Goal: Task Accomplishment & Management: Use online tool/utility

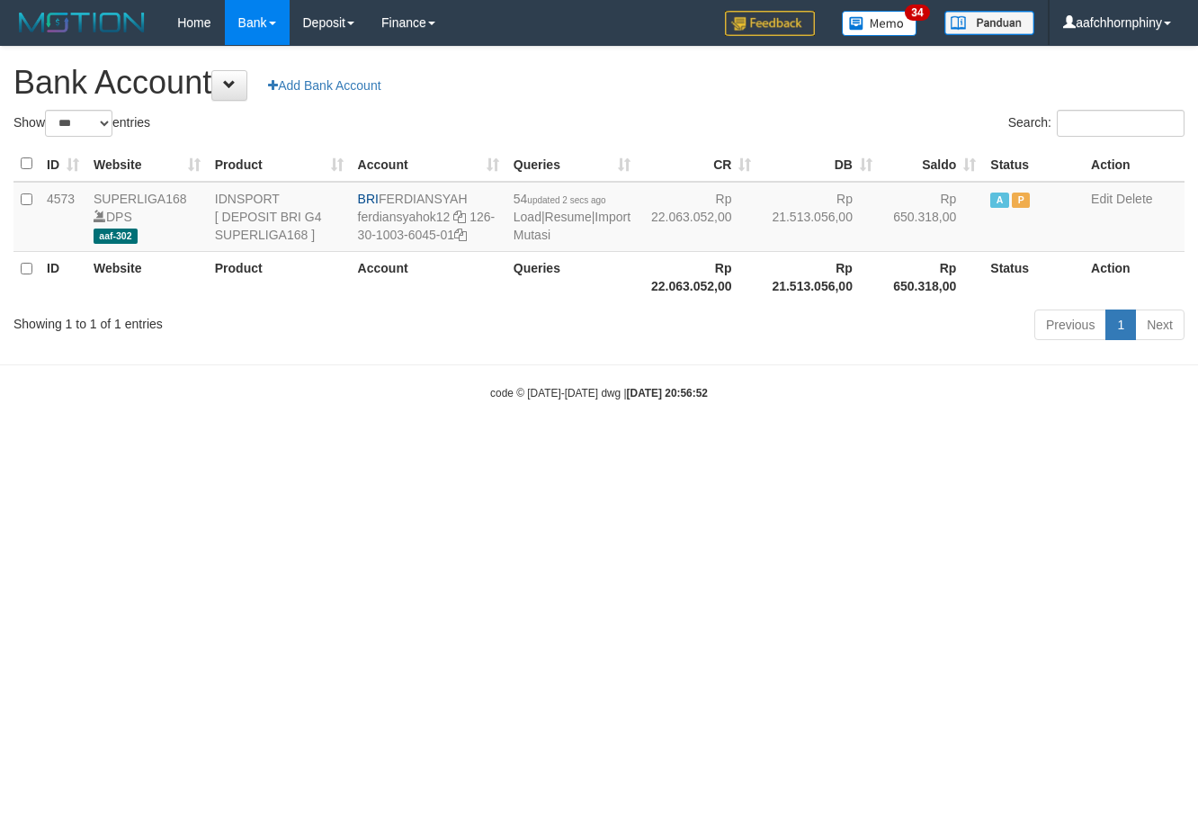
select select "***"
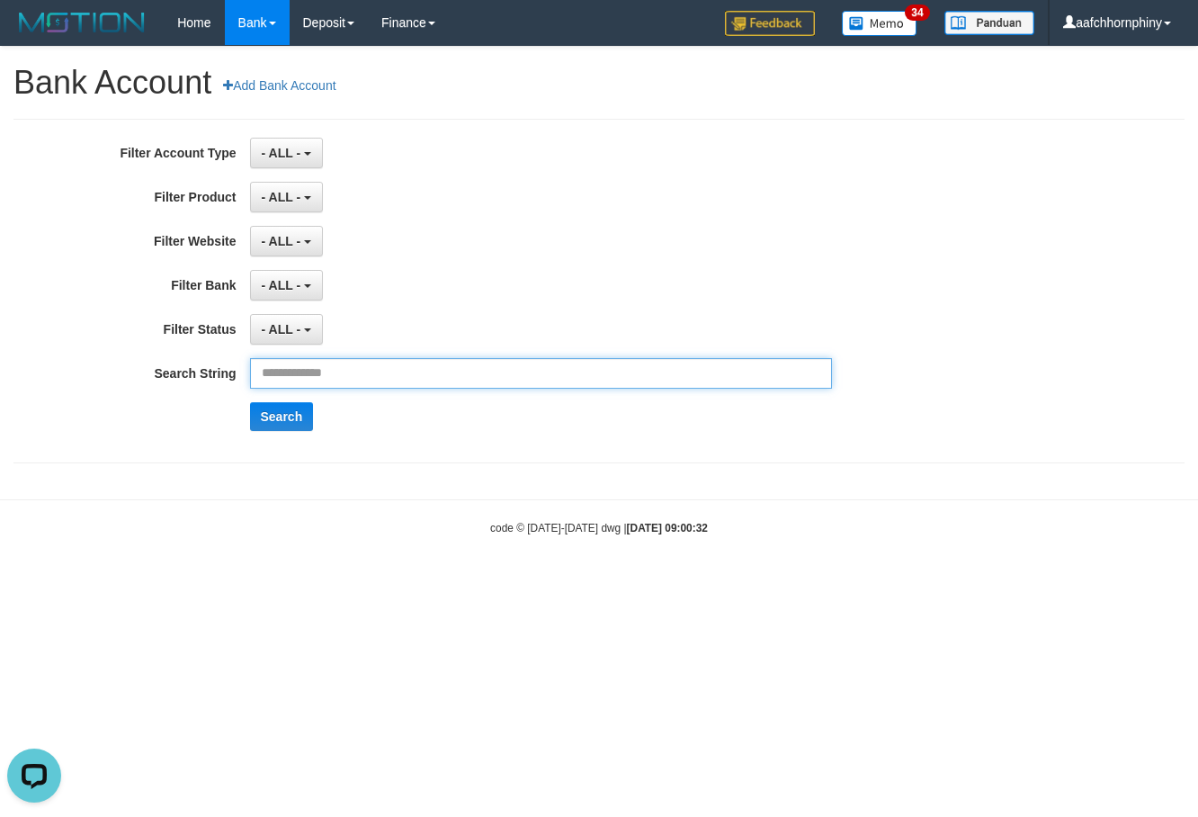
click at [483, 371] on input "text" at bounding box center [541, 373] width 583 height 31
paste input "**********"
type input "**********"
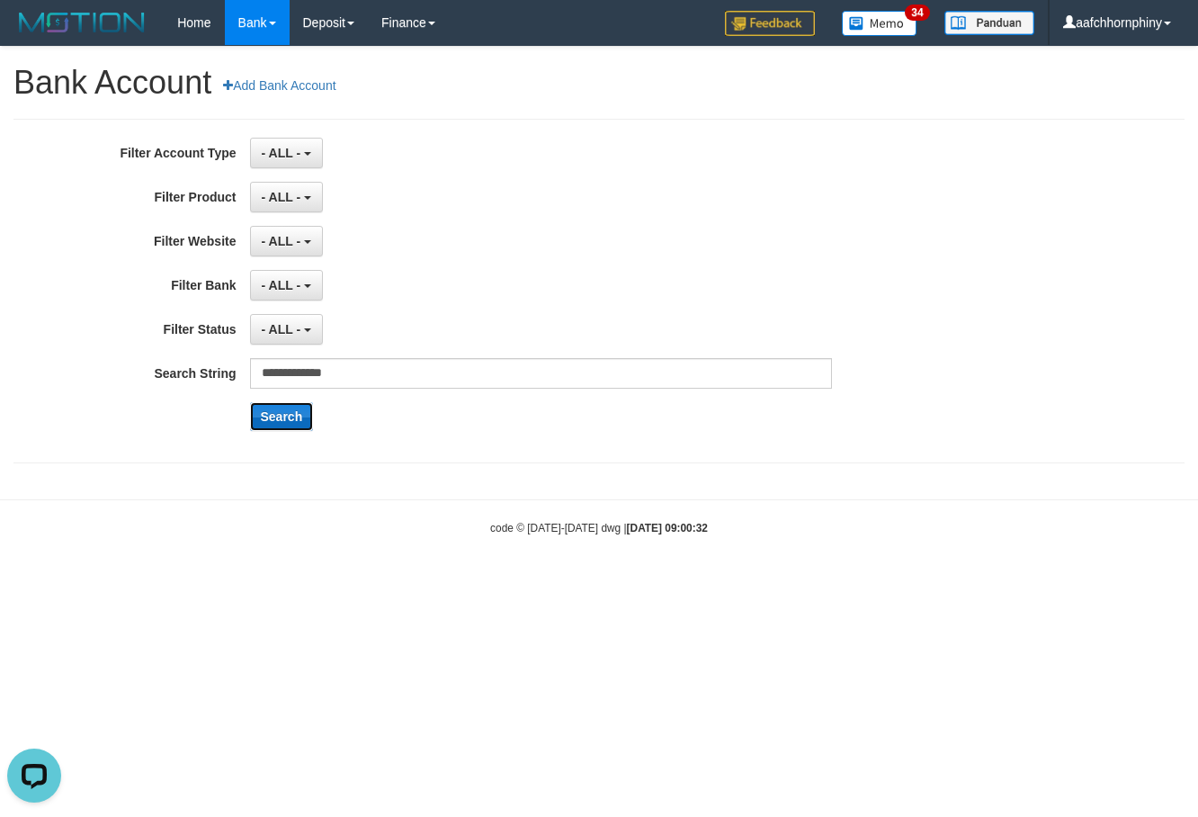
drag, startPoint x: 292, startPoint y: 418, endPoint x: 302, endPoint y: 418, distance: 9.9
click at [291, 418] on button "Search" at bounding box center [282, 416] width 64 height 29
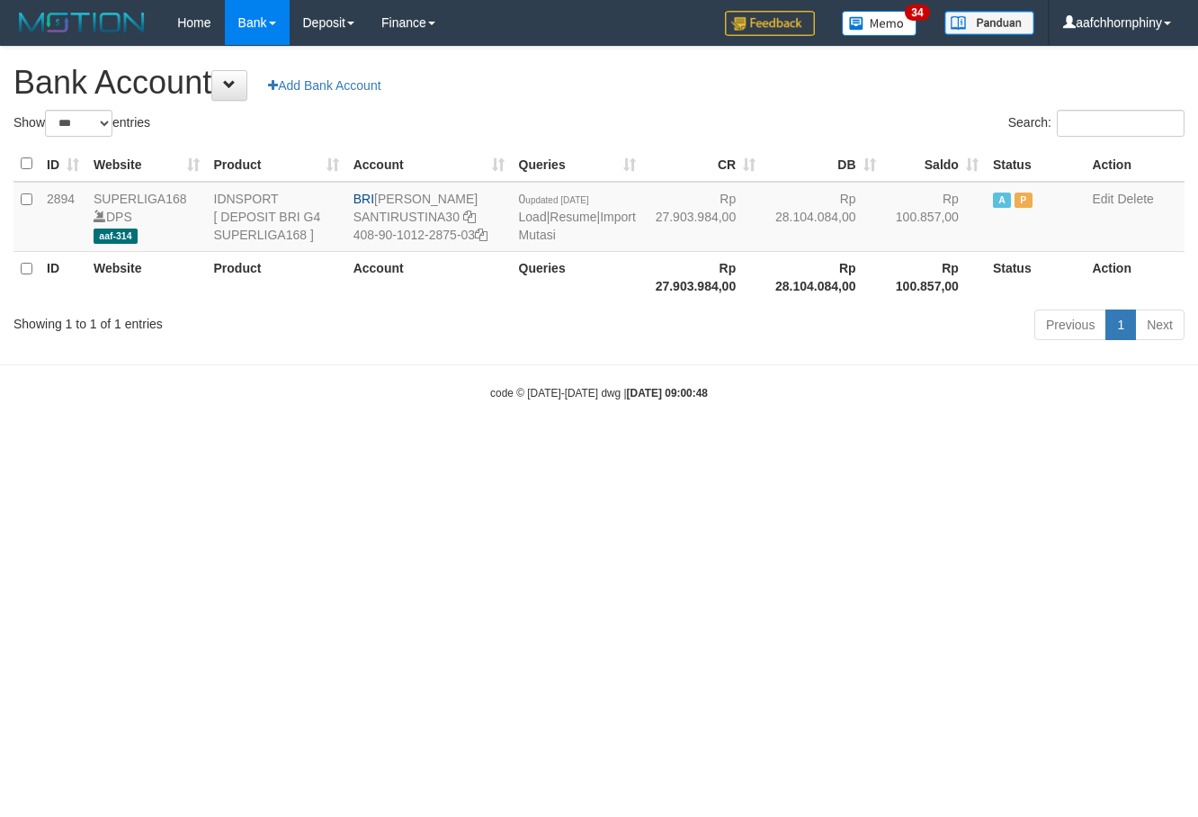
select select "***"
click at [545, 237] on link "Import Mutasi" at bounding box center [577, 226] width 117 height 32
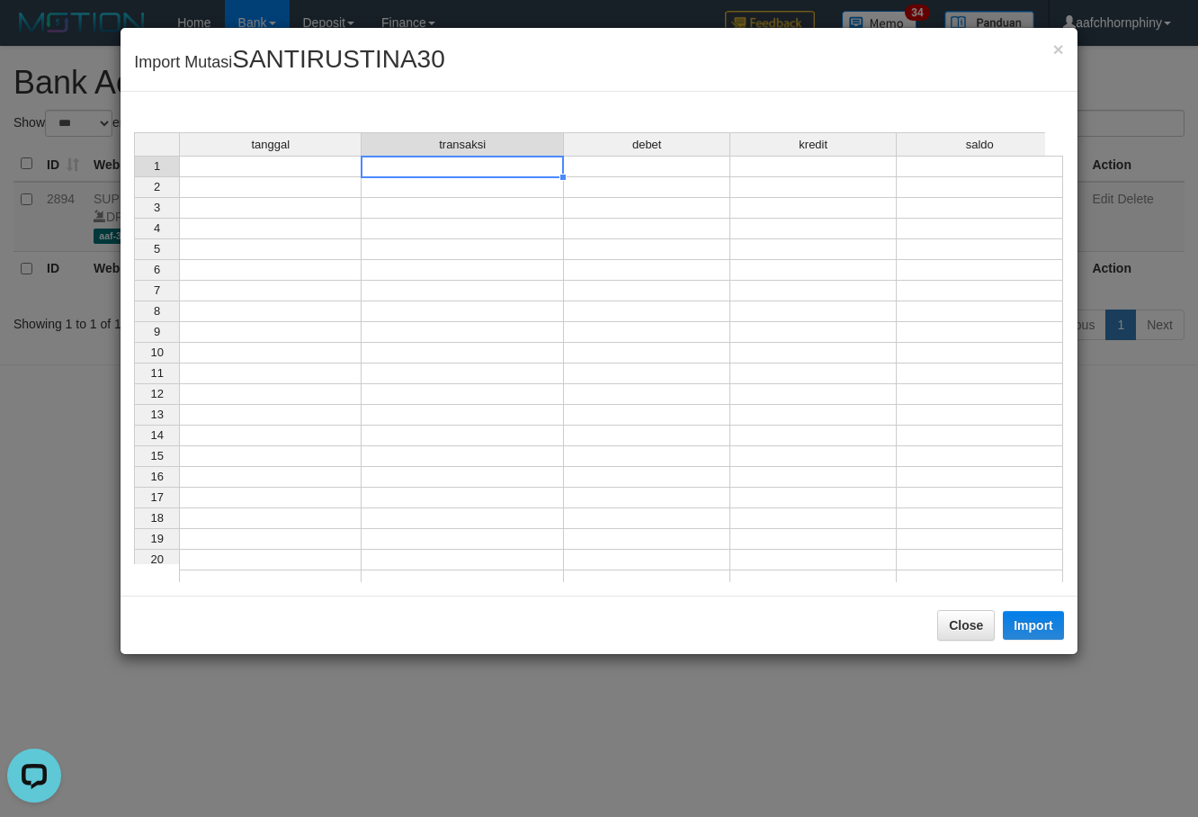
click at [360, 176] on tr "1" at bounding box center [598, 167] width 929 height 22
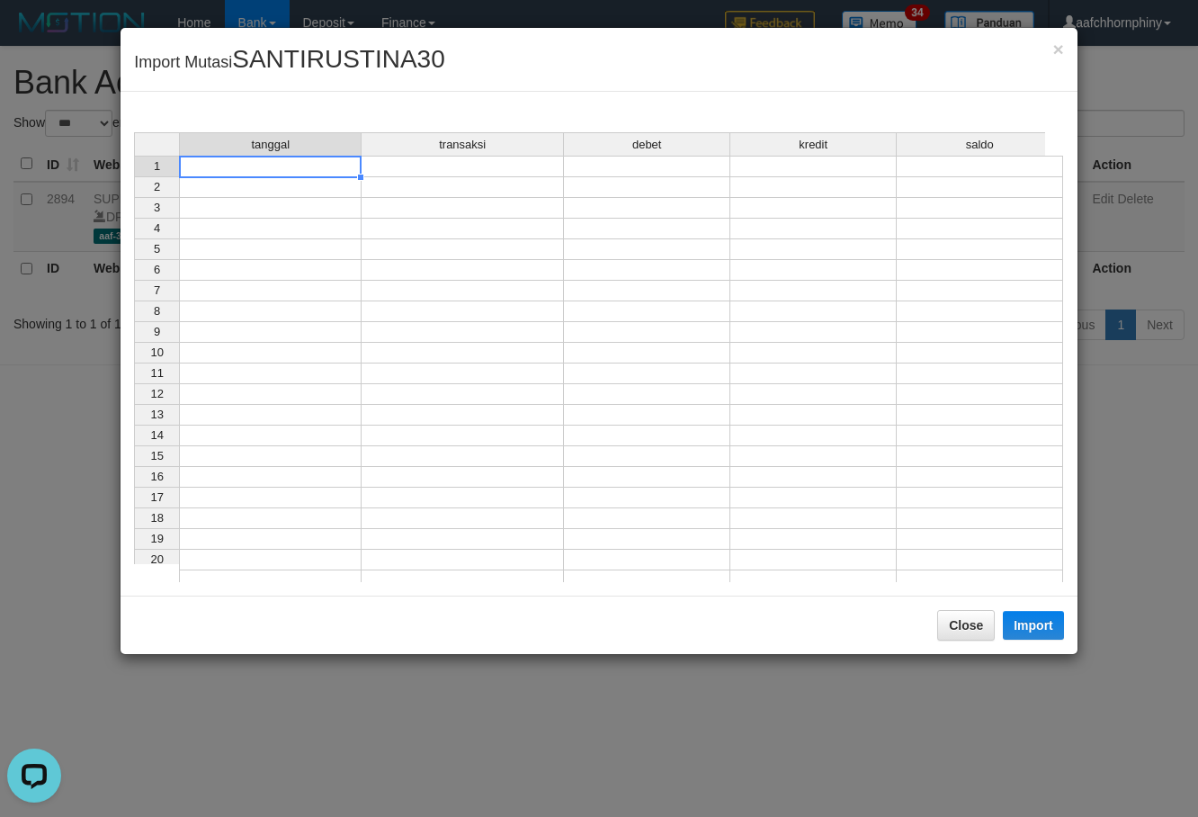
click at [331, 171] on td at bounding box center [270, 167] width 183 height 22
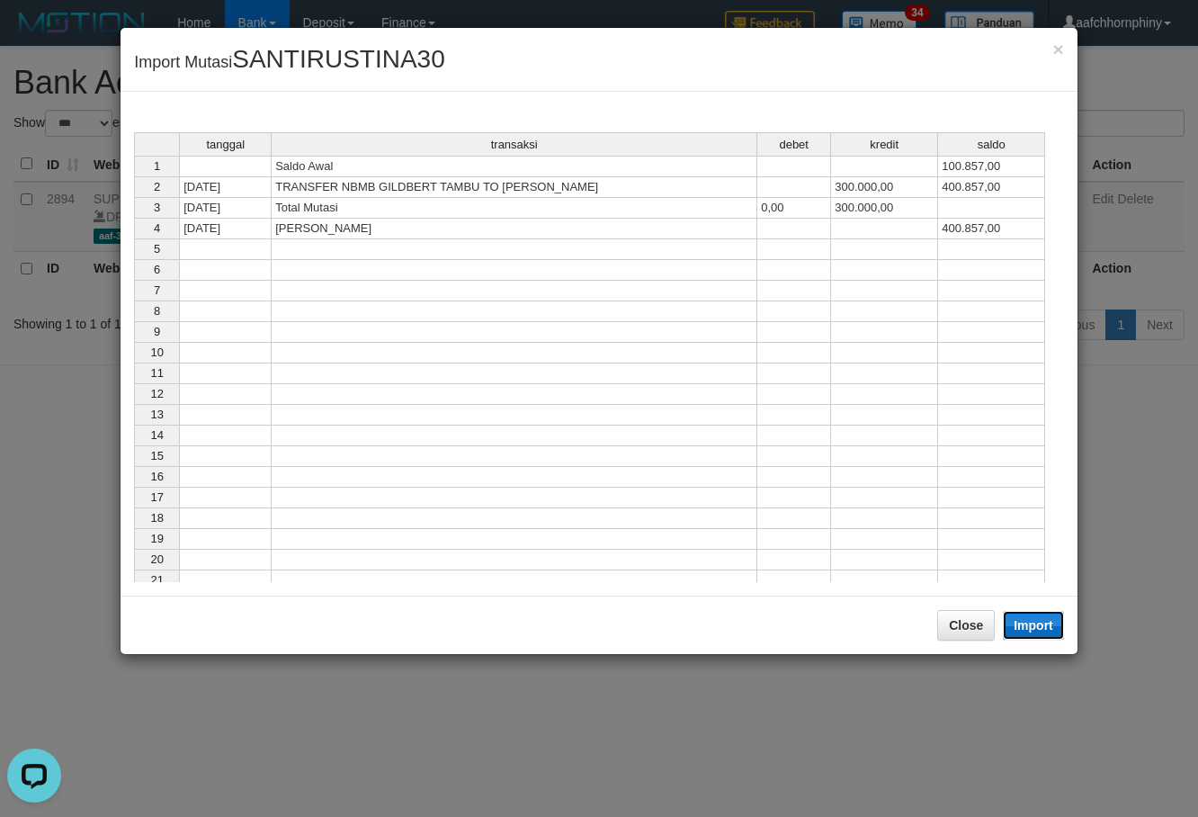
click at [1040, 612] on button "Import" at bounding box center [1033, 625] width 61 height 29
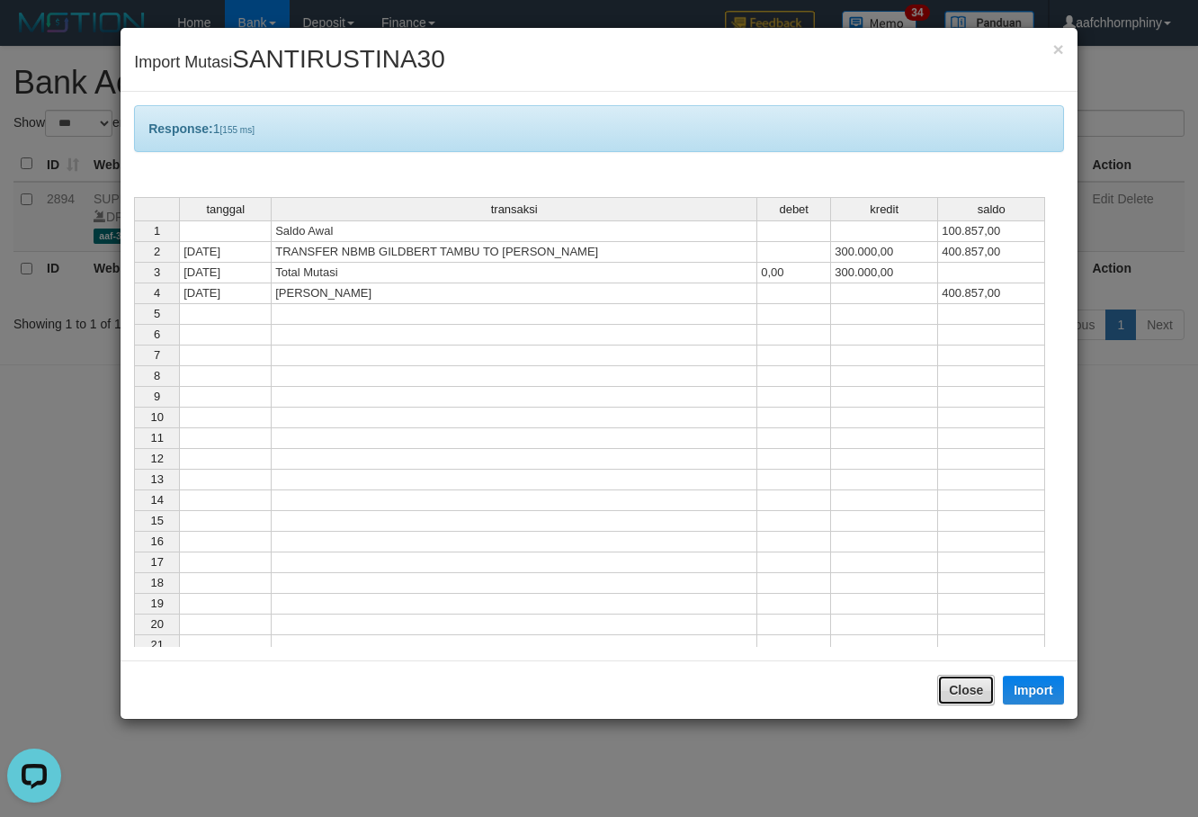
click at [962, 684] on button "Close" at bounding box center [966, 690] width 58 height 31
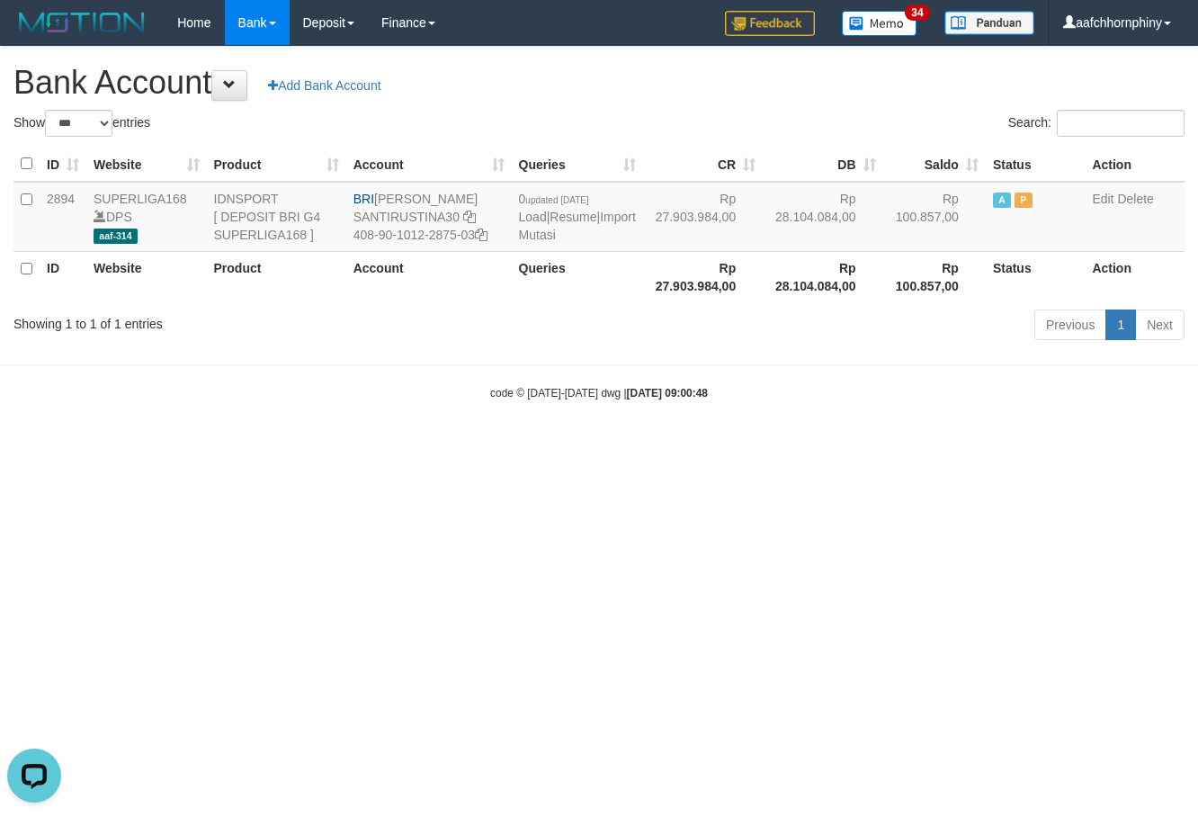
click at [821, 84] on h1 "Bank Account Add Bank Account" at bounding box center [598, 83] width 1171 height 36
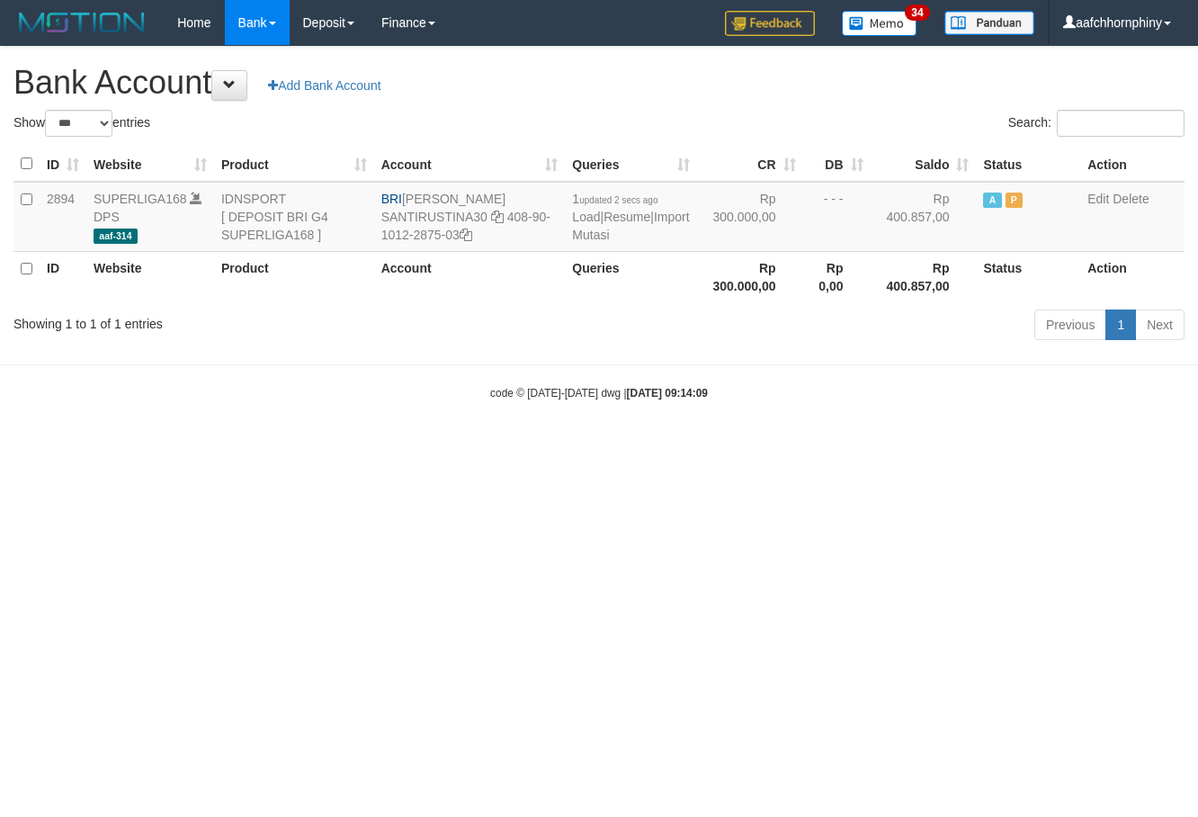
select select "***"
click at [173, 401] on div "code © 2012-2018 dwg | 2025/10/01 09:14:09" at bounding box center [599, 392] width 1198 height 18
click at [304, 446] on html "Toggle navigation Home Bank Account List Load By Website Group [ISPORT] SUPERLI…" at bounding box center [599, 223] width 1198 height 446
click at [590, 232] on link "Import Mutasi" at bounding box center [630, 226] width 117 height 32
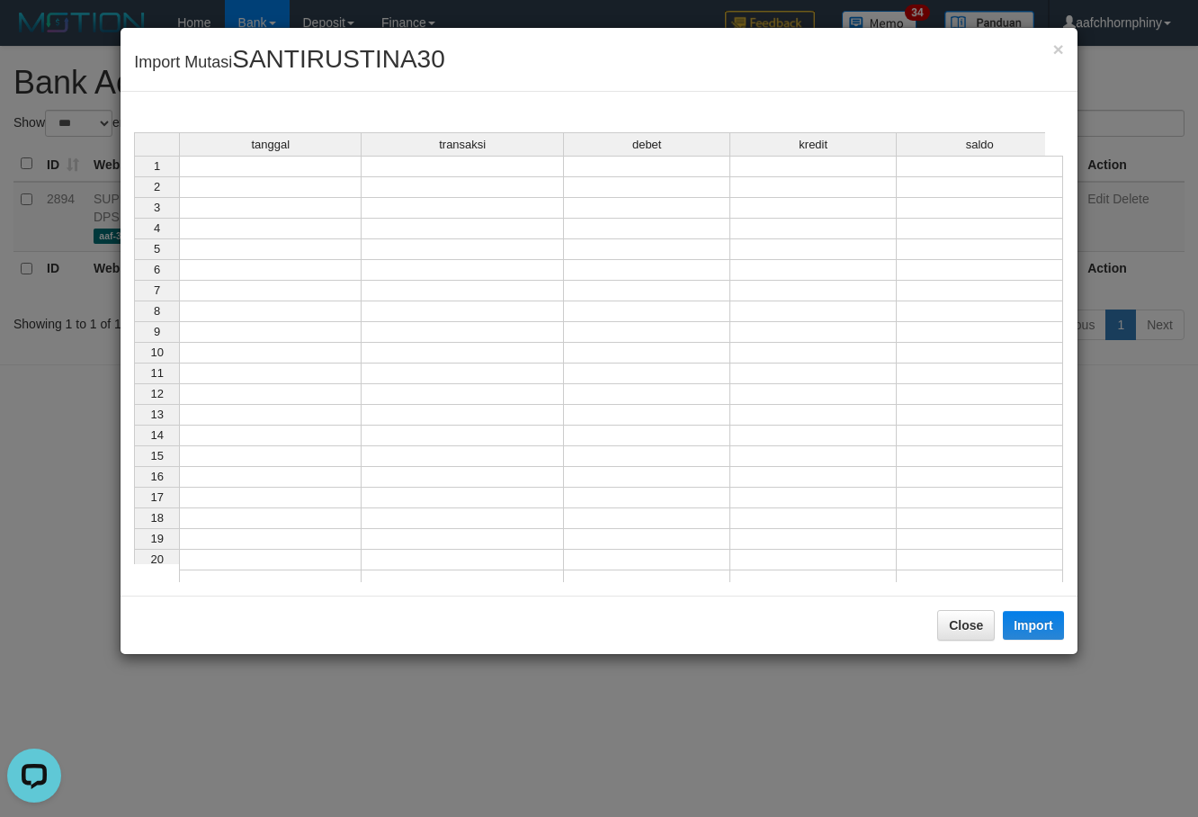
click at [260, 166] on td at bounding box center [270, 167] width 183 height 22
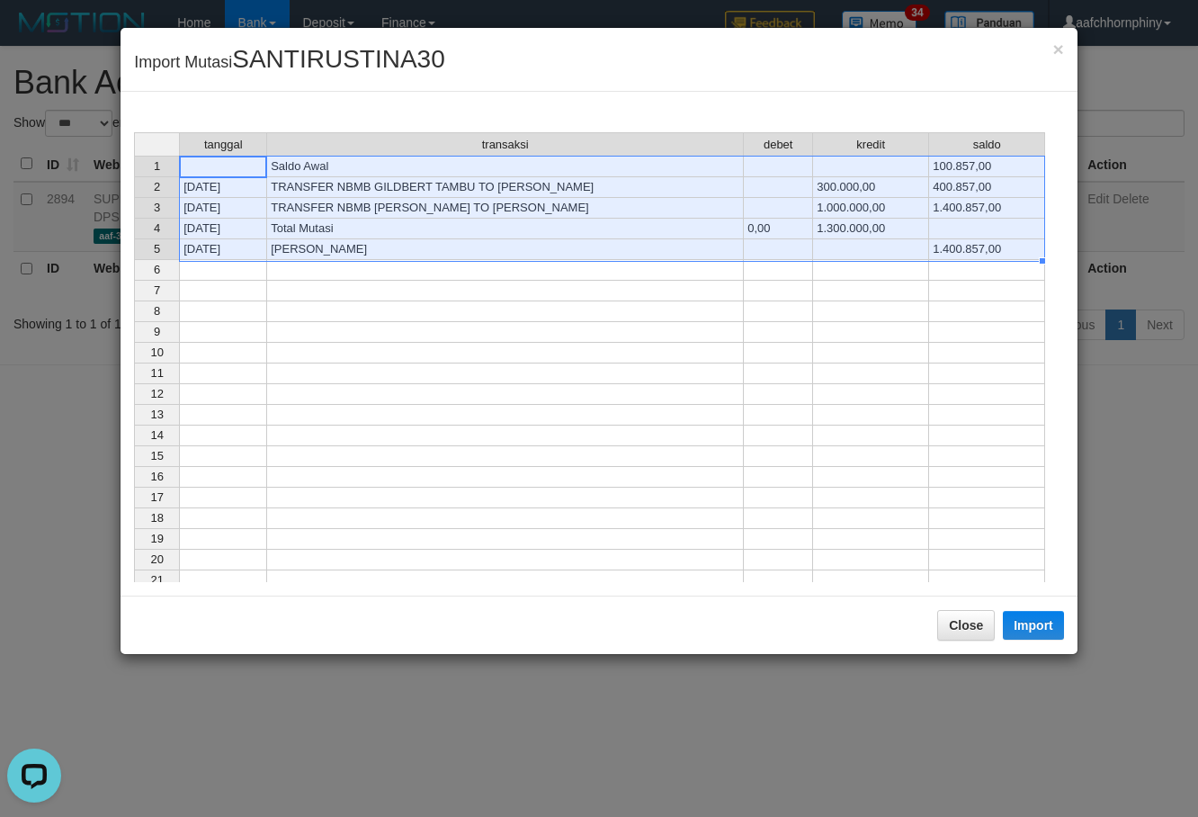
click at [1027, 610] on div "Close Import" at bounding box center [599, 624] width 957 height 58
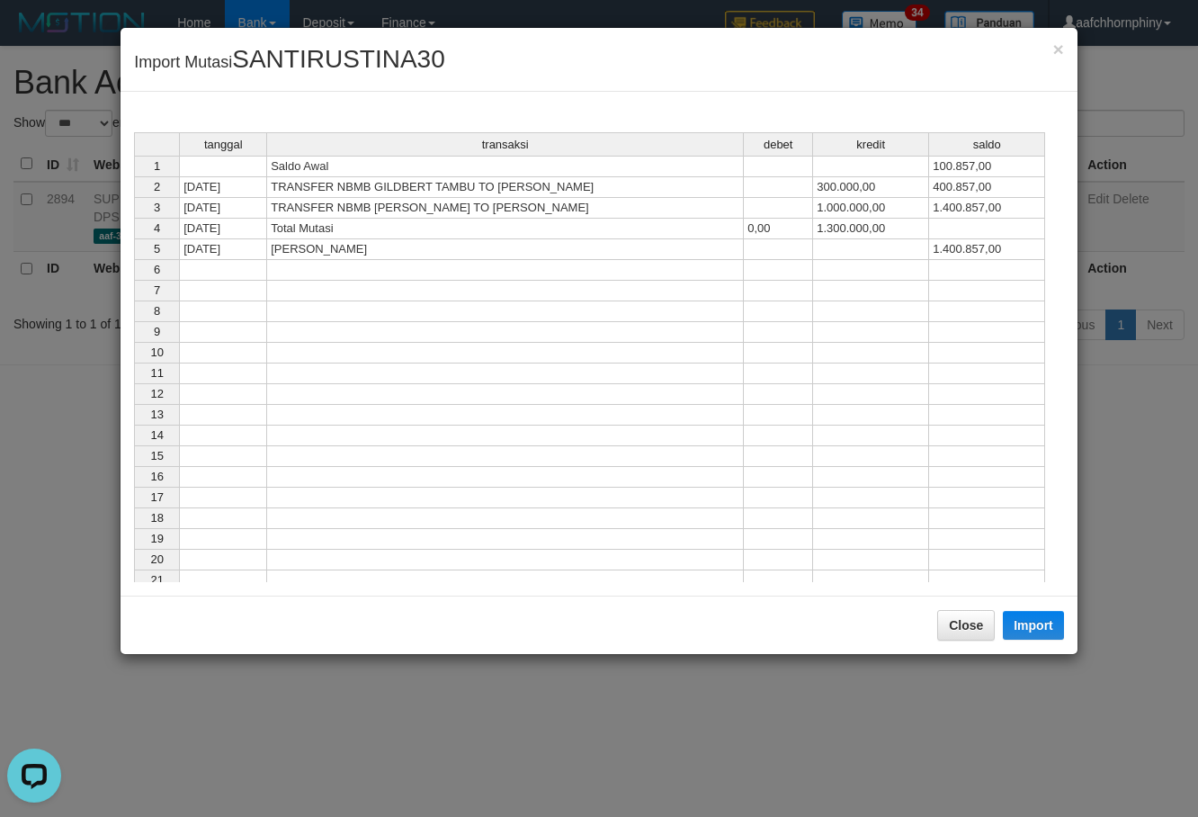
click at [969, 660] on div "× Import Mutasi SANTIRUSTINA30 tanggal transaksi debet kredit saldo 1 Saldo Awa…" at bounding box center [599, 408] width 1198 height 817
click at [970, 620] on button "Close" at bounding box center [966, 625] width 58 height 31
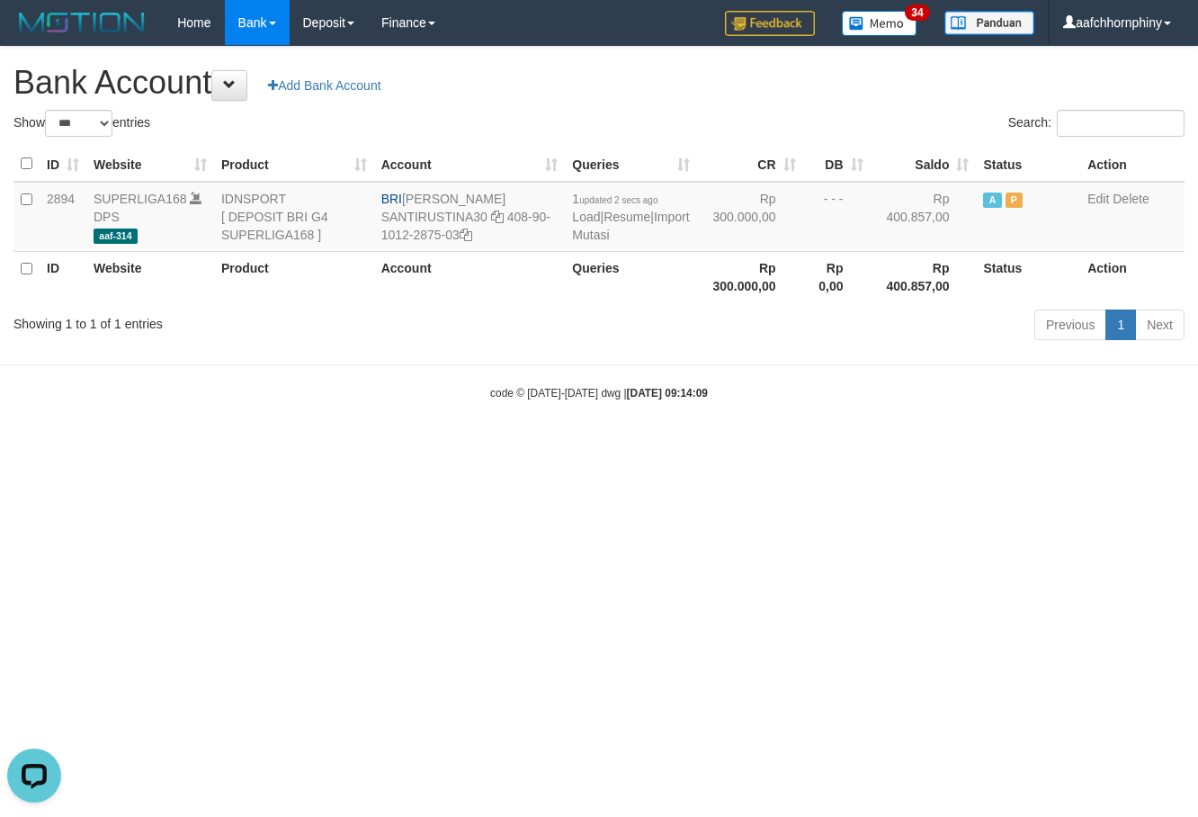
drag, startPoint x: 813, startPoint y: 66, endPoint x: 892, endPoint y: 159, distance: 122.5
click at [814, 66] on h1 "Bank Account Add Bank Account" at bounding box center [598, 83] width 1171 height 36
select select "***"
click at [583, 234] on link "Import Mutasi" at bounding box center [630, 226] width 117 height 32
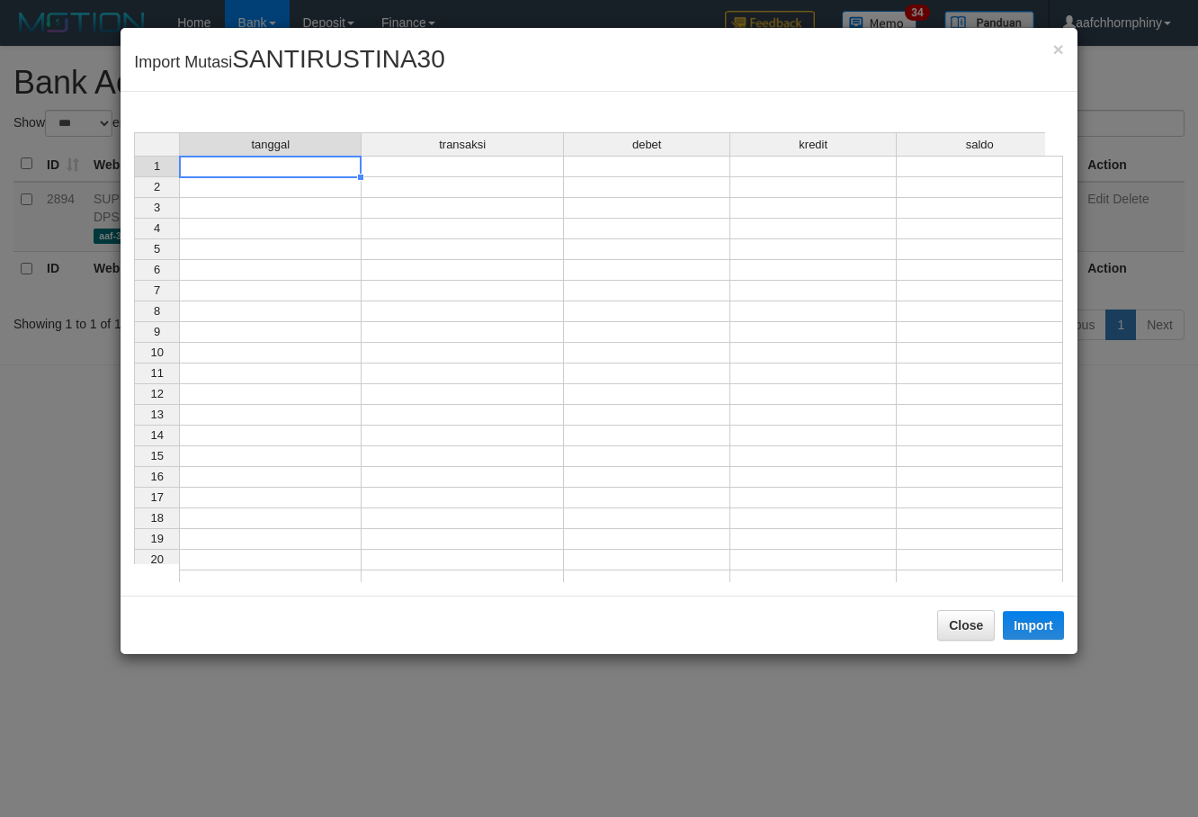
click at [324, 163] on td at bounding box center [270, 167] width 183 height 22
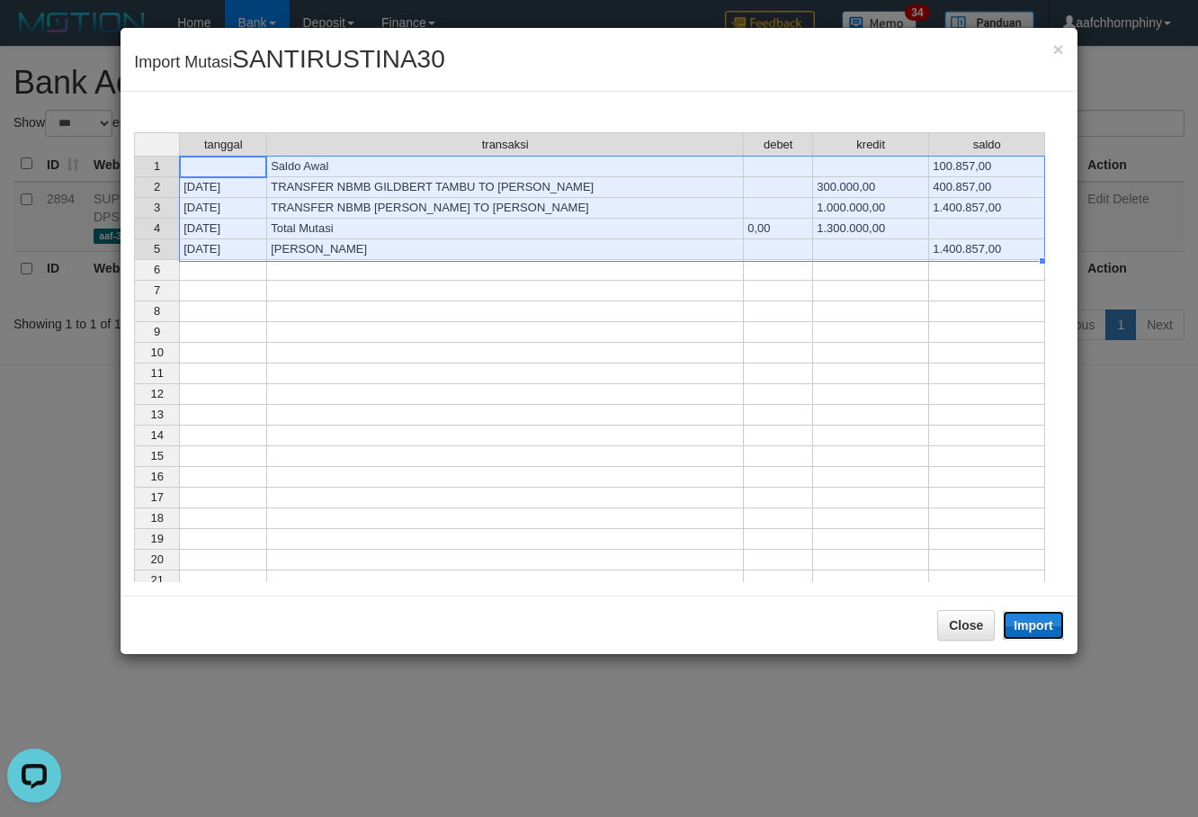
click at [1044, 613] on button "Import" at bounding box center [1033, 625] width 61 height 29
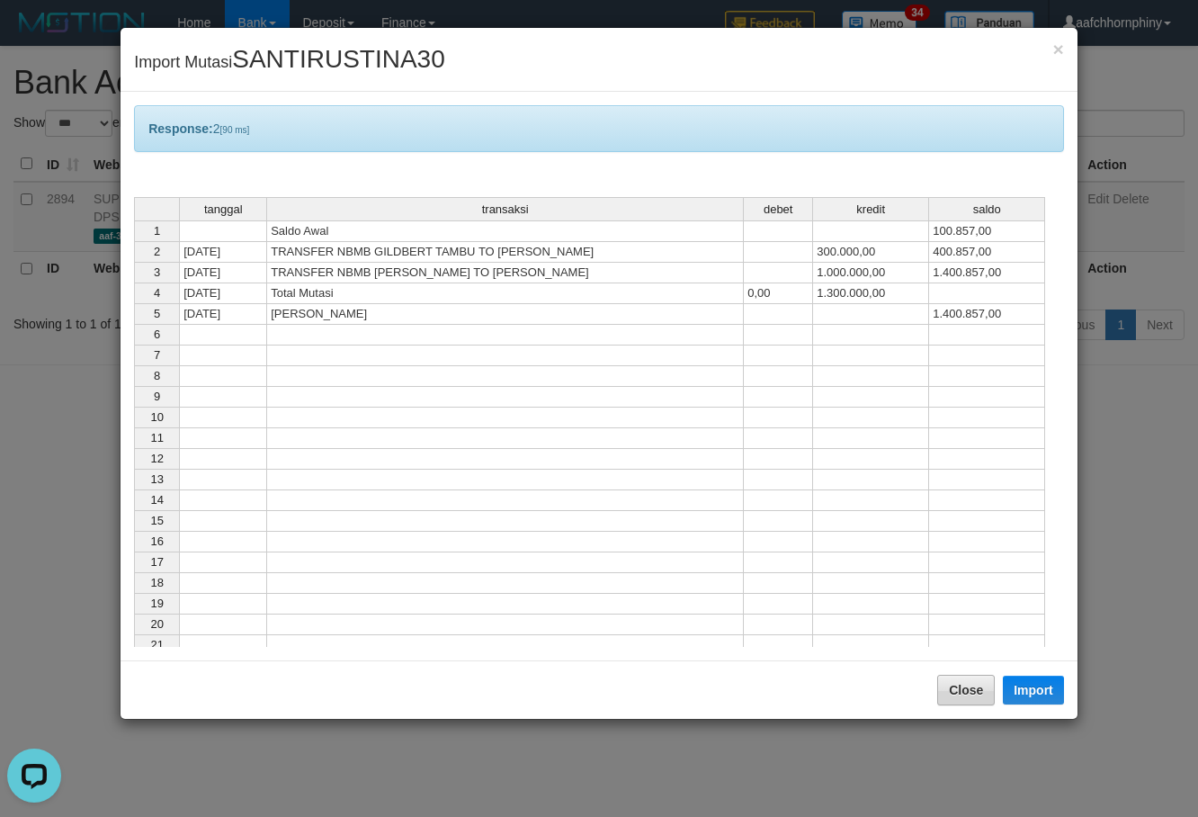
click at [973, 707] on div "Close Import" at bounding box center [599, 689] width 957 height 58
click at [972, 688] on button "Close" at bounding box center [966, 690] width 58 height 31
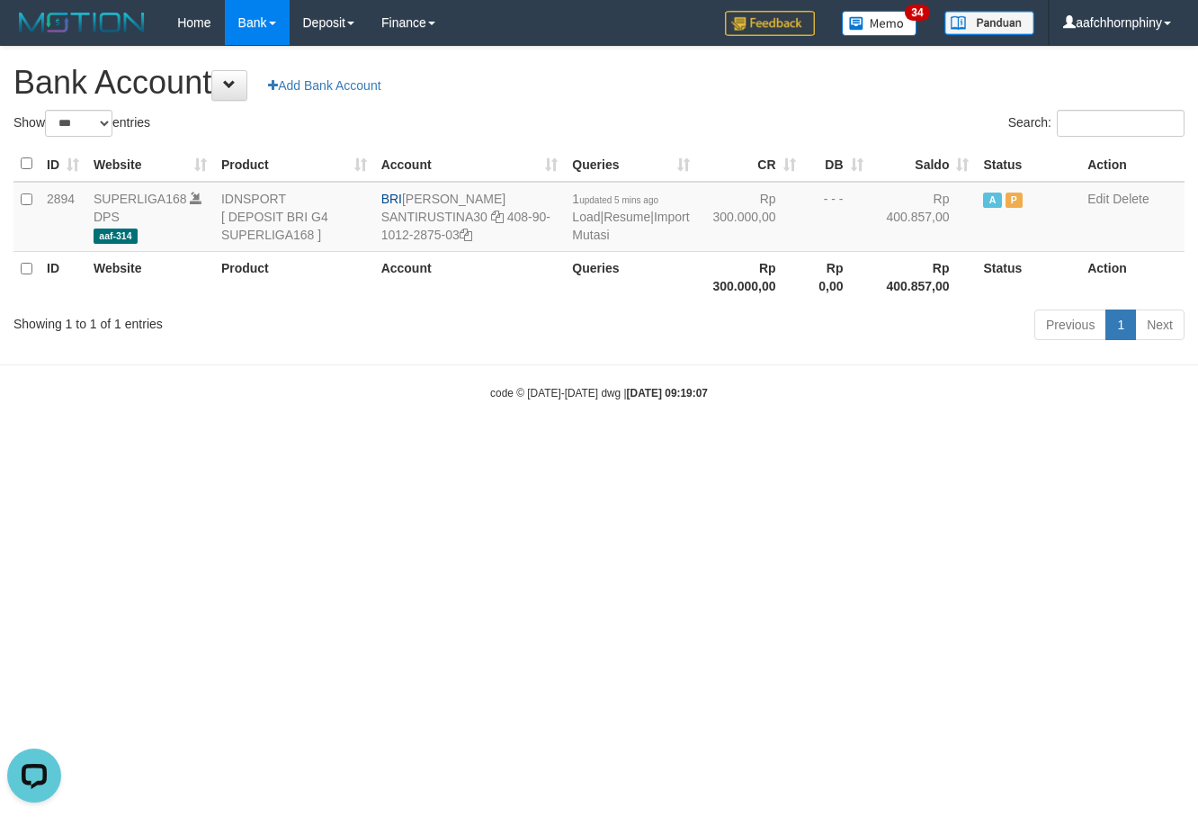
click at [923, 446] on html "Toggle navigation Home Bank Account List Load By Website Group [ISPORT] SUPERLI…" at bounding box center [599, 223] width 1198 height 446
select select "***"
click at [854, 446] on html "Toggle navigation Home Bank Account List Load By Website Group [ISPORT] SUPERLI…" at bounding box center [599, 223] width 1198 height 446
drag, startPoint x: 405, startPoint y: 196, endPoint x: 501, endPoint y: 196, distance: 96.2
click at [501, 196] on td "BRI SANTI RUSTINA SANTIRUSTINA30 408-90-1012-2875-03" at bounding box center [457, 217] width 183 height 70
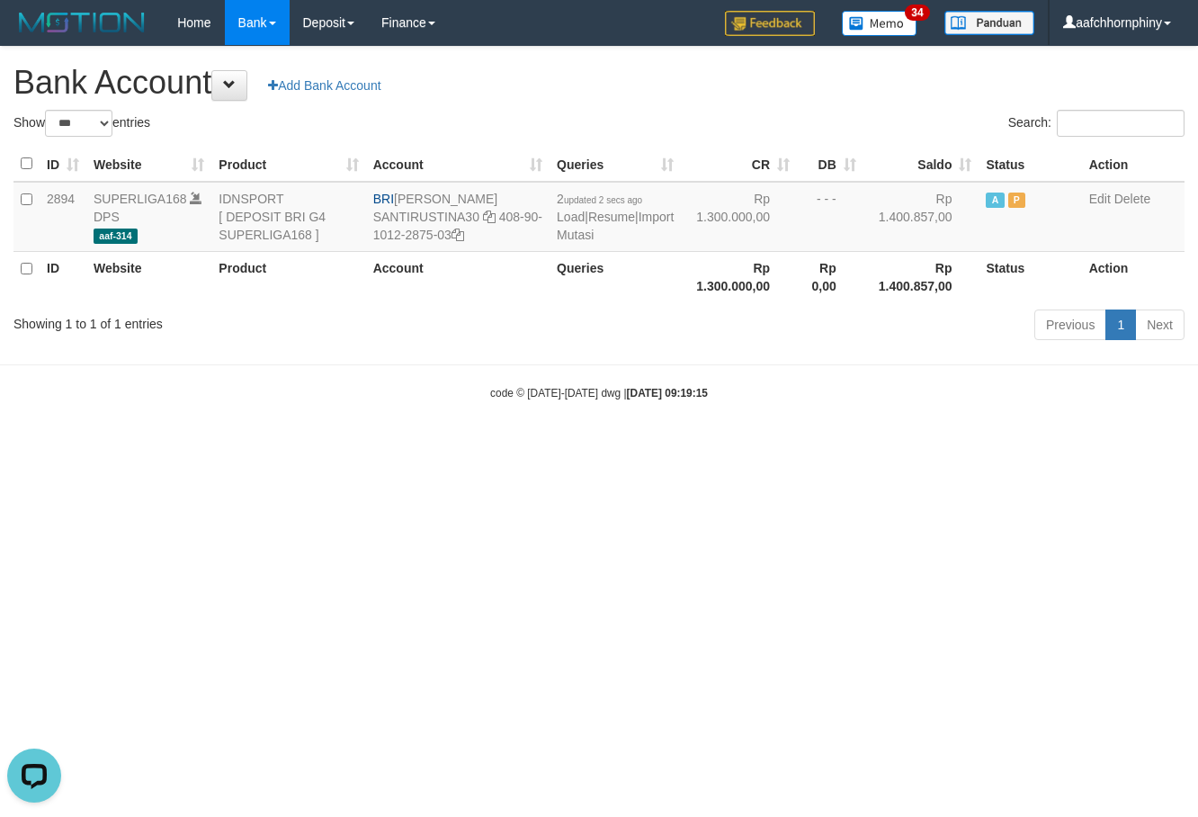
copy td "[PERSON_NAME]"
click at [464, 237] on icon at bounding box center [457, 234] width 13 height 13
click at [573, 235] on link "Import Mutasi" at bounding box center [615, 226] width 117 height 32
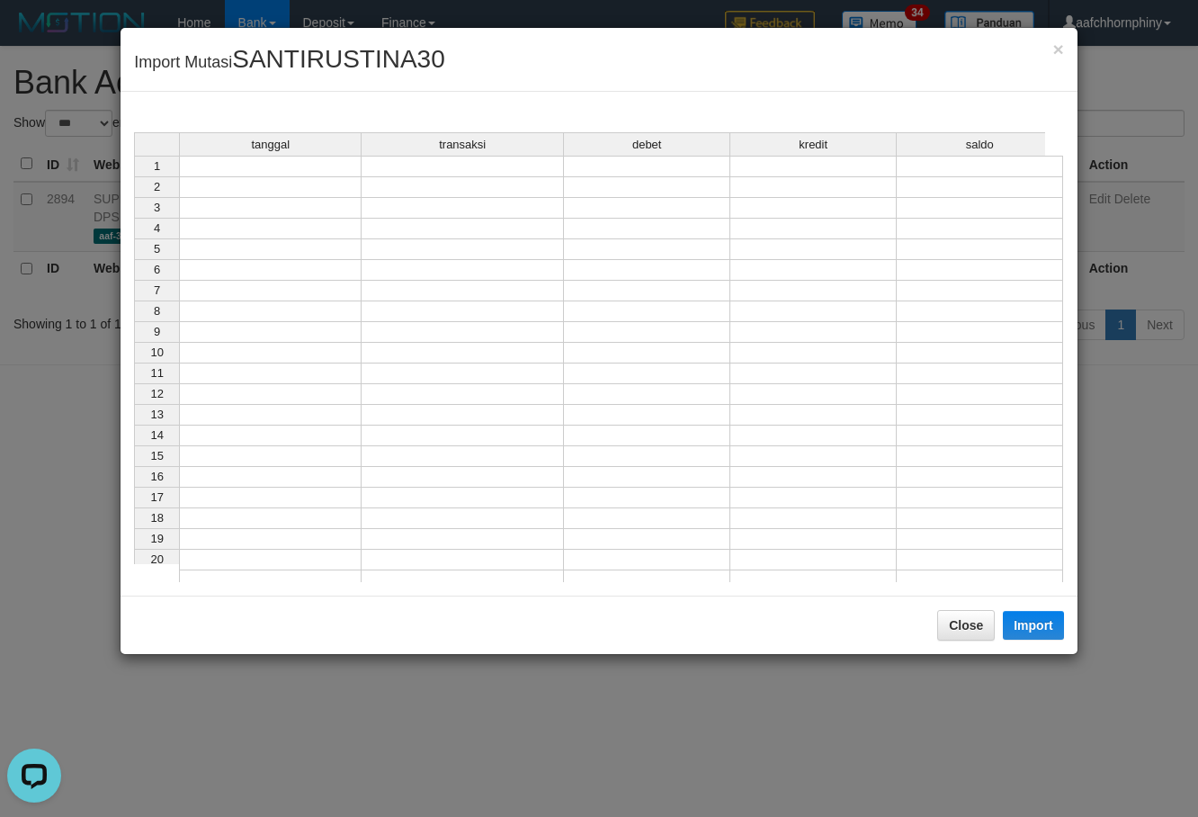
click at [295, 162] on td at bounding box center [270, 167] width 183 height 22
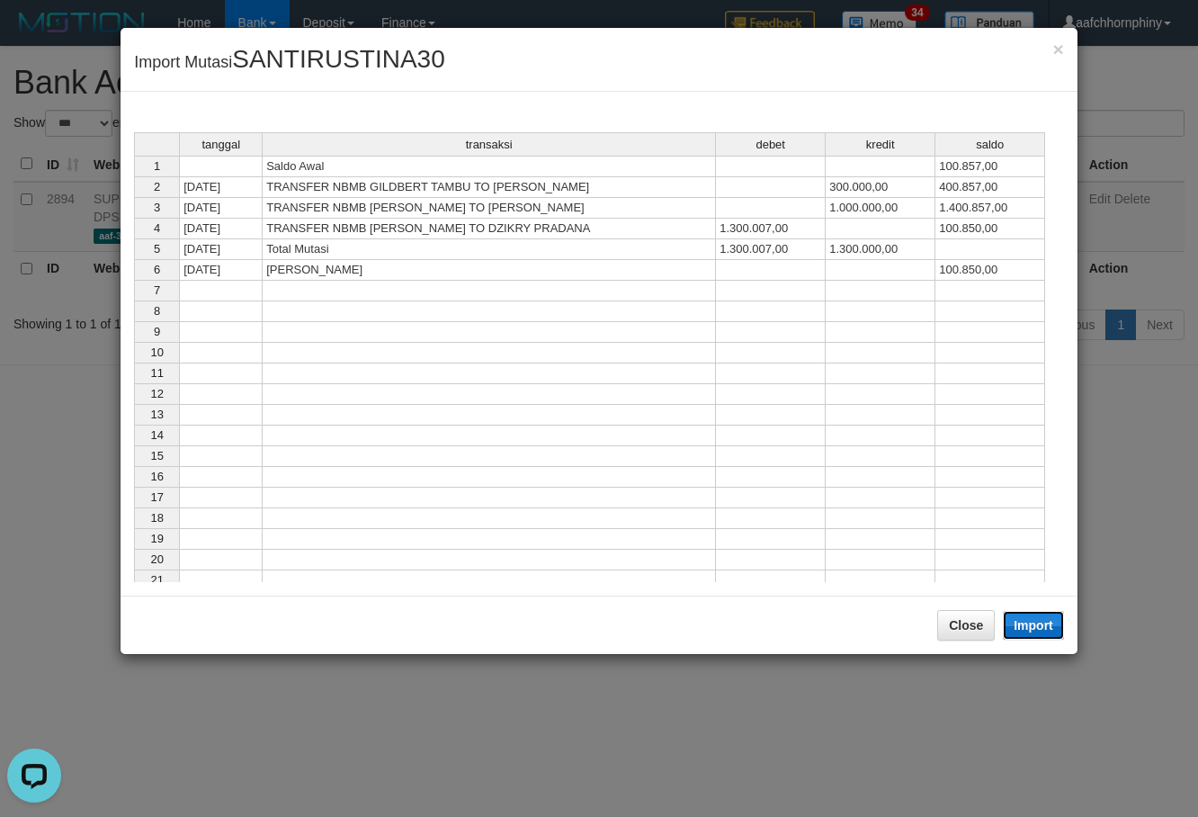
click at [1037, 621] on button "Import" at bounding box center [1033, 625] width 61 height 29
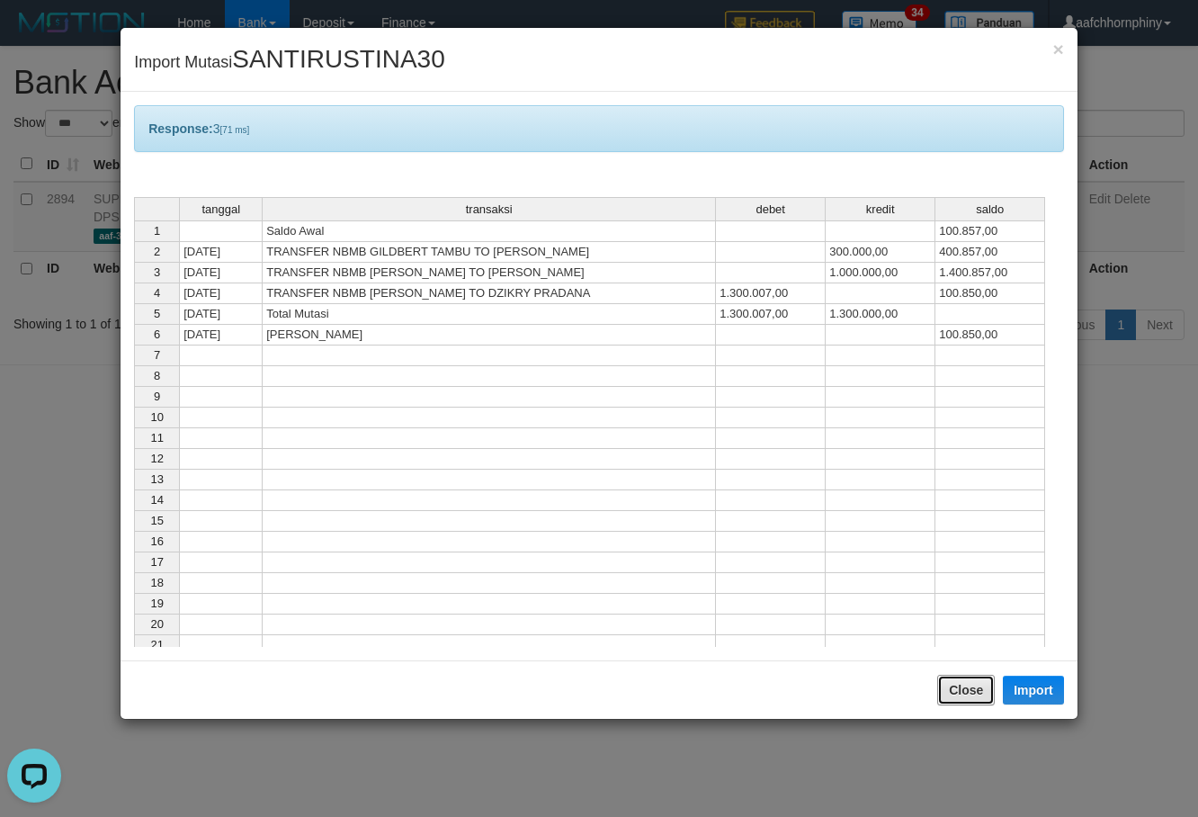
drag, startPoint x: 973, startPoint y: 693, endPoint x: 883, endPoint y: 425, distance: 282.7
click at [970, 691] on button "Close" at bounding box center [966, 690] width 58 height 31
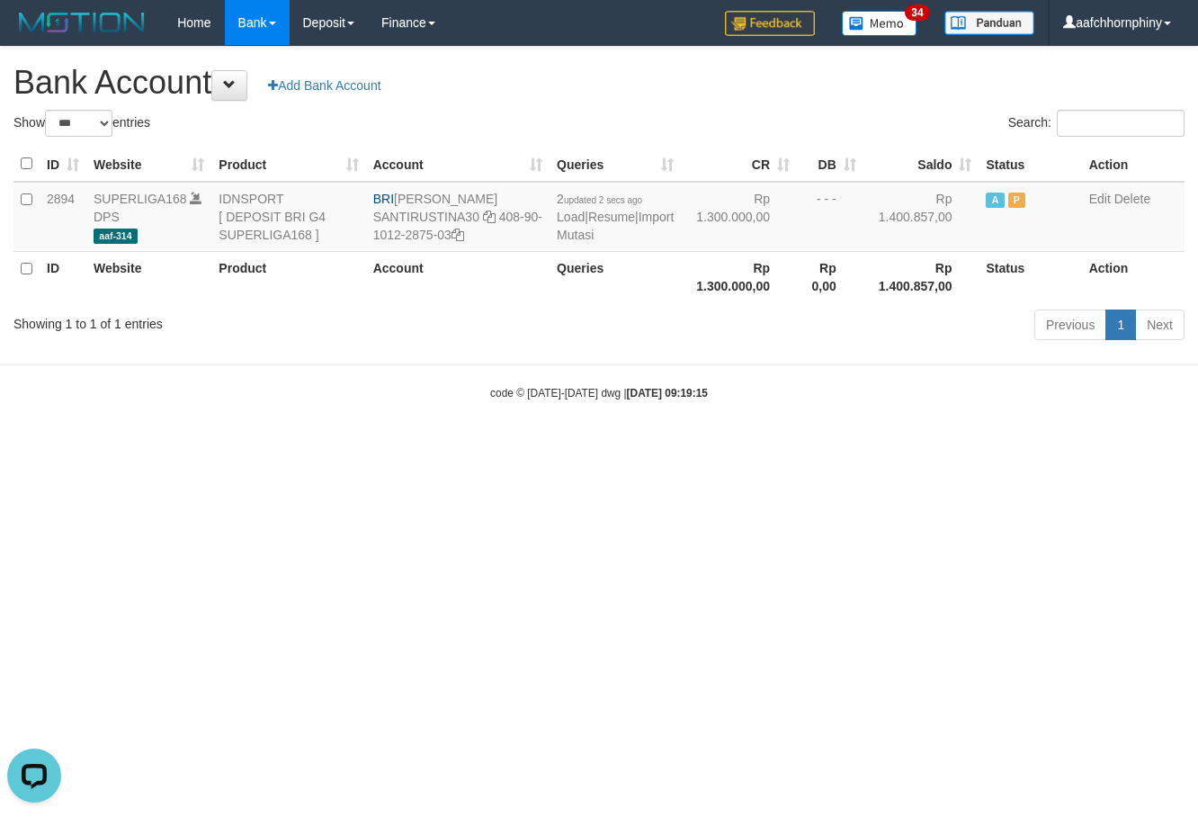
click at [810, 90] on h1 "Bank Account Add Bank Account" at bounding box center [598, 83] width 1171 height 36
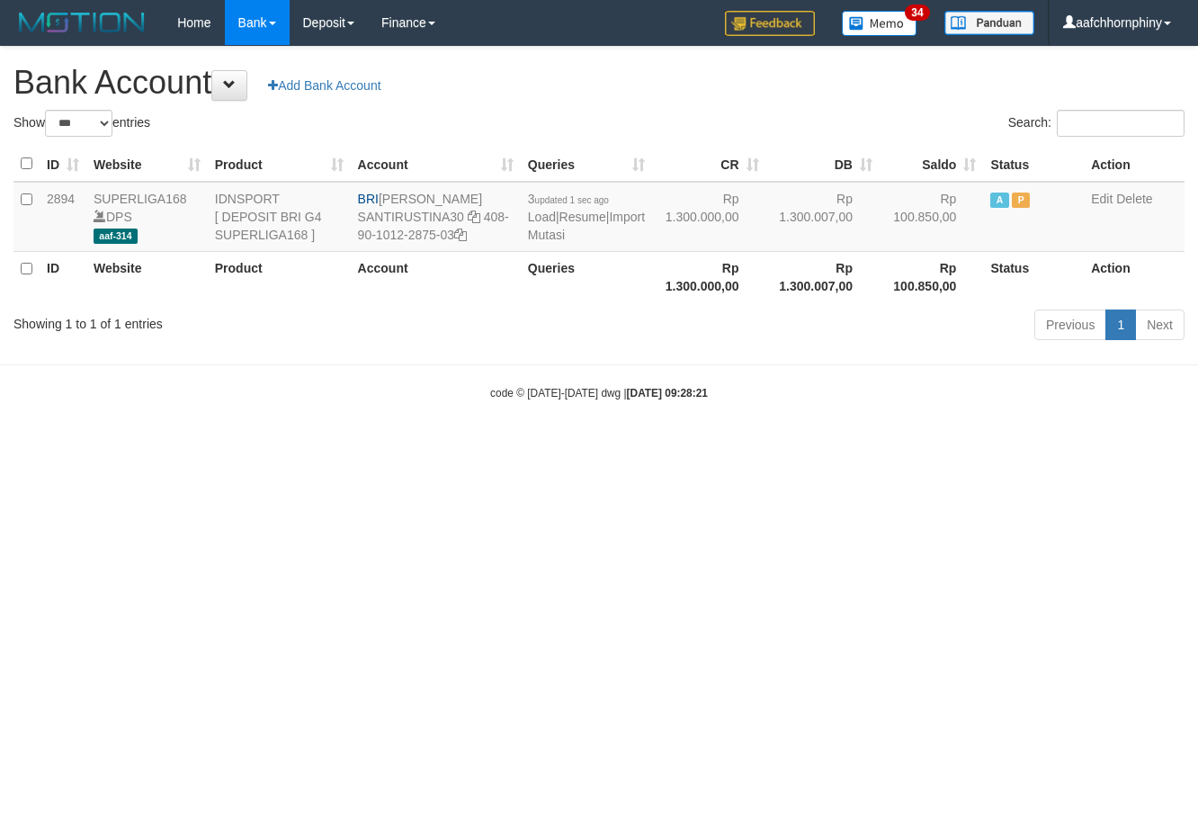
select select "***"
drag, startPoint x: 814, startPoint y: 538, endPoint x: 815, endPoint y: 547, distance: 9.0
click at [814, 446] on html "Toggle navigation Home Bank Account List Load By Website Group [ISPORT] SUPERLI…" at bounding box center [599, 223] width 1198 height 446
select select "***"
drag, startPoint x: 387, startPoint y: 198, endPoint x: 333, endPoint y: 304, distance: 119.1
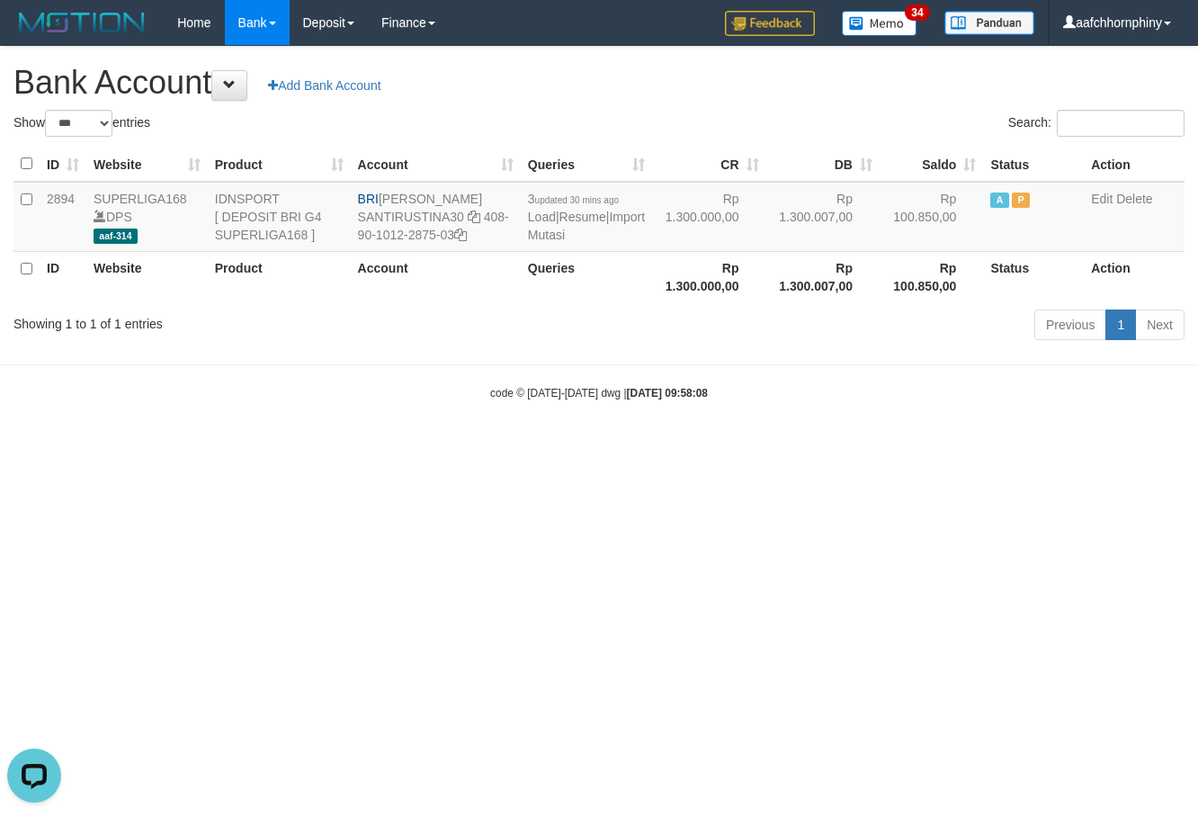
click at [511, 196] on td "BRI [PERSON_NAME] SANTIRUSTINA30 408-90-1012-2875-03" at bounding box center [436, 217] width 170 height 70
copy td "[PERSON_NAME]"
click at [451, 446] on html "Toggle navigation Home Bank Account List Load By Website Group [ISPORT] SUPERLI…" at bounding box center [599, 223] width 1198 height 446
select select "***"
click at [554, 237] on link "Import Mutasi" at bounding box center [586, 226] width 117 height 32
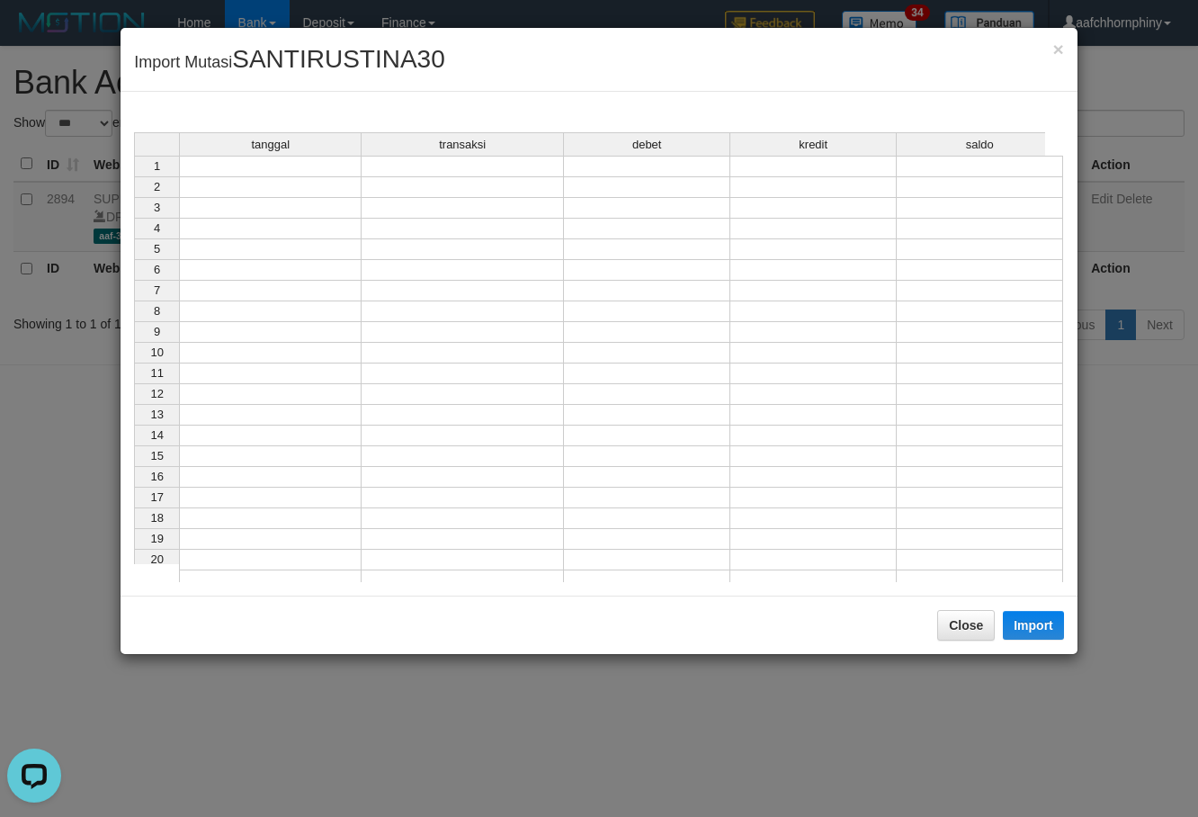
click at [134, 176] on div "tanggal transaksi debet kredit saldo 1 2 3 4 5 6 7 8 9 10 11 12 13 14 15 16 17 …" at bounding box center [134, 361] width 0 height 459
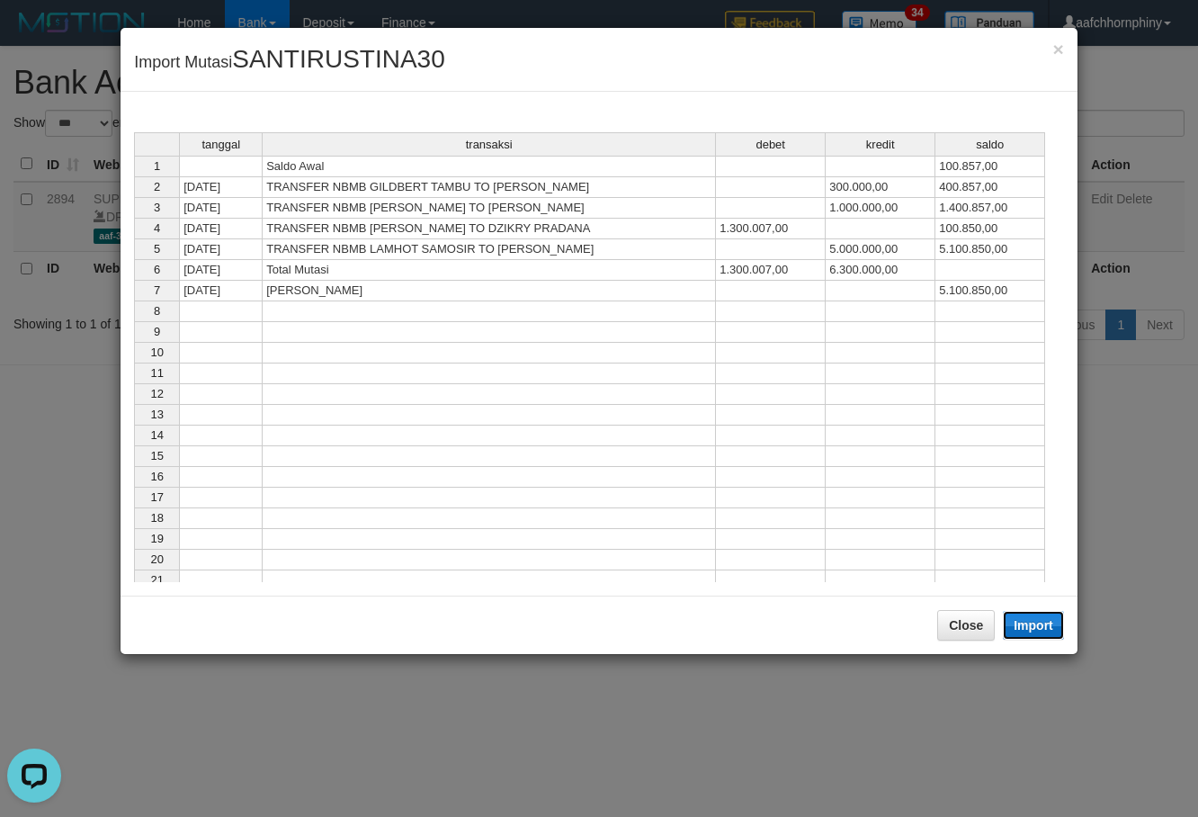
click at [1020, 630] on button "Import" at bounding box center [1033, 625] width 61 height 29
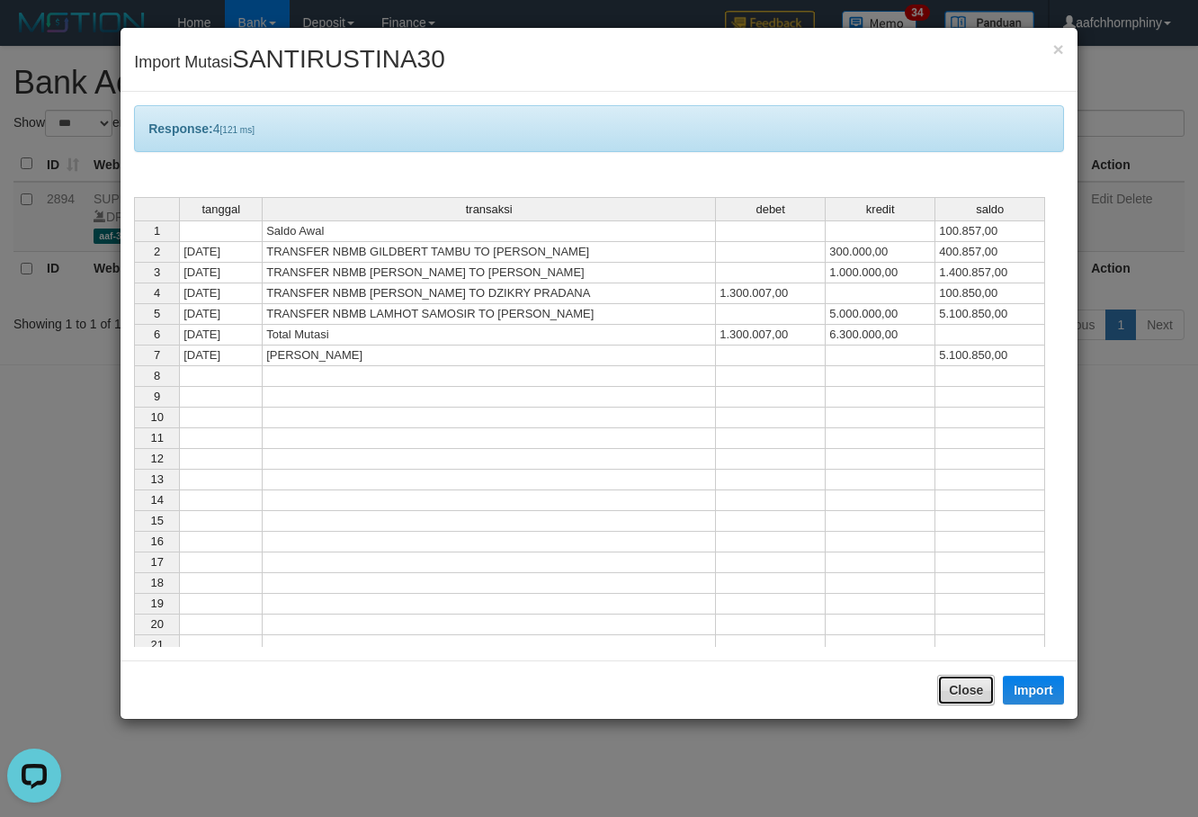
click at [973, 687] on button "Close" at bounding box center [966, 690] width 58 height 31
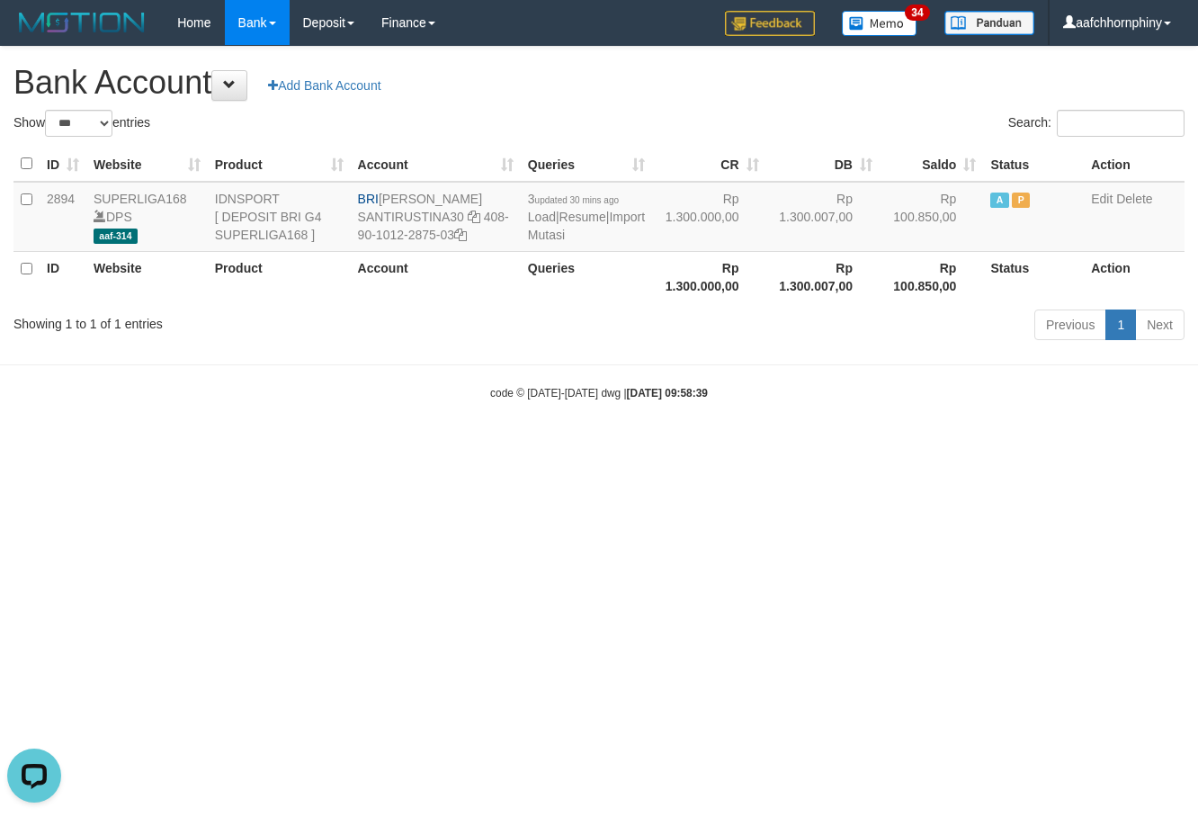
click at [707, 98] on h1 "Bank Account Add Bank Account" at bounding box center [598, 83] width 1171 height 36
select select "***"
drag, startPoint x: 386, startPoint y: 198, endPoint x: 491, endPoint y: 198, distance: 105.2
click at [491, 198] on td "BRI SANTI RUSTINA SANTIRUSTINA30 408-90-1012-2875-03" at bounding box center [430, 217] width 166 height 70
copy td "[PERSON_NAME]"
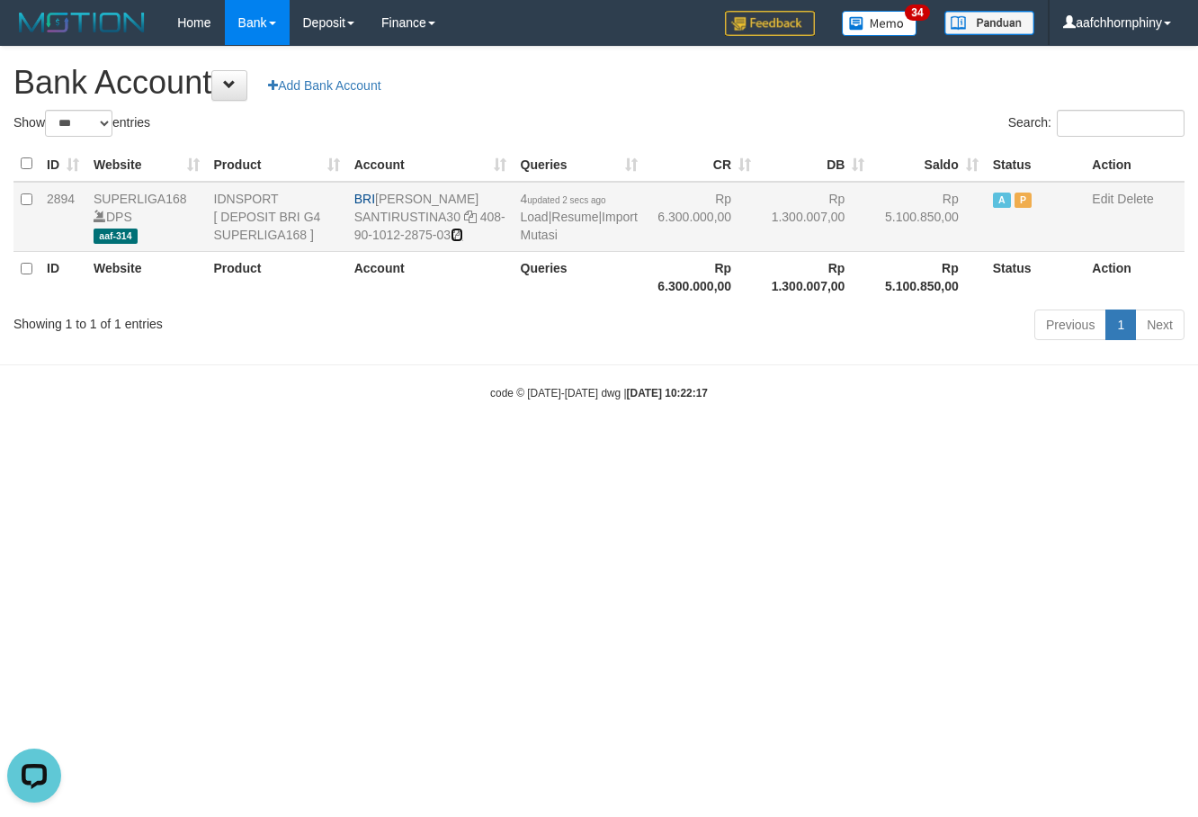
drag, startPoint x: 469, startPoint y: 234, endPoint x: 1194, endPoint y: 362, distance: 736.9
click at [463, 234] on icon at bounding box center [457, 234] width 13 height 13
copy td "[PERSON_NAME]"
click at [533, 235] on link "Import Mutasi" at bounding box center [579, 226] width 117 height 32
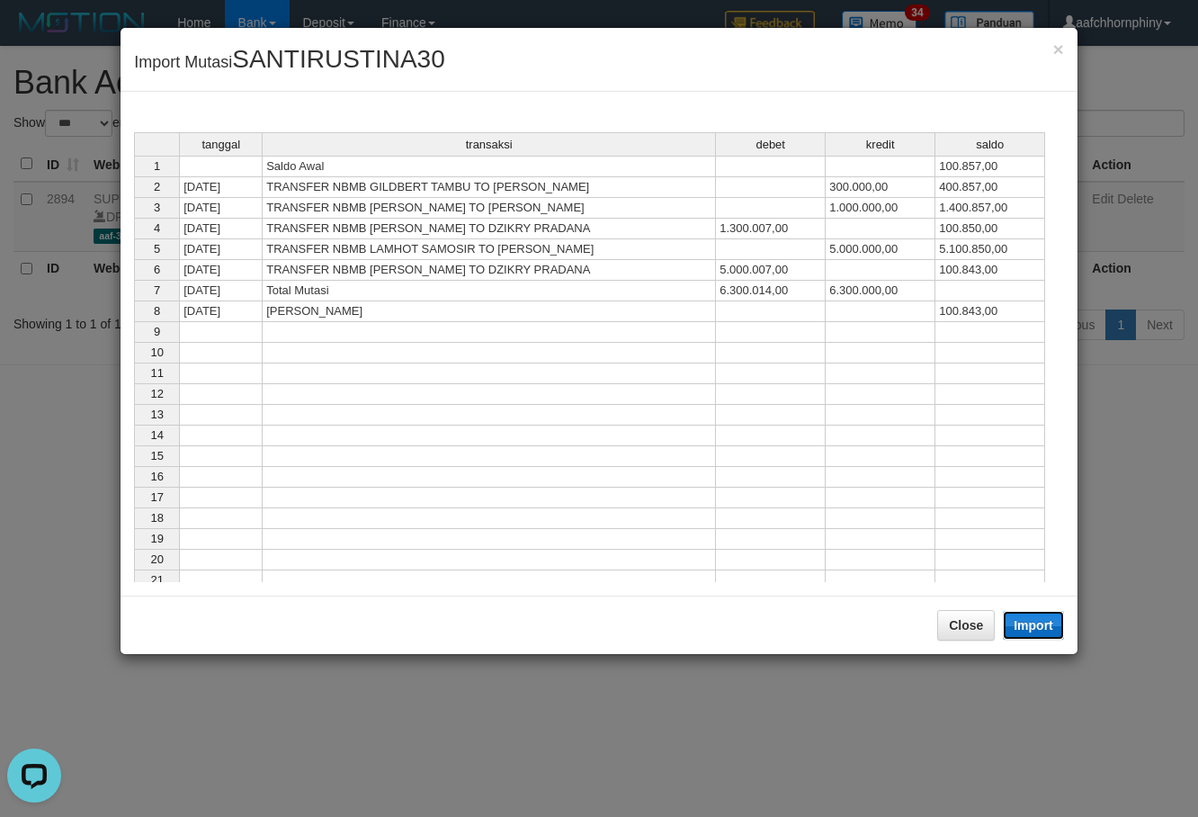
click at [1051, 628] on button "Import" at bounding box center [1033, 625] width 61 height 29
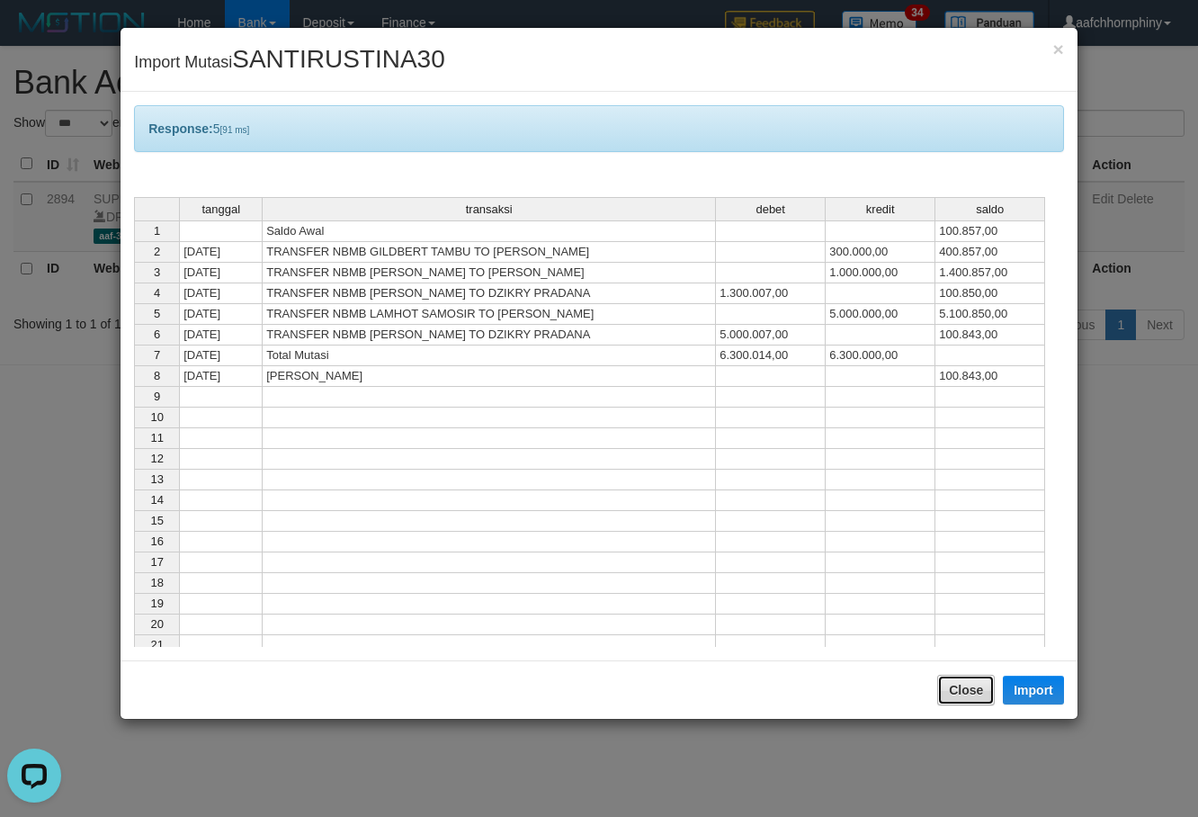
click at [969, 688] on button "Close" at bounding box center [966, 690] width 58 height 31
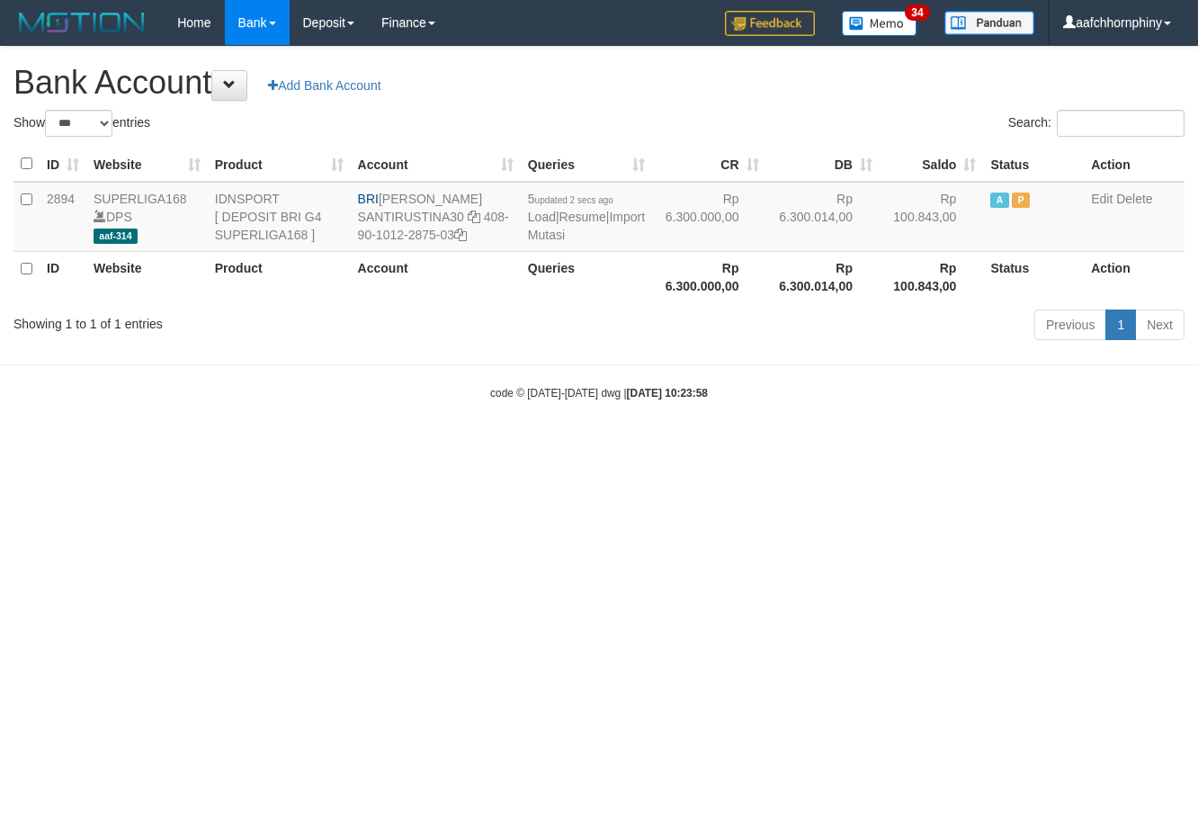
select select "***"
click at [968, 446] on html "Toggle navigation Home Bank Account List Load By Website Group [ISPORT] SUPERLI…" at bounding box center [599, 223] width 1198 height 446
select select "***"
click at [558, 239] on link "Import Mutasi" at bounding box center [586, 226] width 117 height 32
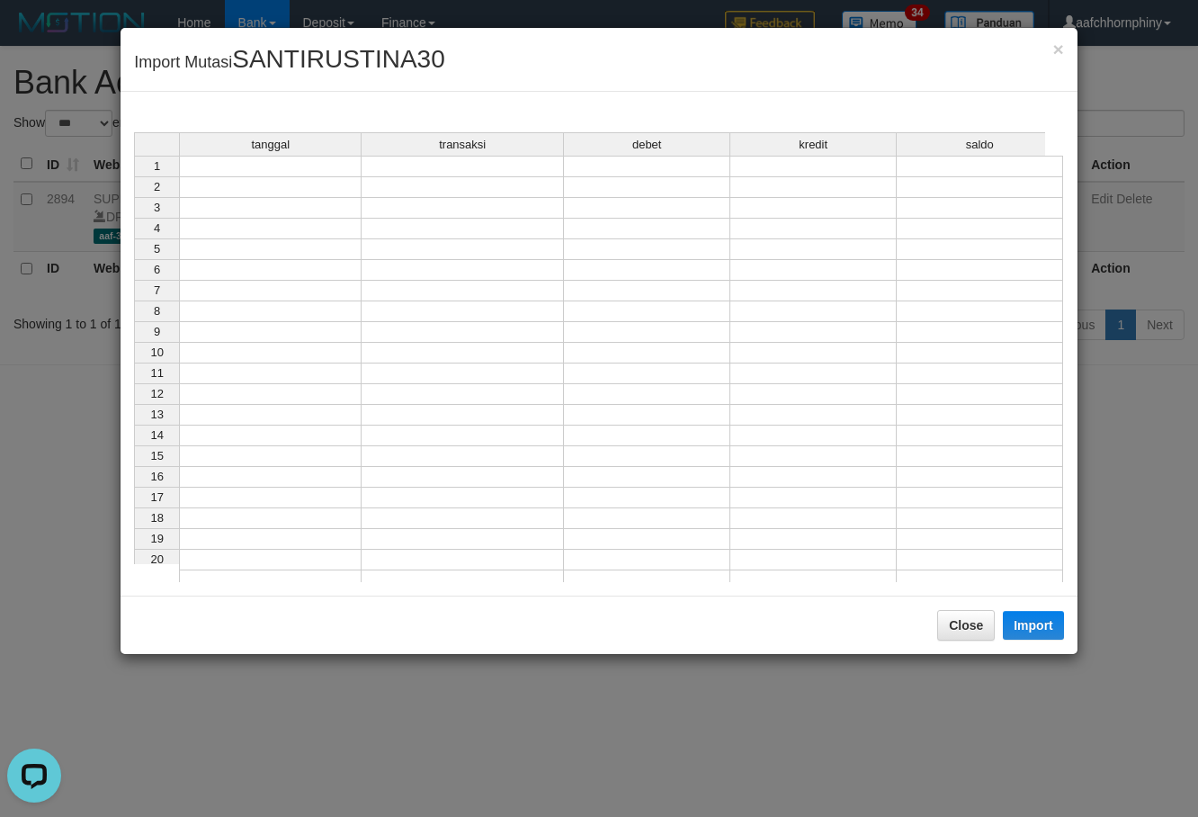
click at [315, 167] on td at bounding box center [270, 167] width 183 height 22
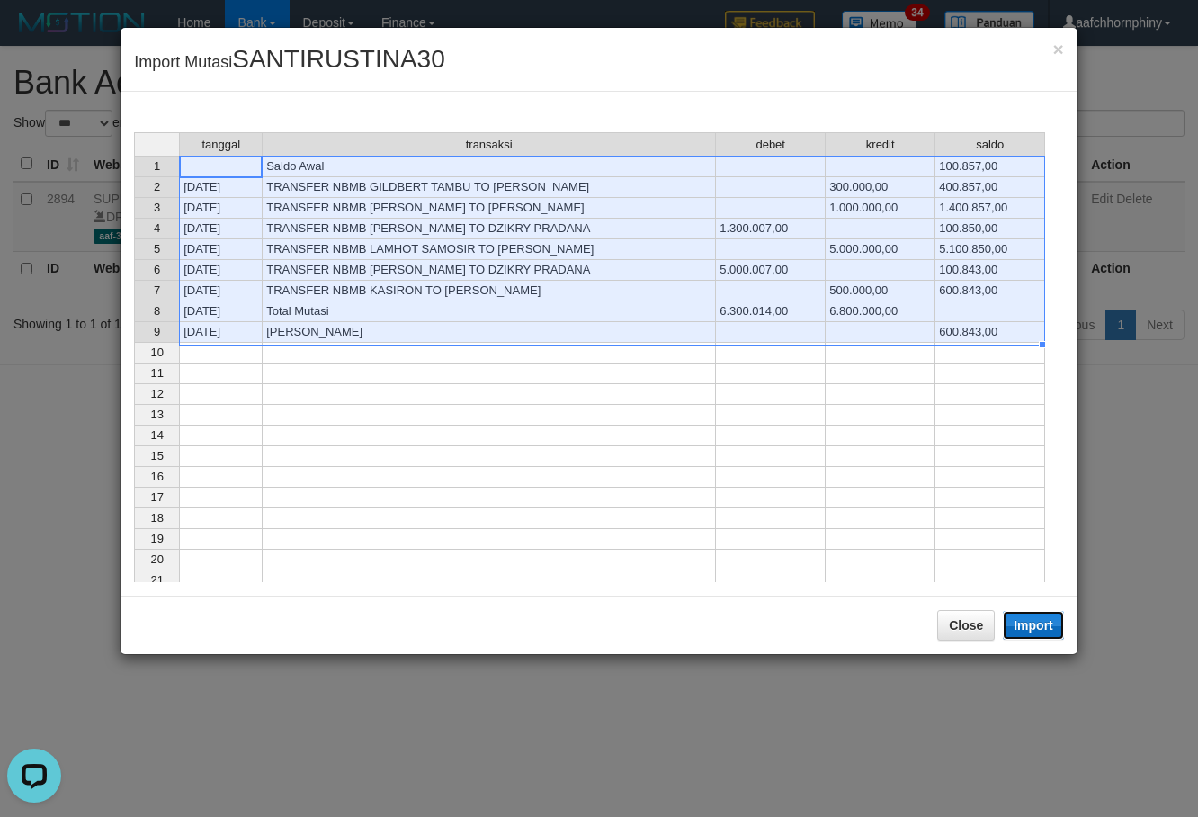
click at [1031, 620] on button "Import" at bounding box center [1033, 625] width 61 height 29
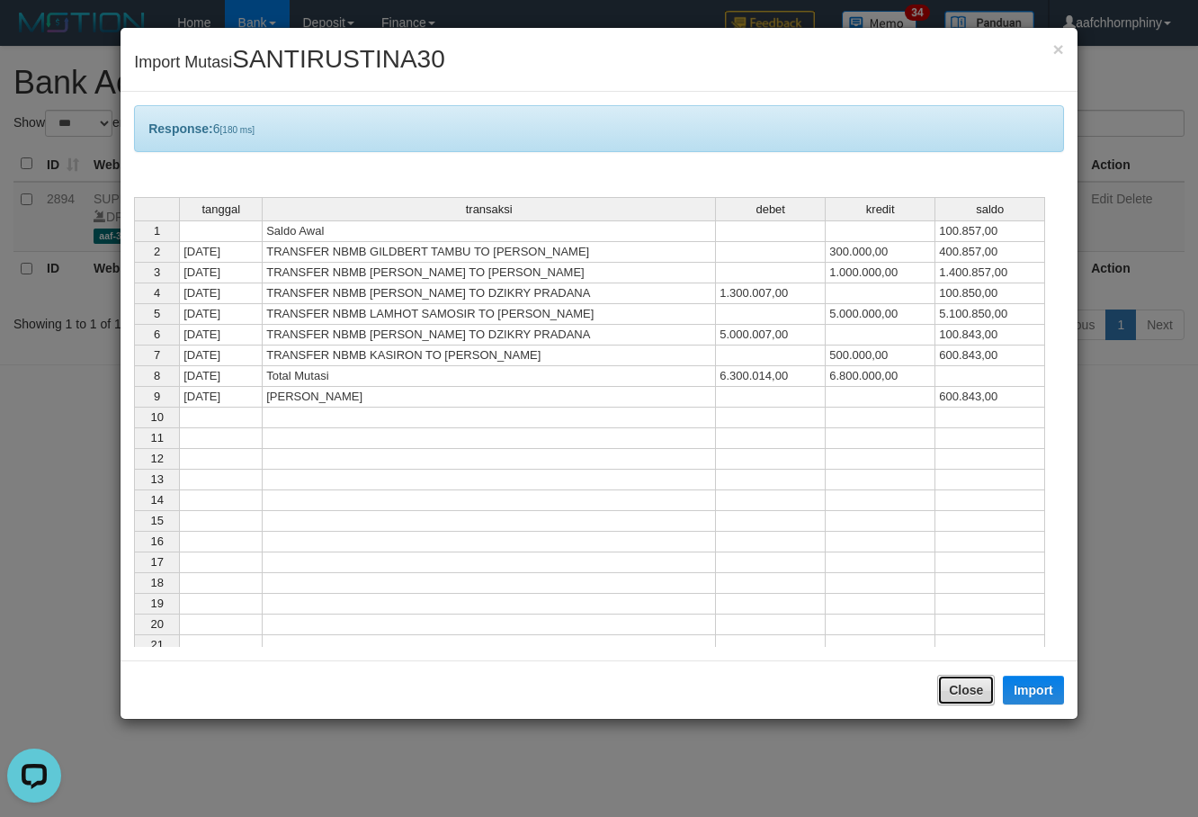
click at [969, 678] on button "Close" at bounding box center [966, 690] width 58 height 31
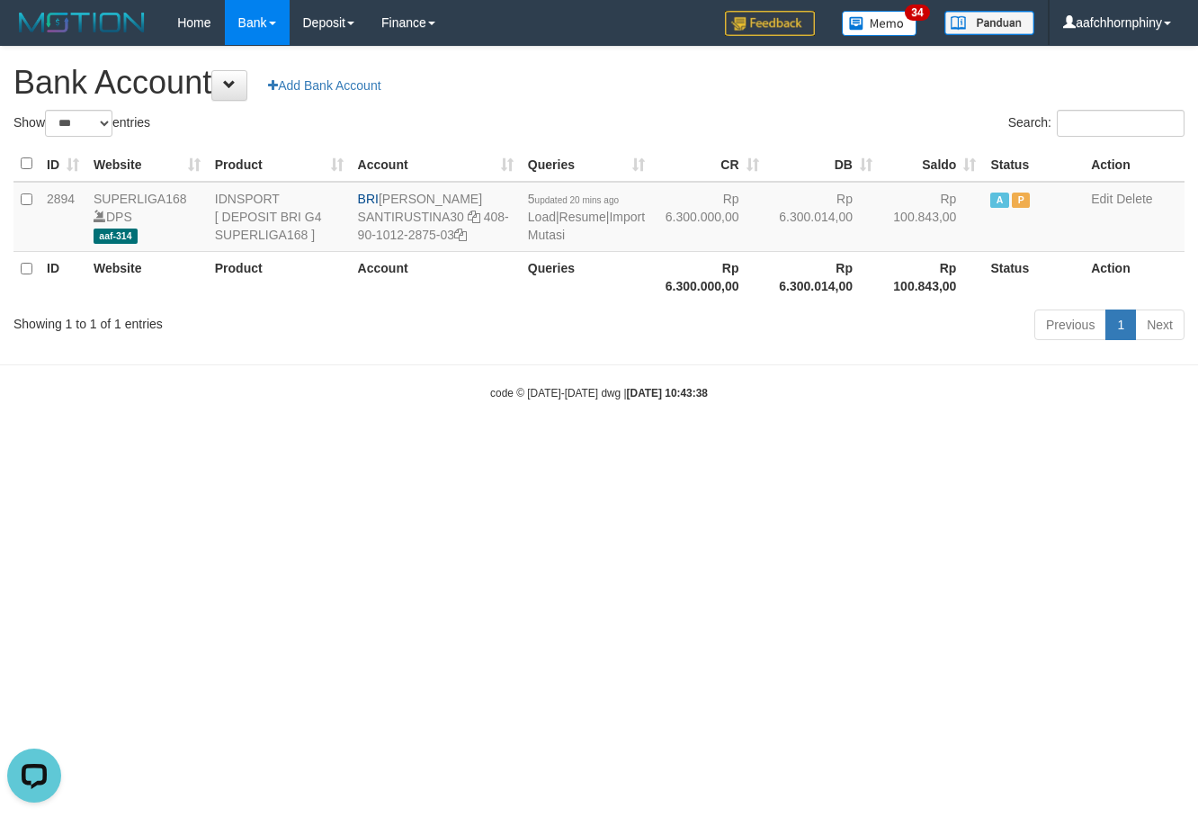
click at [811, 90] on h1 "Bank Account Add Bank Account" at bounding box center [598, 83] width 1171 height 36
select select "***"
click at [533, 232] on td "6 updated 4 secs ago Load | Resume | Import Mutasi" at bounding box center [586, 217] width 131 height 70
click at [545, 230] on link "Import Mutasi" at bounding box center [586, 226] width 117 height 32
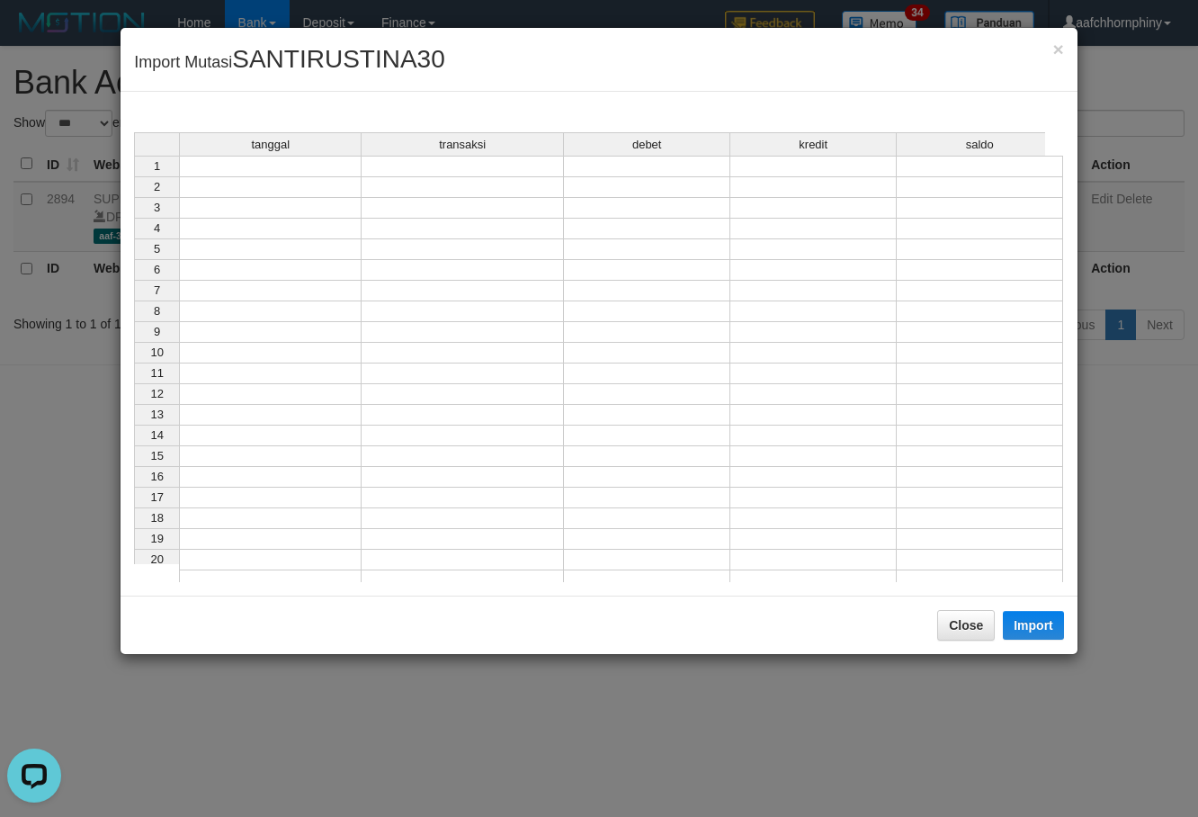
click at [333, 171] on td at bounding box center [270, 167] width 183 height 22
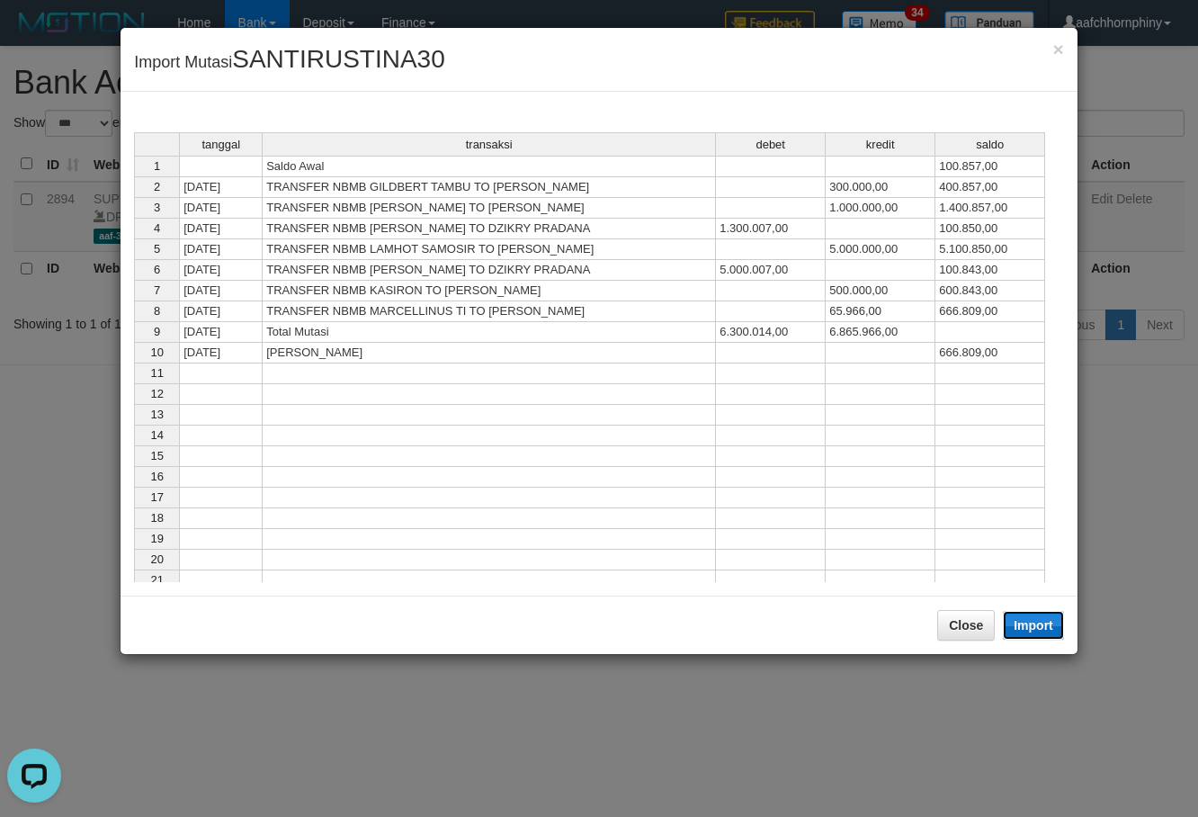
click at [1033, 622] on button "Import" at bounding box center [1033, 625] width 61 height 29
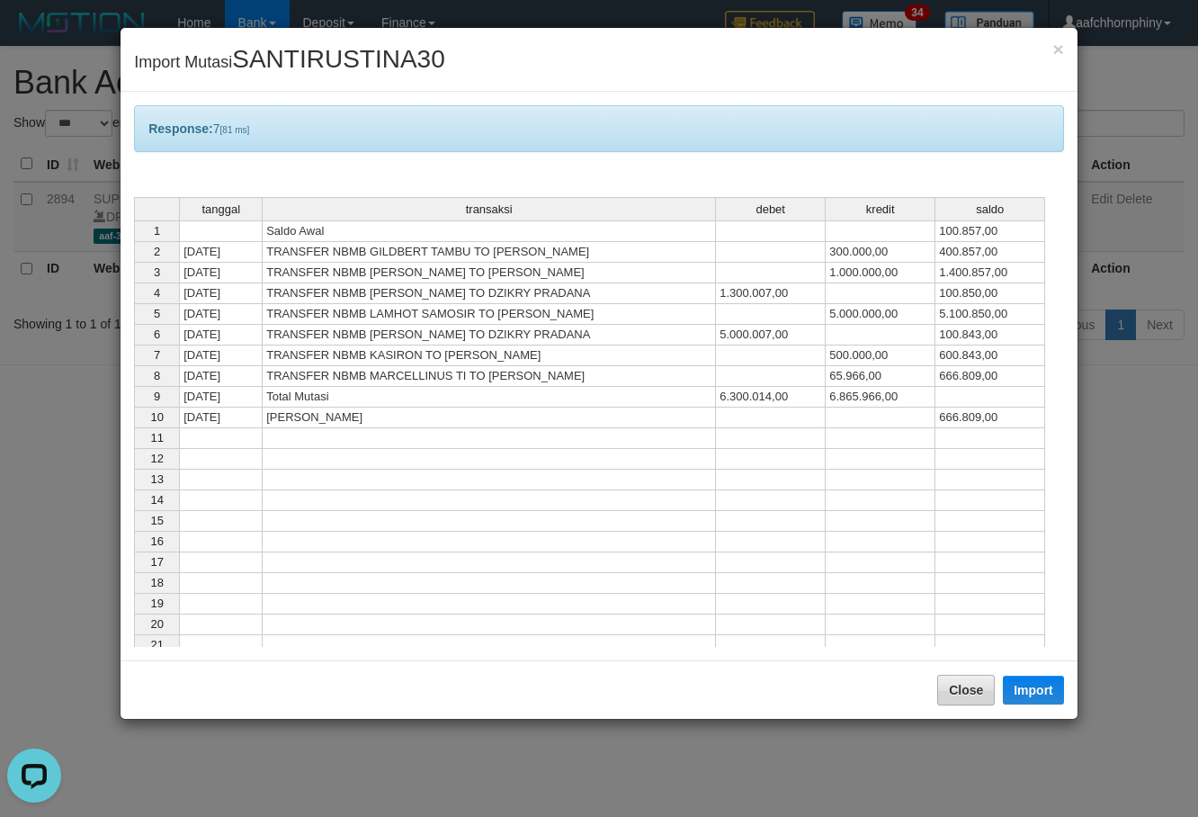
click at [932, 691] on div "Close Import" at bounding box center [599, 689] width 957 height 58
click at [971, 682] on button "Close" at bounding box center [966, 690] width 58 height 31
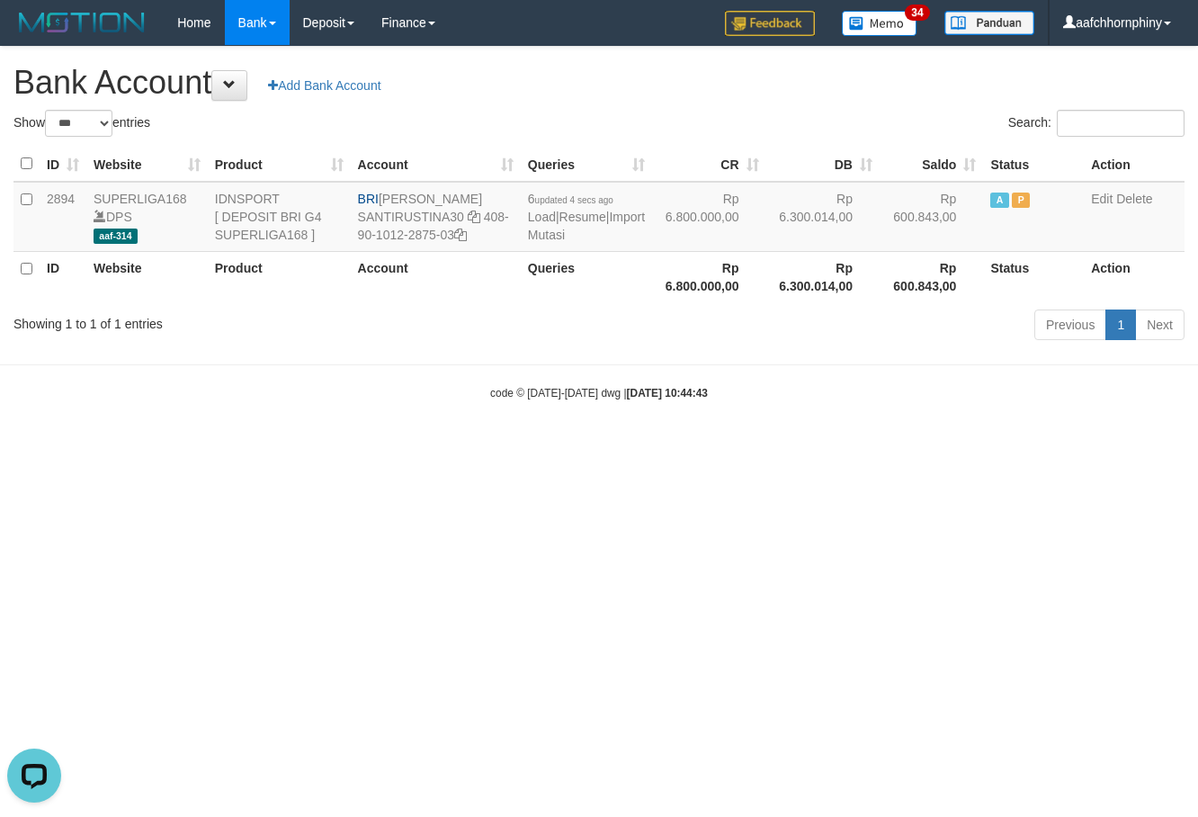
click at [828, 98] on h1 "Bank Account Add Bank Account" at bounding box center [598, 83] width 1171 height 36
select select "***"
click at [541, 237] on link "Import Mutasi" at bounding box center [586, 226] width 117 height 32
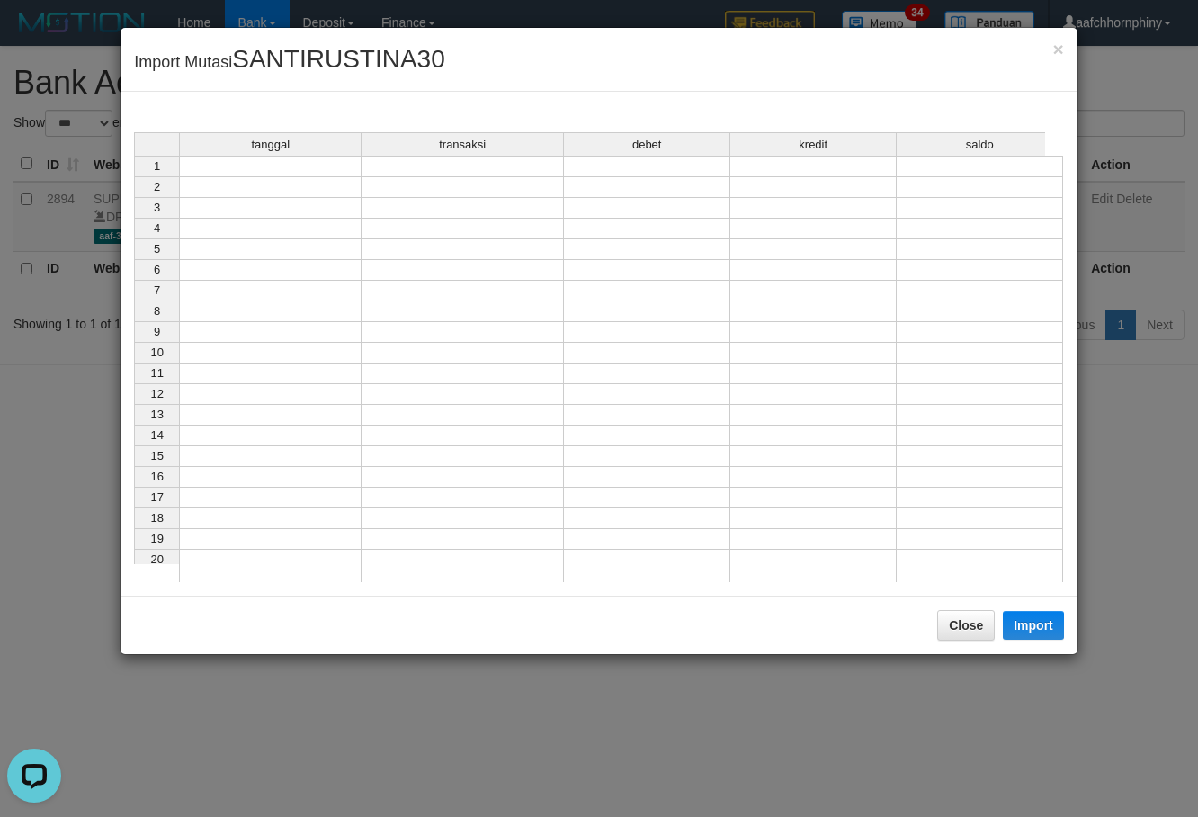
click at [134, 176] on div "tanggal transaksi debet kredit saldo 1 2 3 4 5 6 7 8 9 10 11 12 13 14 15 16 17 …" at bounding box center [134, 361] width 0 height 459
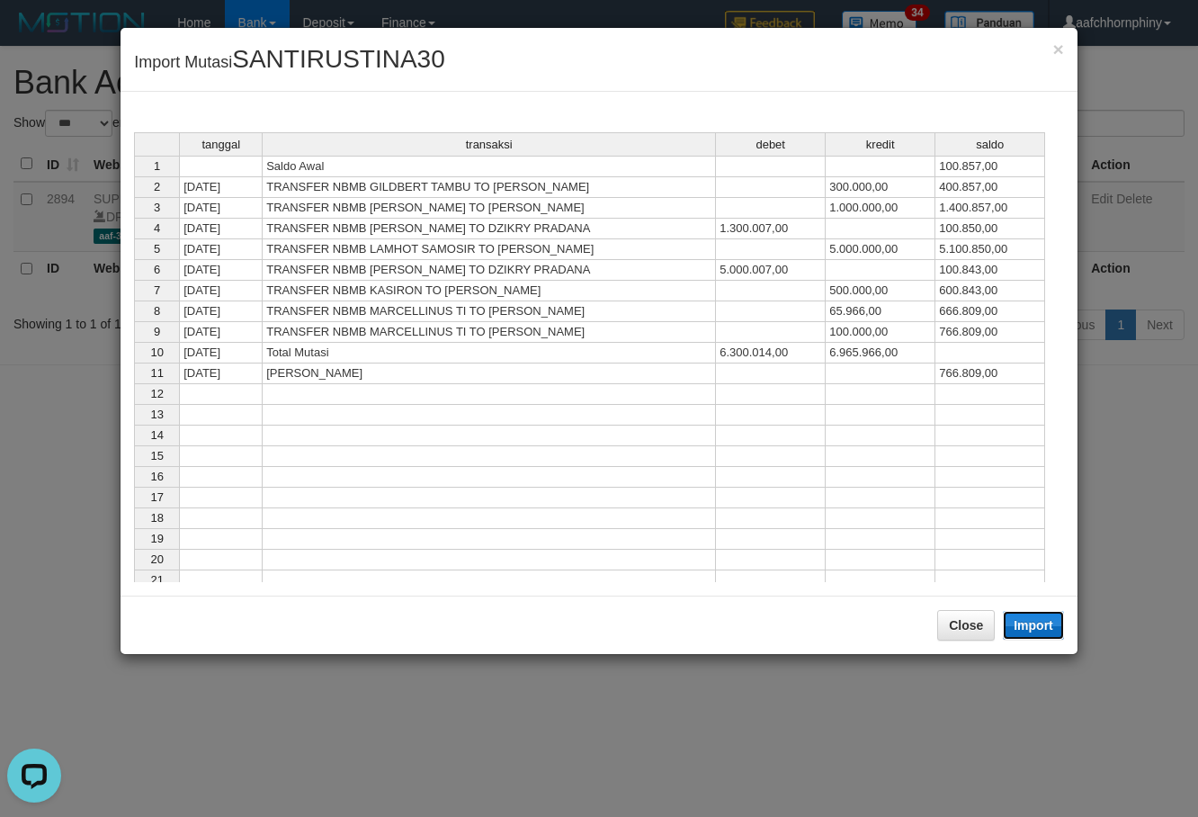
click at [1041, 627] on button "Import" at bounding box center [1033, 625] width 61 height 29
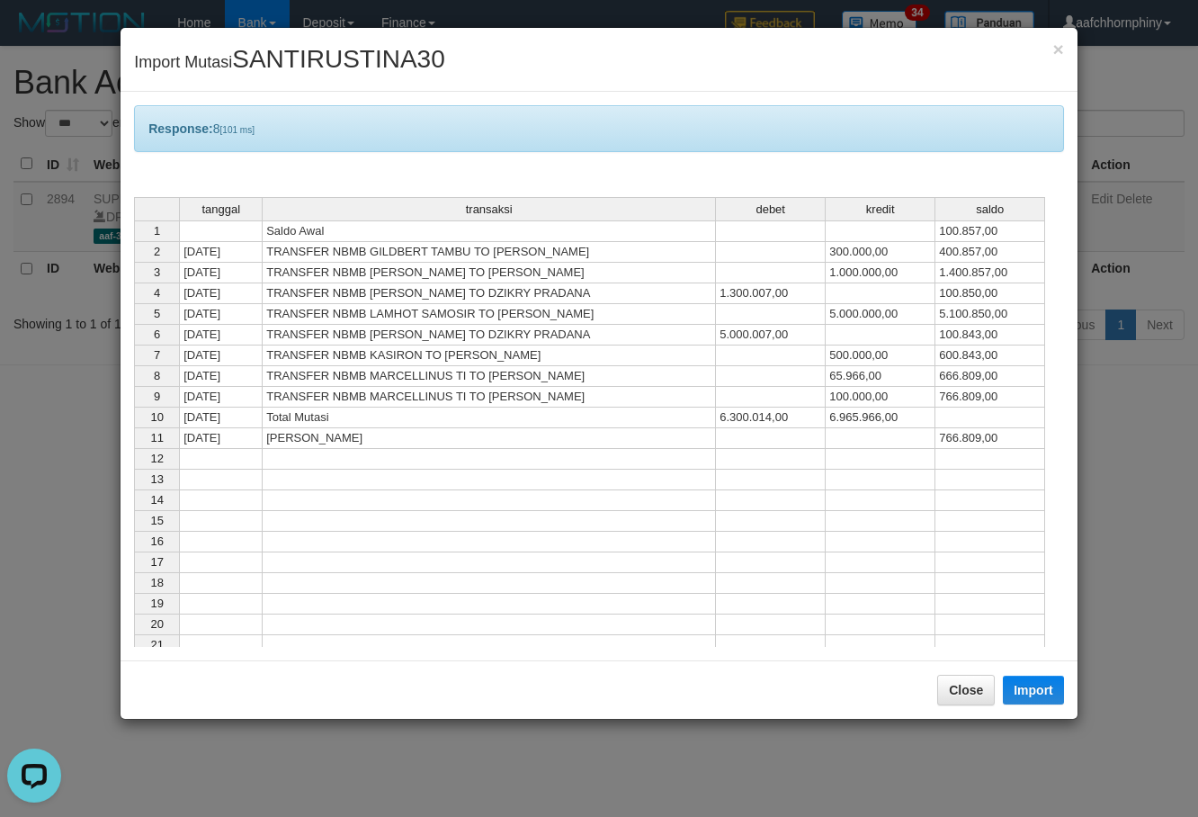
click at [979, 669] on div "Close Import" at bounding box center [599, 689] width 957 height 58
drag, startPoint x: 979, startPoint y: 678, endPoint x: 911, endPoint y: 389, distance: 297.6
click at [979, 678] on button "Close" at bounding box center [966, 690] width 58 height 31
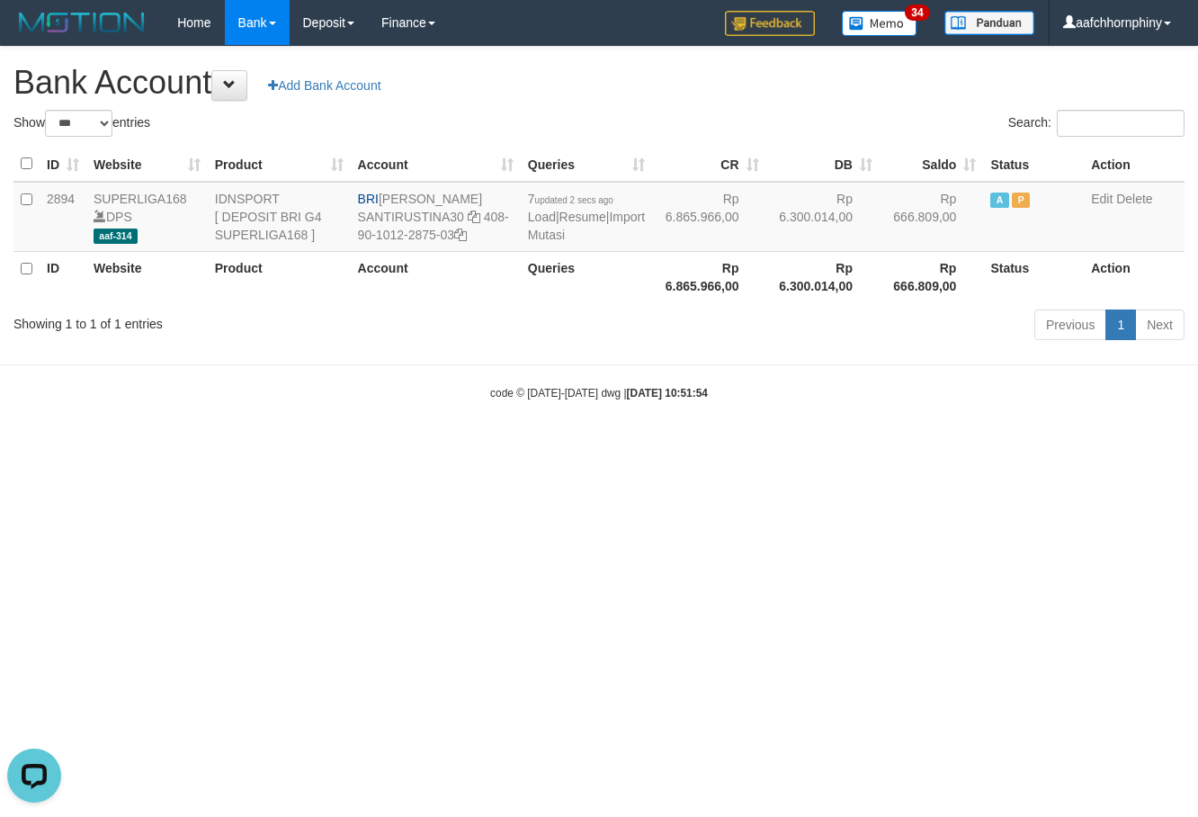
click at [745, 105] on div "**********" at bounding box center [599, 196] width 1198 height 299
select select "***"
drag, startPoint x: 800, startPoint y: 622, endPoint x: 800, endPoint y: 639, distance: 16.2
click at [800, 446] on html "Toggle navigation Home Bank Account List Load By Website Group [ISPORT] SUPERLI…" at bounding box center [599, 223] width 1198 height 446
select select "***"
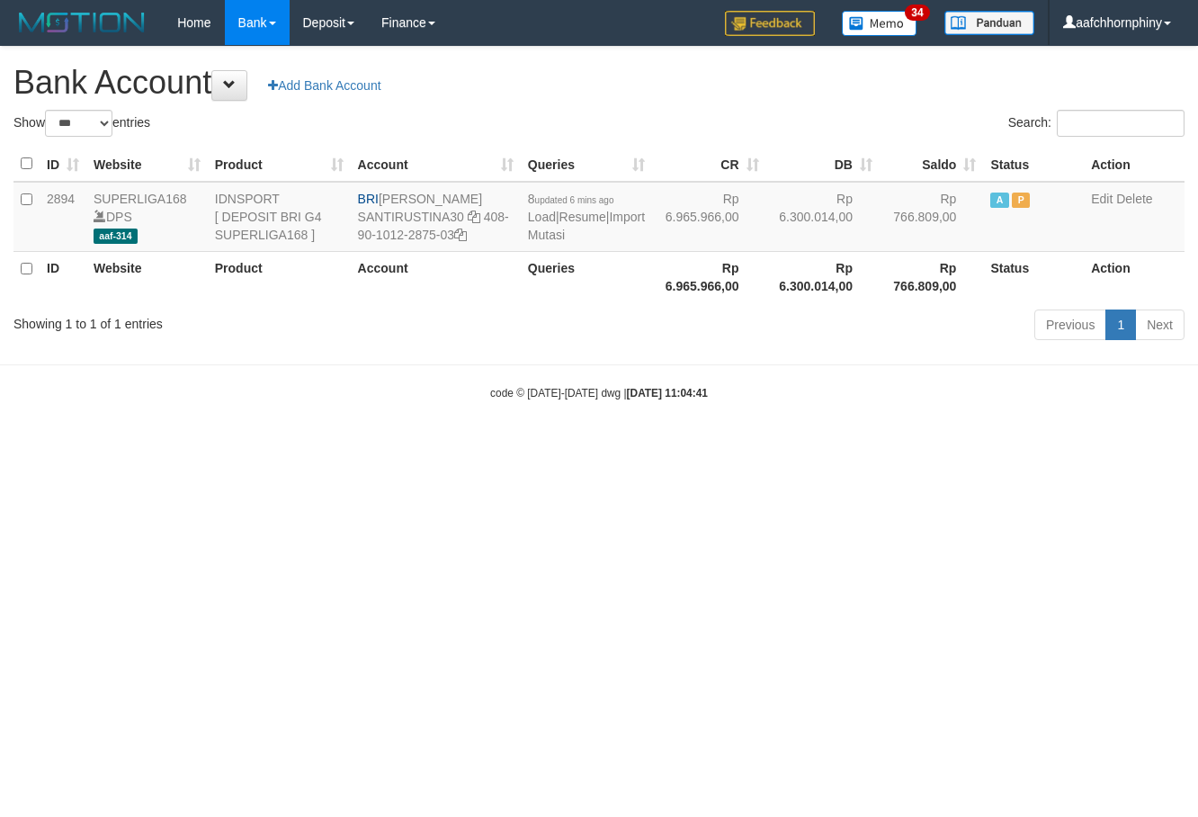
select select "***"
click at [591, 446] on html "Toggle navigation Home Bank Account List Load By Website Group [ISPORT] SUPERLI…" at bounding box center [599, 223] width 1198 height 446
select select "***"
click at [995, 446] on html "Toggle navigation Home Bank Account List Load By Website Group [ISPORT] SUPERLI…" at bounding box center [599, 223] width 1198 height 446
select select "***"
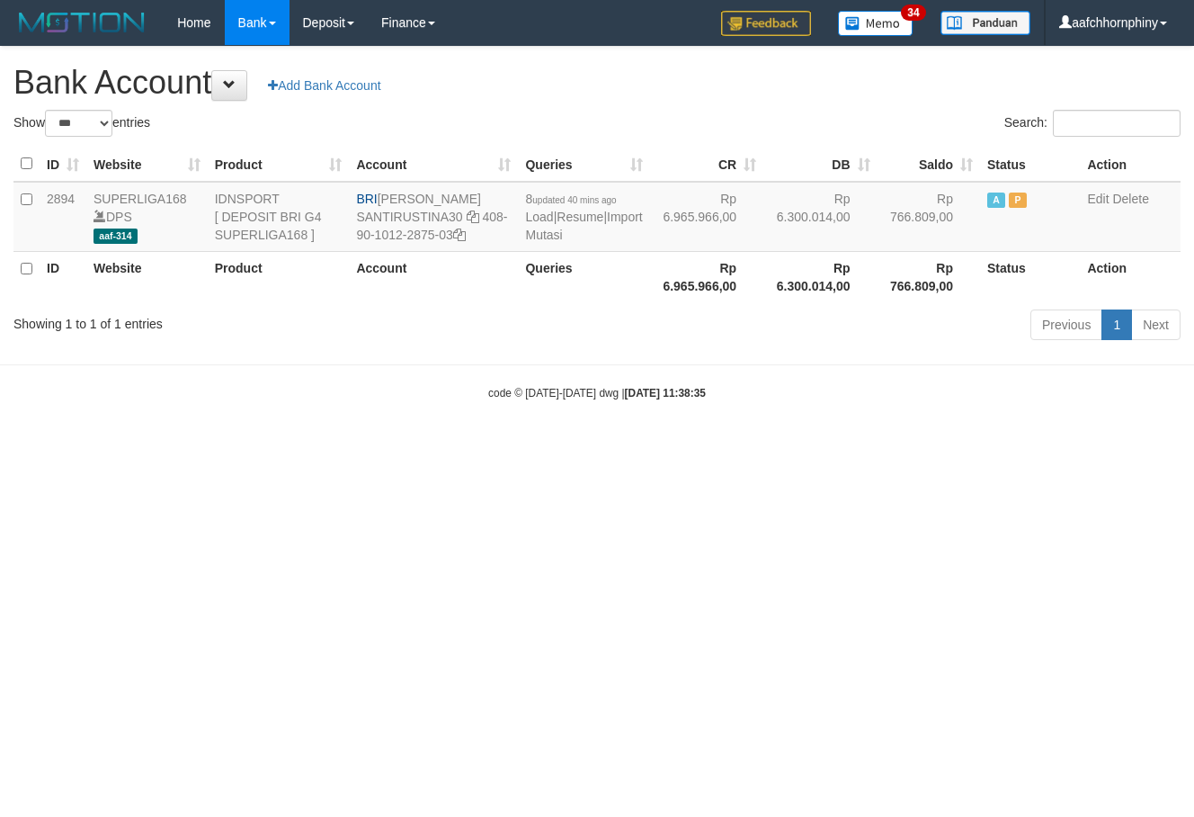
select select "***"
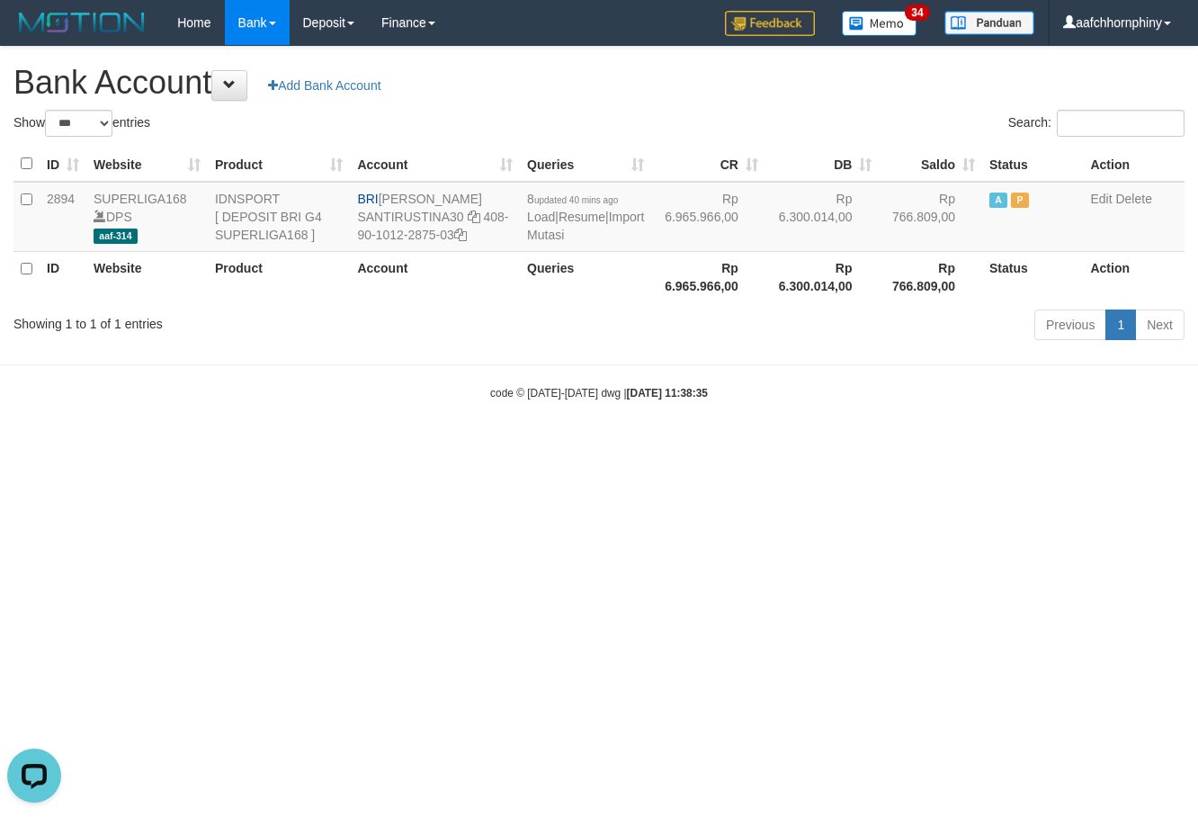
click at [1013, 446] on html "Toggle navigation Home Bank Account List Load By Website Group [ISPORT] SUPERLI…" at bounding box center [599, 223] width 1198 height 446
select select "***"
click at [1160, 446] on html "Toggle navigation Home Bank Account List Load By Website Group [ISPORT] SUPERLI…" at bounding box center [599, 223] width 1198 height 446
select select "***"
click at [1041, 415] on body "Toggle navigation Home Bank Account List Load By Website Group [ISPORT] SUPERLI…" at bounding box center [599, 223] width 1198 height 446
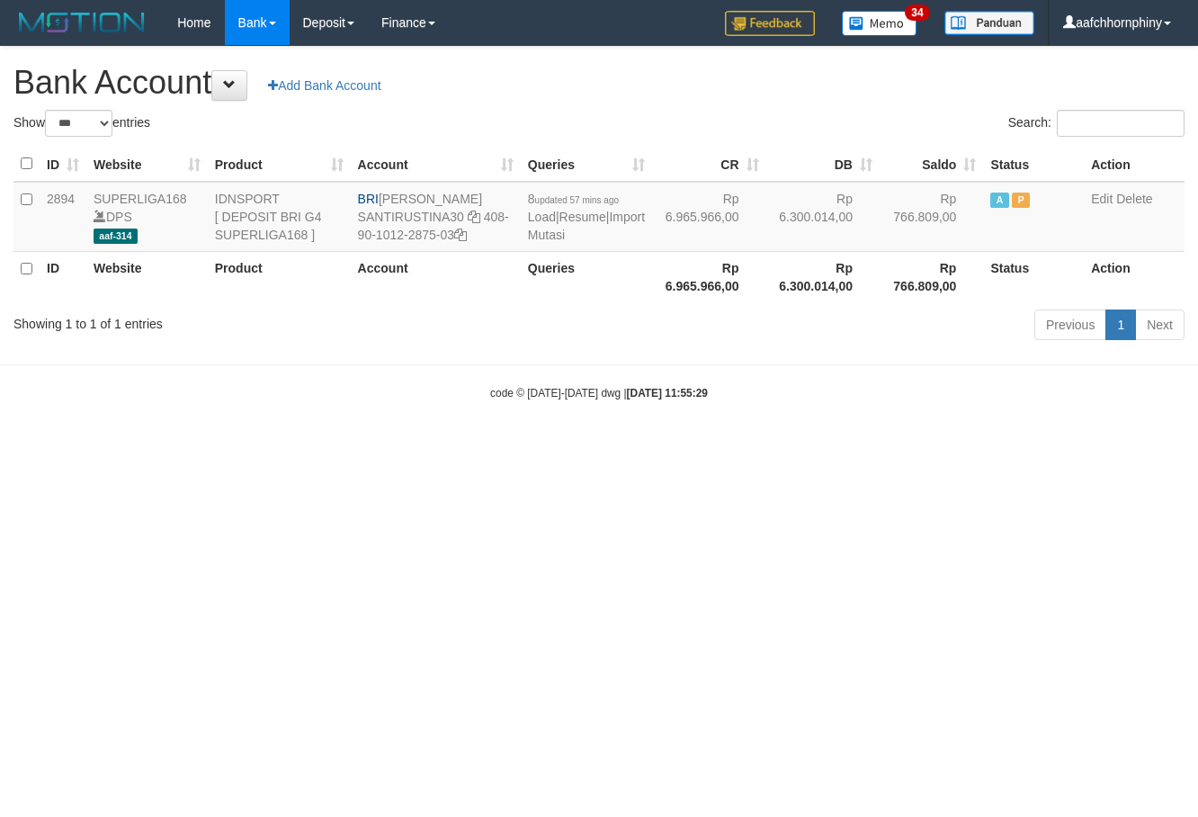
select select "***"
click at [541, 230] on link "Import Mutasi" at bounding box center [586, 226] width 117 height 32
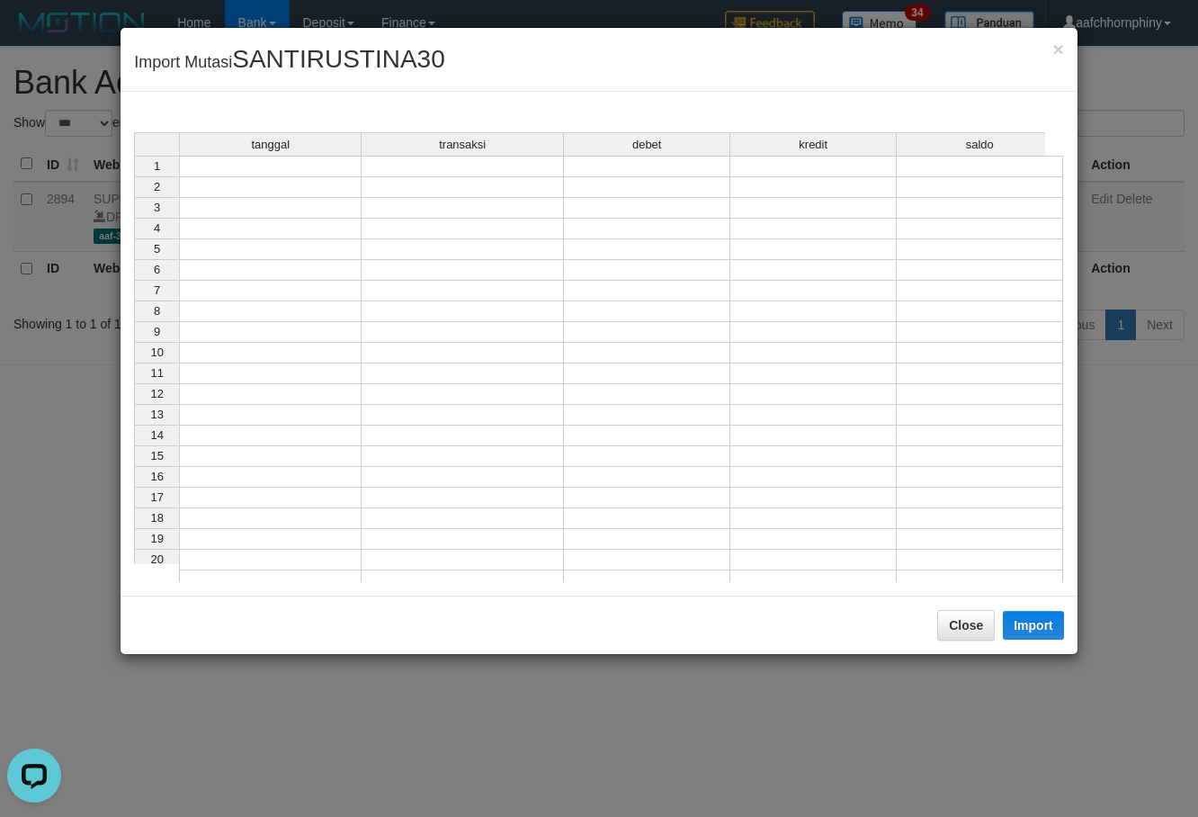
click at [340, 165] on td at bounding box center [270, 167] width 183 height 22
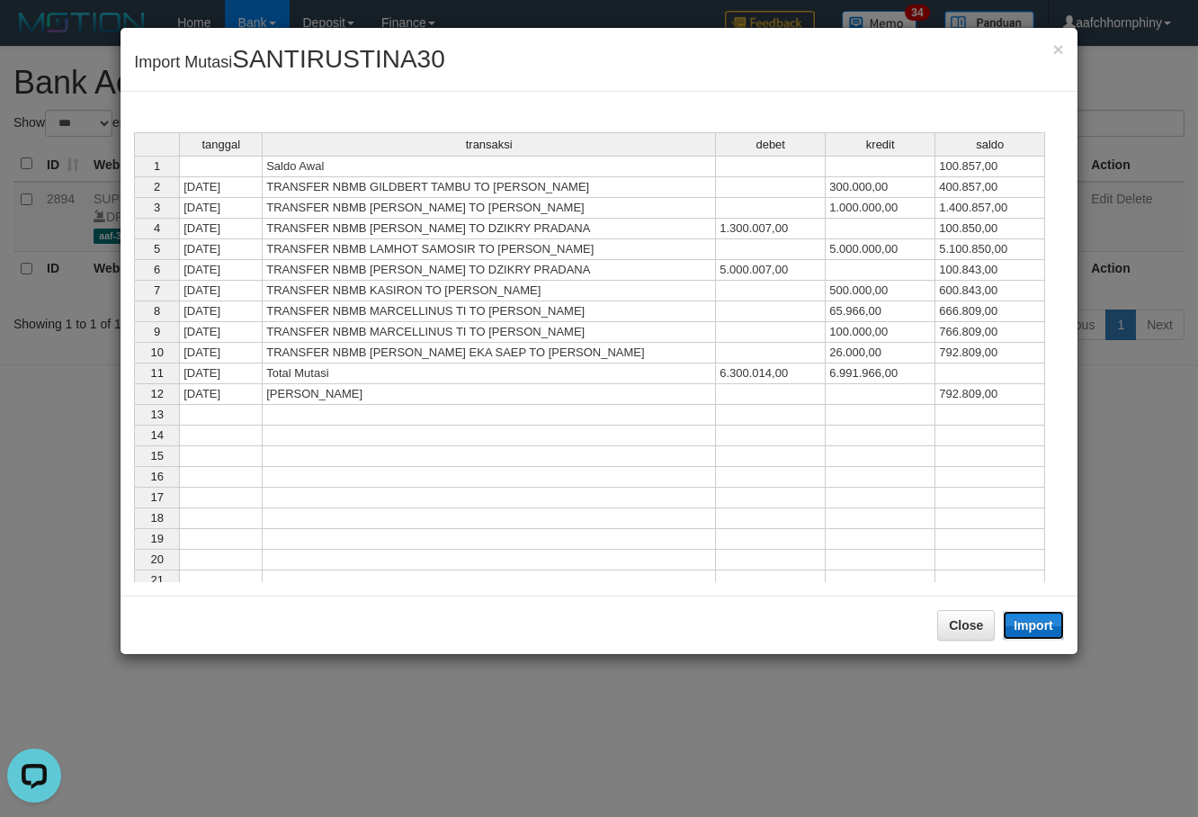
click at [1036, 615] on button "Import" at bounding box center [1033, 625] width 61 height 29
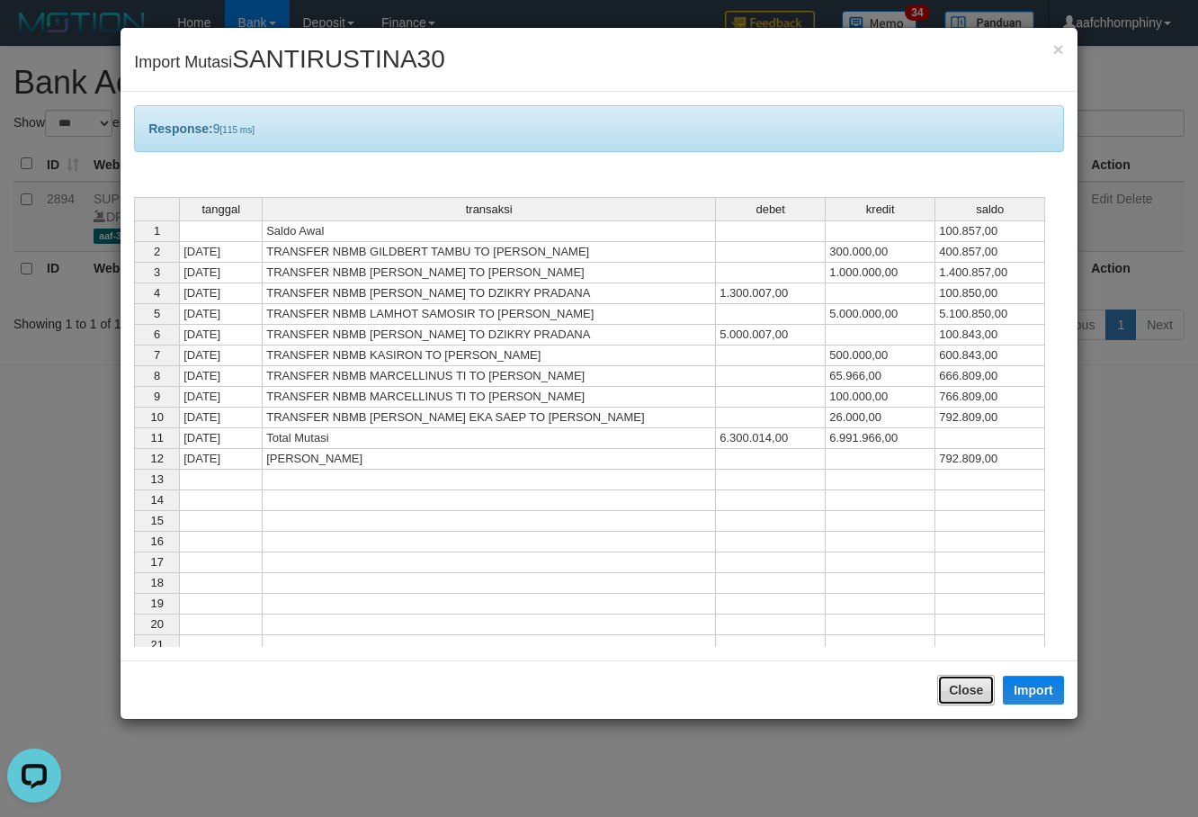
click at [971, 687] on button "Close" at bounding box center [966, 690] width 58 height 31
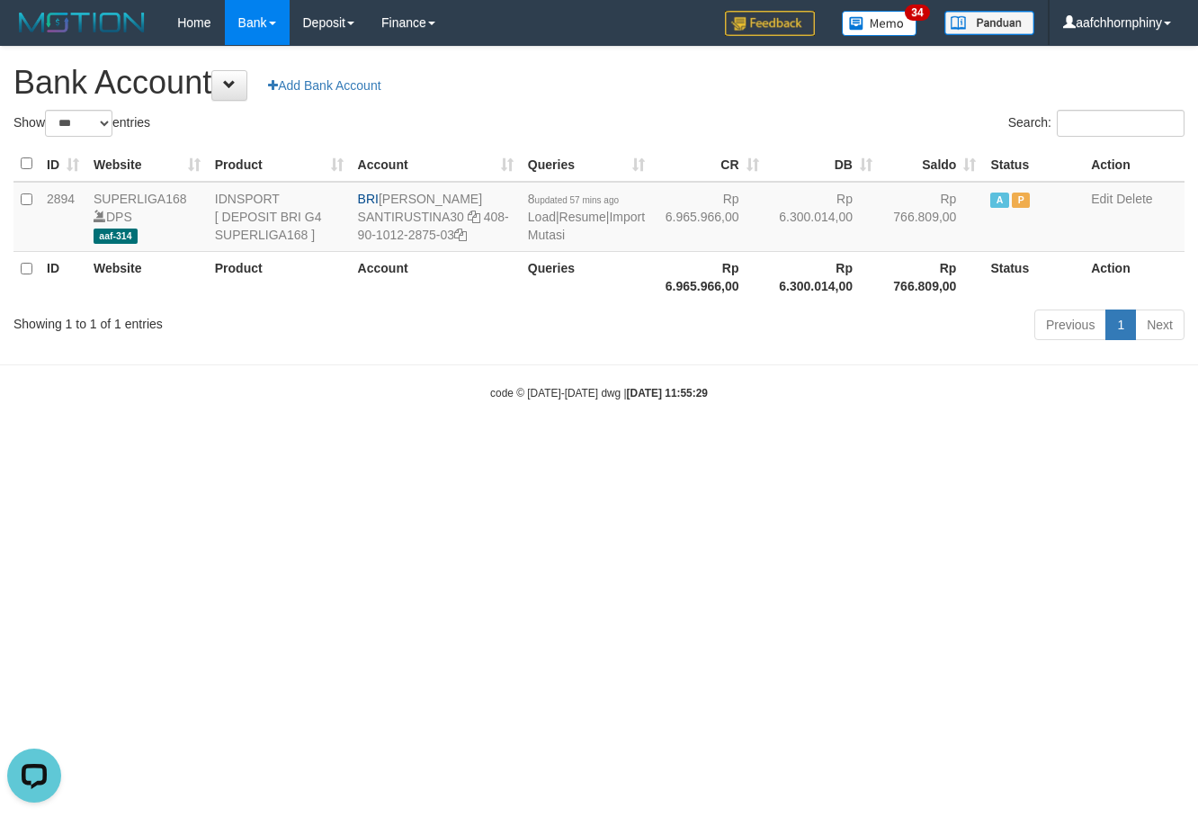
drag, startPoint x: 714, startPoint y: 85, endPoint x: 712, endPoint y: 94, distance: 10.1
click at [713, 86] on h1 "Bank Account Add Bank Account" at bounding box center [598, 83] width 1171 height 36
select select "***"
click at [554, 230] on link "Import Mutasi" at bounding box center [586, 226] width 117 height 32
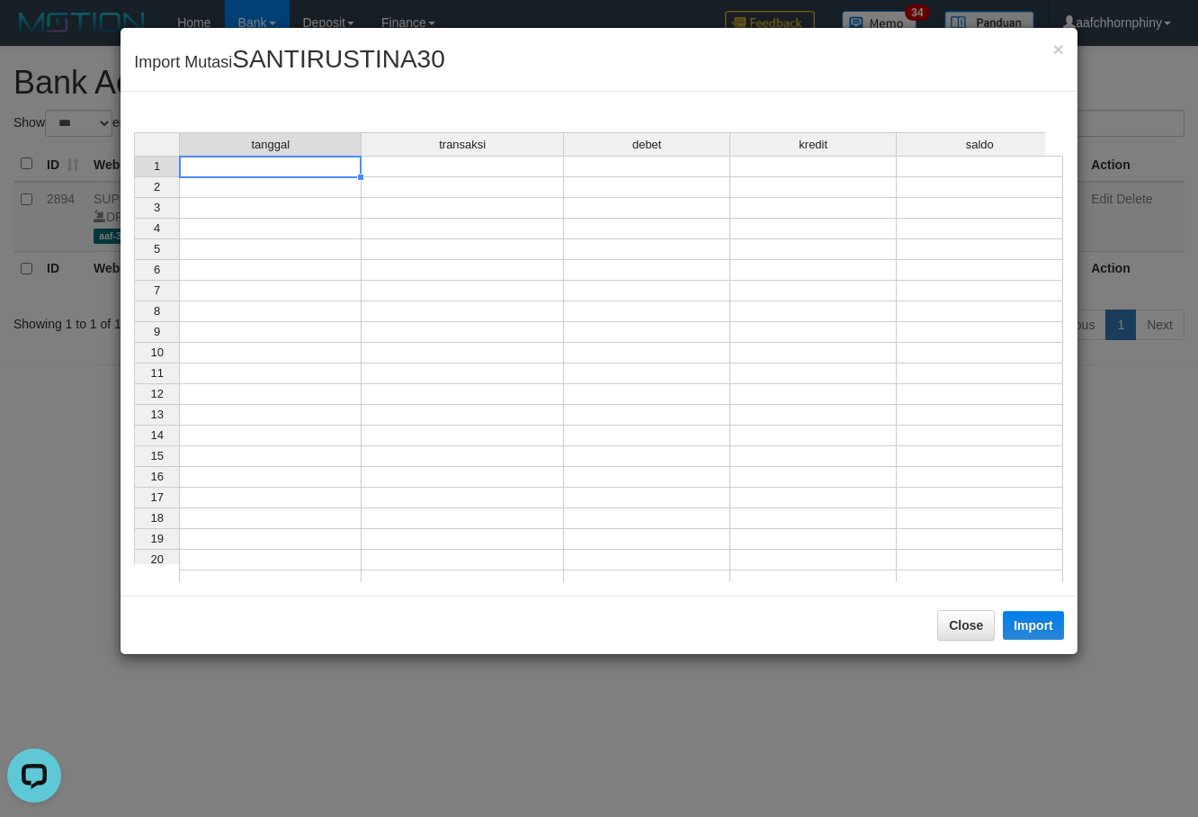
click at [239, 173] on td at bounding box center [270, 167] width 183 height 22
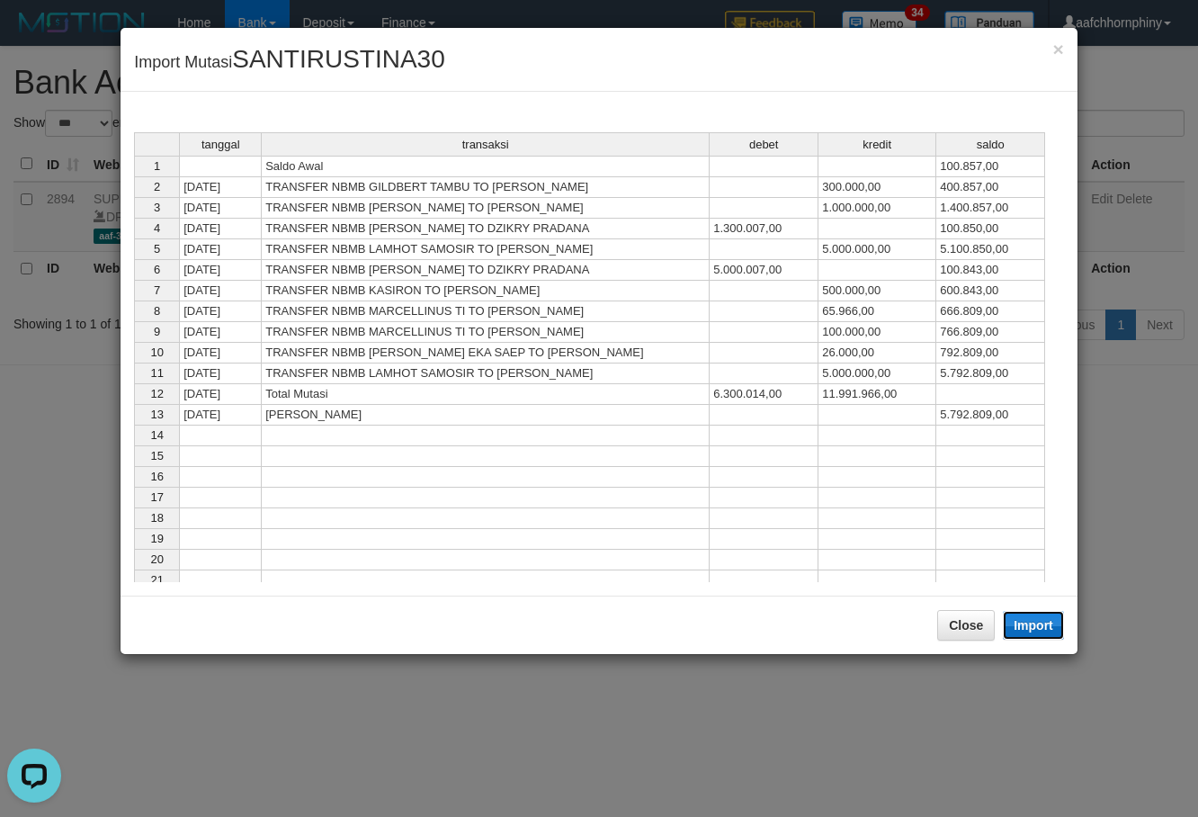
click at [1047, 627] on button "Import" at bounding box center [1033, 625] width 61 height 29
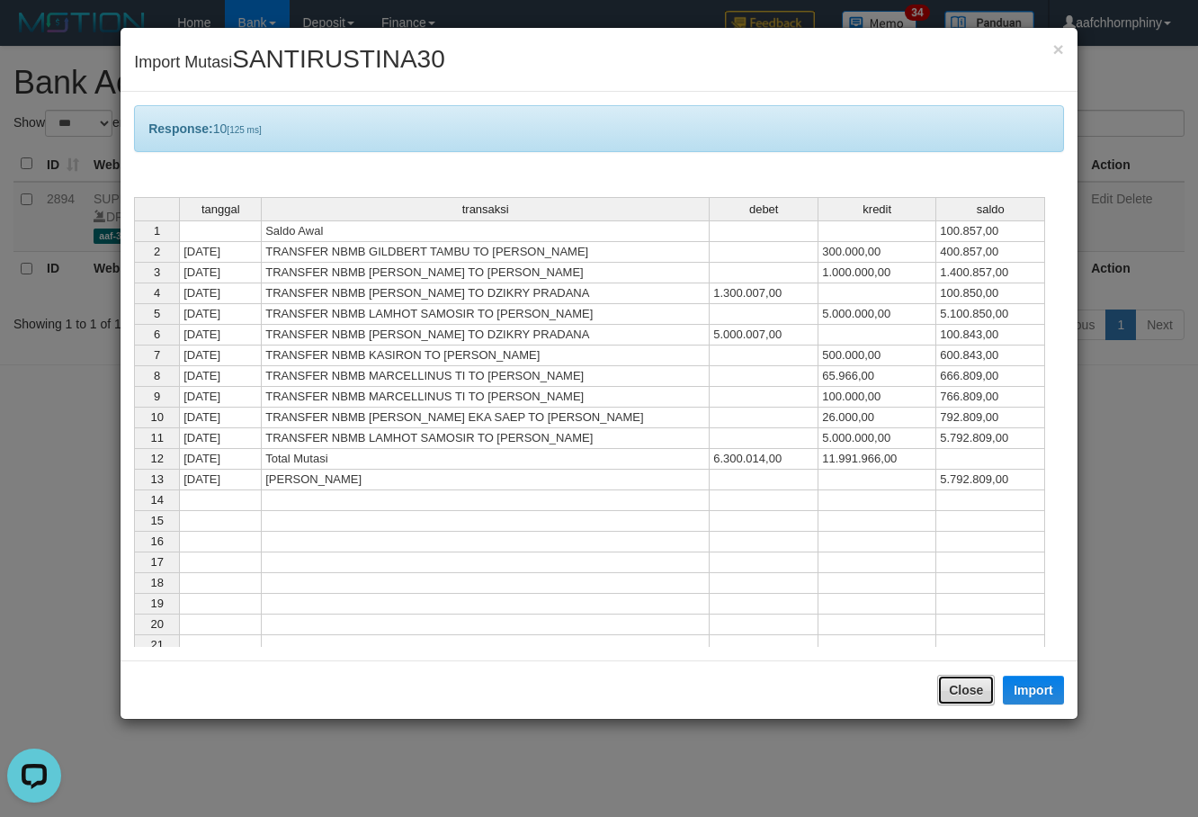
click at [952, 680] on button "Close" at bounding box center [966, 690] width 58 height 31
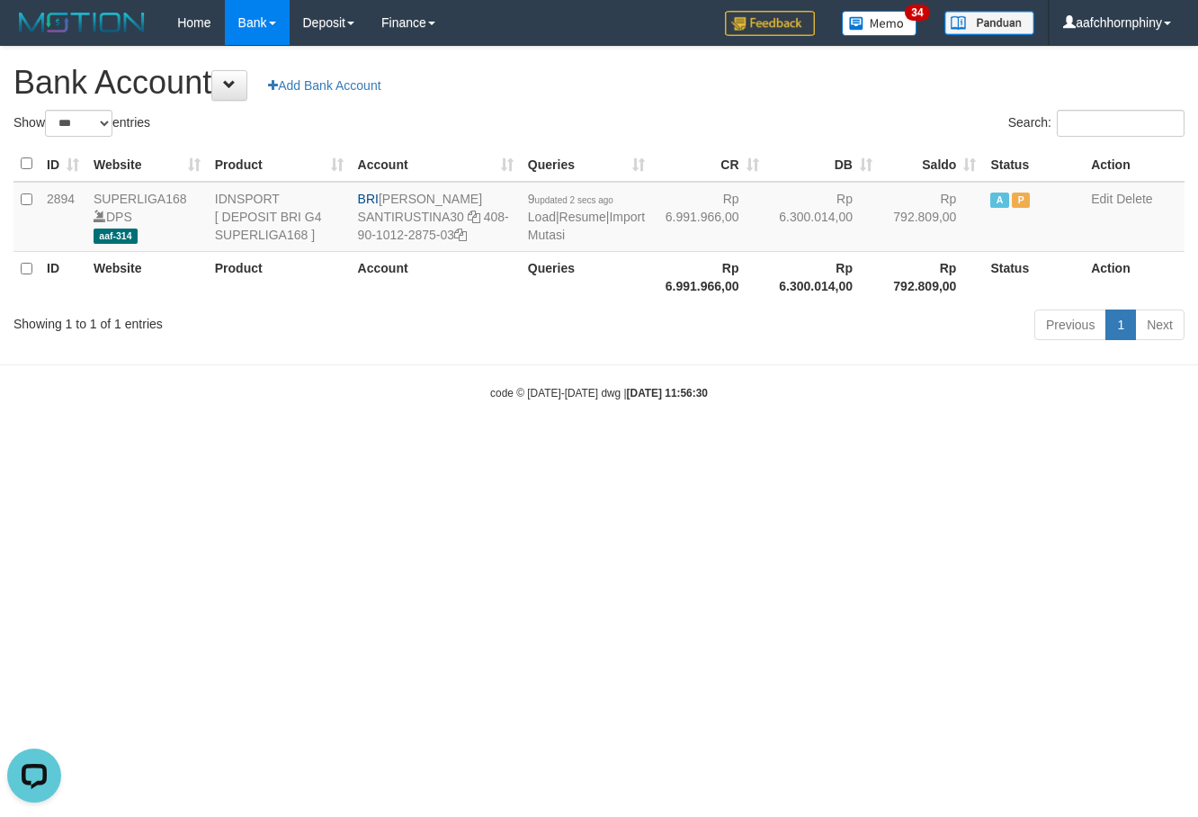
click at [777, 86] on h1 "Bank Account Add Bank Account" at bounding box center [598, 83] width 1171 height 36
select select "***"
drag, startPoint x: 379, startPoint y: 192, endPoint x: 502, endPoint y: 187, distance: 123.3
click at [502, 187] on td "BRI [PERSON_NAME] SANTIRUSTINA30 408-90-1012-2875-03" at bounding box center [426, 217] width 165 height 70
copy td "[PERSON_NAME]"
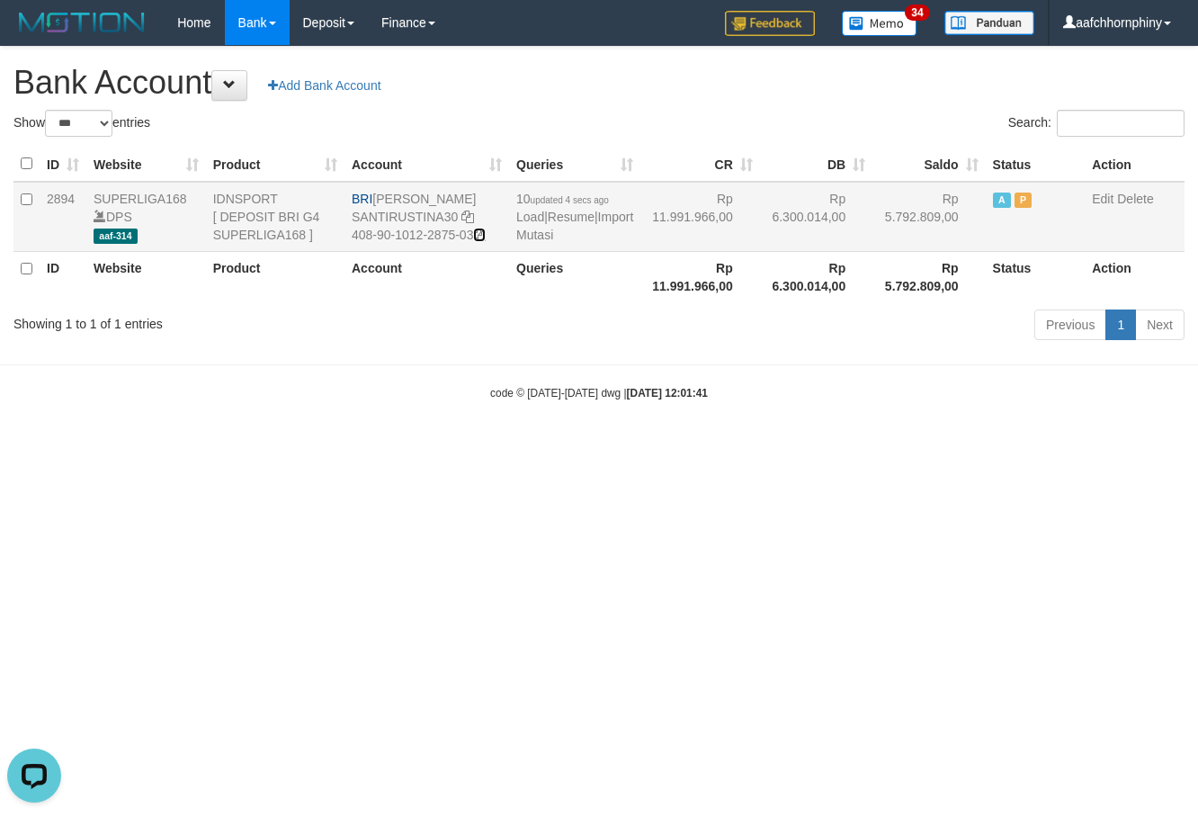
drag, startPoint x: 458, startPoint y: 230, endPoint x: 534, endPoint y: 246, distance: 78.0
click at [473, 230] on icon at bounding box center [479, 234] width 13 height 13
copy td "[PERSON_NAME]"
click at [541, 235] on link "Import Mutasi" at bounding box center [574, 226] width 117 height 32
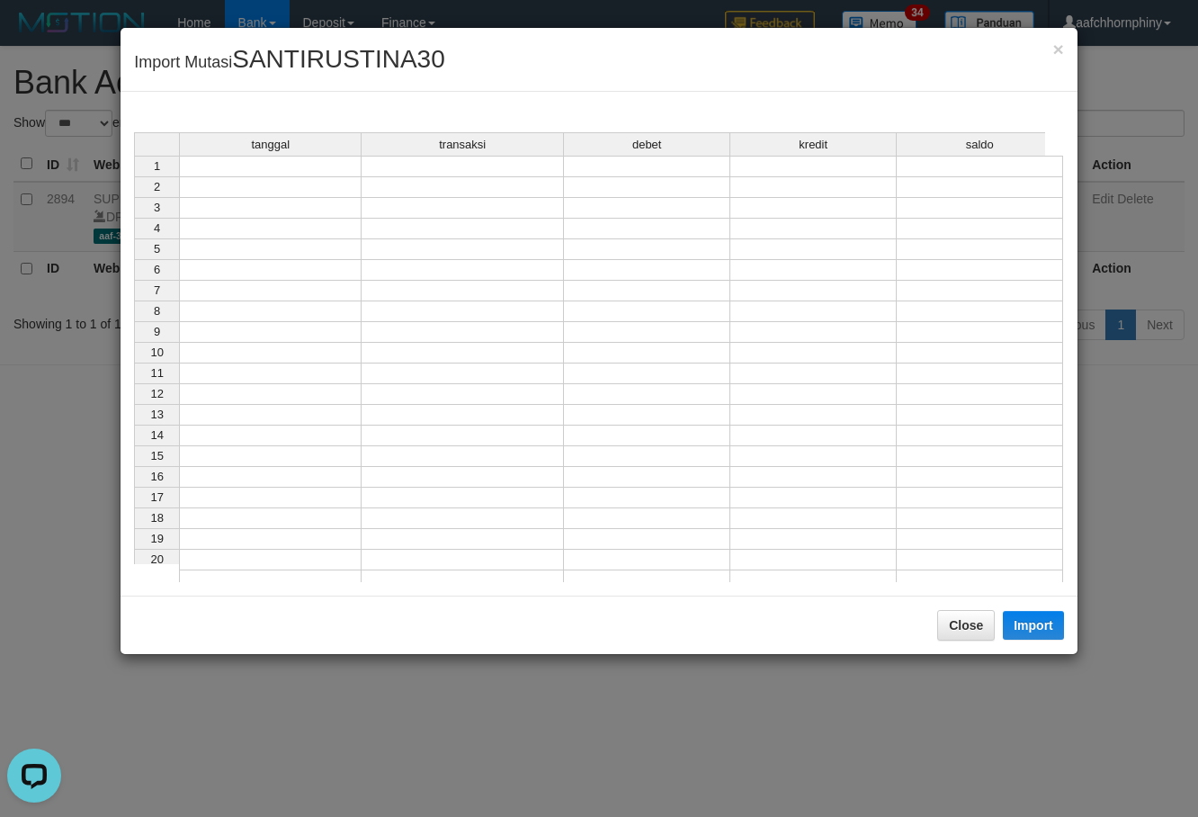
click at [324, 170] on td at bounding box center [270, 167] width 183 height 22
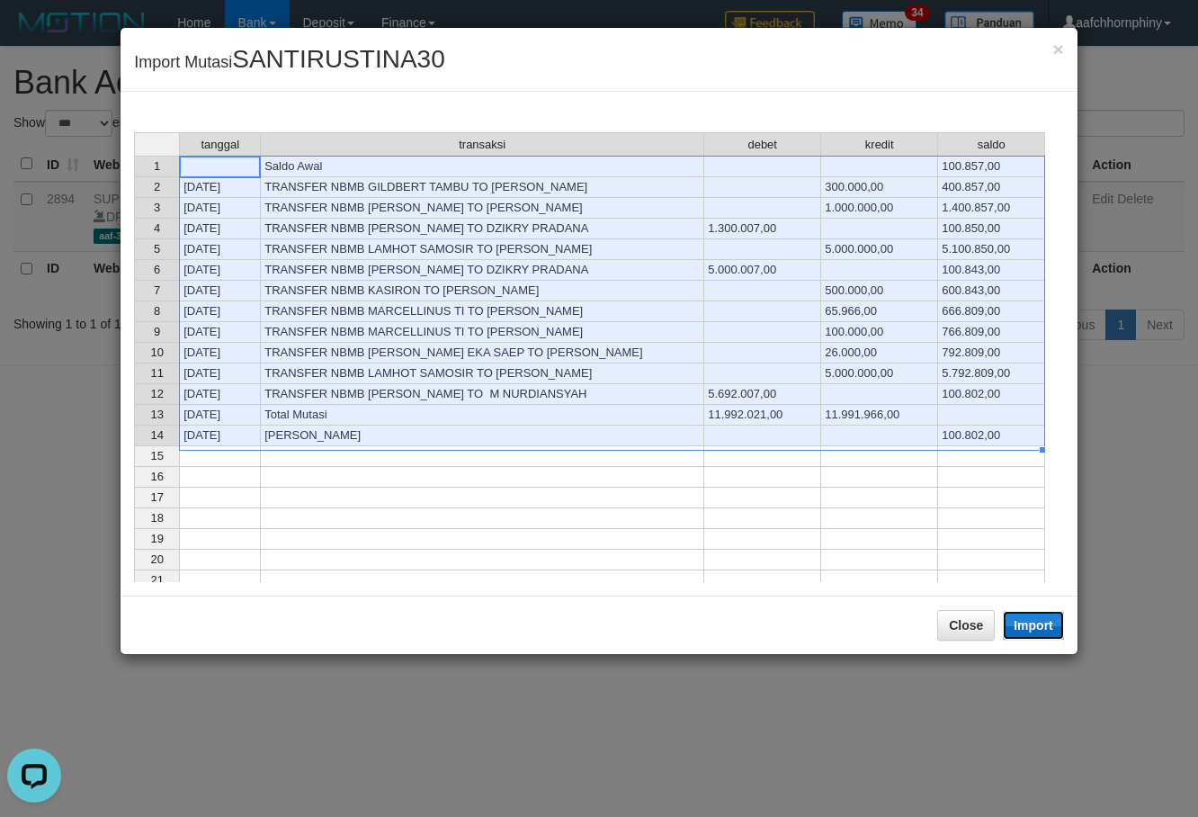
click at [1032, 628] on button "Import" at bounding box center [1033, 625] width 61 height 29
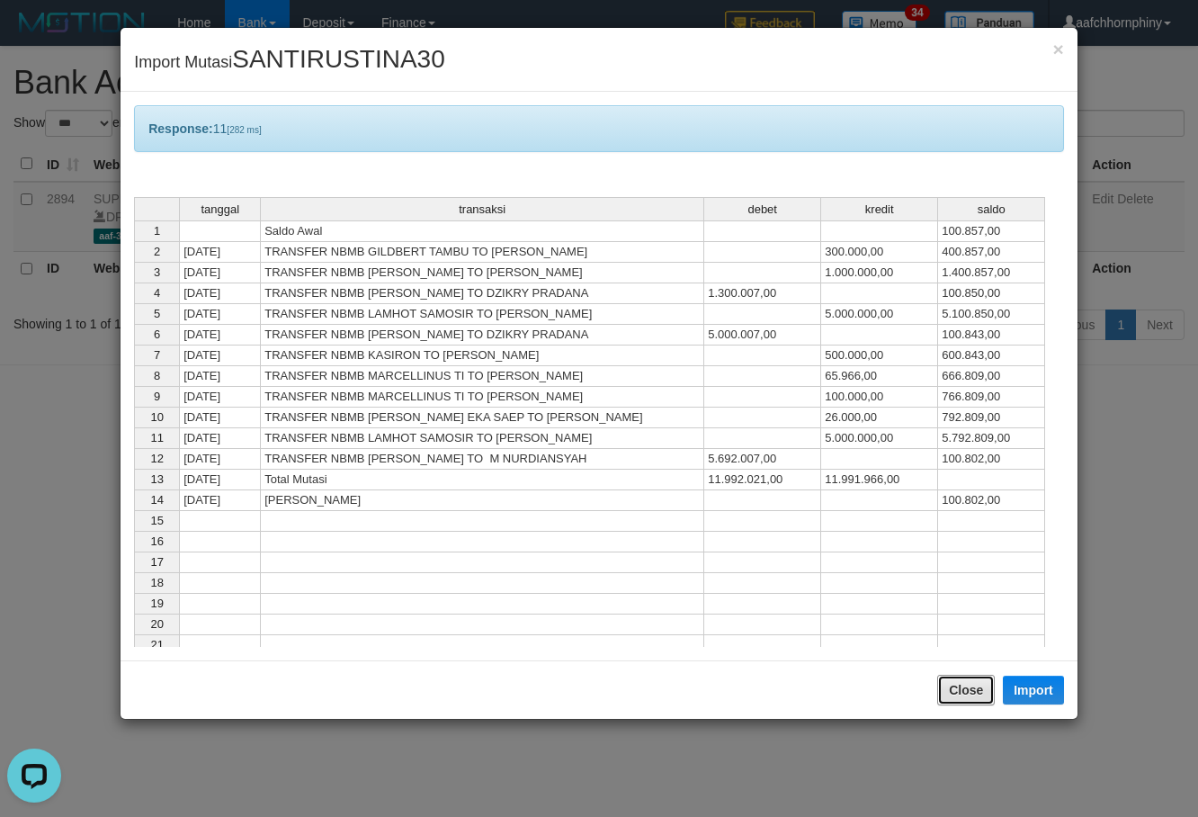
drag, startPoint x: 988, startPoint y: 682, endPoint x: 973, endPoint y: 666, distance: 21.7
click at [986, 680] on button "Close" at bounding box center [966, 690] width 58 height 31
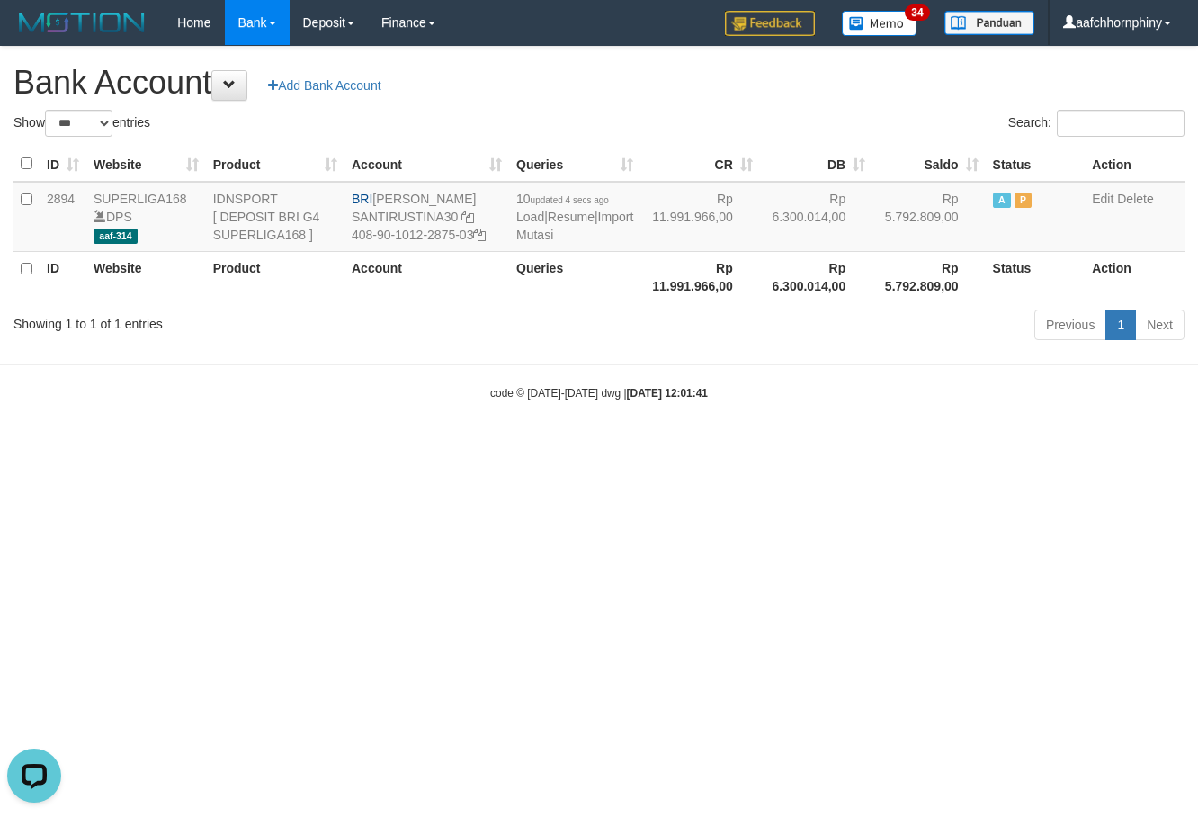
click at [759, 63] on div "**********" at bounding box center [599, 196] width 1198 height 299
select select "***"
click at [537, 231] on link "Import Mutasi" at bounding box center [577, 226] width 117 height 32
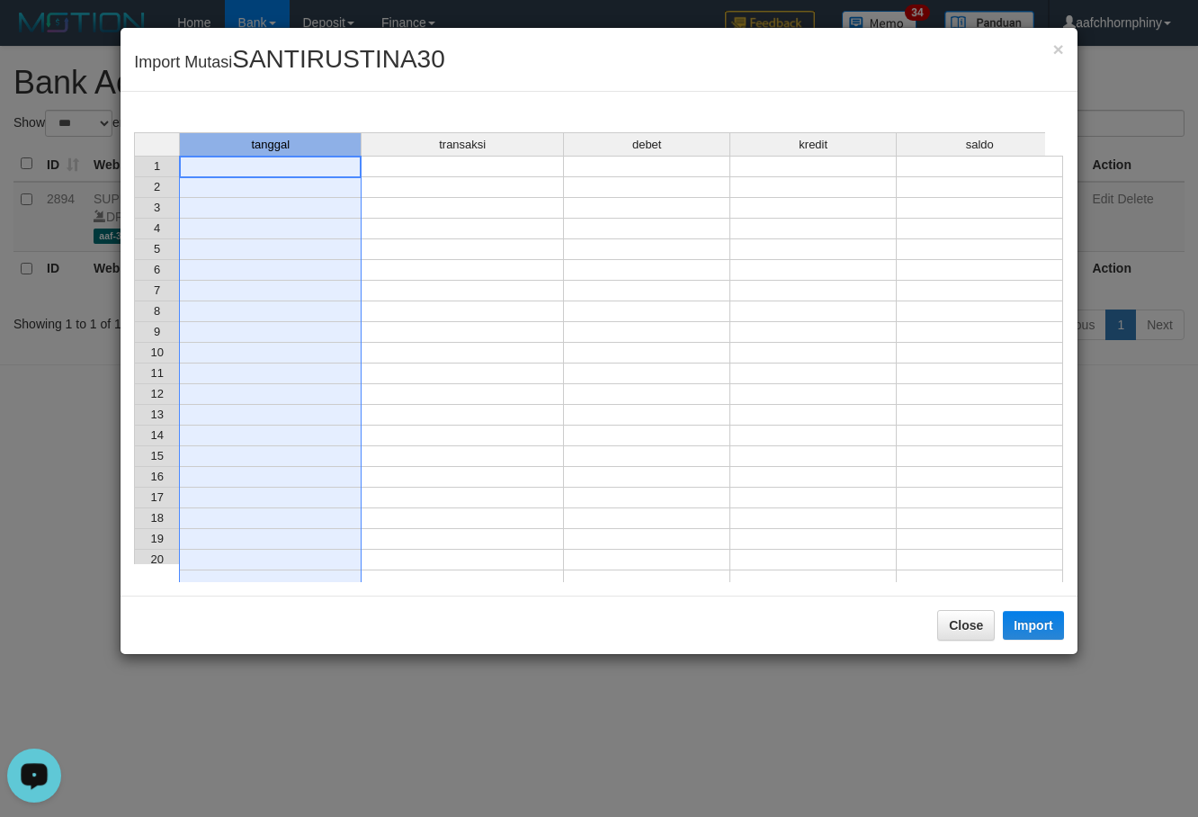
click at [259, 156] on div "tanggal" at bounding box center [270, 144] width 181 height 22
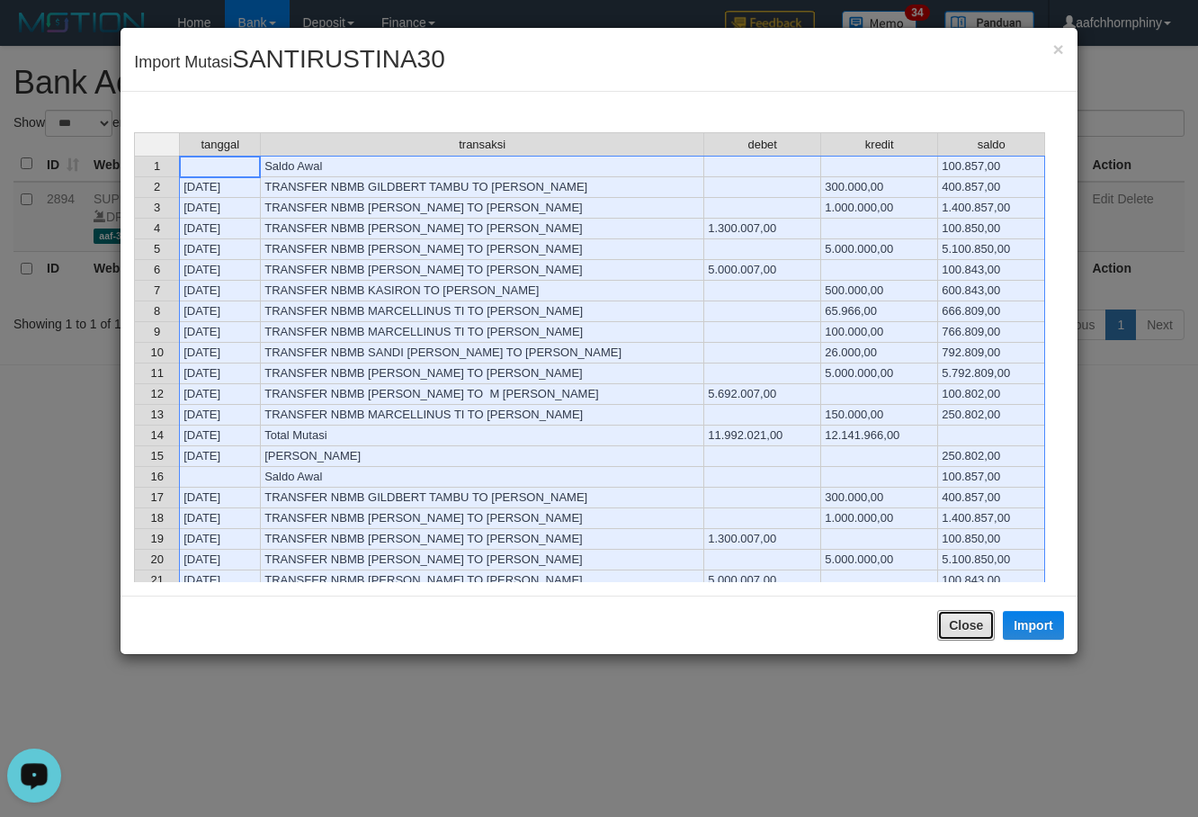
drag, startPoint x: 946, startPoint y: 622, endPoint x: 922, endPoint y: 604, distance: 30.2
click at [947, 622] on button "Close" at bounding box center [966, 625] width 58 height 31
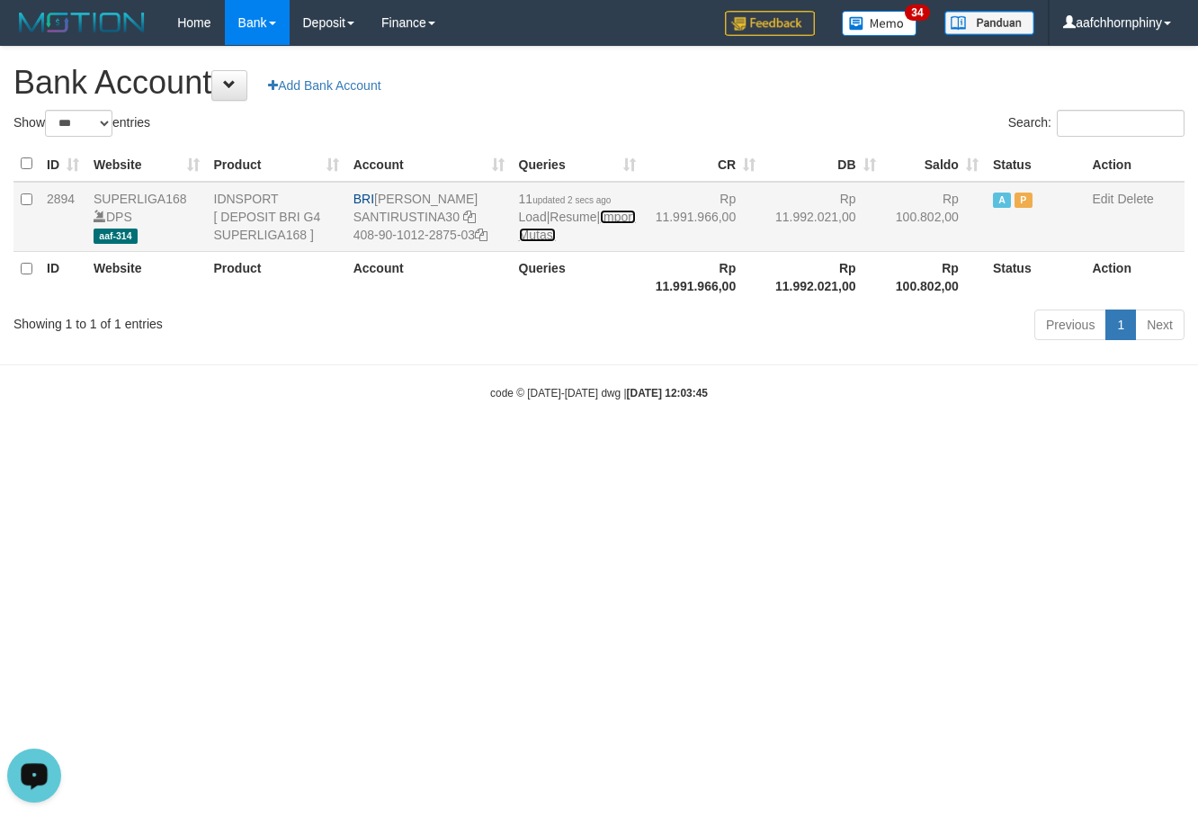
click at [533, 232] on link "Import Mutasi" at bounding box center [577, 226] width 117 height 32
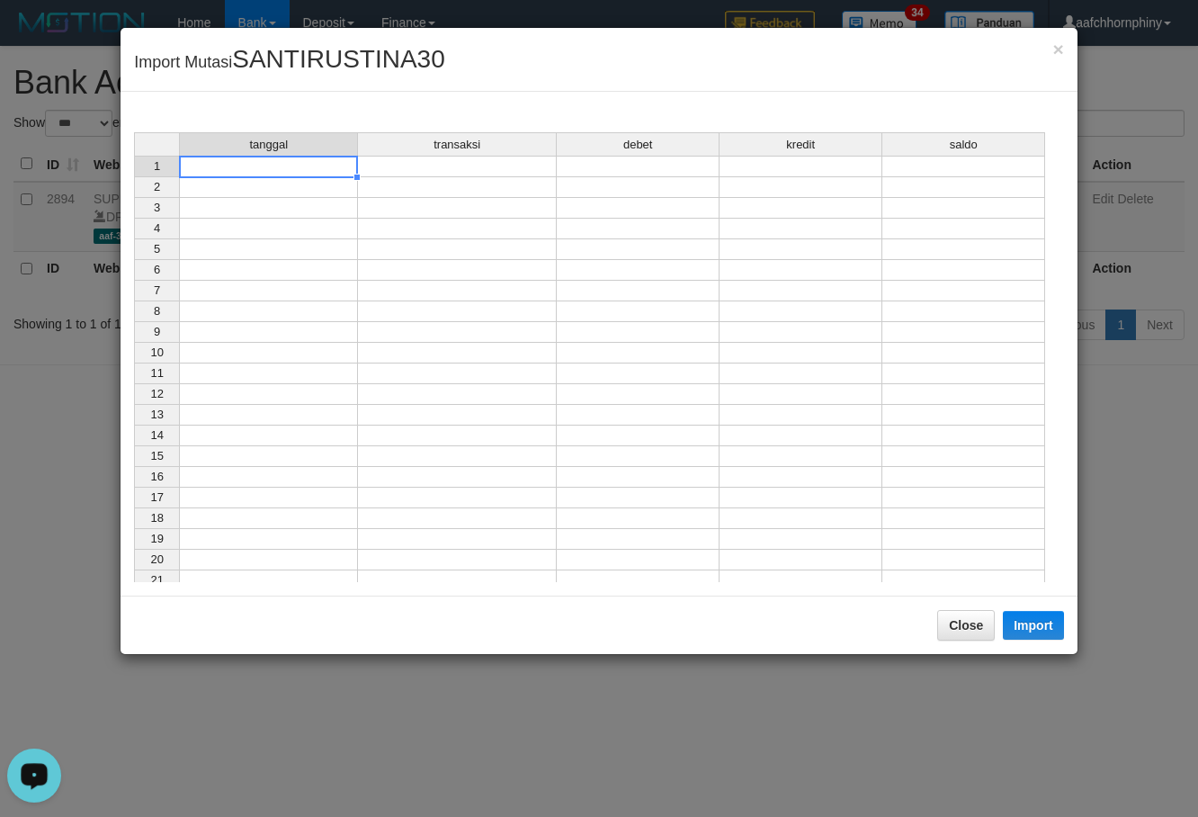
click at [284, 163] on td at bounding box center [268, 167] width 179 height 22
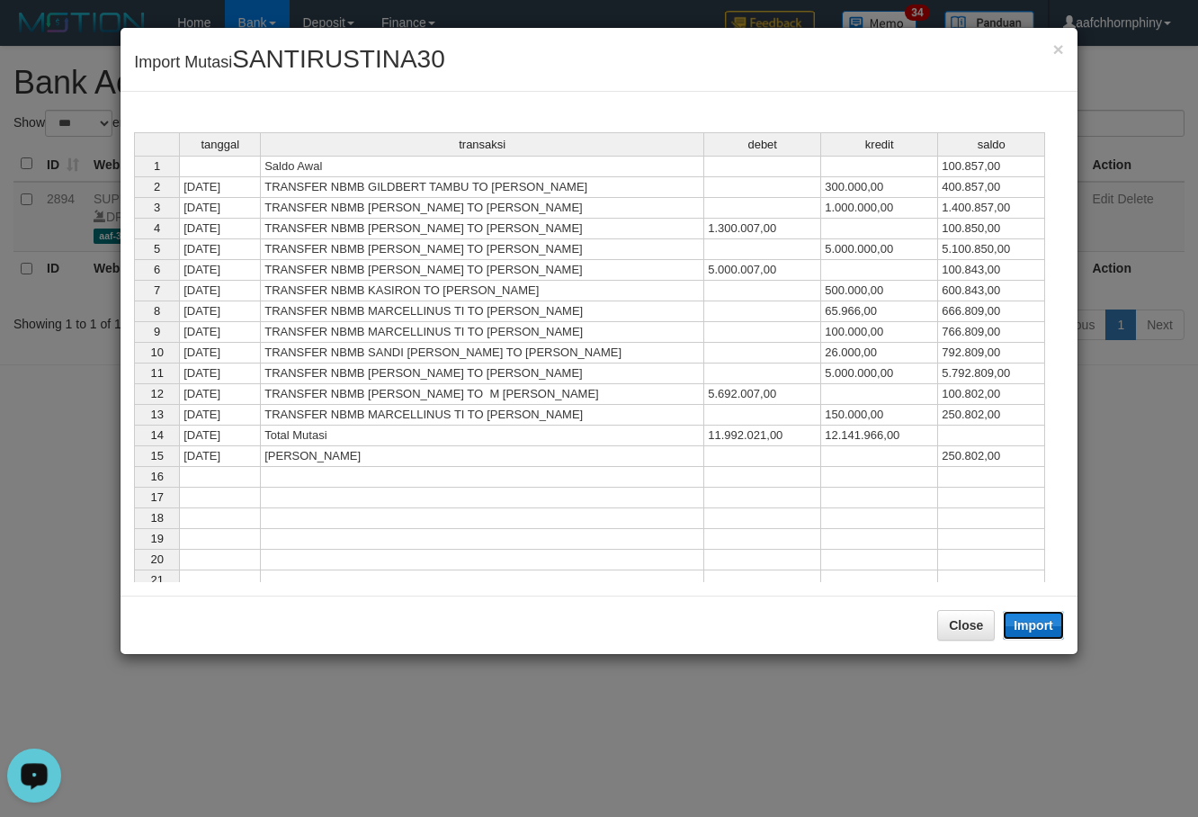
click at [1011, 628] on button "Import" at bounding box center [1033, 625] width 61 height 29
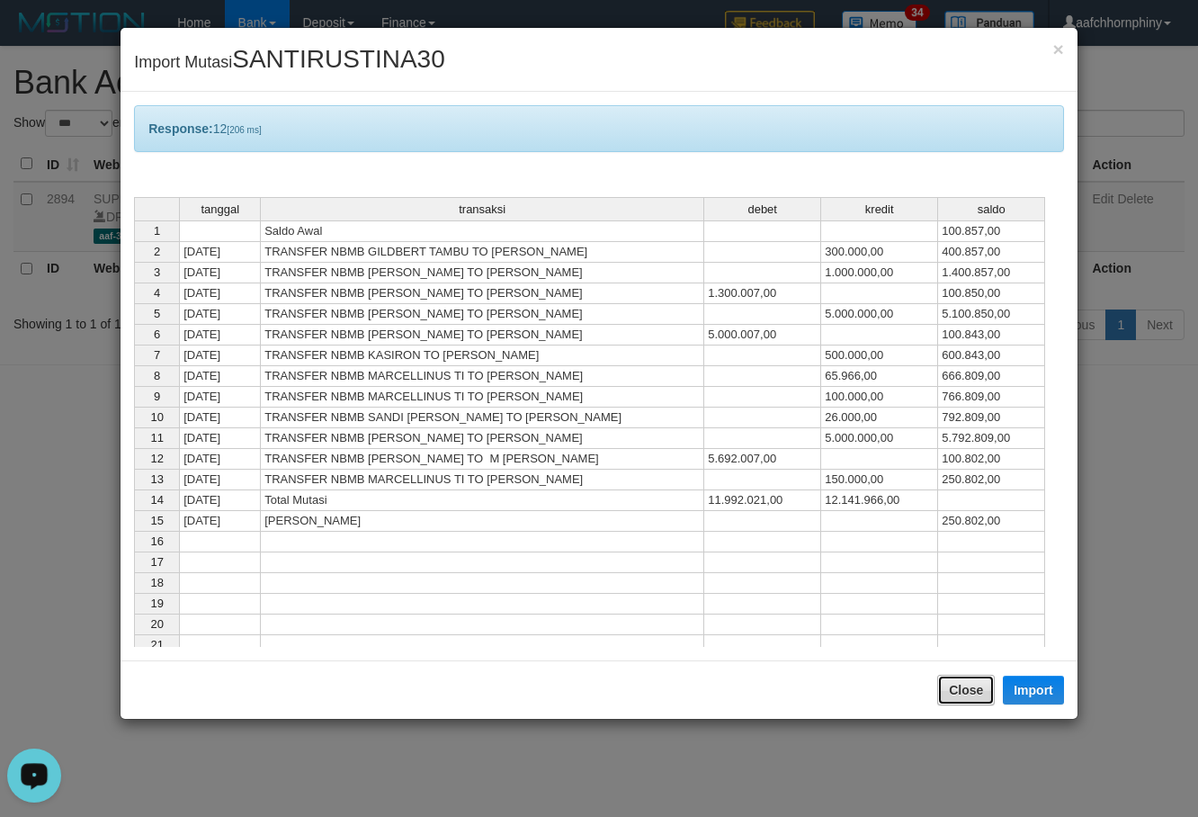
drag, startPoint x: 957, startPoint y: 685, endPoint x: 893, endPoint y: 288, distance: 402.6
click at [958, 685] on button "Close" at bounding box center [966, 690] width 58 height 31
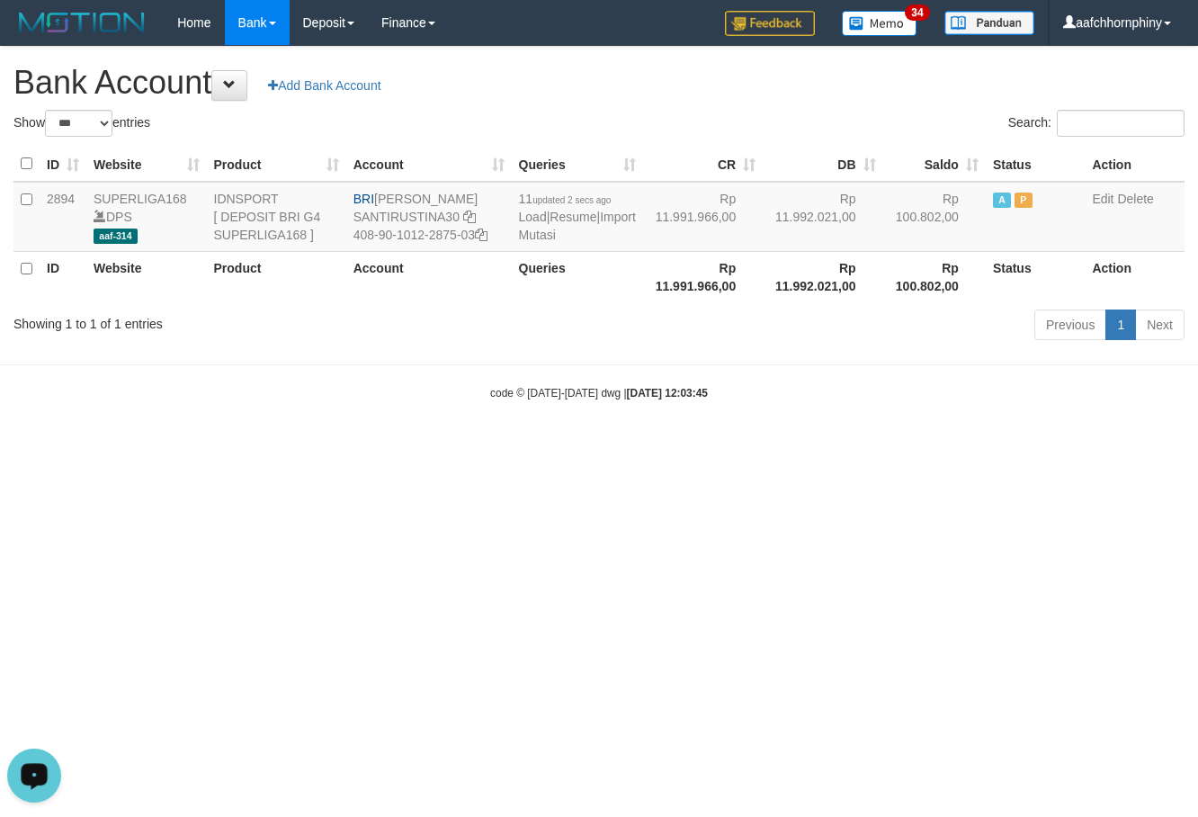
drag, startPoint x: 796, startPoint y: 85, endPoint x: 1193, endPoint y: 300, distance: 451.6
click at [791, 87] on h1 "Bank Account Add Bank Account" at bounding box center [598, 83] width 1171 height 36
select select "***"
click at [1115, 446] on html "Toggle navigation Home Bank Account List Load By Website Group [ISPORT] SUPERLI…" at bounding box center [599, 223] width 1198 height 446
select select "***"
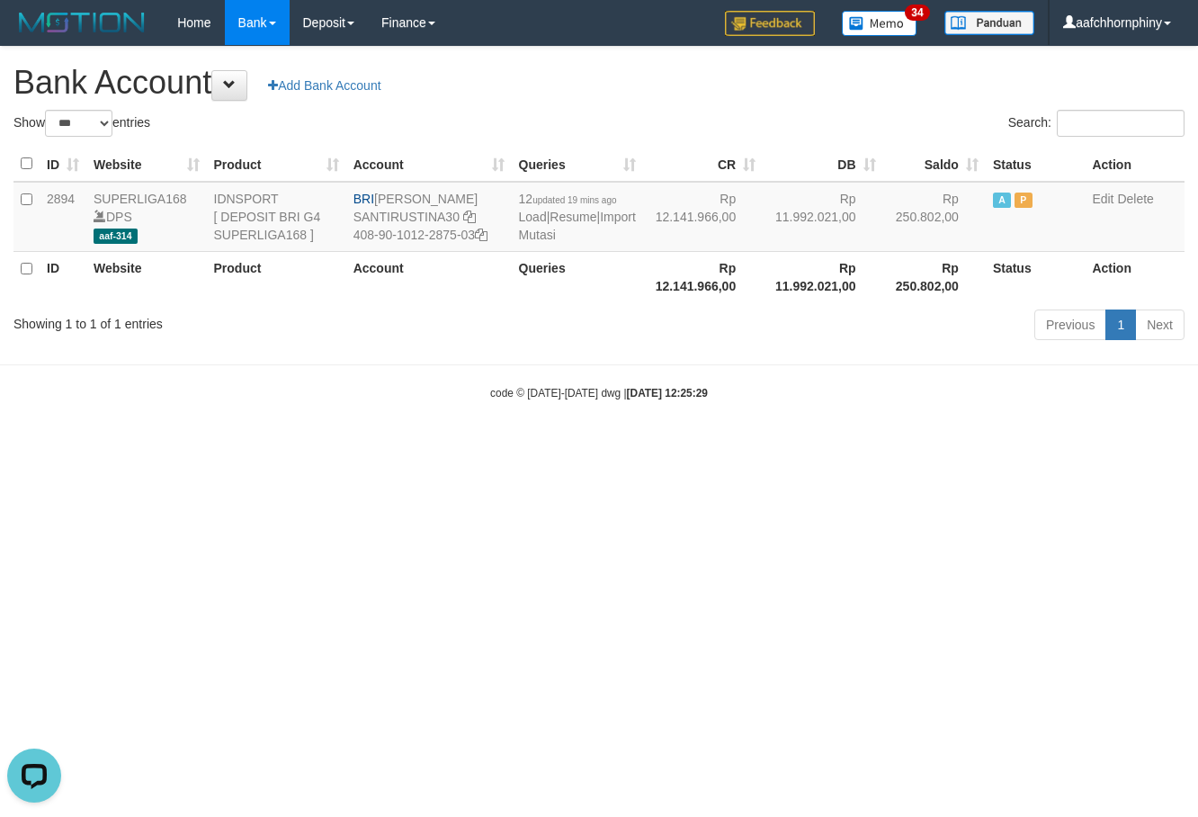
click at [1015, 446] on html "Toggle navigation Home Bank Account List Load By Website Group [ISPORT] SUPERLI…" at bounding box center [599, 223] width 1198 height 446
select select "***"
drag, startPoint x: 1187, startPoint y: 336, endPoint x: 1139, endPoint y: 522, distance: 191.5
click at [1145, 446] on html "Toggle navigation Home Bank Account List Load By Website Group [ISPORT] SUPERLI…" at bounding box center [599, 223] width 1198 height 446
click at [673, 446] on html "Toggle navigation Home Bank Account List Load By Website Group [ISPORT] SUPERLI…" at bounding box center [599, 223] width 1198 height 446
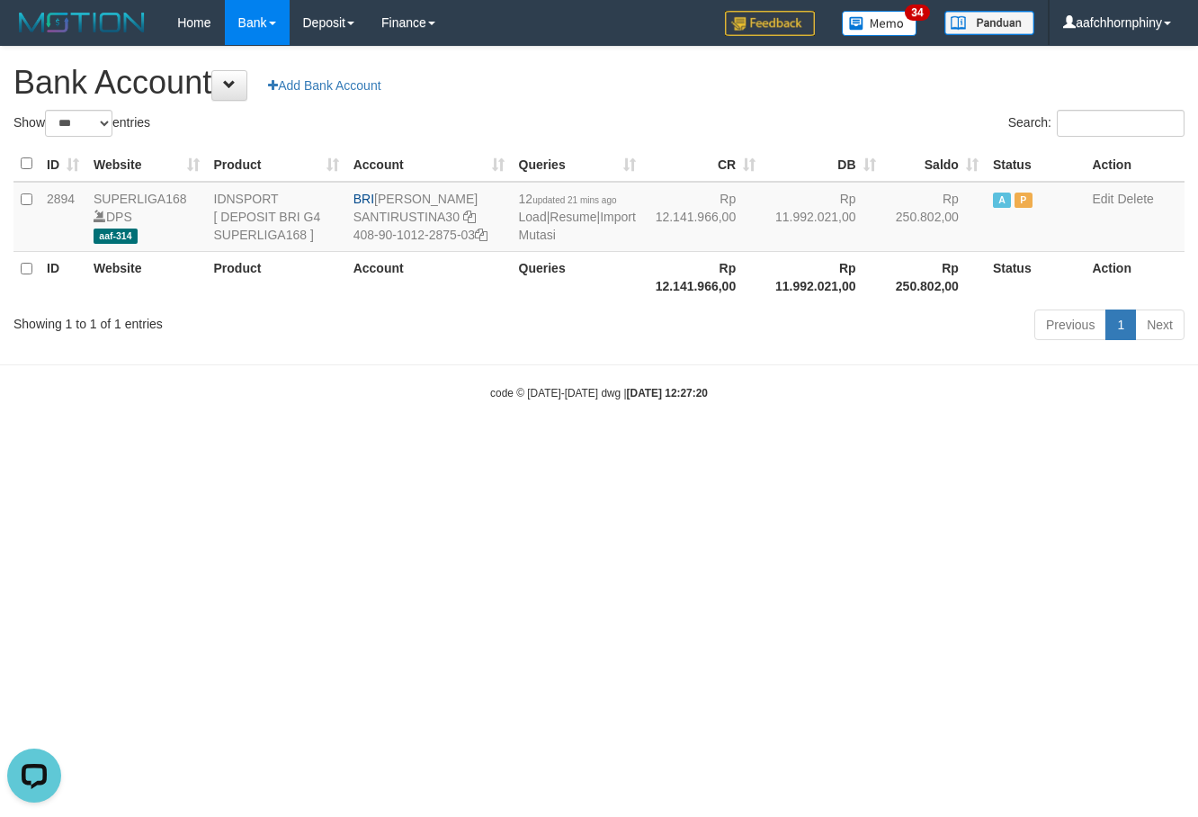
click at [1013, 387] on body "Toggle navigation Home Bank Account List Load By Website Group [ISPORT] SUPERLI…" at bounding box center [599, 223] width 1198 height 446
select select "***"
click at [939, 446] on html "Toggle navigation Home Bank Account List Load By Website Group [ISPORT] SUPERLI…" at bounding box center [599, 223] width 1198 height 446
select select "***"
click at [639, 104] on div "**********" at bounding box center [599, 196] width 1198 height 299
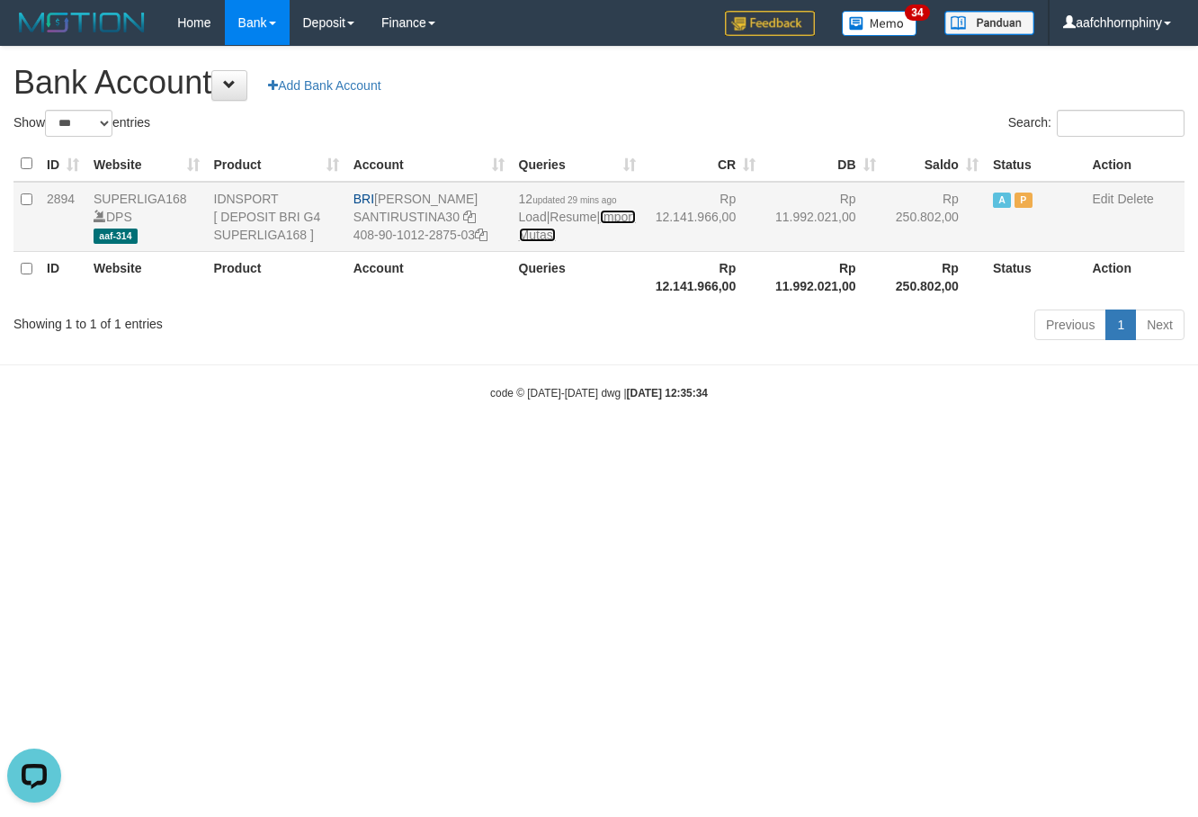
click at [543, 242] on link "Import Mutasi" at bounding box center [577, 226] width 117 height 32
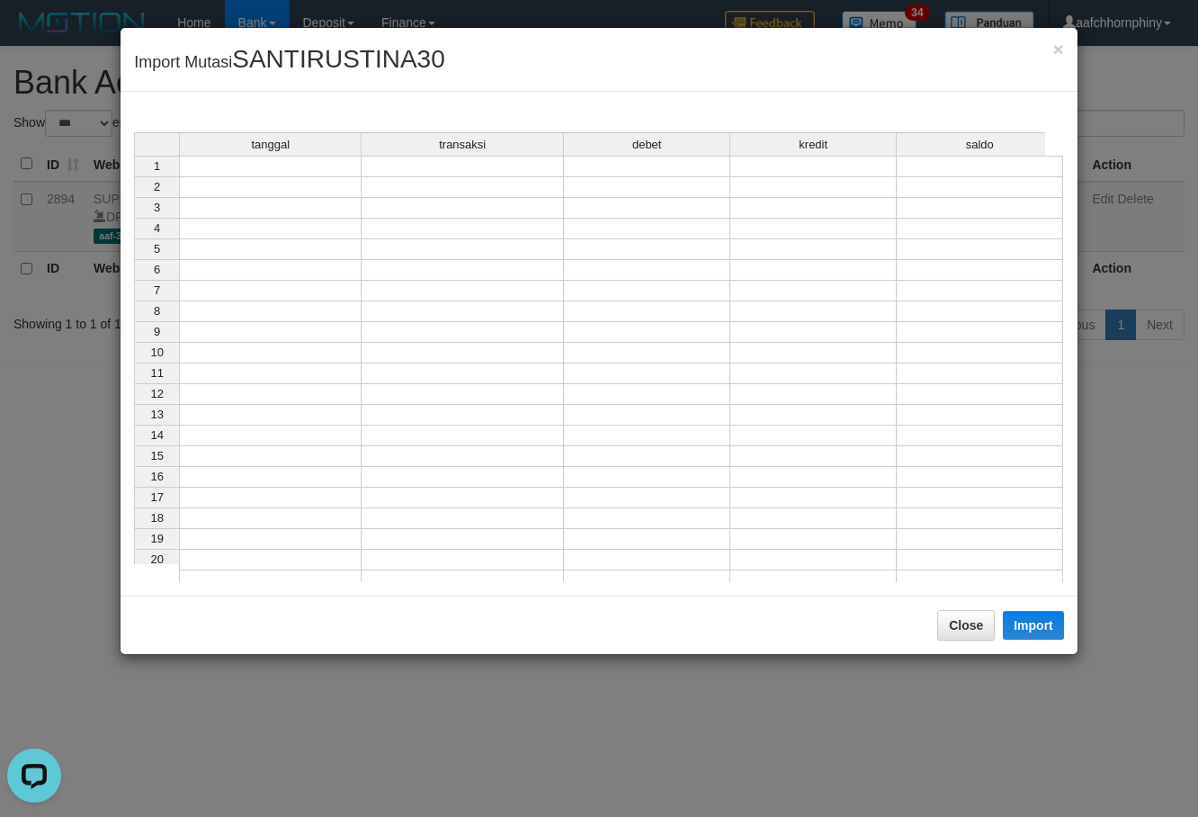
drag, startPoint x: 296, startPoint y: 173, endPoint x: 313, endPoint y: 183, distance: 20.2
click at [295, 173] on td at bounding box center [270, 167] width 183 height 22
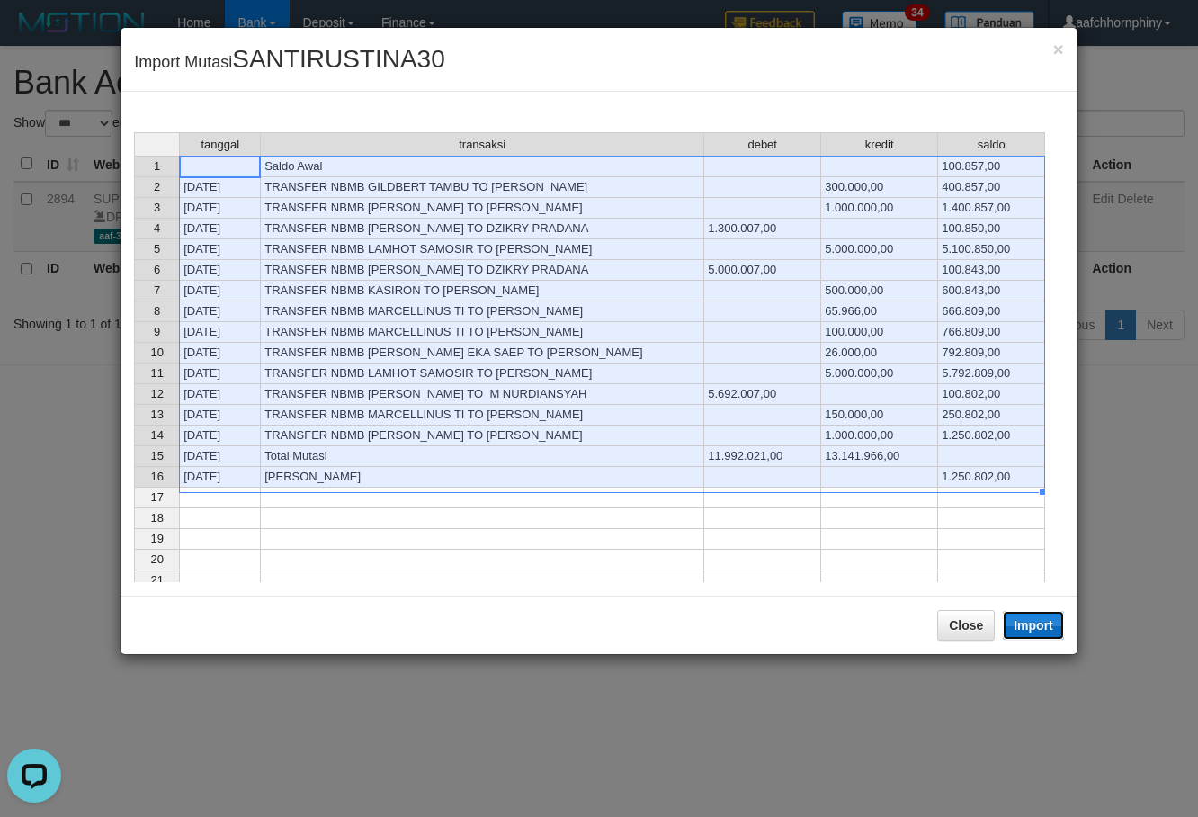
click at [1009, 628] on button "Import" at bounding box center [1033, 625] width 61 height 29
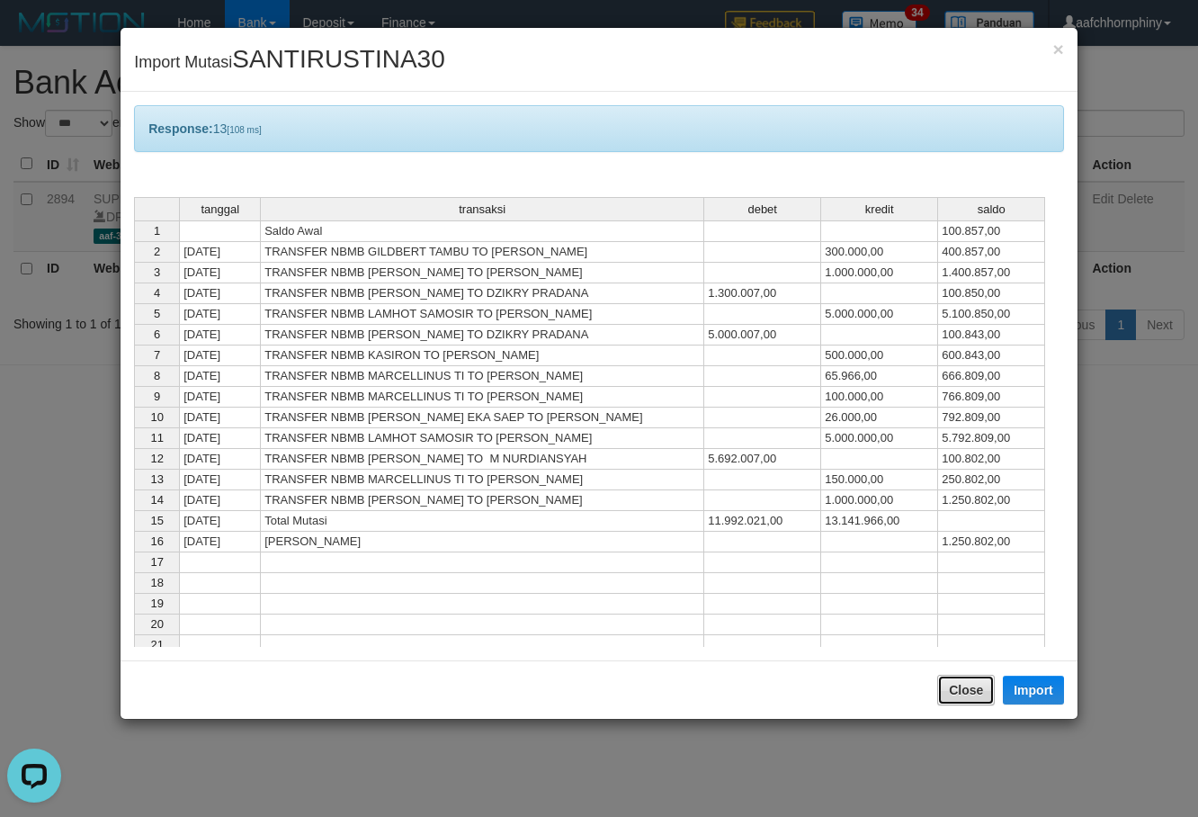
click at [961, 696] on button "Close" at bounding box center [966, 690] width 58 height 31
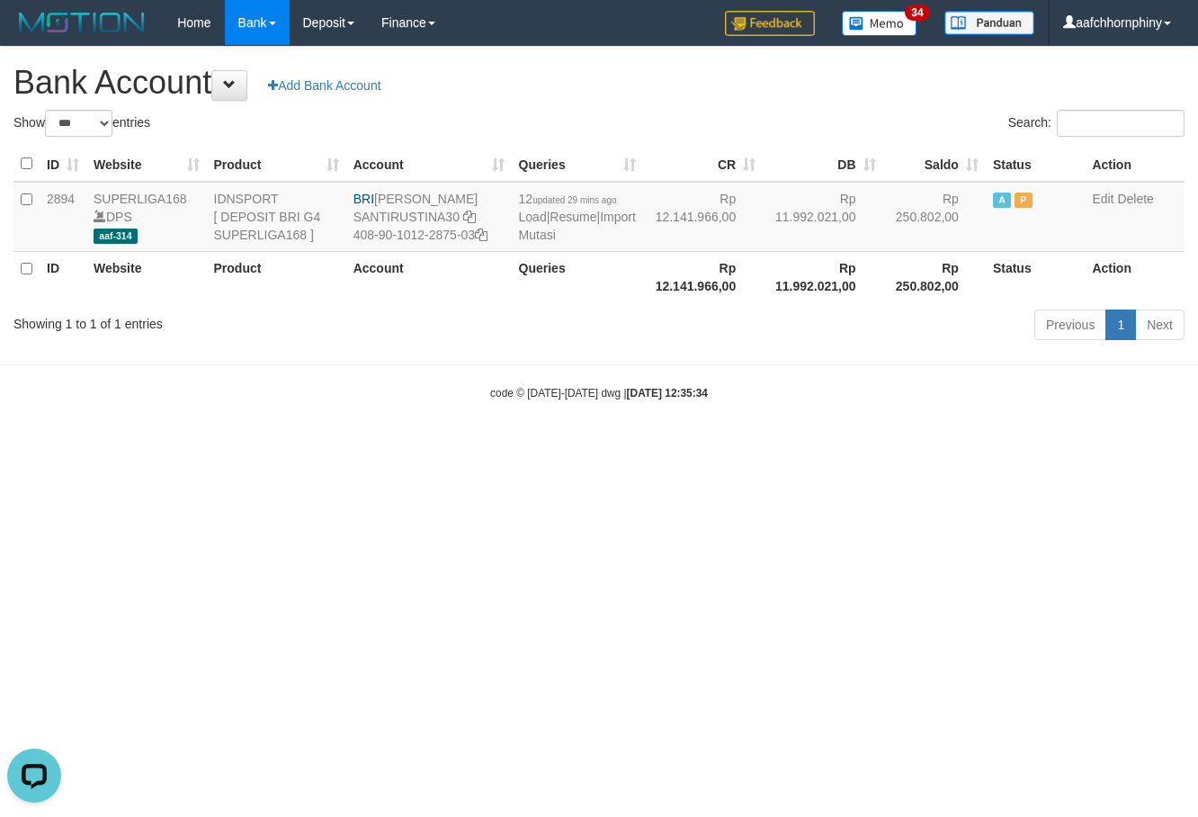
drag, startPoint x: 784, startPoint y: 68, endPoint x: 1192, endPoint y: 328, distance: 483.3
click at [782, 68] on h1 "Bank Account Add Bank Account" at bounding box center [598, 83] width 1171 height 36
select select "***"
drag, startPoint x: 380, startPoint y: 195, endPoint x: 490, endPoint y: 189, distance: 110.8
click at [490, 189] on td "BRI [PERSON_NAME] SANTIRUSTINA30 408-90-1012-2875-03" at bounding box center [423, 217] width 162 height 70
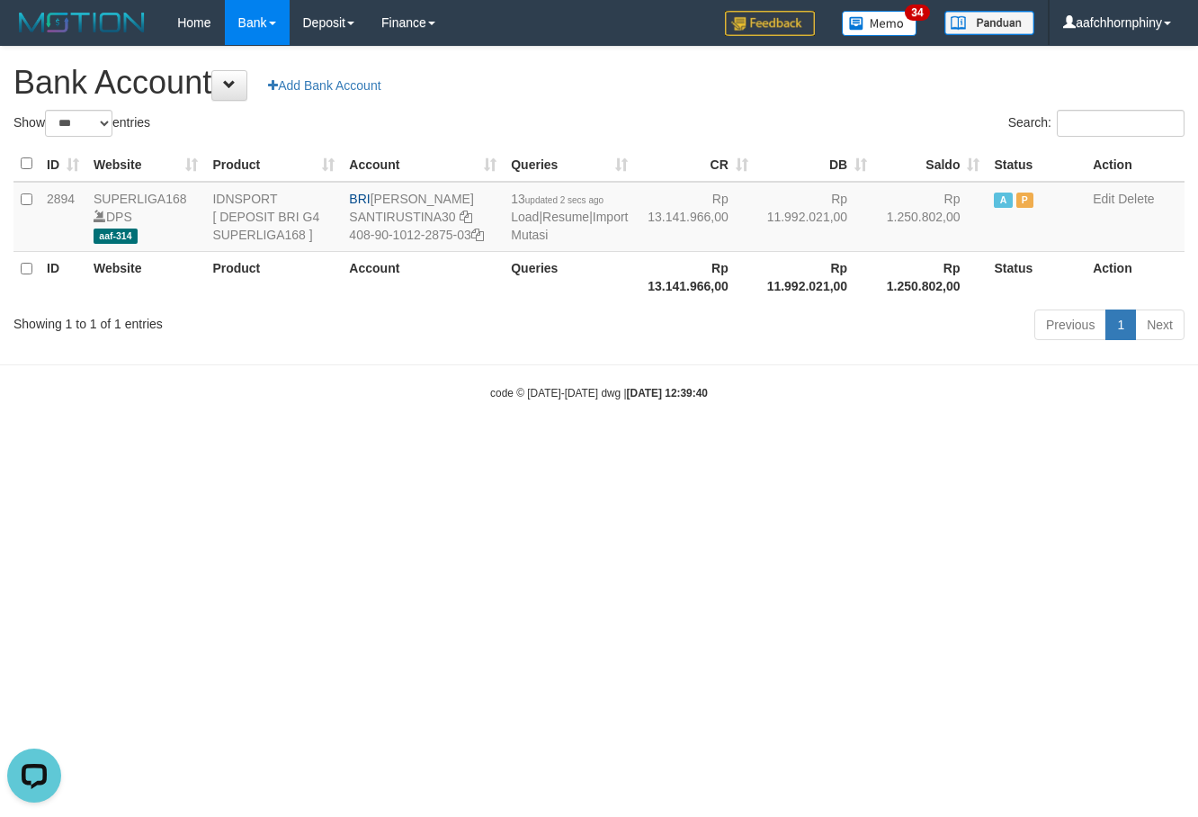
copy td "[PERSON_NAME]"
click at [484, 236] on icon at bounding box center [477, 234] width 13 height 13
click at [515, 234] on td "13 updated 2 secs ago Load | Resume | Import Mutasi" at bounding box center [569, 217] width 131 height 70
click at [523, 235] on link "Import Mutasi" at bounding box center [569, 226] width 117 height 32
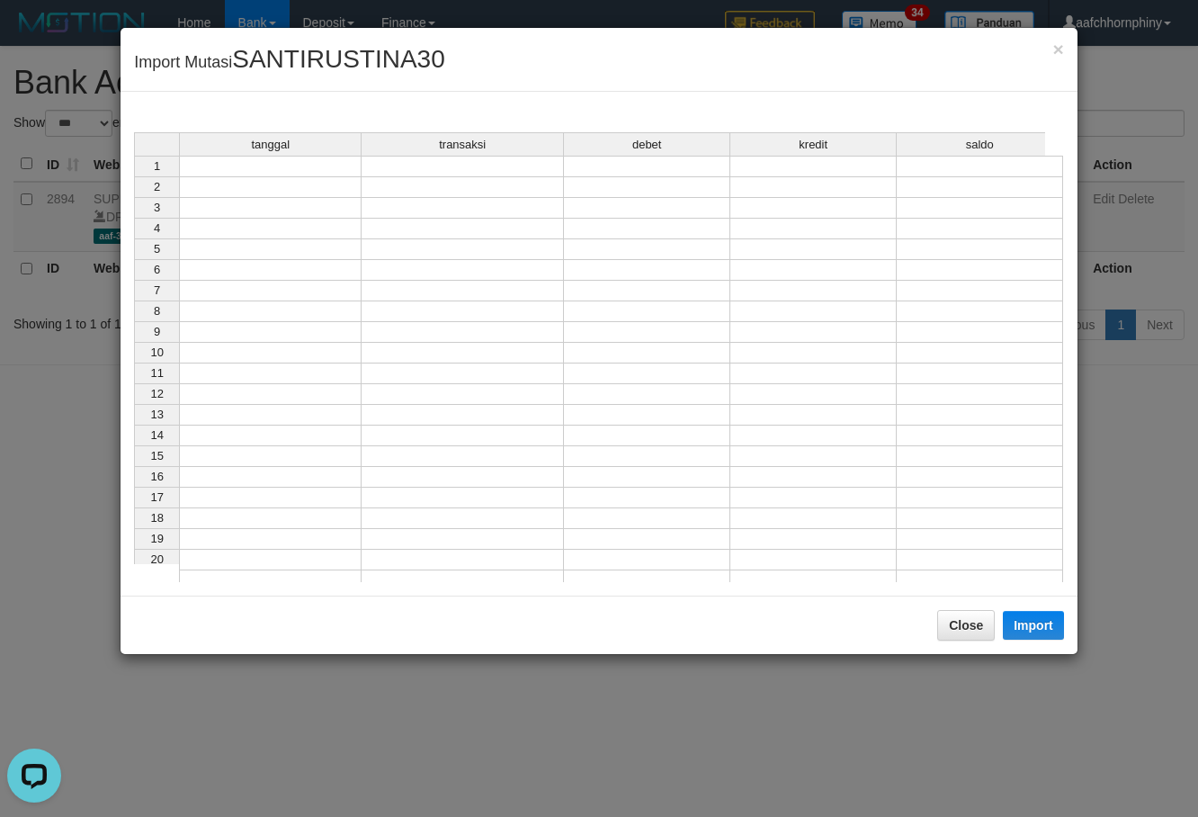
click at [134, 176] on div "tanggal transaksi debet kredit saldo 1 2 3 4 5 6 7 8 9 10 11 12 13 14 15 16 17 …" at bounding box center [134, 361] width 0 height 459
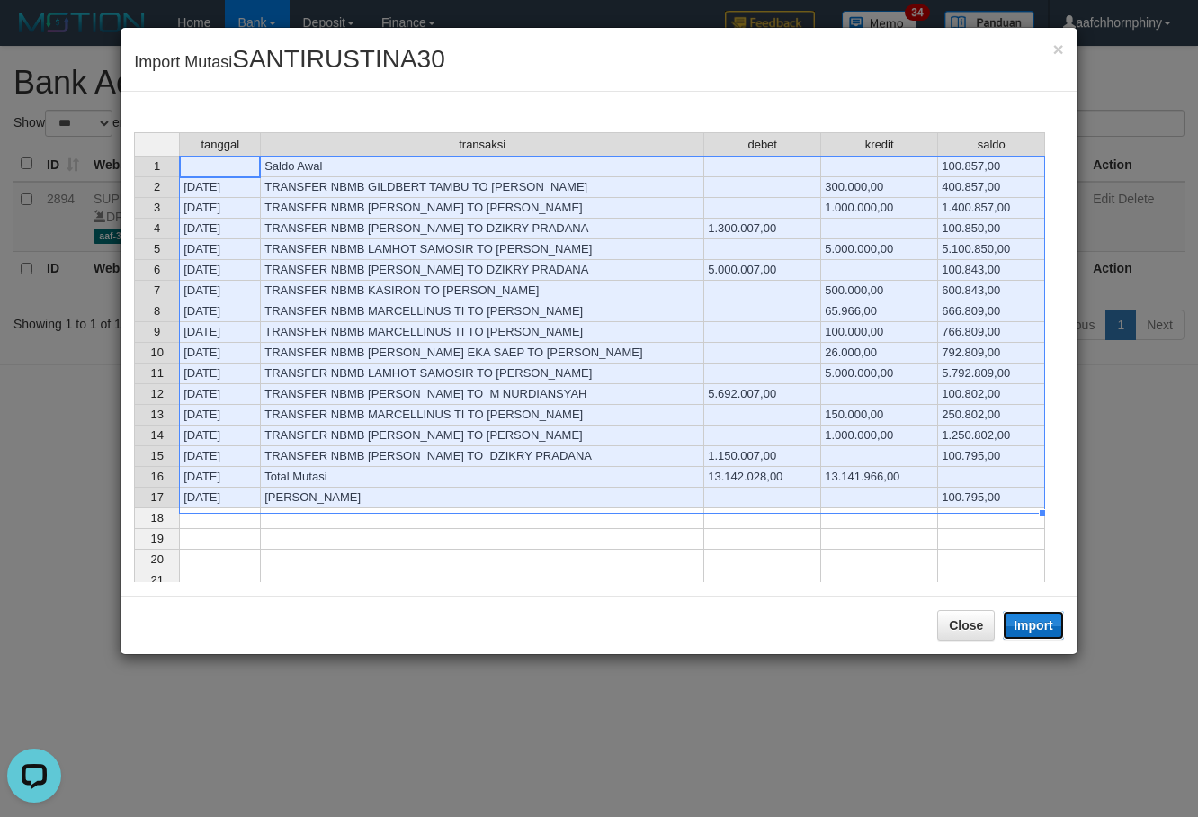
click at [1023, 624] on button "Import" at bounding box center [1033, 625] width 61 height 29
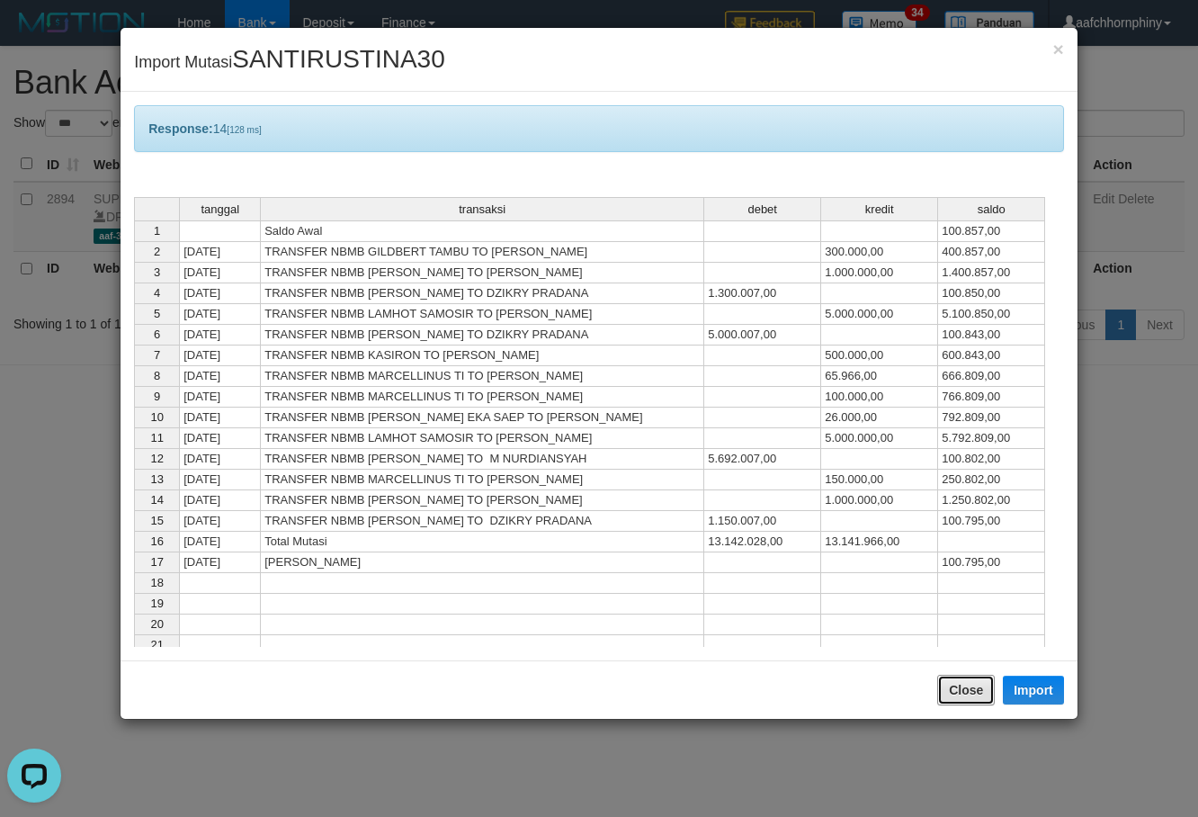
drag, startPoint x: 975, startPoint y: 678, endPoint x: 954, endPoint y: 664, distance: 25.2
click at [975, 681] on button "Close" at bounding box center [966, 690] width 58 height 31
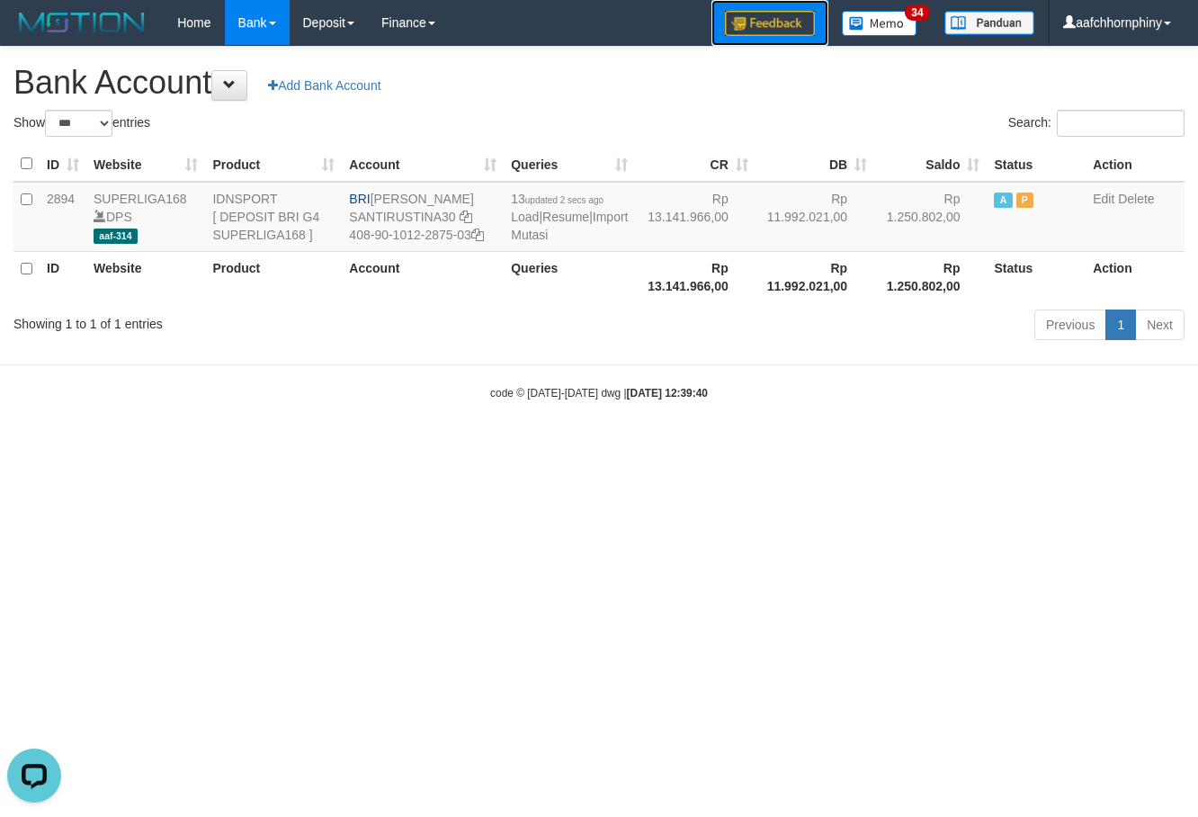
click at [725, 34] on img at bounding box center [770, 23] width 90 height 25
click at [699, 94] on h1 "Bank Account Add Bank Account" at bounding box center [598, 83] width 1171 height 36
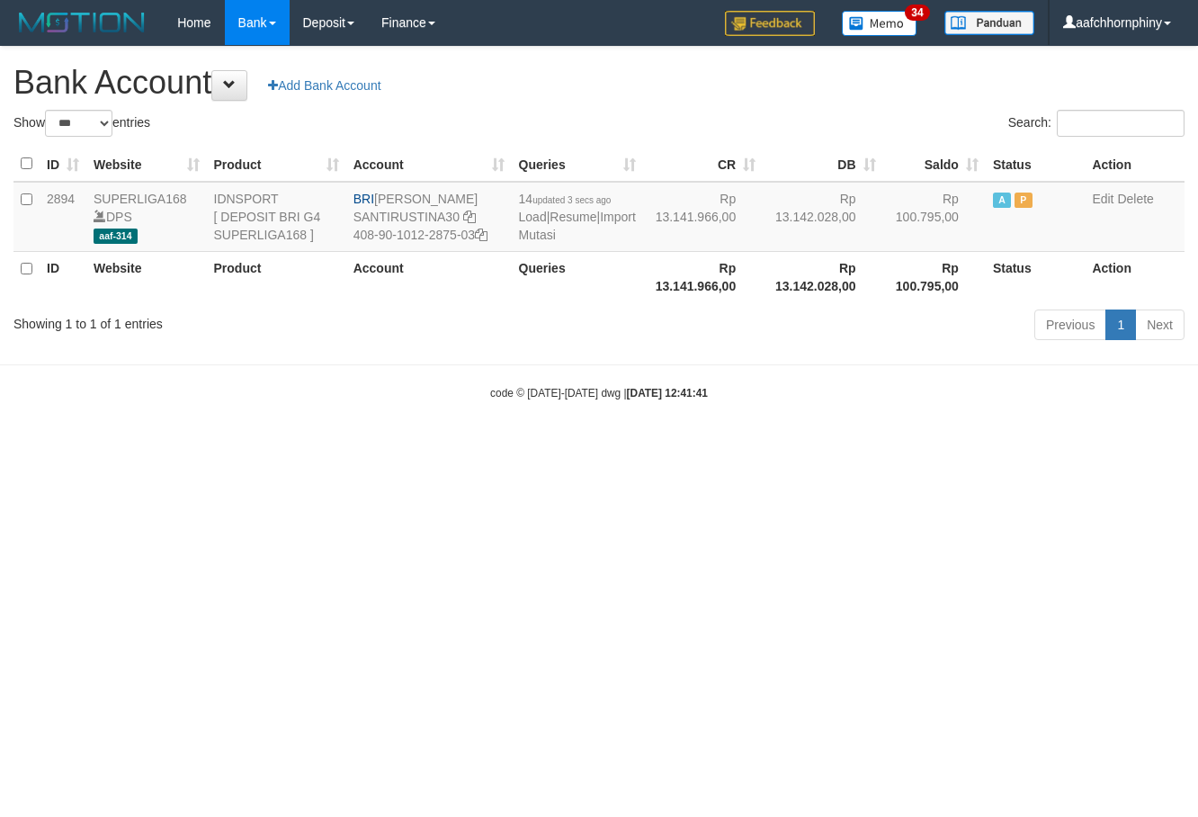
select select "***"
click at [1015, 446] on html "Toggle navigation Home Bank Account List Load By Website Group [ISPORT] SUPERLI…" at bounding box center [599, 223] width 1198 height 446
select select "***"
click at [1011, 446] on html "Toggle navigation Home Bank Account List Load By Website Group [ISPORT] SUPERLI…" at bounding box center [599, 223] width 1198 height 446
select select "***"
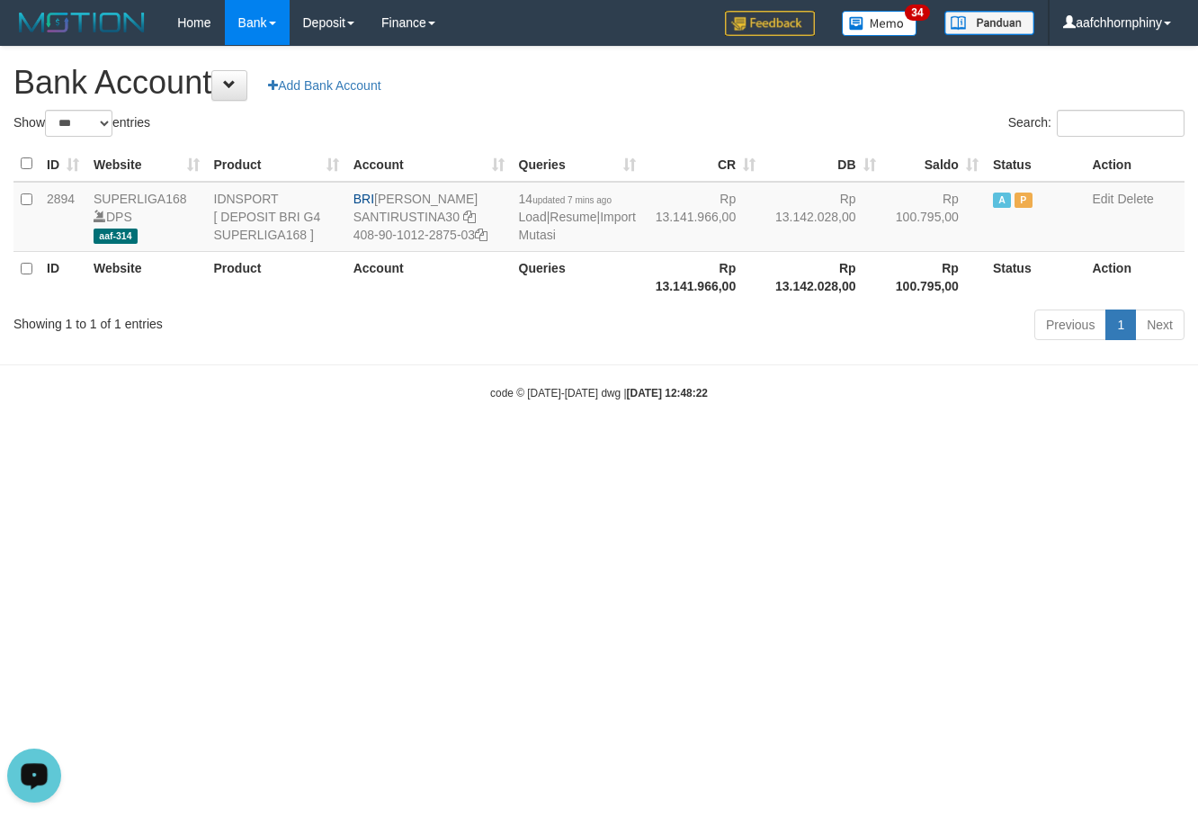
click at [623, 61] on div "**********" at bounding box center [599, 196] width 1198 height 299
click at [549, 234] on link "Import Mutasi" at bounding box center [577, 226] width 117 height 32
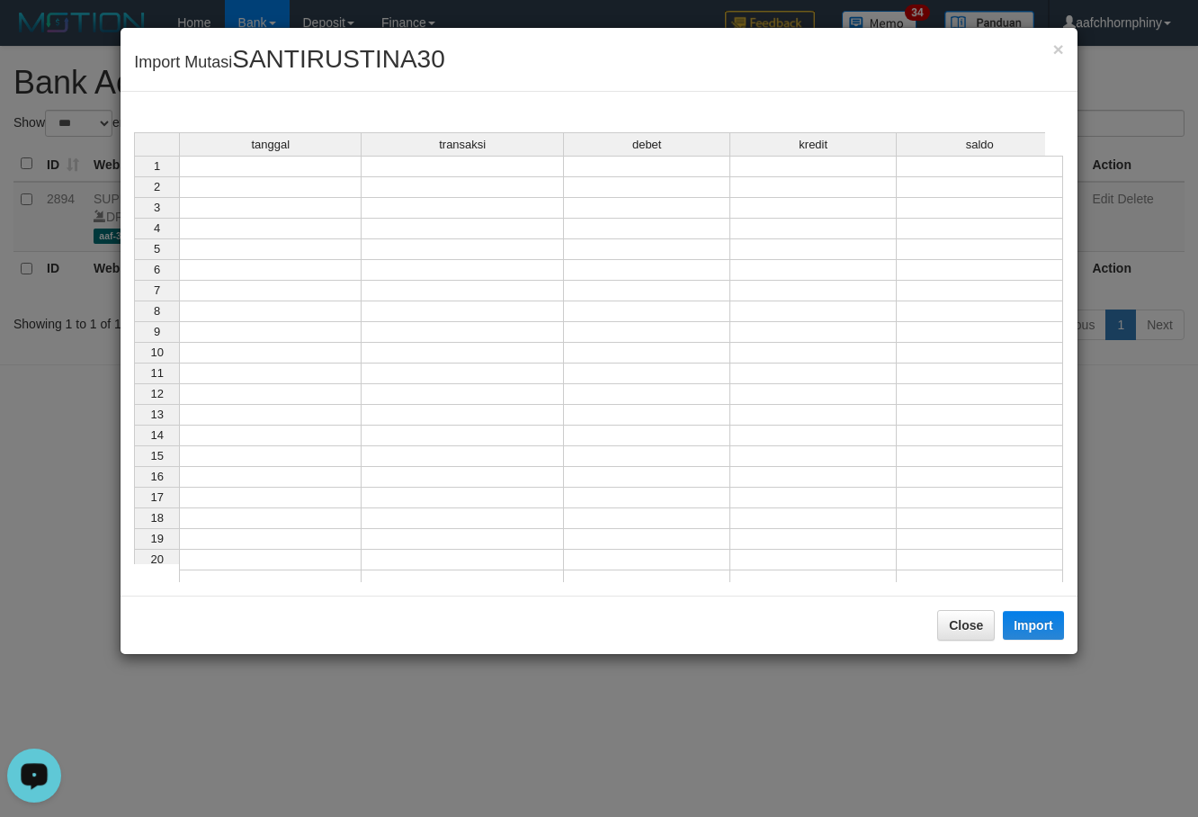
click at [311, 160] on td at bounding box center [270, 167] width 183 height 22
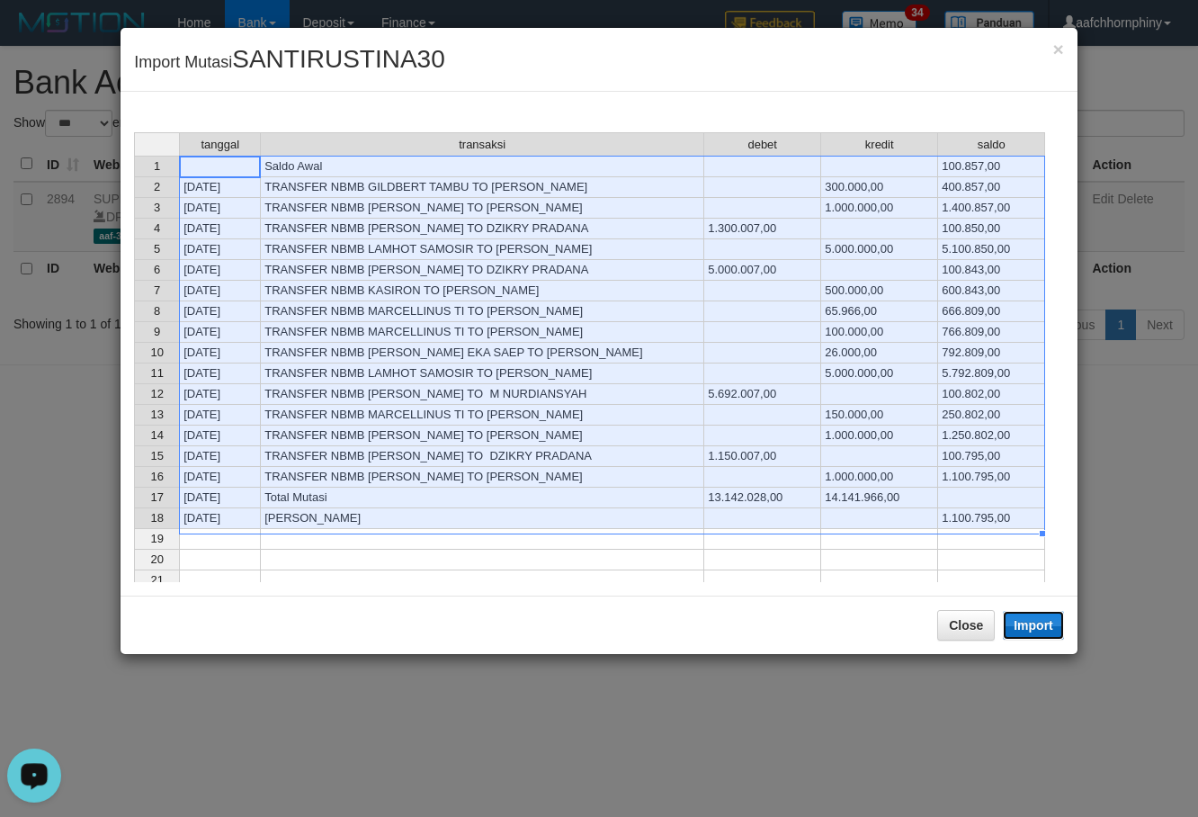
click at [1037, 630] on button "Import" at bounding box center [1033, 625] width 61 height 29
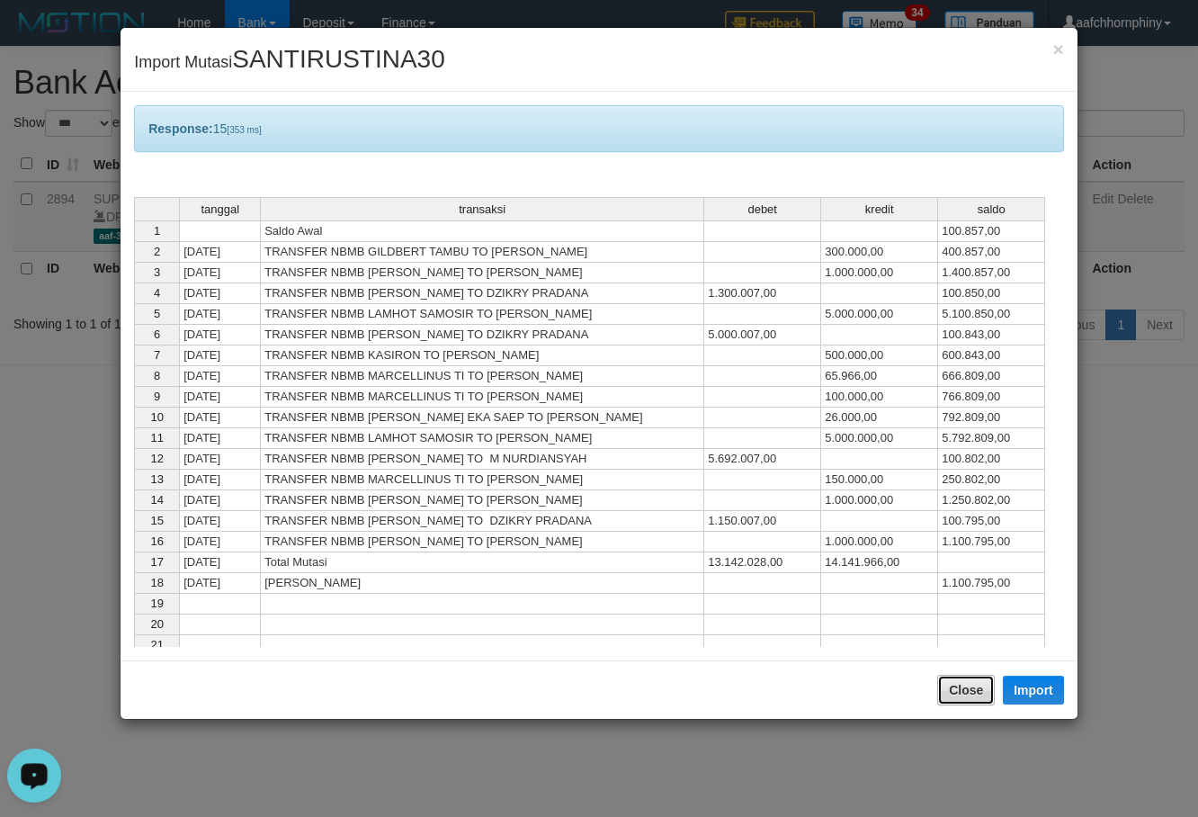
click at [969, 695] on button "Close" at bounding box center [966, 690] width 58 height 31
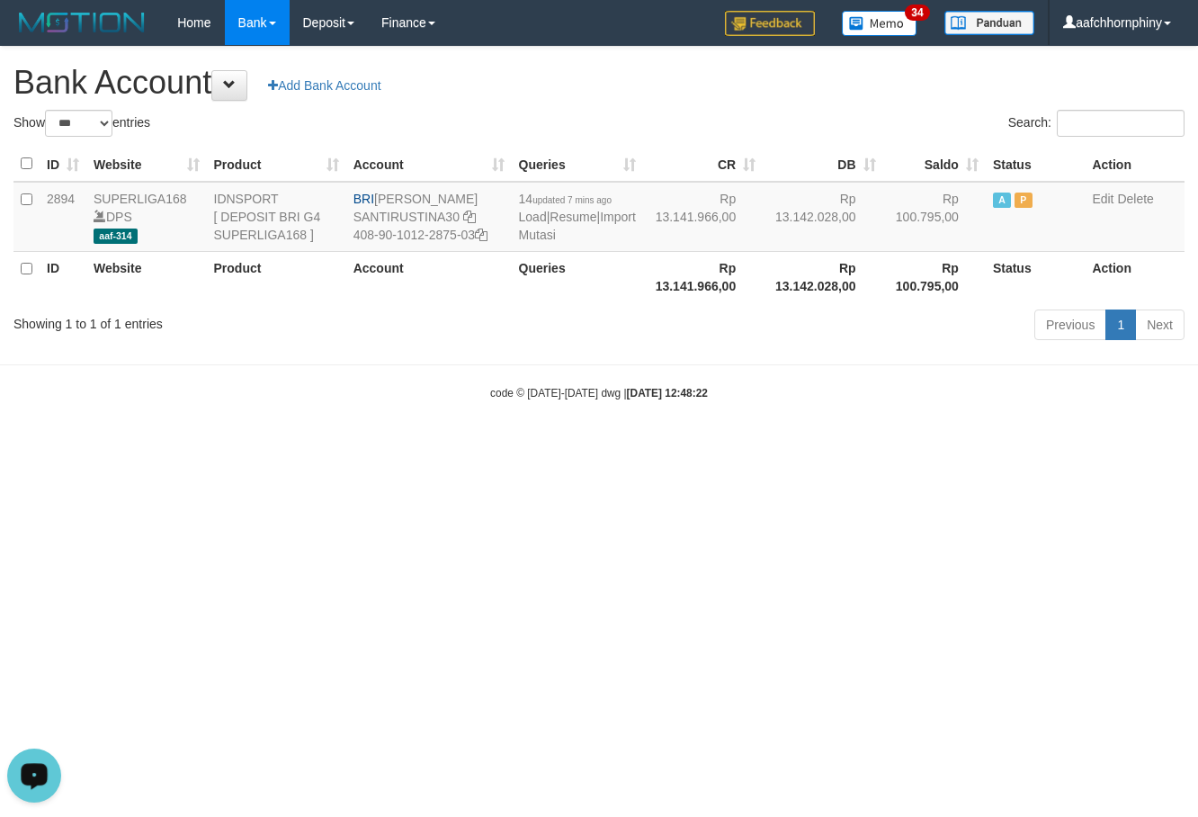
click at [774, 90] on h1 "Bank Account Add Bank Account" at bounding box center [598, 83] width 1171 height 36
select select "***"
click at [531, 234] on link "Import Mutasi" at bounding box center [569, 226] width 117 height 32
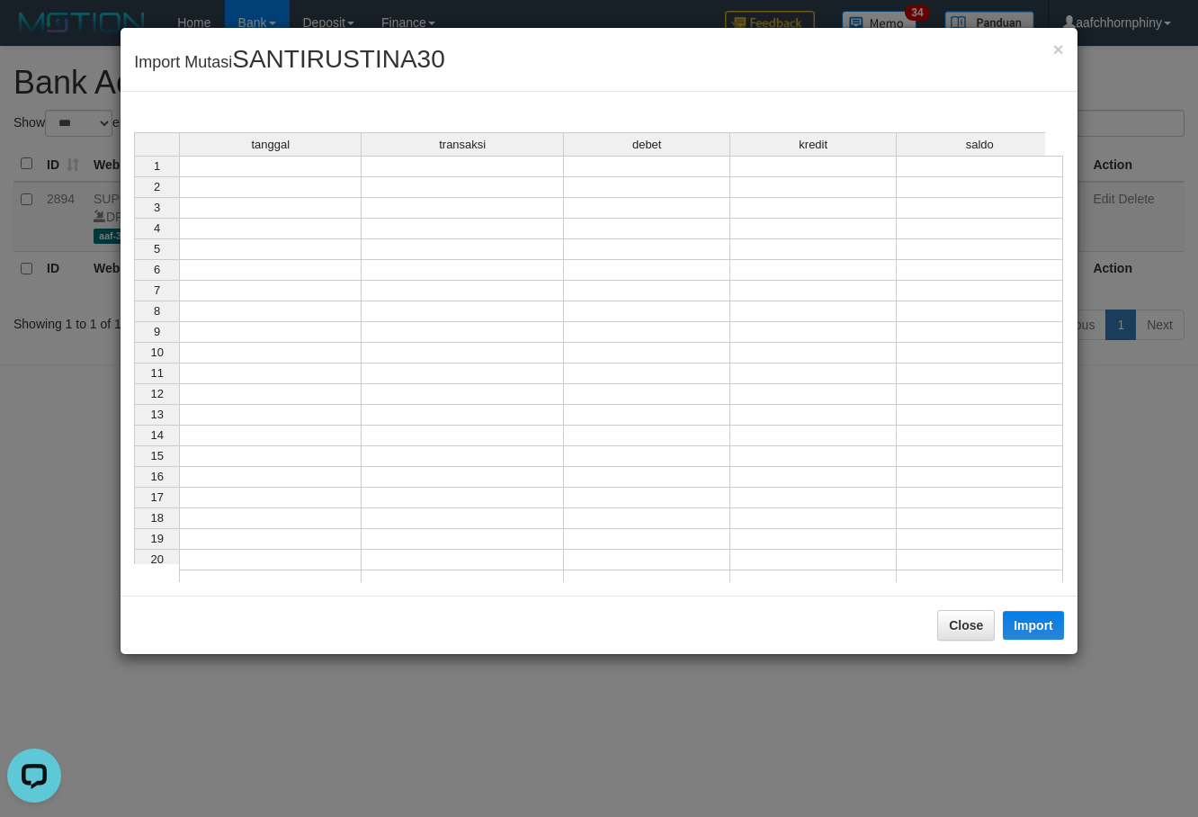
click at [224, 156] on div "tanggal transaksi debet kredit saldo" at bounding box center [589, 145] width 911 height 26
click at [223, 165] on td at bounding box center [270, 167] width 183 height 22
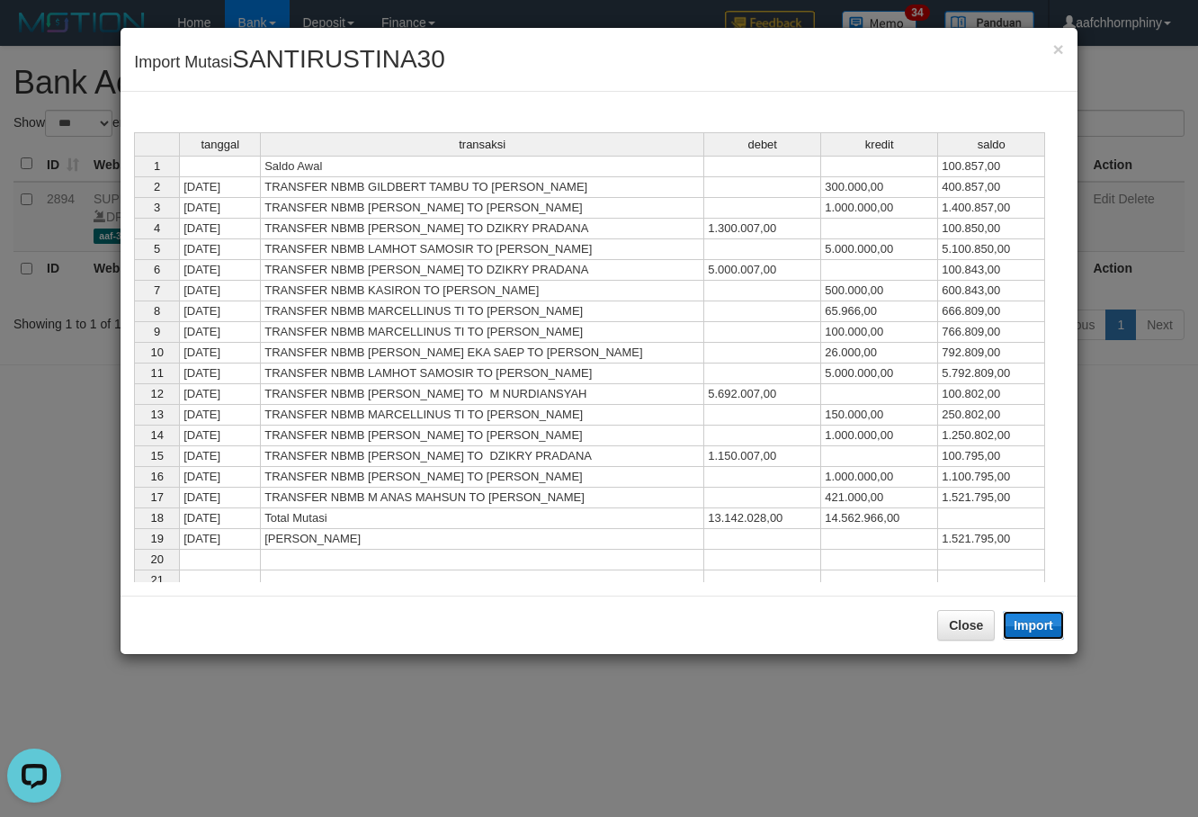
click at [1052, 630] on button "Import" at bounding box center [1033, 625] width 61 height 29
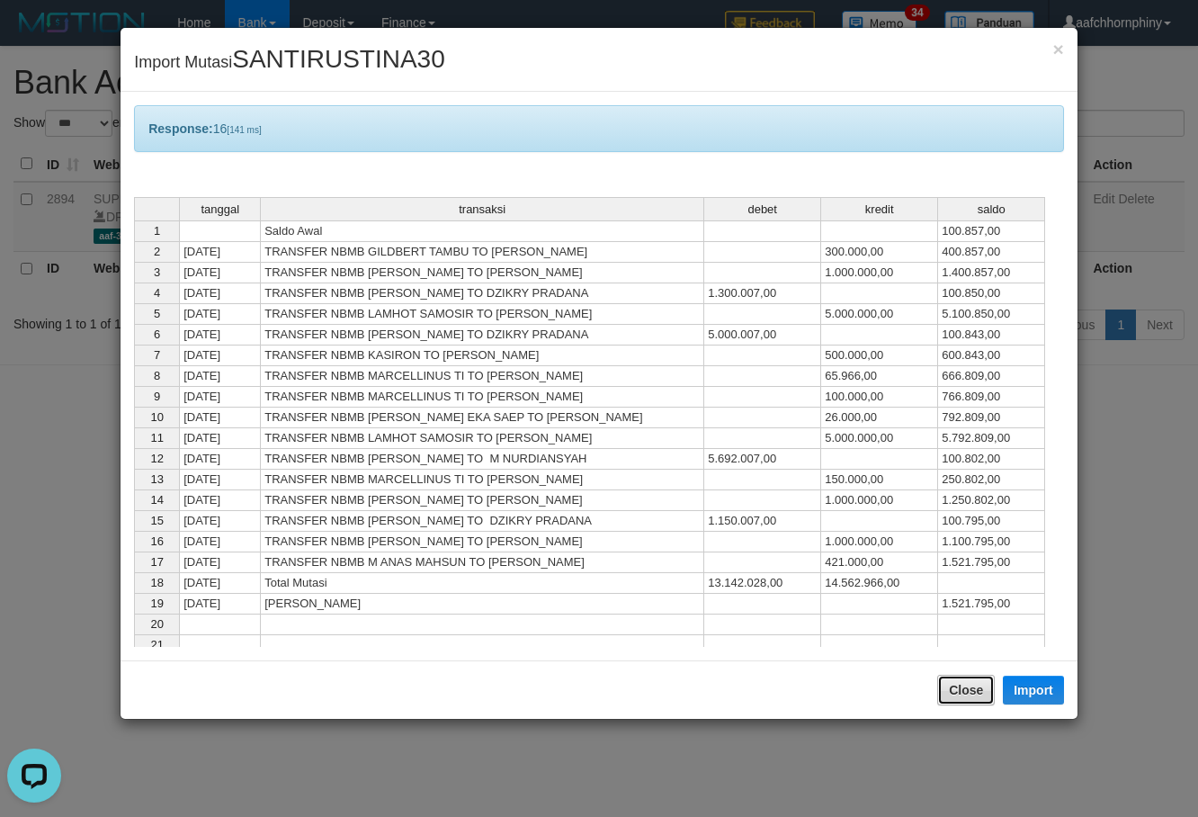
click at [966, 700] on button "Close" at bounding box center [966, 690] width 58 height 31
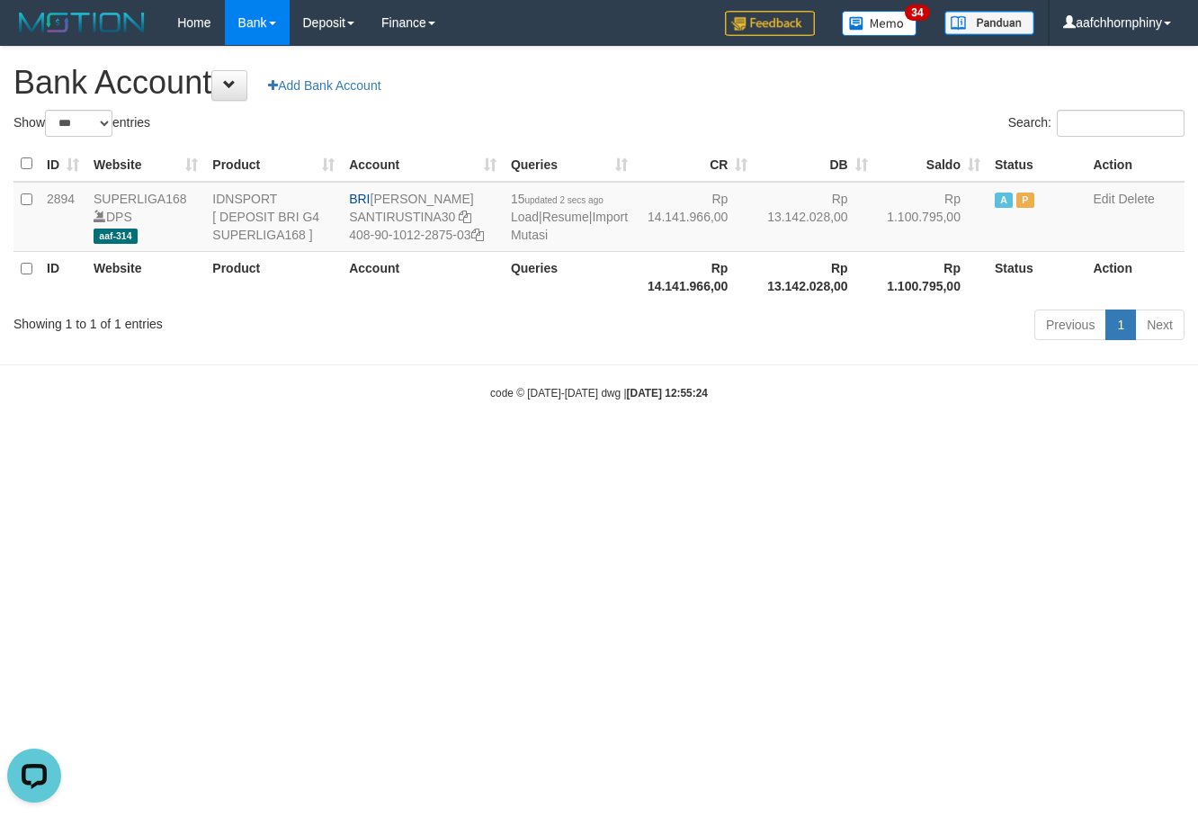
click at [464, 98] on h1 "Bank Account Add Bank Account" at bounding box center [598, 83] width 1171 height 36
select select "***"
click at [407, 343] on div "Showing 1 to 1 of 1 entries Previous 1 Next" at bounding box center [599, 327] width 1198 height 39
drag, startPoint x: 380, startPoint y: 198, endPoint x: 487, endPoint y: 199, distance: 107.9
click at [487, 199] on td "BRI [PERSON_NAME] SANTIRUSTINA30 408-90-1012-2875-03" at bounding box center [423, 217] width 162 height 70
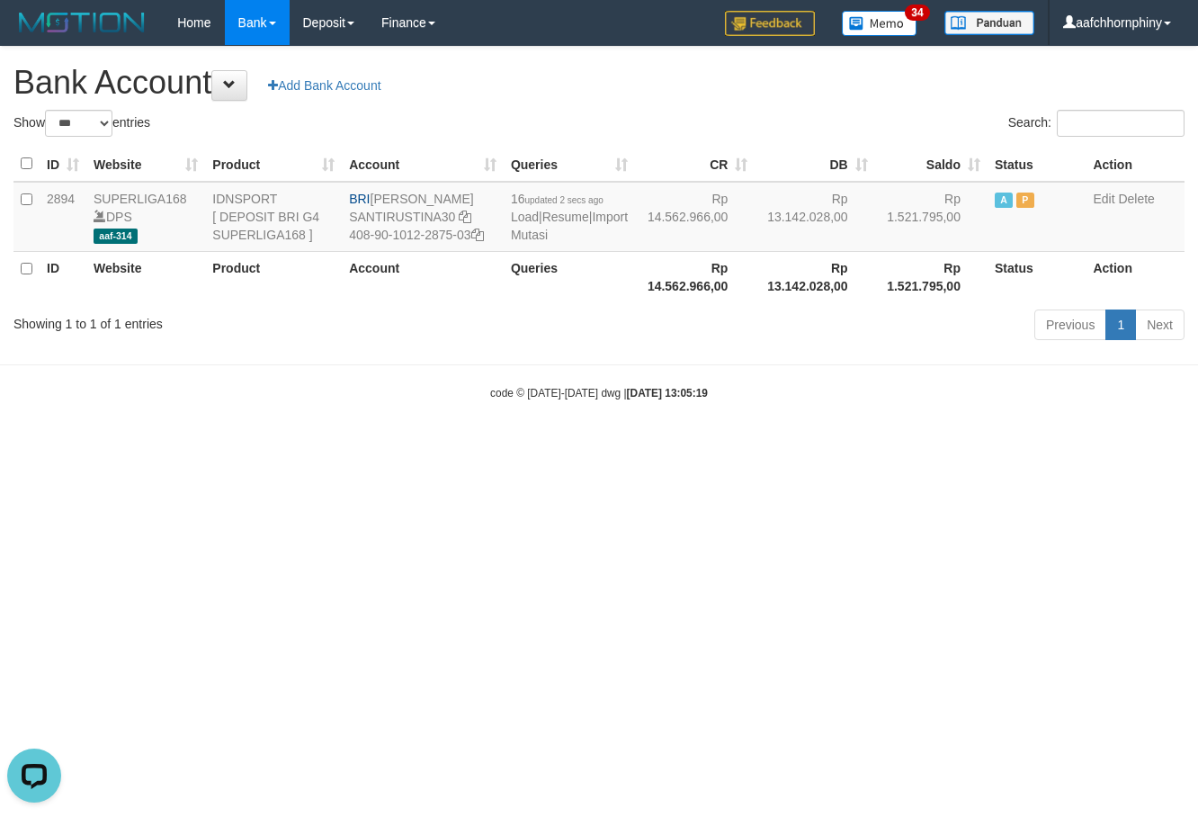
copy td "[PERSON_NAME]"
click at [484, 235] on icon at bounding box center [477, 234] width 13 height 13
copy td "[PERSON_NAME]"
click at [538, 234] on link "Import Mutasi" at bounding box center [569, 226] width 117 height 32
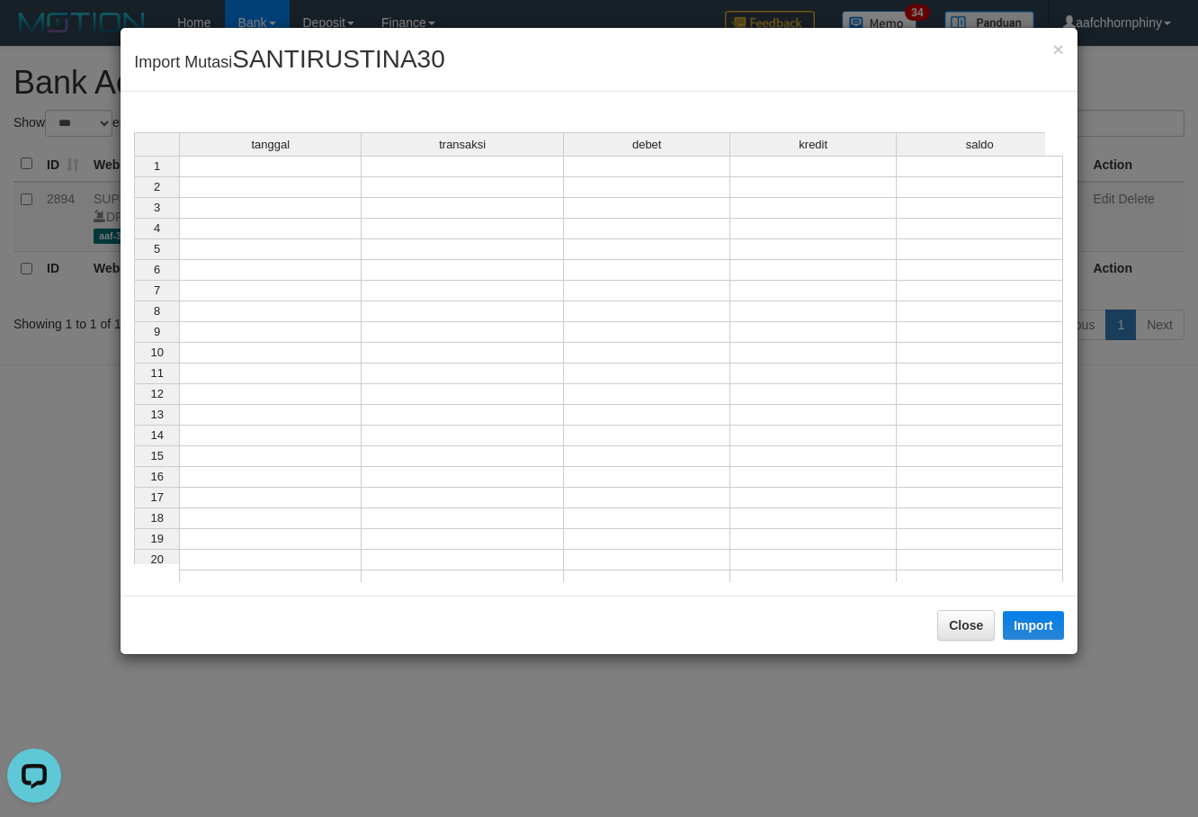
click at [216, 173] on td at bounding box center [270, 167] width 183 height 22
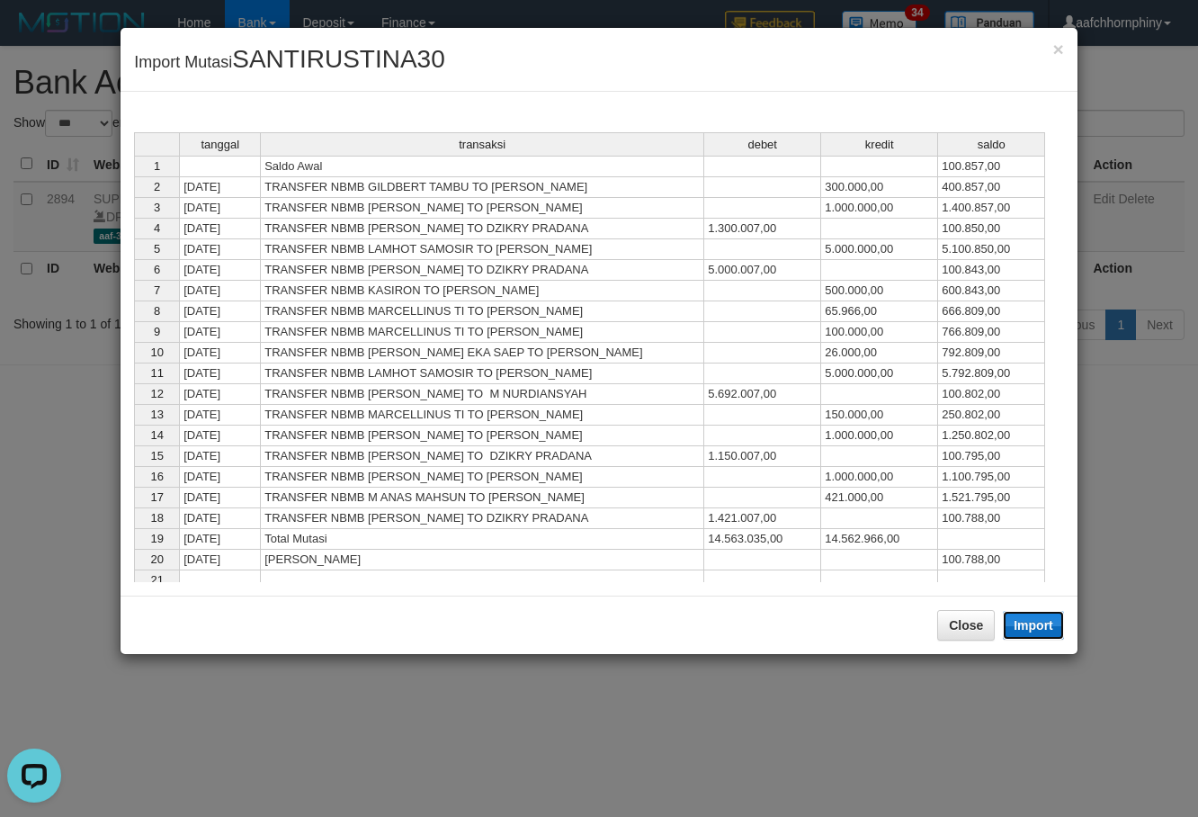
click at [1037, 623] on button "Import" at bounding box center [1033, 625] width 61 height 29
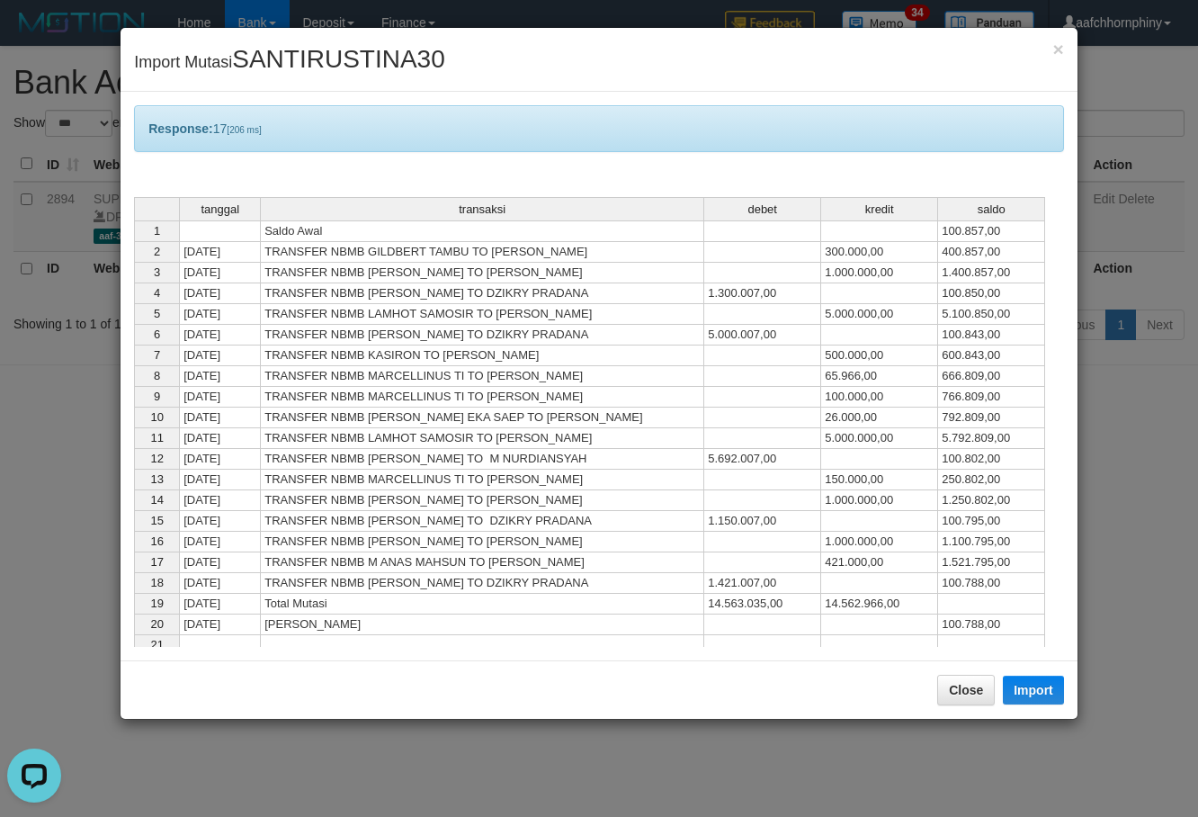
click at [980, 707] on div "Close Import" at bounding box center [599, 689] width 957 height 58
click at [961, 685] on button "Close" at bounding box center [966, 690] width 58 height 31
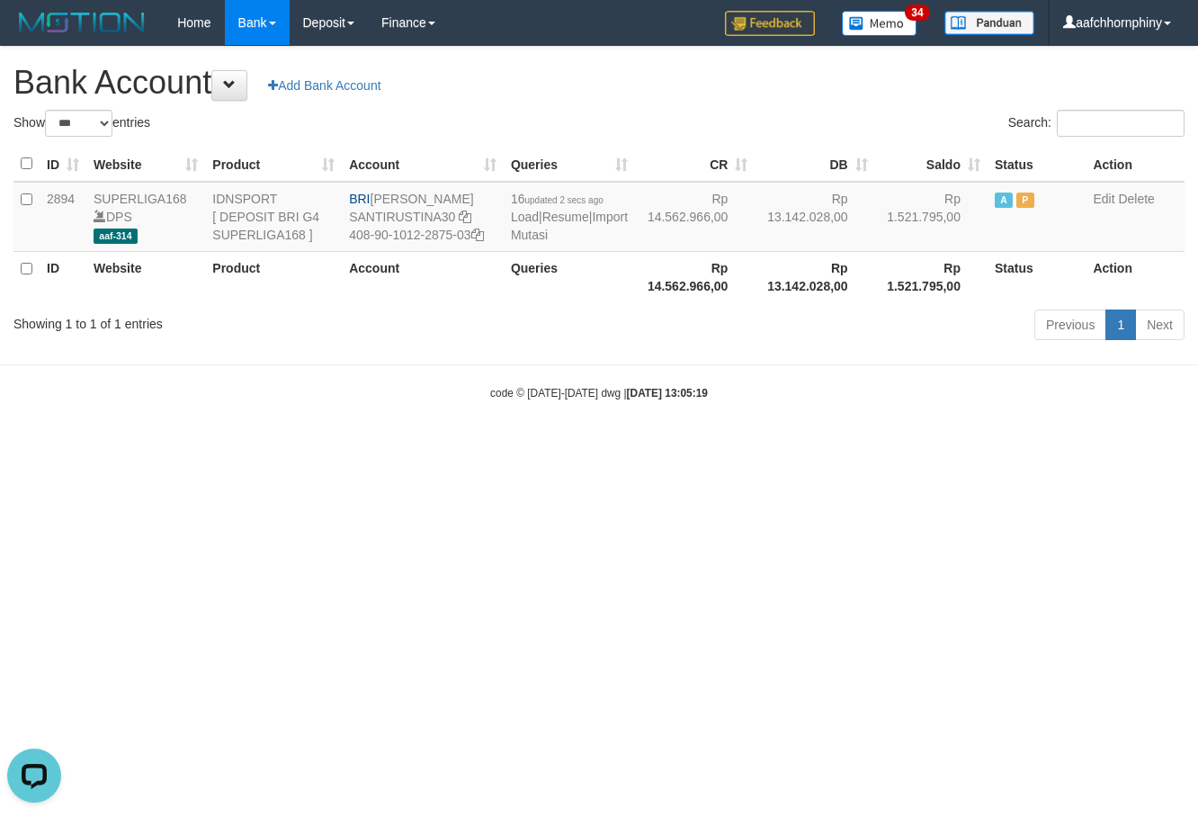
click at [433, 81] on h1 "Bank Account Add Bank Account" at bounding box center [598, 83] width 1171 height 36
select select "***"
click at [950, 446] on html "Toggle navigation Home Bank Account List Load By Website Group [ISPORT] SUPERLI…" at bounding box center [599, 223] width 1198 height 446
click at [498, 92] on h1 "Bank Account Add Bank Account" at bounding box center [598, 83] width 1171 height 36
select select "***"
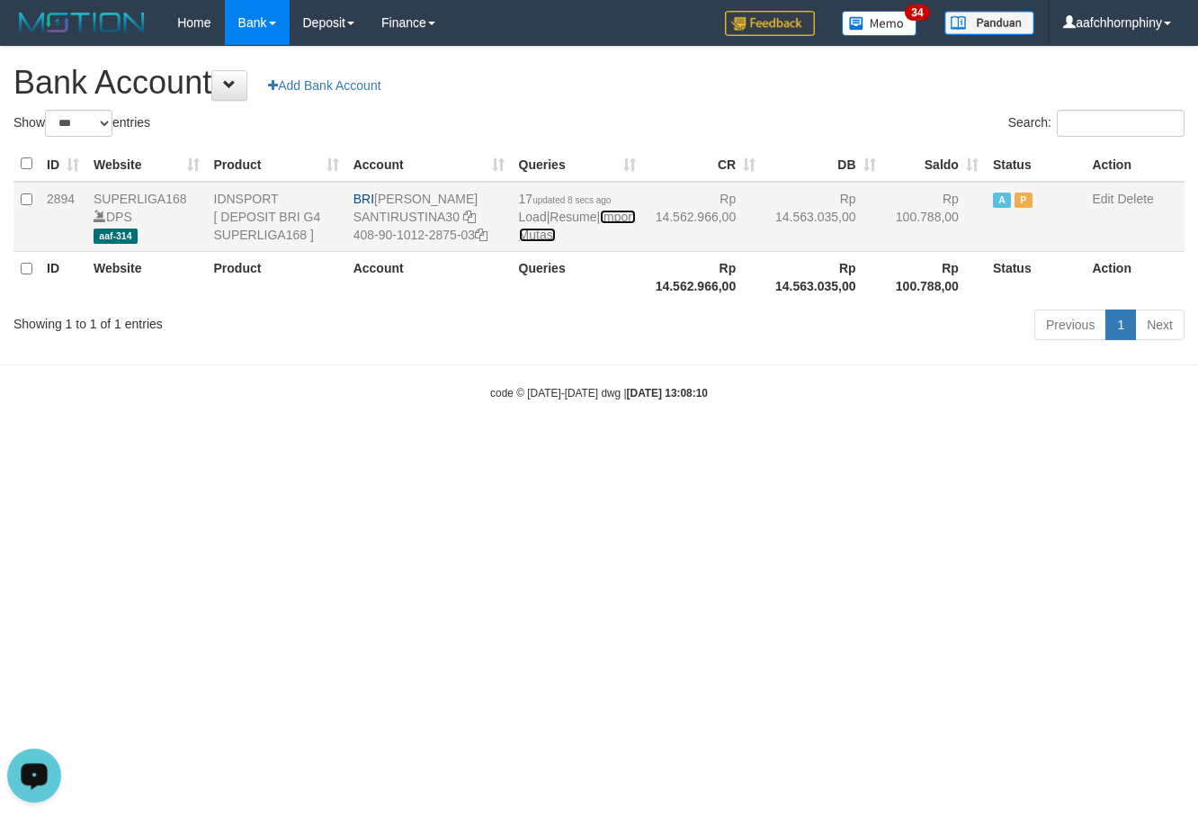
click at [537, 236] on link "Import Mutasi" at bounding box center [577, 226] width 117 height 32
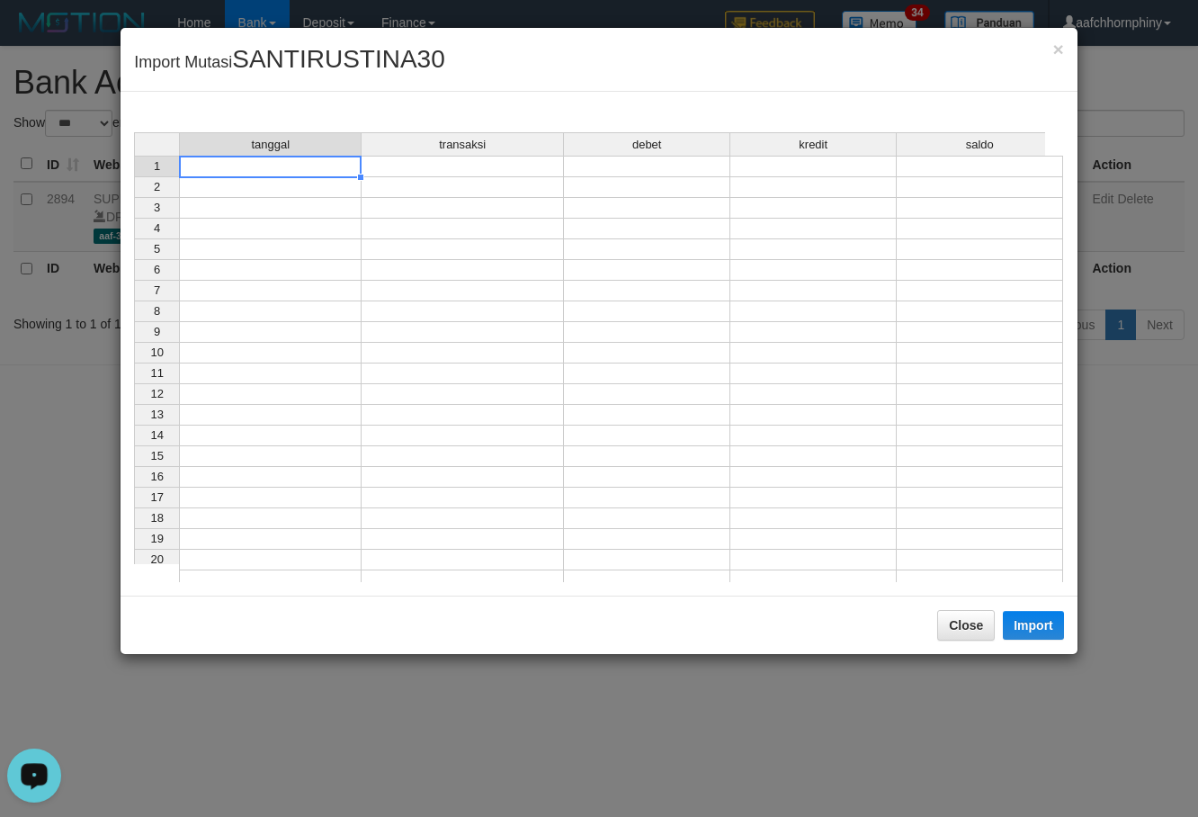
click at [289, 166] on td at bounding box center [270, 167] width 183 height 22
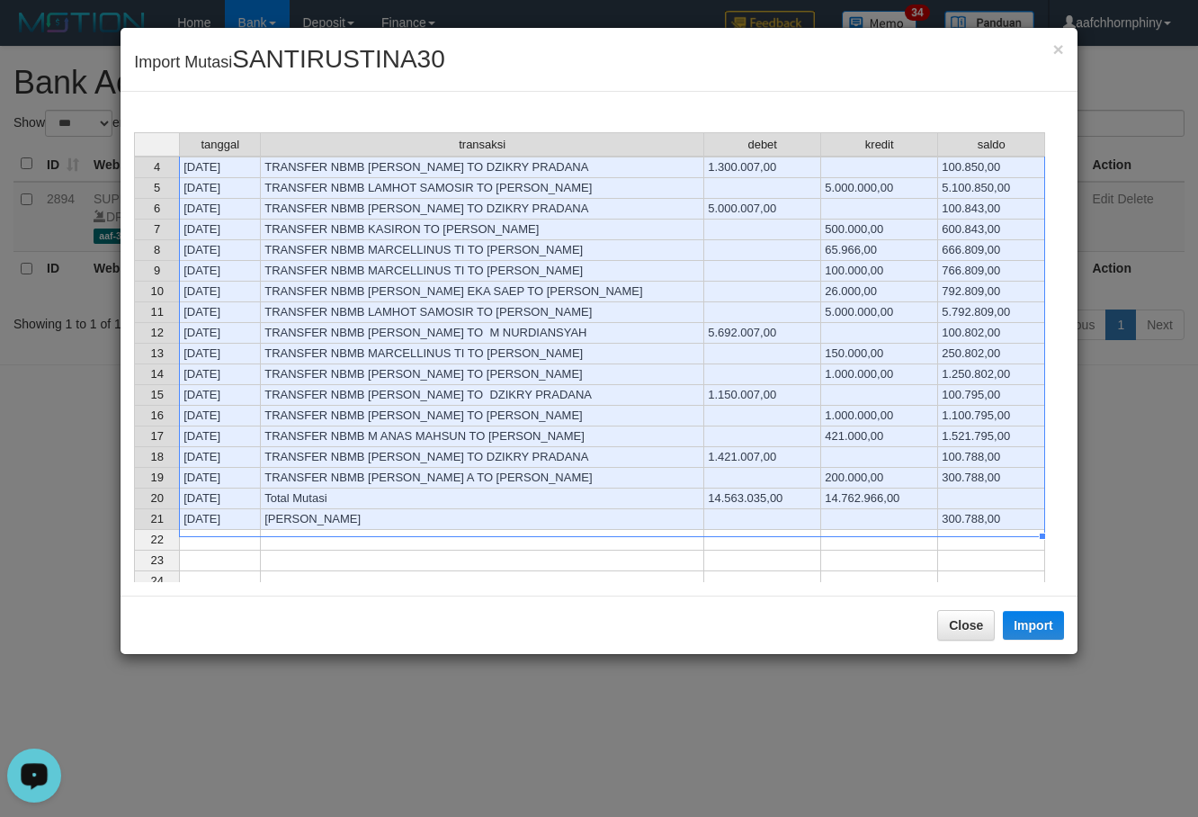
scroll to position [120, 0]
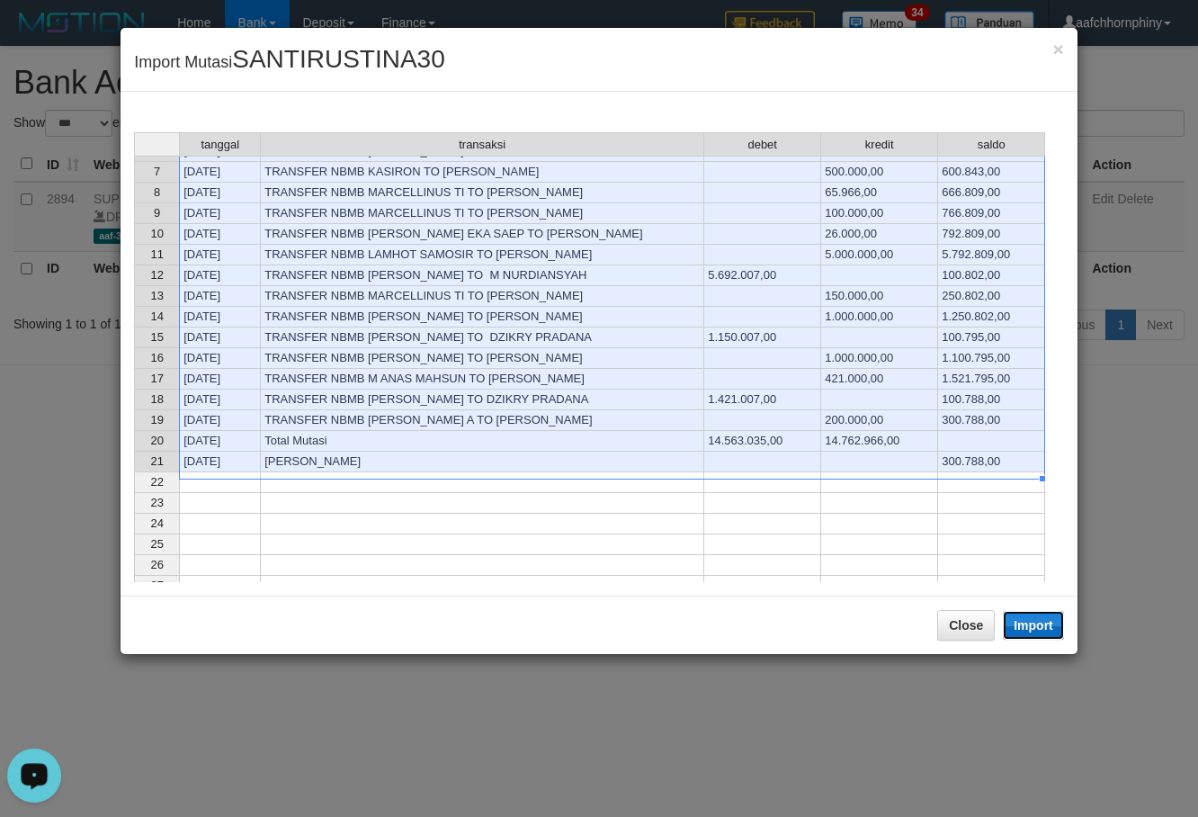
click at [1023, 626] on button "Import" at bounding box center [1033, 625] width 61 height 29
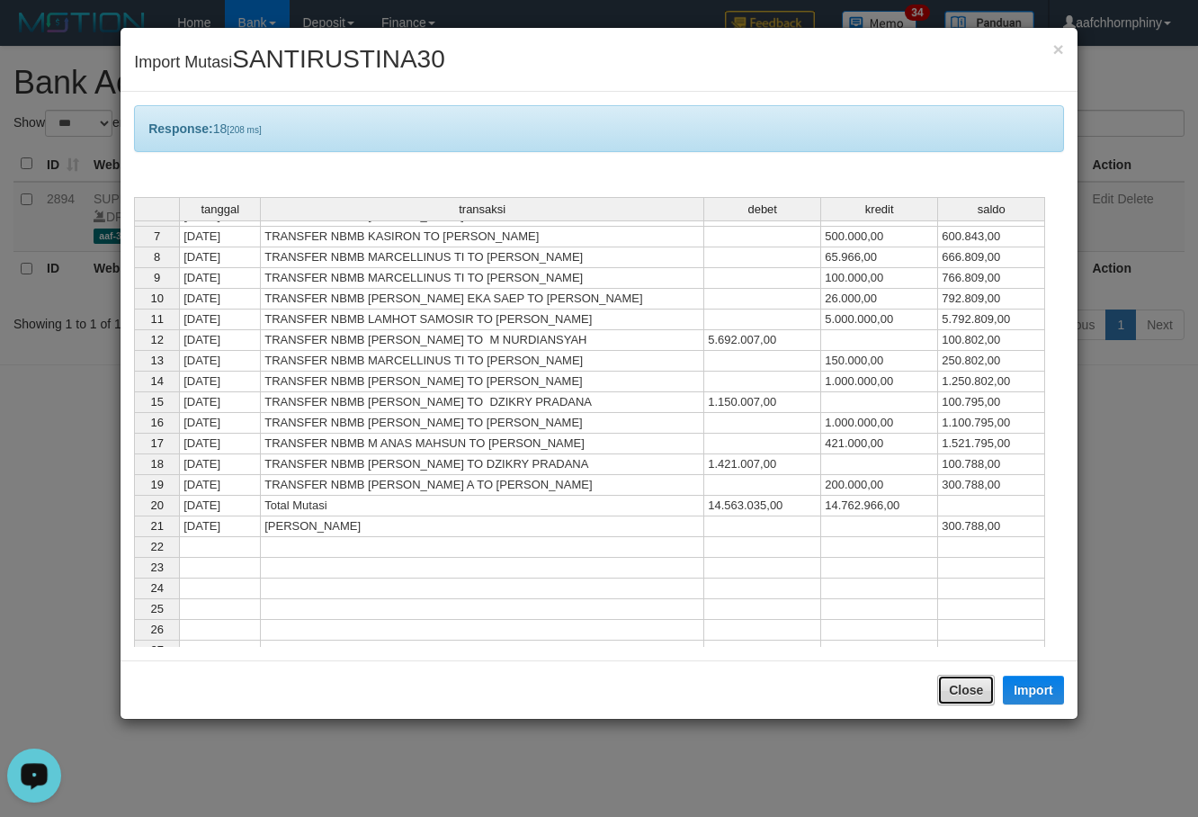
click at [989, 693] on button "Close" at bounding box center [966, 690] width 58 height 31
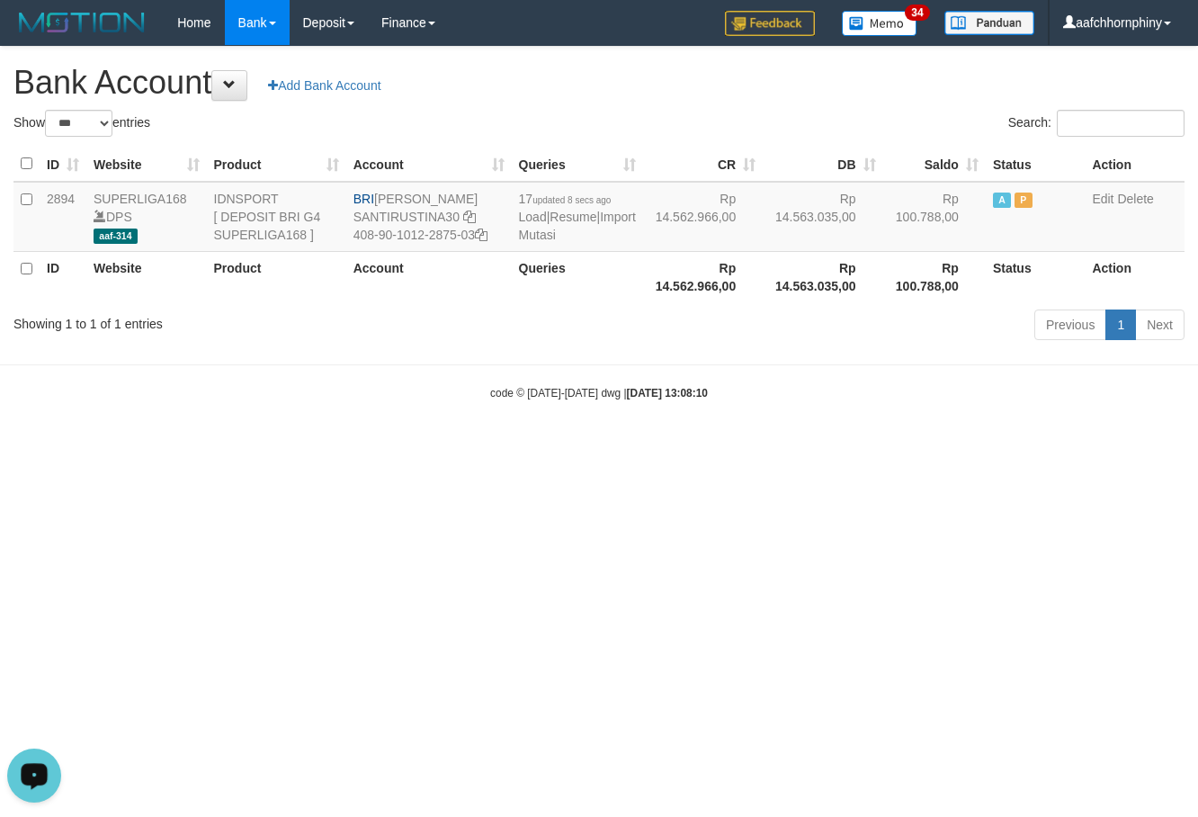
click at [738, 76] on h1 "Bank Account Add Bank Account" at bounding box center [598, 83] width 1171 height 36
select select "***"
click at [998, 446] on html "Toggle navigation Home Bank Account List Load By Website Group [ISPORT] SUPERLI…" at bounding box center [599, 223] width 1198 height 446
select select "***"
click at [541, 236] on link "Import Mutasi" at bounding box center [577, 226] width 117 height 32
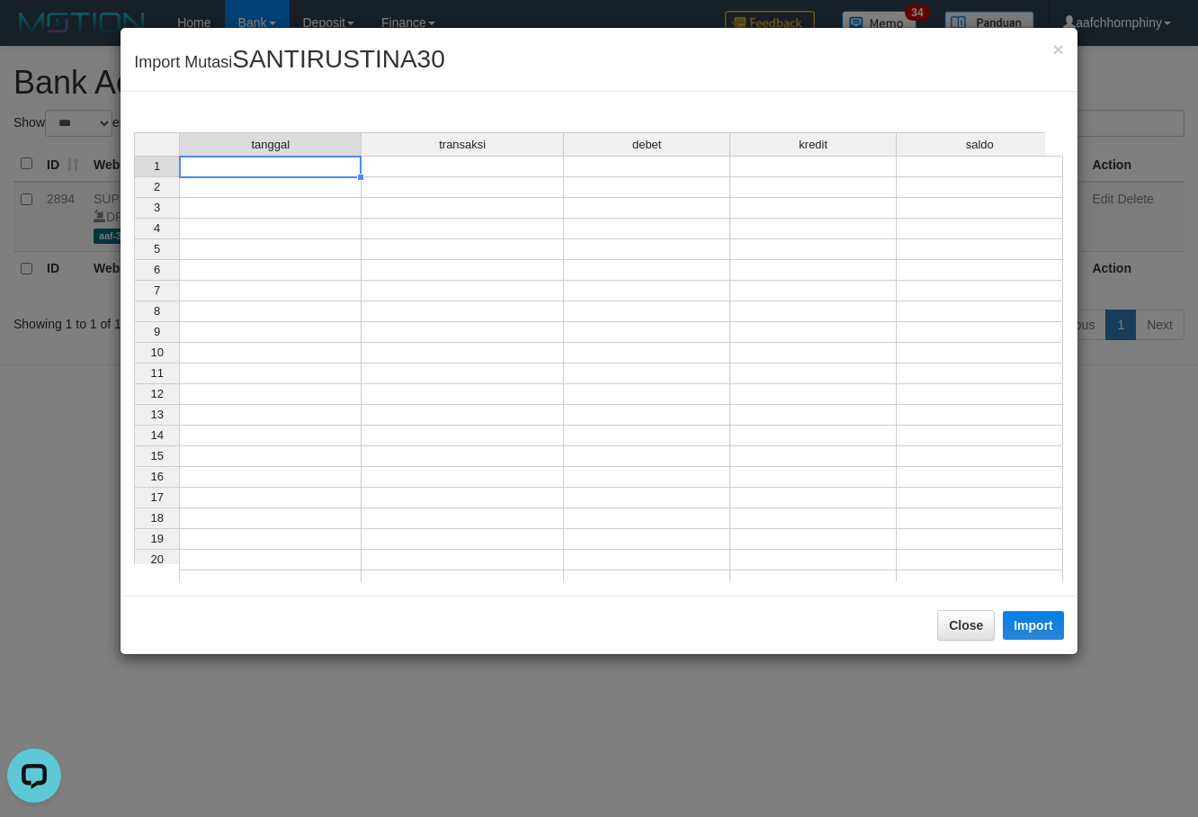
click at [249, 169] on td at bounding box center [270, 167] width 183 height 22
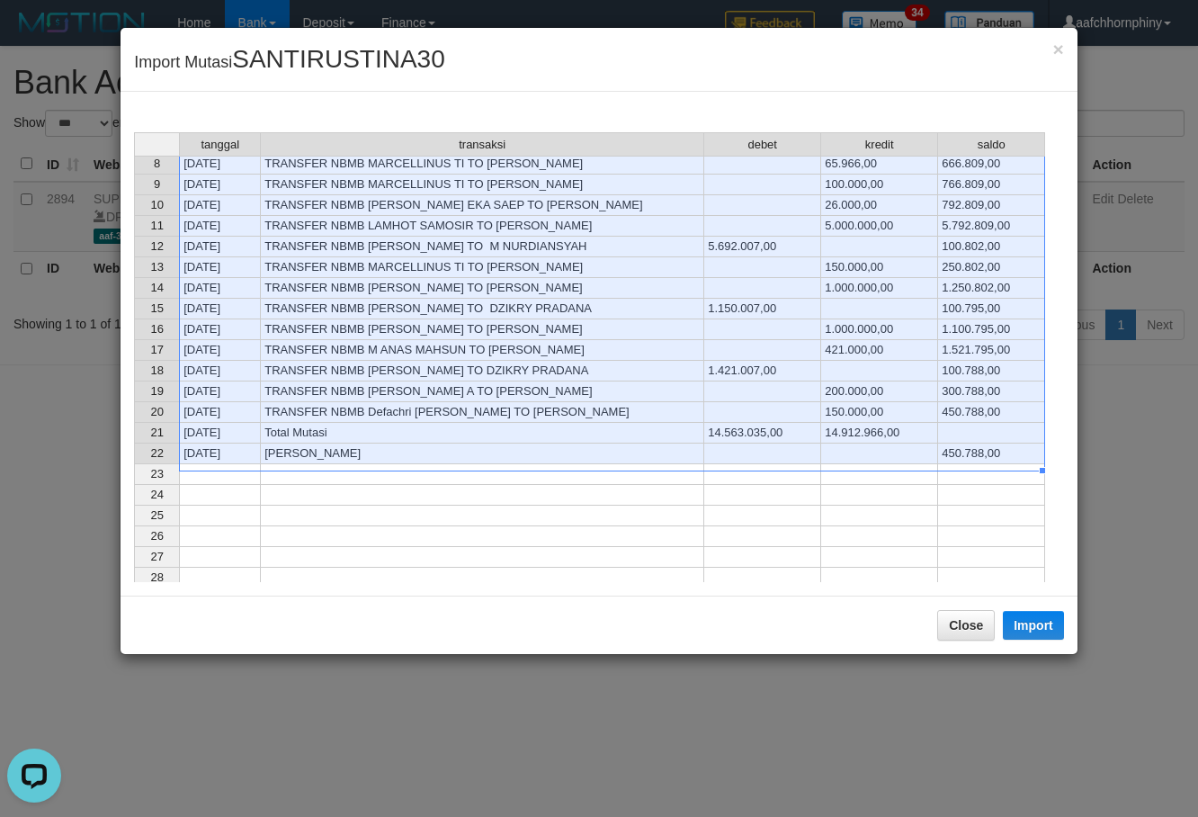
scroll to position [239, 0]
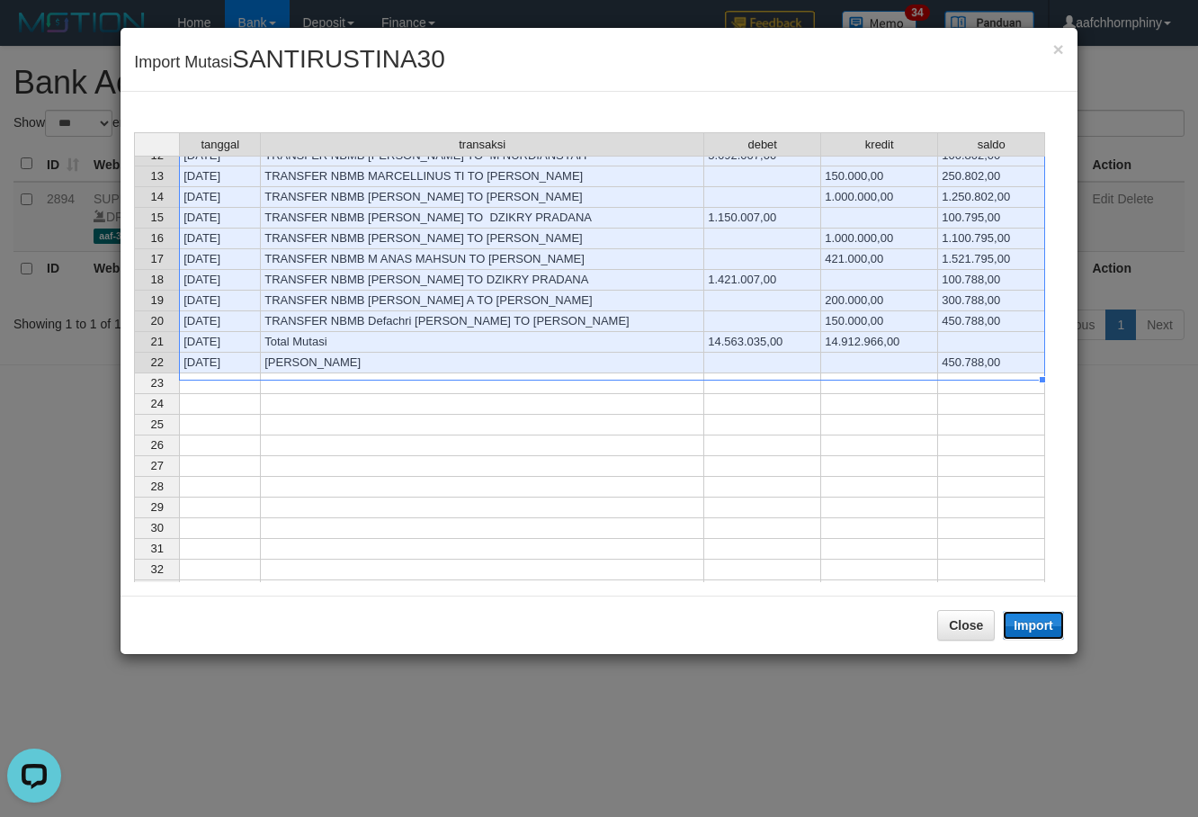
click at [1026, 624] on button "Import" at bounding box center [1033, 625] width 61 height 29
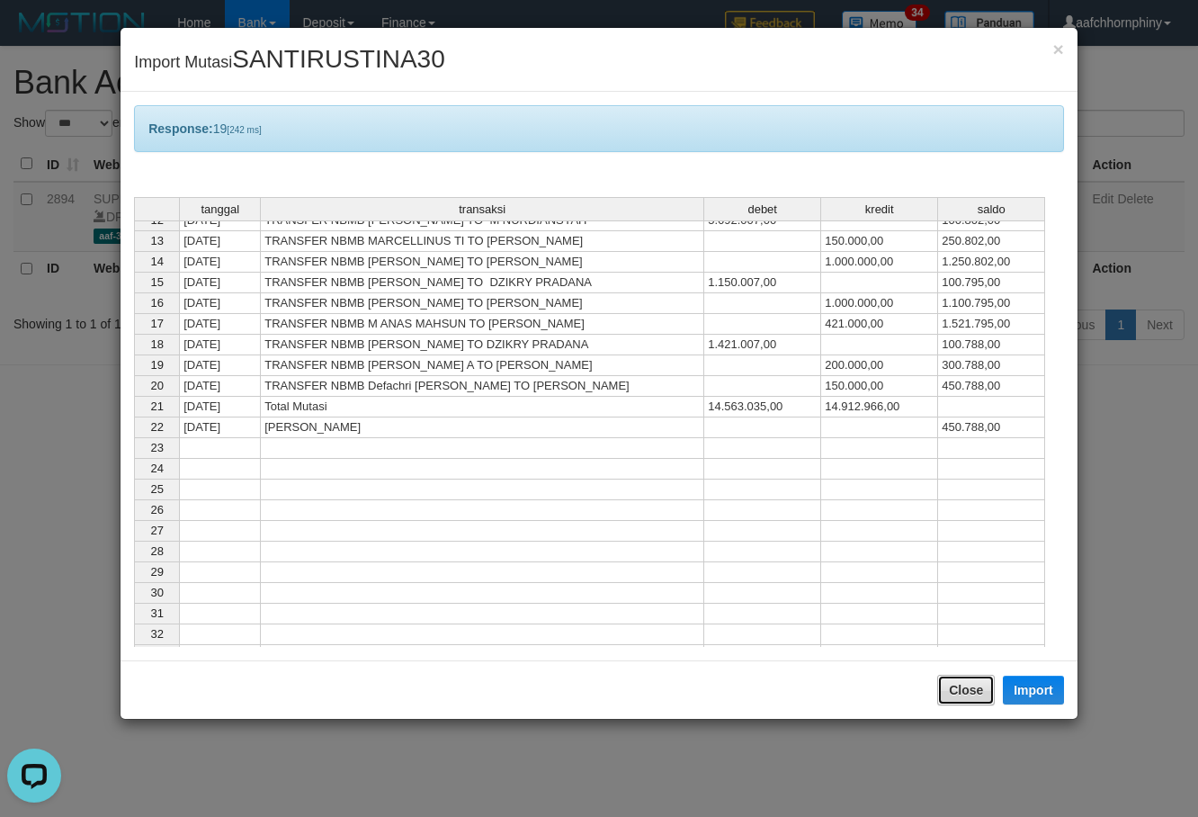
click at [959, 691] on button "Close" at bounding box center [966, 690] width 58 height 31
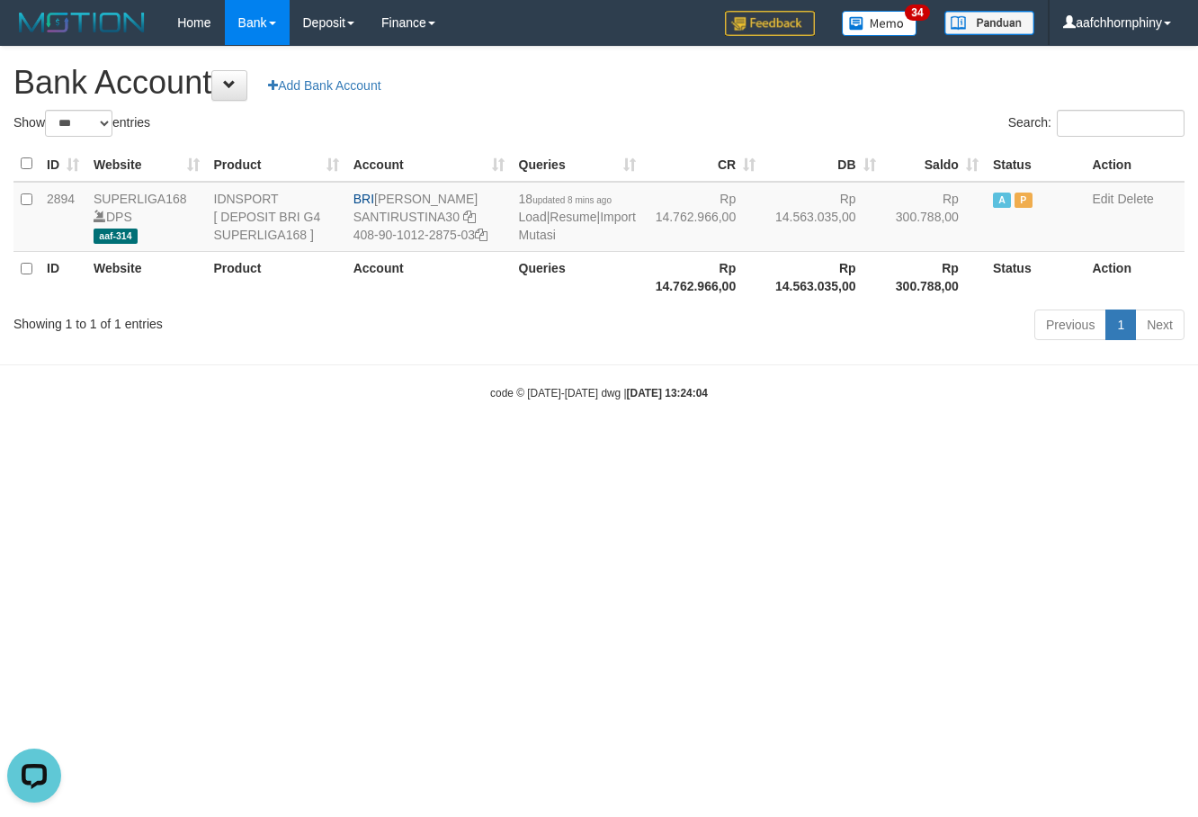
click at [711, 104] on div "**********" at bounding box center [599, 196] width 1198 height 299
select select "***"
click at [883, 417] on body "Toggle navigation Home Bank Account List Load By Website Group [ISPORT] SUPERLI…" at bounding box center [599, 223] width 1198 height 446
click at [544, 235] on link "Import Mutasi" at bounding box center [577, 226] width 117 height 32
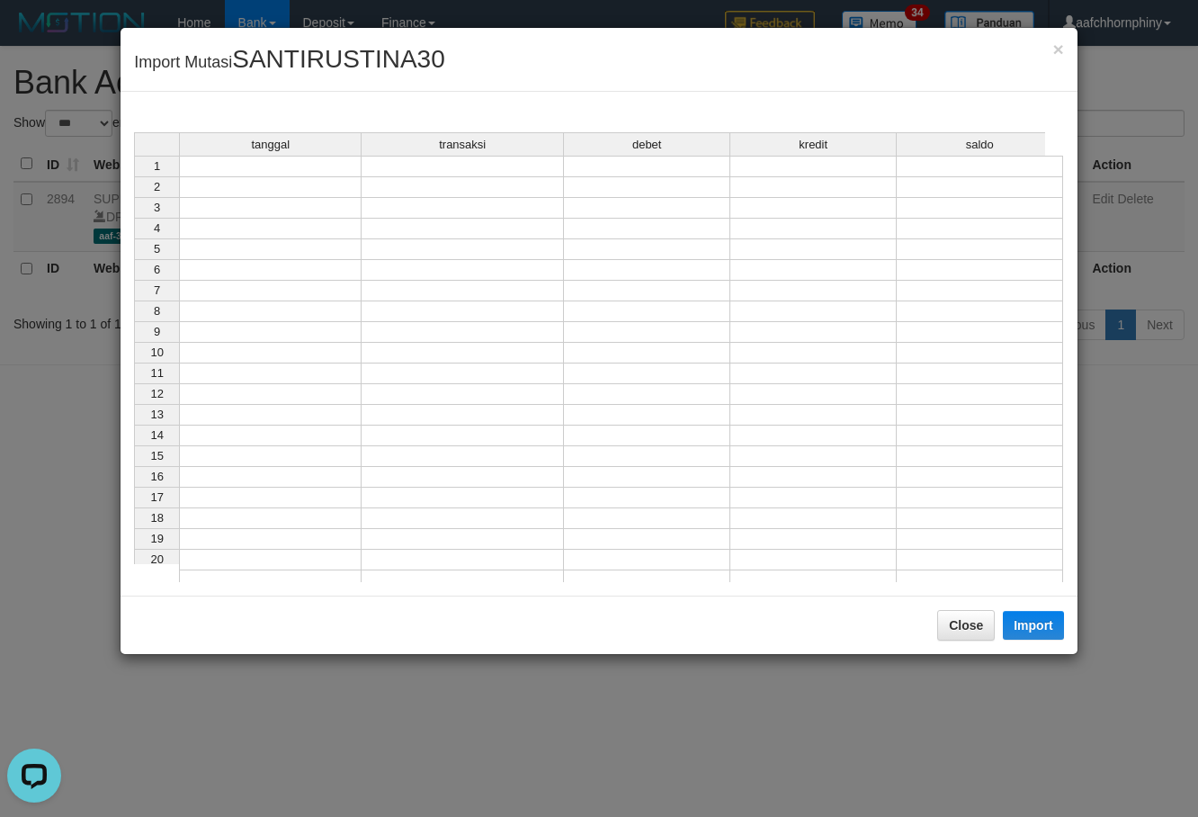
click at [261, 166] on td at bounding box center [270, 167] width 183 height 22
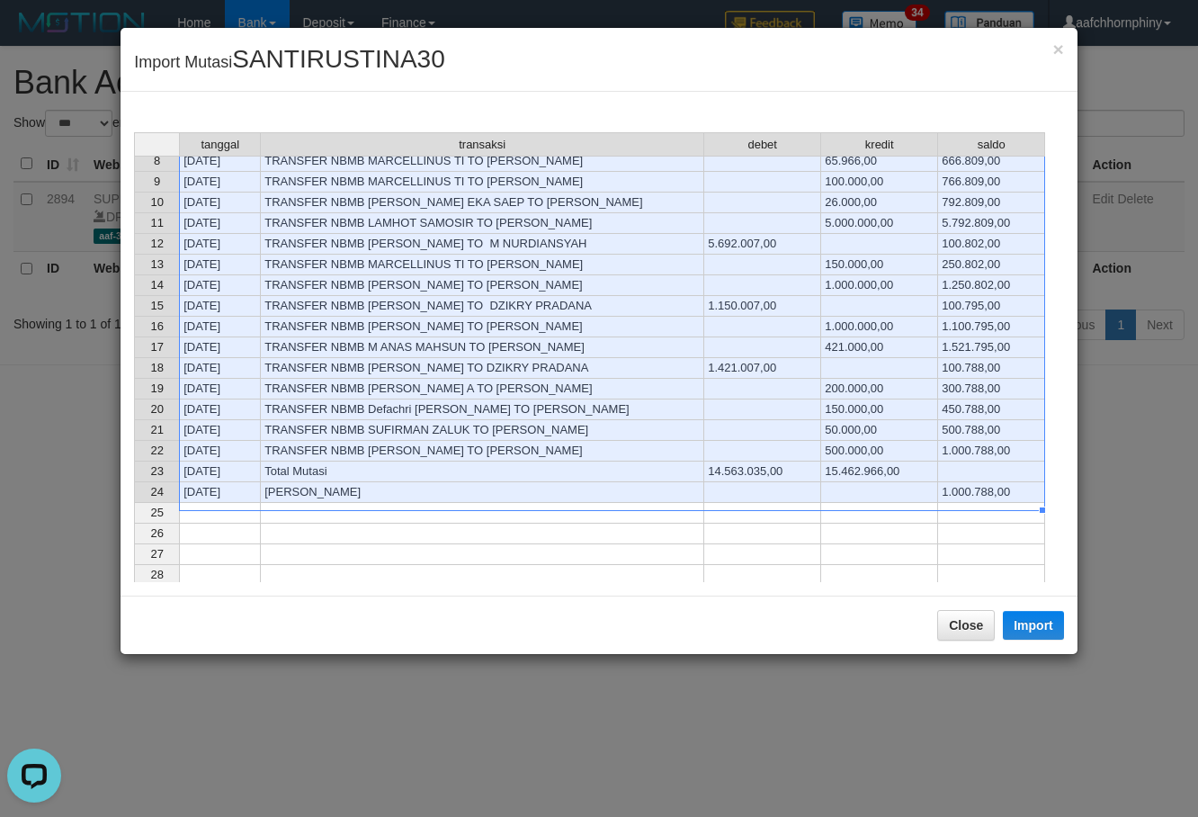
scroll to position [239, 0]
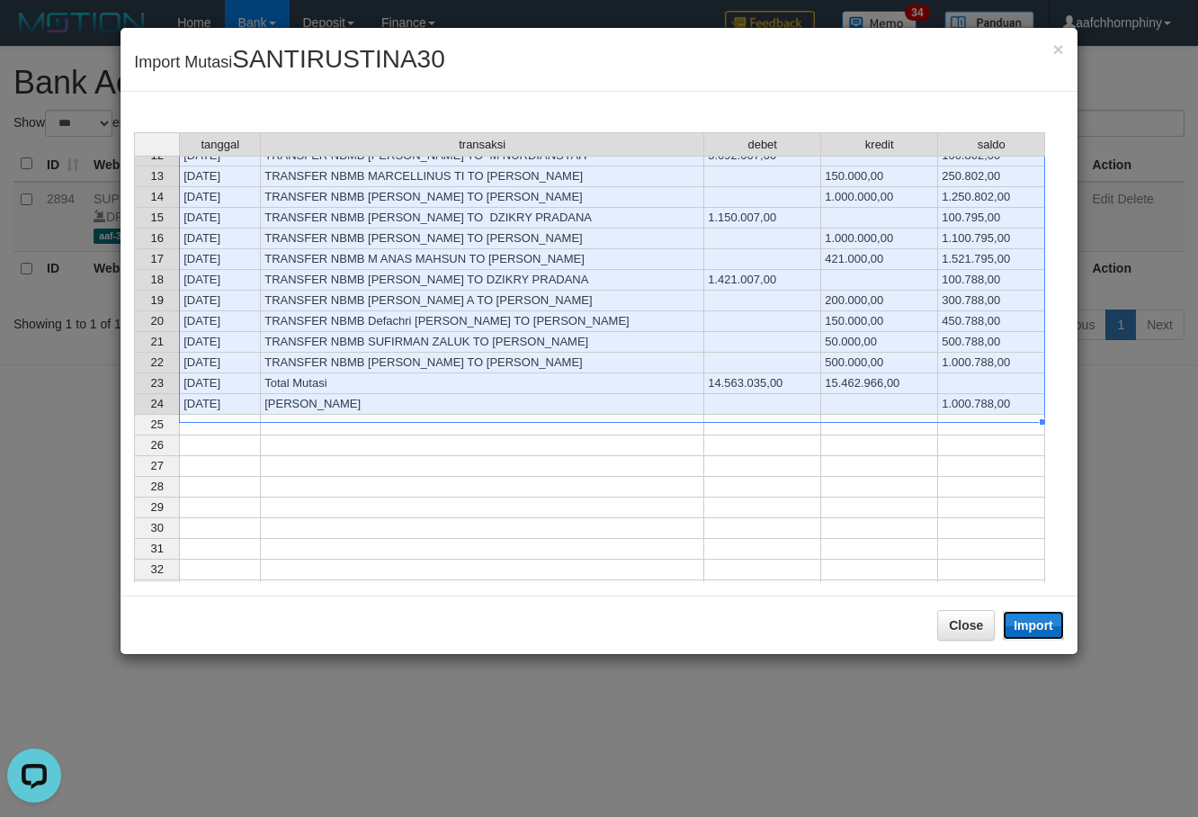
click at [1026, 626] on button "Import" at bounding box center [1033, 625] width 61 height 29
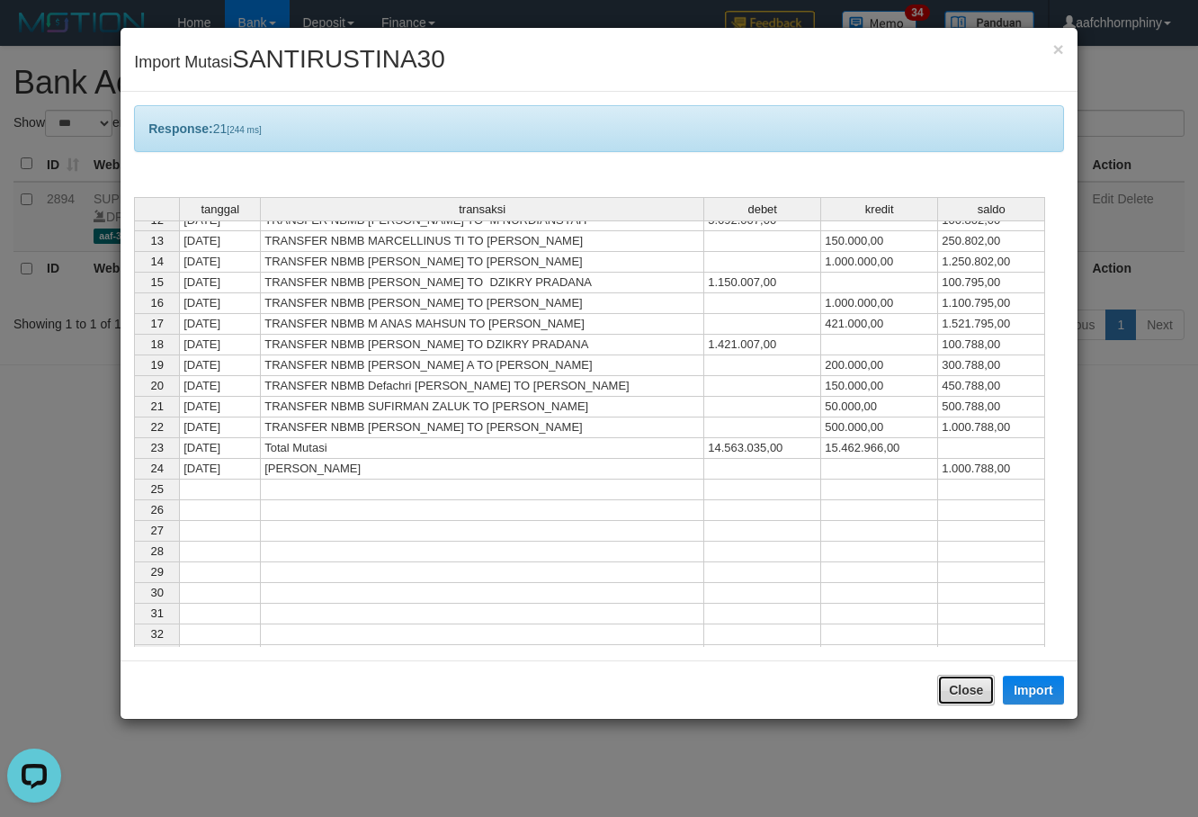
click at [964, 687] on button "Close" at bounding box center [966, 690] width 58 height 31
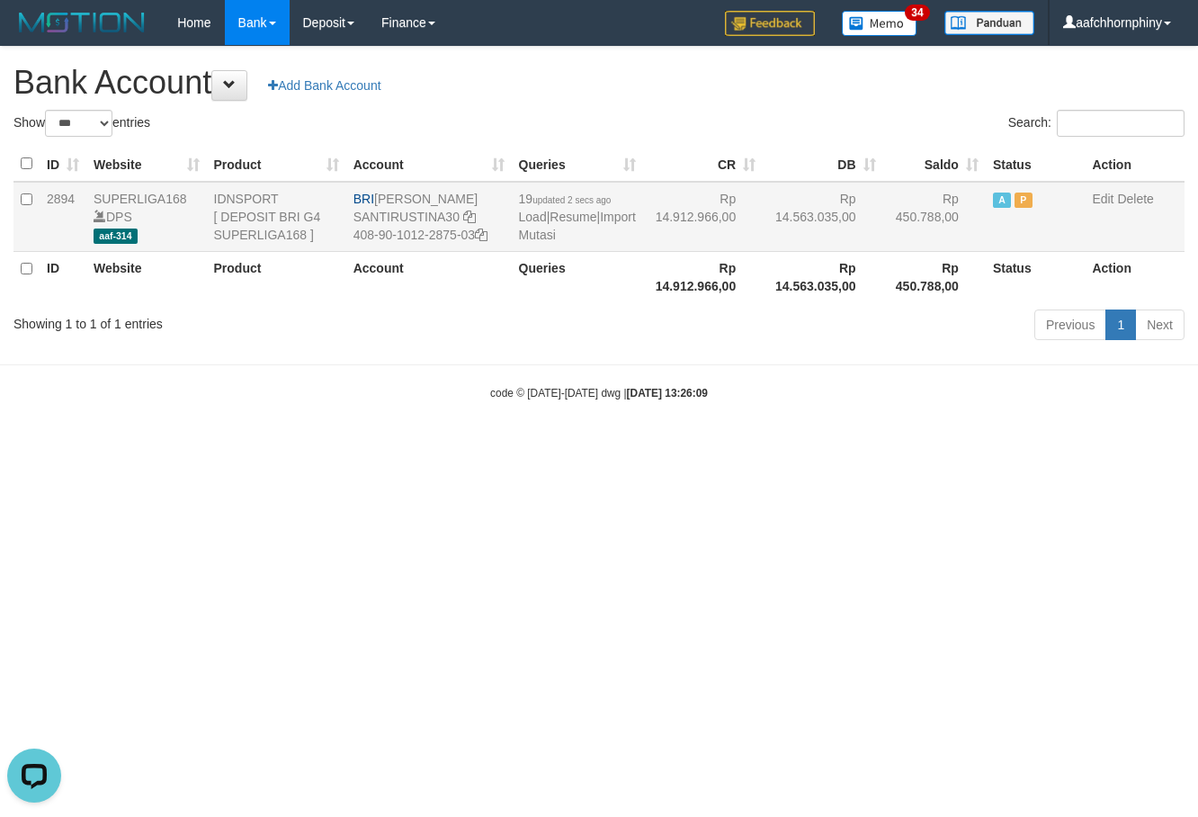
drag, startPoint x: 737, startPoint y: 80, endPoint x: 955, endPoint y: 237, distance: 268.6
click at [736, 80] on h1 "Bank Account Add Bank Account" at bounding box center [598, 83] width 1171 height 36
select select "***"
click at [943, 446] on html "Toggle navigation Home Bank Account List Load By Website Group [ISPORT] SUPERLI…" at bounding box center [599, 223] width 1198 height 446
select select "***"
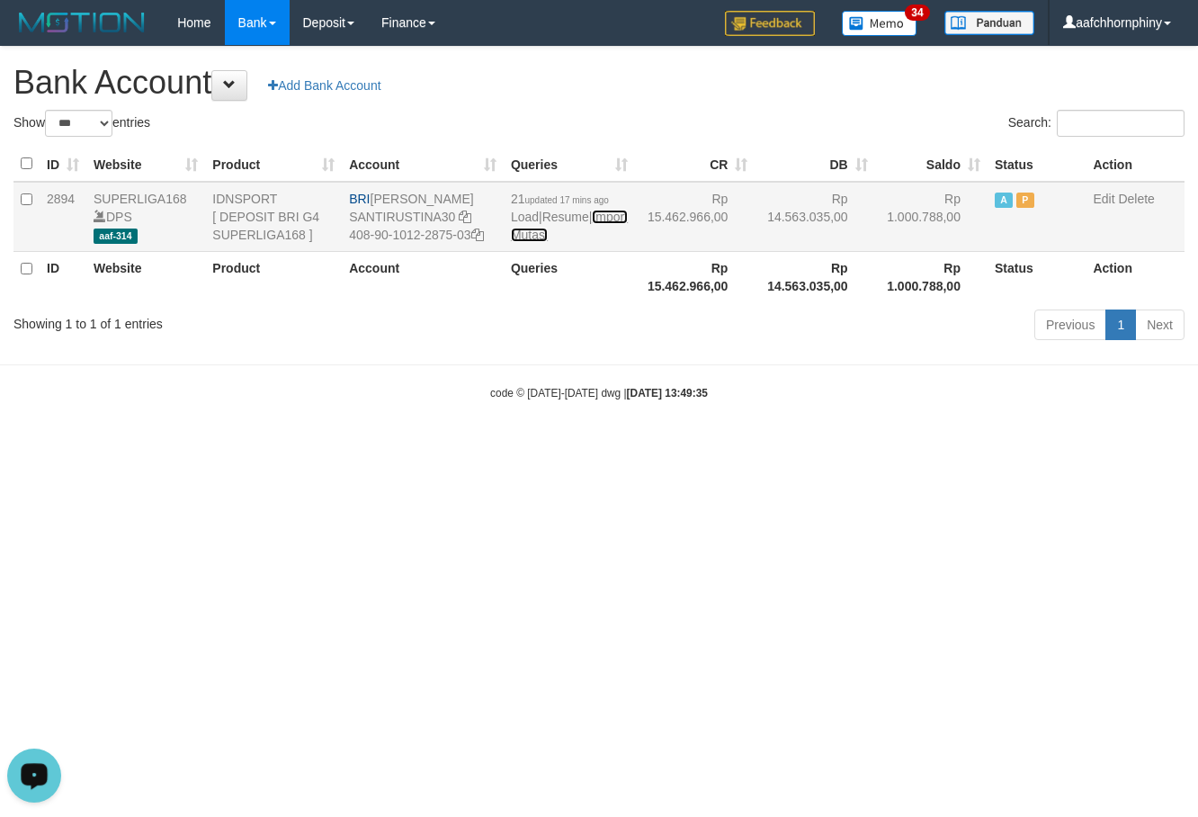
click at [541, 242] on link "Import Mutasi" at bounding box center [569, 226] width 117 height 32
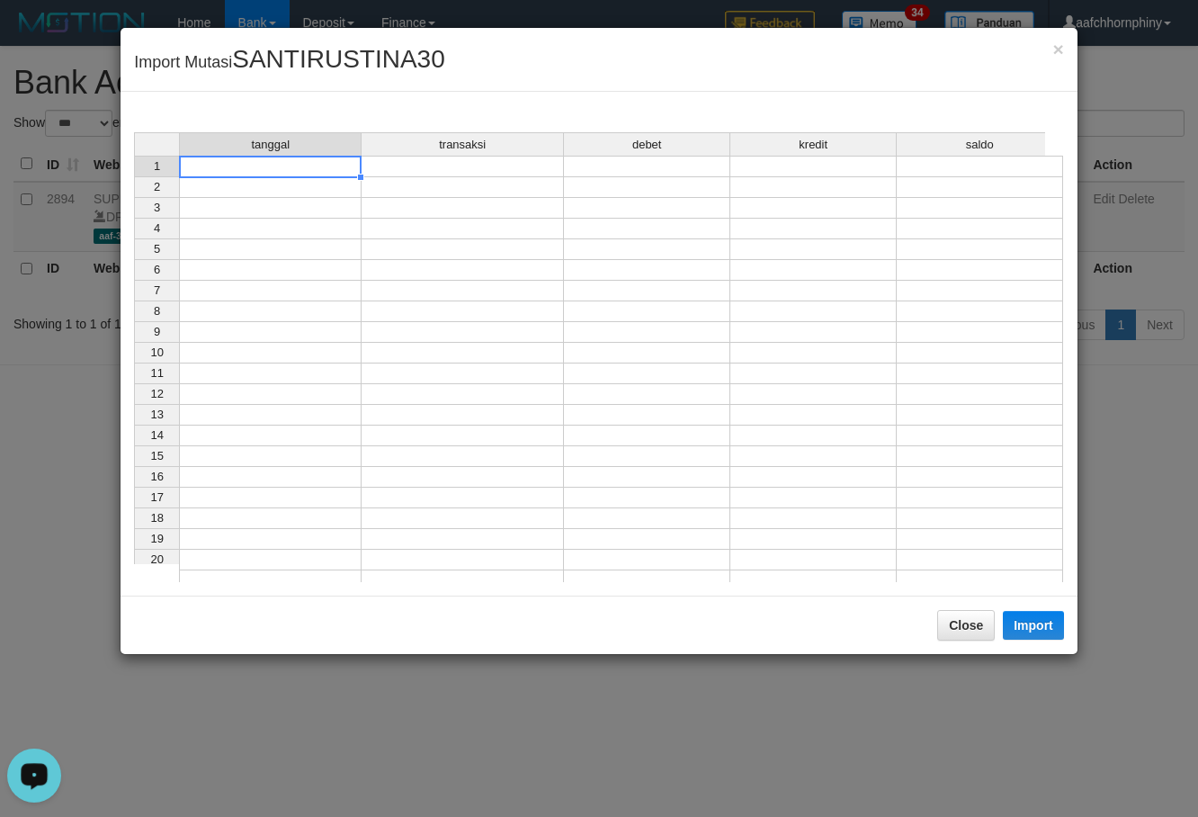
click at [271, 170] on td at bounding box center [270, 167] width 183 height 22
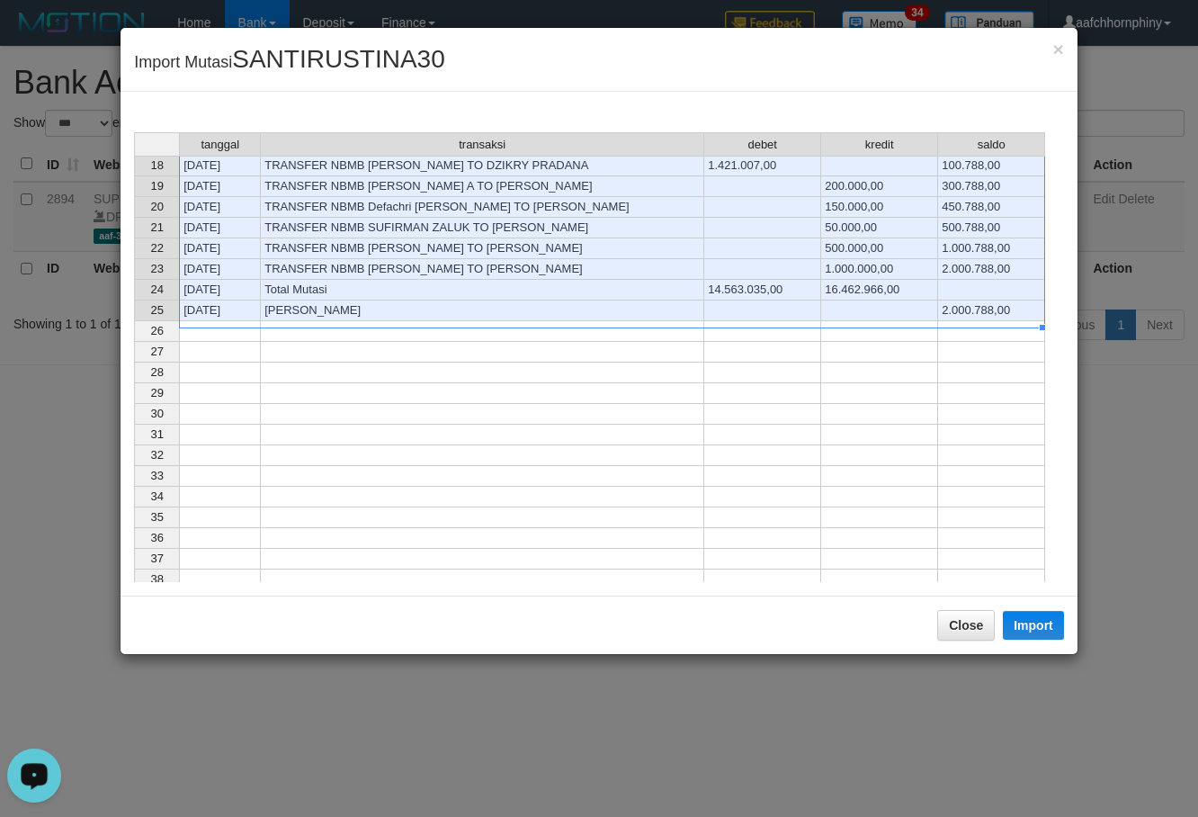
scroll to position [360, 0]
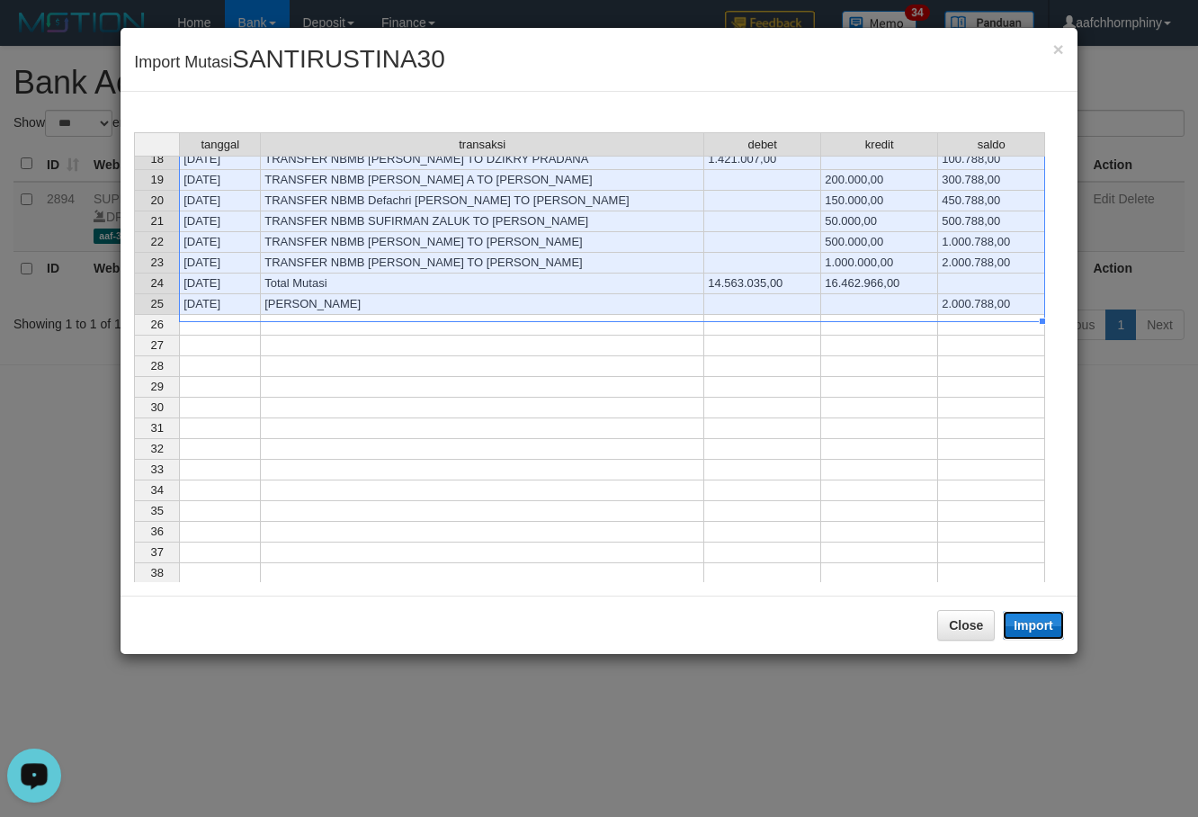
click at [1041, 631] on button "Import" at bounding box center [1033, 625] width 61 height 29
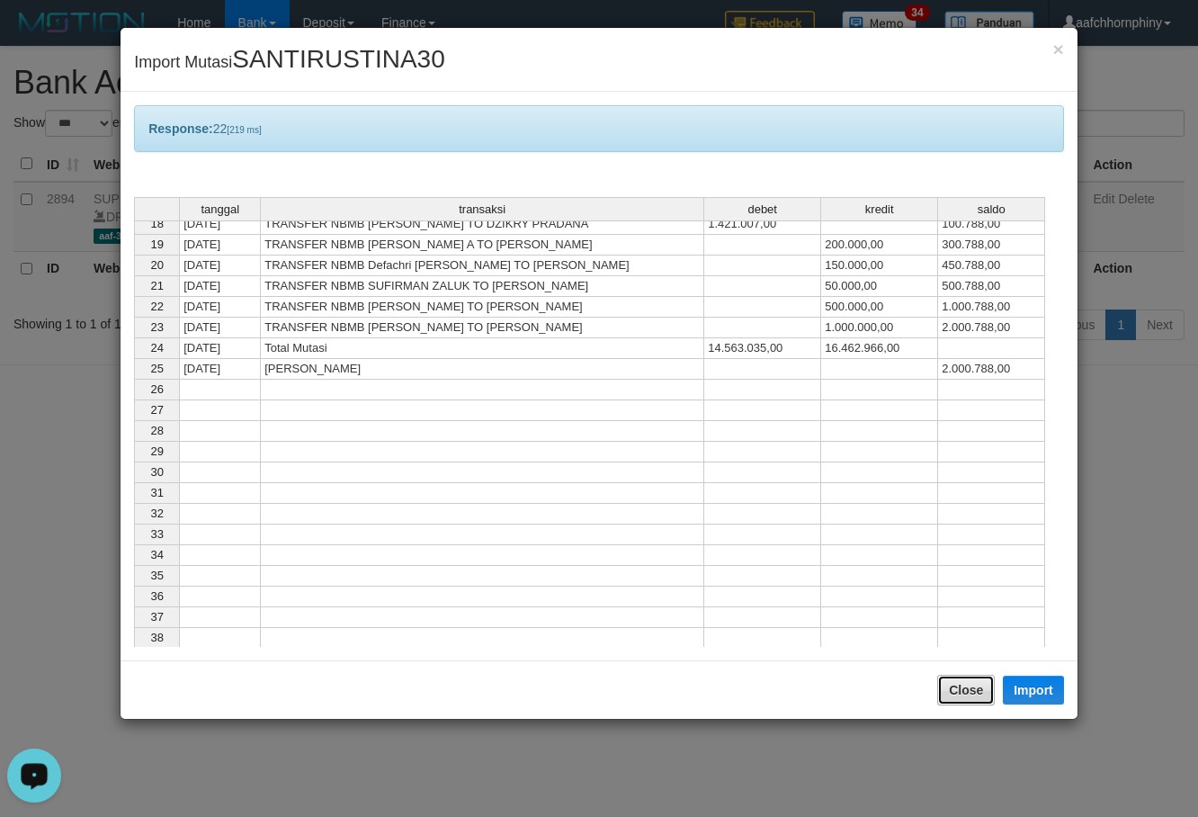
click at [983, 691] on button "Close" at bounding box center [966, 690] width 58 height 31
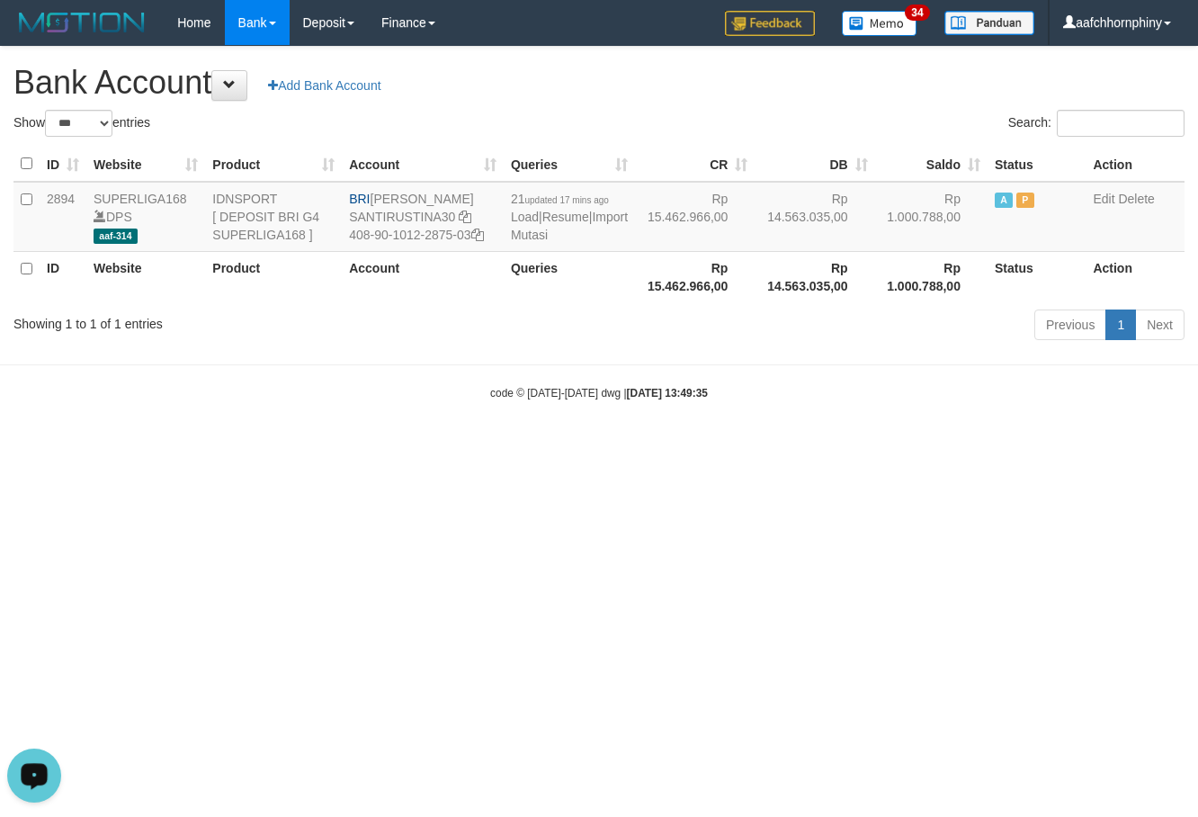
click at [746, 117] on div "Search:" at bounding box center [898, 125] width 572 height 31
select select "***"
click at [525, 236] on link "Import Mutasi" at bounding box center [569, 226] width 117 height 32
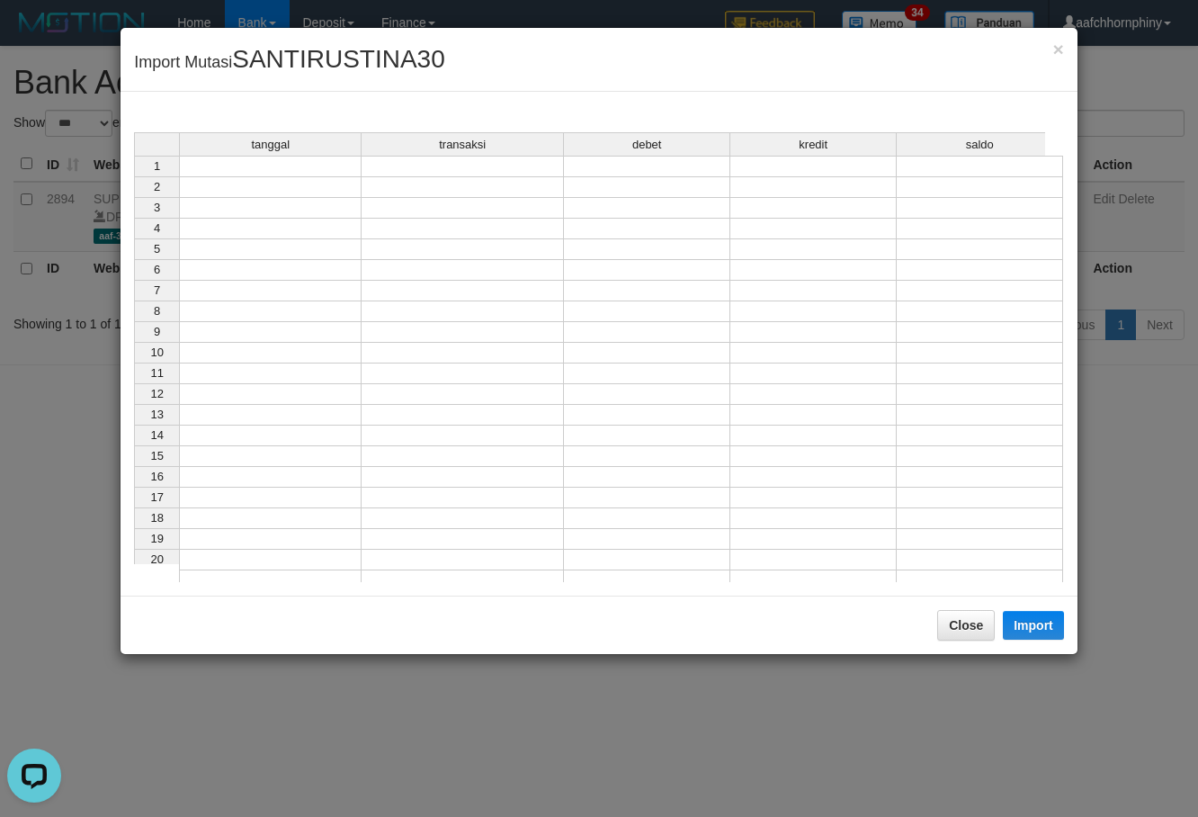
click at [273, 169] on td at bounding box center [270, 167] width 183 height 22
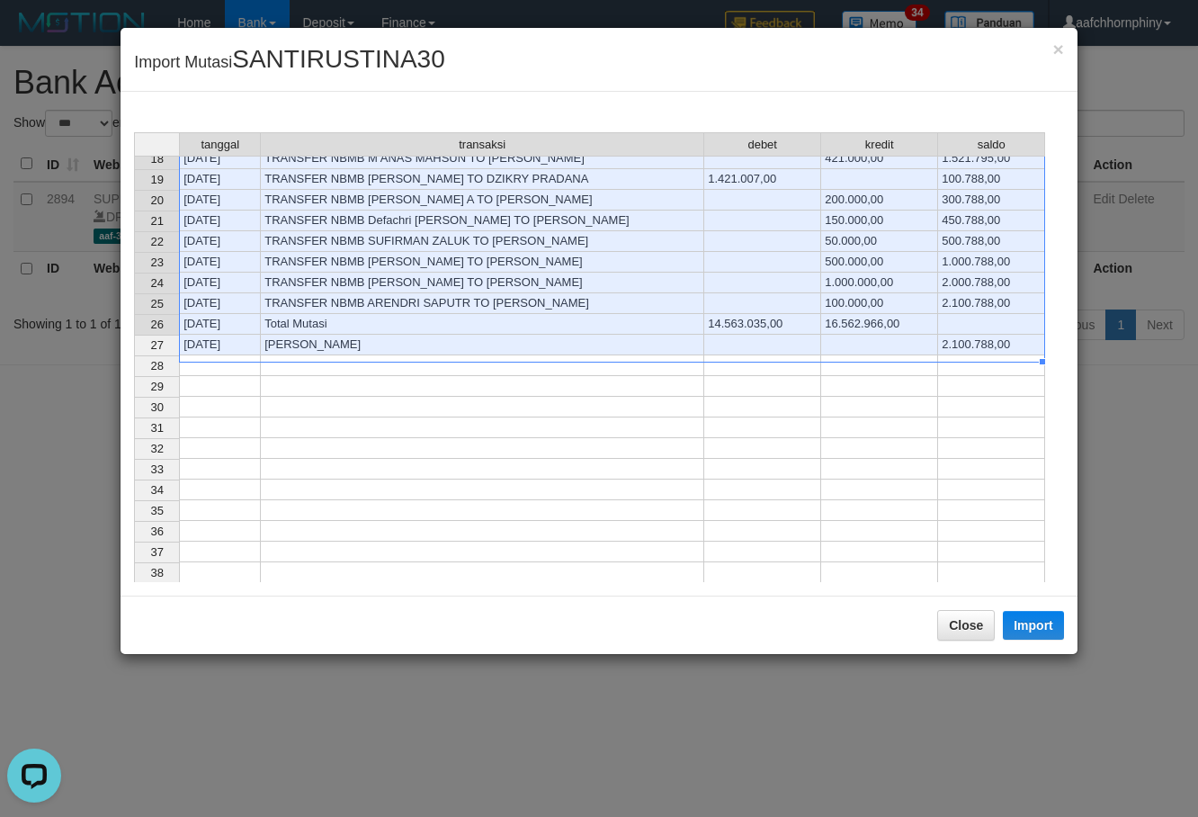
scroll to position [360, 0]
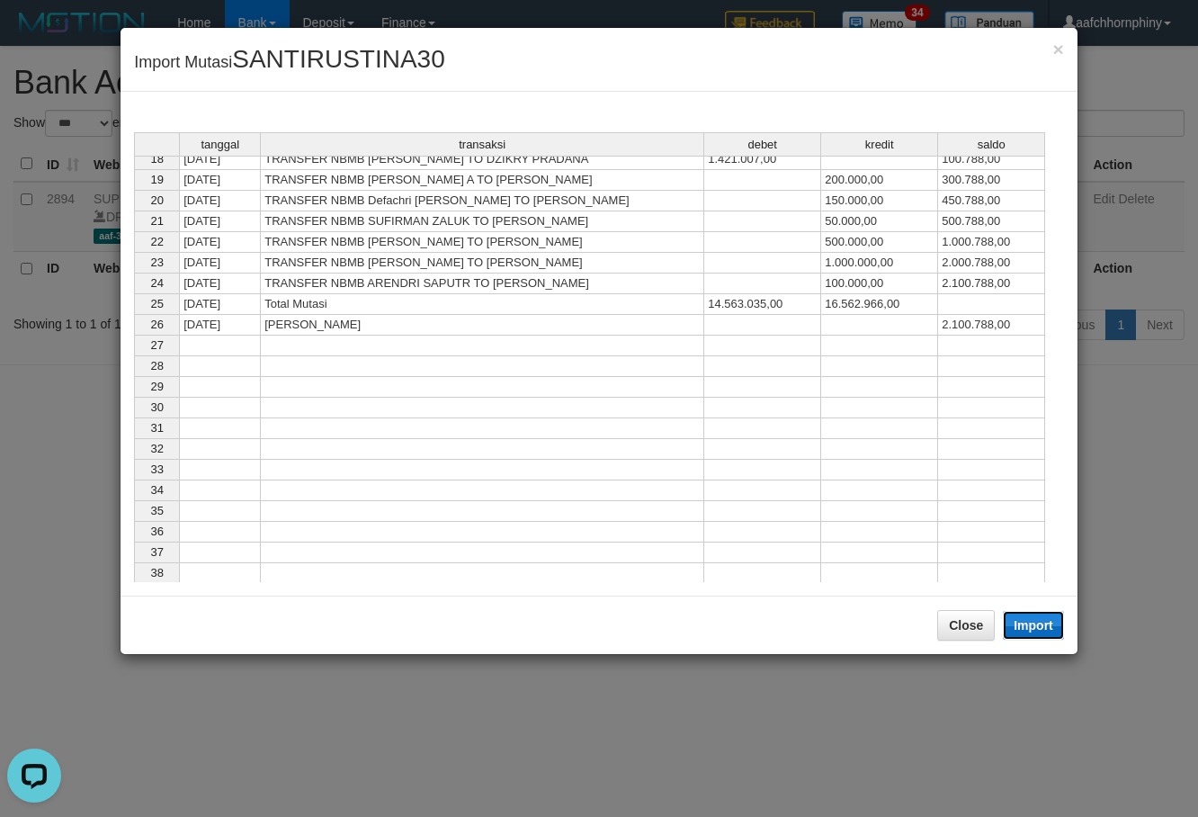
click at [1041, 617] on button "Import" at bounding box center [1033, 625] width 61 height 29
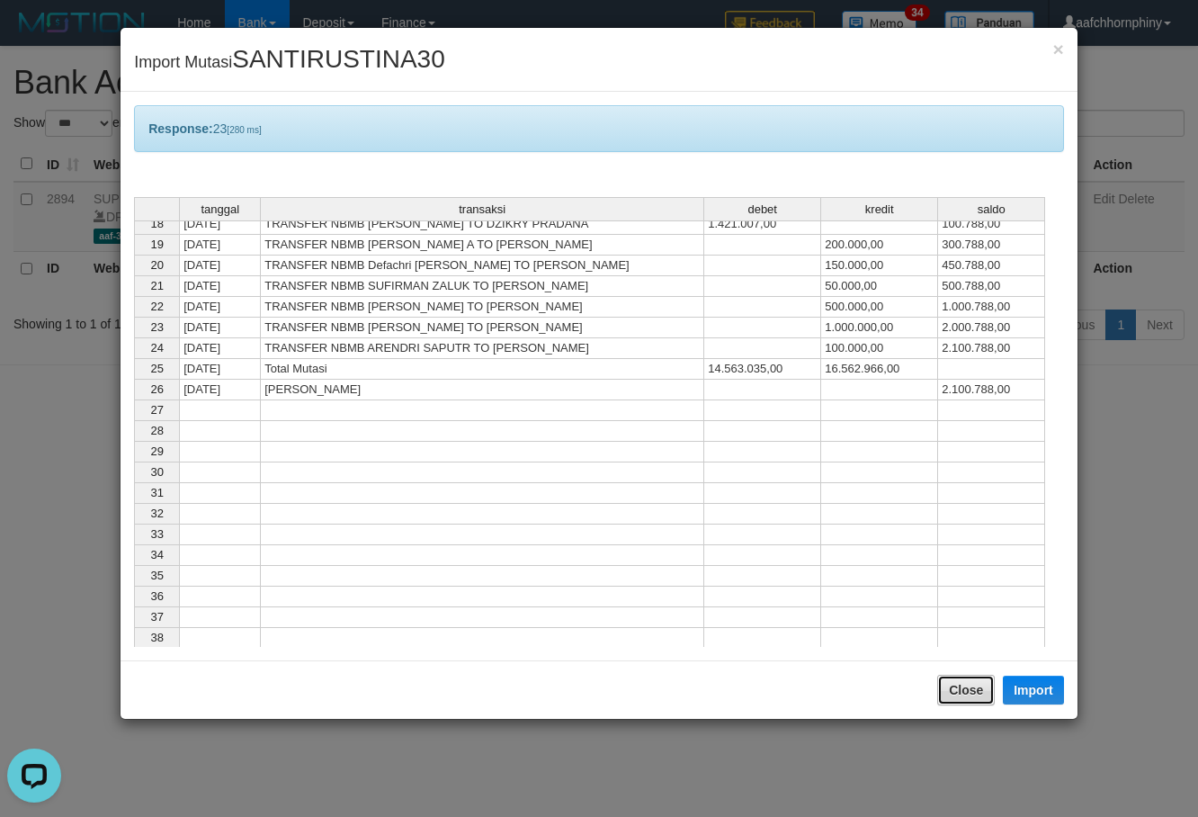
click at [982, 695] on button "Close" at bounding box center [966, 690] width 58 height 31
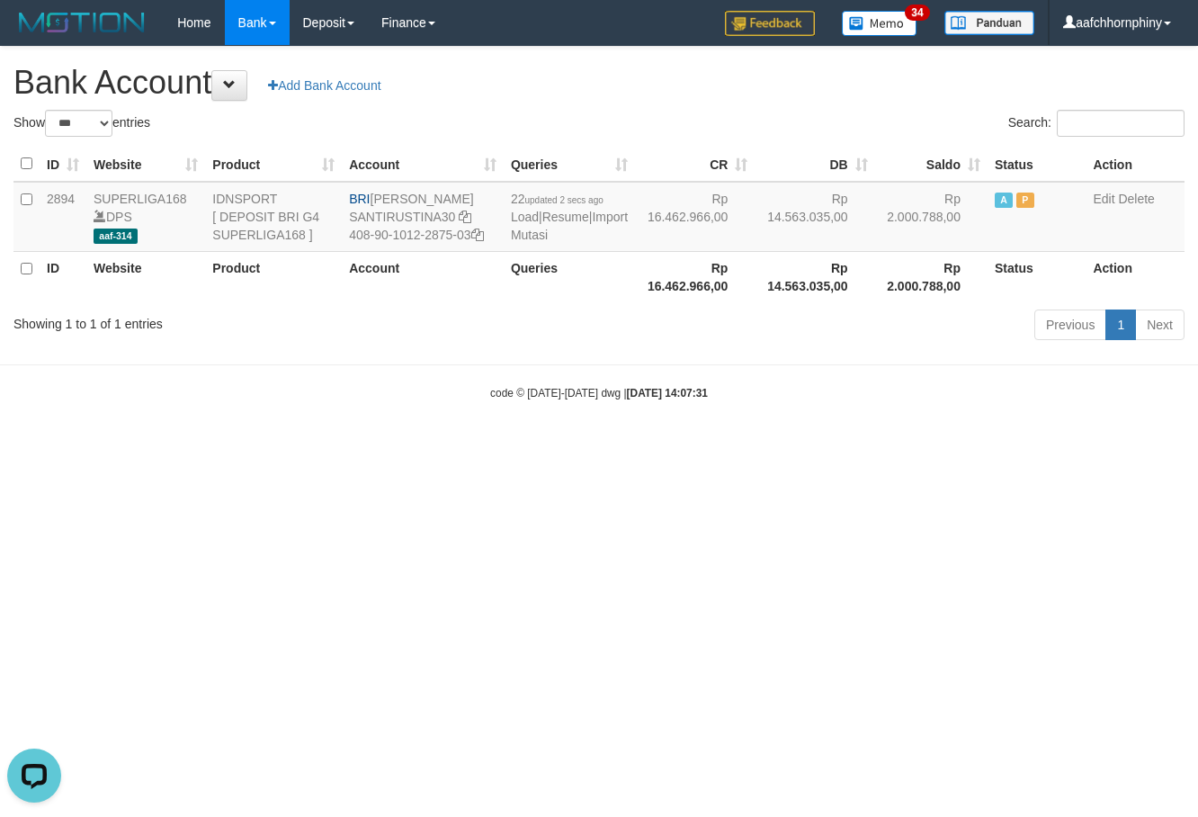
click at [755, 105] on div "**********" at bounding box center [599, 196] width 1198 height 299
select select "***"
drag, startPoint x: 381, startPoint y: 194, endPoint x: 500, endPoint y: 192, distance: 118.7
click at [500, 192] on td "BRI [PERSON_NAME] SANTIRUSTINA30 408-90-1012-2875-03" at bounding box center [423, 217] width 162 height 70
copy td "[PERSON_NAME]"
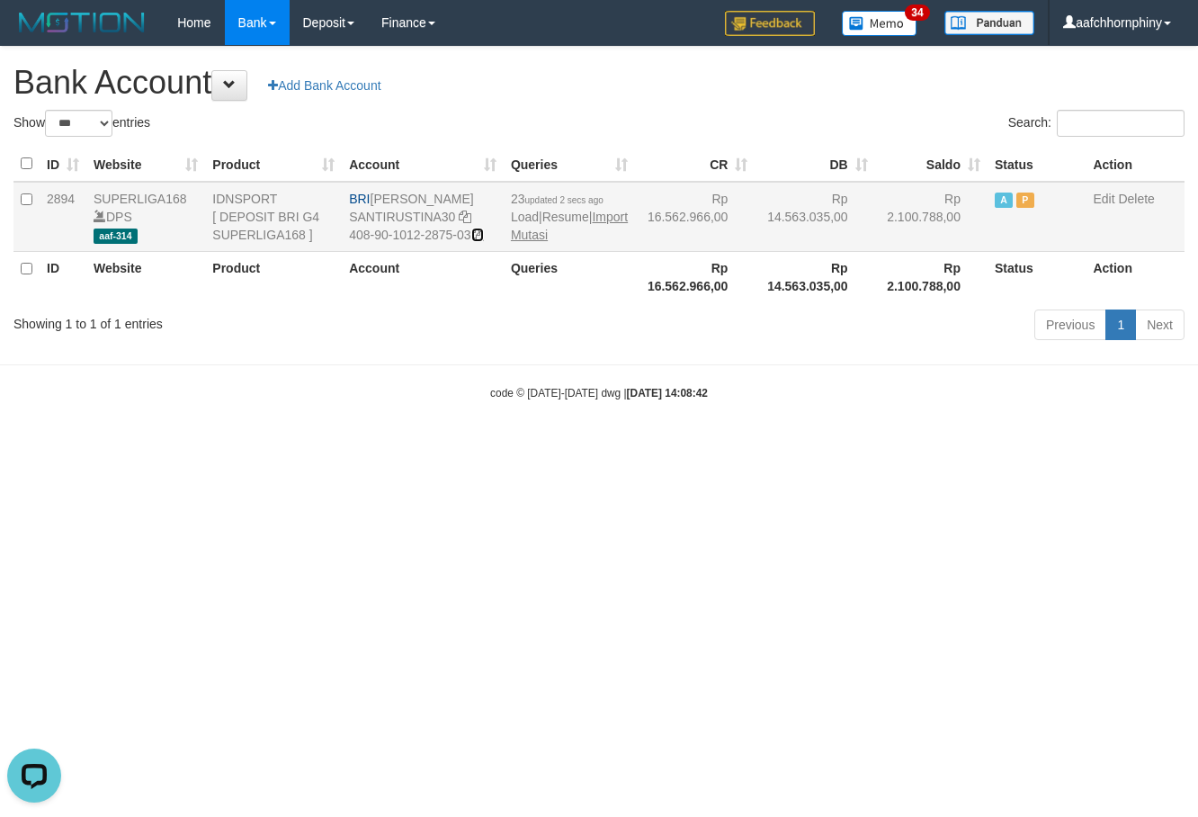
drag, startPoint x: 480, startPoint y: 234, endPoint x: 573, endPoint y: 232, distance: 92.7
click at [480, 234] on icon at bounding box center [477, 234] width 13 height 13
copy td "[PERSON_NAME]"
click at [534, 231] on link "Import Mutasi" at bounding box center [569, 226] width 117 height 32
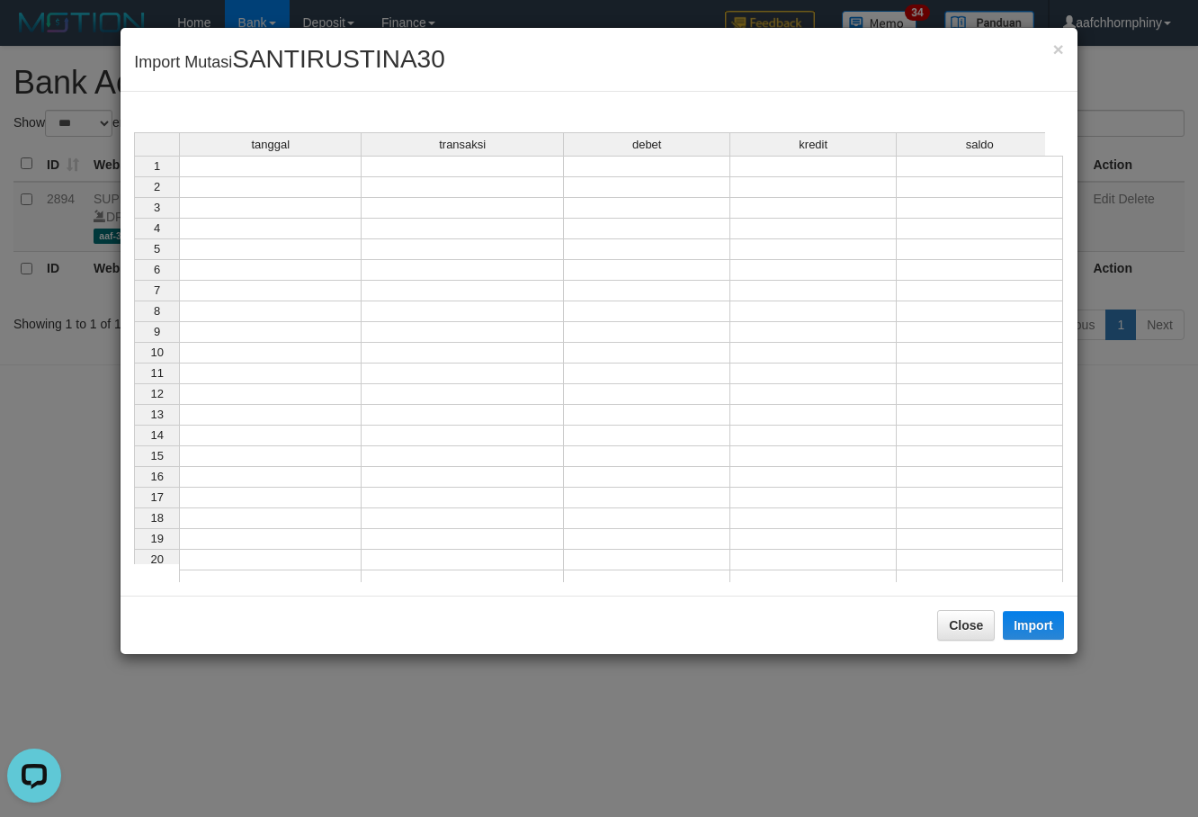
click at [296, 173] on td at bounding box center [270, 167] width 183 height 22
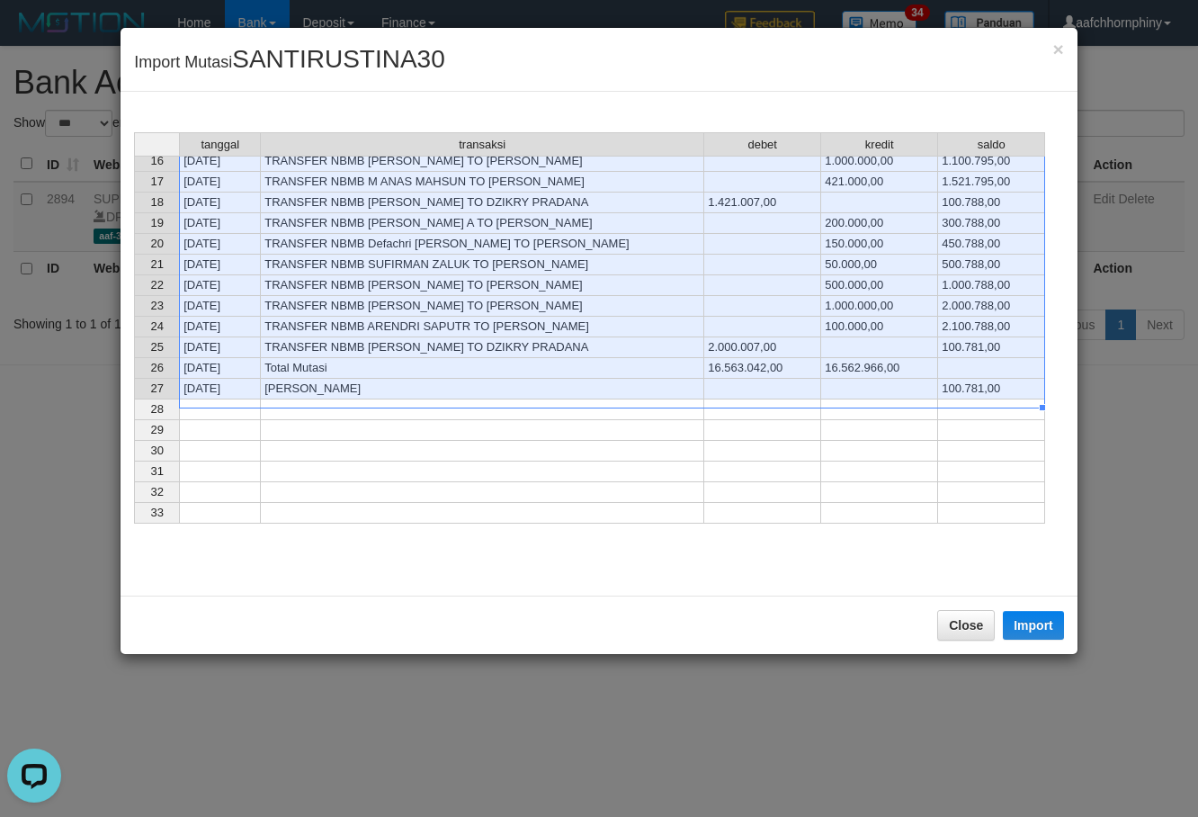
scroll to position [360, 0]
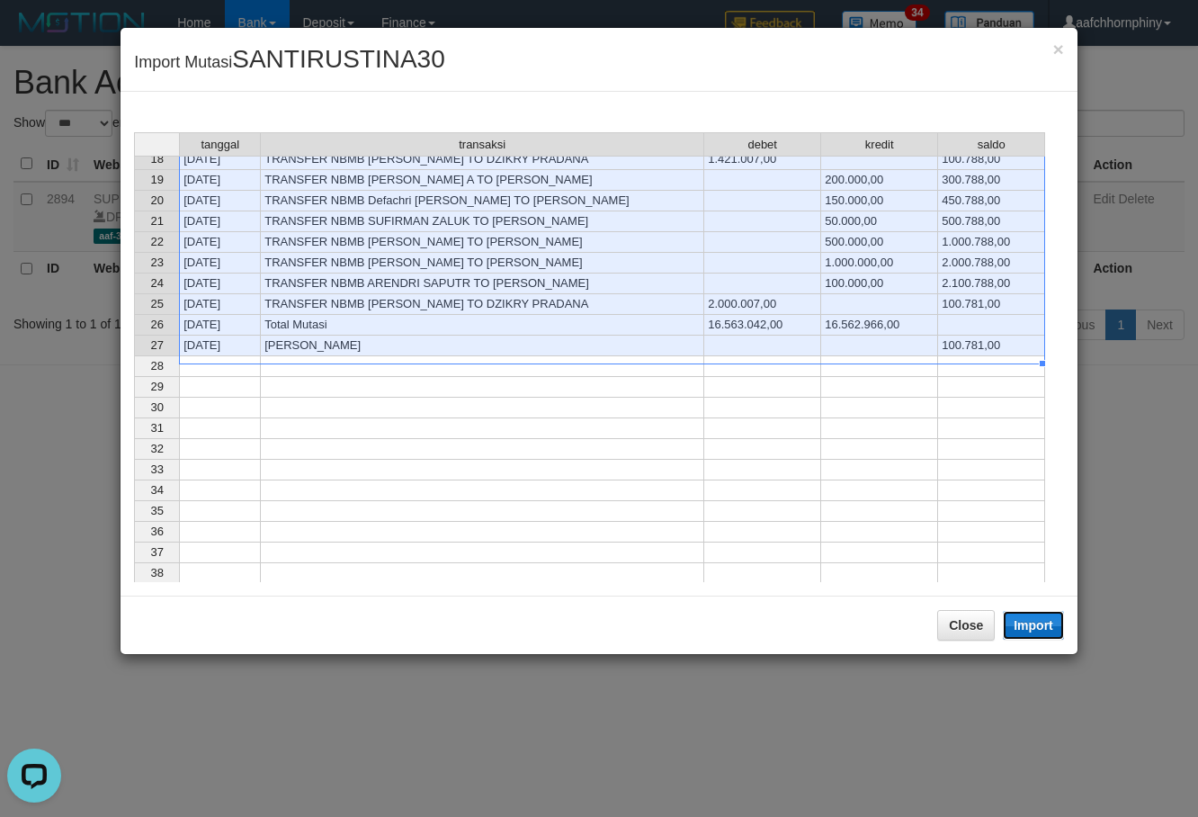
click at [1041, 630] on button "Import" at bounding box center [1033, 625] width 61 height 29
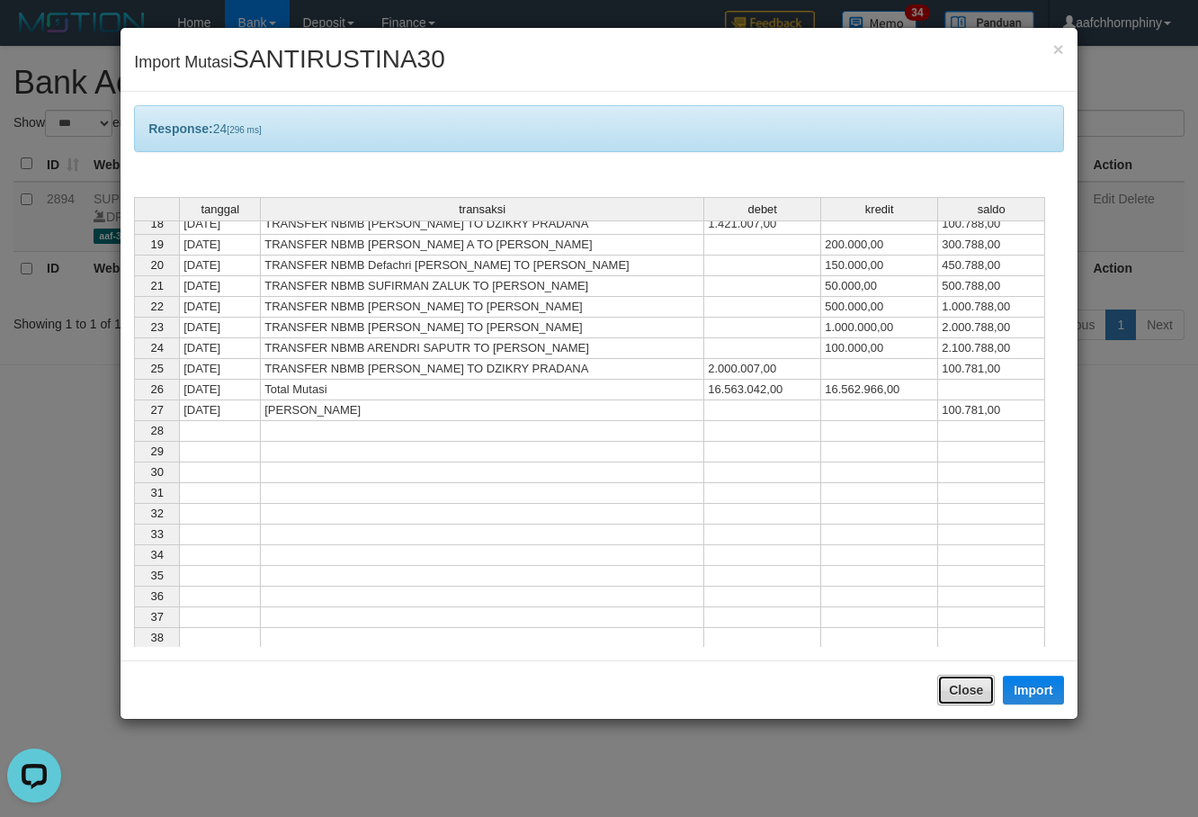
click at [980, 684] on button "Close" at bounding box center [966, 690] width 58 height 31
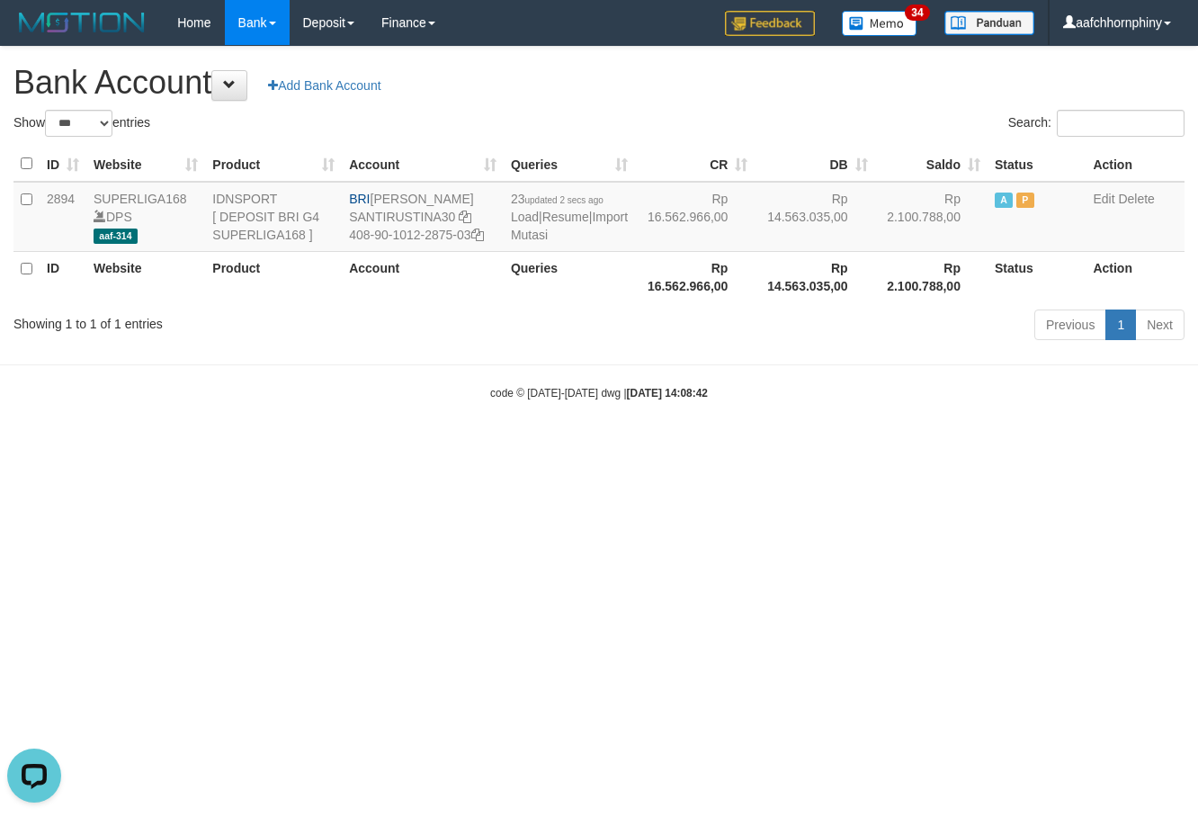
drag, startPoint x: 714, startPoint y: 63, endPoint x: 710, endPoint y: 91, distance: 28.2
click at [712, 68] on div "**********" at bounding box center [599, 196] width 1198 height 299
select select "***"
click at [527, 230] on link "Import Mutasi" at bounding box center [577, 226] width 117 height 32
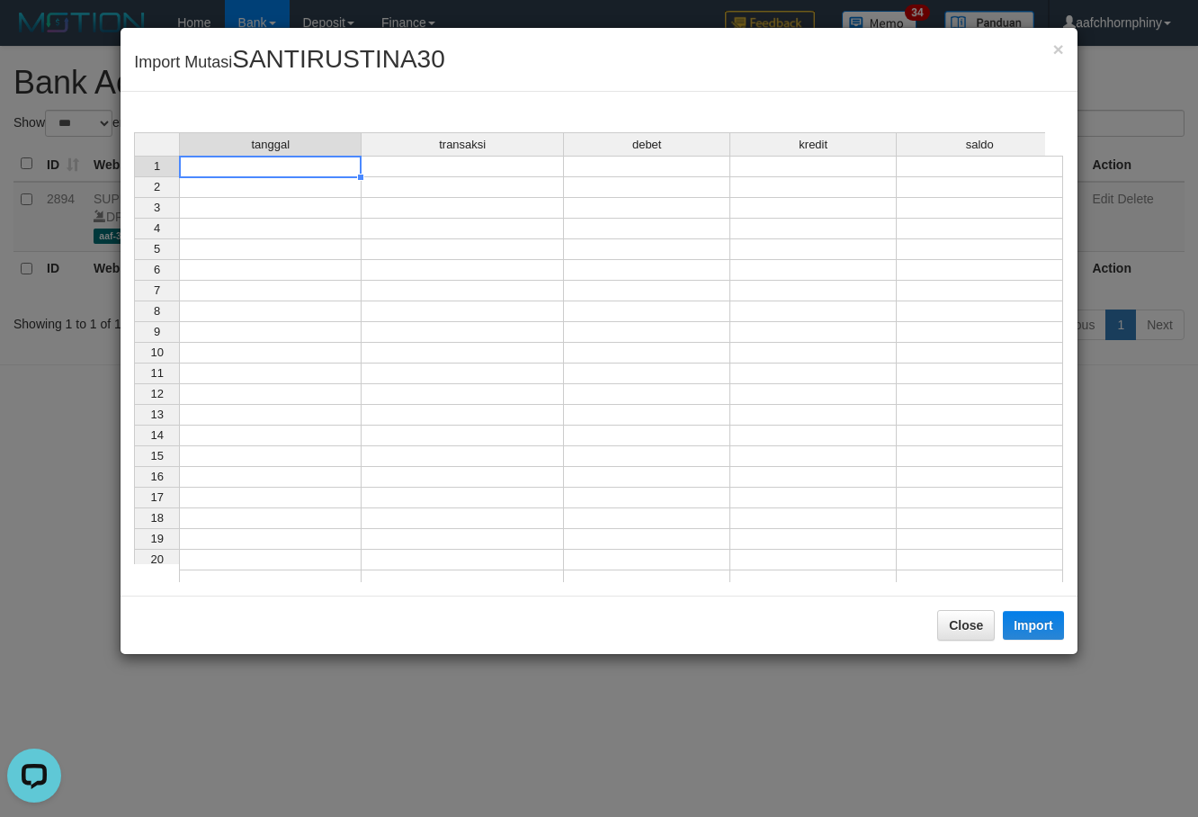
click at [329, 173] on td at bounding box center [270, 167] width 183 height 22
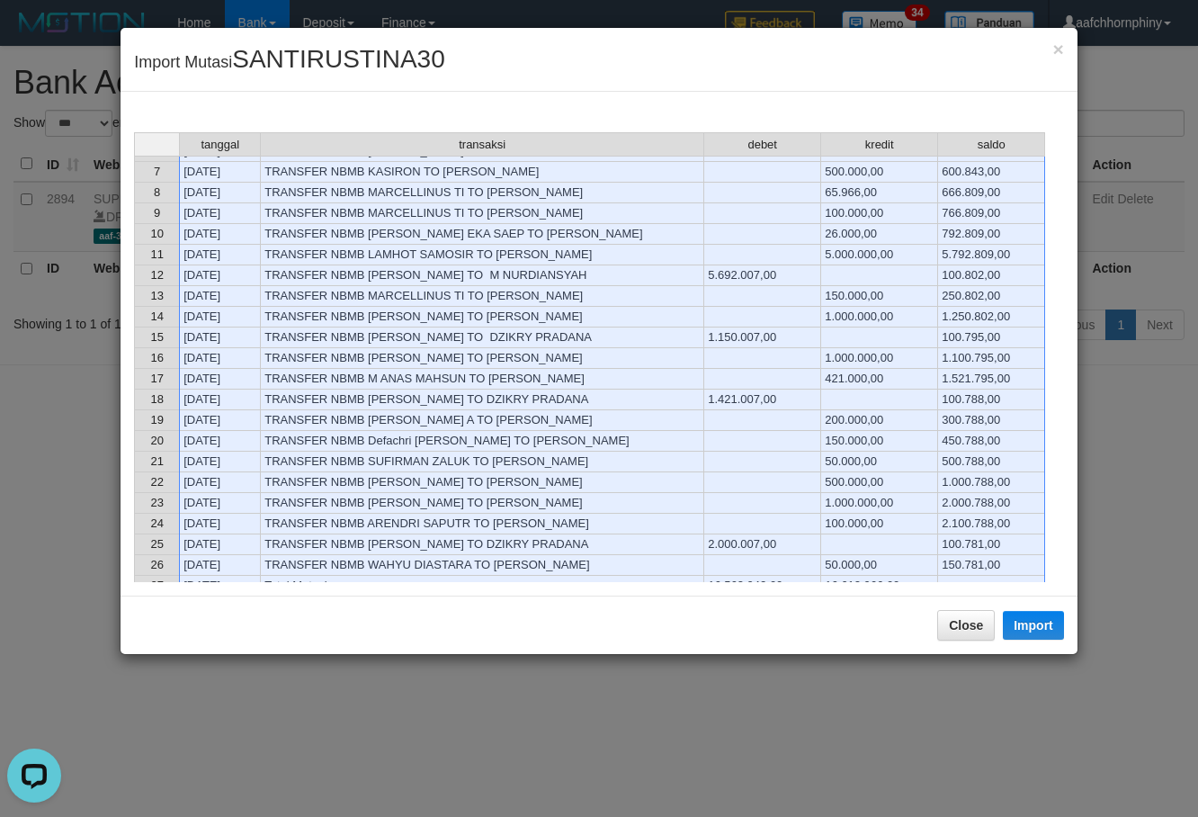
scroll to position [239, 0]
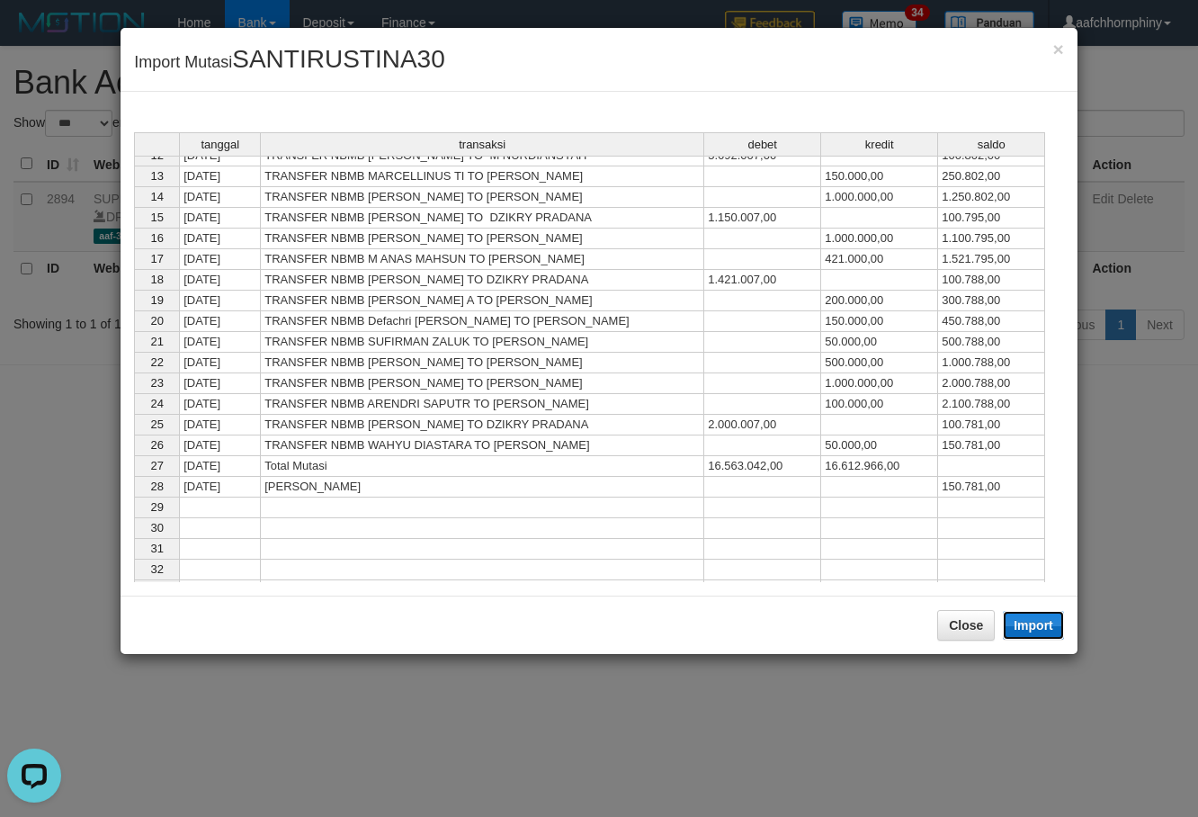
click at [1020, 621] on button "Import" at bounding box center [1033, 625] width 61 height 29
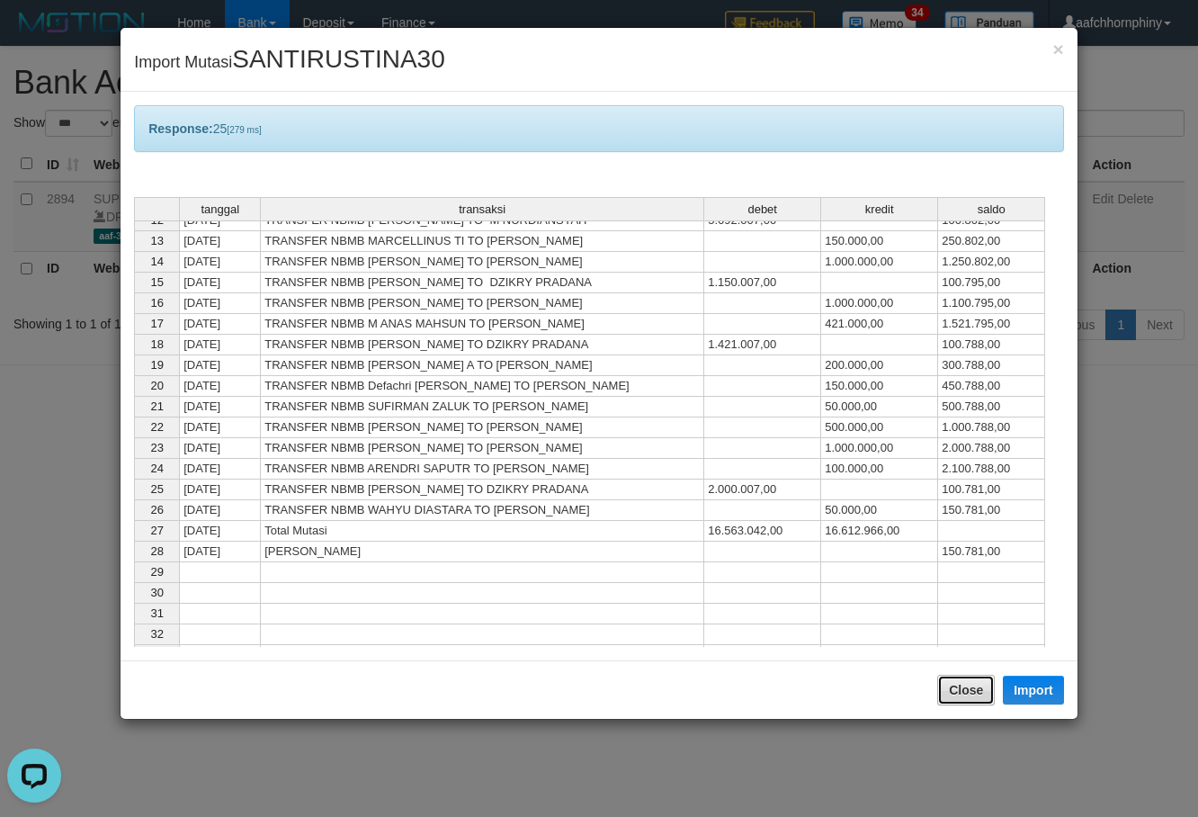
click at [976, 696] on button "Close" at bounding box center [966, 690] width 58 height 31
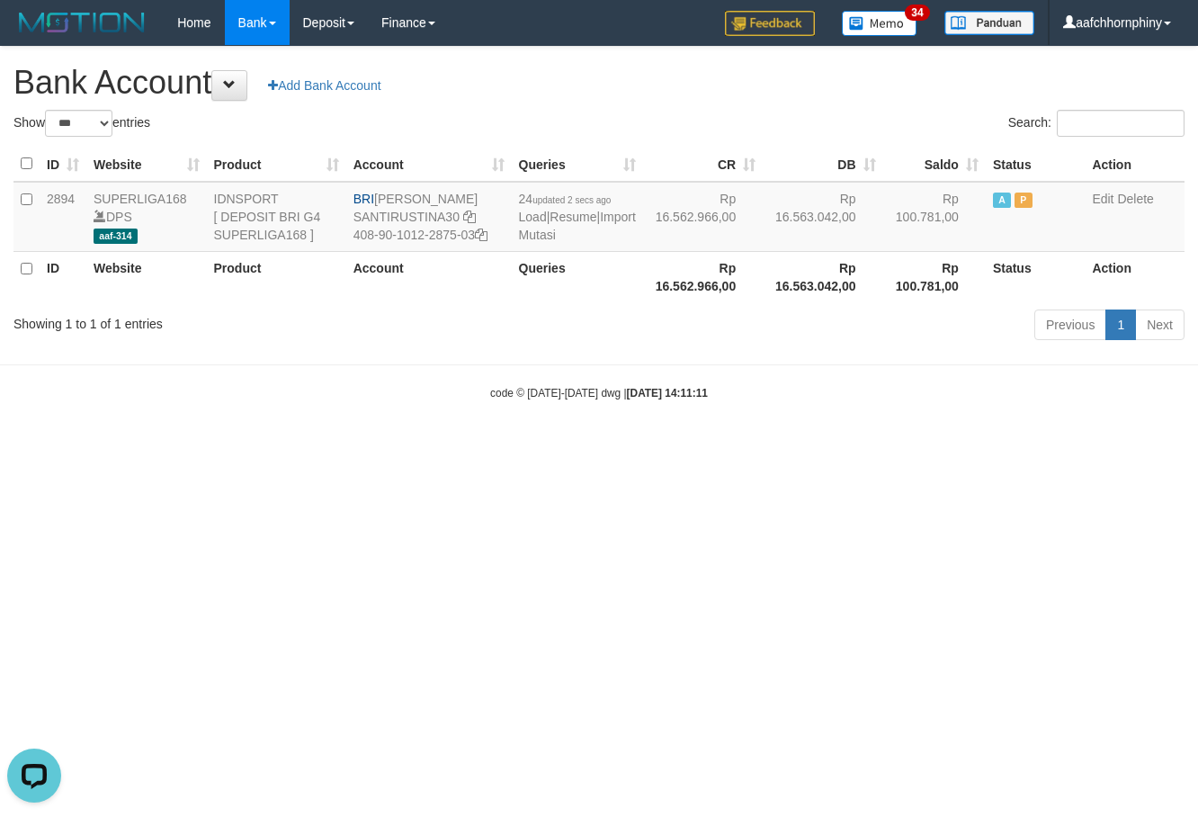
click at [659, 63] on div "**********" at bounding box center [599, 196] width 1198 height 299
select select "***"
click at [1077, 446] on html "Toggle navigation Home Bank Account List Load By Website Group [ISPORT] SUPERLI…" at bounding box center [599, 223] width 1198 height 446
select select "***"
click at [541, 234] on link "Import Mutasi" at bounding box center [577, 226] width 117 height 32
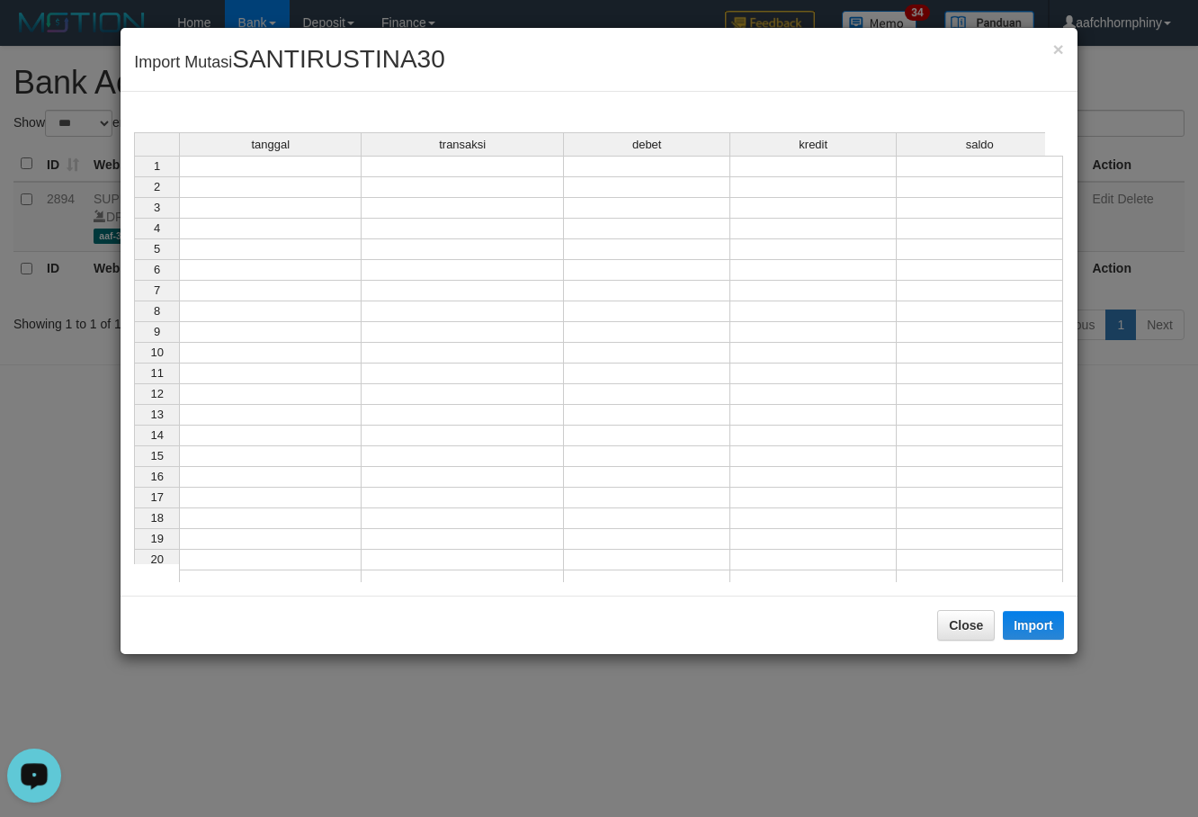
click at [253, 165] on td at bounding box center [270, 167] width 183 height 22
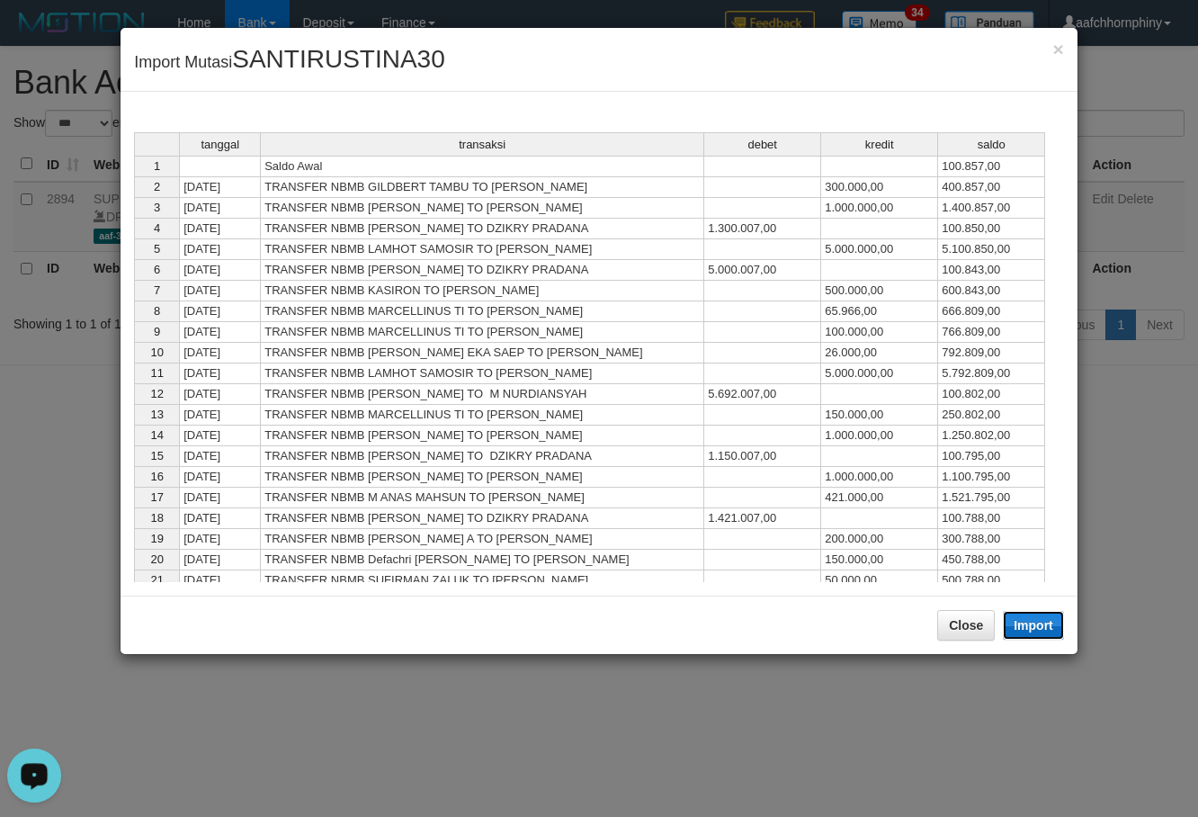
drag, startPoint x: 1023, startPoint y: 627, endPoint x: 1025, endPoint y: 685, distance: 58.5
click at [1023, 626] on button "Import" at bounding box center [1033, 625] width 61 height 29
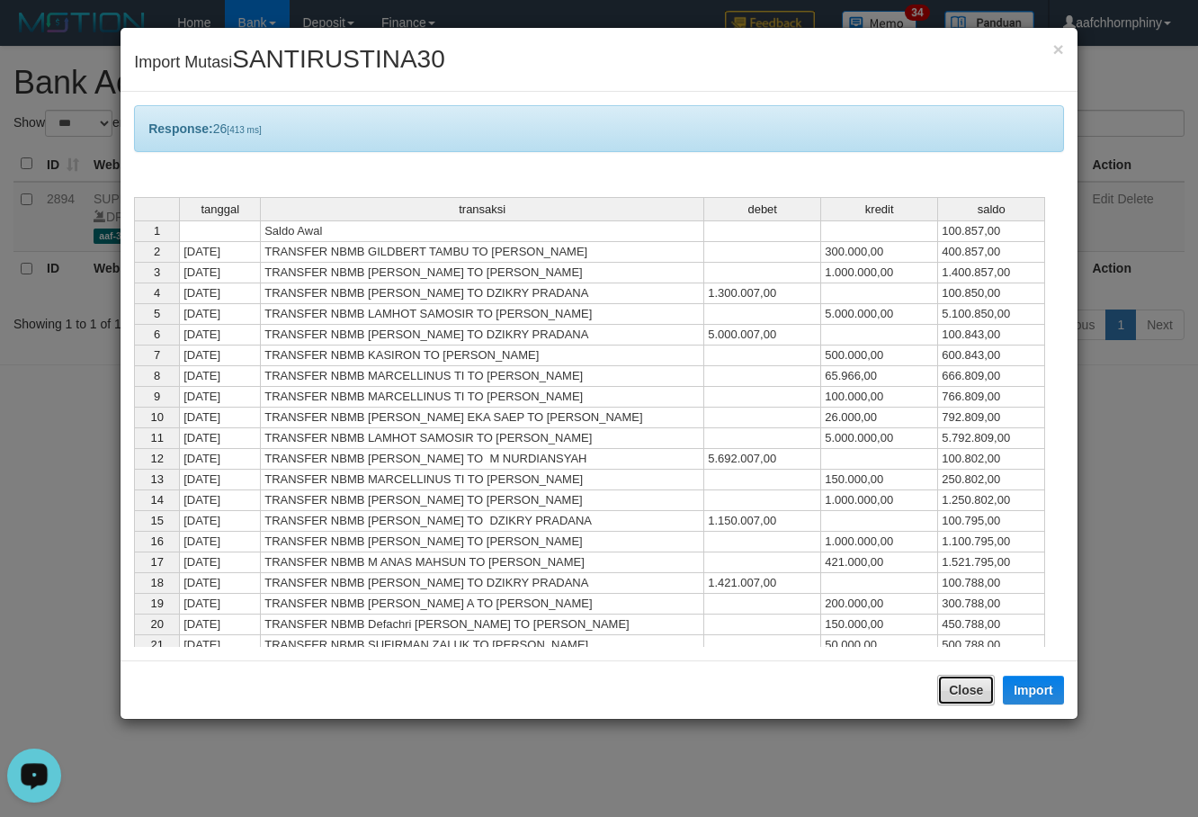
click at [962, 688] on button "Close" at bounding box center [966, 690] width 58 height 31
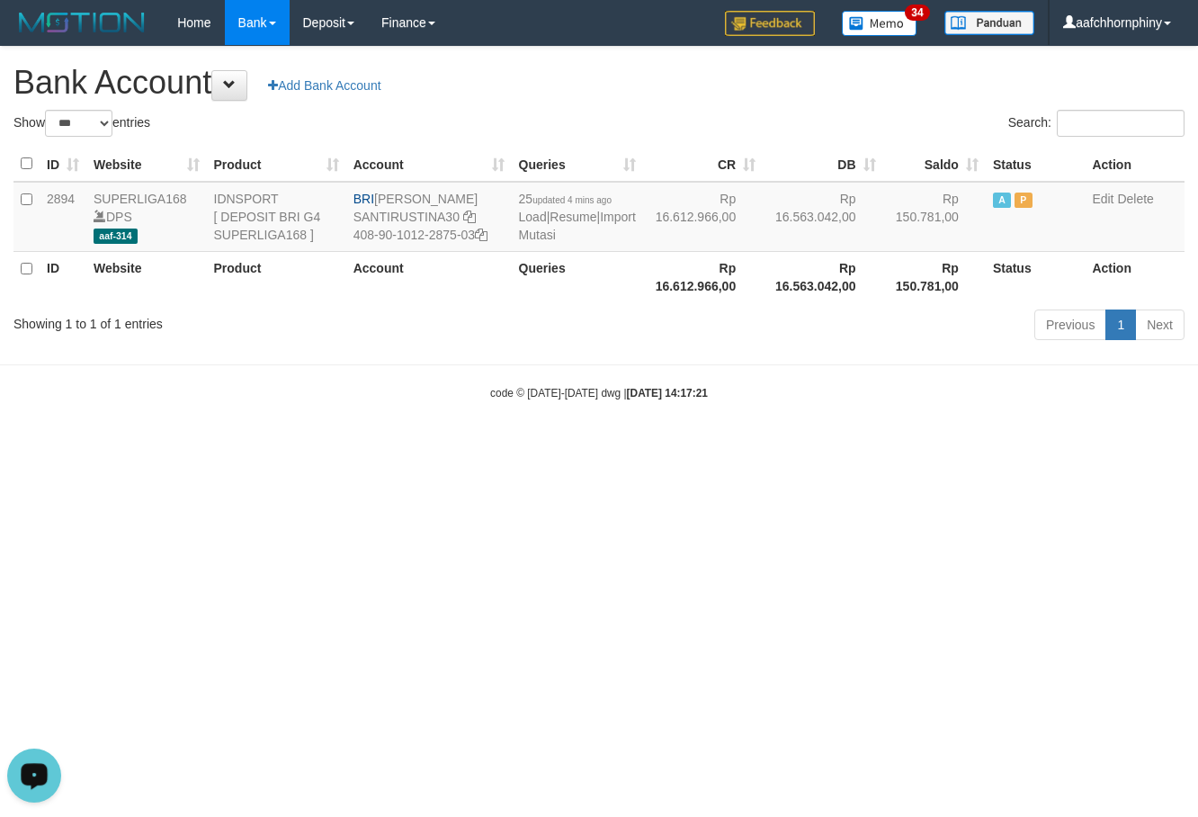
click at [673, 108] on div "**********" at bounding box center [599, 196] width 1198 height 299
select select "***"
drag, startPoint x: 847, startPoint y: 573, endPoint x: 1195, endPoint y: 382, distance: 396.9
click at [861, 446] on html "Toggle navigation Home Bank Account List Load By Website Group [ISPORT] SUPERLI…" at bounding box center [599, 223] width 1198 height 446
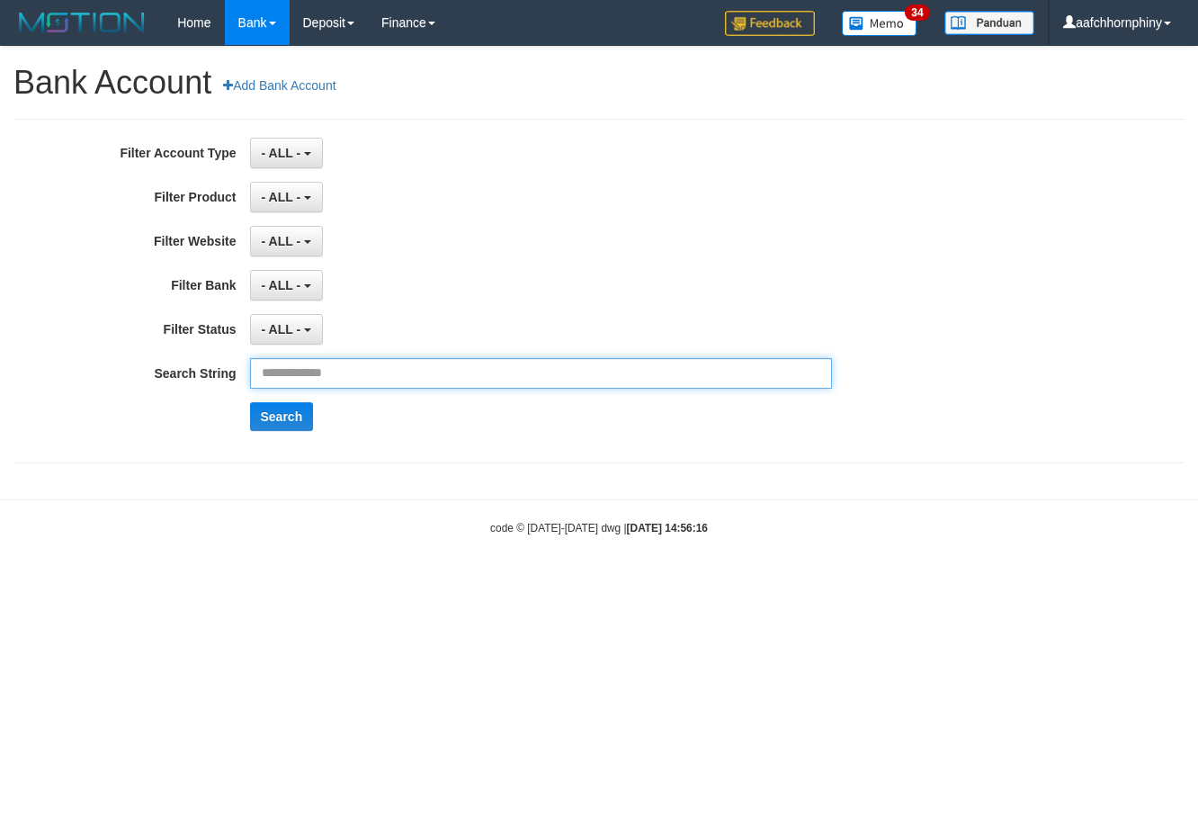
click at [458, 379] on input "text" at bounding box center [541, 373] width 583 height 31
paste input "**********"
type input "**********"
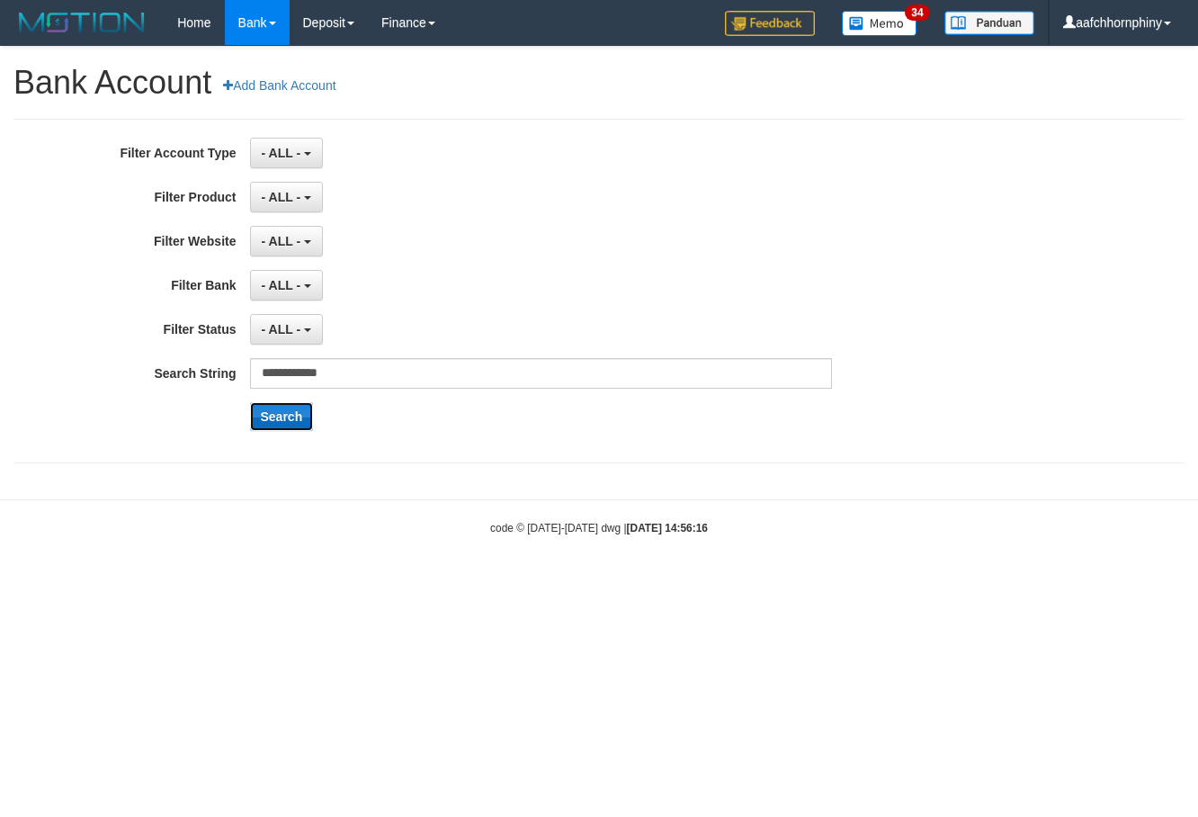
click at [303, 416] on button "Search" at bounding box center [282, 416] width 64 height 29
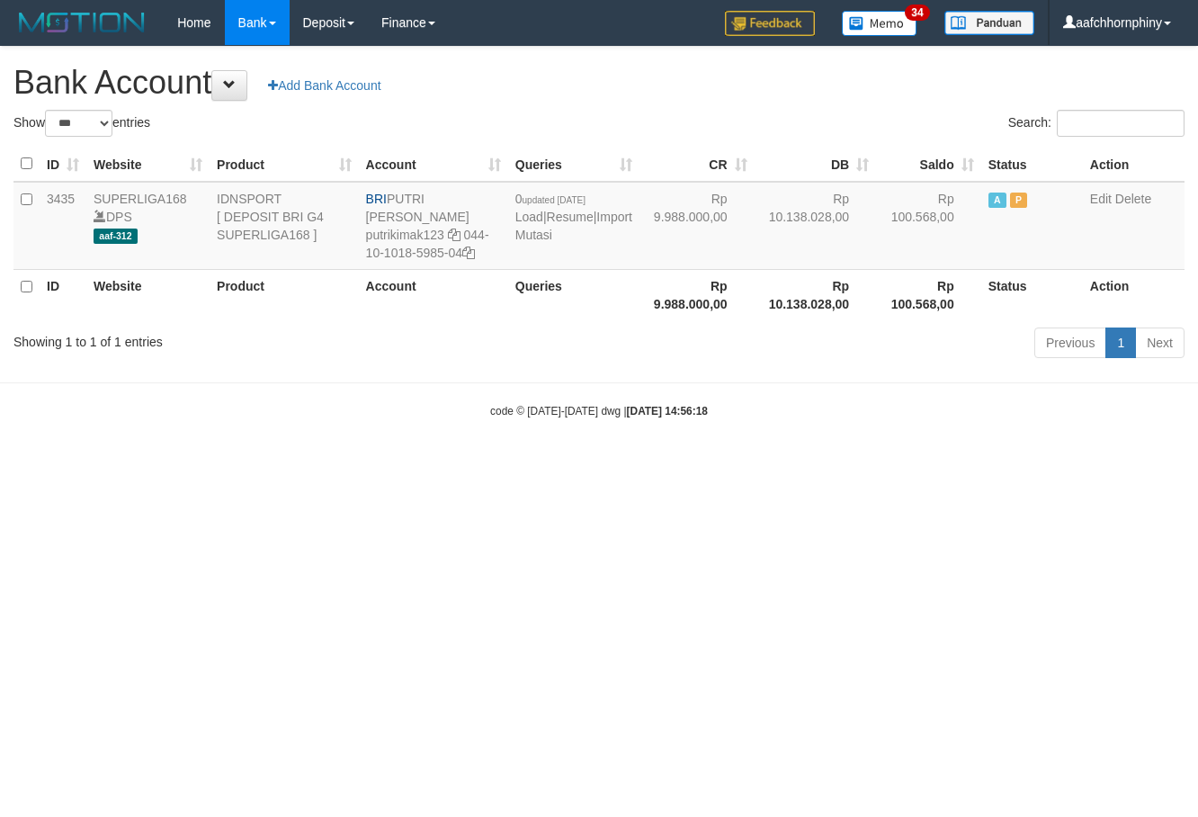
select select "***"
click at [543, 238] on link "Import Mutasi" at bounding box center [573, 226] width 117 height 32
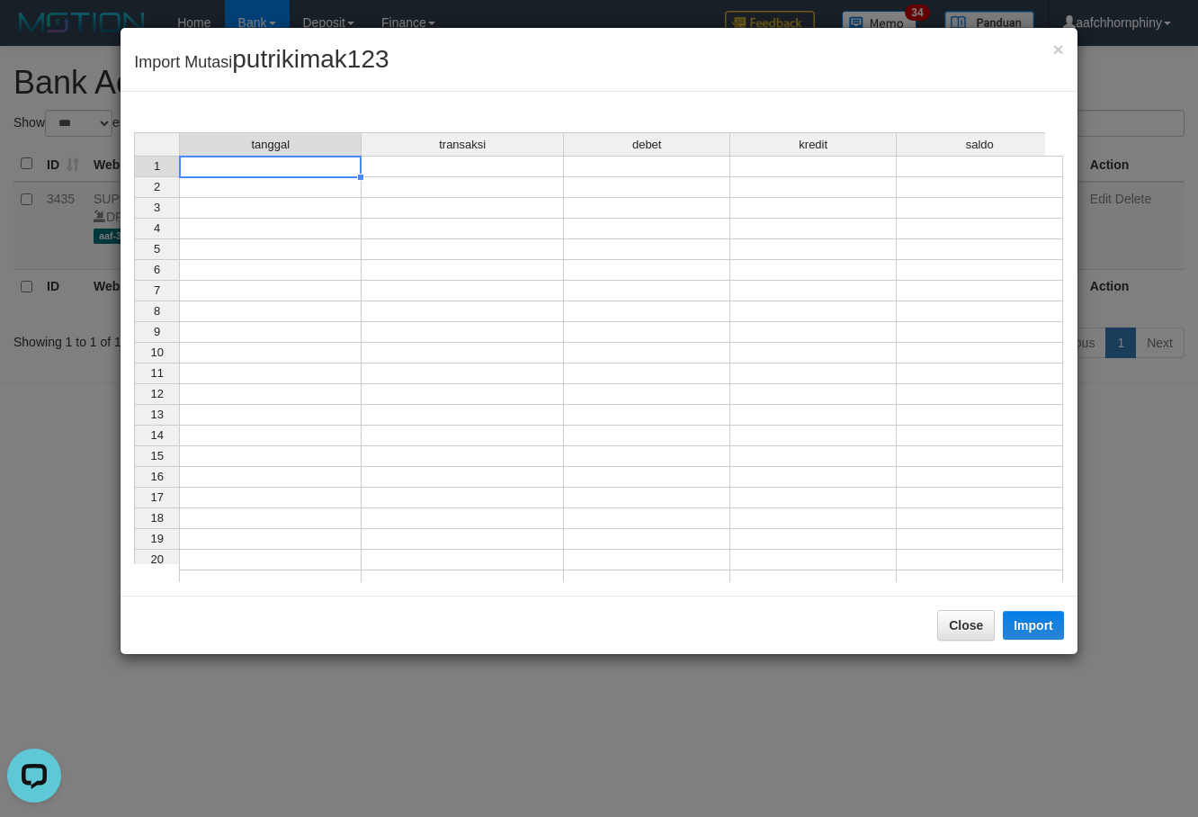
click at [300, 170] on td at bounding box center [270, 167] width 183 height 22
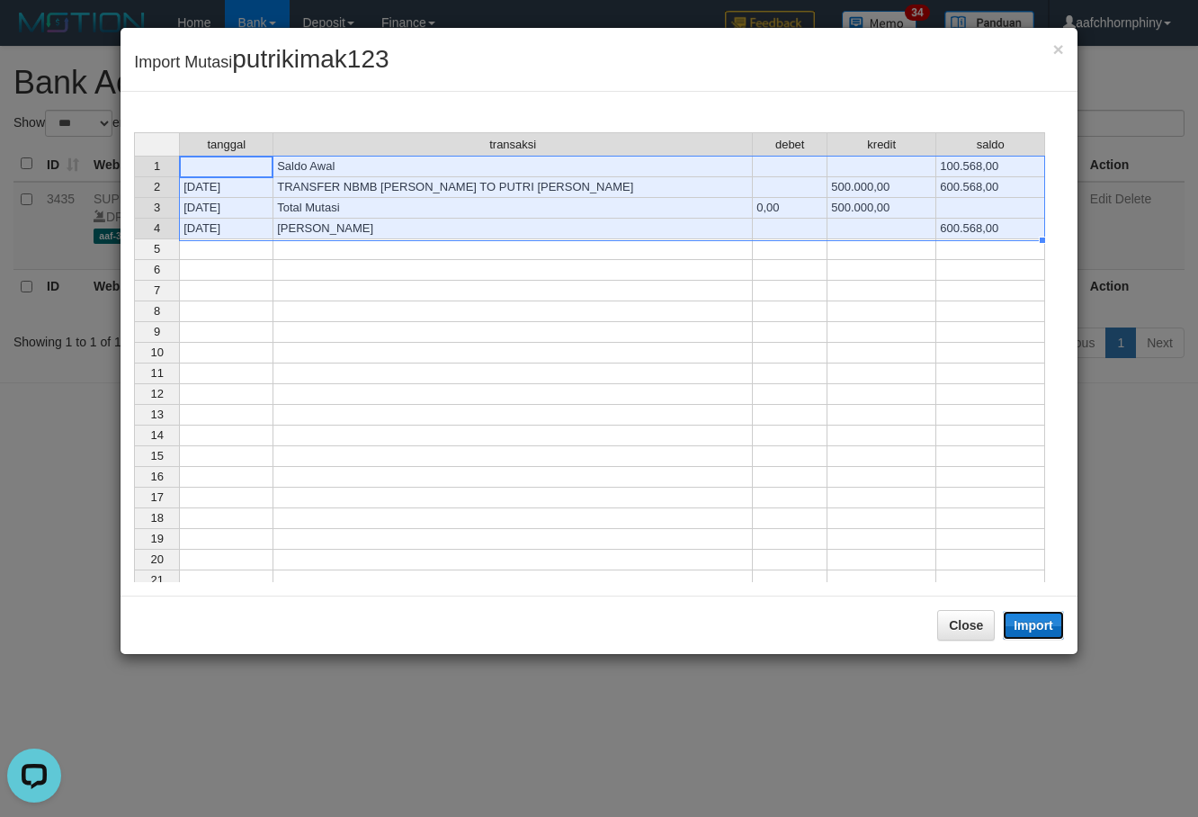
click at [1030, 626] on button "Import" at bounding box center [1033, 625] width 61 height 29
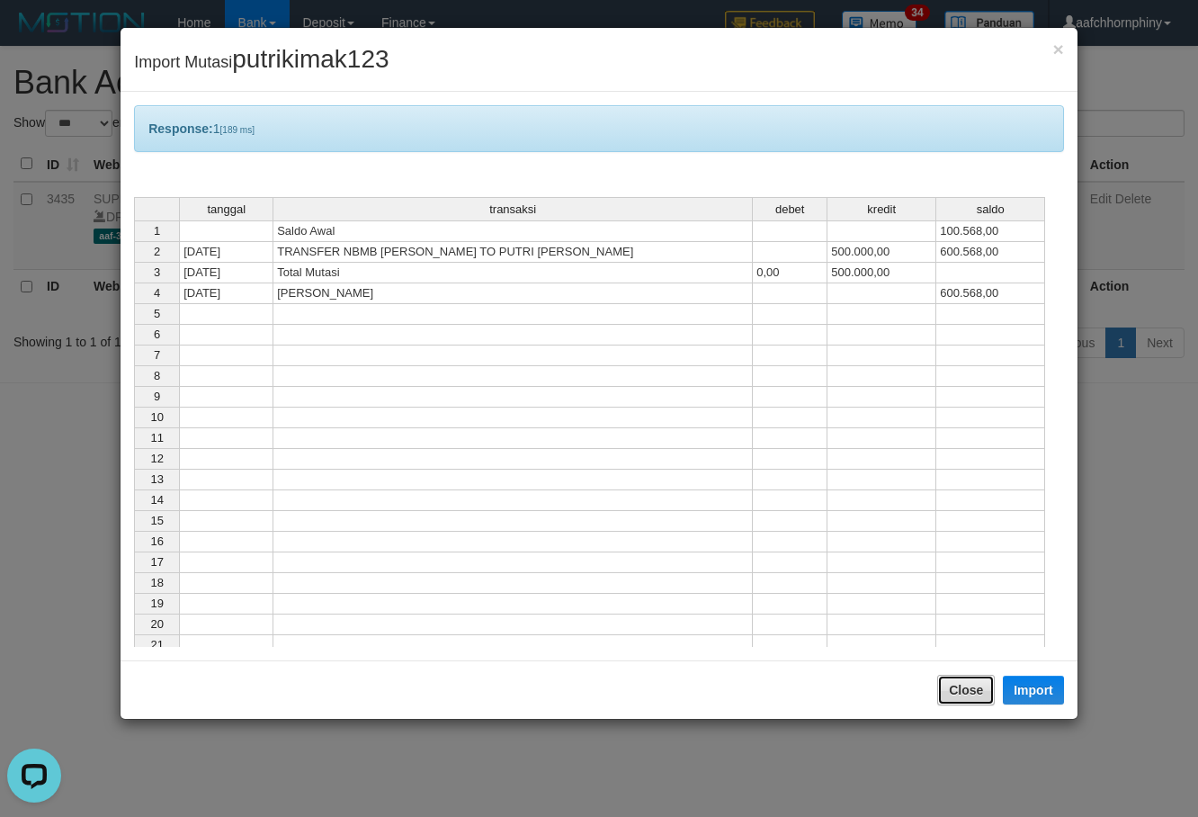
click at [979, 681] on button "Close" at bounding box center [966, 690] width 58 height 31
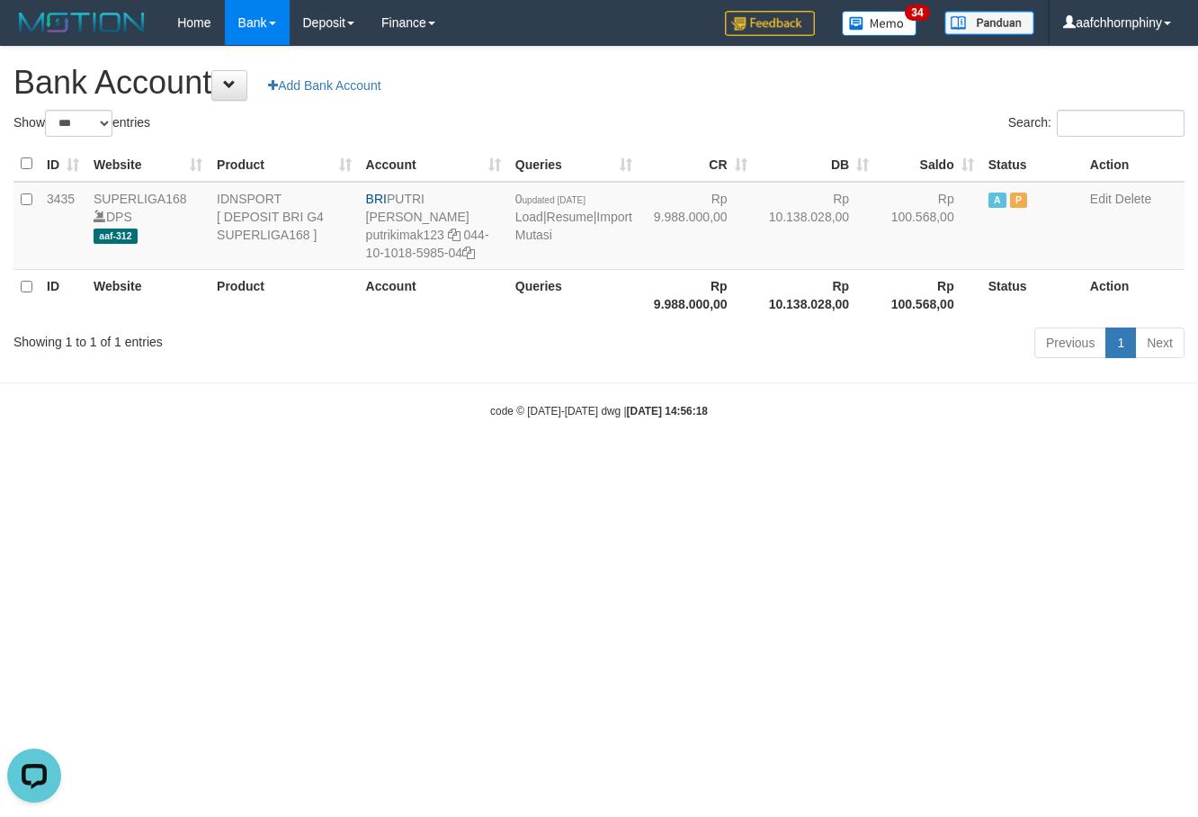
click at [752, 81] on h1 "Bank Account Add Bank Account" at bounding box center [598, 83] width 1171 height 36
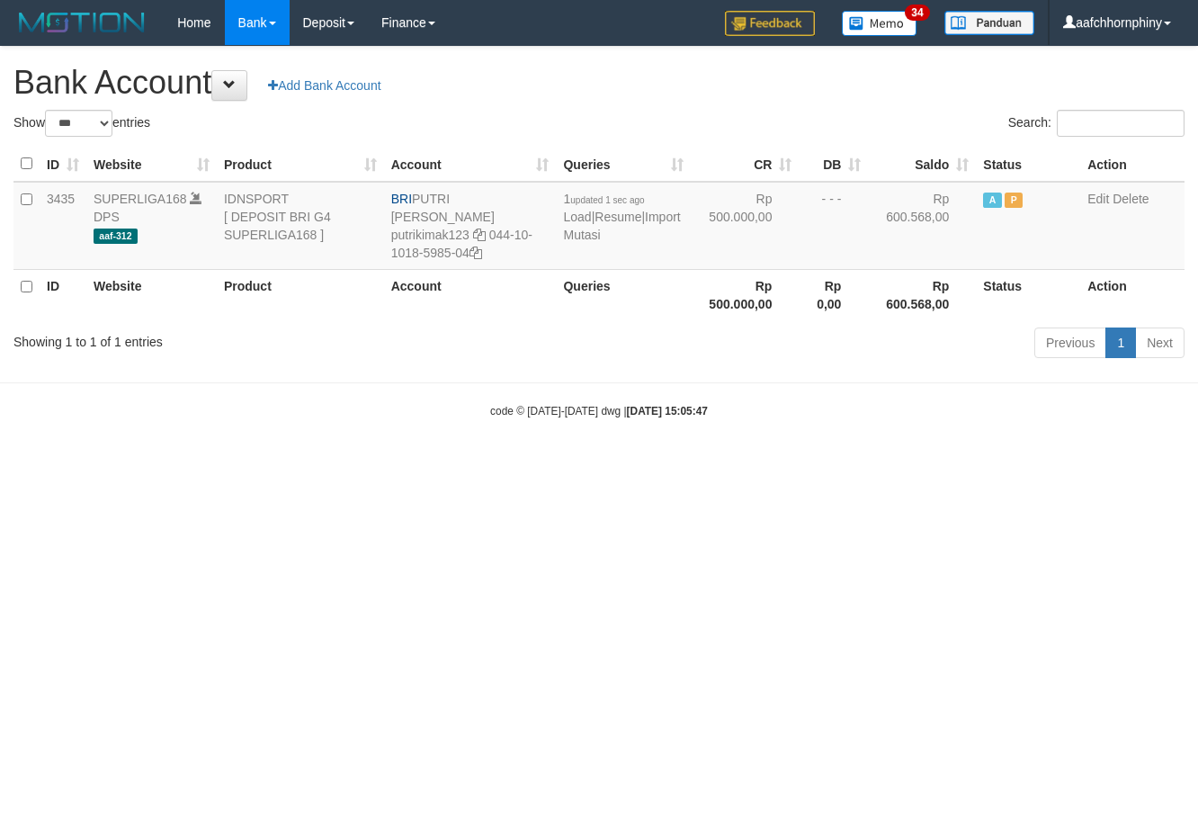
select select "***"
click at [576, 232] on link "Import Mutasi" at bounding box center [621, 226] width 117 height 32
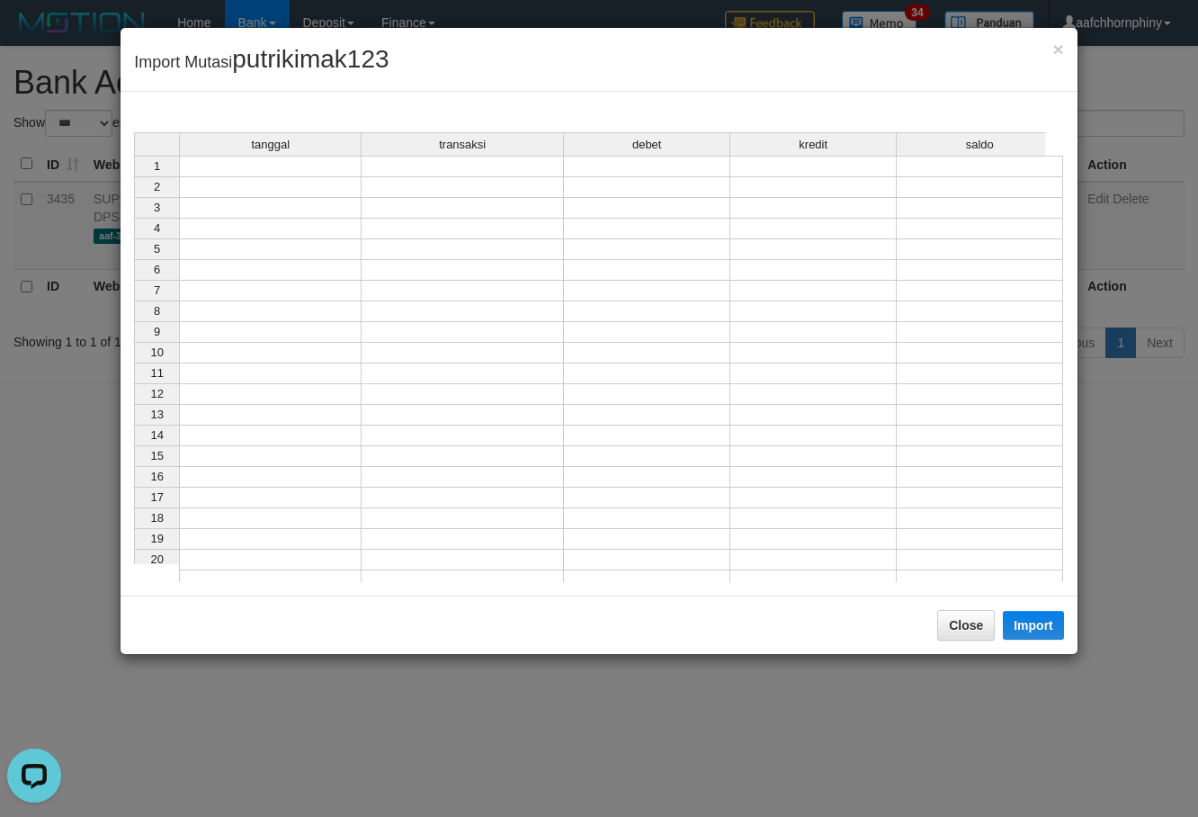
click at [309, 164] on td at bounding box center [270, 167] width 183 height 22
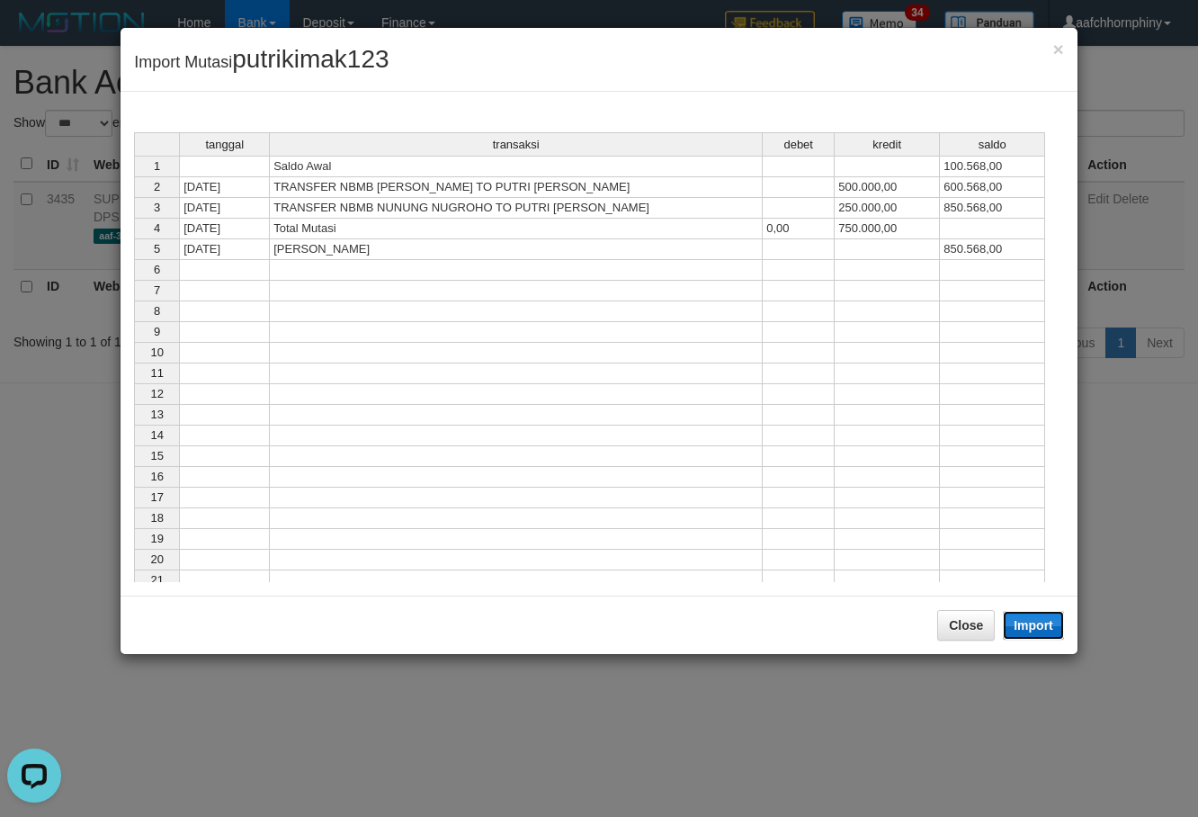
click at [1037, 623] on button "Import" at bounding box center [1033, 625] width 61 height 29
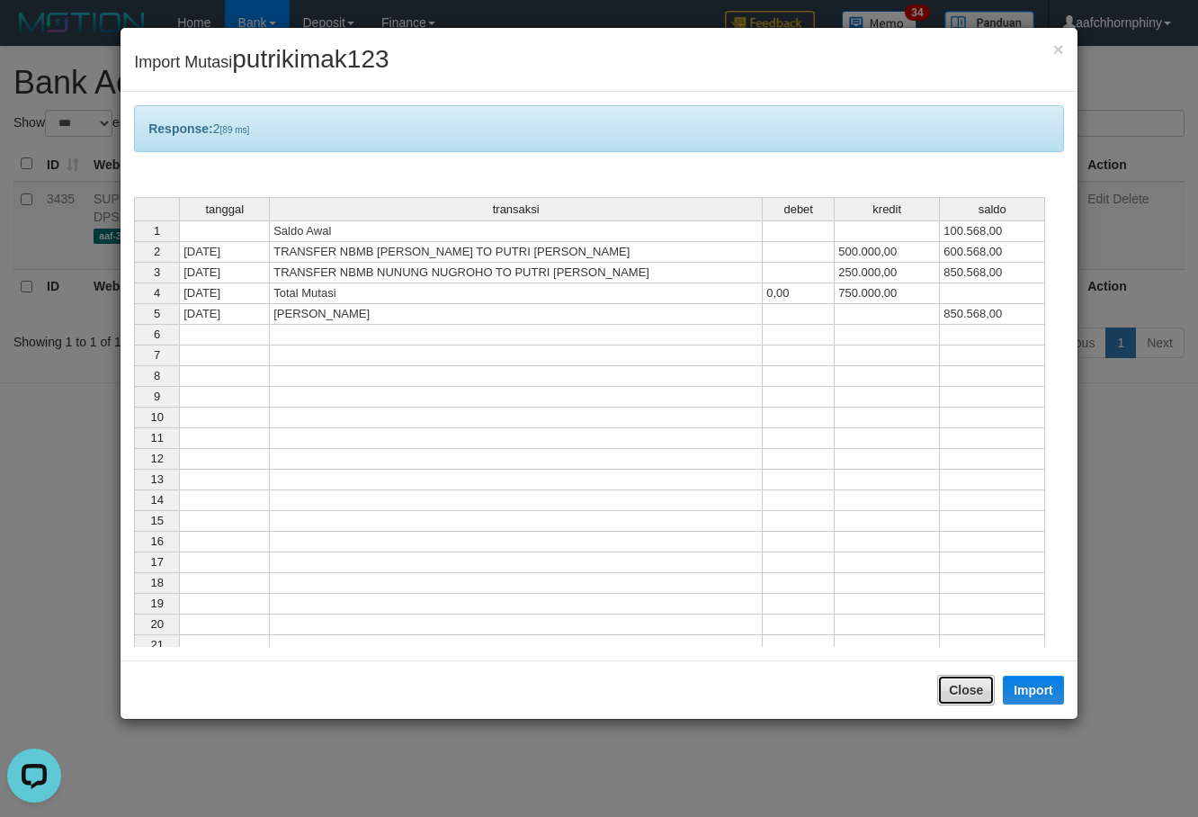
click at [971, 694] on button "Close" at bounding box center [966, 690] width 58 height 31
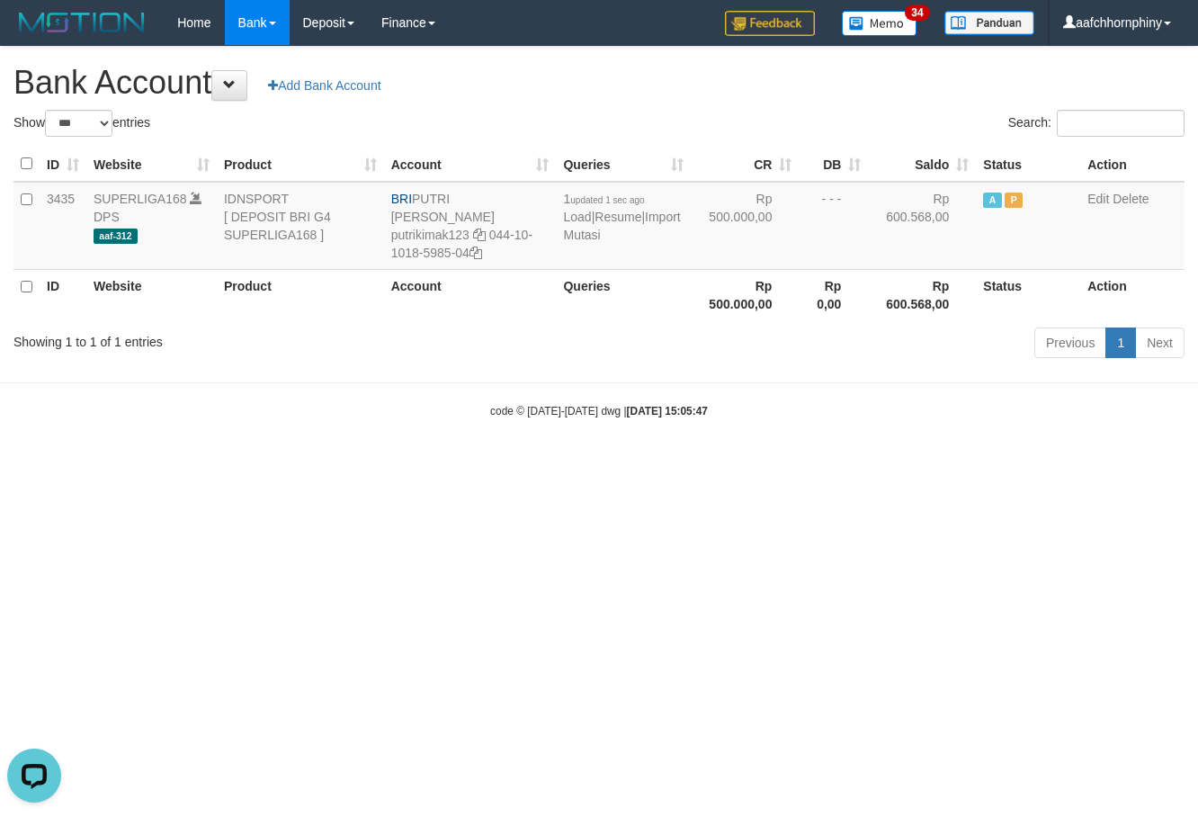
click at [779, 97] on h1 "Bank Account Add Bank Account" at bounding box center [598, 83] width 1171 height 36
select select "***"
click at [591, 231] on link "Import Mutasi" at bounding box center [621, 226] width 117 height 32
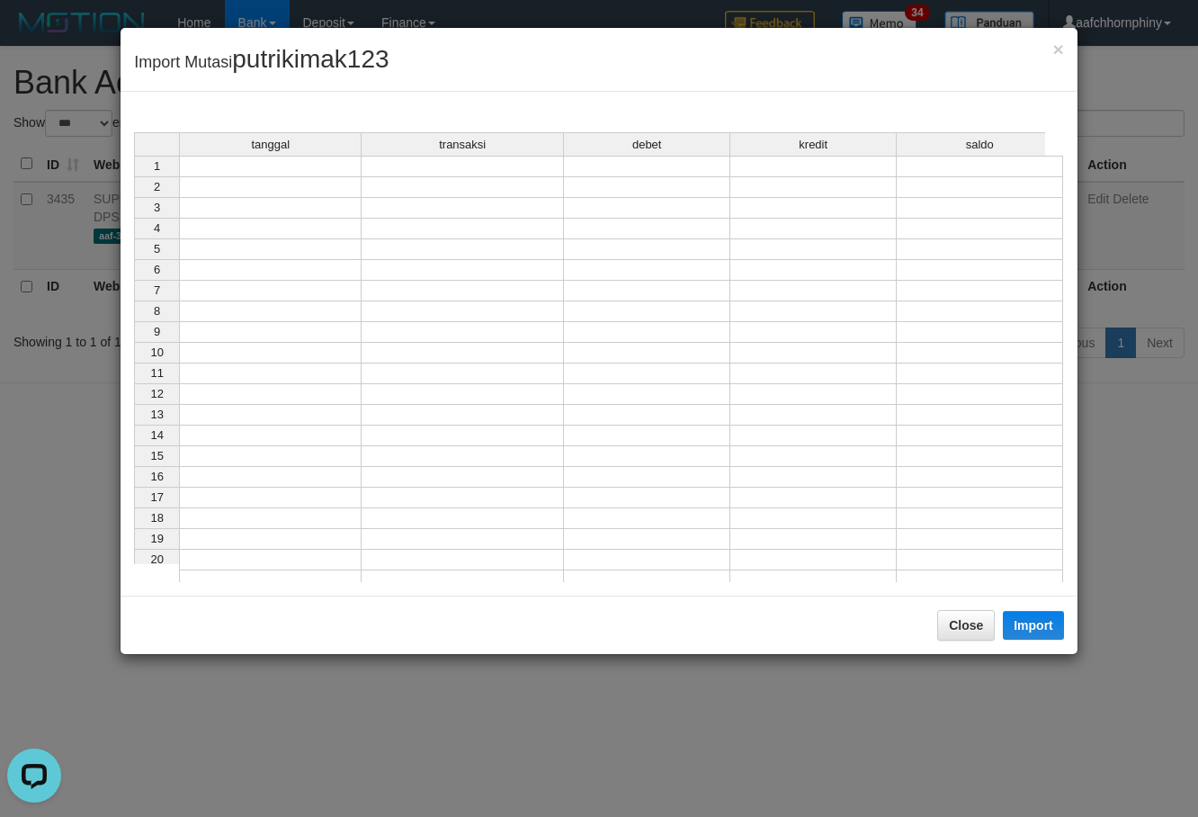
drag, startPoint x: 311, startPoint y: 151, endPoint x: 300, endPoint y: 159, distance: 13.5
click at [302, 158] on div "tanggal transaksi debet kredit saldo" at bounding box center [589, 145] width 911 height 26
click at [291, 165] on td at bounding box center [270, 167] width 183 height 22
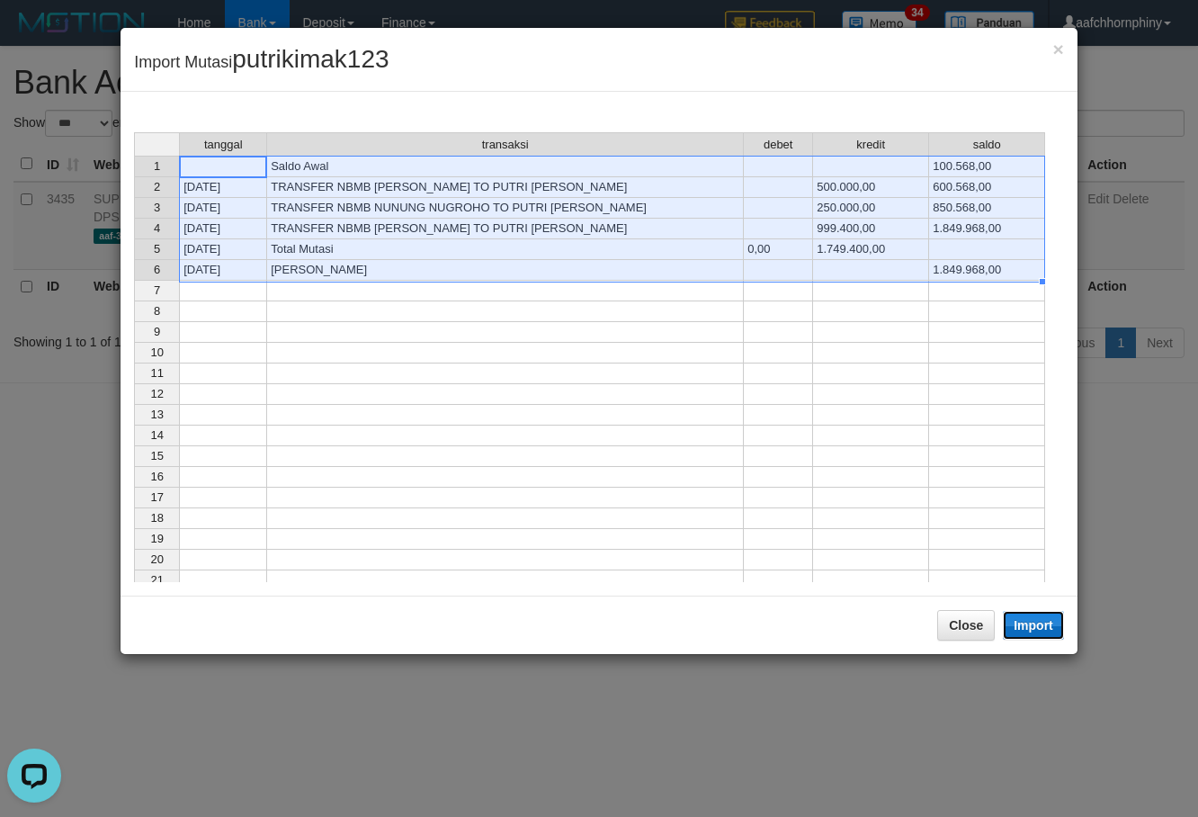
click at [1040, 627] on button "Import" at bounding box center [1033, 625] width 61 height 29
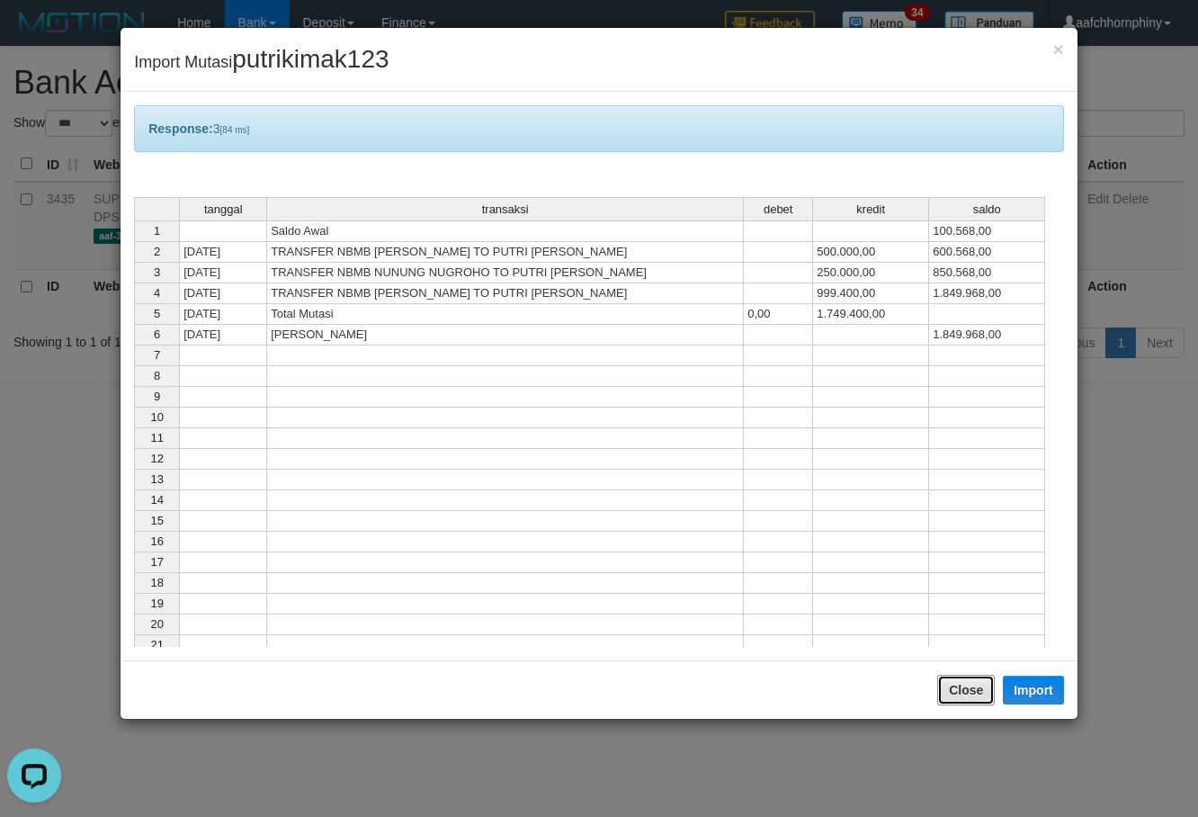
drag, startPoint x: 980, startPoint y: 692, endPoint x: 944, endPoint y: 601, distance: 97.7
click at [979, 692] on button "Close" at bounding box center [966, 690] width 58 height 31
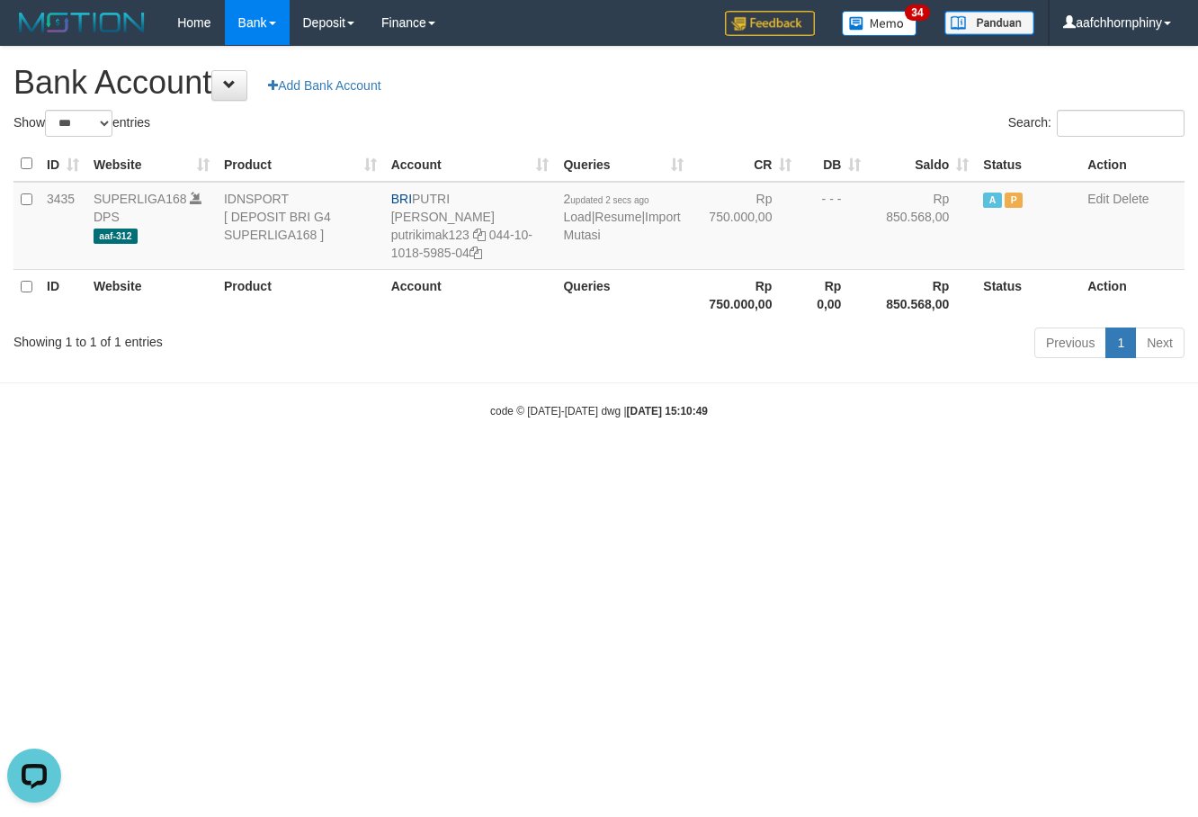
click at [782, 90] on h1 "Bank Account Add Bank Account" at bounding box center [598, 83] width 1171 height 36
select select "***"
click at [563, 238] on link "Import Mutasi" at bounding box center [608, 226] width 117 height 32
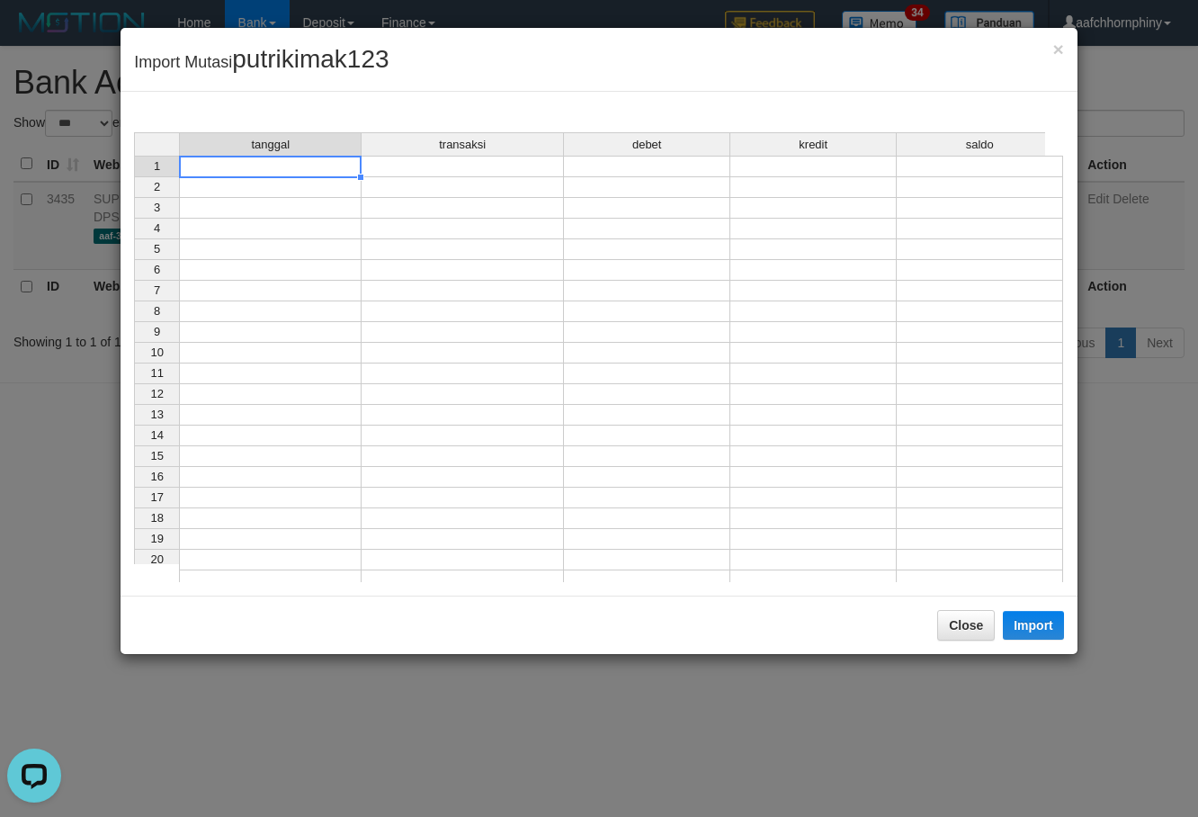
click at [295, 165] on td at bounding box center [270, 167] width 183 height 22
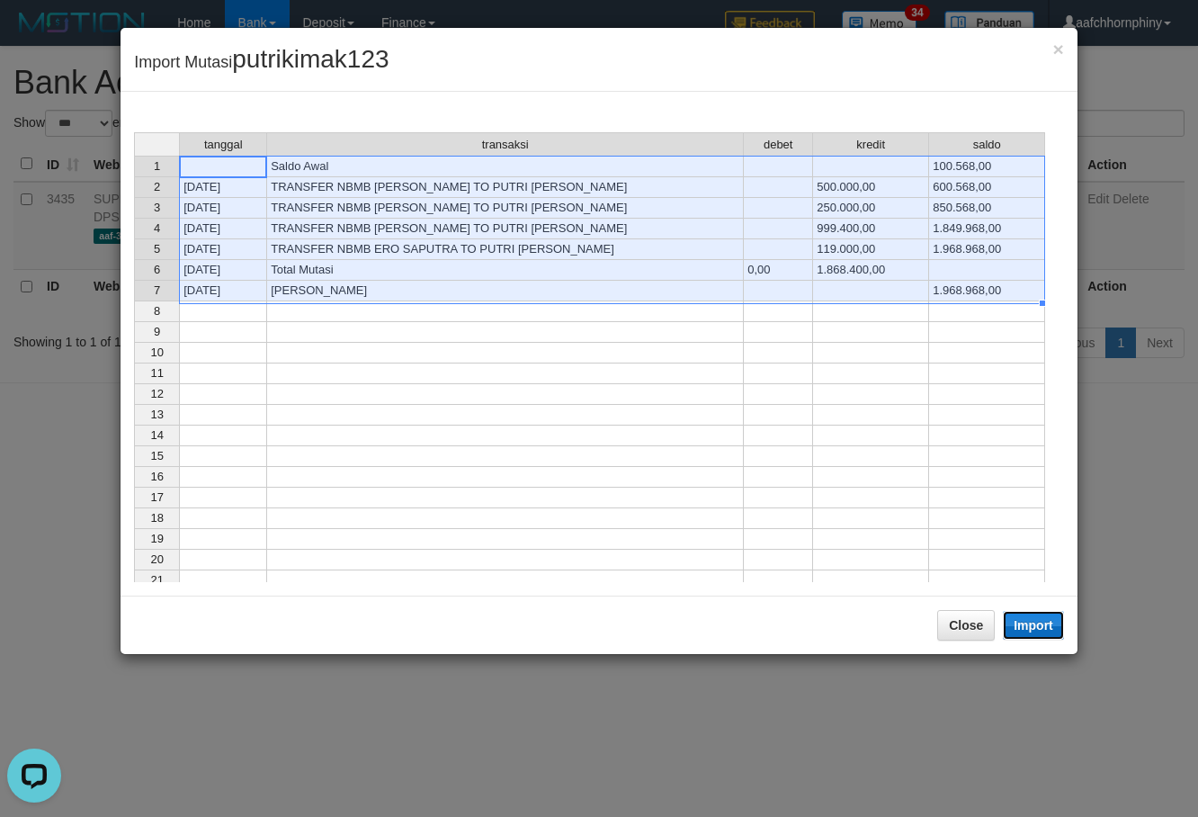
click at [1023, 623] on button "Import" at bounding box center [1033, 625] width 61 height 29
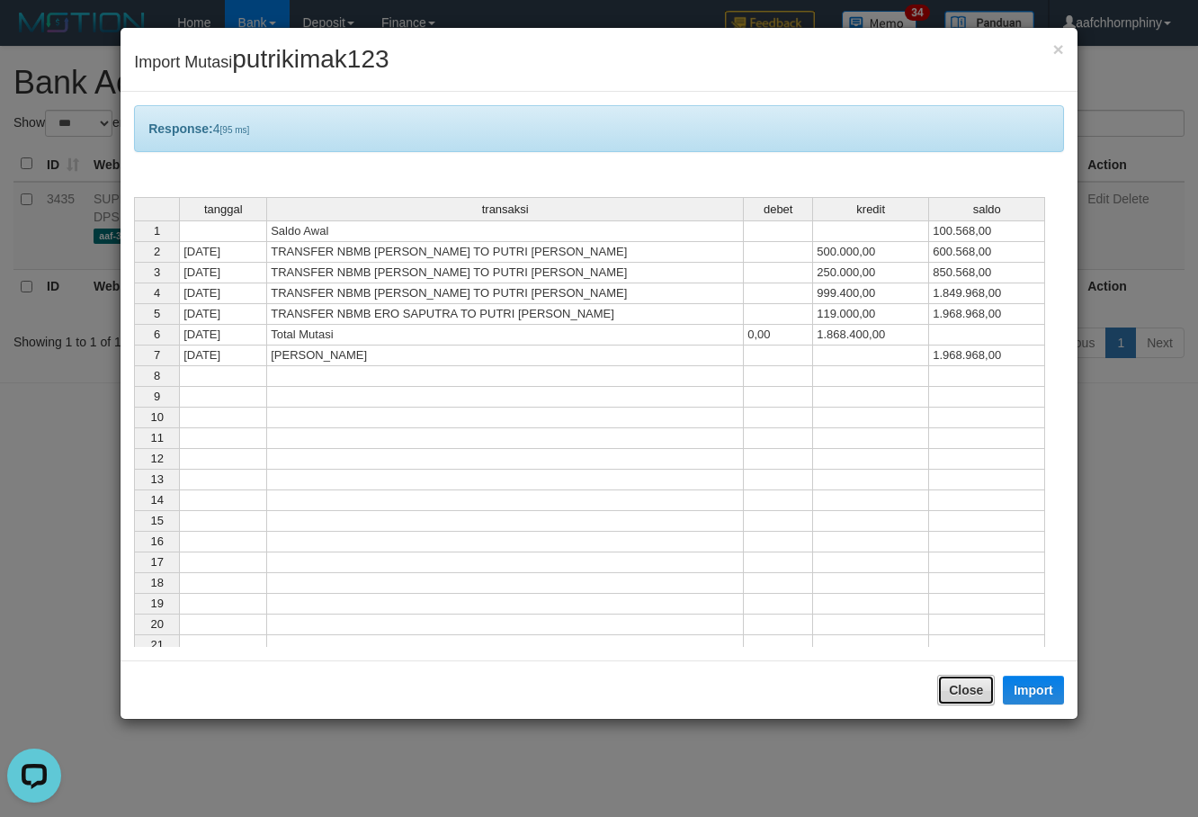
click at [958, 702] on button "Close" at bounding box center [966, 690] width 58 height 31
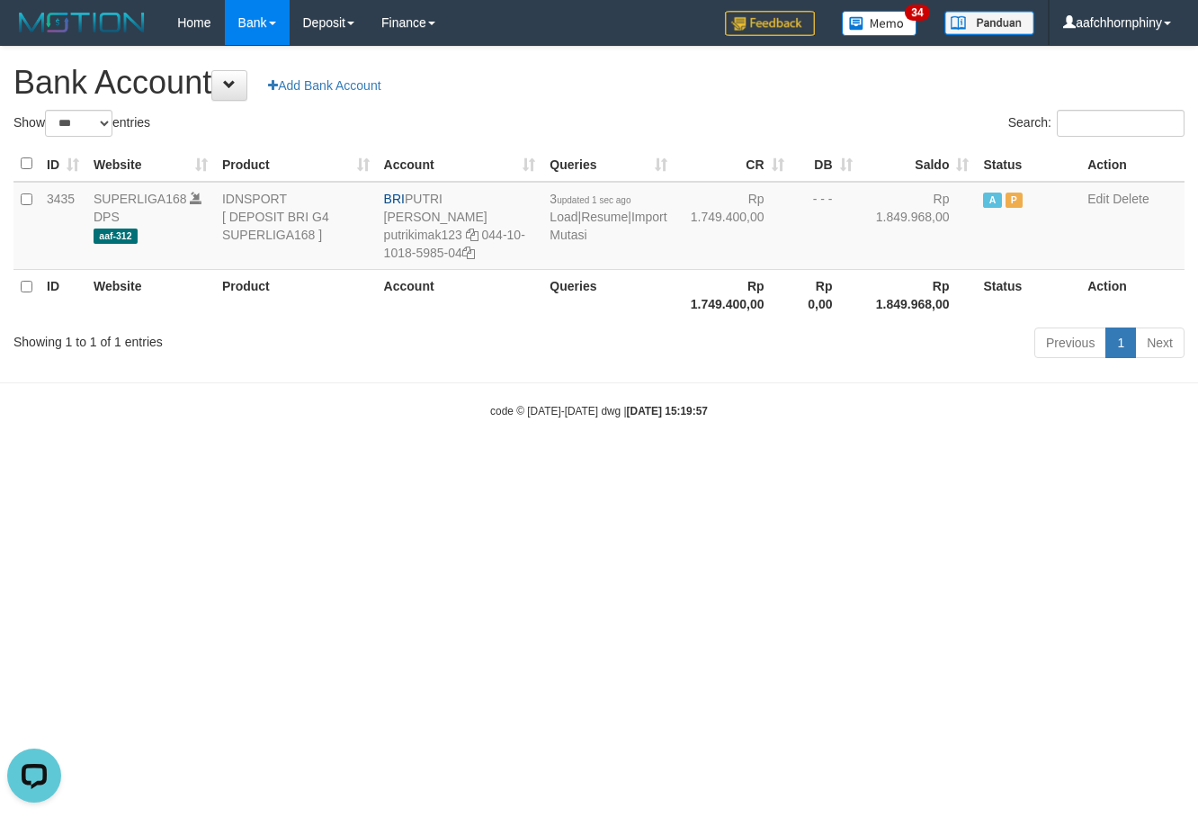
click at [736, 77] on h1 "Bank Account Add Bank Account" at bounding box center [598, 83] width 1171 height 36
select select "***"
drag, startPoint x: 411, startPoint y: 194, endPoint x: 527, endPoint y: 187, distance: 116.2
click at [527, 187] on td "BRI PUTRI ANDINI putrikimak123 044-10-1018-5985-04" at bounding box center [460, 226] width 166 height 88
copy td "PUTRI [PERSON_NAME]"
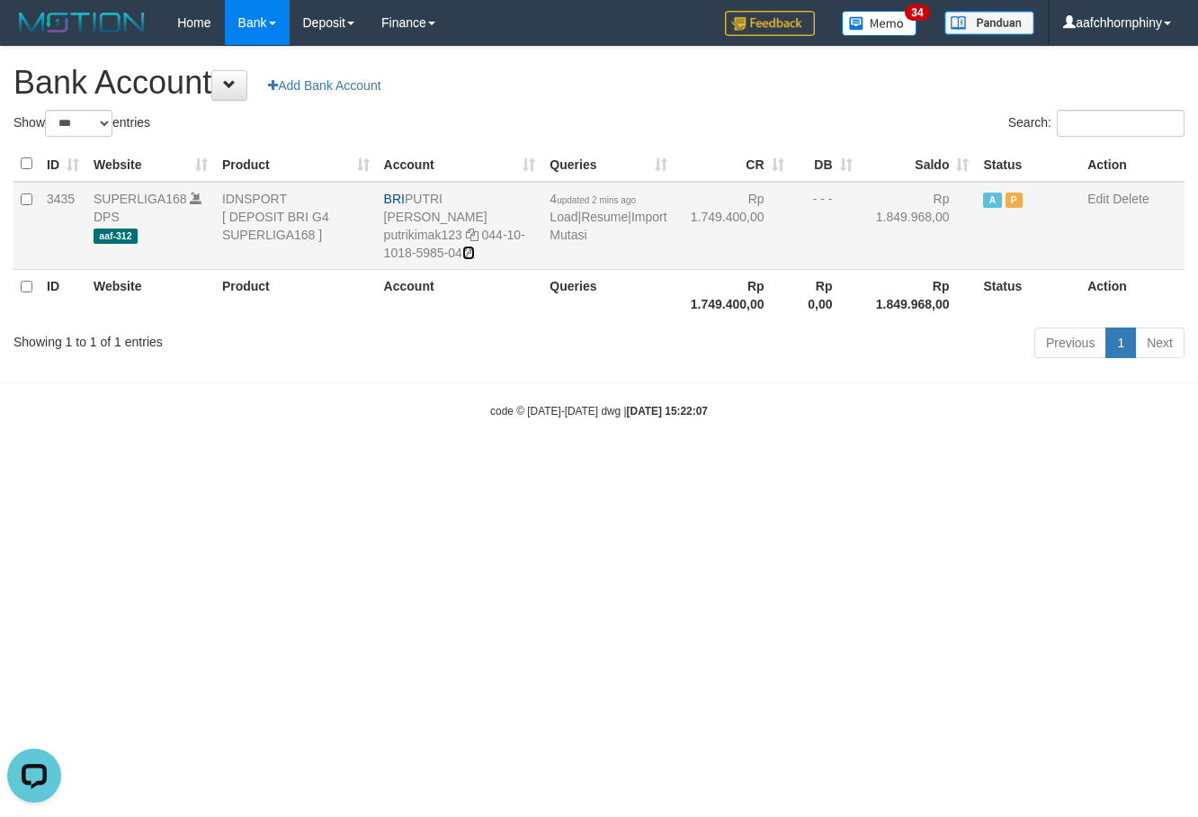
click at [475, 246] on icon at bounding box center [468, 252] width 13 height 13
click at [573, 234] on link "Import Mutasi" at bounding box center [608, 226] width 117 height 32
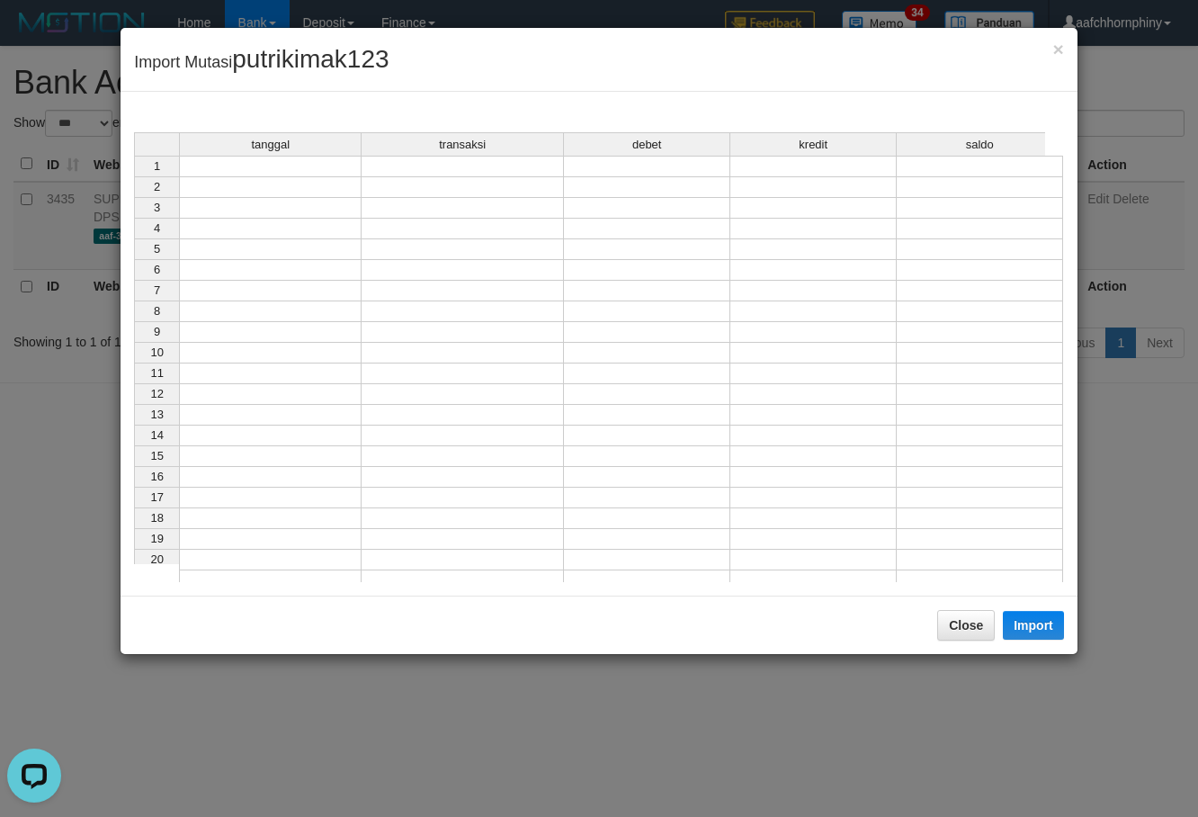
click at [328, 180] on td at bounding box center [270, 187] width 183 height 21
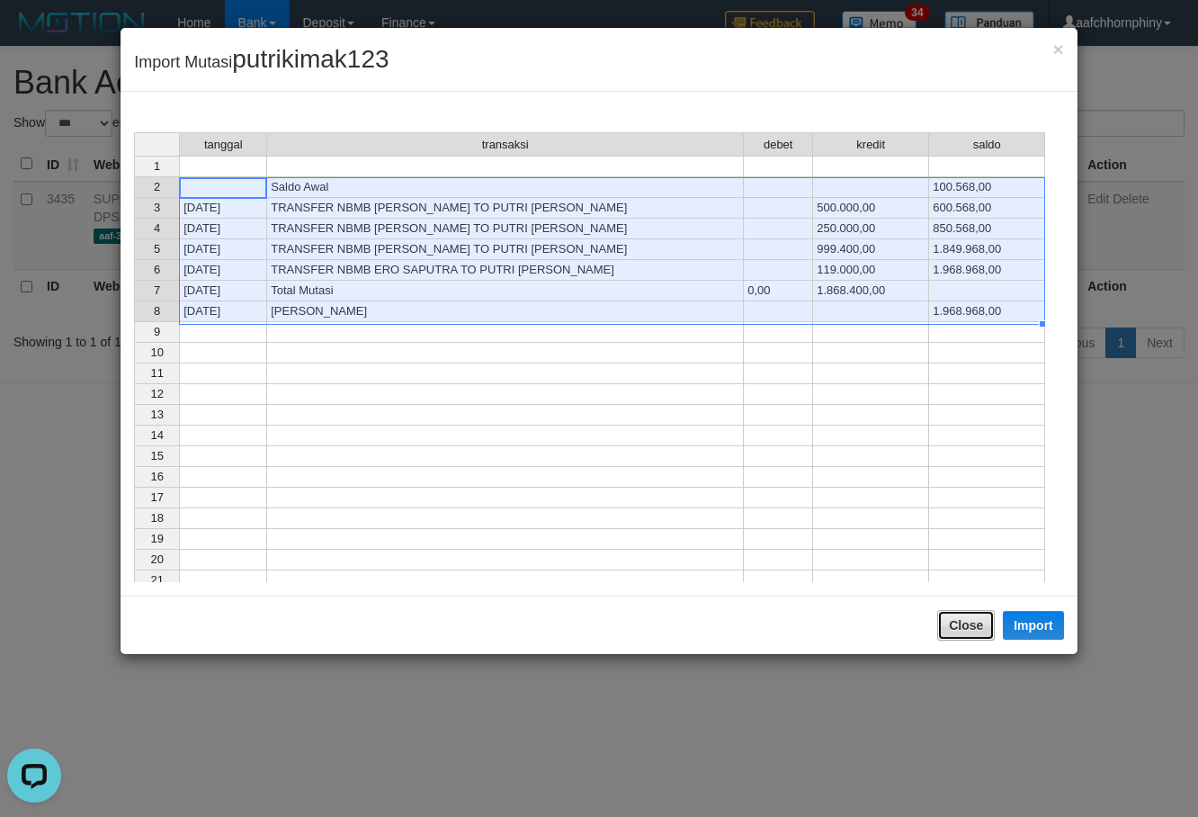
click at [958, 621] on button "Close" at bounding box center [966, 625] width 58 height 31
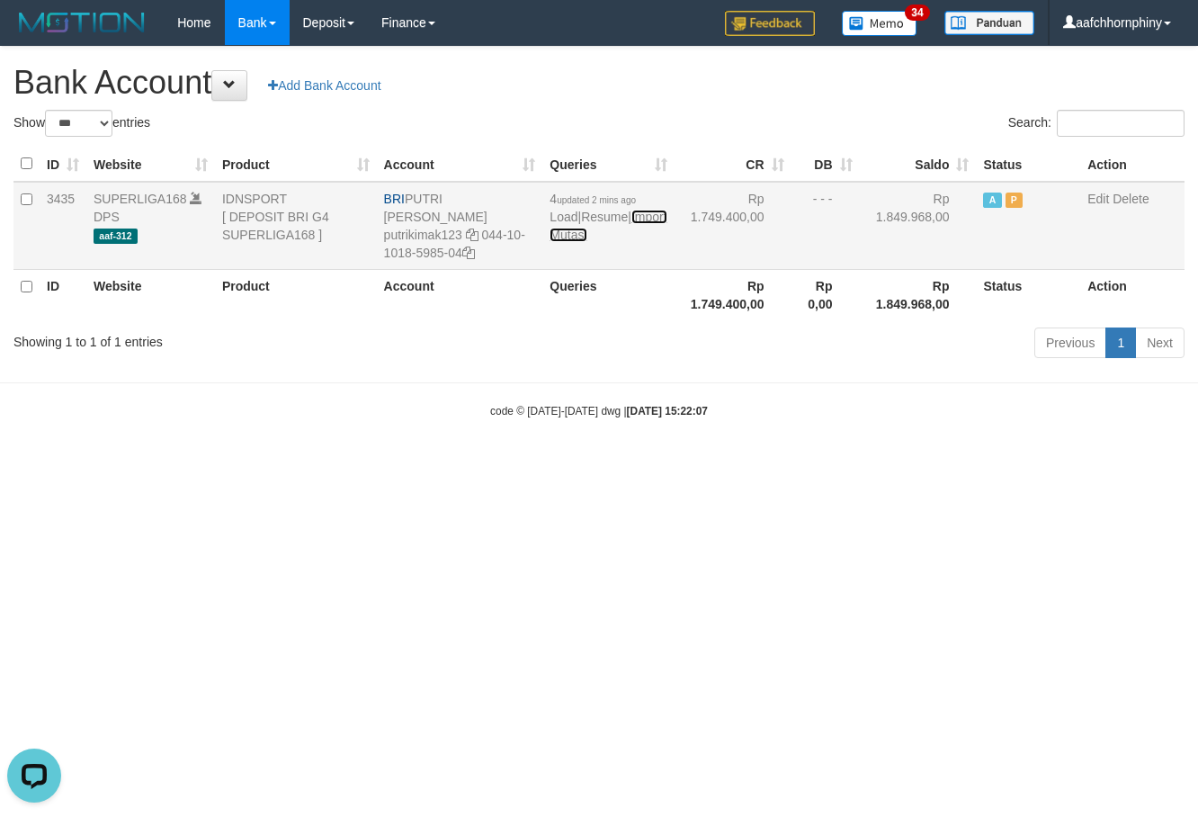
click at [562, 232] on link "Import Mutasi" at bounding box center [608, 226] width 117 height 32
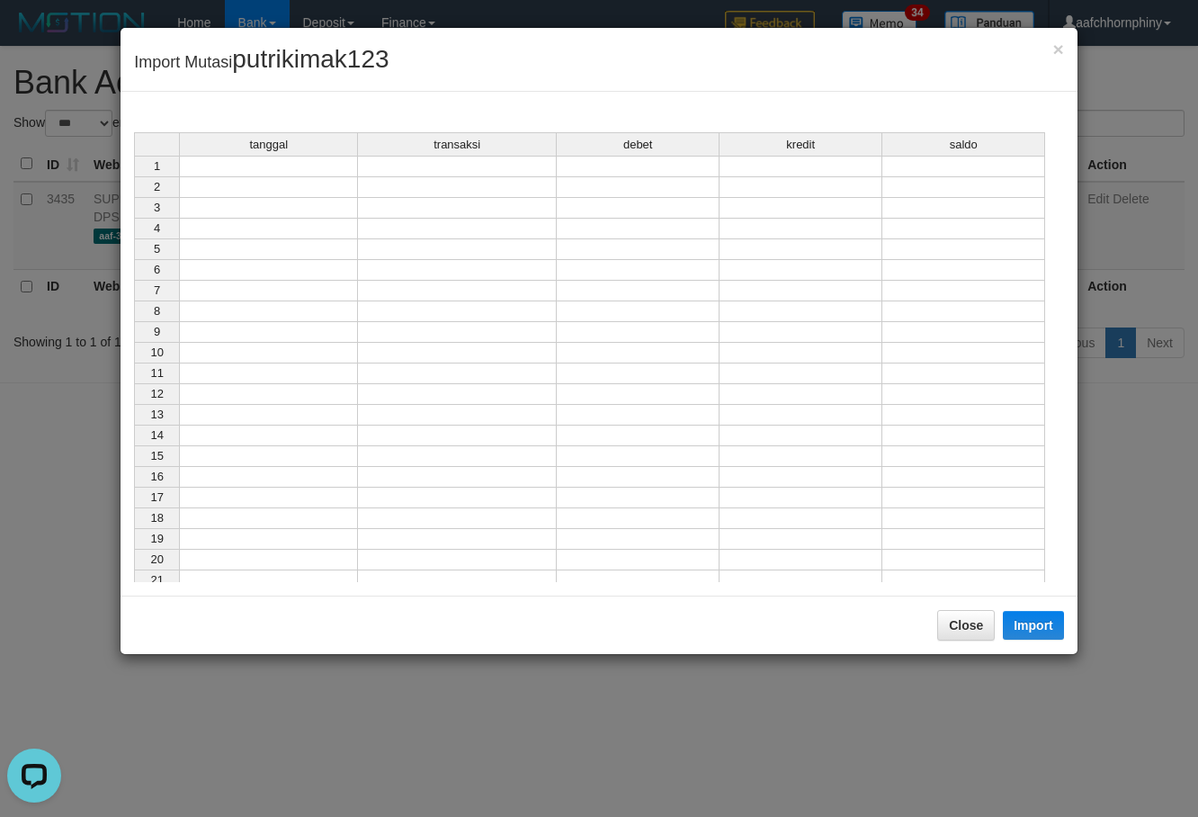
click at [328, 173] on td at bounding box center [268, 167] width 179 height 22
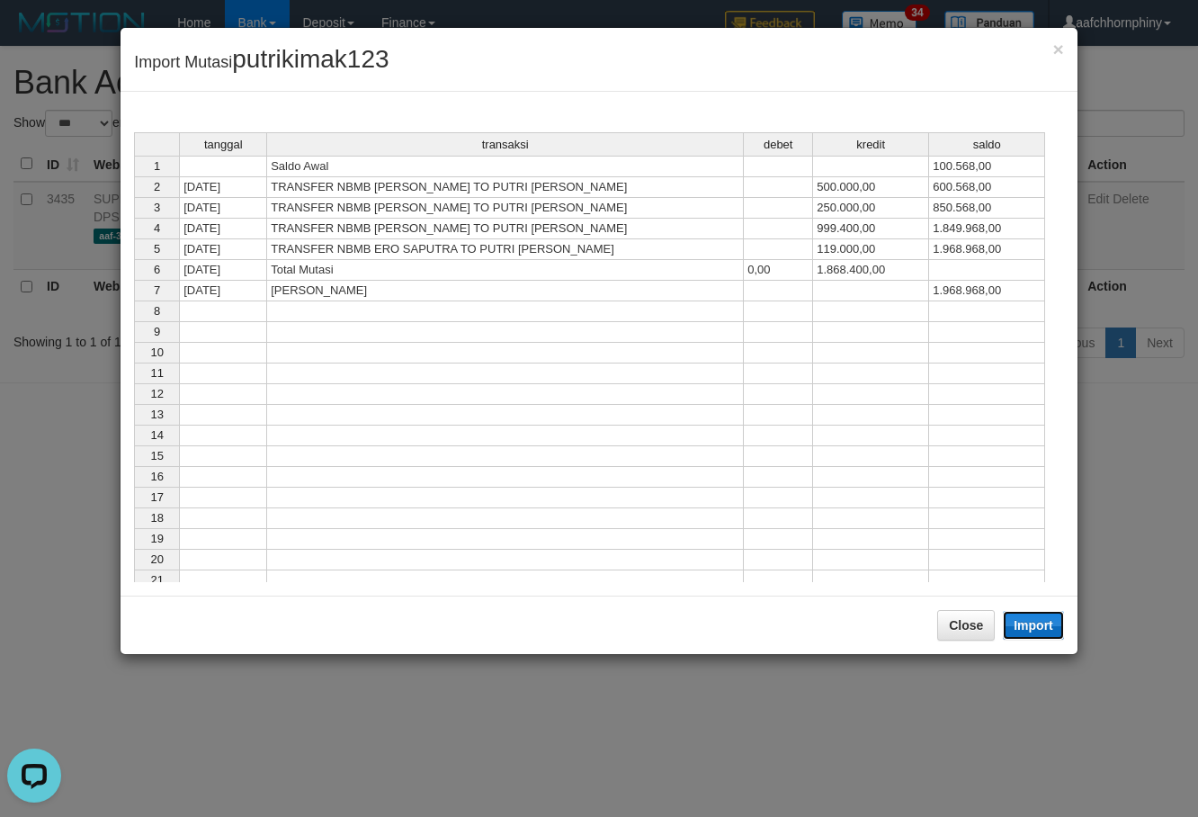
click at [1030, 623] on button "Import" at bounding box center [1033, 625] width 61 height 29
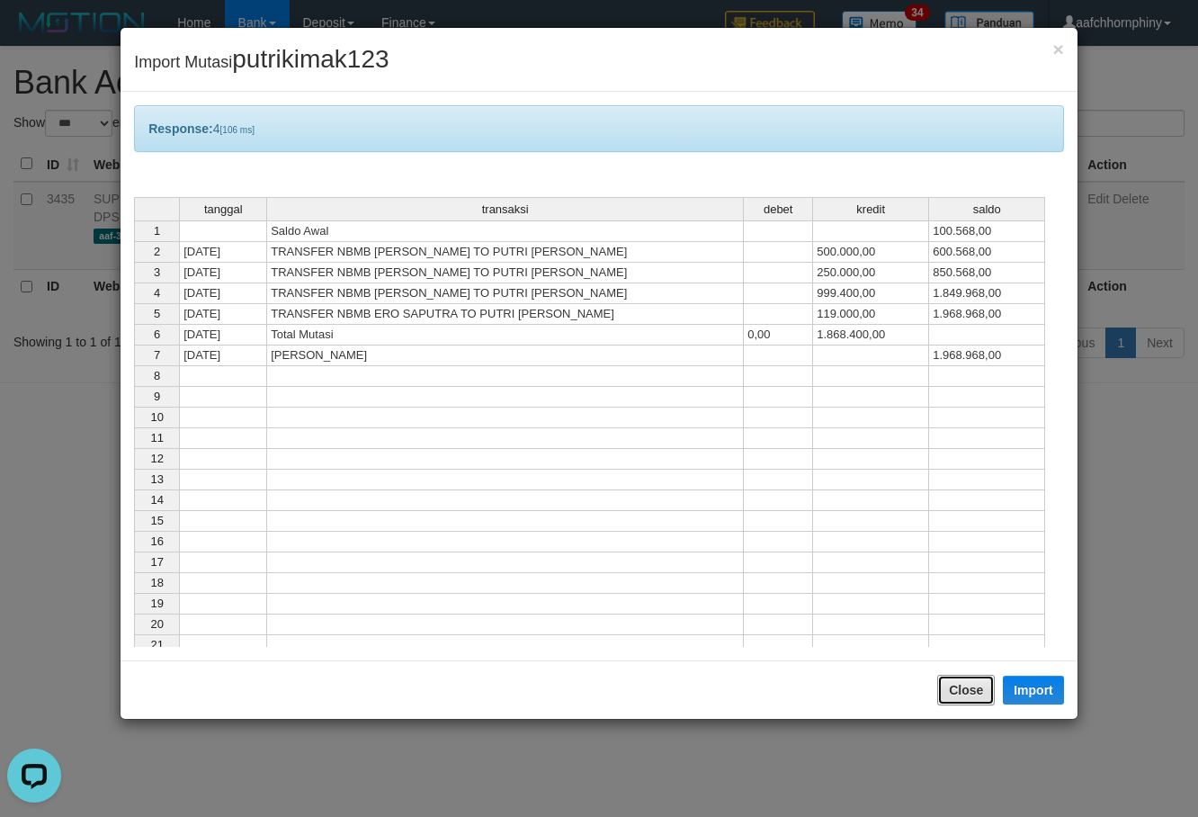
drag, startPoint x: 958, startPoint y: 678, endPoint x: 957, endPoint y: 663, distance: 15.3
click at [959, 680] on button "Close" at bounding box center [966, 690] width 58 height 31
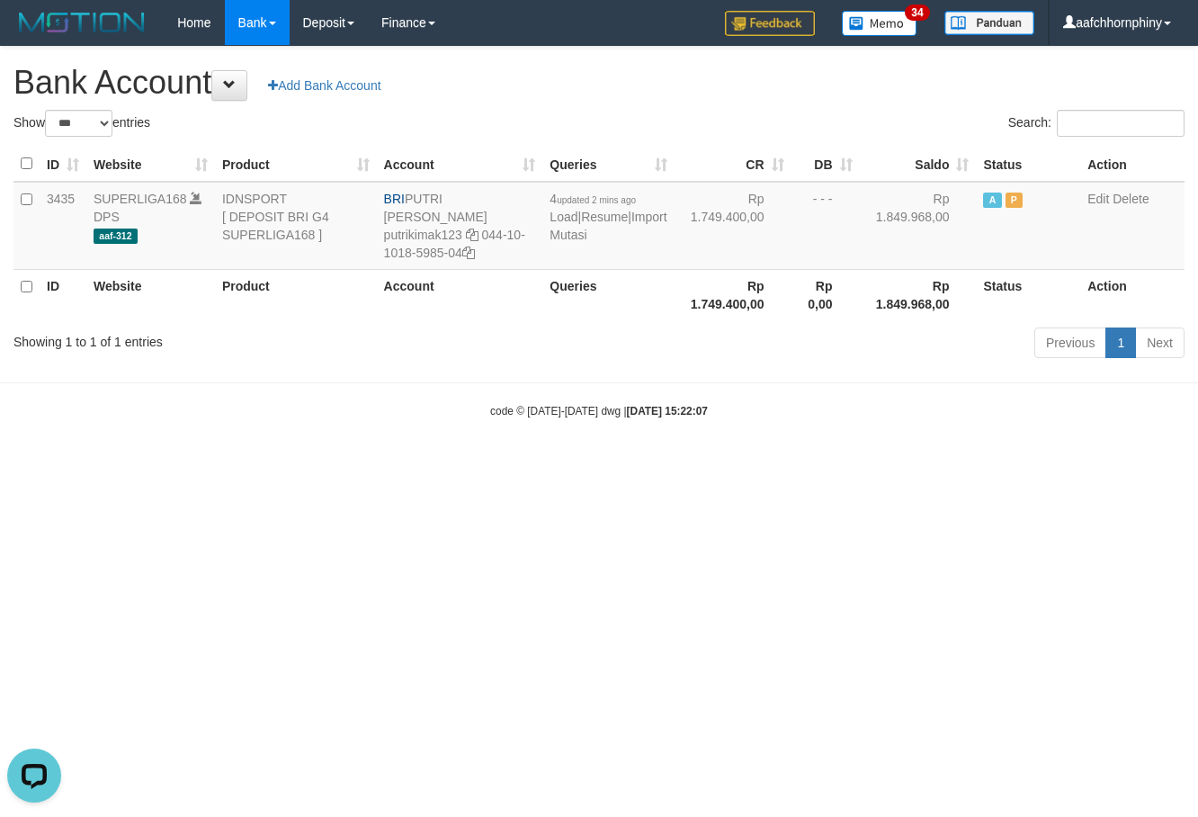
click at [800, 98] on h1 "Bank Account Add Bank Account" at bounding box center [598, 83] width 1171 height 36
select select "***"
click at [559, 238] on link "Import Mutasi" at bounding box center [608, 226] width 117 height 32
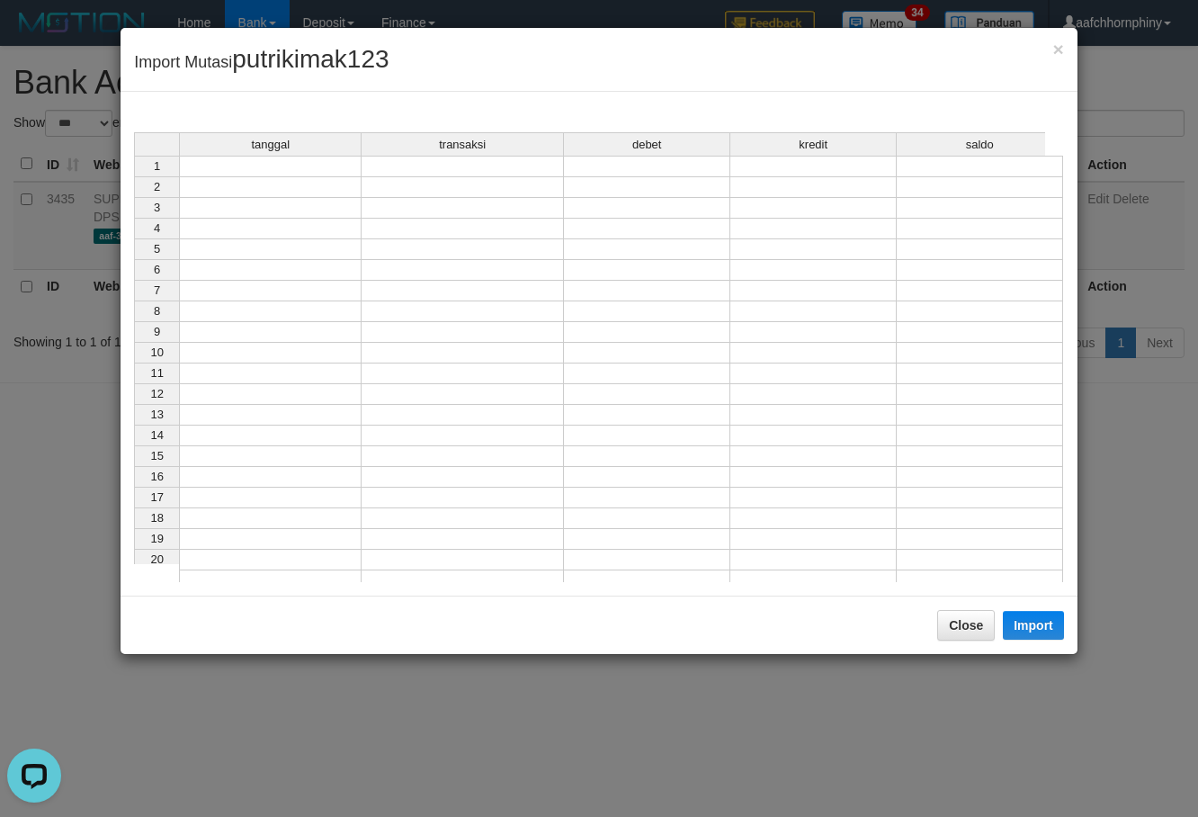
click at [274, 171] on td at bounding box center [270, 167] width 183 height 22
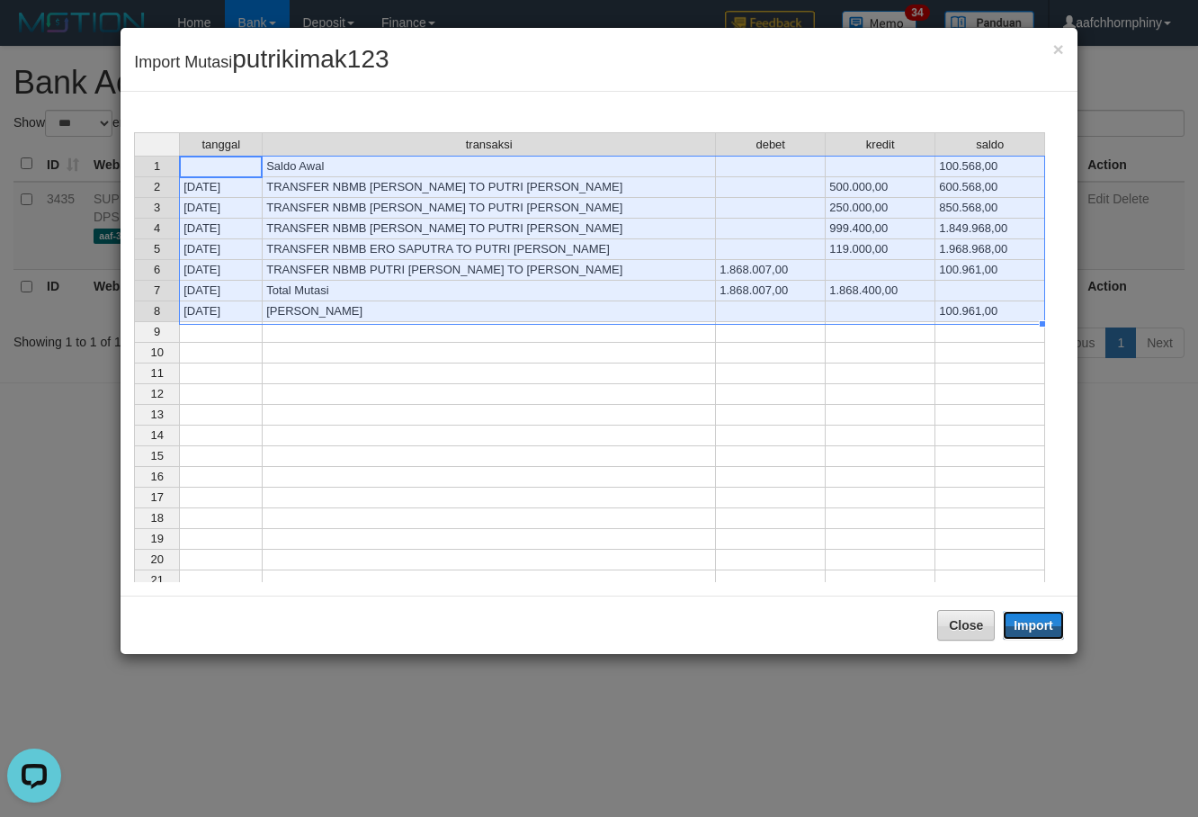
click at [1022, 626] on button "Import" at bounding box center [1033, 625] width 61 height 29
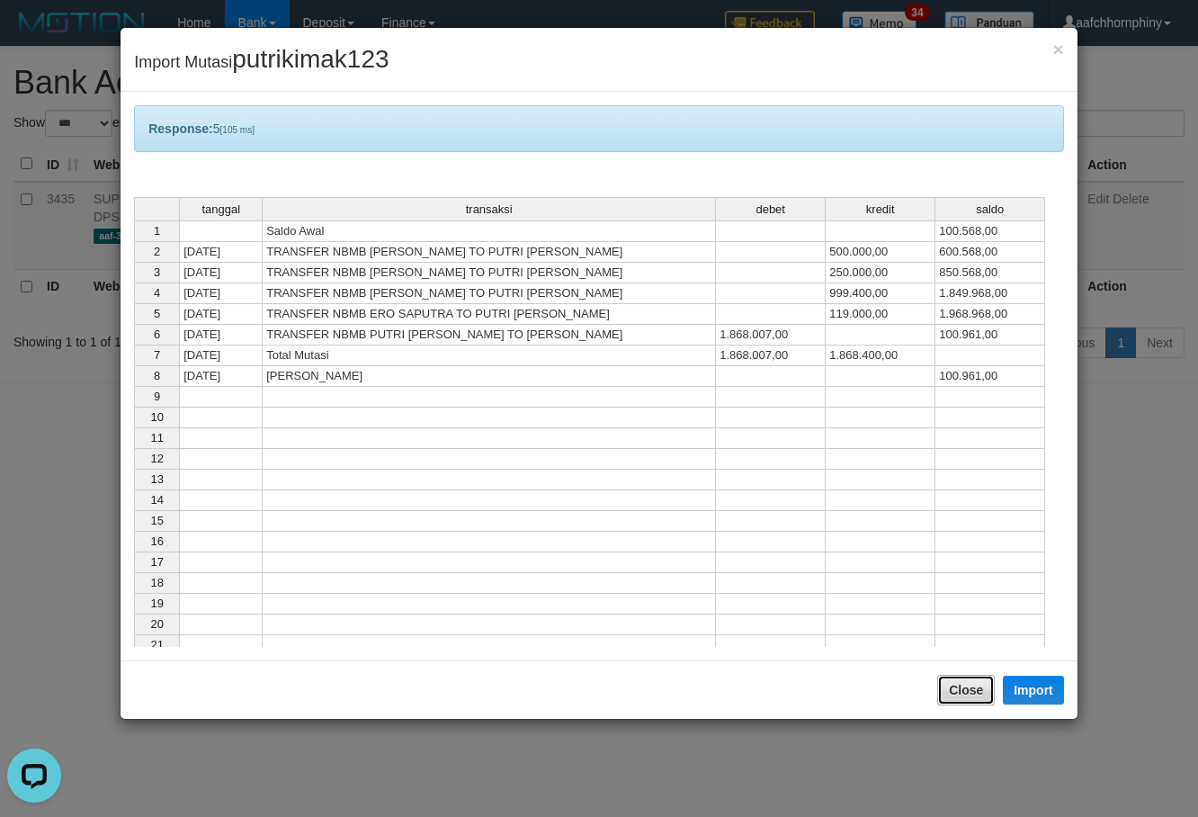
click at [972, 687] on button "Close" at bounding box center [966, 690] width 58 height 31
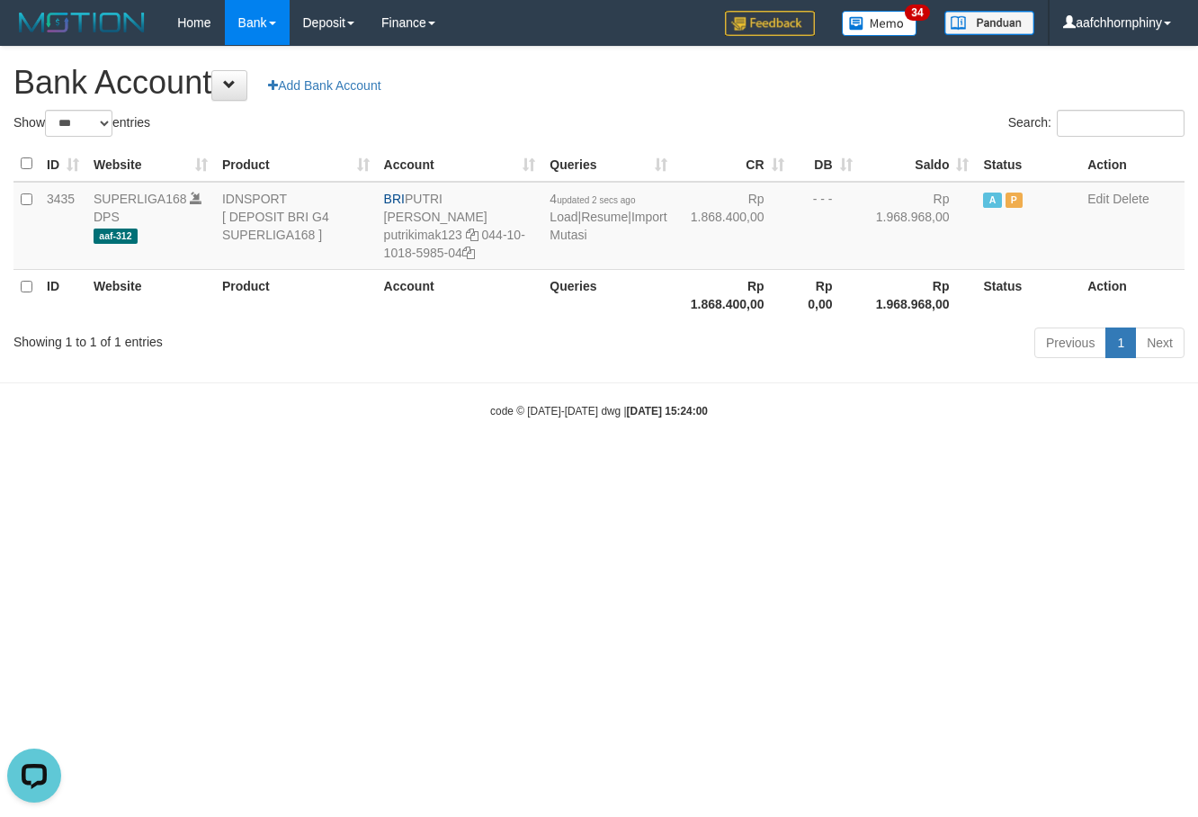
click at [669, 84] on h1 "Bank Account Add Bank Account" at bounding box center [598, 83] width 1171 height 36
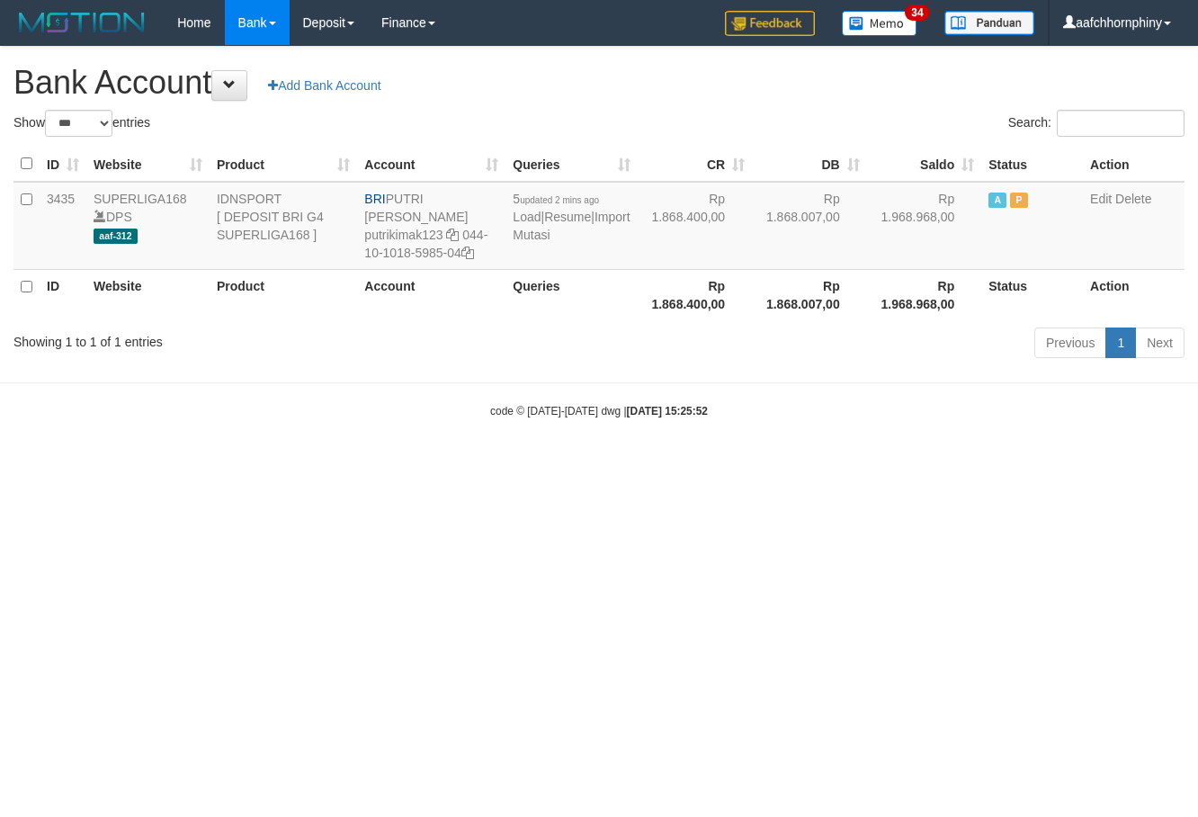
select select "***"
click at [853, 464] on html "Toggle navigation Home Bank Account List Load By Website Group [ISPORT] SUPERLI…" at bounding box center [599, 232] width 1198 height 464
select select "***"
click at [536, 236] on link "Import Mutasi" at bounding box center [571, 226] width 117 height 32
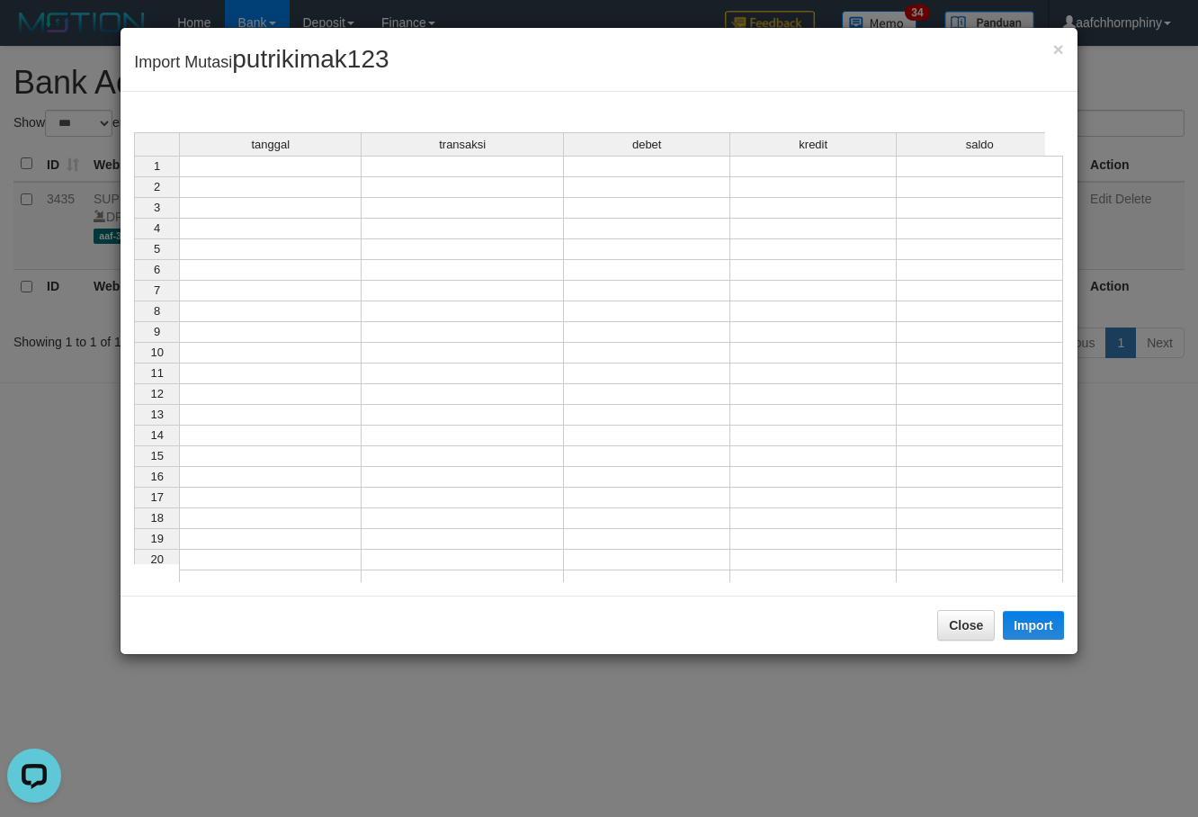
click at [134, 177] on div "tanggal transaksi debet kredit saldo 1 2 3 4 5 6 7 8 9 10 11 12 13 14 15 16 17 …" at bounding box center [134, 361] width 0 height 459
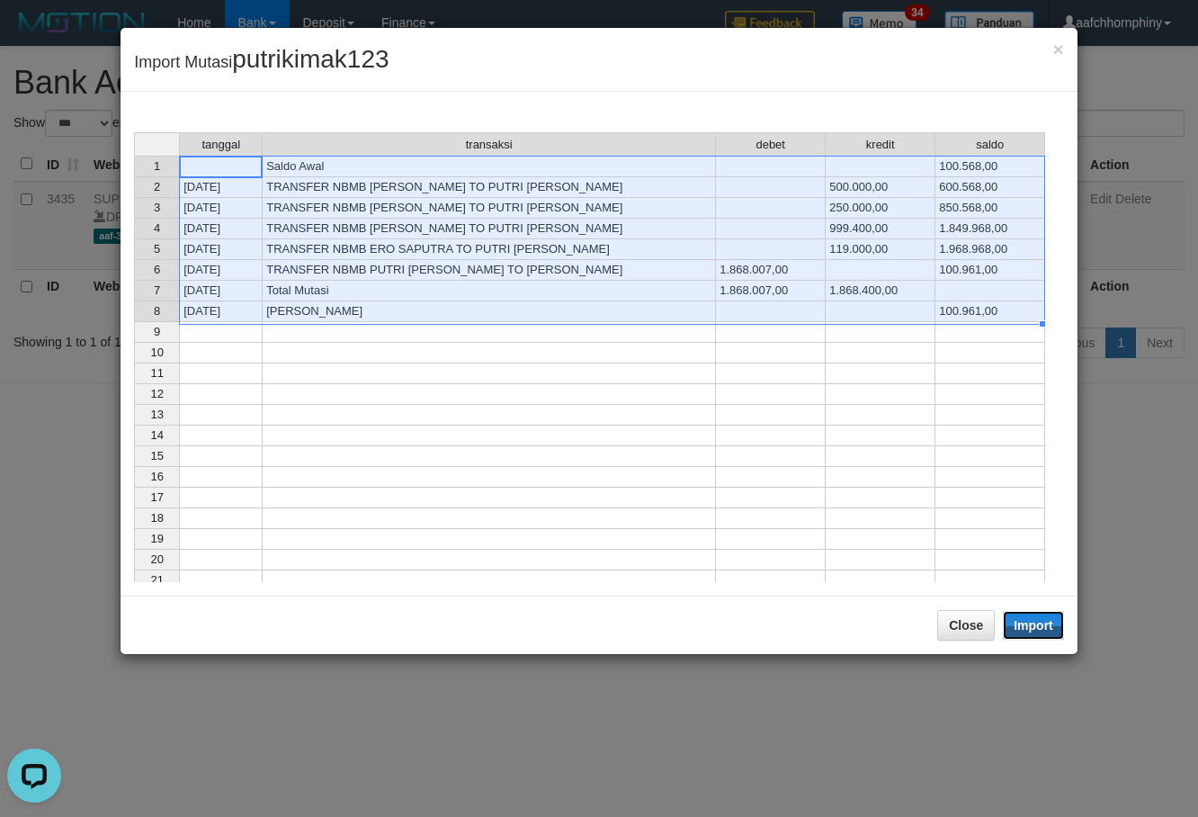
drag, startPoint x: 1034, startPoint y: 627, endPoint x: 1037, endPoint y: 639, distance: 12.0
click at [1034, 627] on button "Import" at bounding box center [1033, 625] width 61 height 29
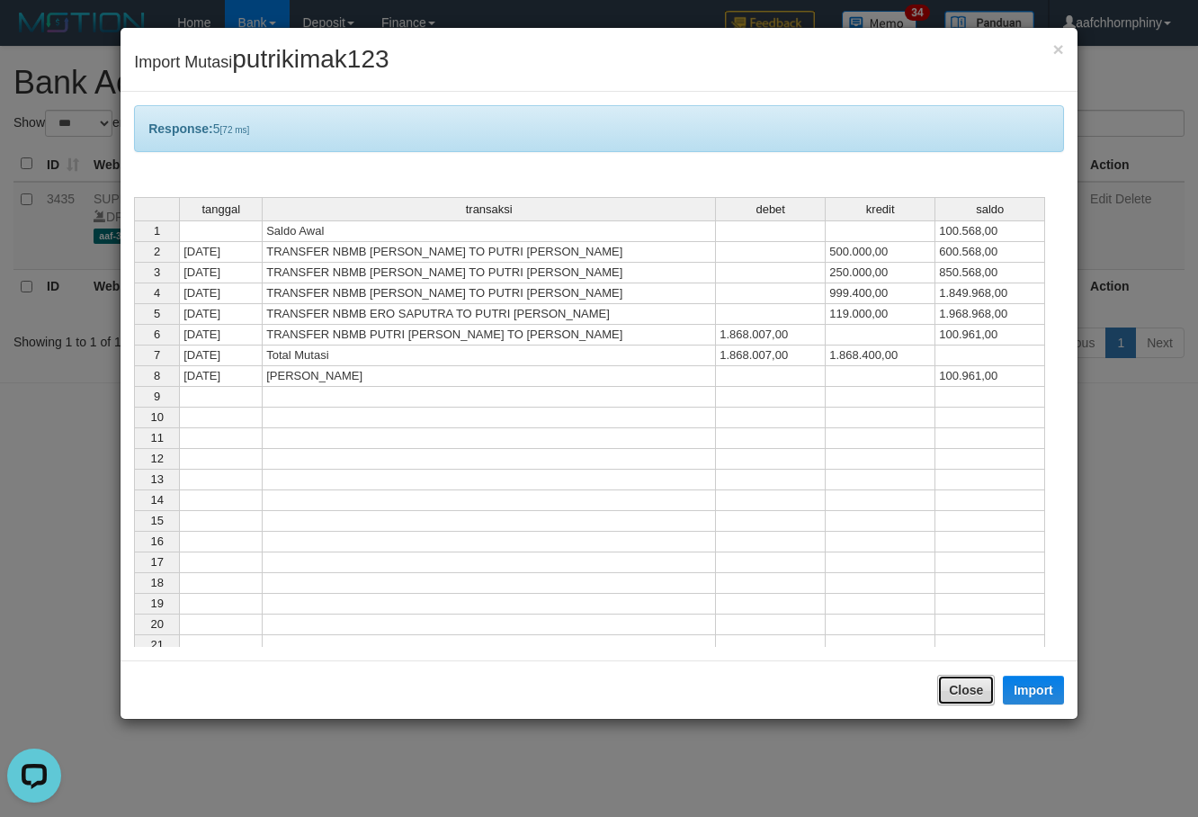
click at [986, 699] on button "Close" at bounding box center [966, 690] width 58 height 31
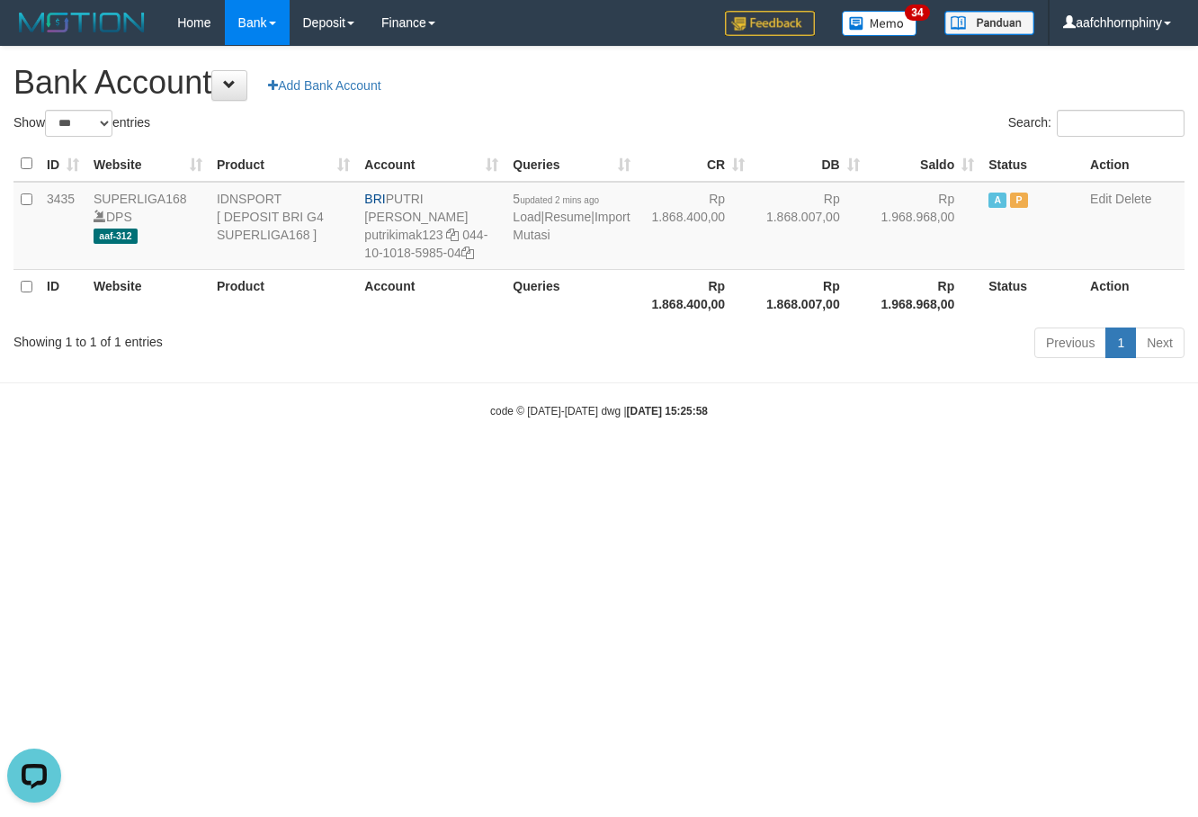
click at [785, 98] on h1 "Bank Account Add Bank Account" at bounding box center [598, 83] width 1171 height 36
select select "***"
click at [547, 237] on link "Import Mutasi" at bounding box center [579, 226] width 117 height 32
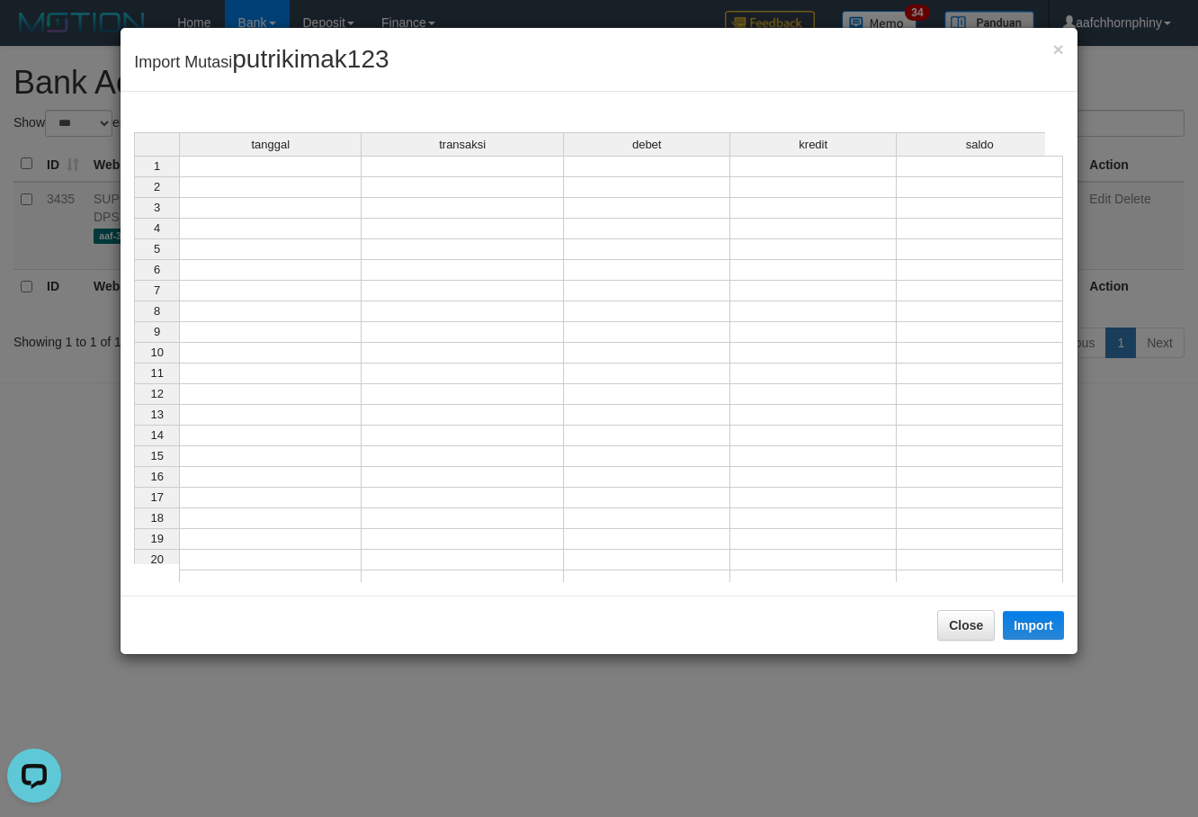
click at [304, 162] on td at bounding box center [270, 167] width 183 height 22
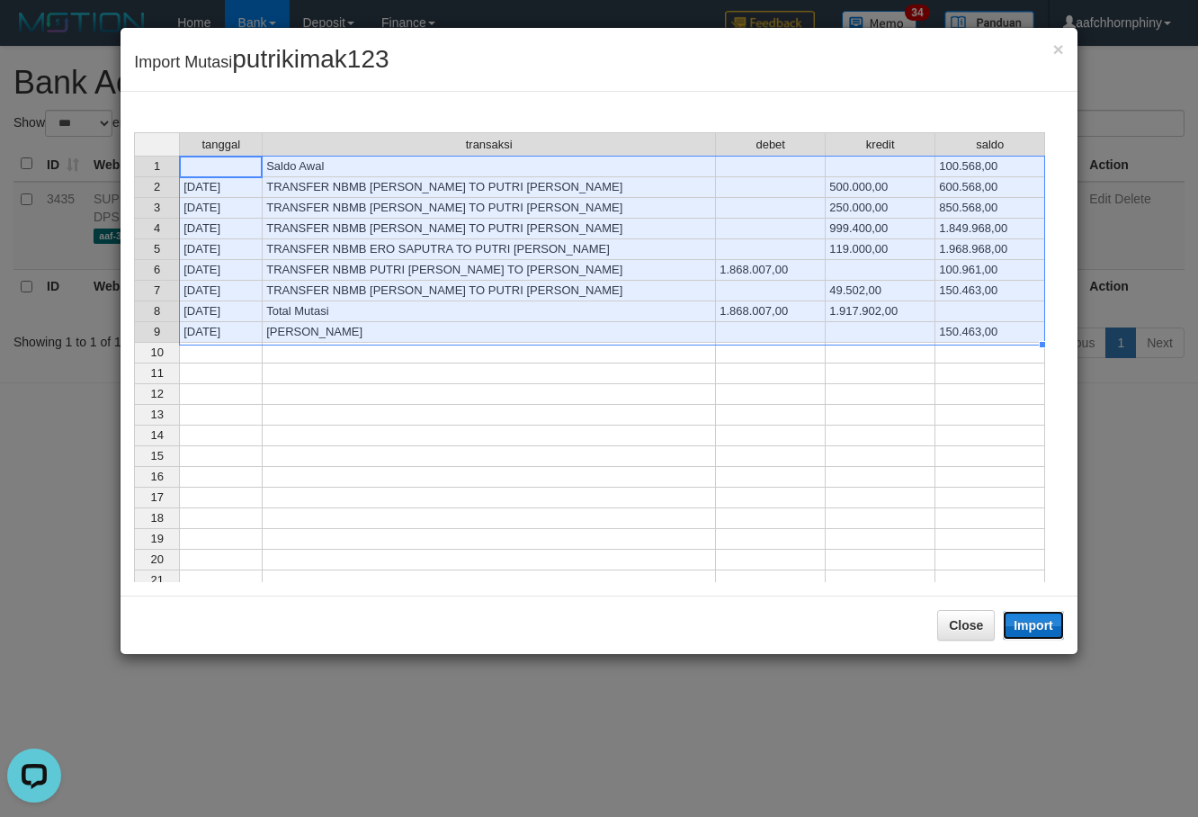
click at [1051, 624] on button "Import" at bounding box center [1033, 625] width 61 height 29
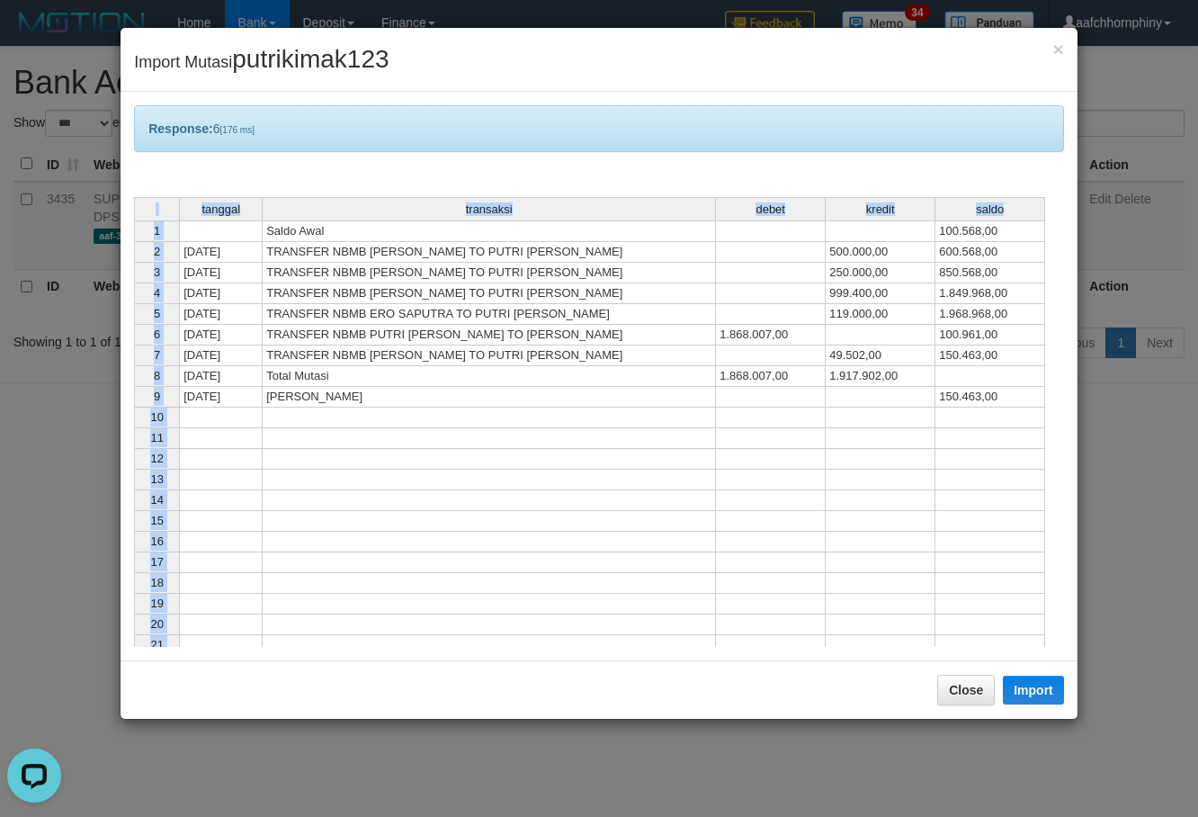
click at [968, 673] on div "× Import Mutasi putrikimak123 Response: 6 [176 ms] tanggal transaksi debet kred…" at bounding box center [599, 373] width 959 height 693
click at [972, 692] on button "Close" at bounding box center [966, 690] width 58 height 31
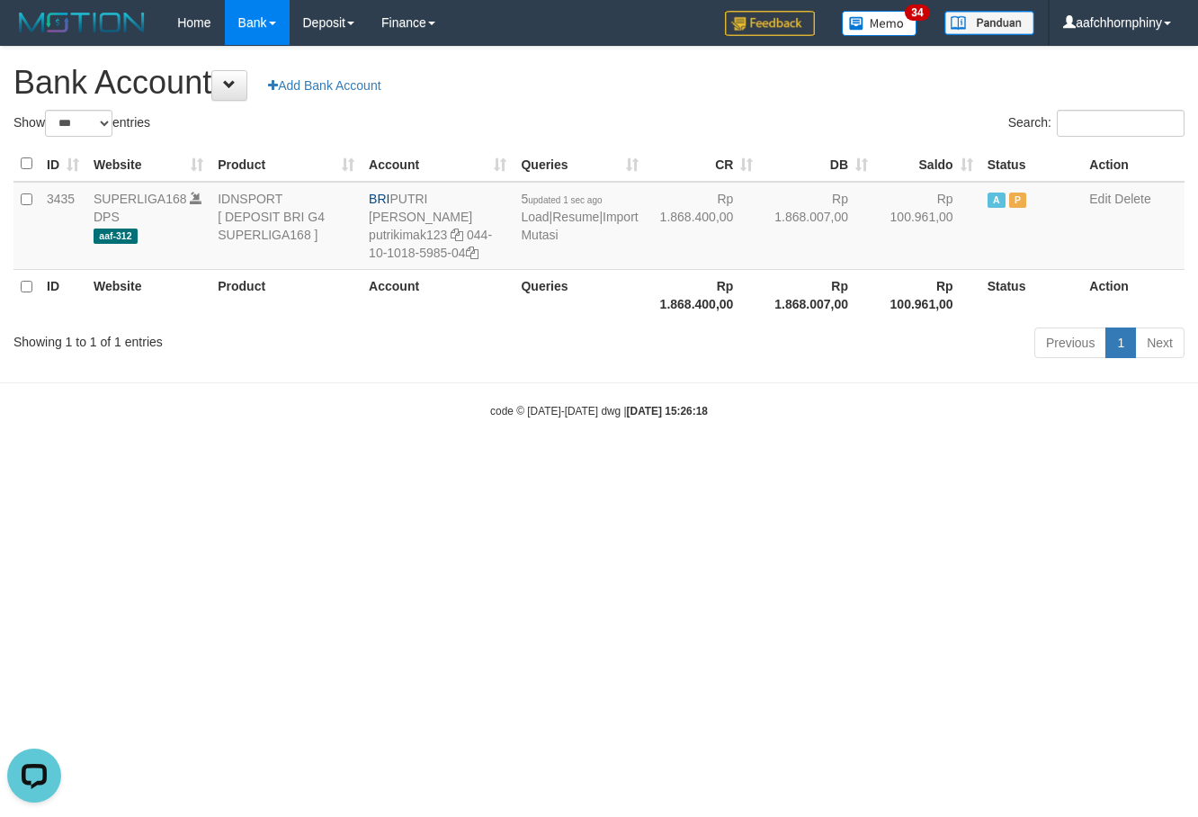
click at [957, 464] on html "Toggle navigation Home Bank Account List Load By Website Group [ISPORT] SUPERLI…" at bounding box center [599, 232] width 1198 height 464
select select "***"
click at [533, 237] on link "Import Mutasi" at bounding box center [579, 226] width 117 height 32
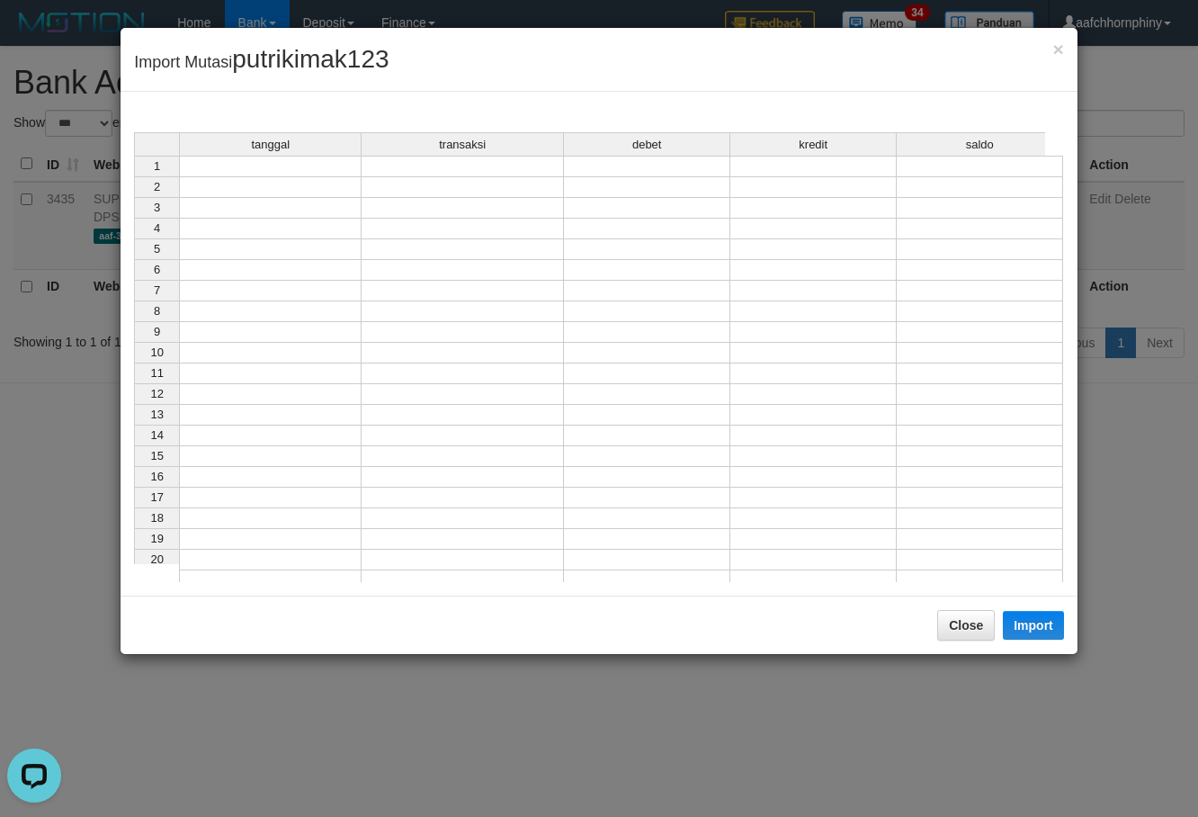
click at [302, 166] on td at bounding box center [270, 167] width 183 height 22
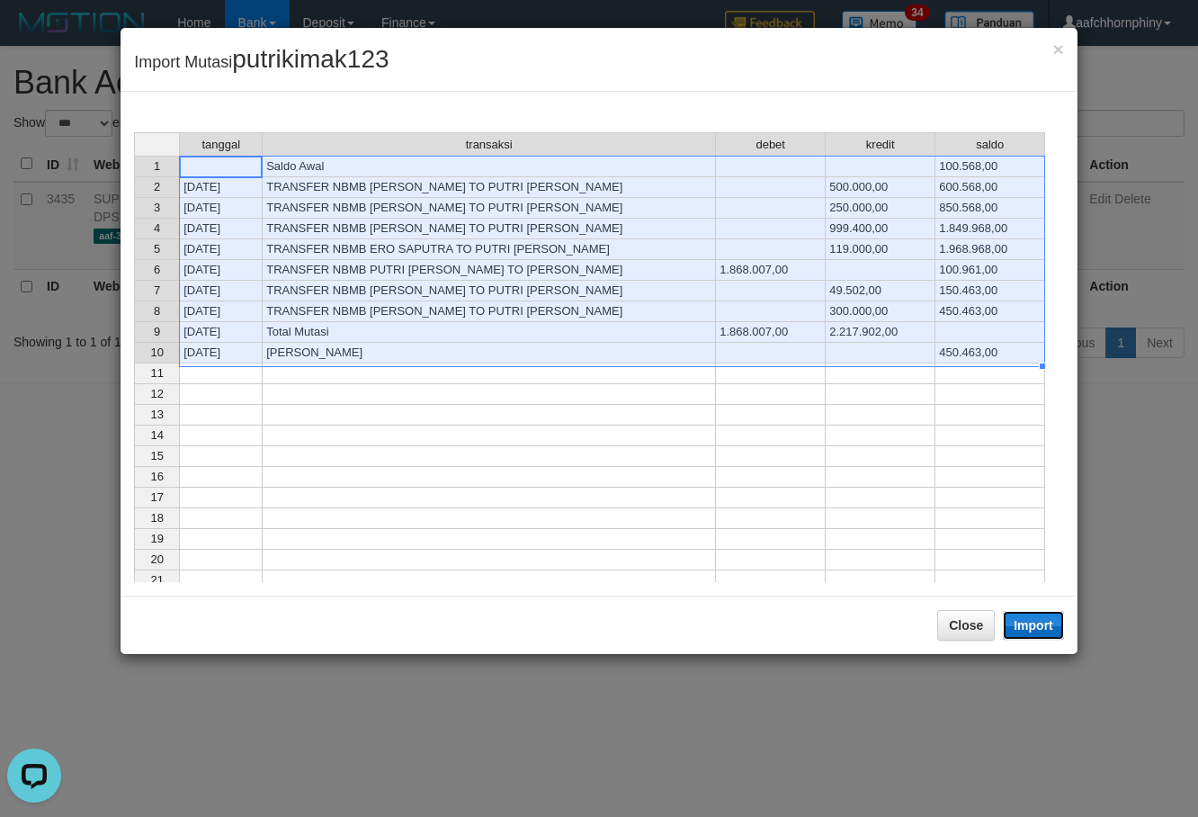
click at [1030, 630] on button "Import" at bounding box center [1033, 625] width 61 height 29
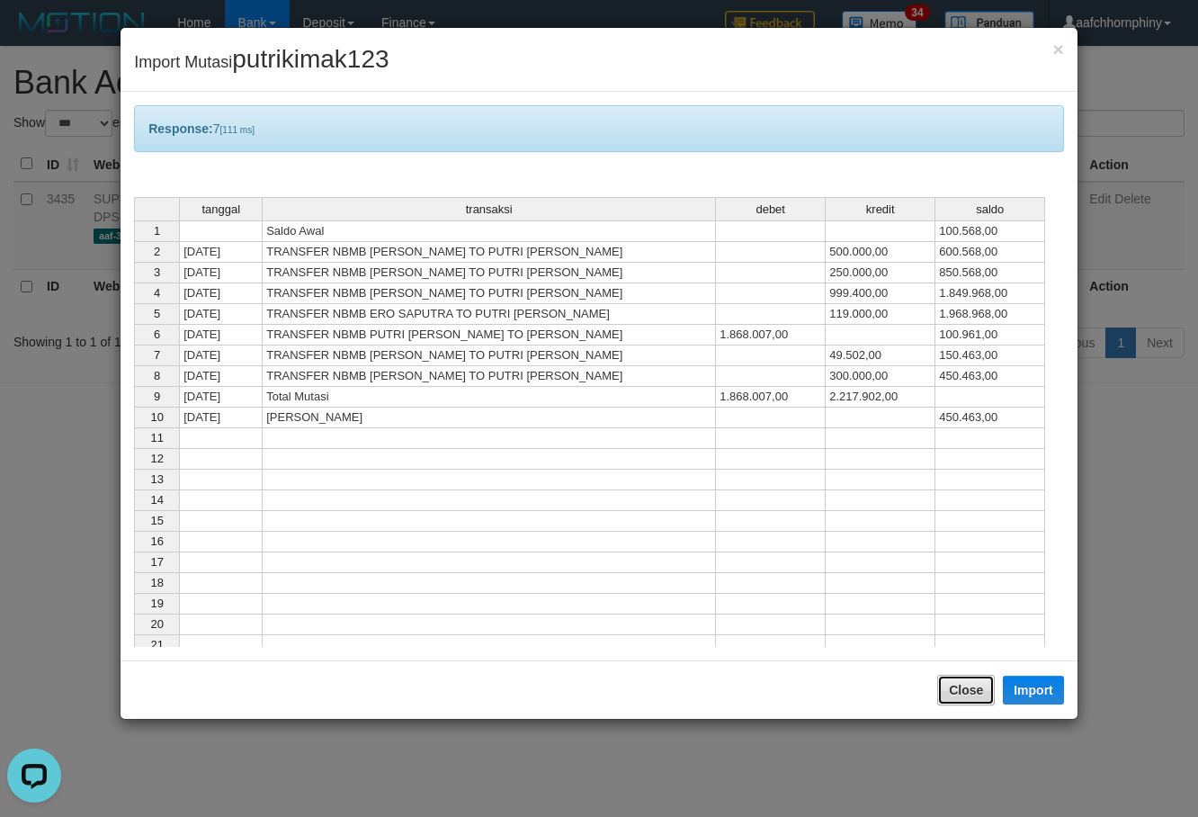
click at [962, 687] on button "Close" at bounding box center [966, 690] width 58 height 31
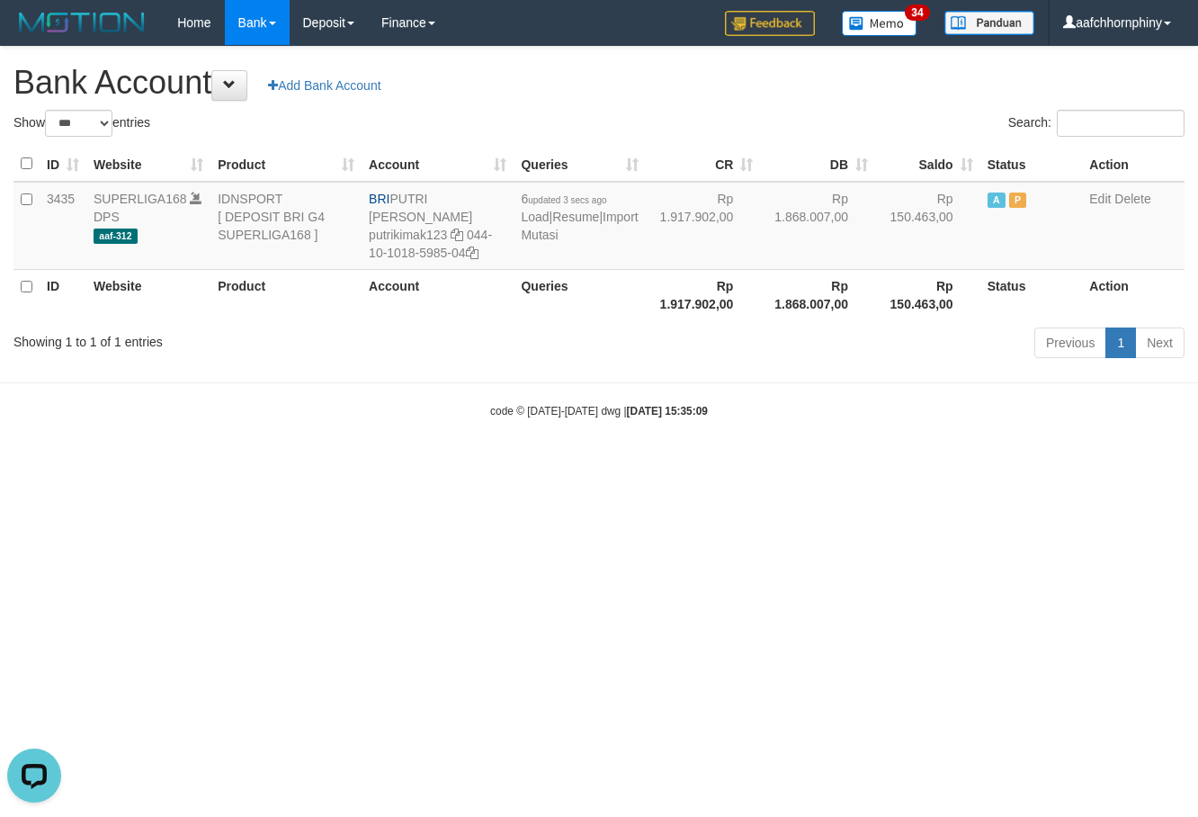
click at [750, 81] on h1 "Bank Account Add Bank Account" at bounding box center [598, 83] width 1171 height 36
select select "***"
click at [640, 464] on html "Toggle navigation Home Bank Account List Load By Website Group [ISPORT] SUPERLI…" at bounding box center [599, 232] width 1198 height 464
select select "***"
drag, startPoint x: 397, startPoint y: 192, endPoint x: 482, endPoint y: 194, distance: 85.5
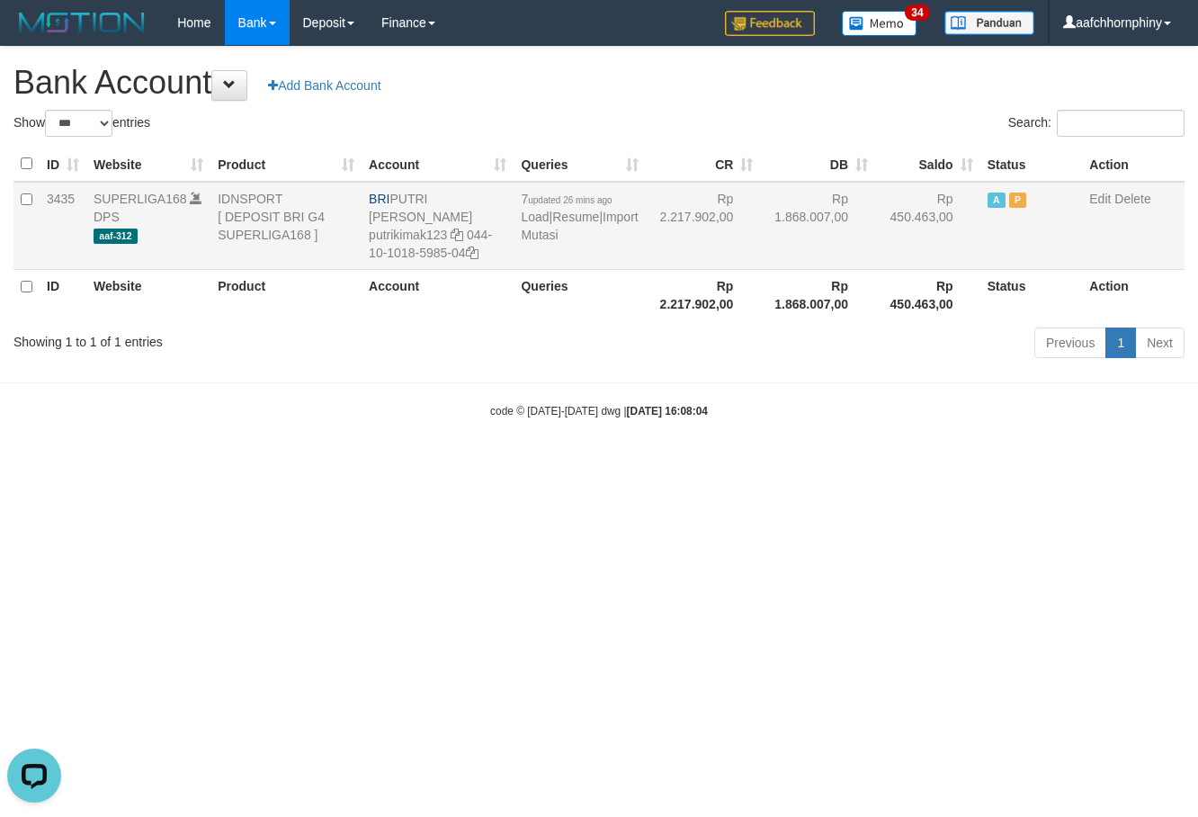
click at [482, 194] on td "BRI PUTRI [PERSON_NAME] putrikimak123 044-10-1018-5985-04" at bounding box center [438, 226] width 152 height 88
copy td "PUTRI [PERSON_NAME]"
drag, startPoint x: 893, startPoint y: 486, endPoint x: 911, endPoint y: 489, distance: 18.3
click at [893, 464] on html "Toggle navigation Home Bank Account List Load By Website Group [ISPORT] SUPERLI…" at bounding box center [599, 232] width 1198 height 464
click at [1032, 464] on html "Toggle navigation Home Bank Account List Load By Website Group [ISPORT] SUPERLI…" at bounding box center [599, 232] width 1198 height 464
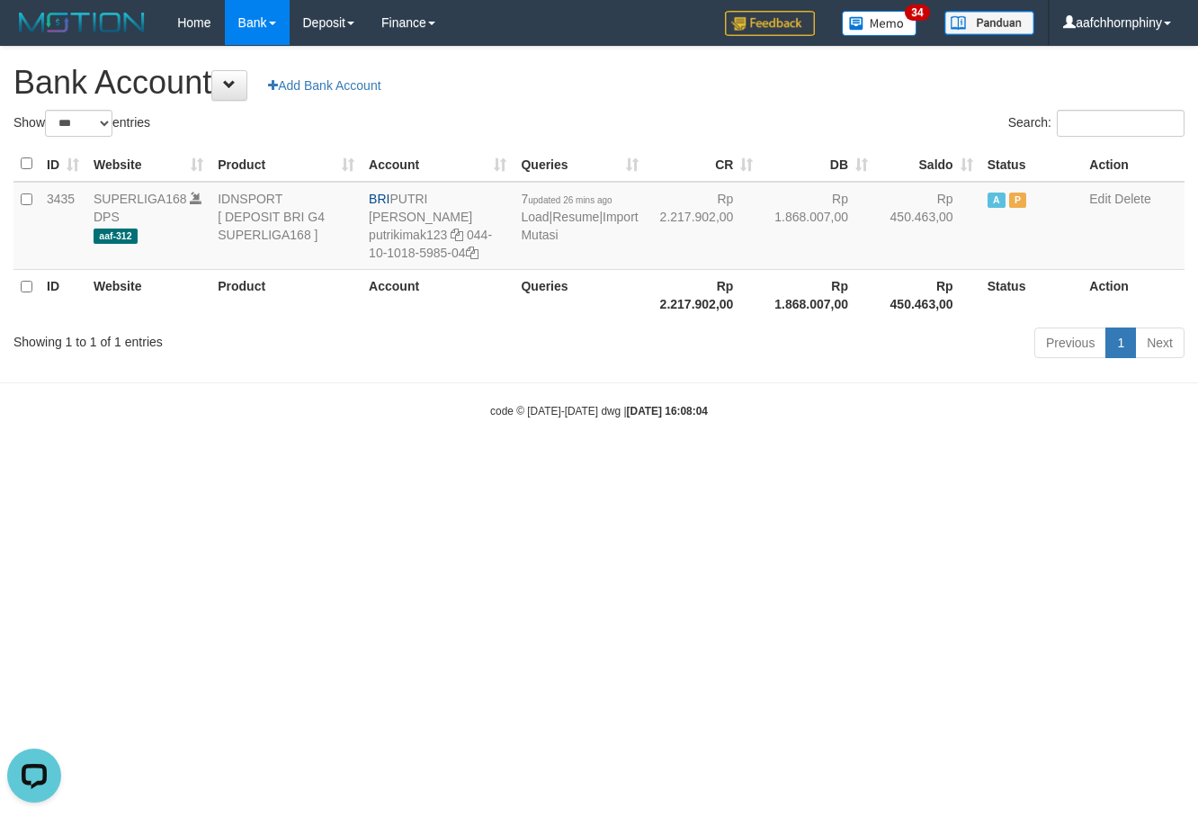
click at [482, 464] on html "Toggle navigation Home Bank Account List Load By Website Group [ISPORT] SUPERLI…" at bounding box center [599, 232] width 1198 height 464
select select "***"
click at [537, 232] on link "Import Mutasi" at bounding box center [579, 226] width 117 height 32
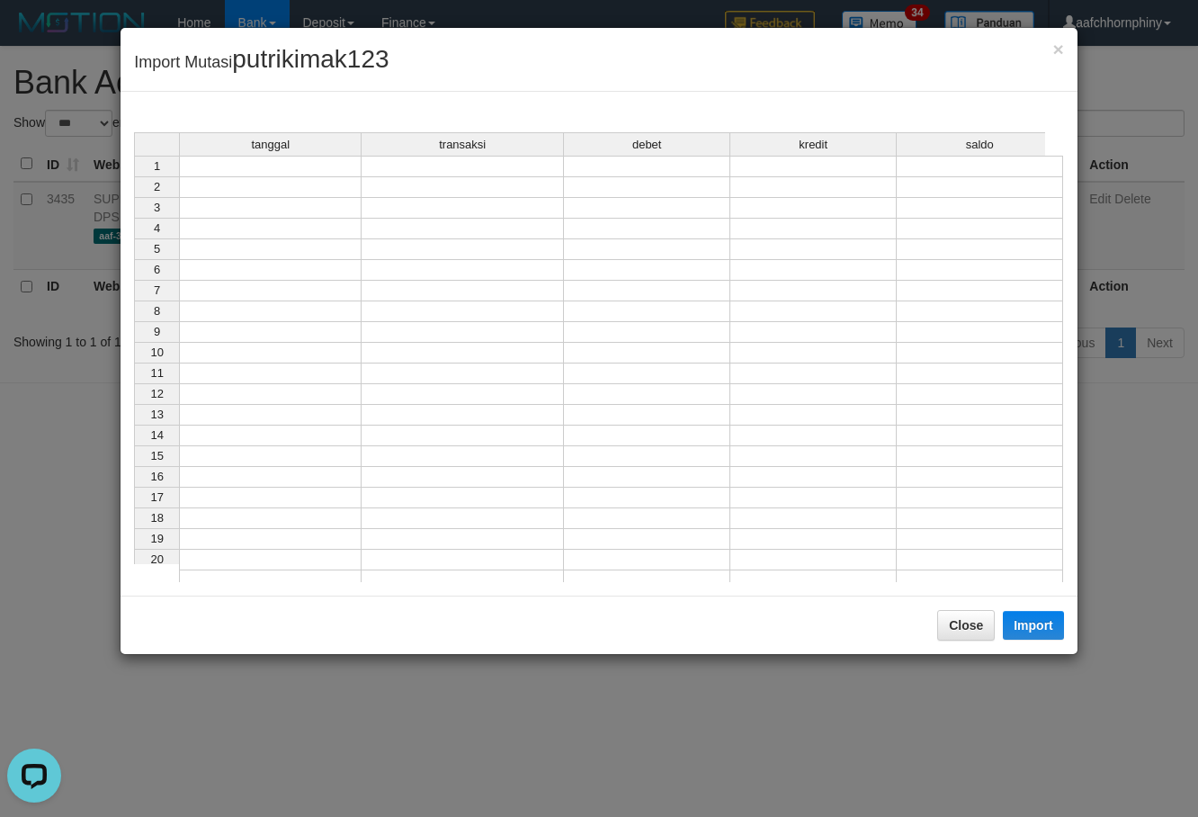
click at [328, 171] on td at bounding box center [270, 167] width 183 height 22
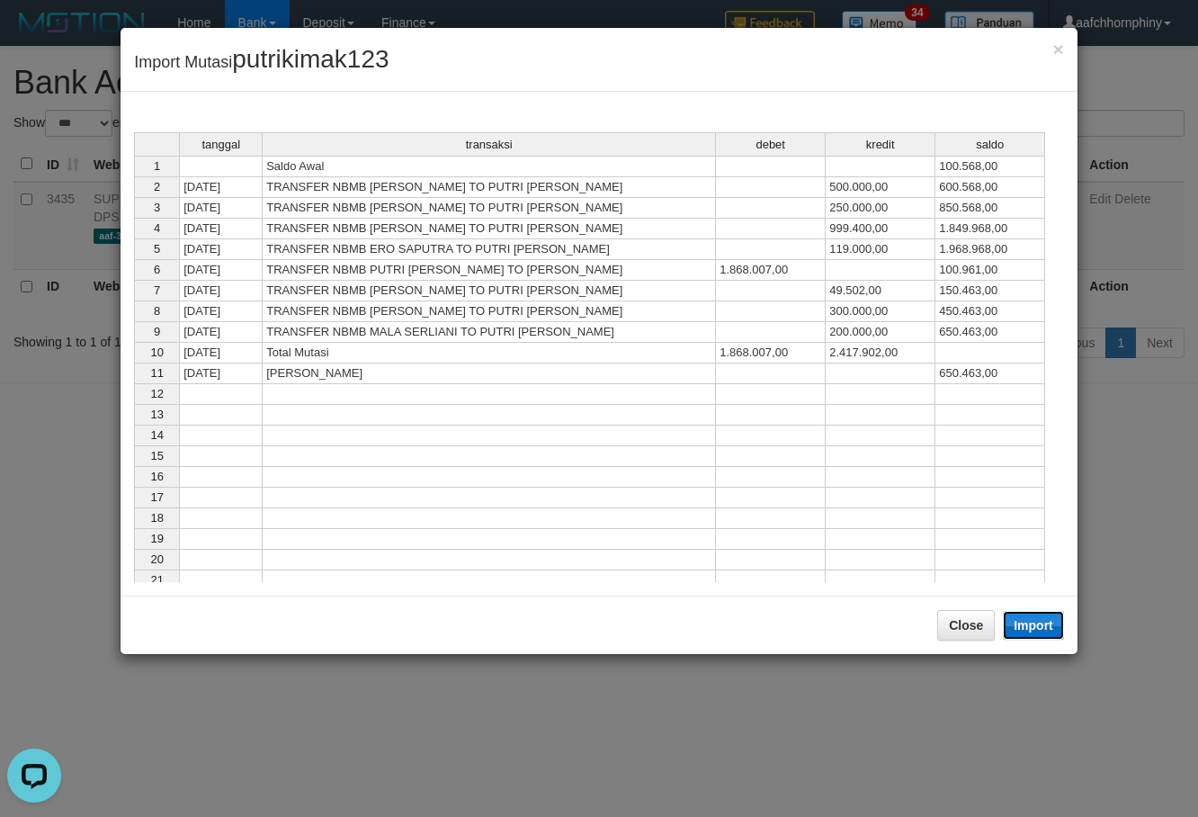
click at [1016, 630] on button "Import" at bounding box center [1033, 625] width 61 height 29
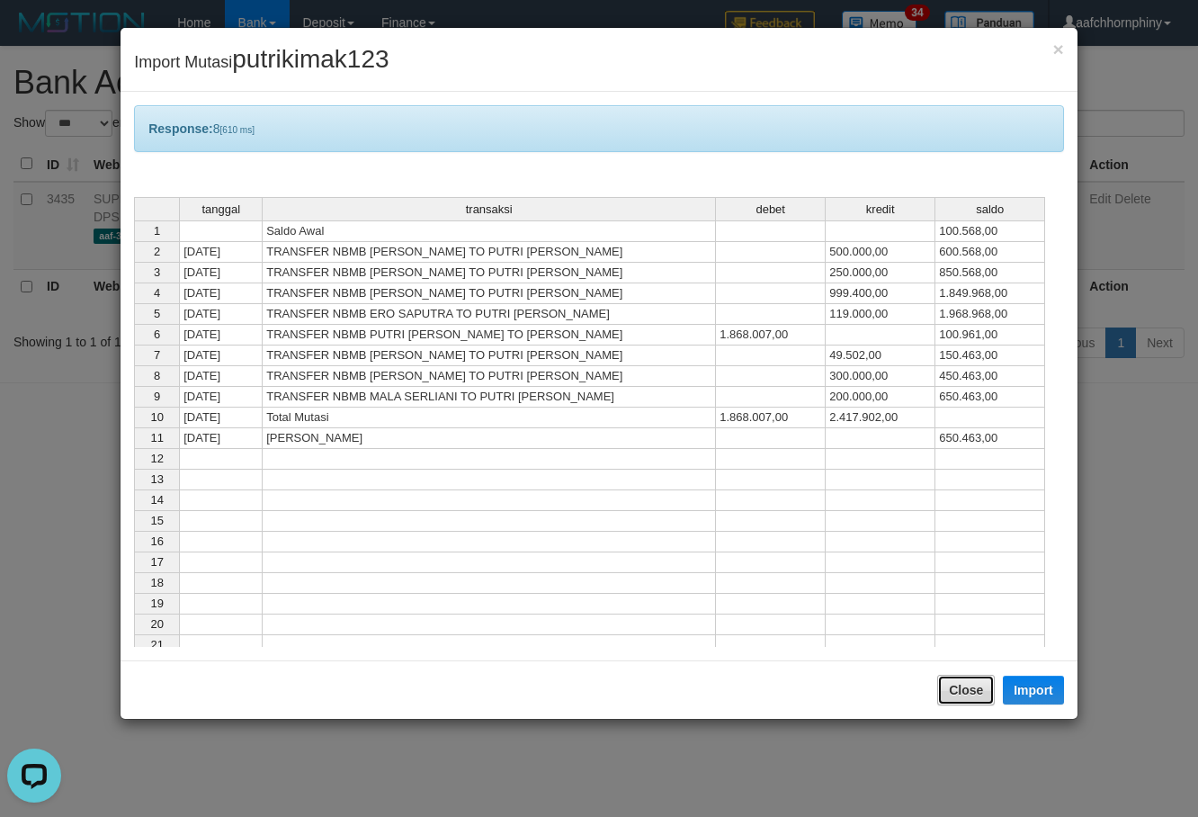
click at [975, 688] on button "Close" at bounding box center [966, 690] width 58 height 31
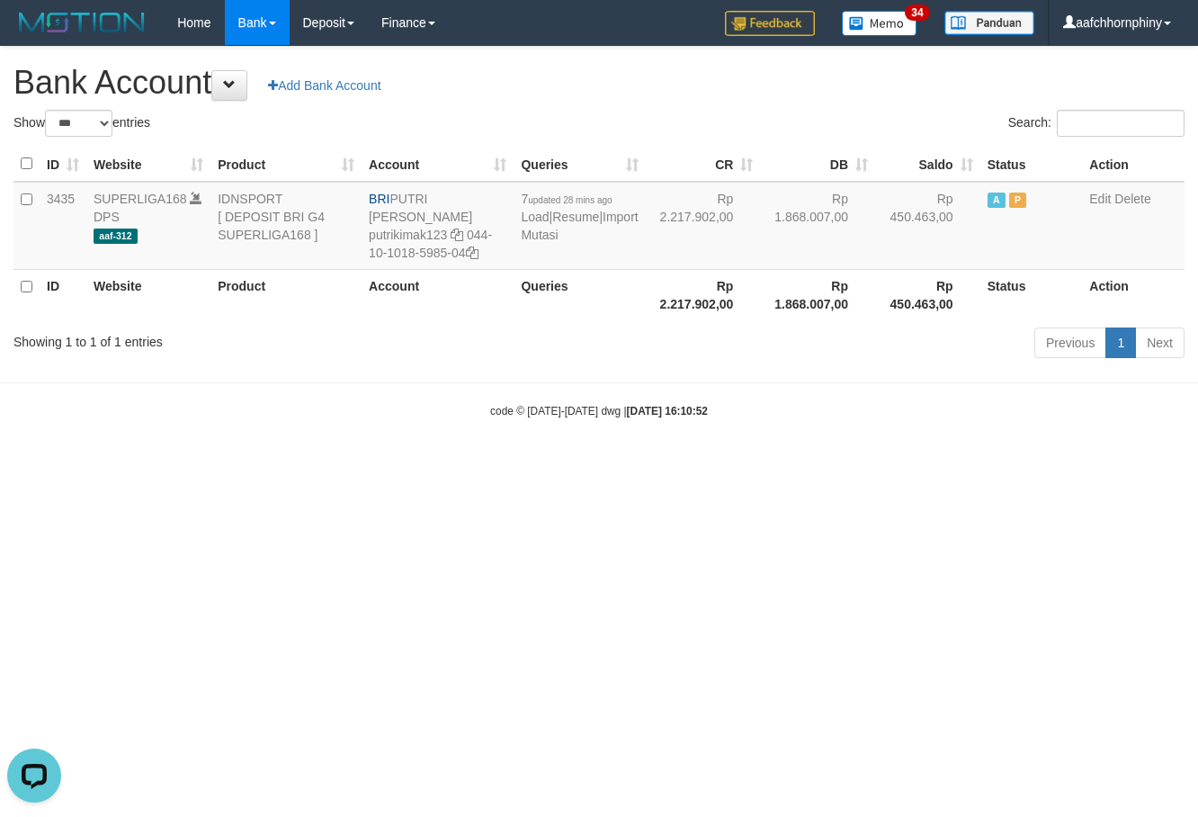
click at [836, 61] on div "**********" at bounding box center [599, 205] width 1198 height 317
select select "***"
click at [538, 235] on link "Import Mutasi" at bounding box center [579, 226] width 117 height 32
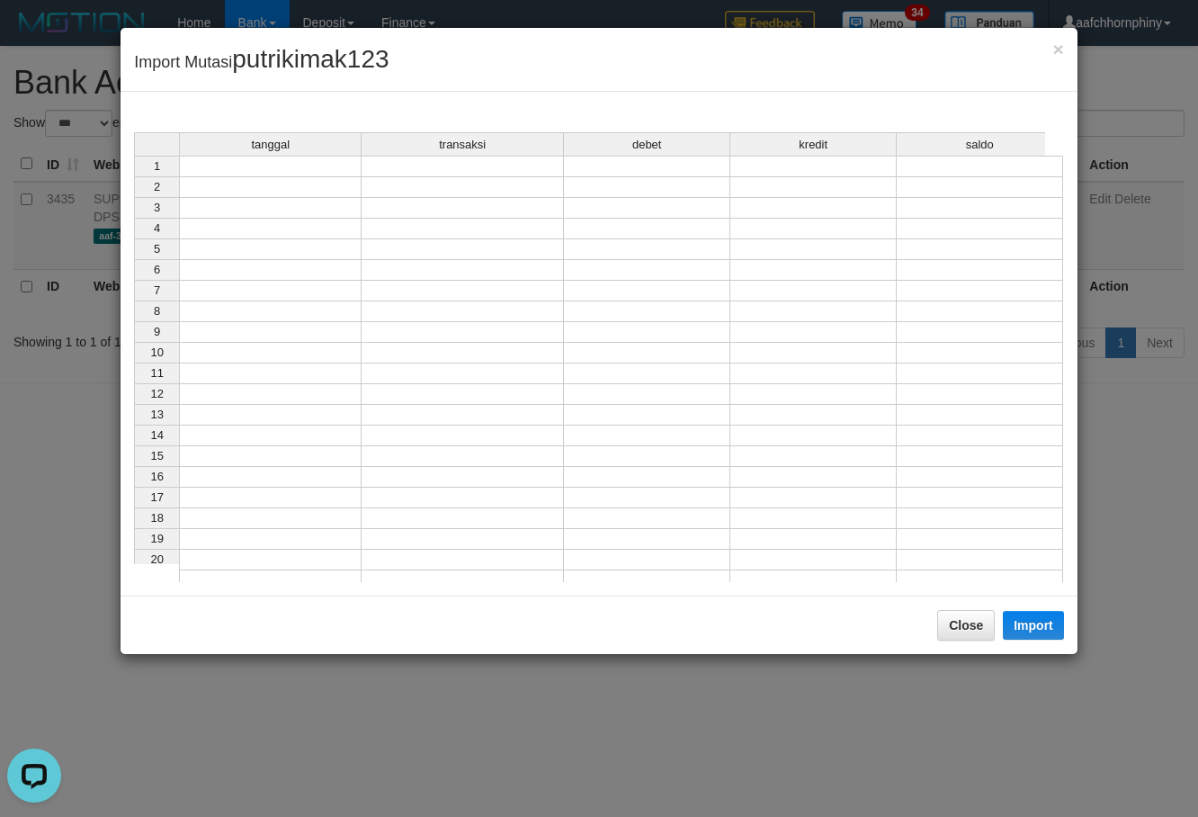
click at [285, 174] on td at bounding box center [270, 167] width 183 height 22
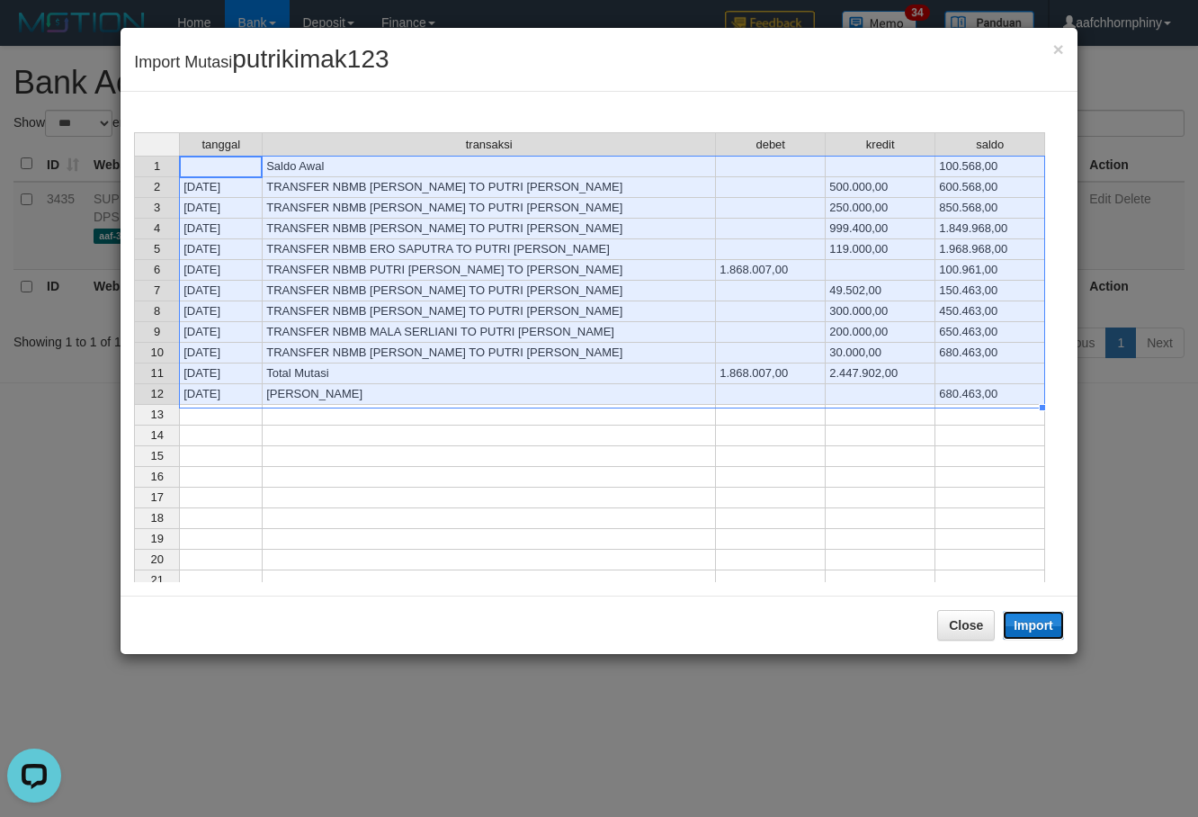
click at [1014, 620] on button "Import" at bounding box center [1033, 625] width 61 height 29
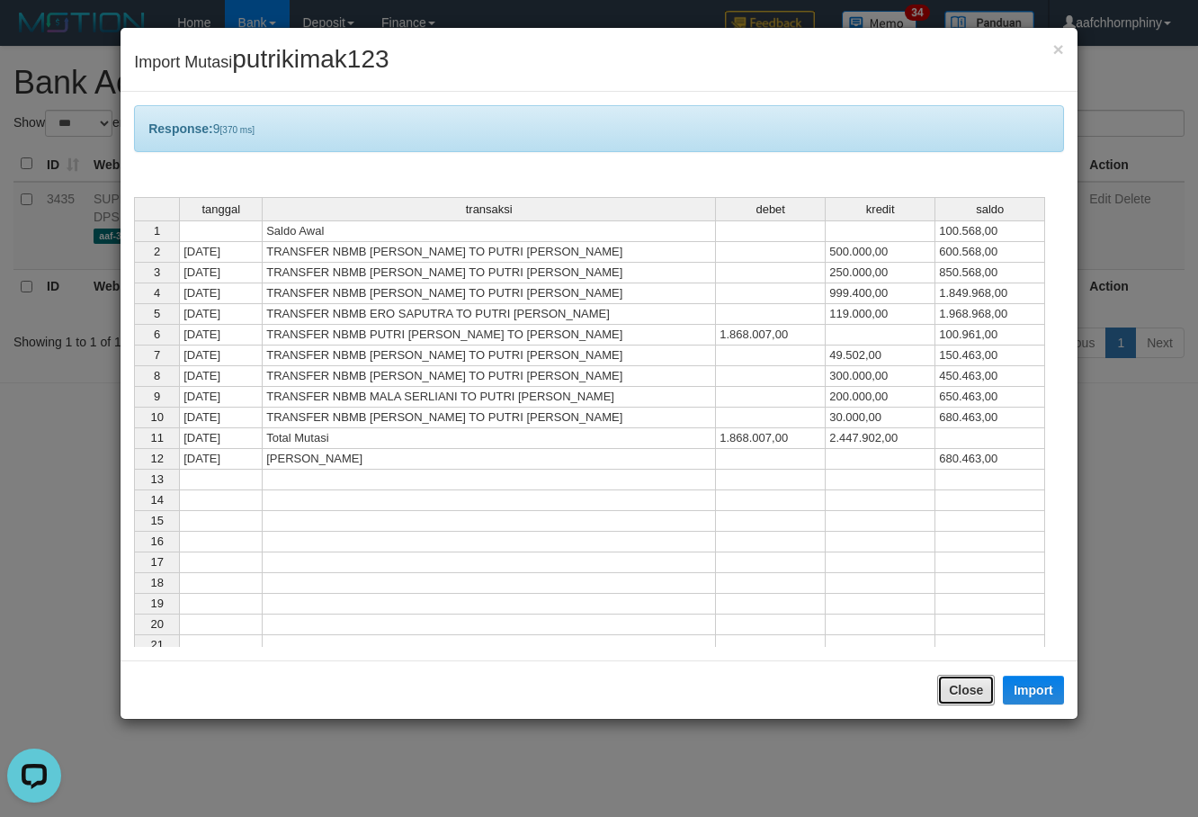
click at [959, 677] on button "Close" at bounding box center [966, 690] width 58 height 31
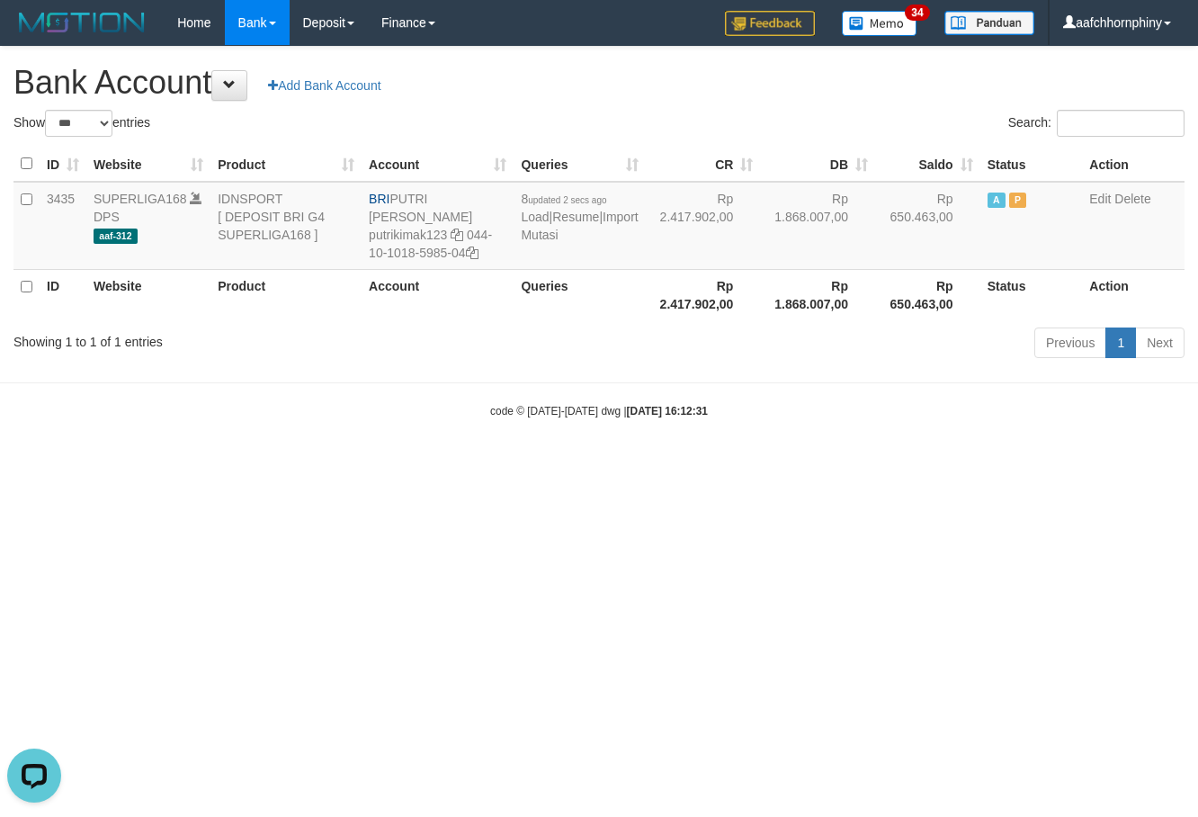
click at [731, 123] on div "Search:" at bounding box center [898, 125] width 572 height 31
select select "***"
drag, startPoint x: 907, startPoint y: 565, endPoint x: 935, endPoint y: 579, distance: 32.2
click at [907, 464] on html "Toggle navigation Home Bank Account List Load By Website Group [ISPORT] SUPERLI…" at bounding box center [599, 232] width 1198 height 464
click at [969, 464] on html "Toggle navigation Home Bank Account List Load By Website Group [ISPORT] SUPERLI…" at bounding box center [599, 232] width 1198 height 464
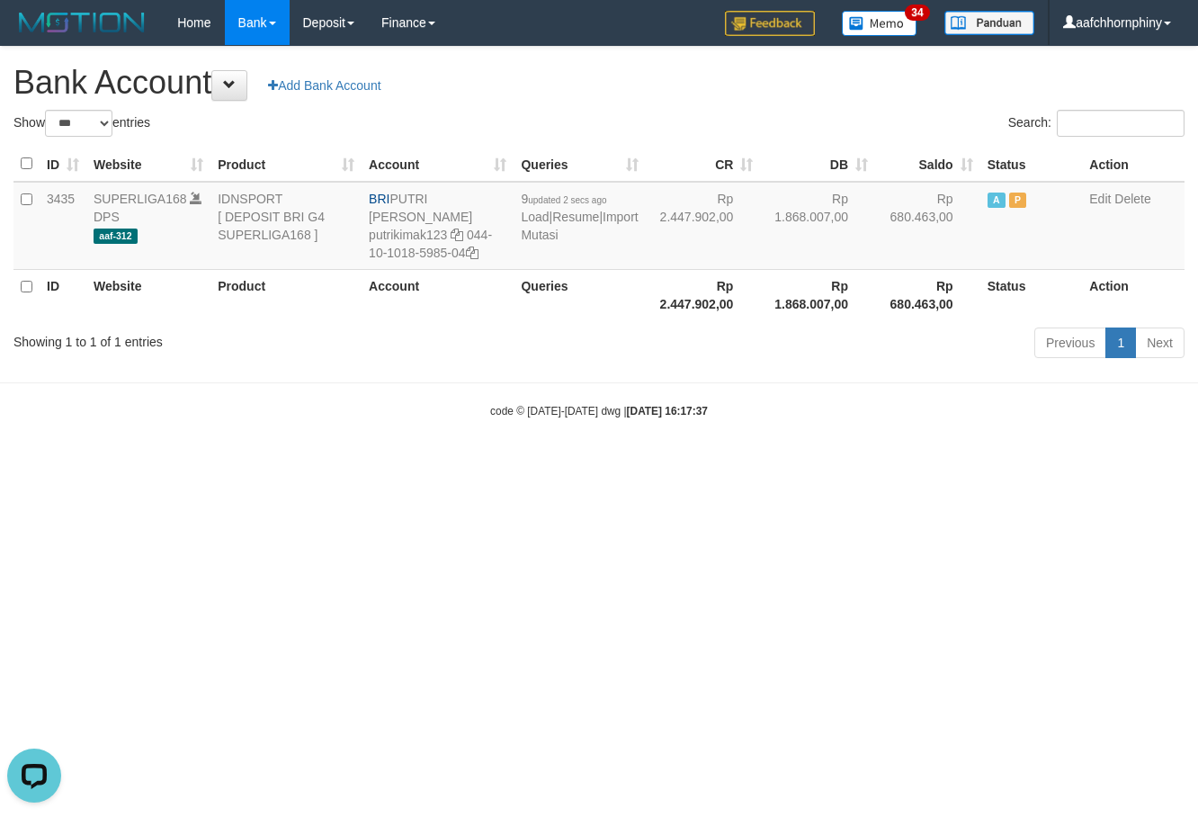
click at [953, 464] on html "Toggle navigation Home Bank Account List Load By Website Group [ISPORT] SUPERLI…" at bounding box center [599, 232] width 1198 height 464
select select "***"
drag, startPoint x: 630, startPoint y: 608, endPoint x: 763, endPoint y: 613, distance: 133.2
click at [630, 464] on html "Toggle navigation Home Bank Account List Load By Website Group [ISPORT] SUPERLI…" at bounding box center [599, 232] width 1198 height 464
click at [567, 464] on html "Toggle navigation Home Bank Account List Load By Website Group [ISPORT] SUPERLI…" at bounding box center [599, 232] width 1198 height 464
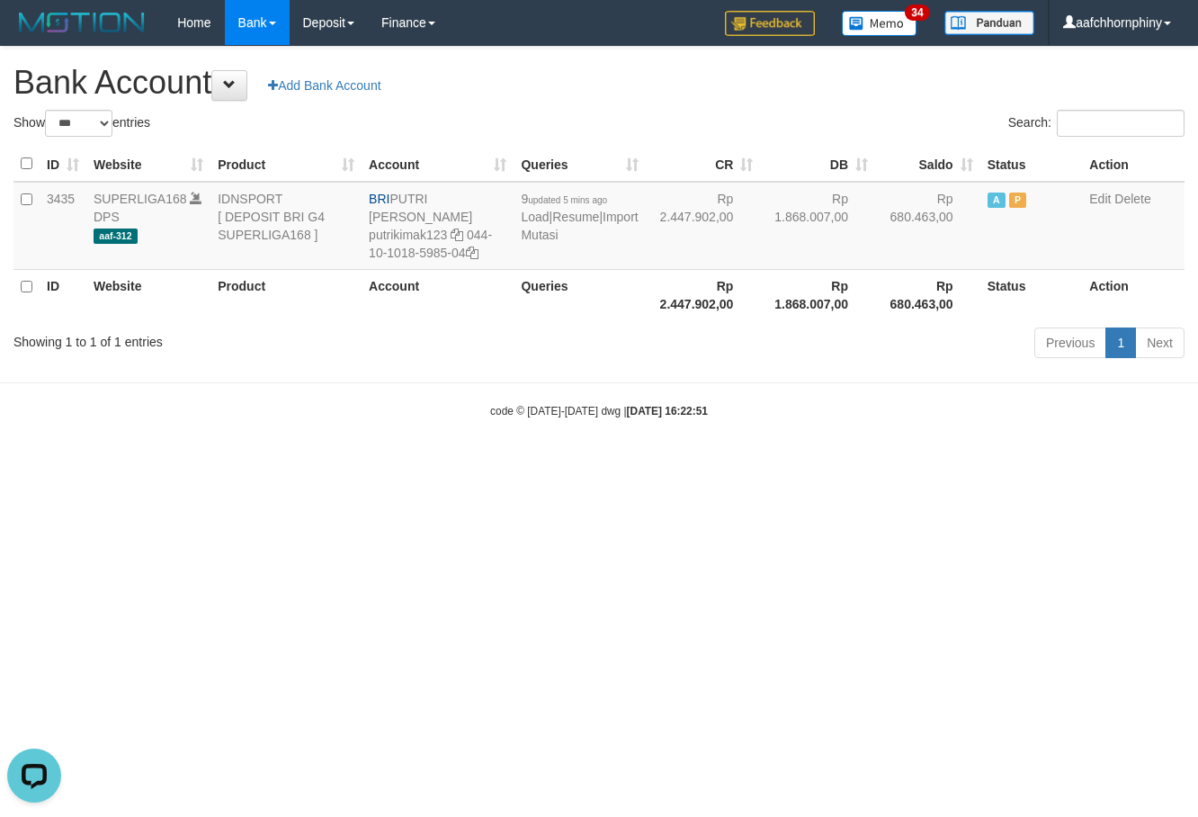
click at [1047, 464] on html "Toggle navigation Home Bank Account List Load By Website Group [ISPORT] SUPERLI…" at bounding box center [599, 232] width 1198 height 464
click at [1000, 464] on html "Toggle navigation Home Bank Account List Load By Website Group [ISPORT] SUPERLI…" at bounding box center [599, 232] width 1199 height 464
click at [538, 239] on link "Import Mutasi" at bounding box center [580, 226] width 117 height 32
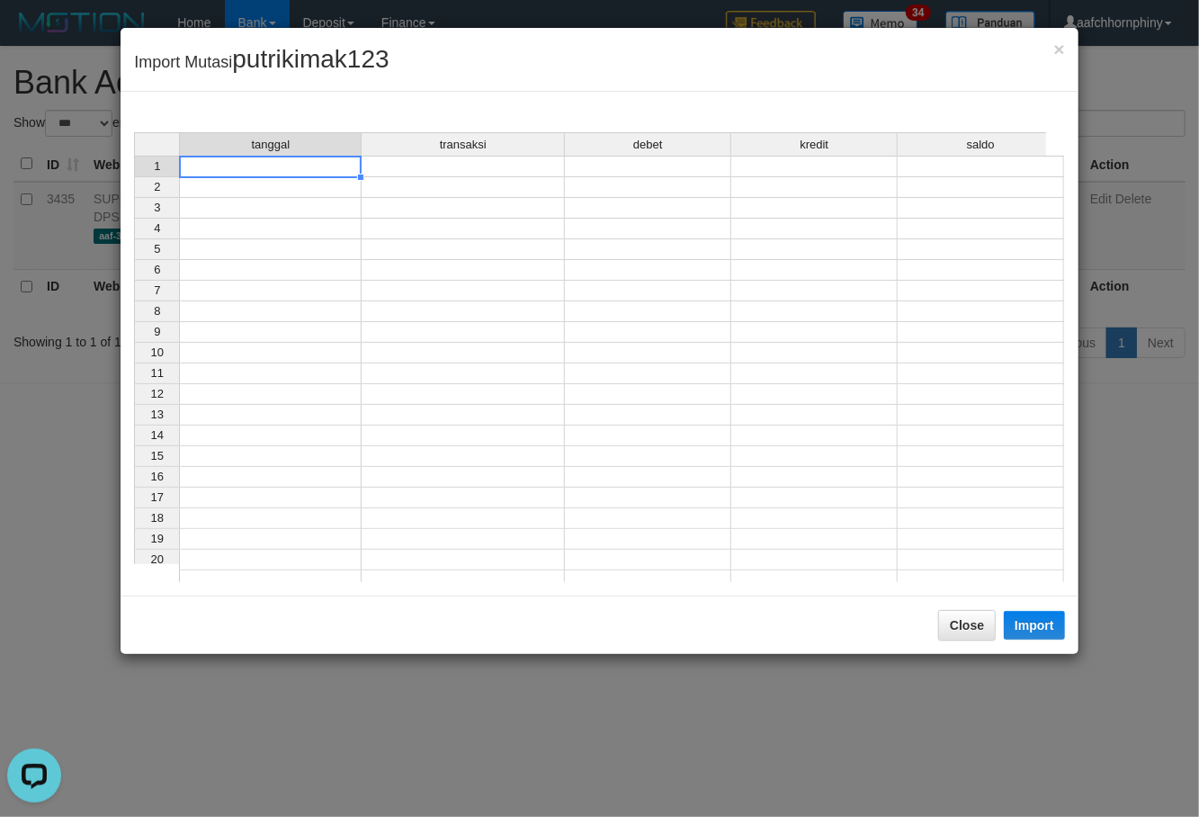
click at [318, 169] on td at bounding box center [270, 167] width 183 height 22
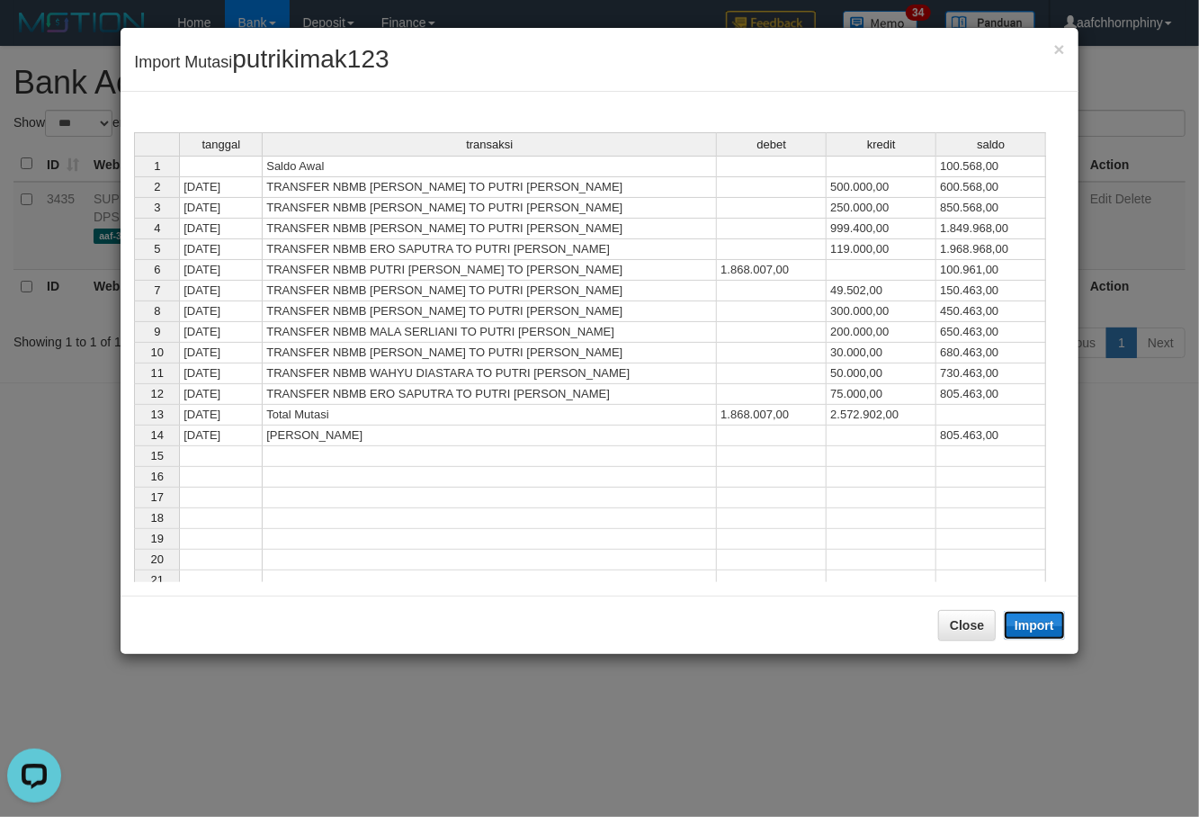
click at [1037, 628] on button "Import" at bounding box center [1034, 625] width 61 height 29
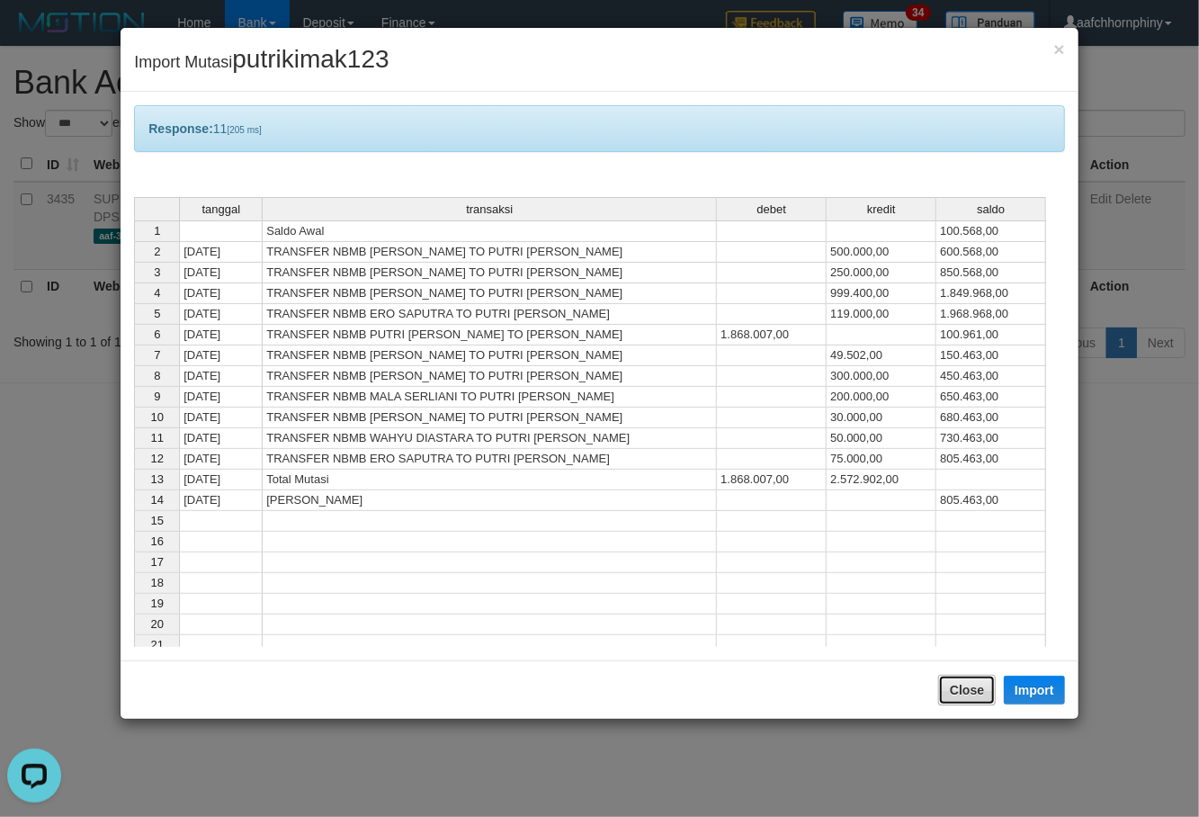
click at [979, 689] on button "Close" at bounding box center [967, 690] width 58 height 31
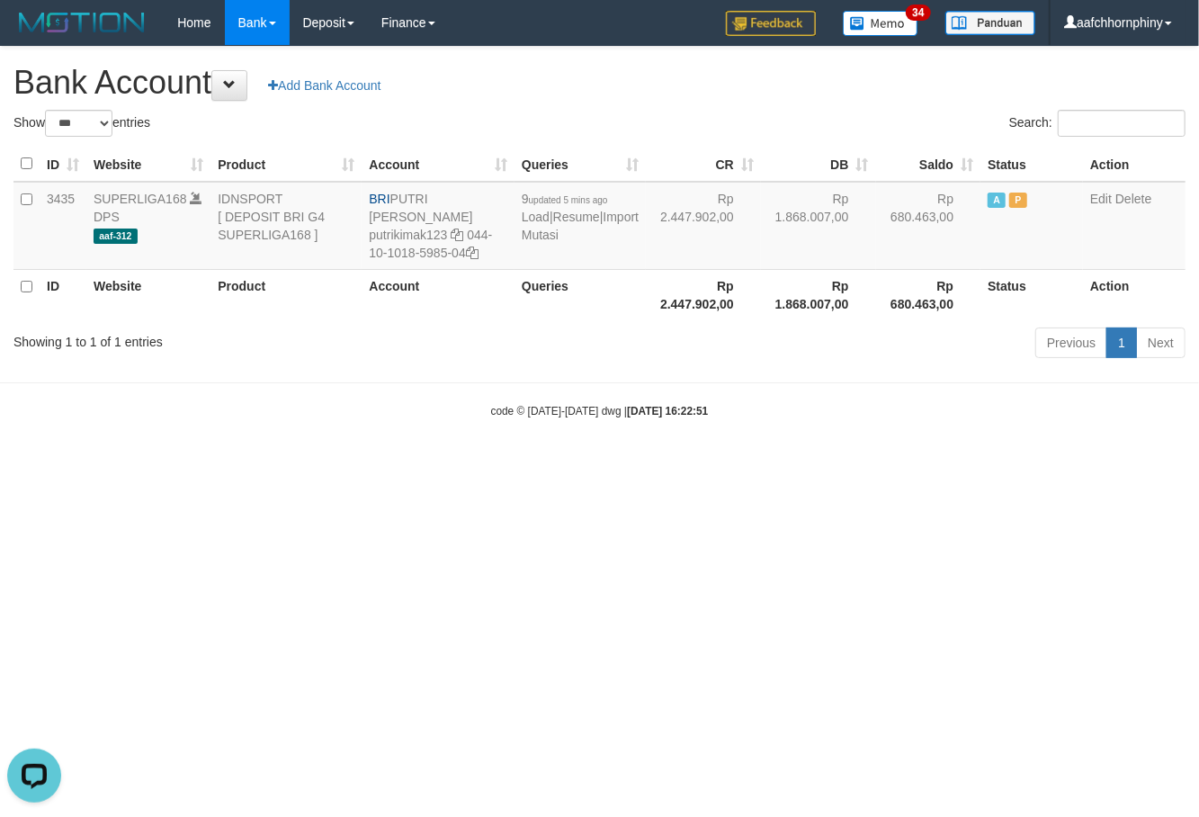
click at [795, 76] on h1 "Bank Account Add Bank Account" at bounding box center [599, 83] width 1172 height 36
select select "***"
click at [76, 464] on html "Toggle navigation Home Bank Account List Load By Website Group [ISPORT] SUPERLI…" at bounding box center [599, 232] width 1199 height 464
click at [541, 232] on link "Import Mutasi" at bounding box center [579, 226] width 117 height 32
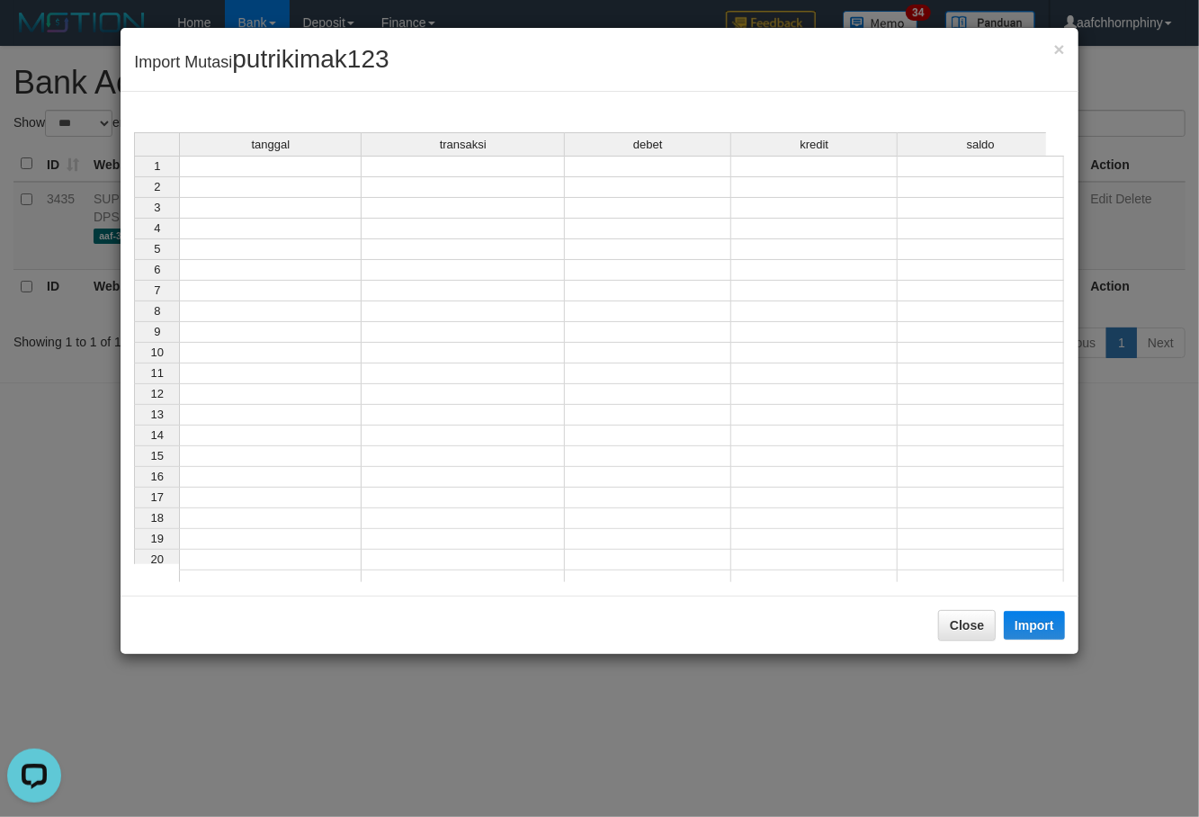
click at [324, 156] on div "tanggal transaksi debet kredit saldo" at bounding box center [590, 145] width 912 height 26
click at [309, 158] on div "tanggal transaksi debet kredit saldo" at bounding box center [590, 145] width 912 height 26
click at [309, 164] on td at bounding box center [270, 167] width 183 height 22
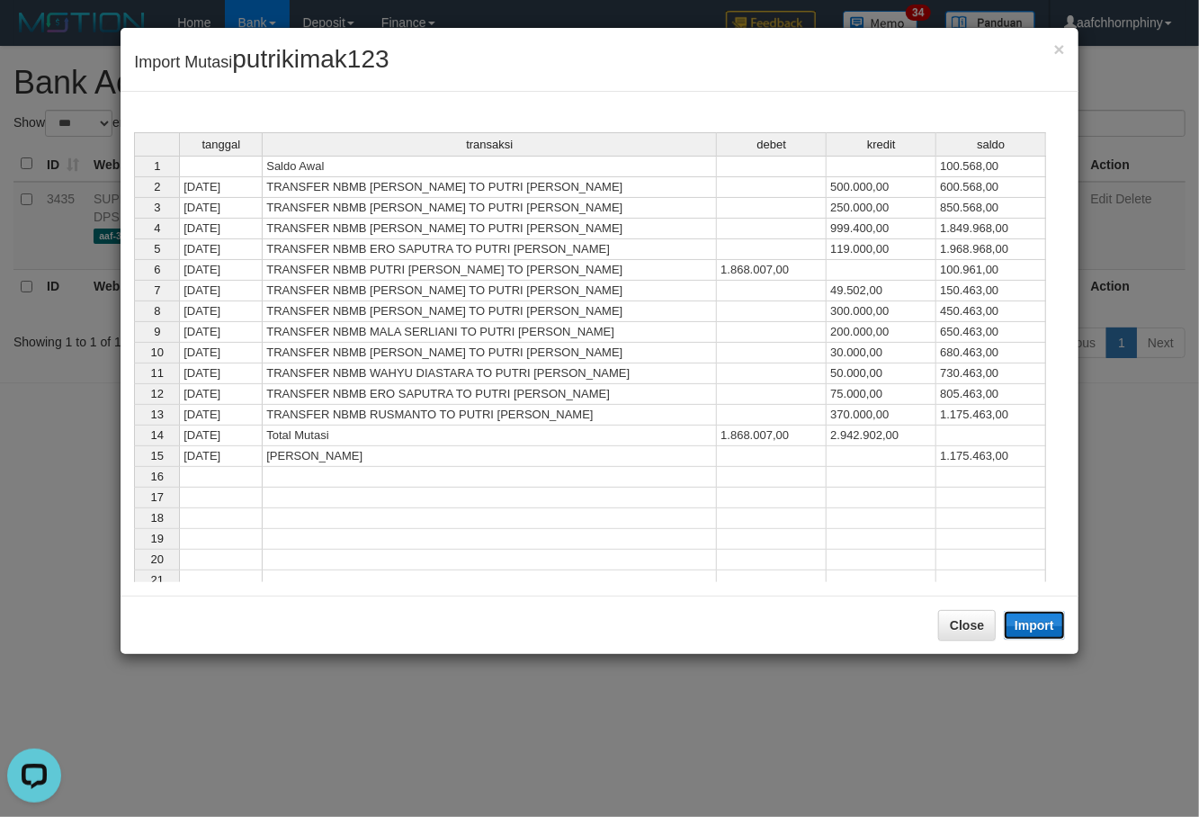
click at [1030, 627] on button "Import" at bounding box center [1034, 625] width 61 height 29
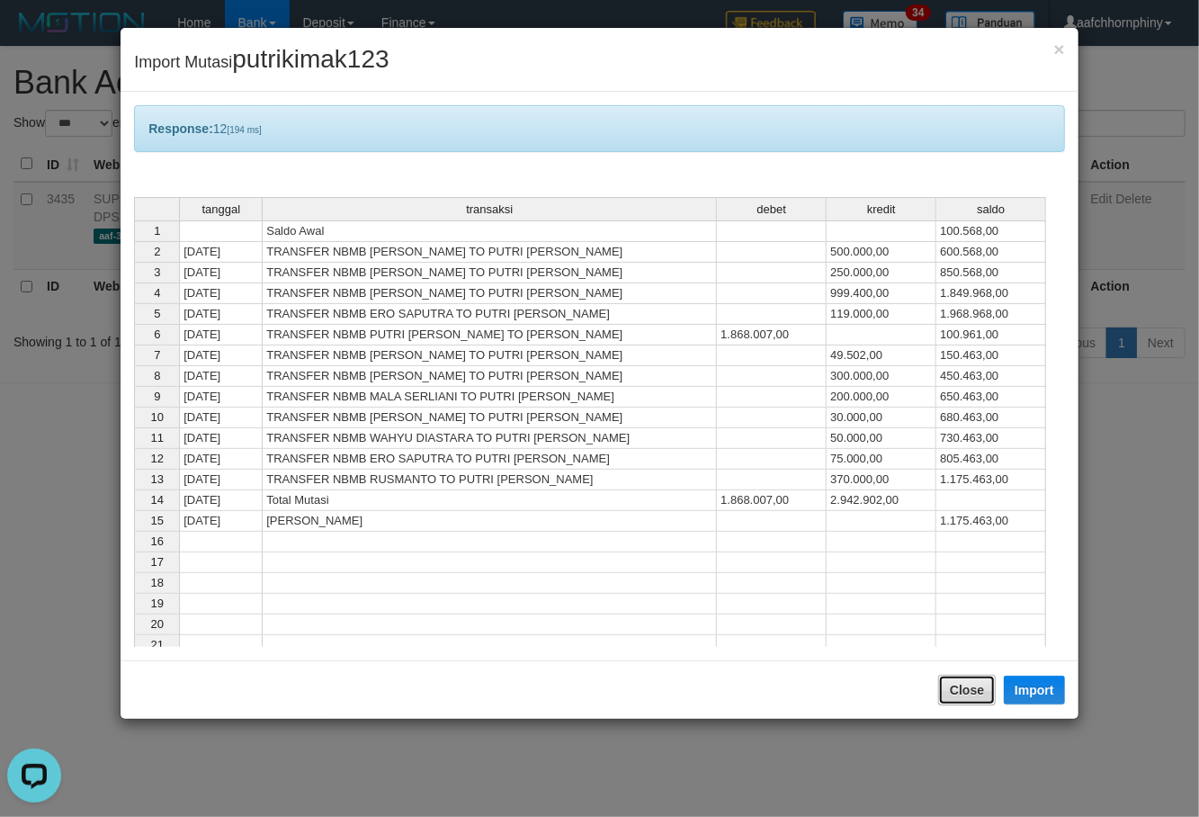
click at [968, 705] on button "Close" at bounding box center [967, 690] width 58 height 31
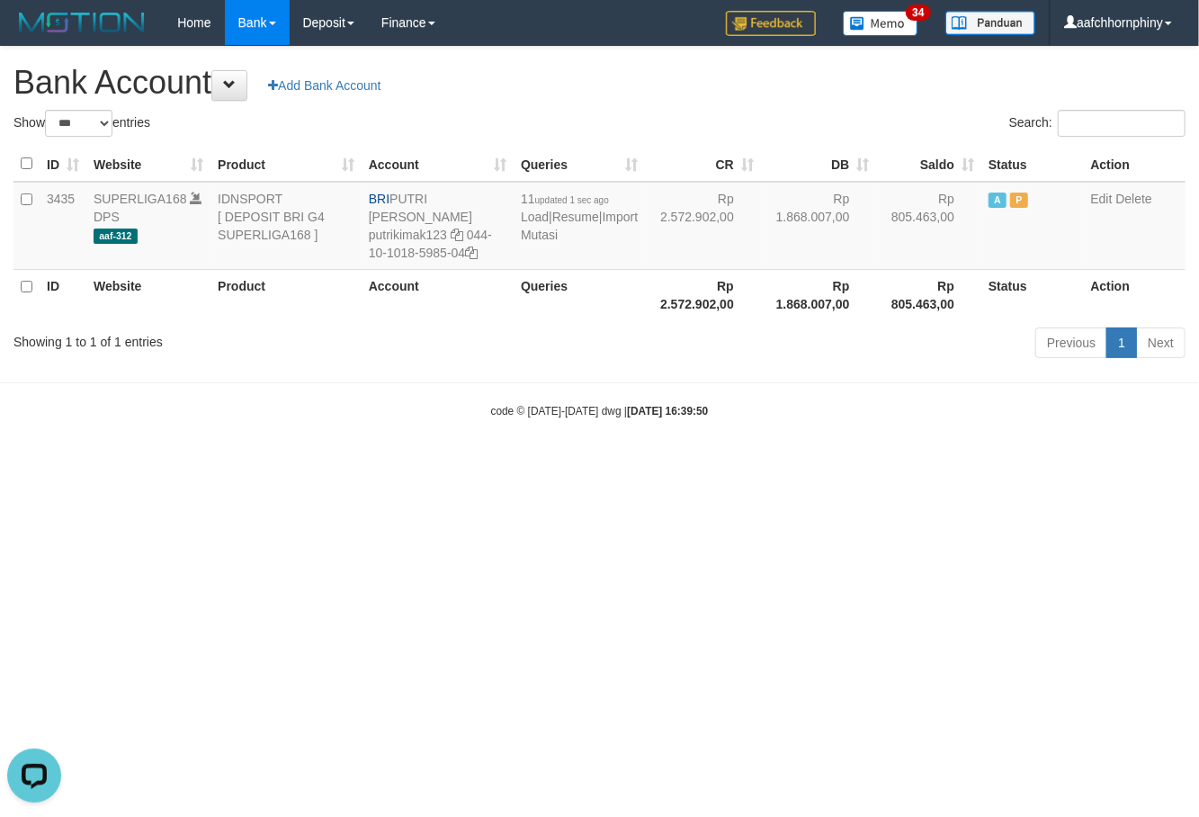
click at [764, 73] on h1 "Bank Account Add Bank Account" at bounding box center [599, 83] width 1172 height 36
select select "***"
drag, startPoint x: 393, startPoint y: 194, endPoint x: 493, endPoint y: 191, distance: 99.9
click at [493, 191] on td "BRI PUTRI [PERSON_NAME] putrikimak123 044-10-1018-5985-04" at bounding box center [431, 226] width 149 height 88
copy td "PUTRI [PERSON_NAME]"
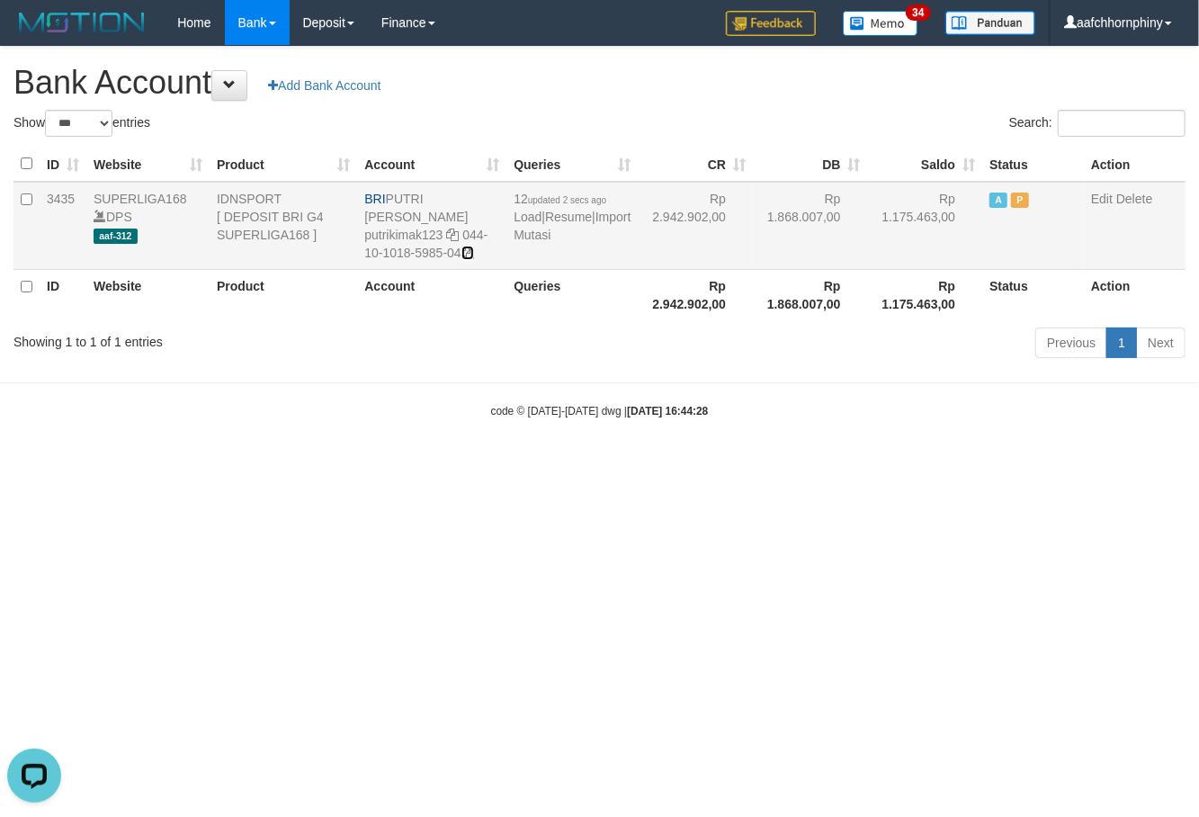
drag, startPoint x: 476, startPoint y: 235, endPoint x: 493, endPoint y: 235, distance: 17.1
click at [474, 246] on icon at bounding box center [467, 252] width 13 height 13
copy td "PUTRI [PERSON_NAME]"
click at [534, 231] on link "Import Mutasi" at bounding box center [572, 226] width 117 height 32
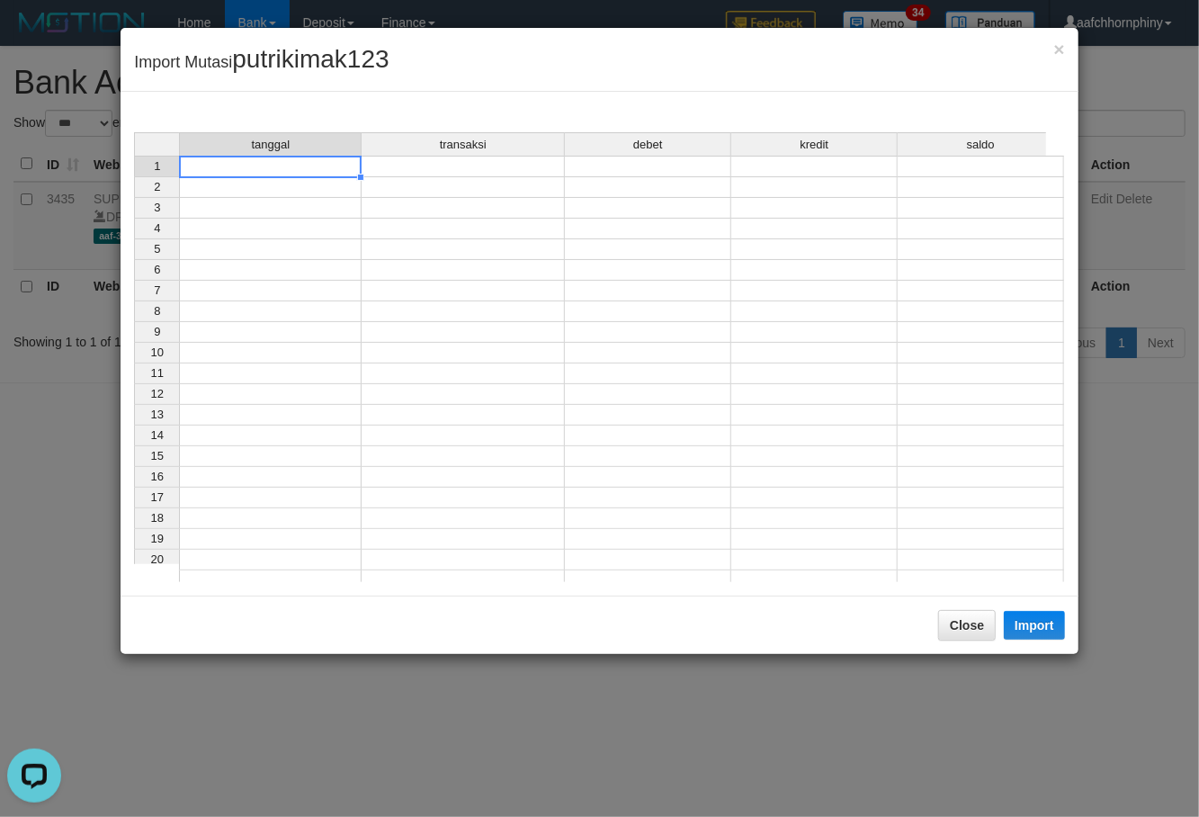
click at [291, 166] on td at bounding box center [270, 167] width 183 height 22
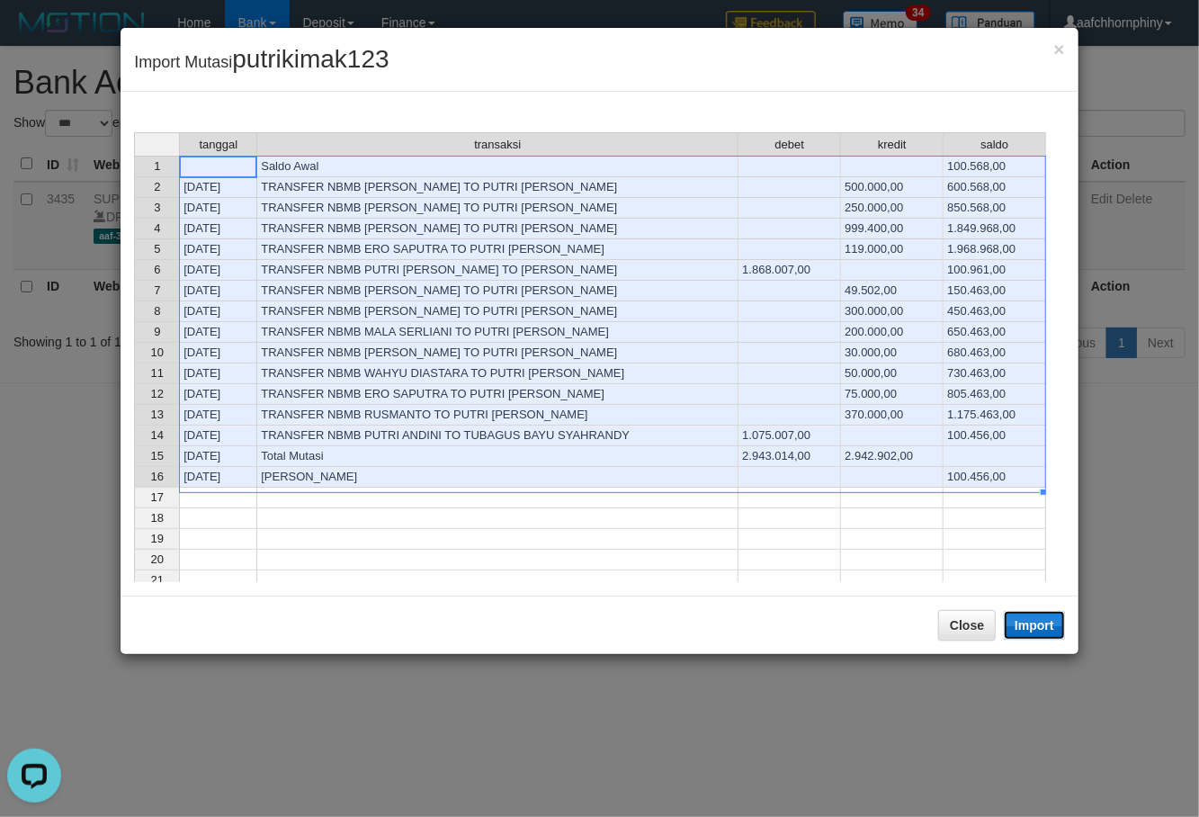
click at [1033, 623] on button "Import" at bounding box center [1034, 625] width 61 height 29
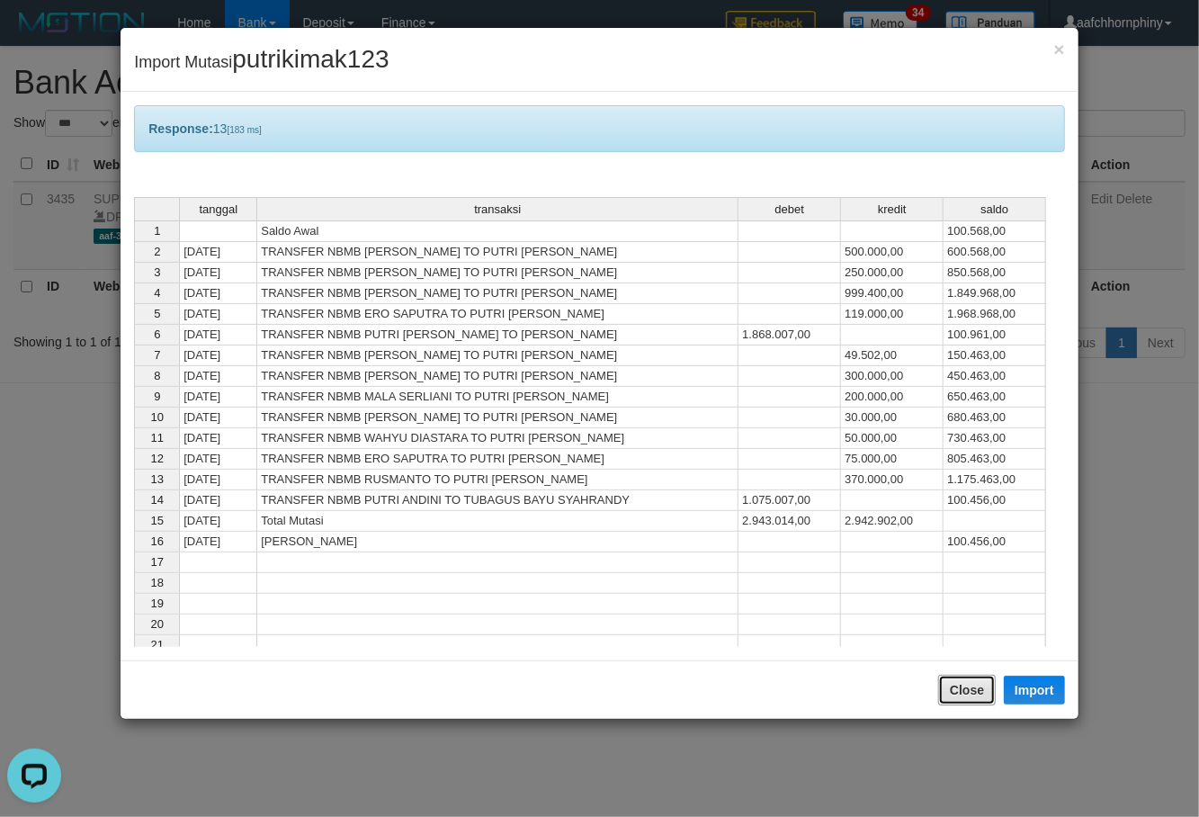
click at [966, 687] on button "Close" at bounding box center [967, 690] width 58 height 31
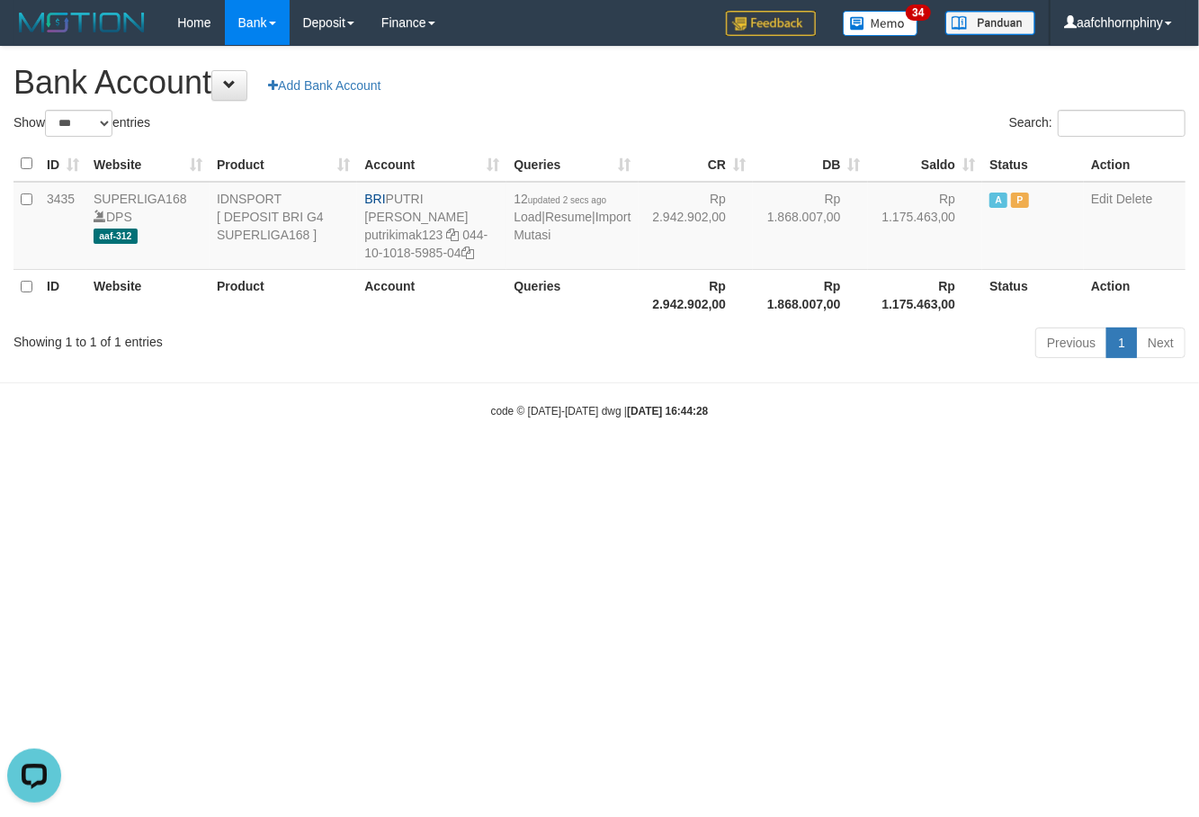
click at [711, 77] on h1 "Bank Account Add Bank Account" at bounding box center [599, 83] width 1172 height 36
select select "***"
click at [531, 237] on link "Import Mutasi" at bounding box center [579, 226] width 117 height 32
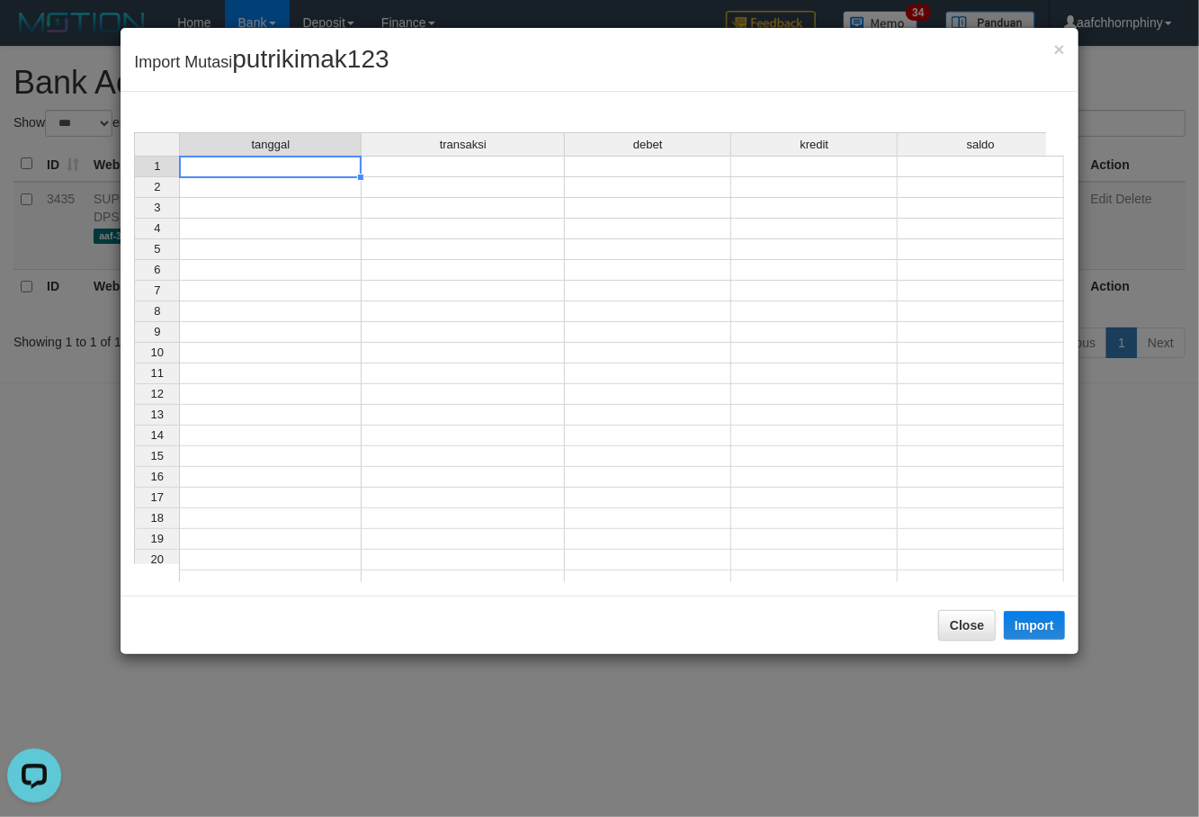
click at [307, 165] on td at bounding box center [270, 167] width 183 height 22
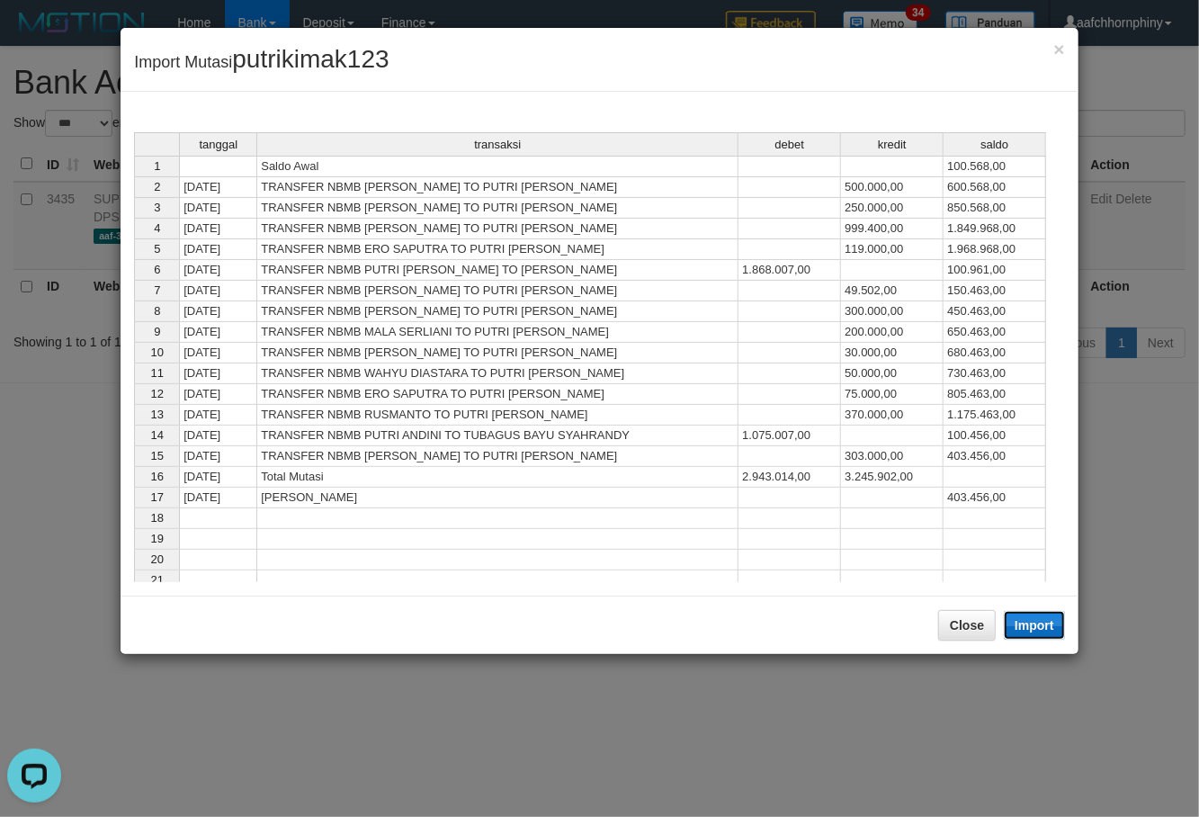
click at [1059, 624] on button "Import" at bounding box center [1034, 625] width 61 height 29
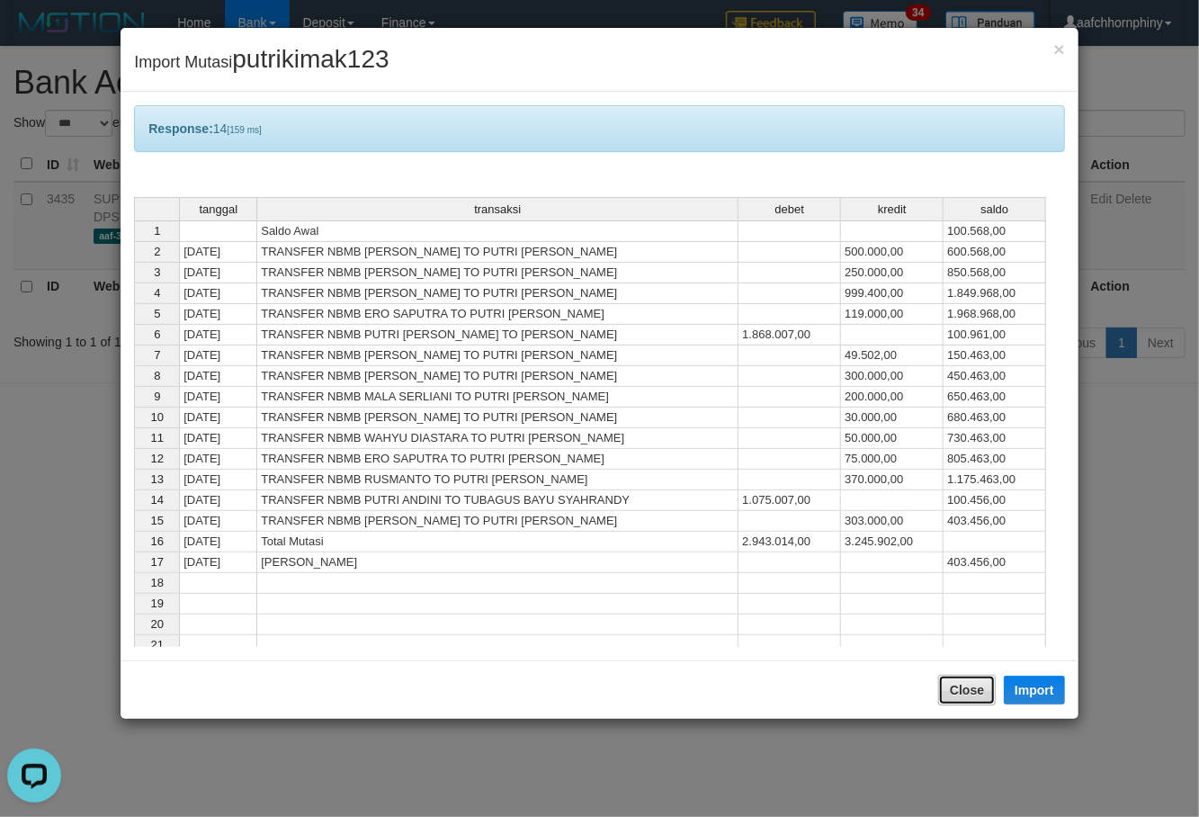
click at [970, 682] on button "Close" at bounding box center [967, 690] width 58 height 31
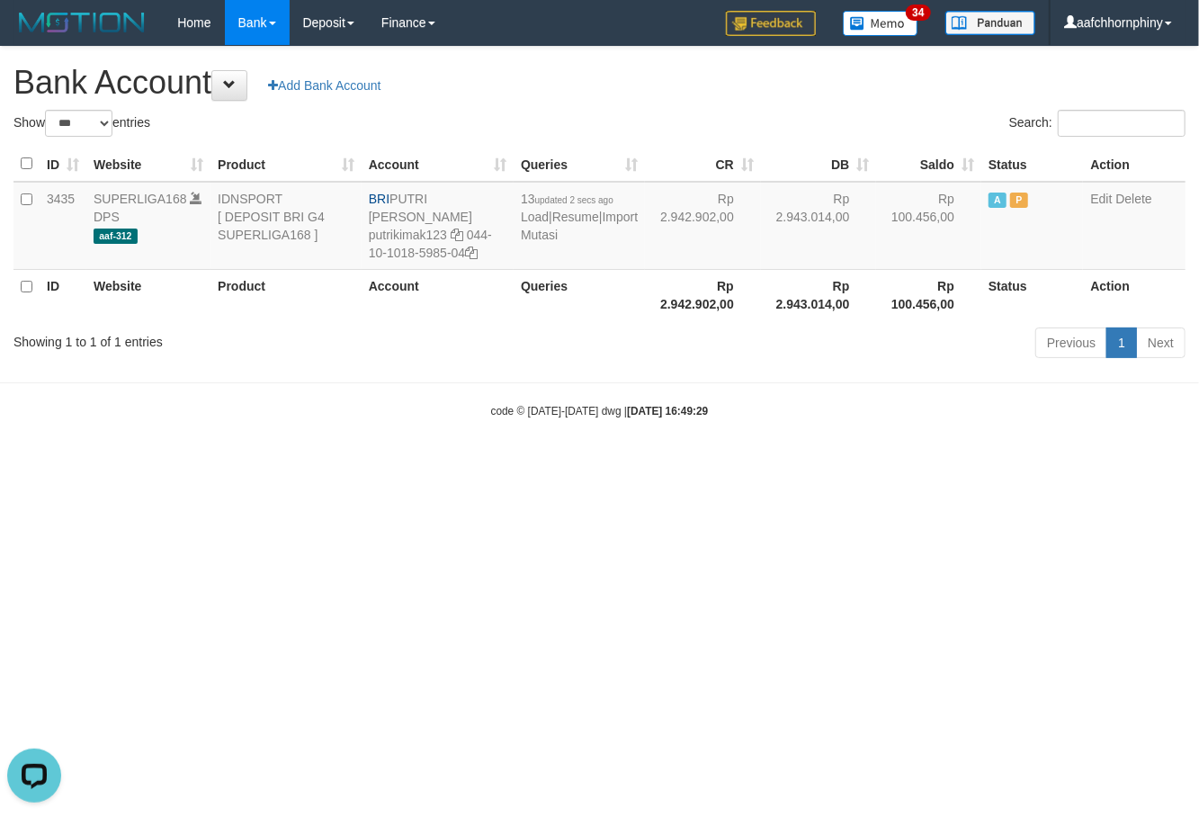
click at [808, 95] on h1 "Bank Account Add Bank Account" at bounding box center [599, 83] width 1172 height 36
select select "***"
click at [541, 234] on link "Import Mutasi" at bounding box center [579, 226] width 117 height 32
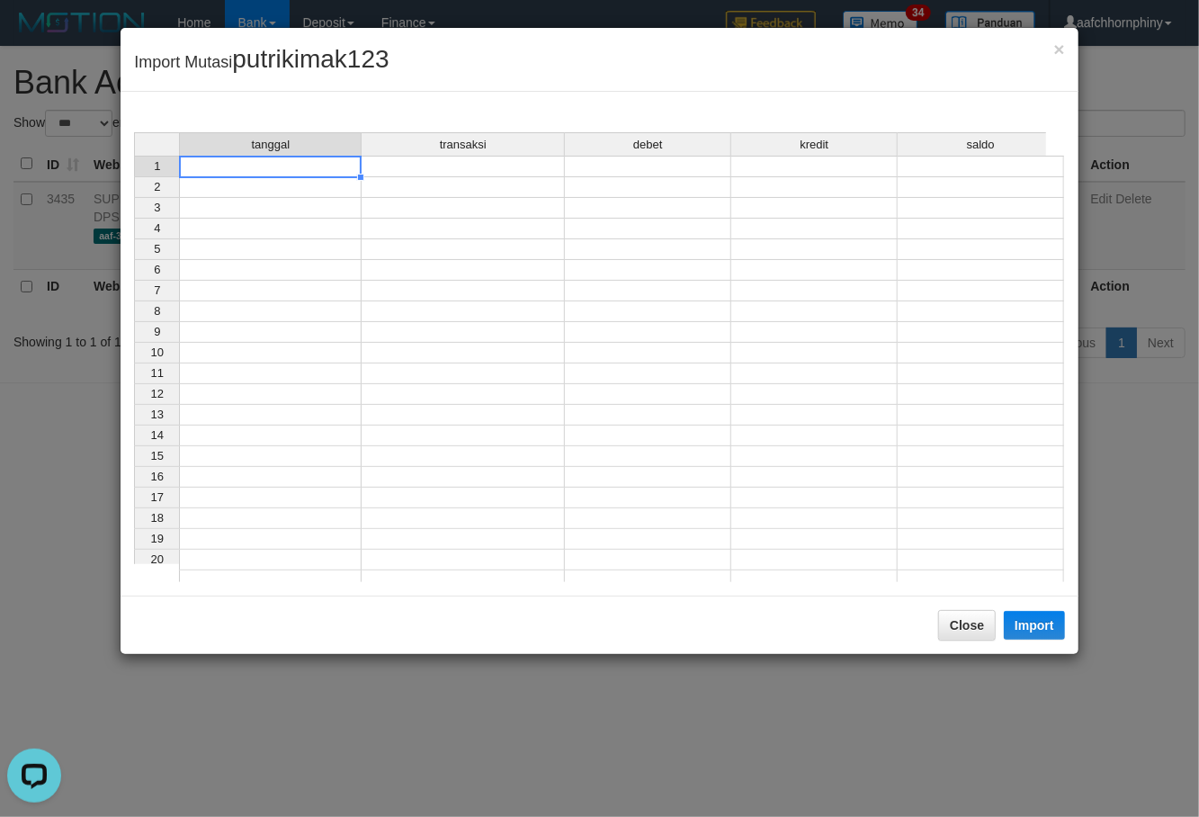
click at [134, 177] on div "tanggal transaksi debet kredit saldo 1 2 3 4 5 6 7 8 9 10 11 12 13 14 15 16 17 …" at bounding box center [134, 361] width 0 height 459
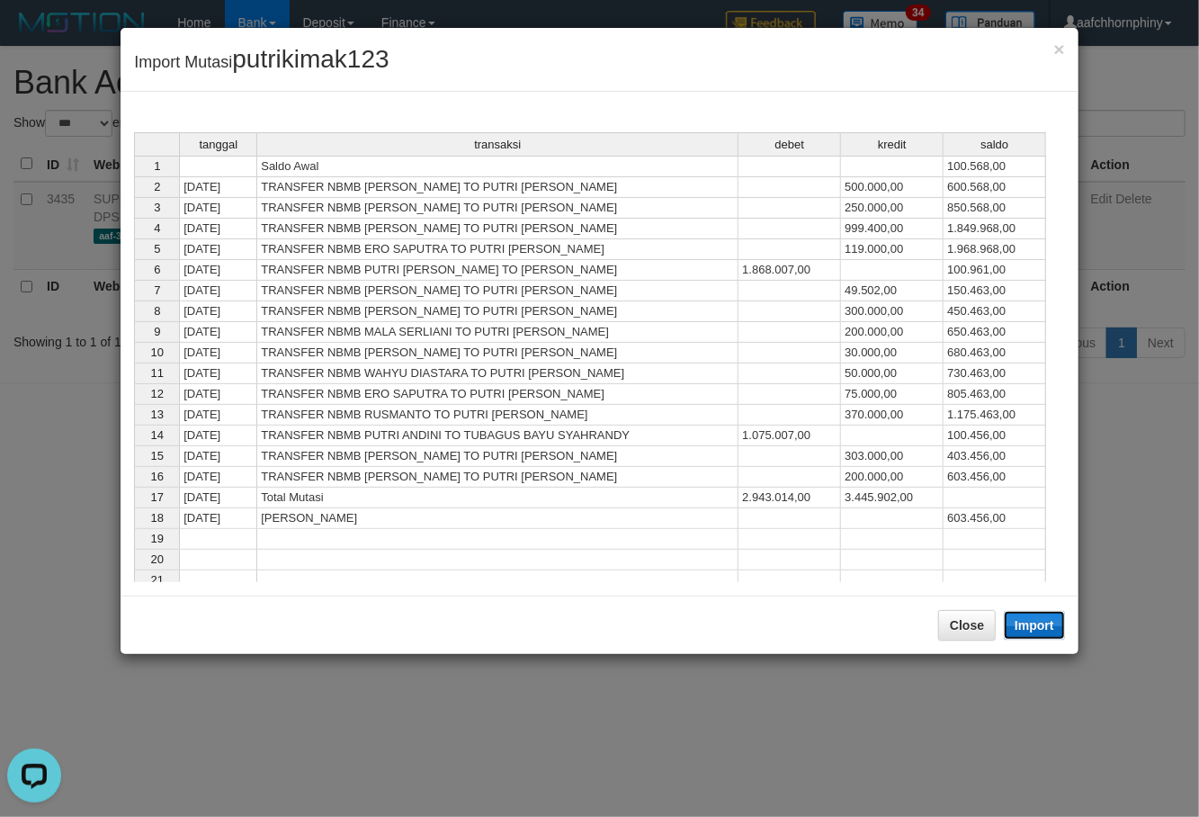
click at [1033, 633] on button "Import" at bounding box center [1034, 625] width 61 height 29
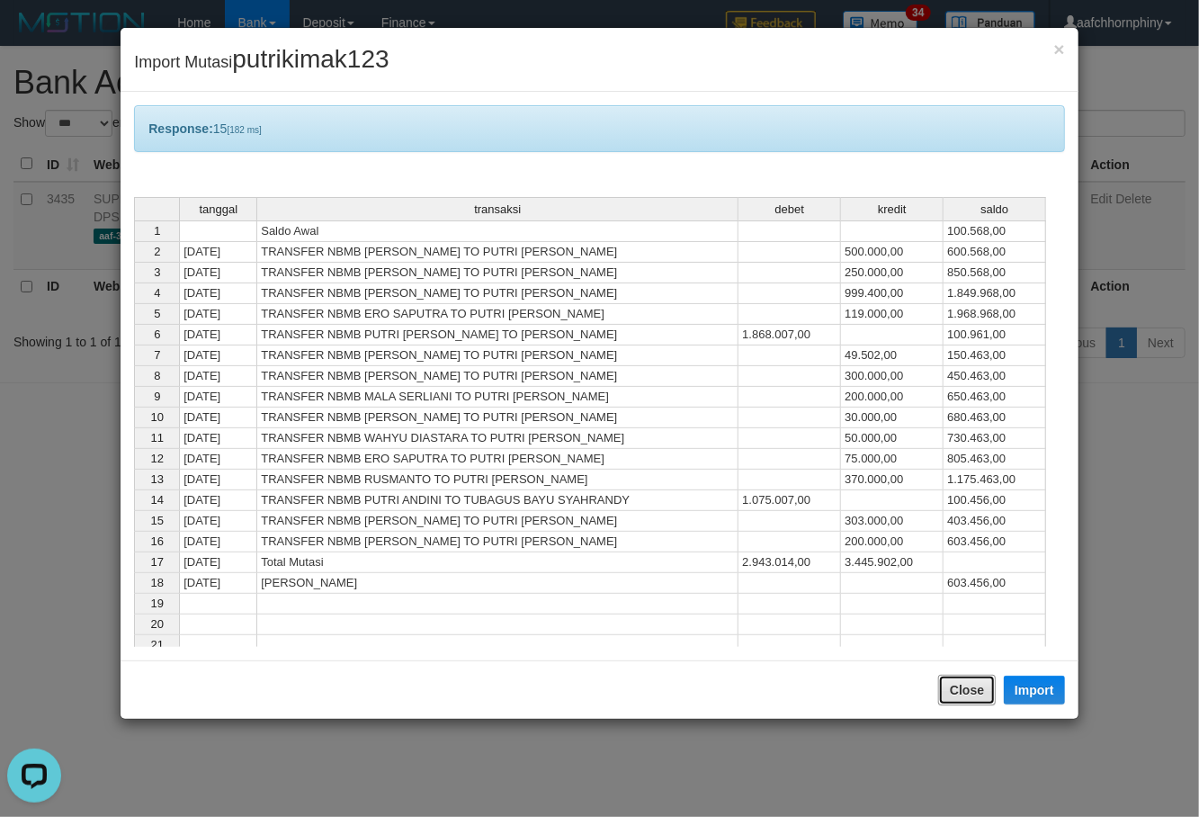
click at [984, 684] on button "Close" at bounding box center [967, 690] width 58 height 31
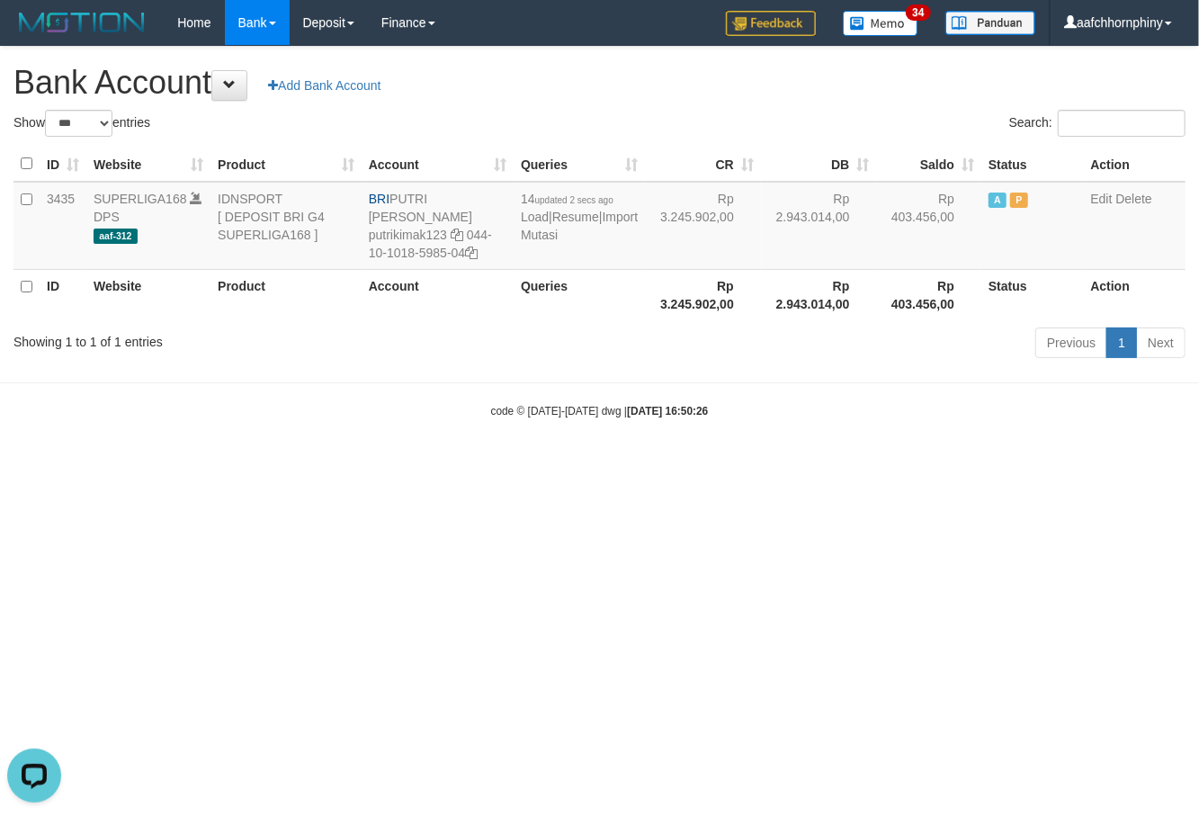
click at [827, 84] on h1 "Bank Account Add Bank Account" at bounding box center [599, 83] width 1172 height 36
select select "***"
click at [545, 235] on link "Import Mutasi" at bounding box center [579, 226] width 117 height 32
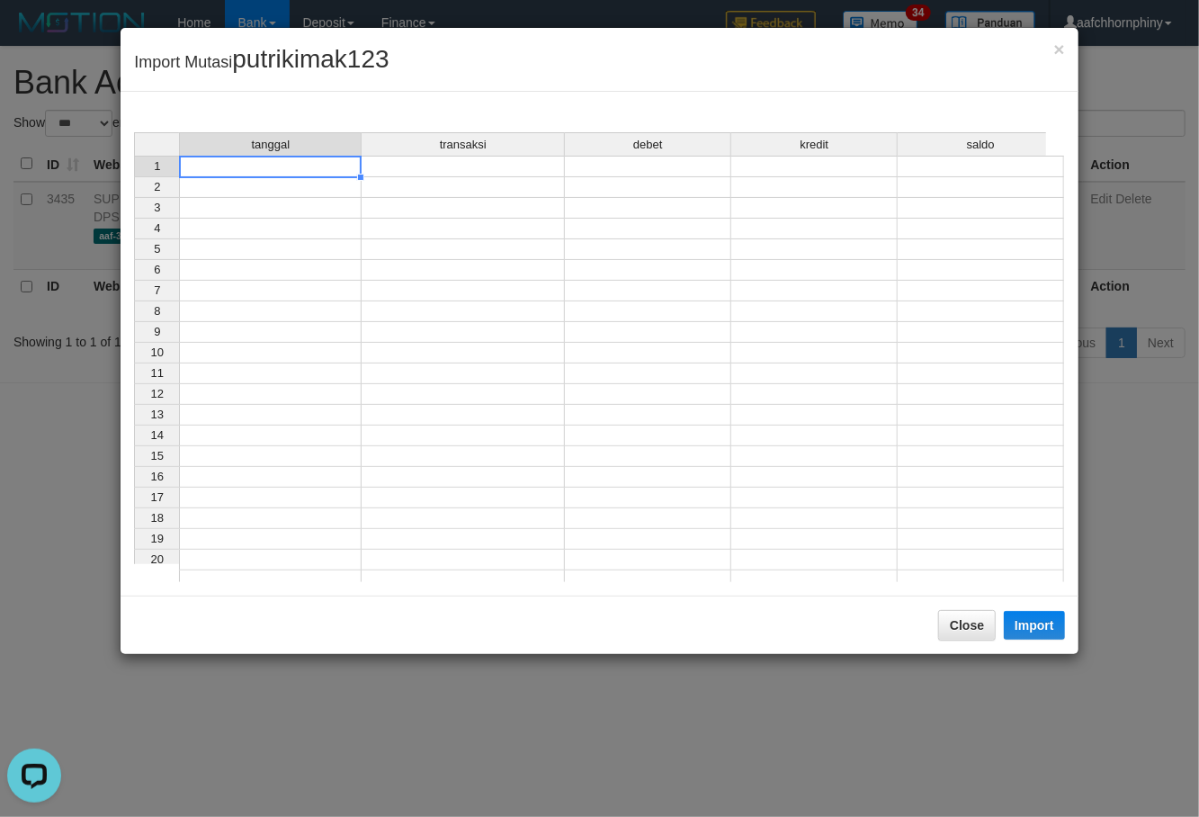
click at [349, 164] on td at bounding box center [270, 167] width 183 height 22
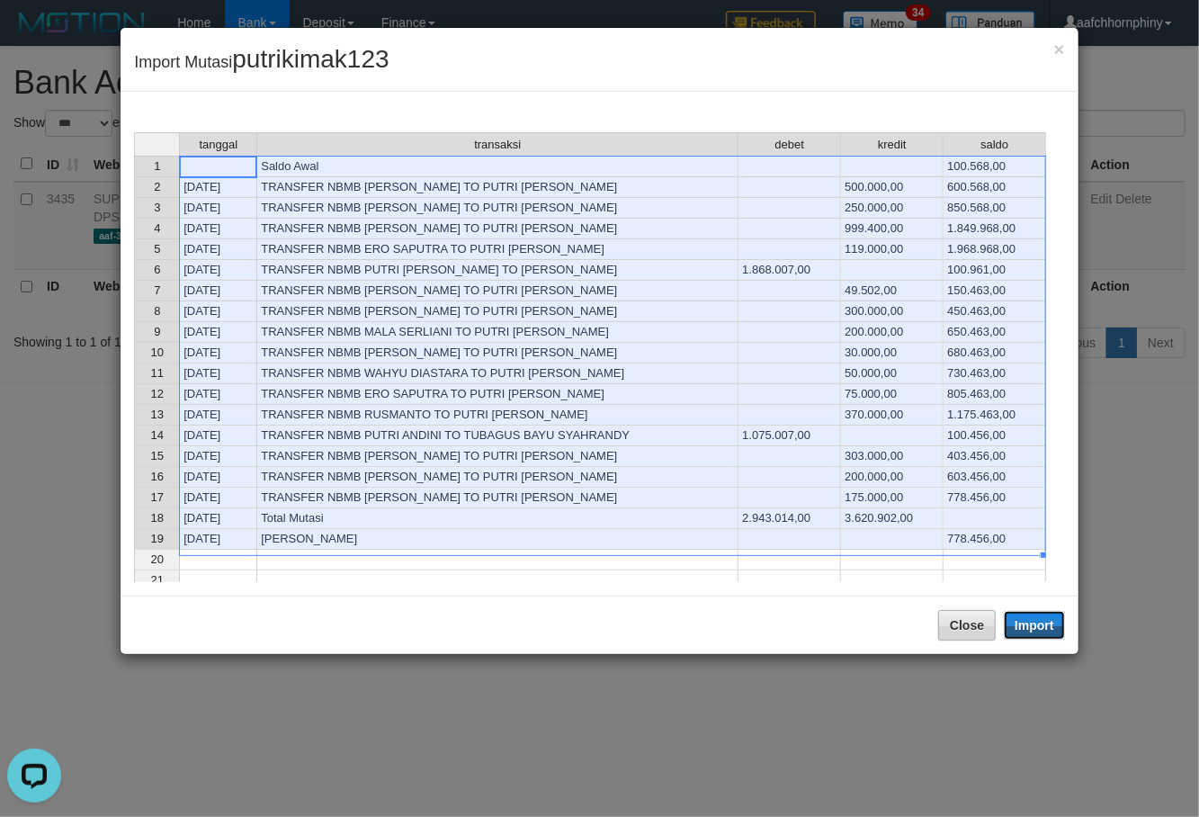
drag, startPoint x: 1033, startPoint y: 624, endPoint x: 982, endPoint y: 705, distance: 95.8
click at [1034, 623] on button "Import" at bounding box center [1034, 625] width 61 height 29
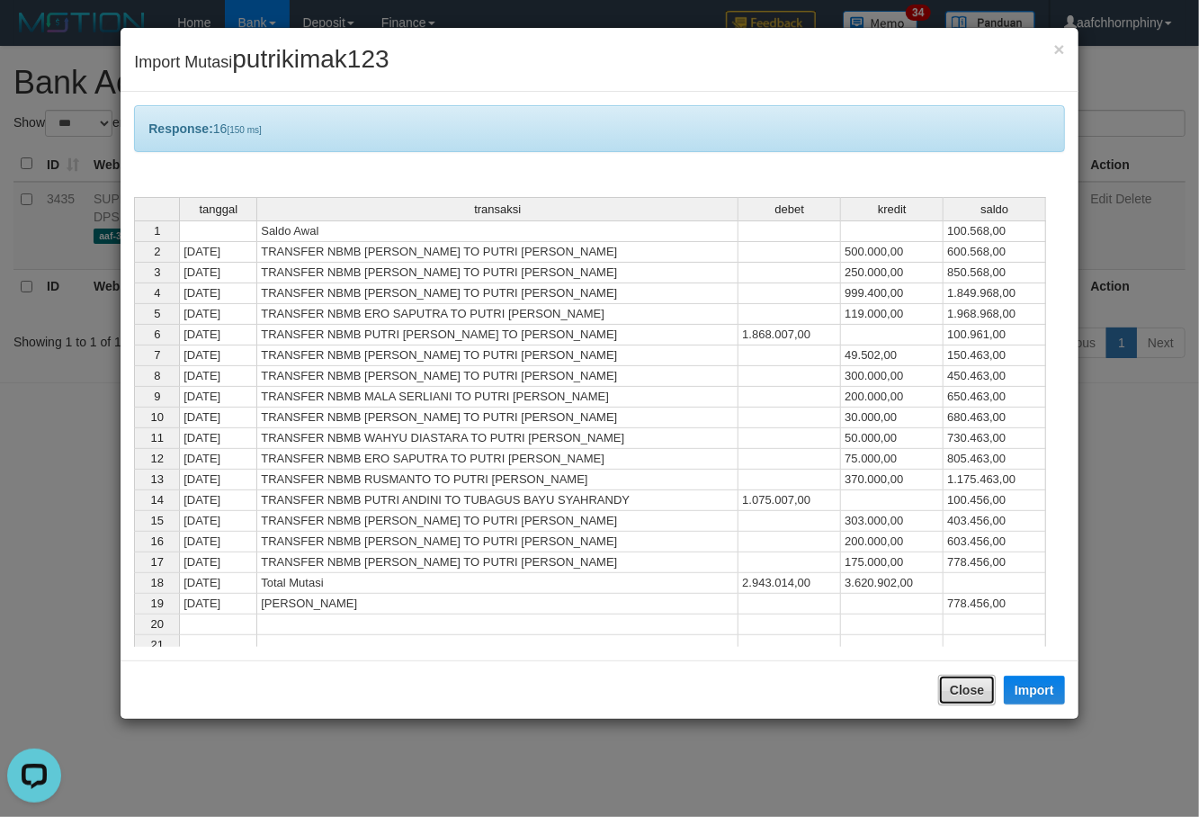
click at [988, 691] on button "Close" at bounding box center [967, 690] width 58 height 31
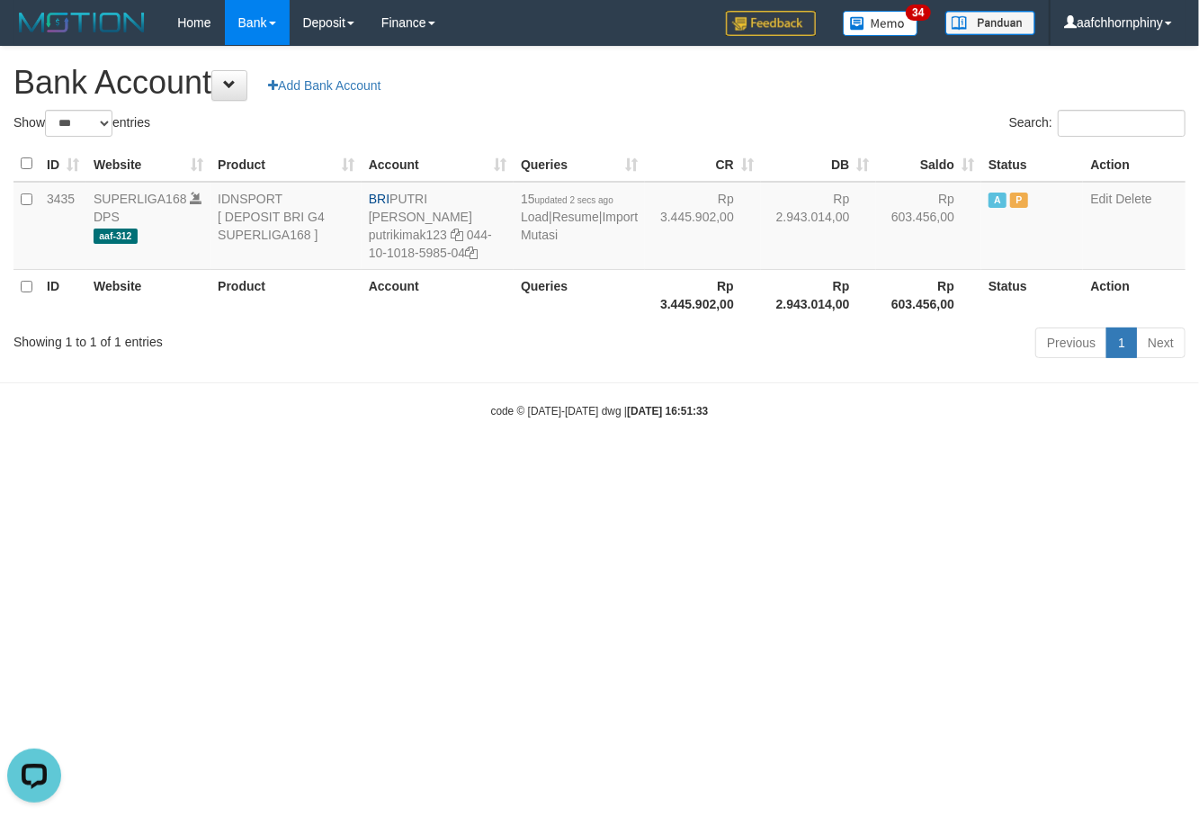
click at [847, 79] on h1 "Bank Account Add Bank Account" at bounding box center [599, 83] width 1172 height 36
select select "***"
click at [544, 235] on link "Import Mutasi" at bounding box center [579, 226] width 117 height 32
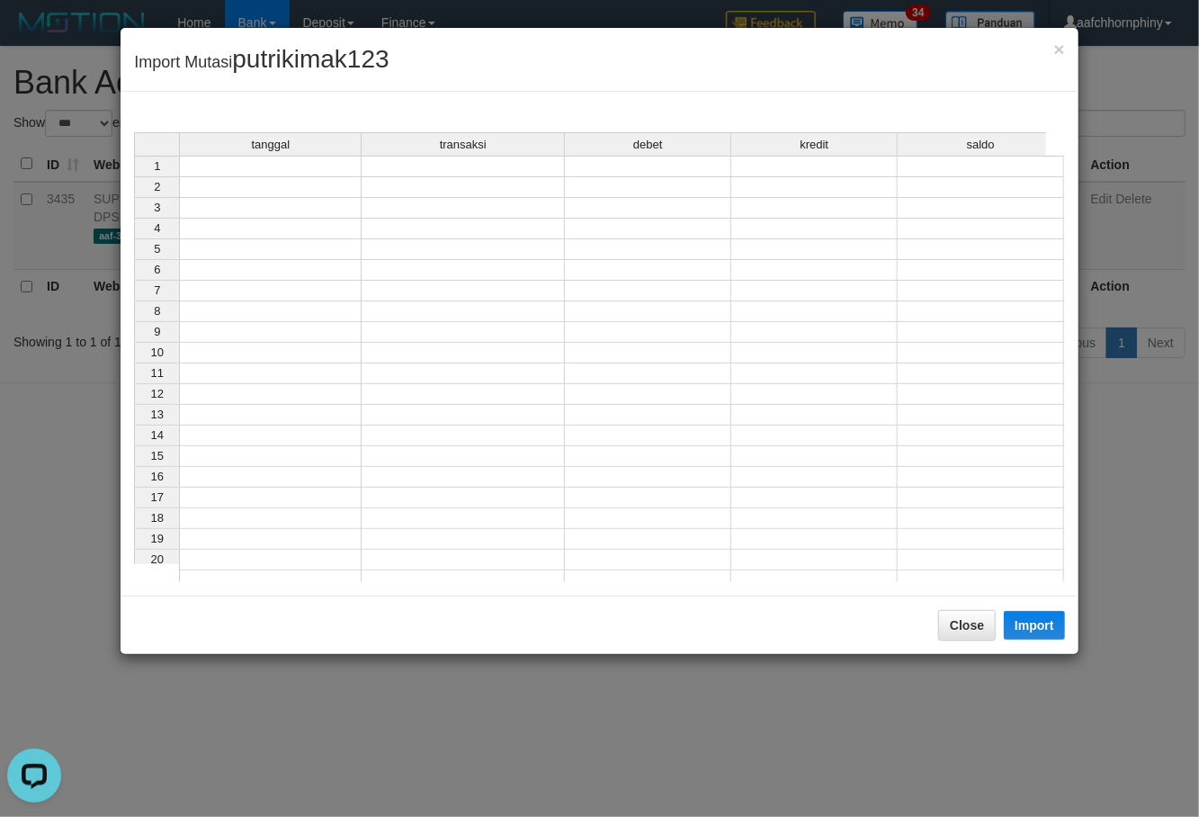
click at [299, 162] on td at bounding box center [270, 167] width 183 height 22
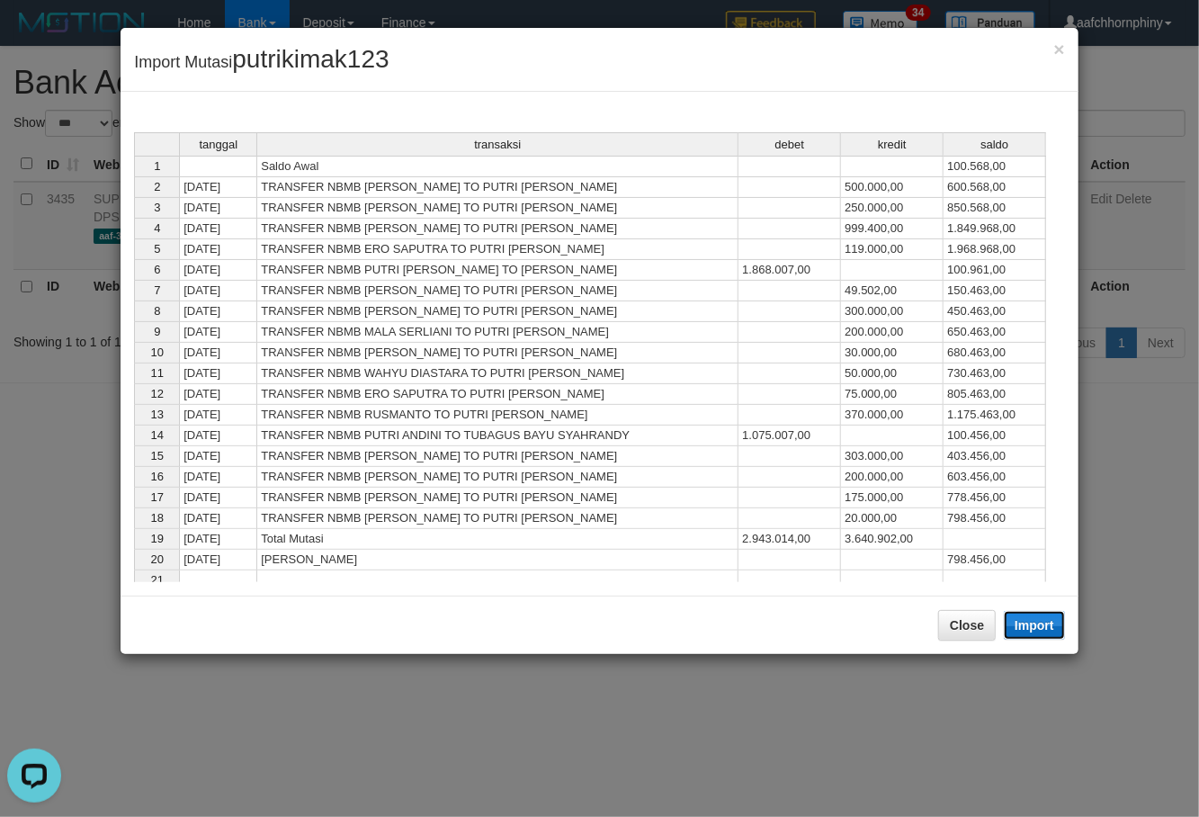
click at [1036, 619] on button "Import" at bounding box center [1034, 625] width 61 height 29
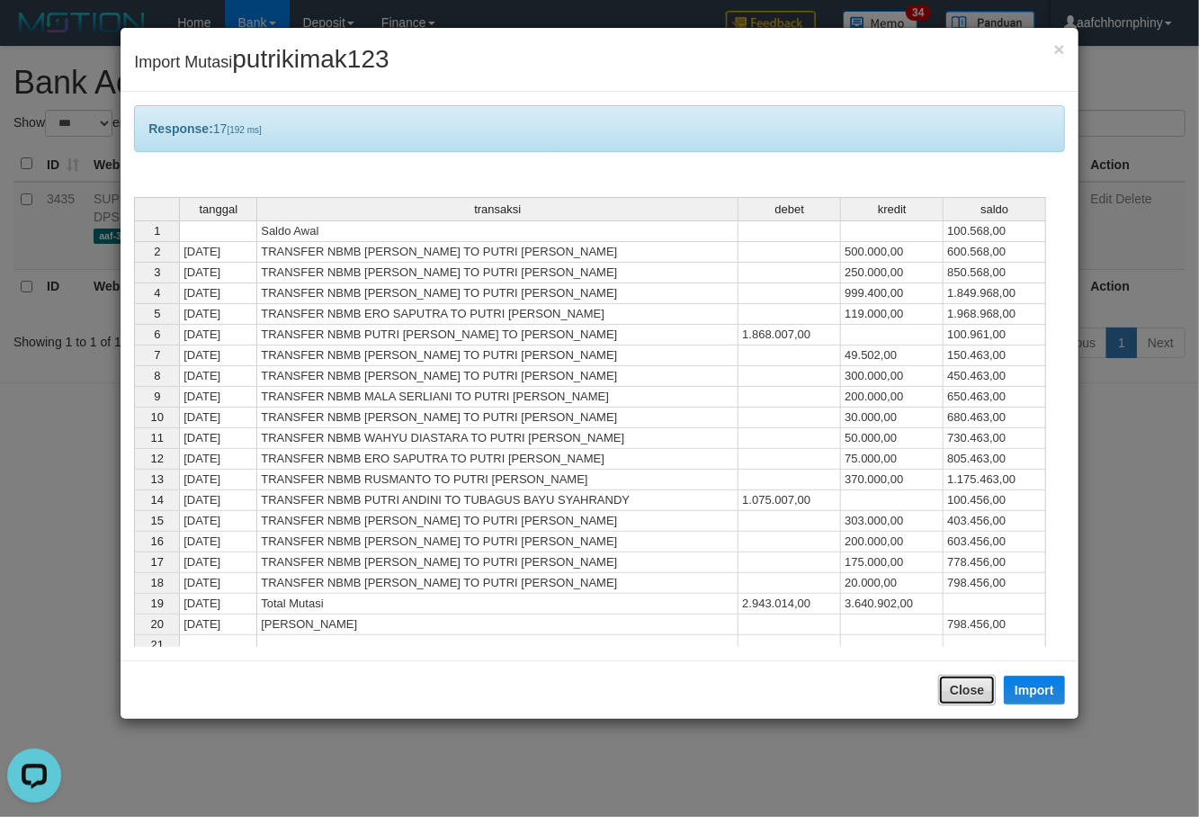
click at [961, 681] on button "Close" at bounding box center [967, 690] width 58 height 31
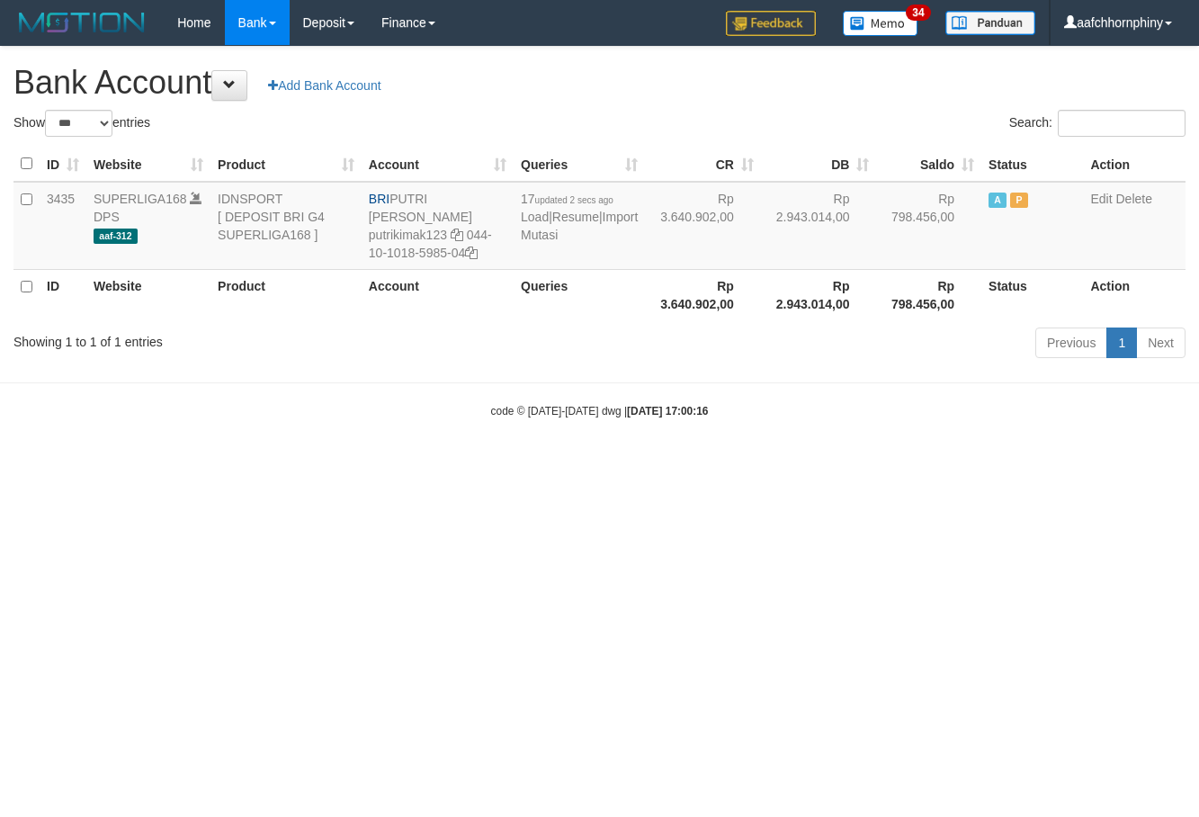
select select "***"
click at [164, 451] on html "Toggle navigation Home Bank Account List Load By Website Group [ISPORT] SUPERLI…" at bounding box center [599, 232] width 1199 height 464
click at [1011, 464] on html "Toggle navigation Home Bank Account List Load By Website Group [ISPORT] SUPERLI…" at bounding box center [599, 232] width 1199 height 464
select select "***"
click at [662, 464] on html "Toggle navigation Home Bank Account List Load By Website Group [ISPORT] SUPERLI…" at bounding box center [599, 232] width 1199 height 464
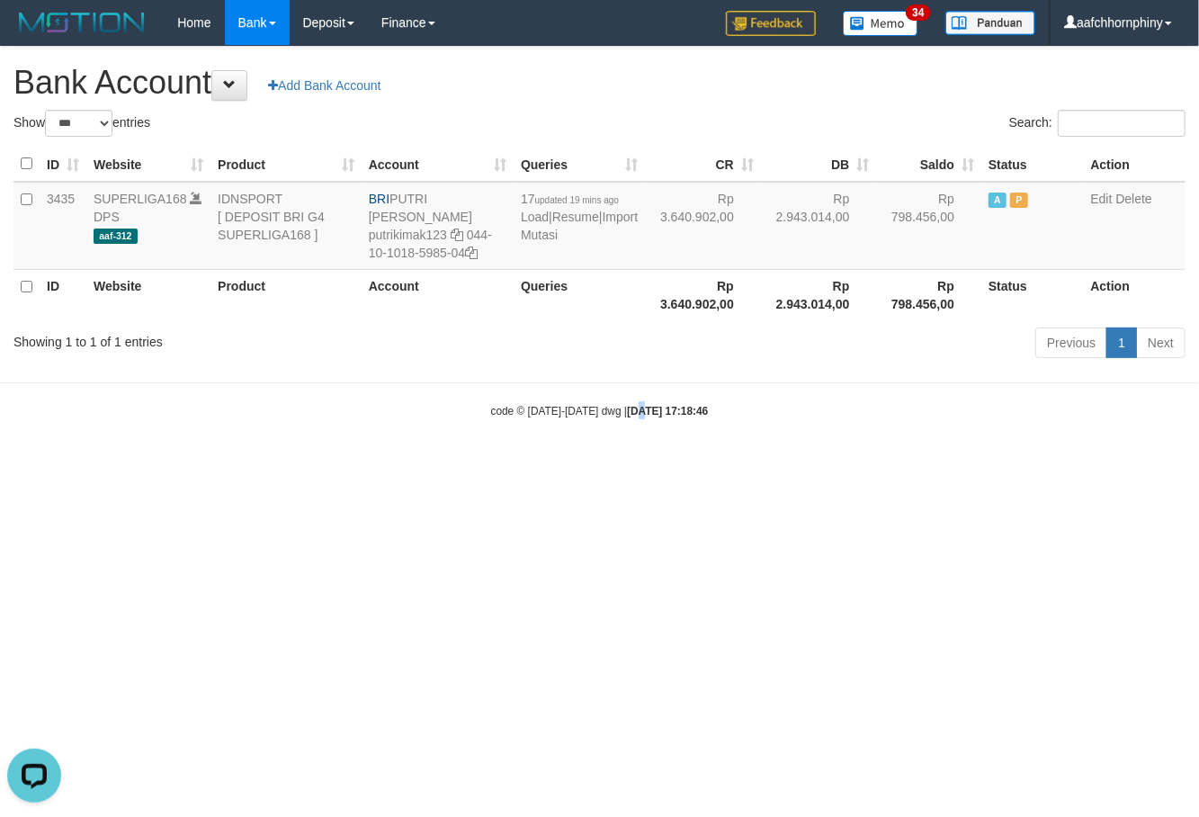
click at [628, 464] on html "Toggle navigation Home Bank Account List Load By Website Group [ISPORT] SUPERLI…" at bounding box center [599, 232] width 1199 height 464
select select "***"
click at [543, 234] on link "Import Mutasi" at bounding box center [579, 226] width 117 height 32
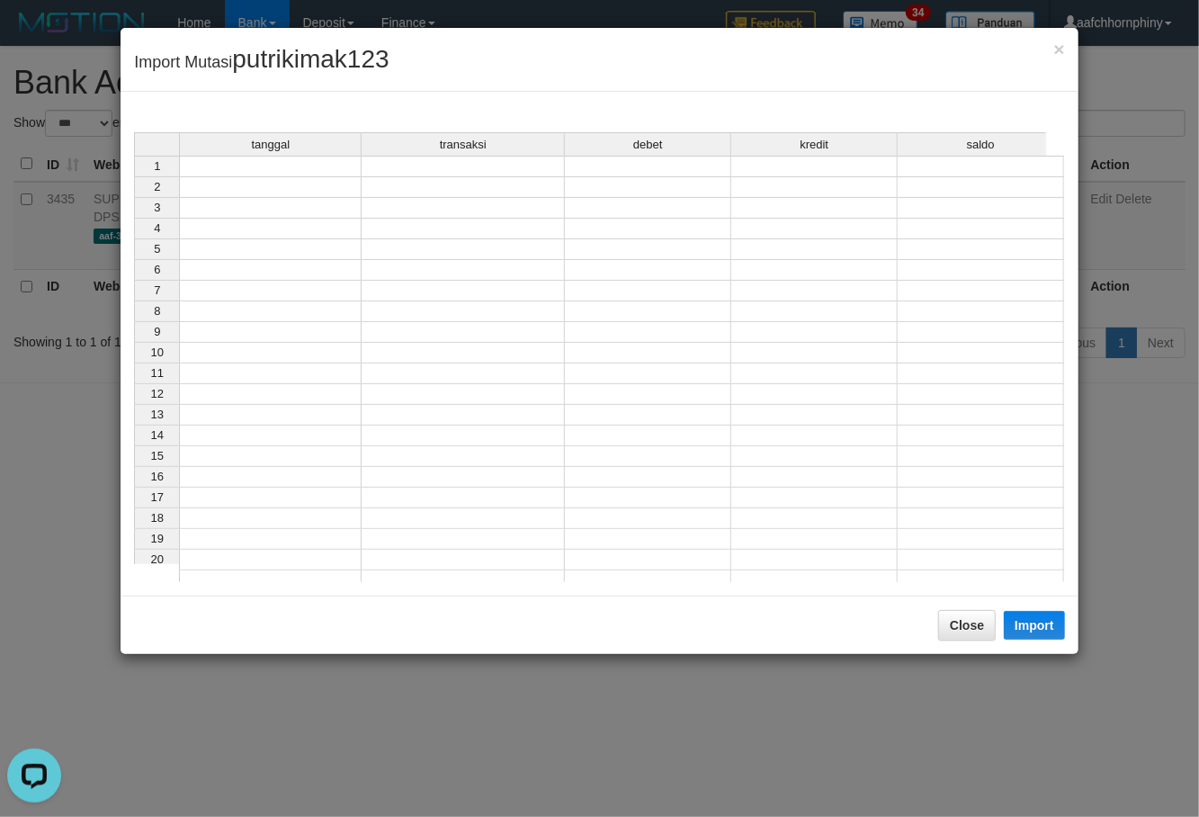
click at [350, 167] on td at bounding box center [270, 167] width 183 height 22
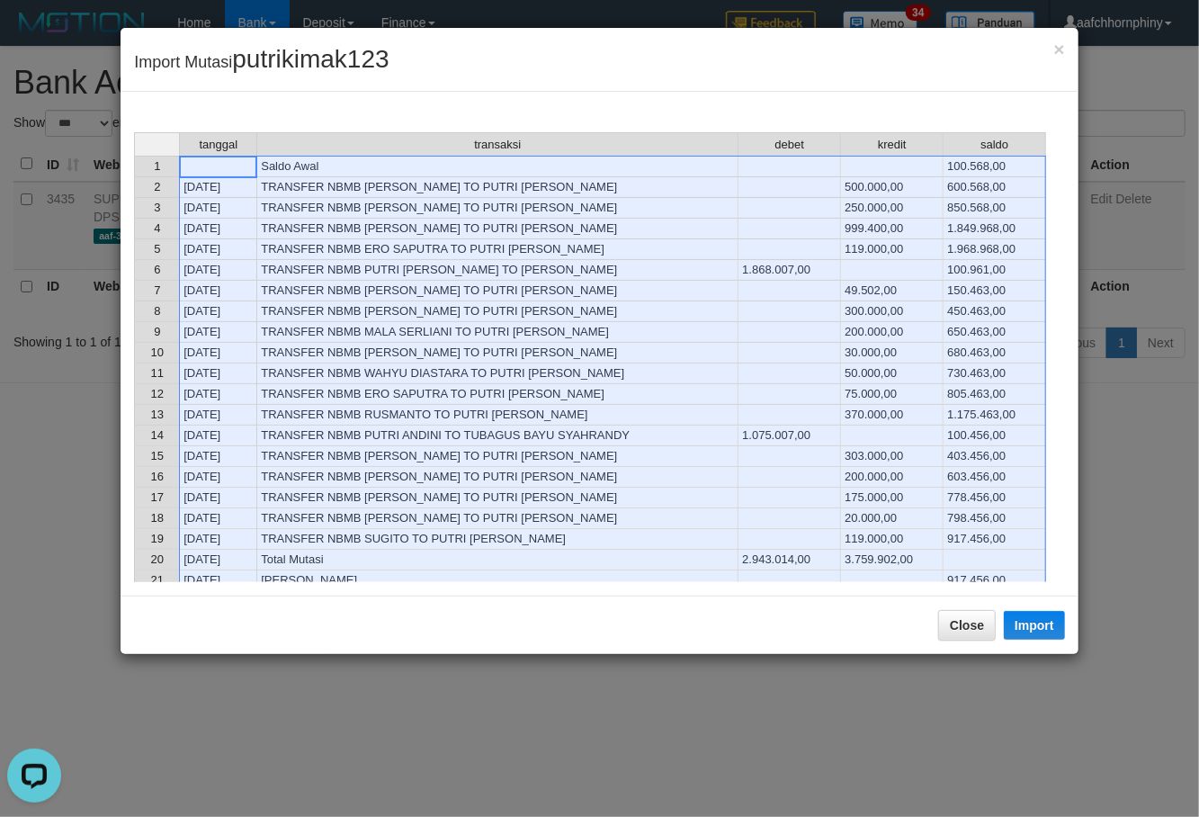
scroll to position [120, 0]
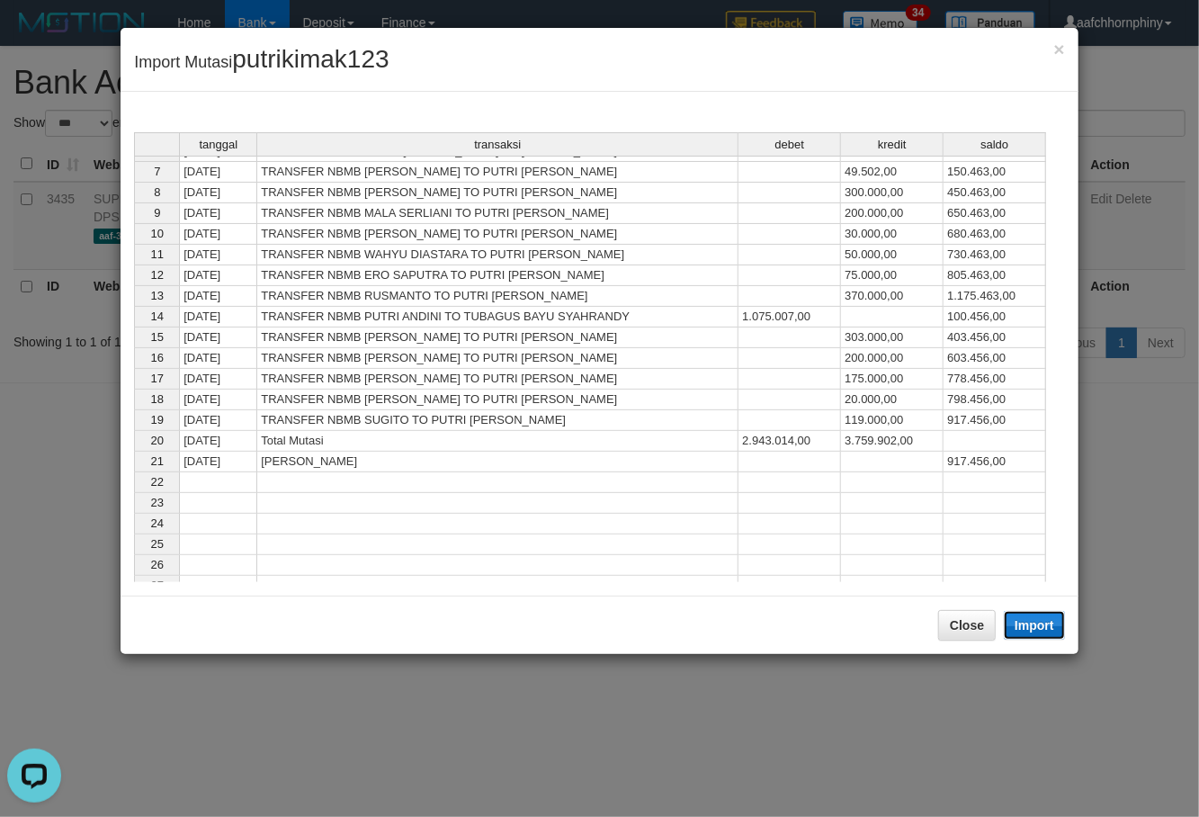
click at [1044, 630] on button "Import" at bounding box center [1034, 625] width 61 height 29
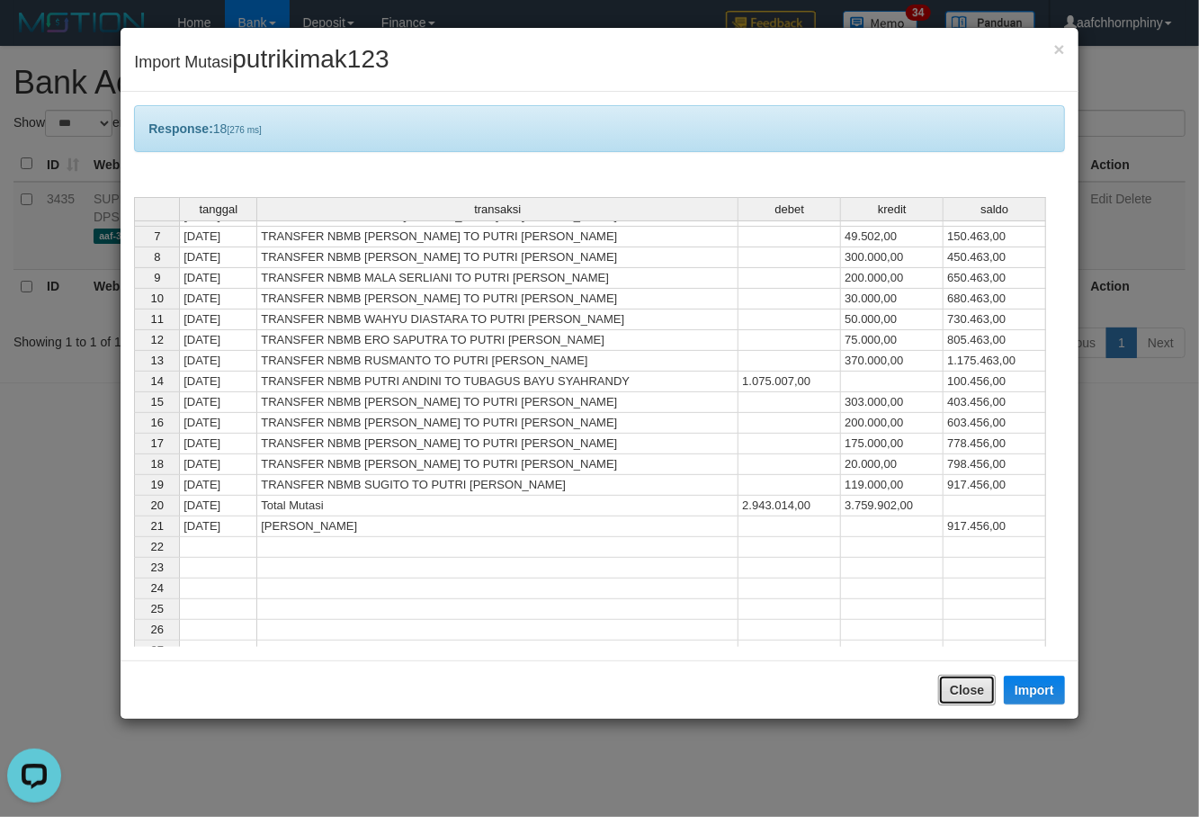
click at [959, 684] on button "Close" at bounding box center [967, 690] width 58 height 31
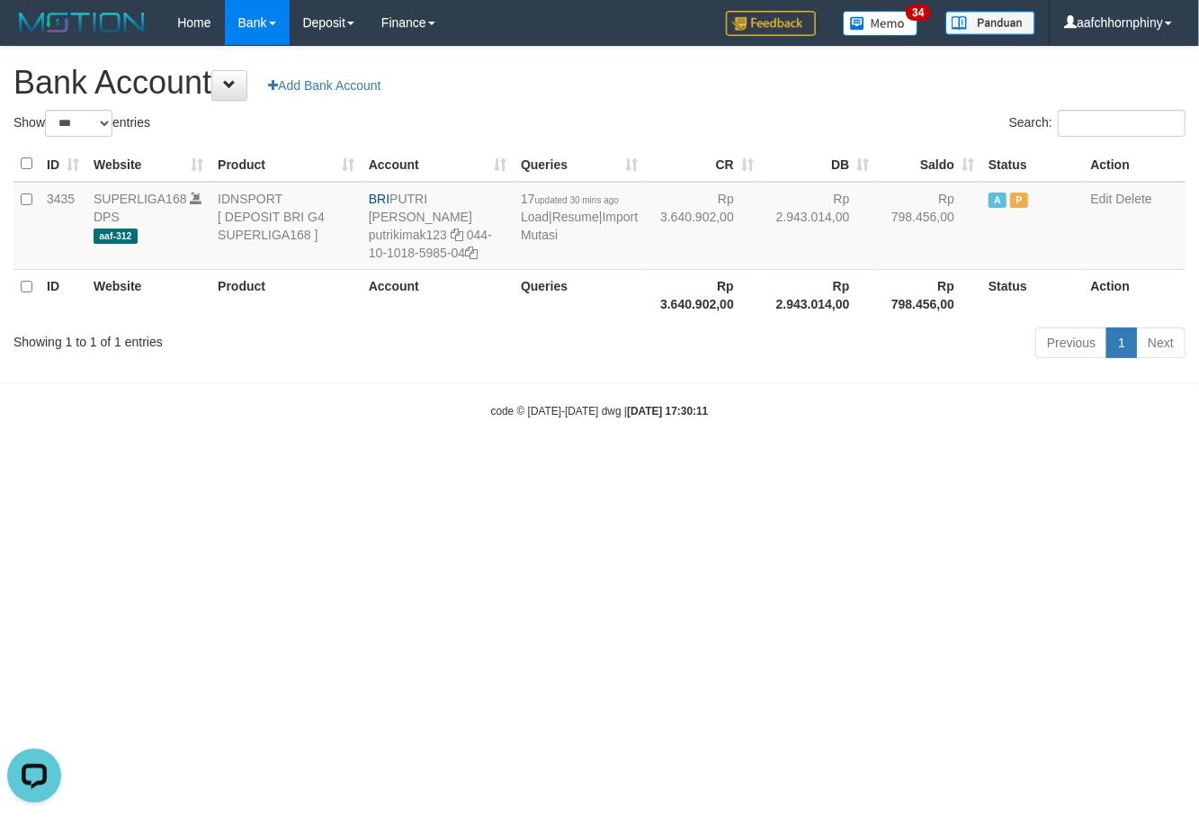
click at [822, 127] on div "Search:" at bounding box center [899, 125] width 573 height 31
select select "***"
click at [530, 235] on link "Import Mutasi" at bounding box center [579, 226] width 117 height 32
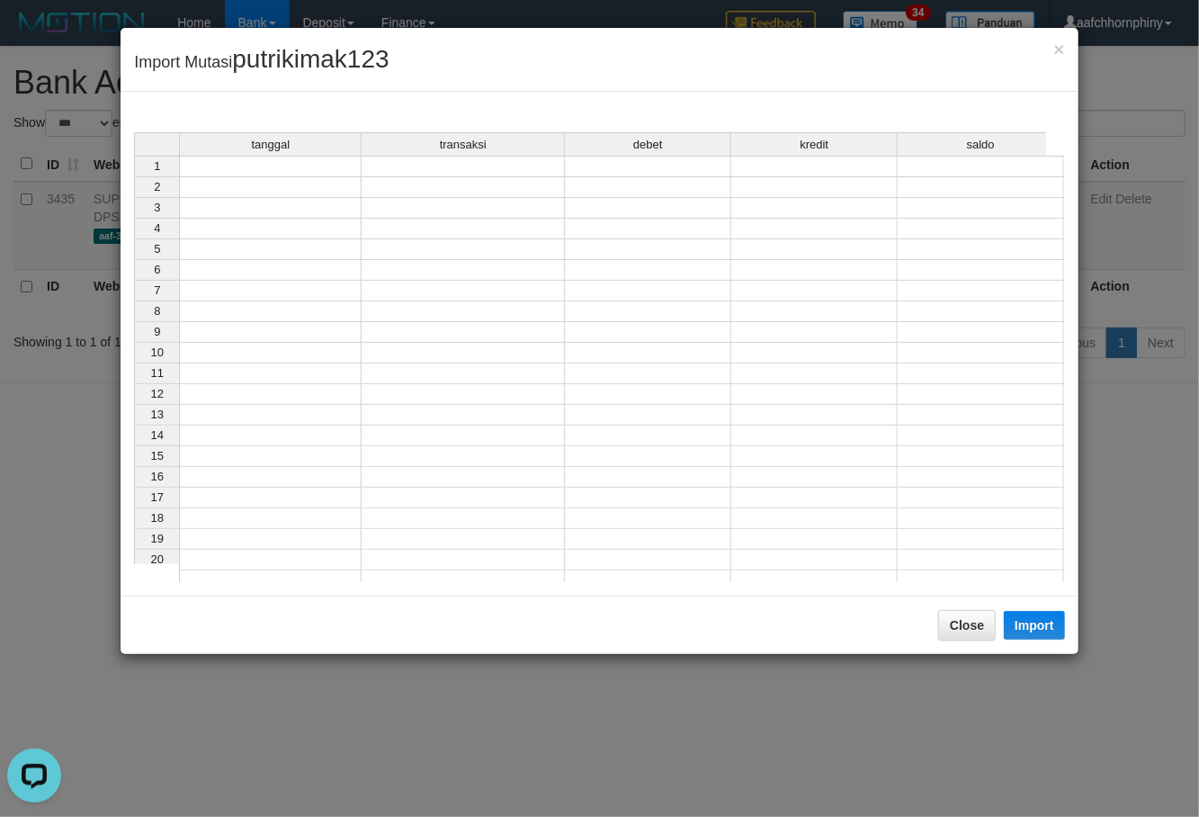
click at [134, 176] on div "tanggal transaksi debet kredit saldo 1 2 3 4 5 6 7 8 9 10 11 12 13 14 15 16 17 …" at bounding box center [134, 361] width 0 height 459
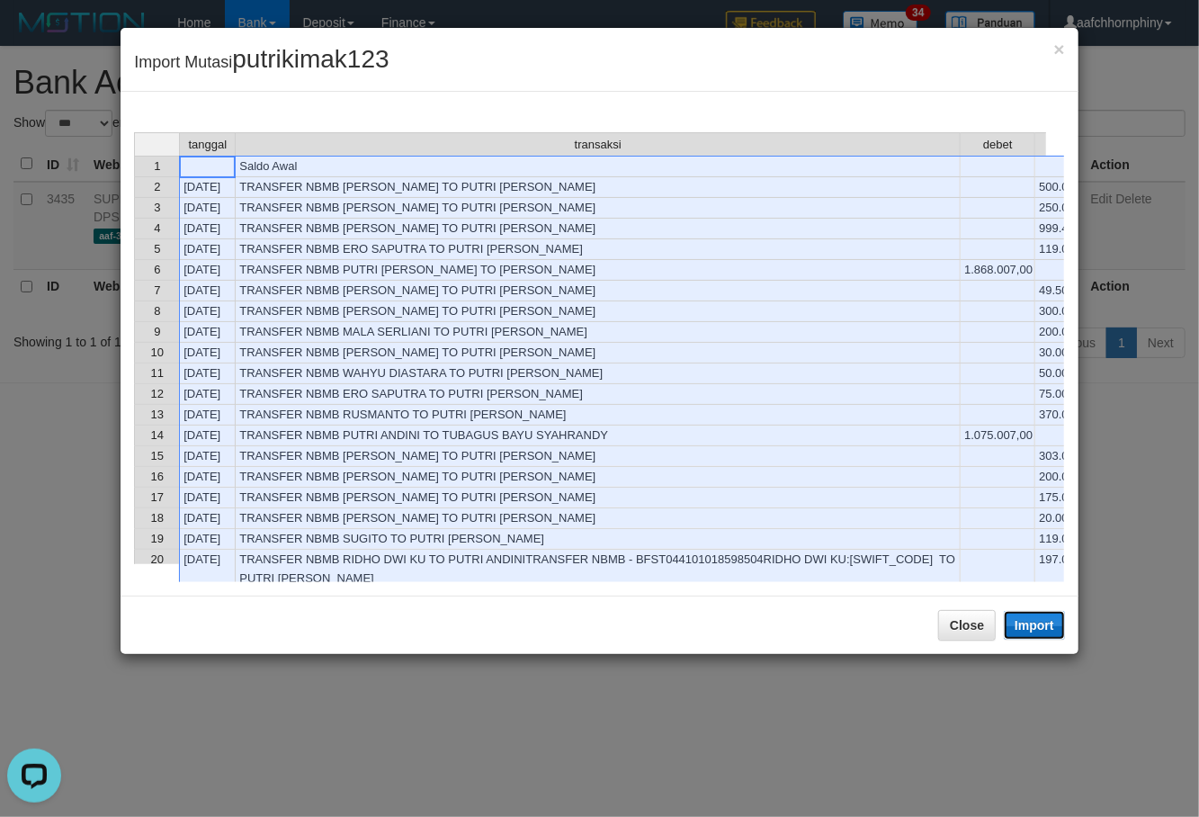
click at [1043, 627] on button "Import" at bounding box center [1034, 625] width 61 height 29
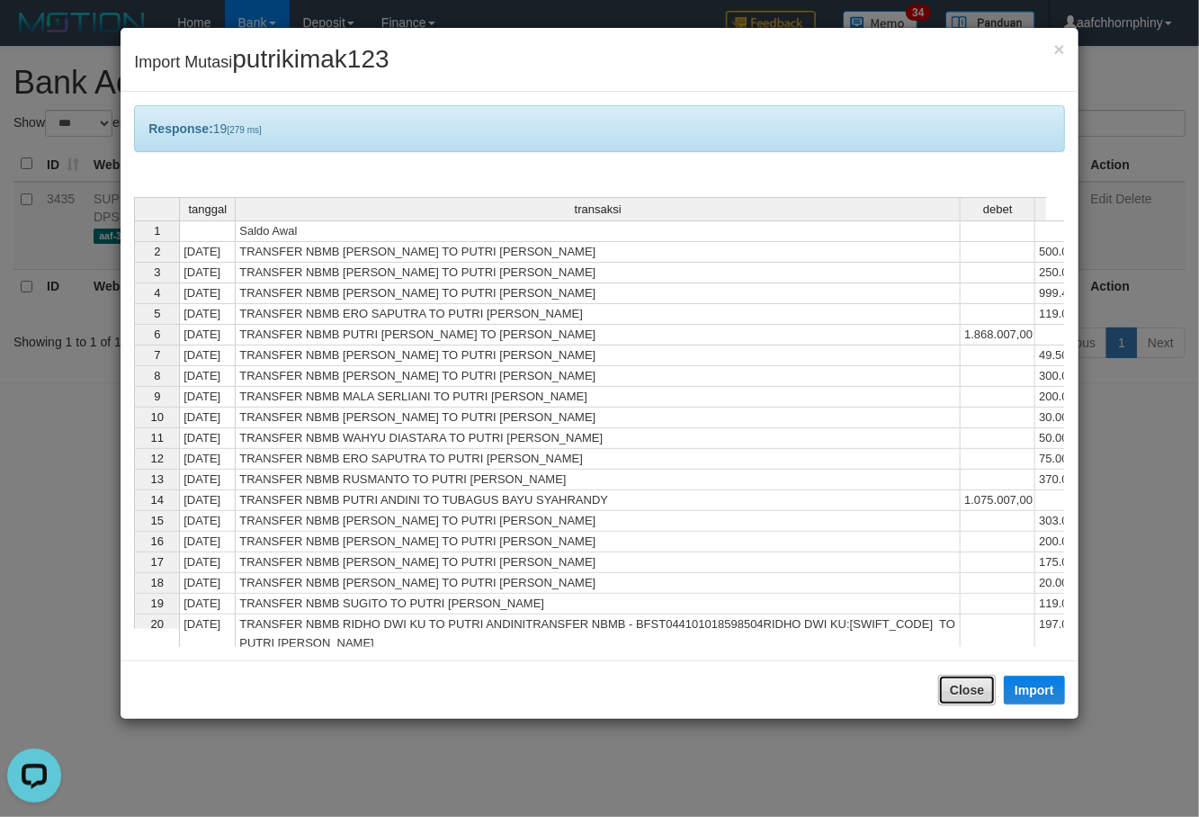
click at [975, 691] on button "Close" at bounding box center [967, 690] width 58 height 31
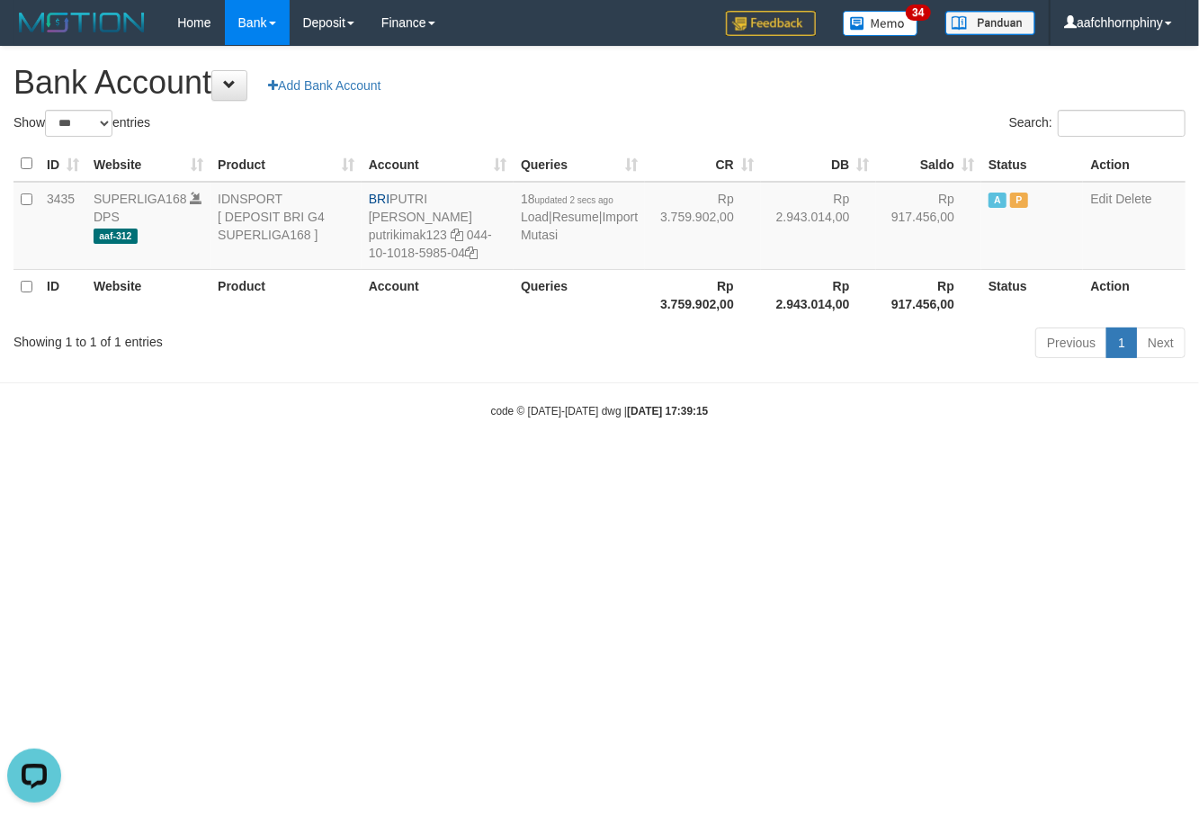
click at [684, 70] on h1 "Bank Account Add Bank Account" at bounding box center [599, 83] width 1172 height 36
select select "***"
click at [530, 228] on link "Import Mutasi" at bounding box center [572, 226] width 117 height 32
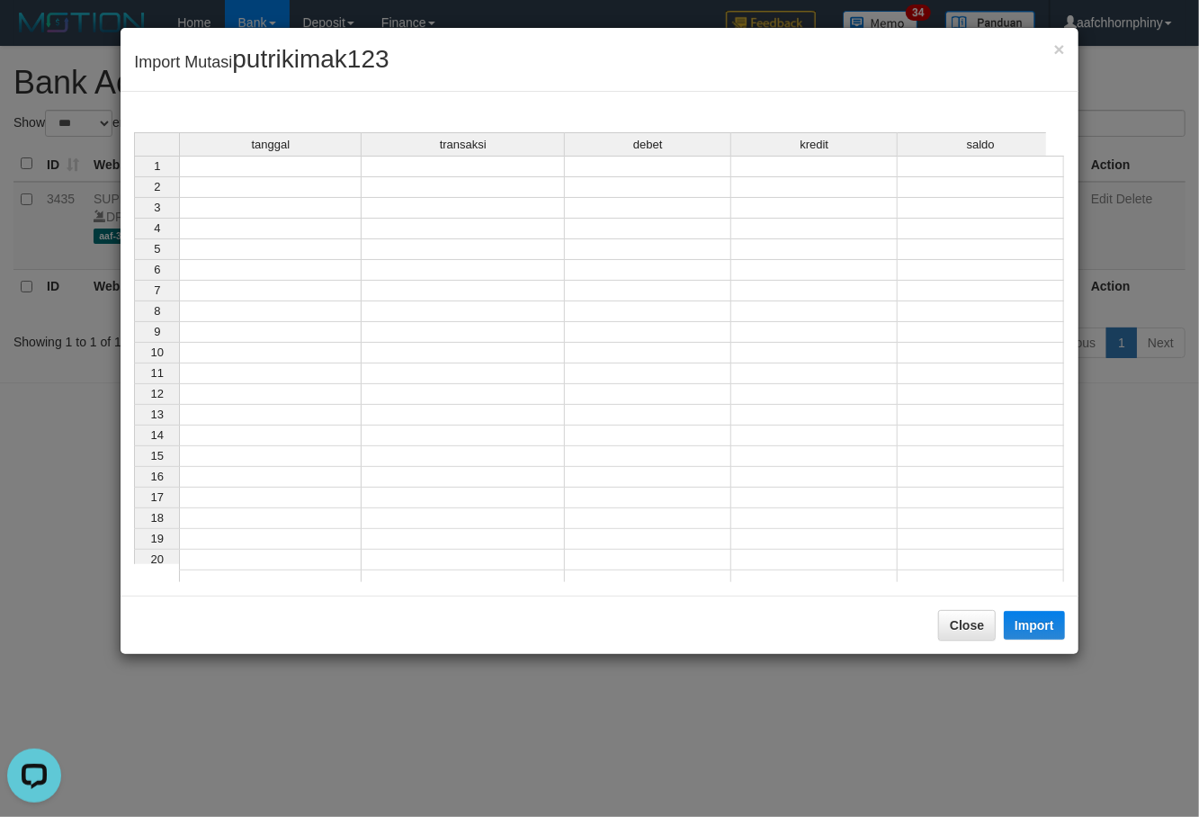
click at [284, 169] on td at bounding box center [270, 167] width 183 height 22
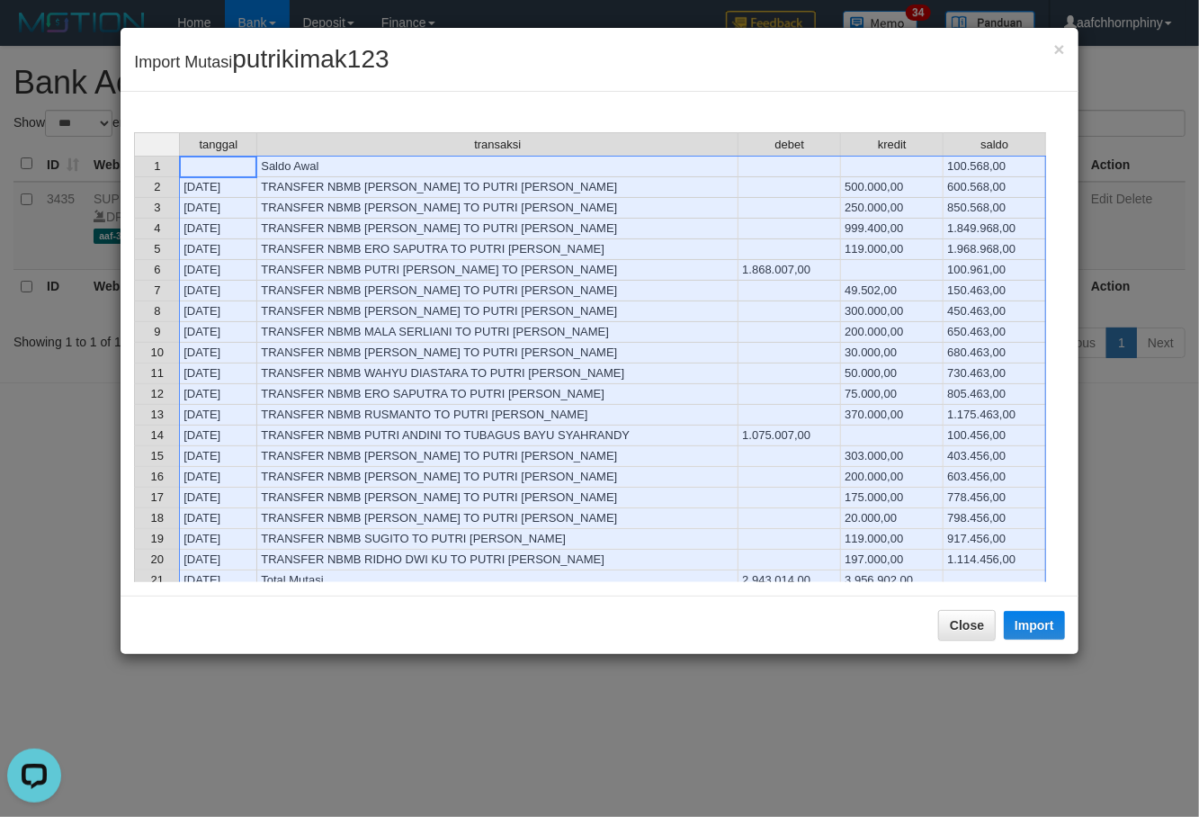
scroll to position [120, 0]
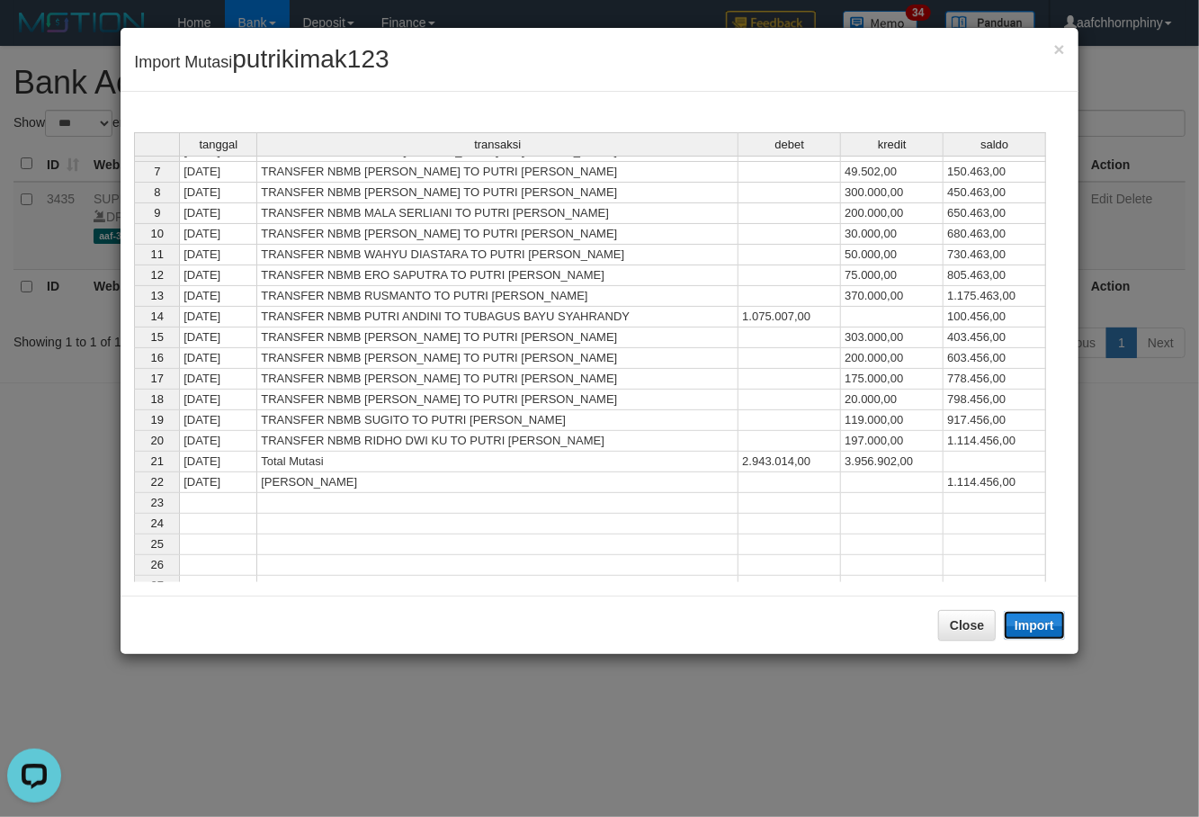
click at [1051, 628] on button "Import" at bounding box center [1034, 625] width 61 height 29
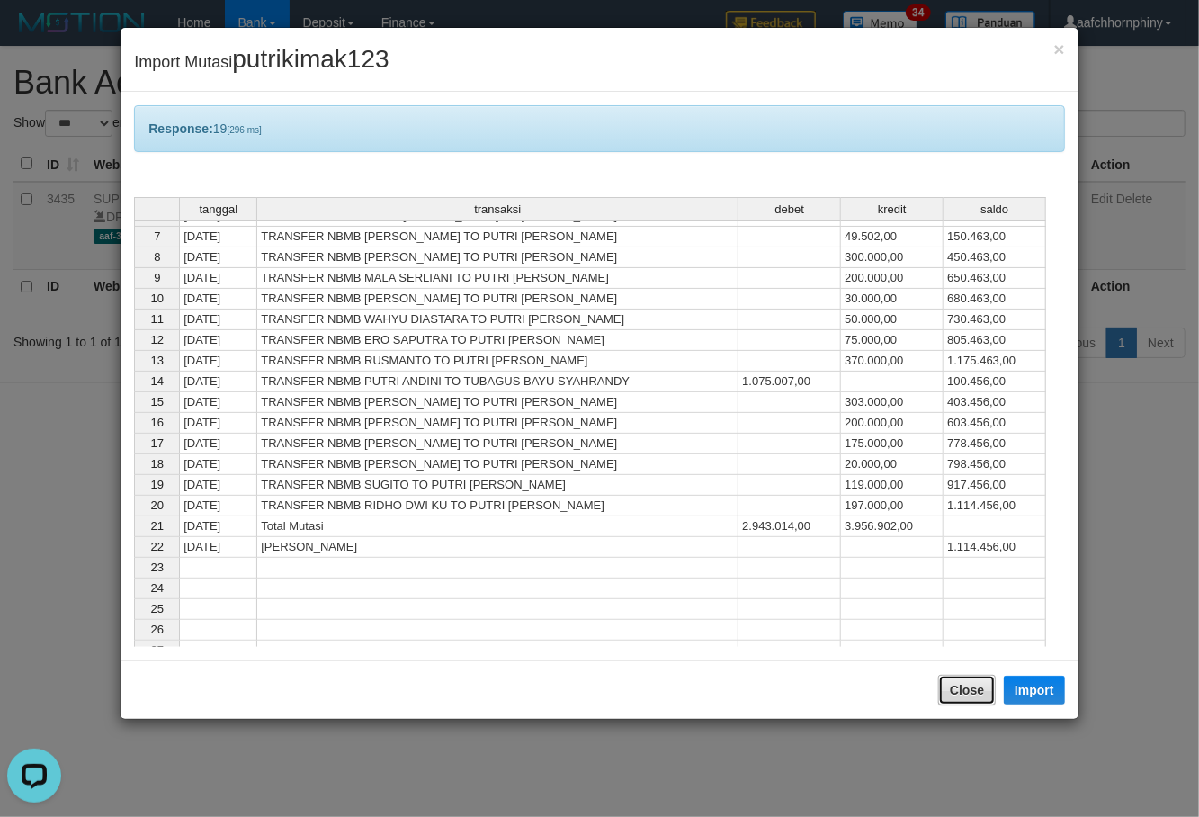
click at [970, 685] on button "Close" at bounding box center [967, 690] width 58 height 31
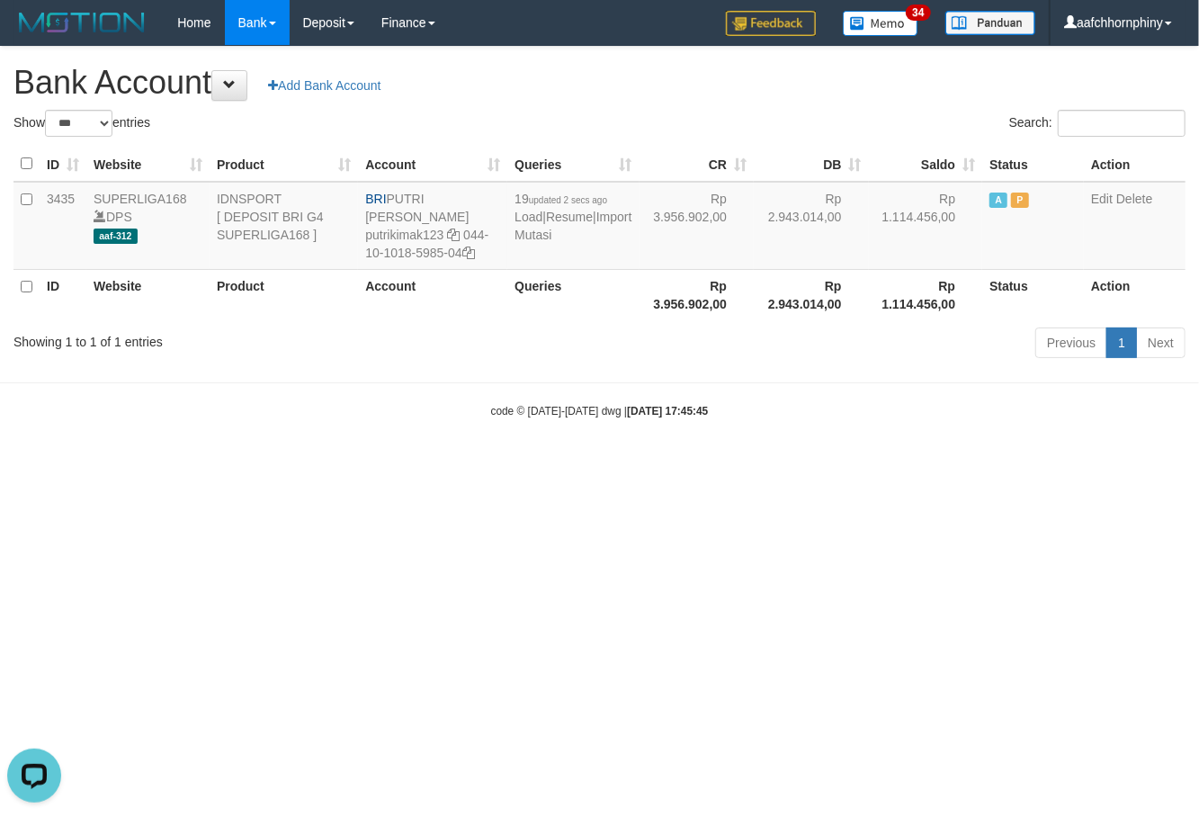
click at [782, 88] on h1 "Bank Account Add Bank Account" at bounding box center [599, 83] width 1172 height 36
select select "***"
drag, startPoint x: 396, startPoint y: 196, endPoint x: 479, endPoint y: 196, distance: 83.6
click at [479, 196] on td "BRI PUTRI [PERSON_NAME] putrikimak123 044-10-1018-5985-04" at bounding box center [432, 226] width 149 height 88
copy td "PUTRI [PERSON_NAME]"
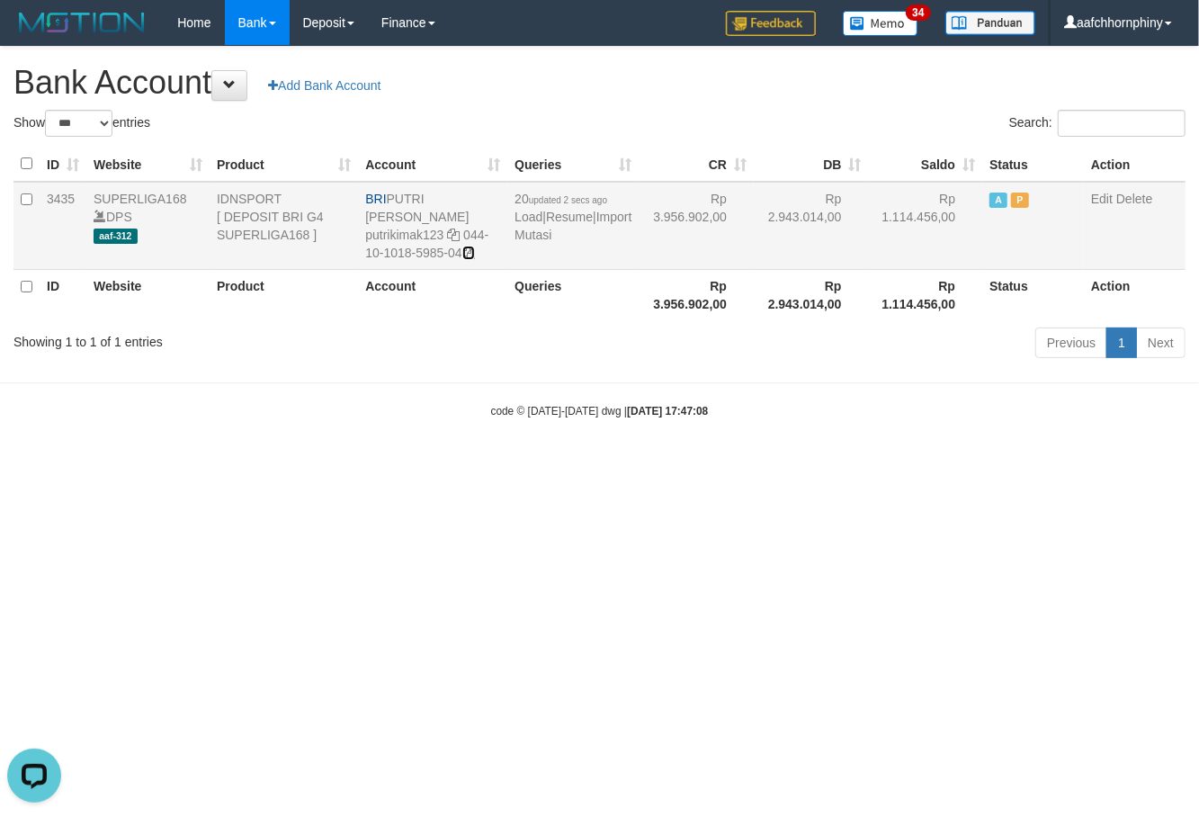
click at [469, 246] on icon at bounding box center [468, 252] width 13 height 13
copy td "PUTRI [PERSON_NAME]"
click at [526, 236] on link "Import Mutasi" at bounding box center [572, 226] width 117 height 32
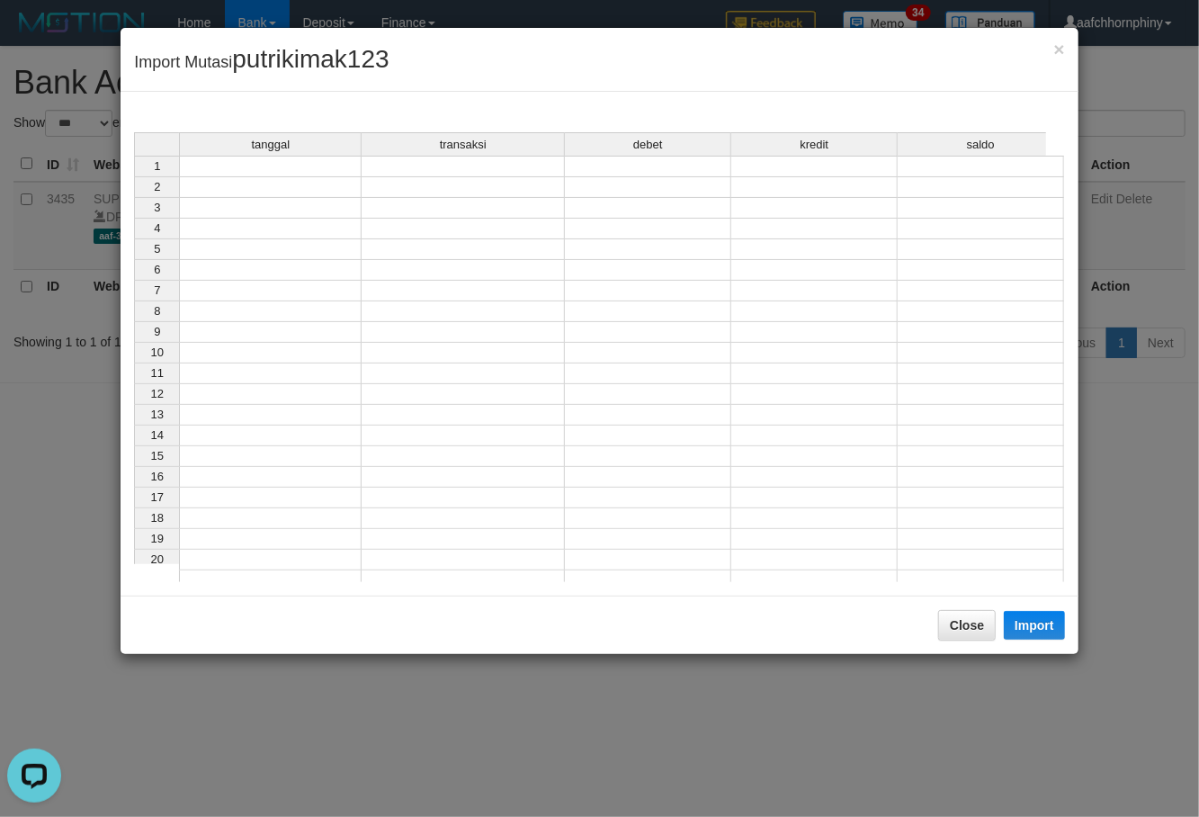
click at [279, 167] on td at bounding box center [270, 167] width 183 height 22
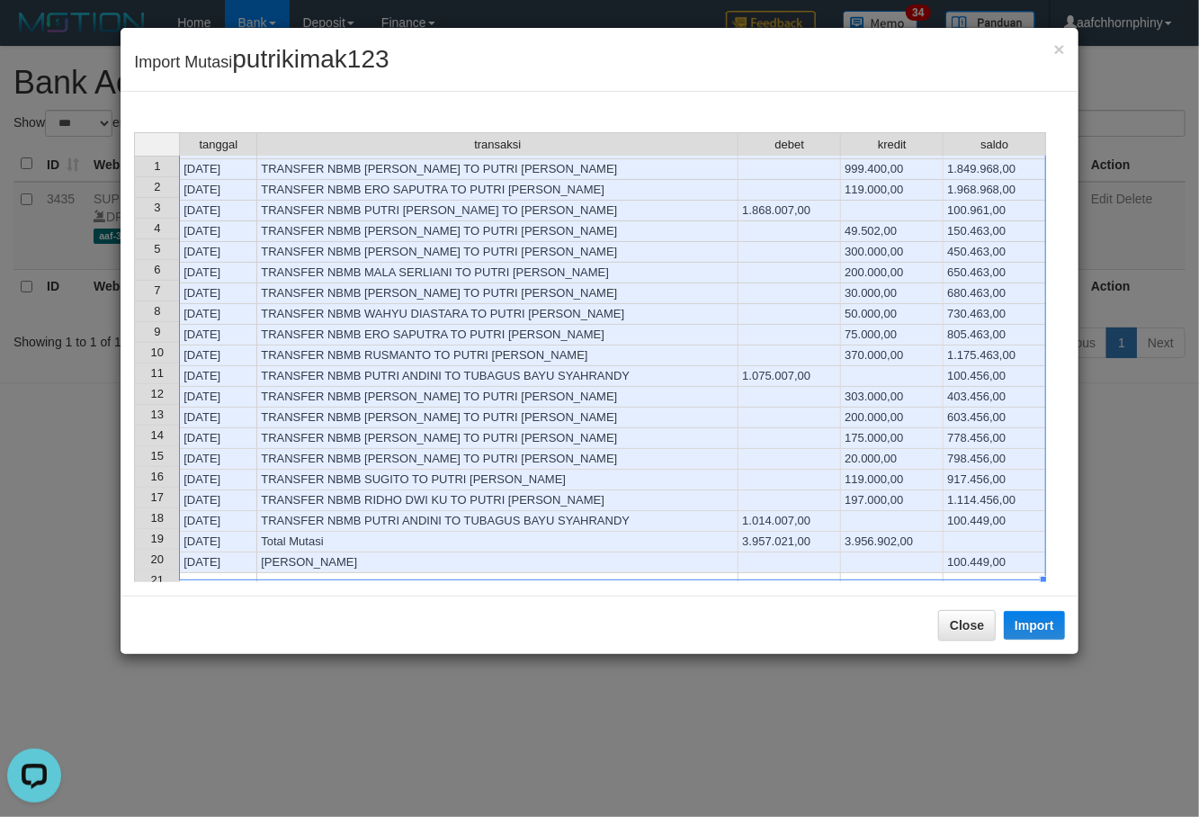
scroll to position [120, 0]
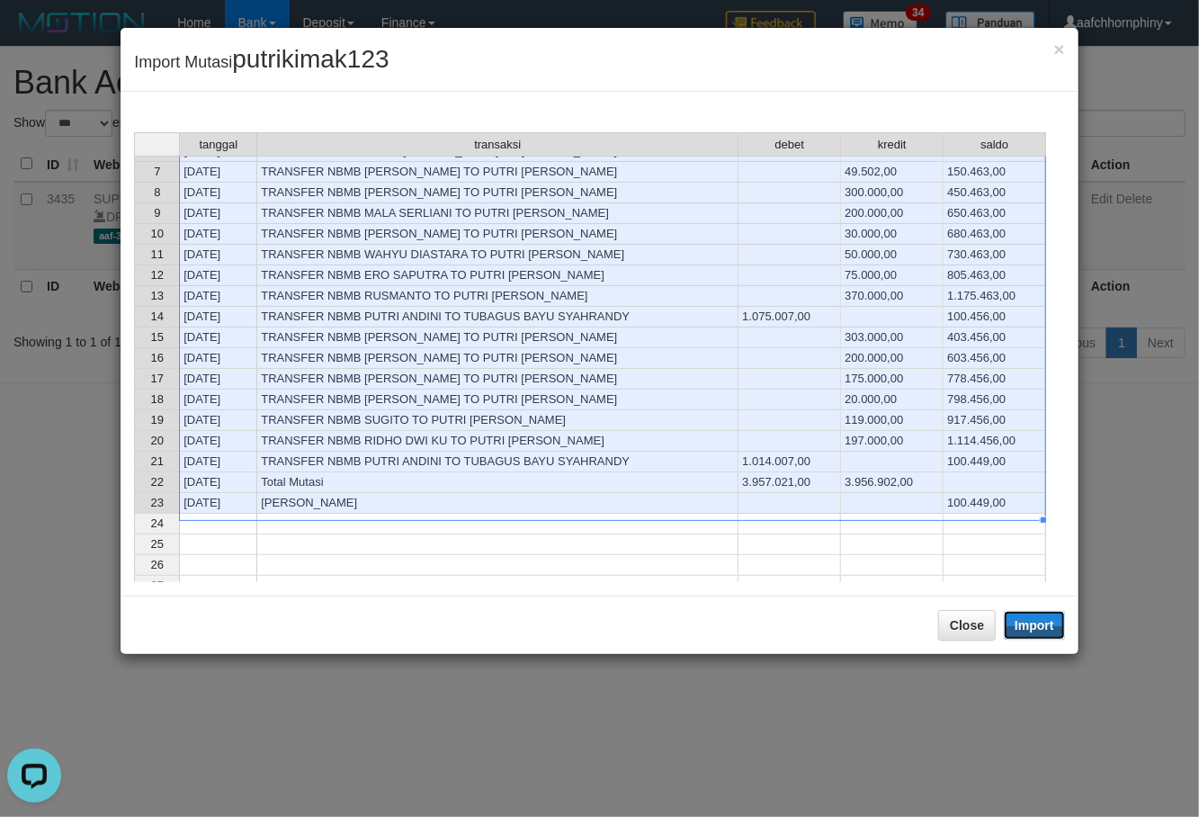
drag, startPoint x: 1034, startPoint y: 624, endPoint x: 1005, endPoint y: 675, distance: 58.5
click at [1033, 624] on button "Import" at bounding box center [1034, 625] width 61 height 29
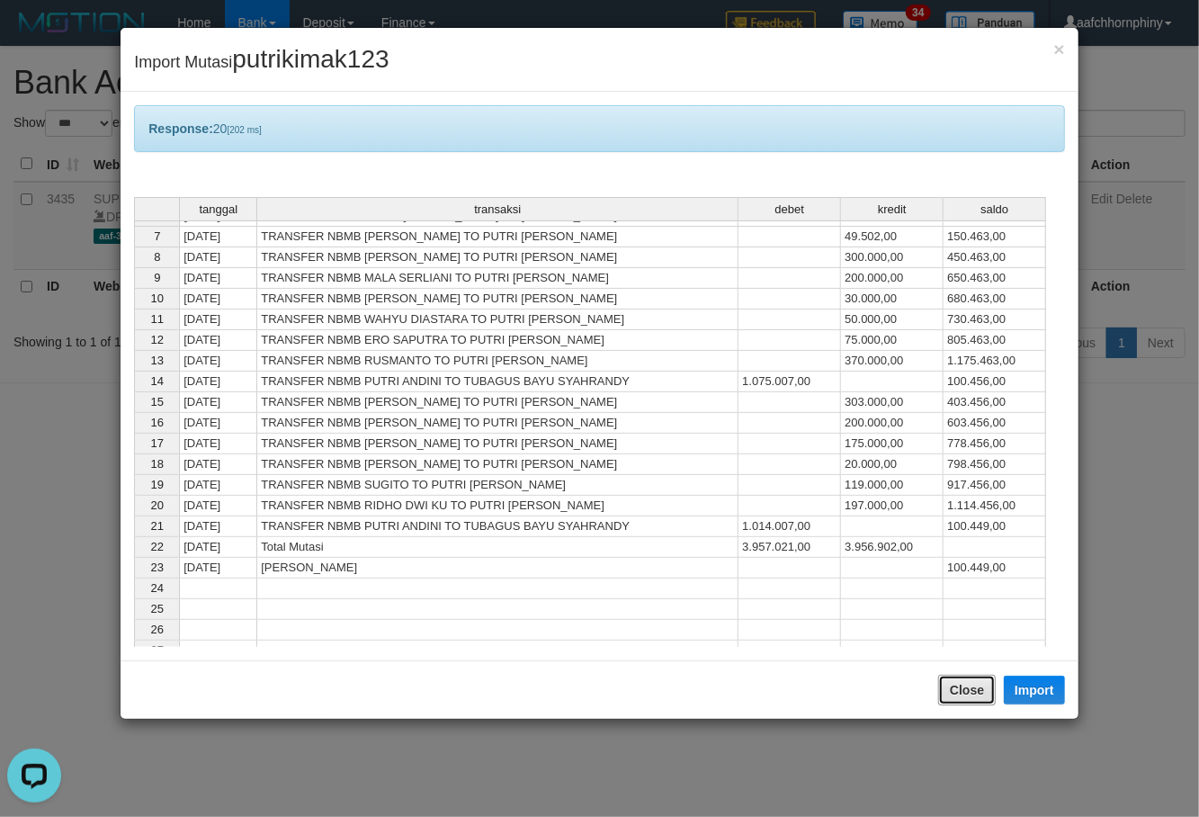
drag, startPoint x: 980, startPoint y: 692, endPoint x: 932, endPoint y: 634, distance: 75.3
click at [979, 692] on button "Close" at bounding box center [967, 690] width 58 height 31
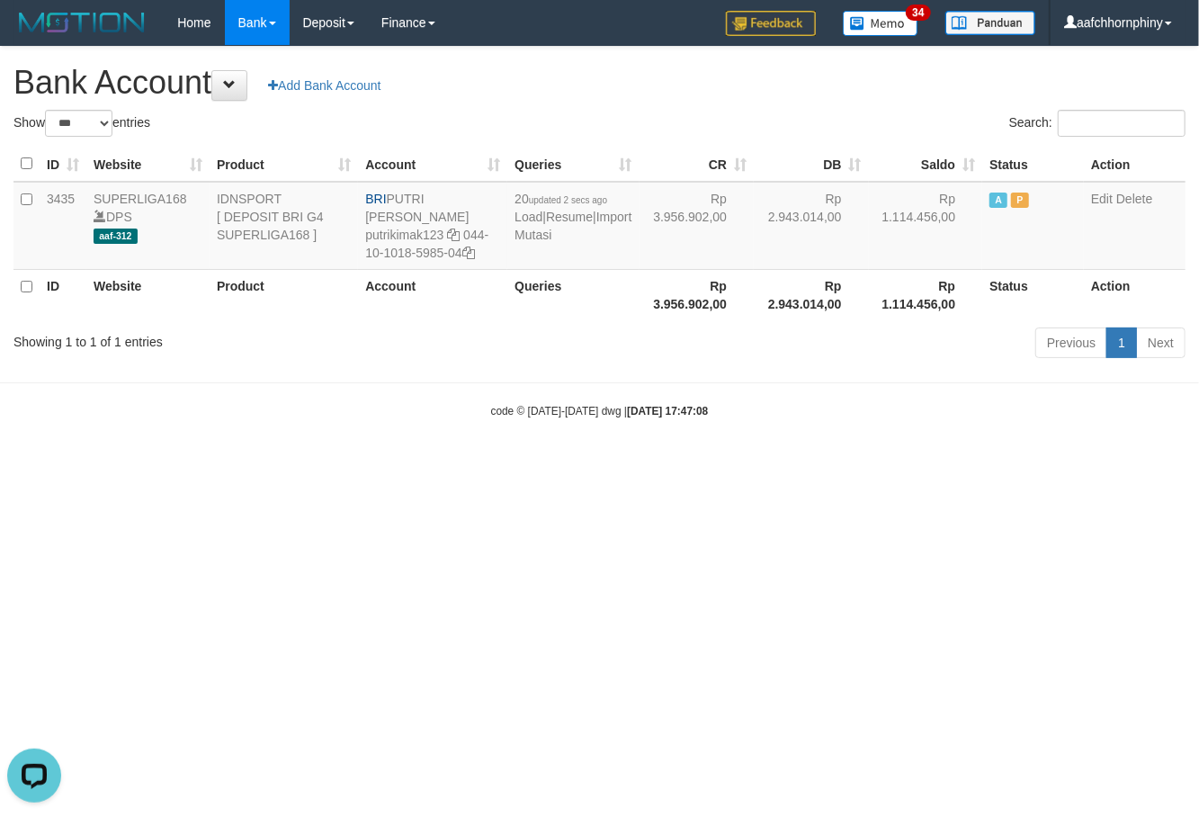
click at [634, 74] on h1 "Bank Account Add Bank Account" at bounding box center [599, 83] width 1172 height 36
select select "***"
click at [541, 236] on link "Import Mutasi" at bounding box center [579, 226] width 117 height 32
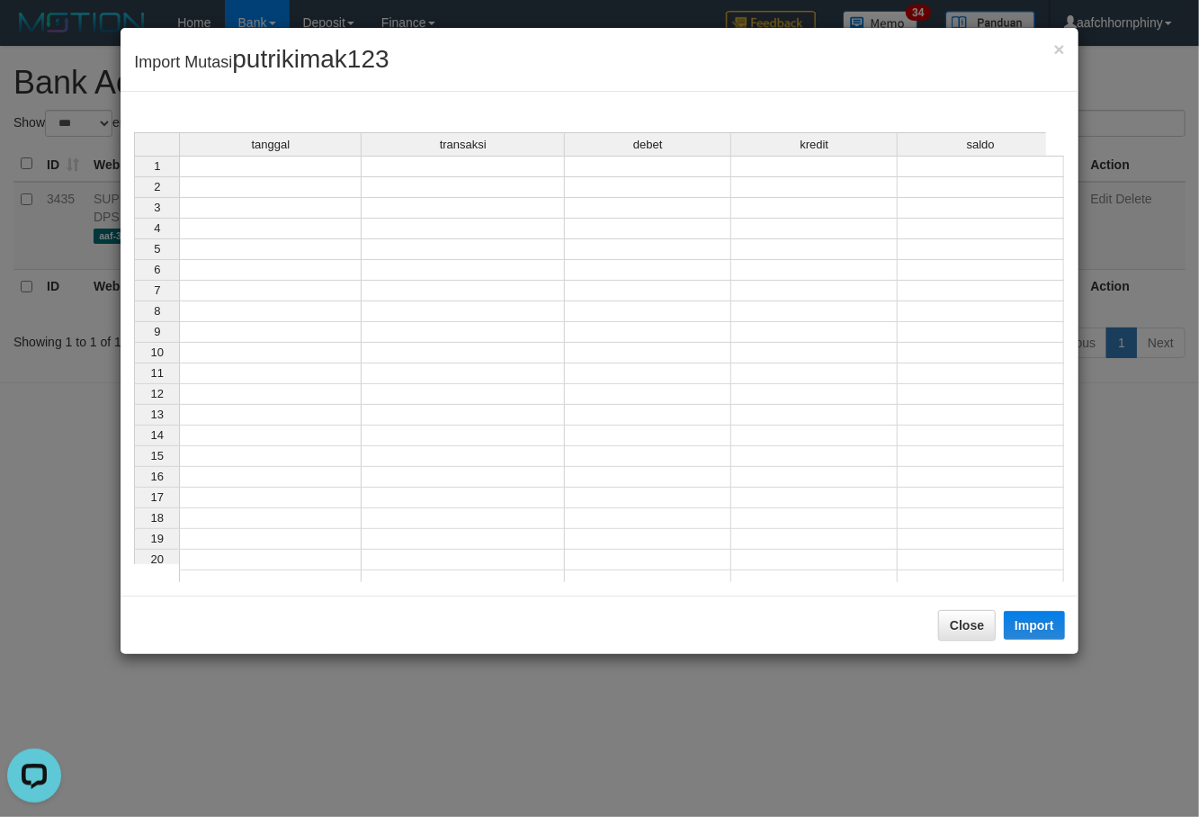
click at [309, 171] on td at bounding box center [270, 167] width 183 height 22
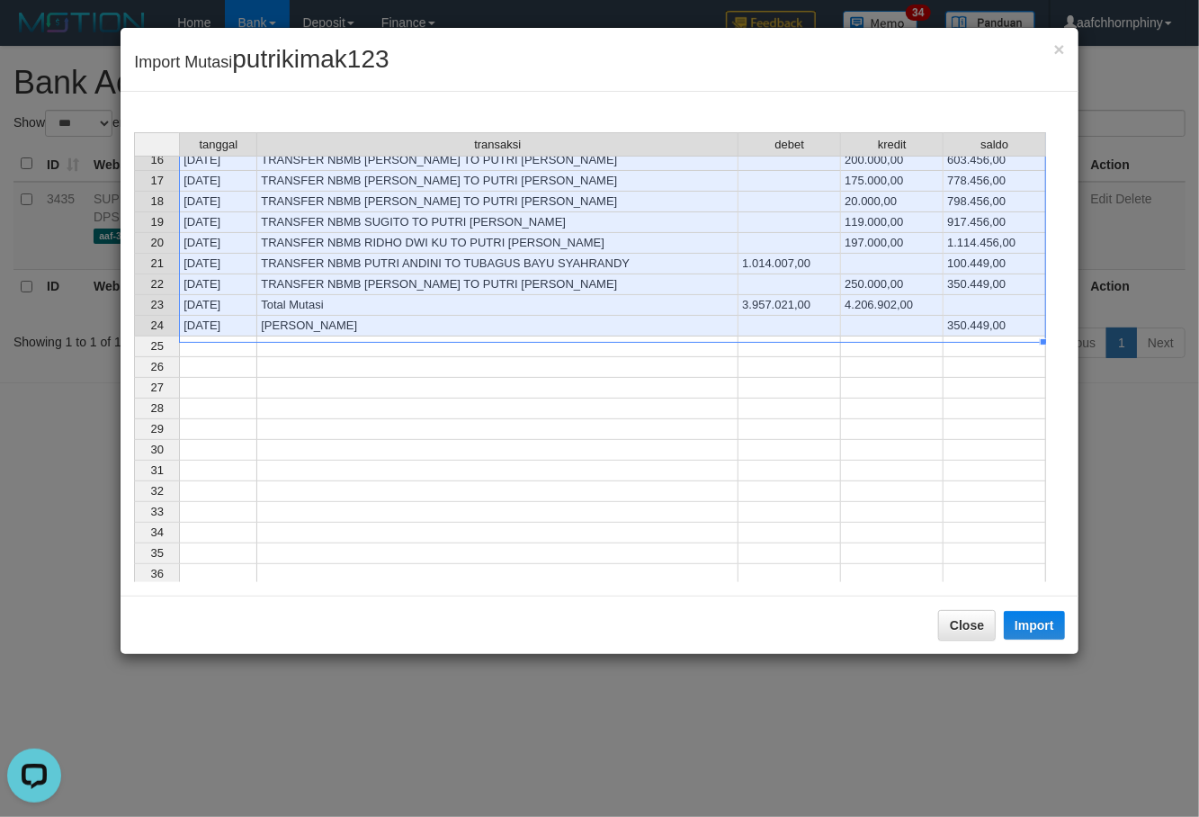
scroll to position [322, 0]
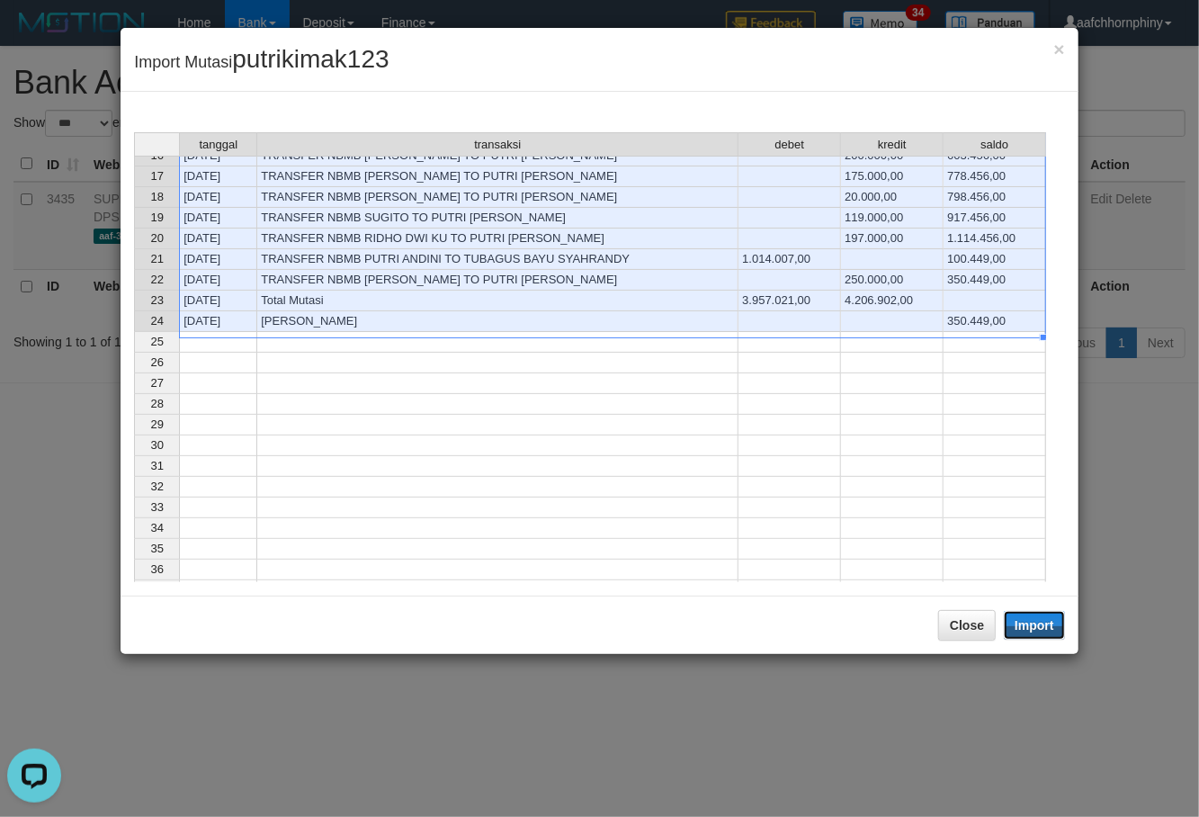
click at [1058, 622] on button "Import" at bounding box center [1034, 625] width 61 height 29
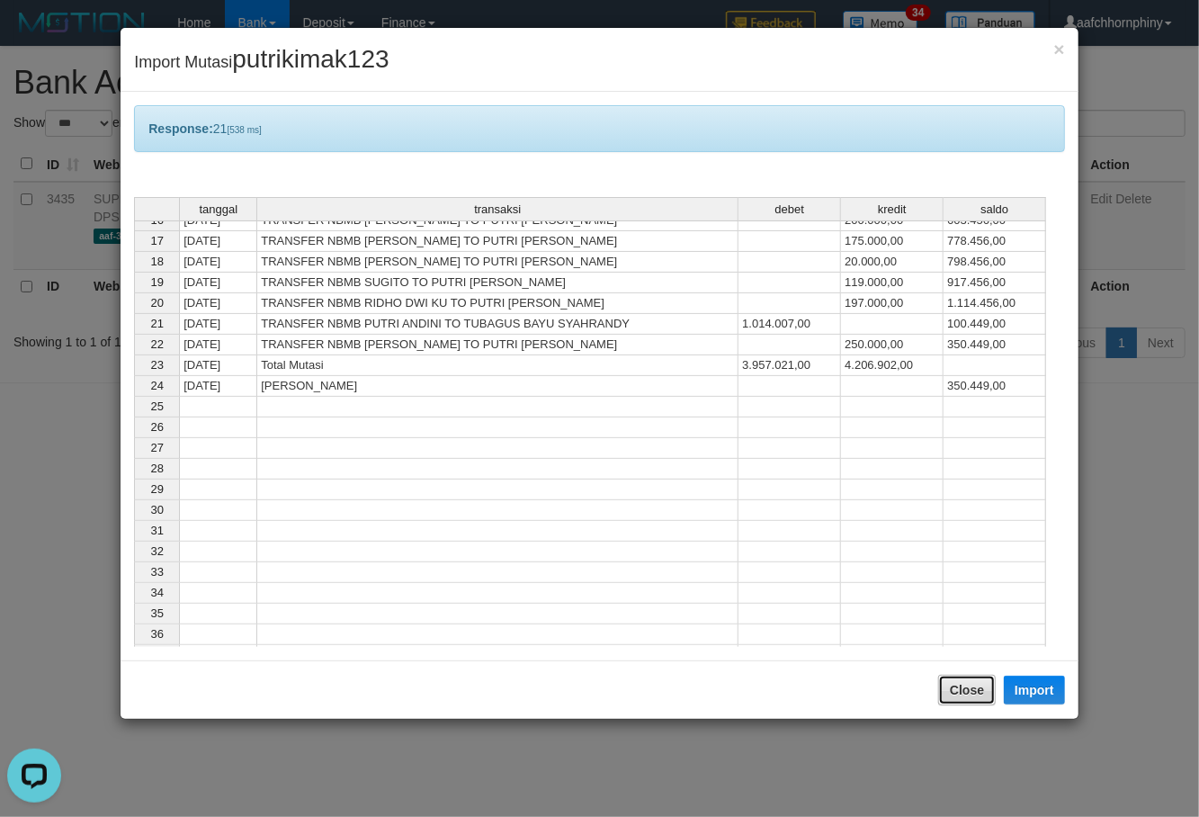
click at [973, 689] on button "Close" at bounding box center [967, 690] width 58 height 31
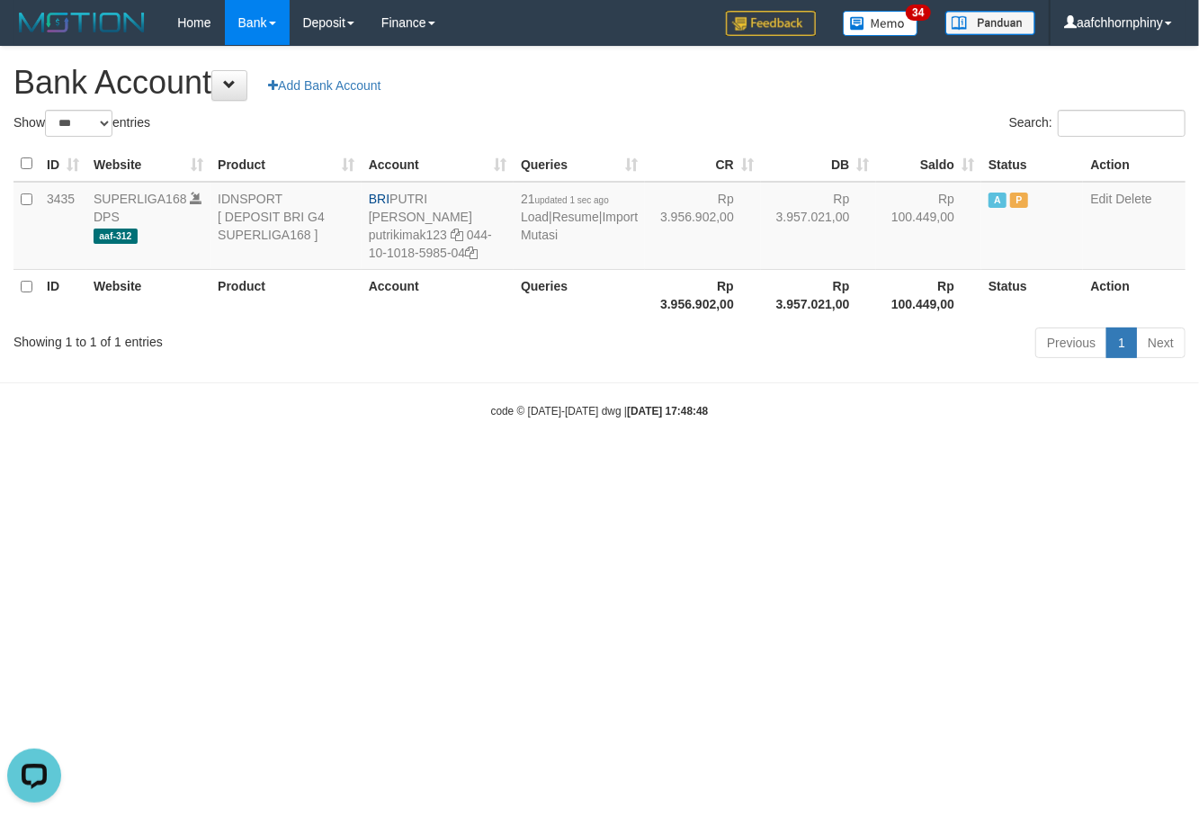
click at [764, 79] on h1 "Bank Account Add Bank Account" at bounding box center [599, 83] width 1172 height 36
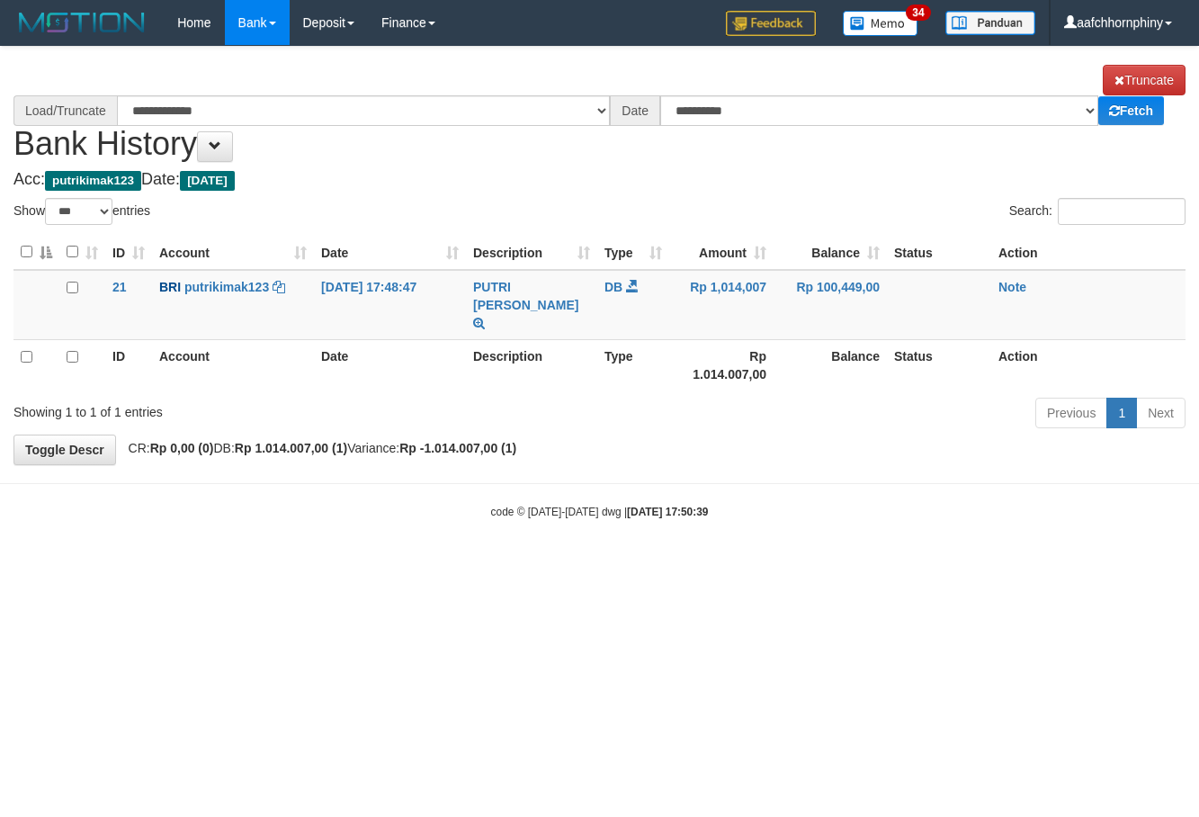
select select "***"
select select "****"
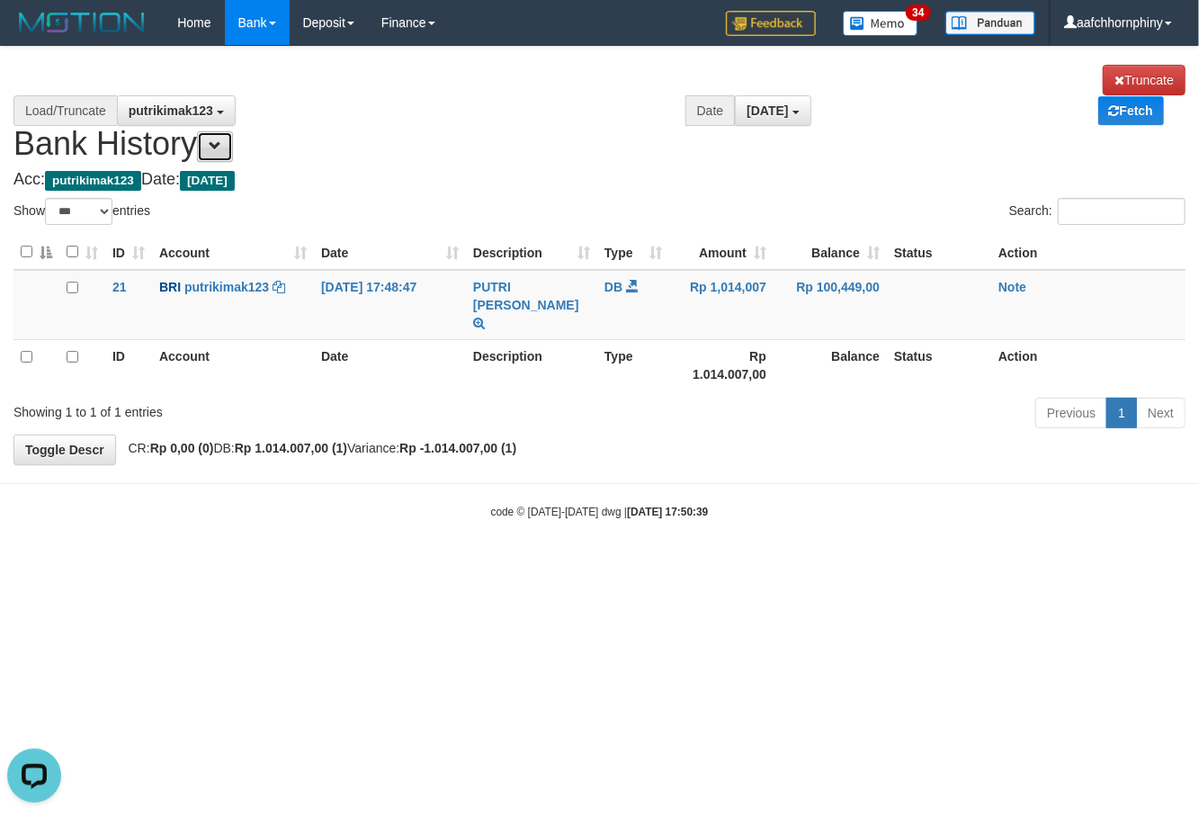
click at [221, 146] on span at bounding box center [215, 145] width 13 height 13
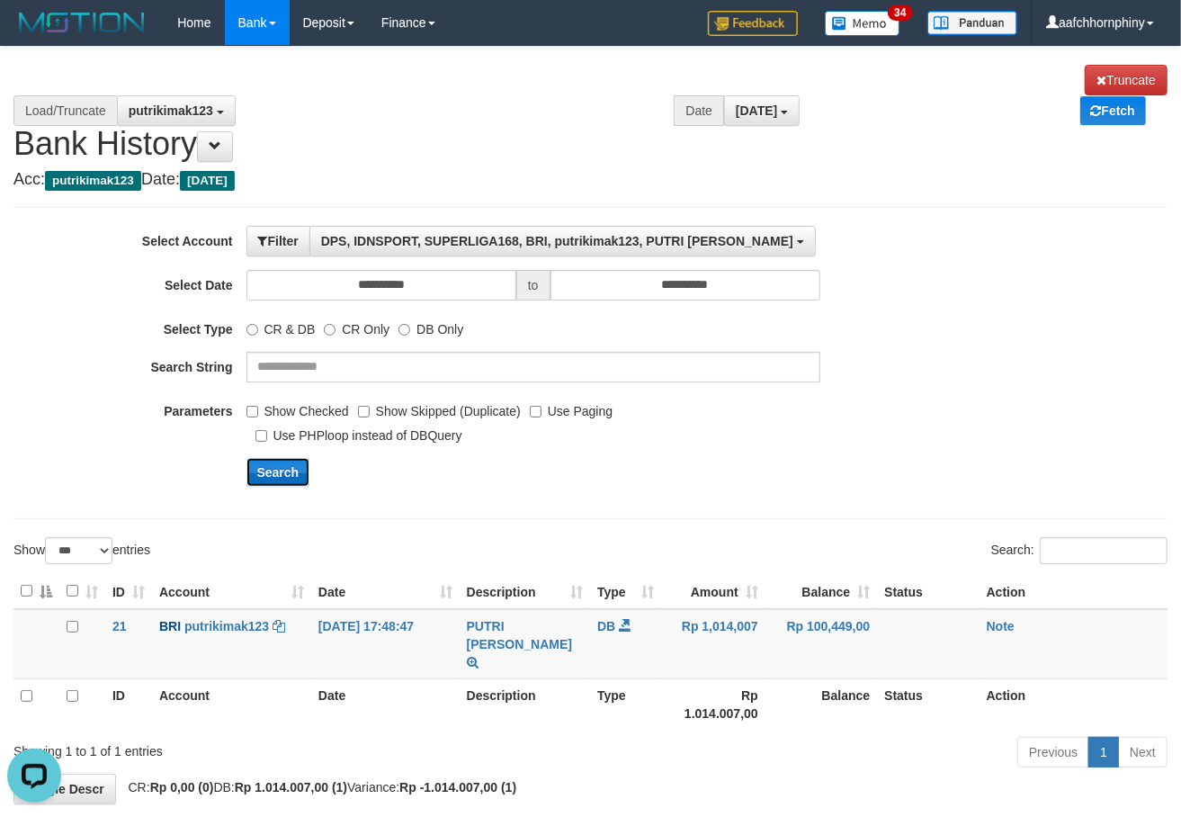
click at [284, 479] on button "Search" at bounding box center [278, 472] width 64 height 29
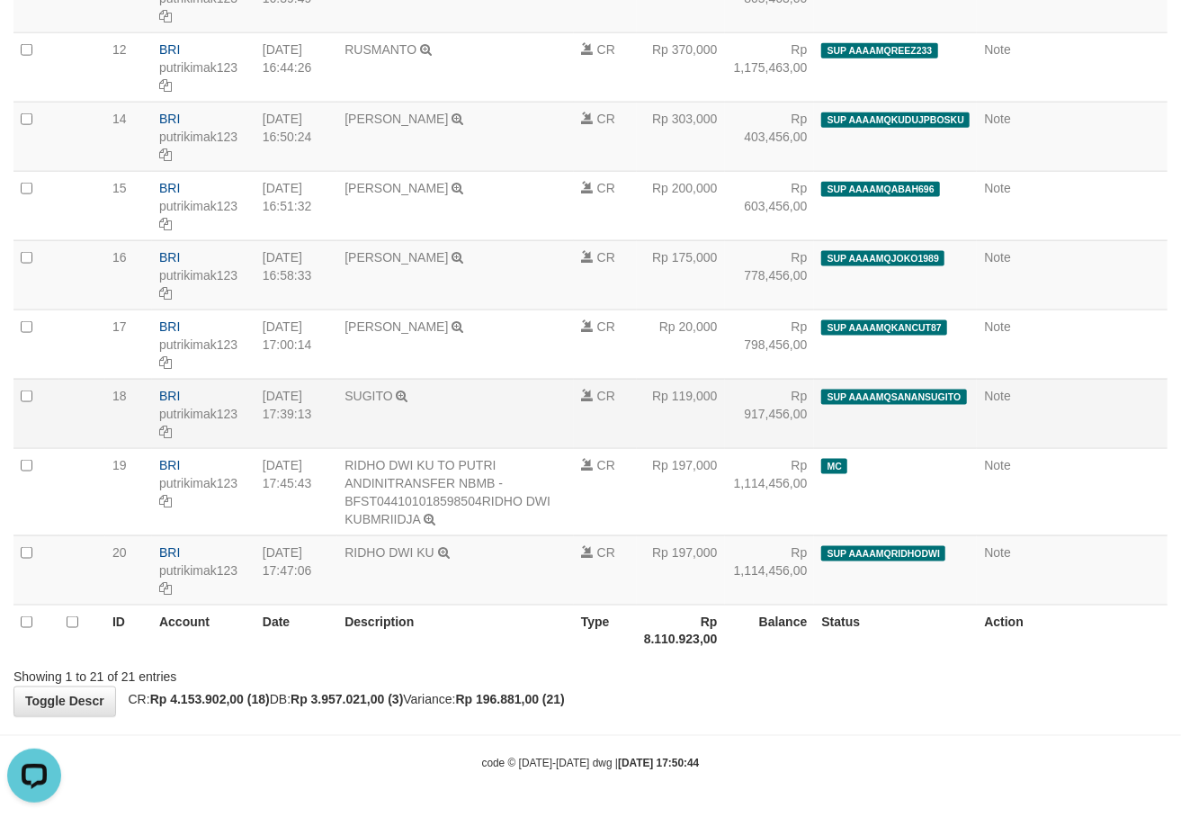
select select "****"
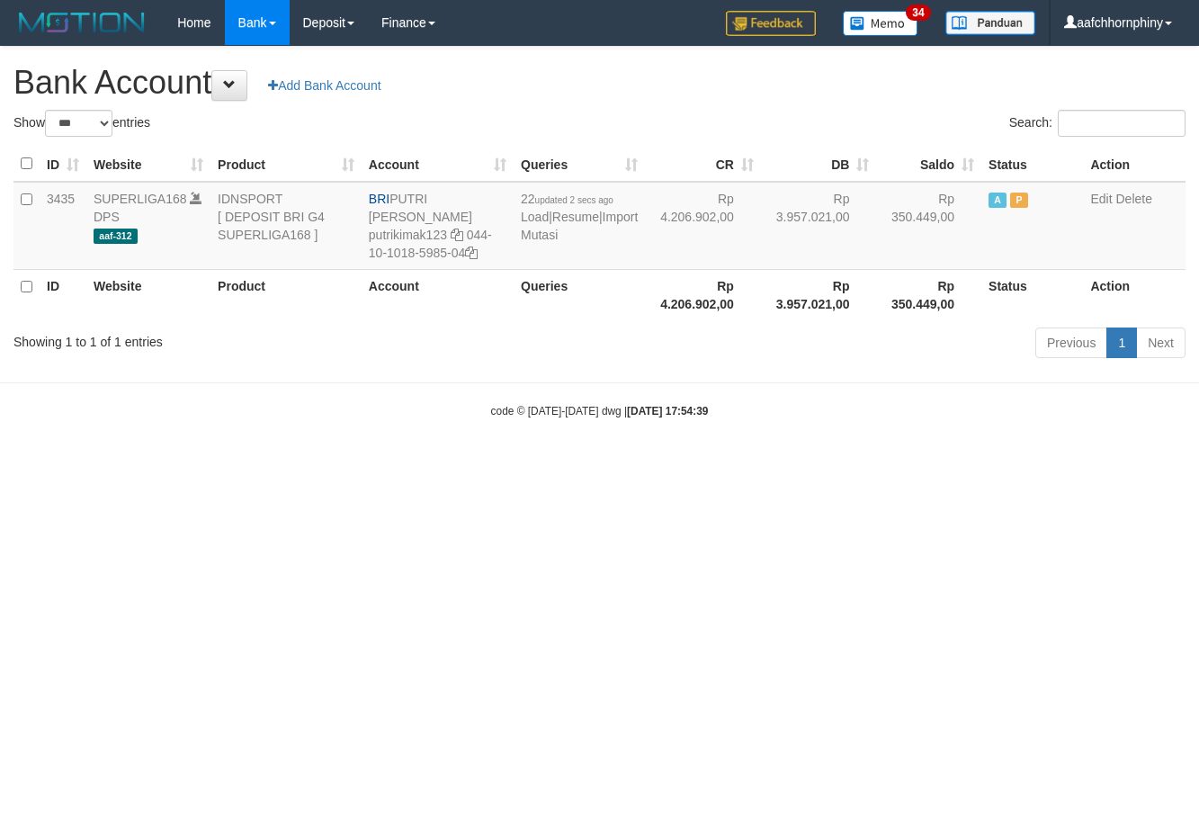
select select "***"
click at [928, 464] on html "Toggle navigation Home Bank Account List Load By Website Group [ISPORT] SUPERLI…" at bounding box center [599, 232] width 1199 height 464
click at [828, 464] on html "Toggle navigation Home Bank Account List Load By Website Group [ISPORT] SUPERLI…" at bounding box center [599, 232] width 1199 height 464
select select "***"
click at [538, 230] on link "Import Mutasi" at bounding box center [579, 226] width 117 height 32
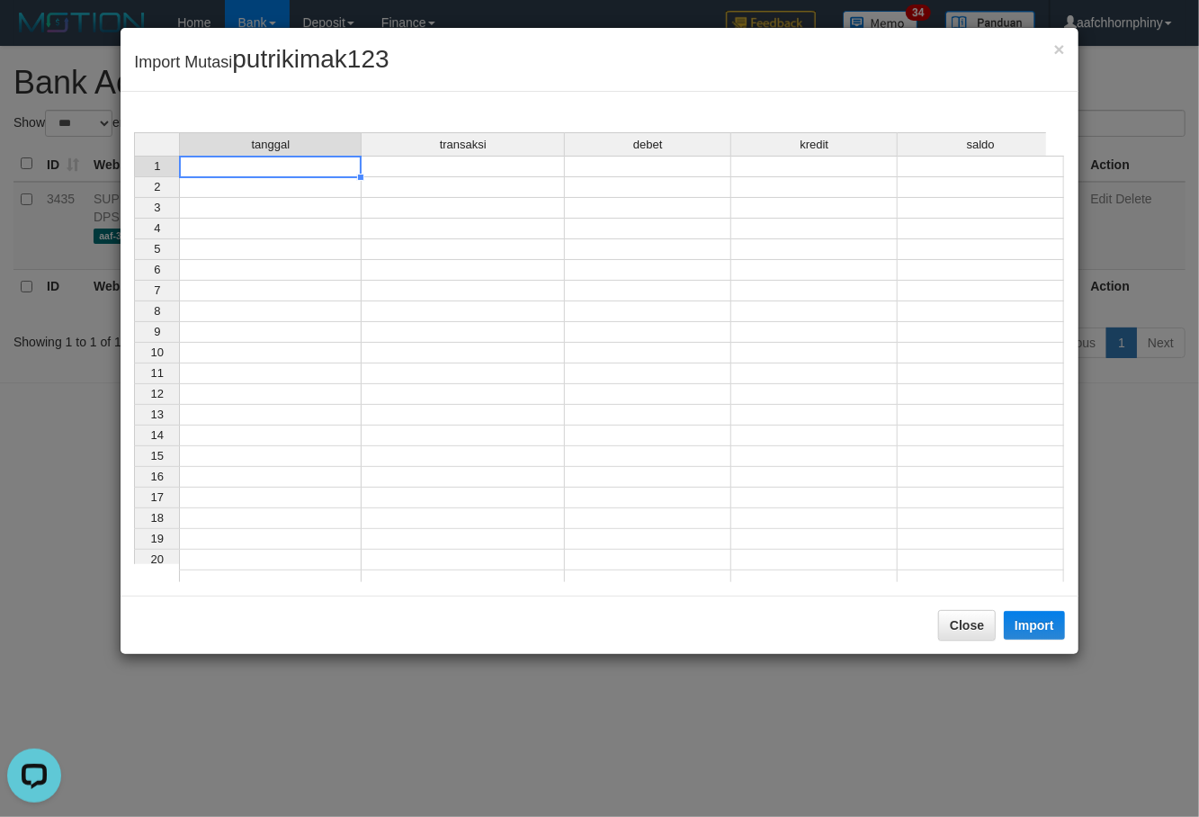
click at [306, 169] on td at bounding box center [270, 167] width 183 height 22
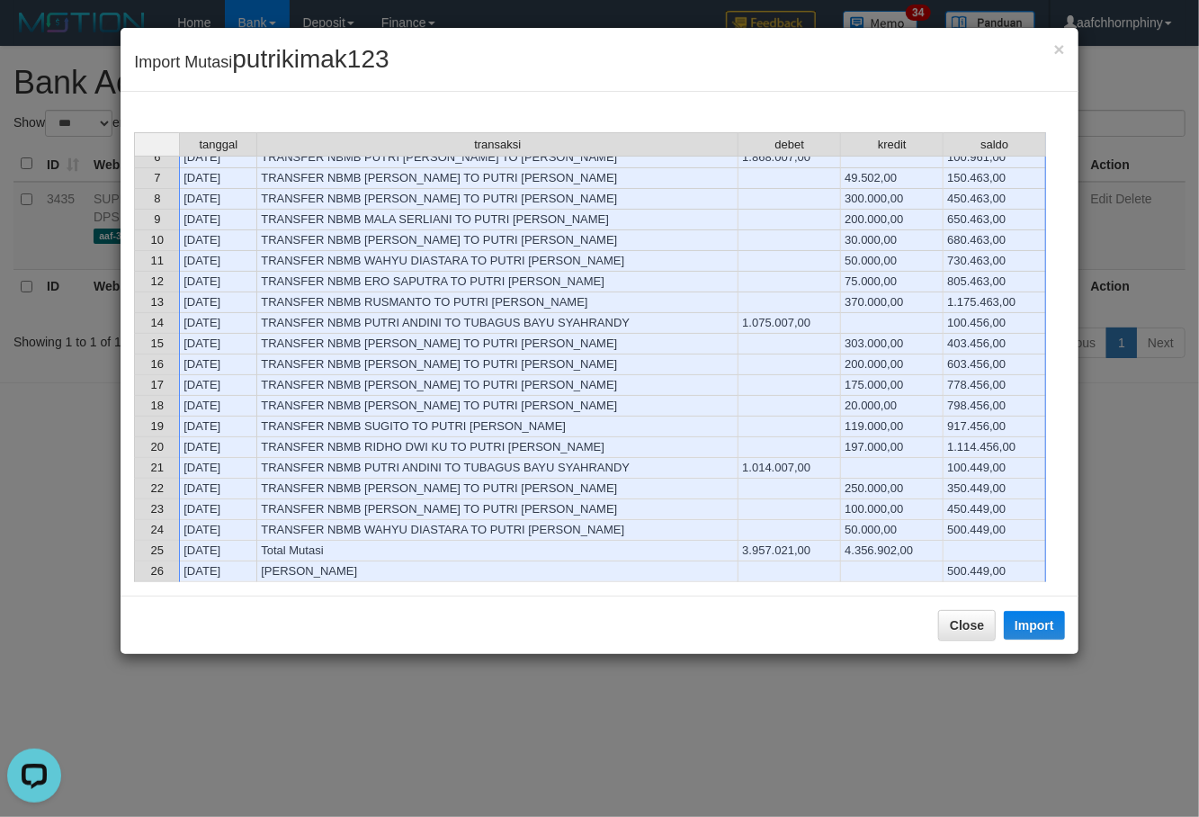
scroll to position [120, 0]
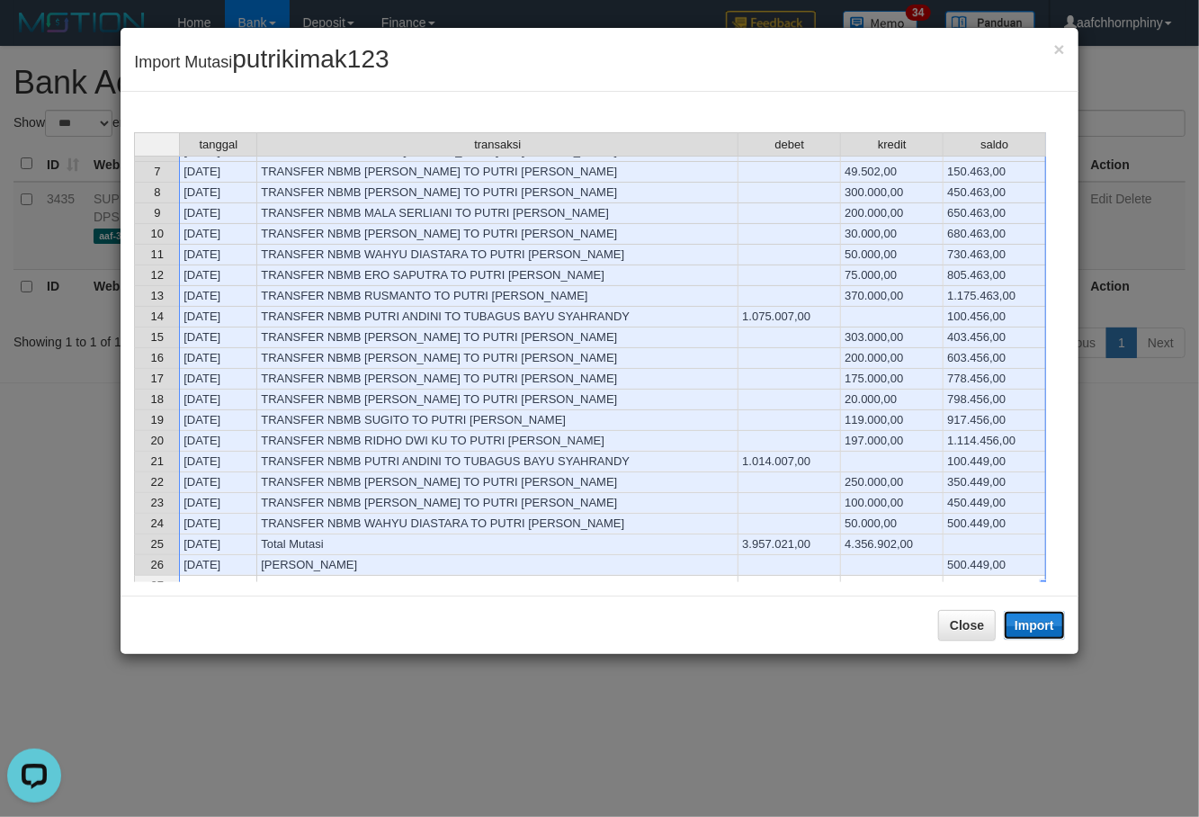
click at [1016, 626] on button "Import" at bounding box center [1034, 625] width 61 height 29
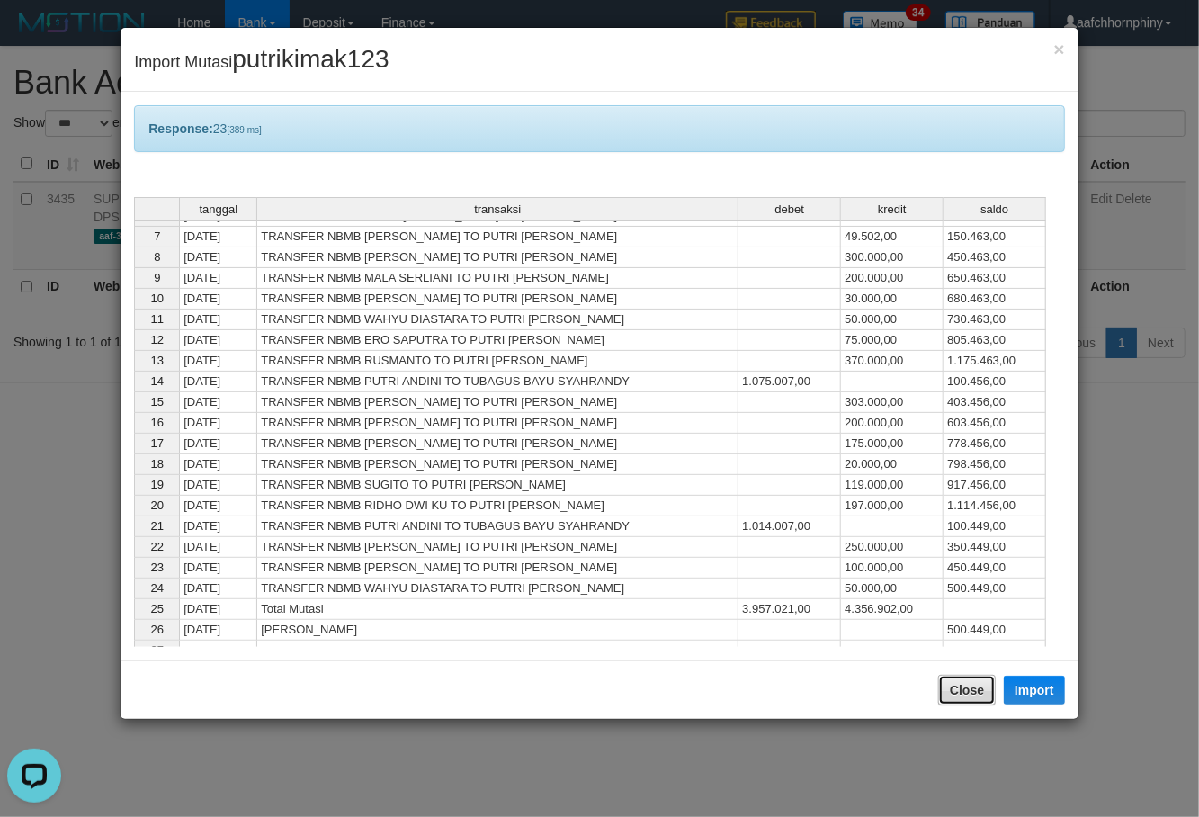
click at [965, 684] on button "Close" at bounding box center [967, 690] width 58 height 31
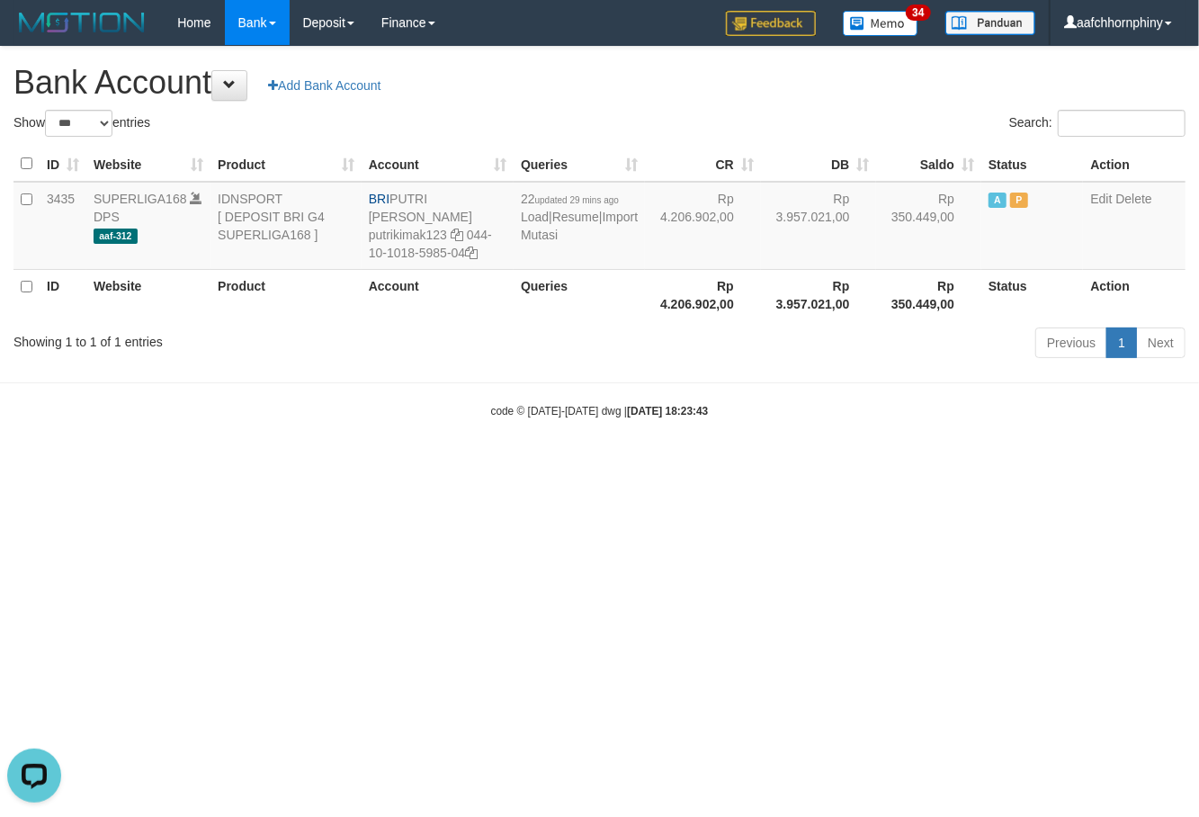
click at [772, 72] on h1 "Bank Account Add Bank Account" at bounding box center [599, 83] width 1172 height 36
select select "***"
click at [543, 242] on td "24 updated 2 secs ago Load | Resume | Import Mutasi" at bounding box center [579, 226] width 131 height 88
click at [541, 237] on link "Import Mutasi" at bounding box center [579, 226] width 117 height 32
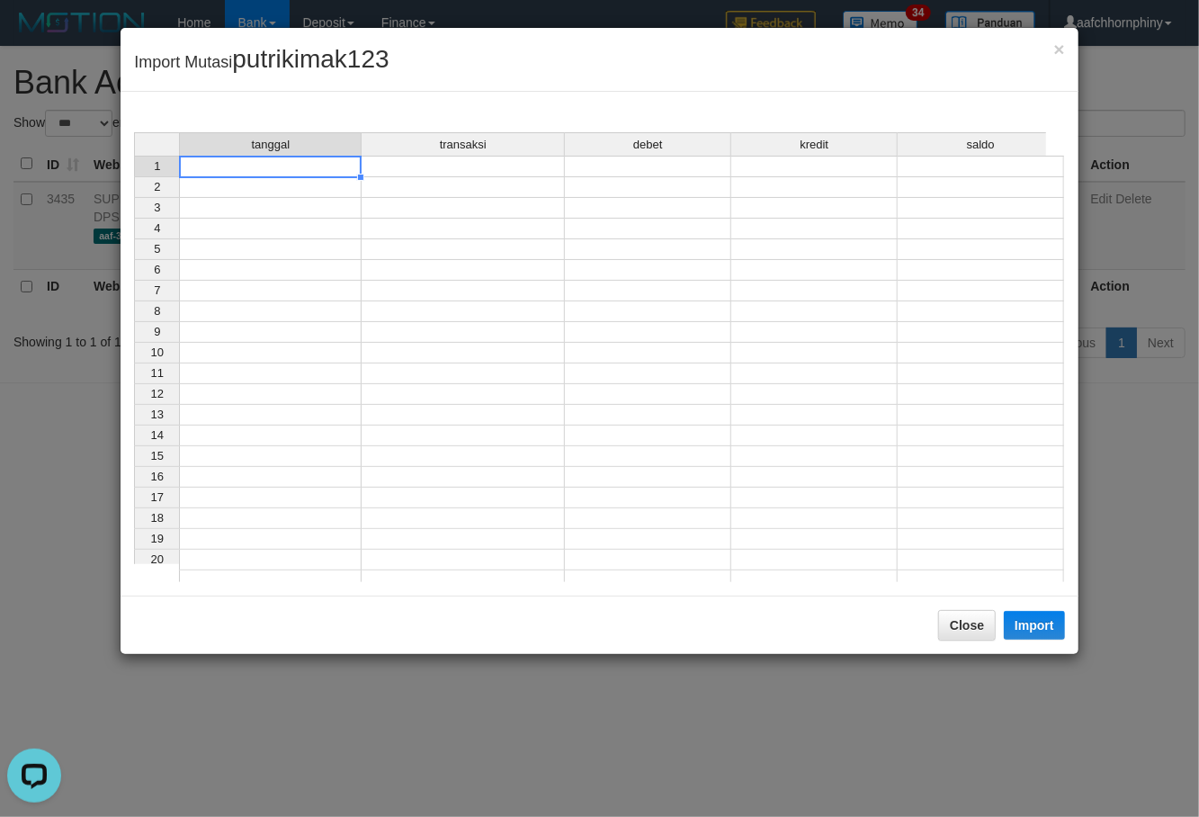
click at [293, 167] on td at bounding box center [270, 167] width 183 height 22
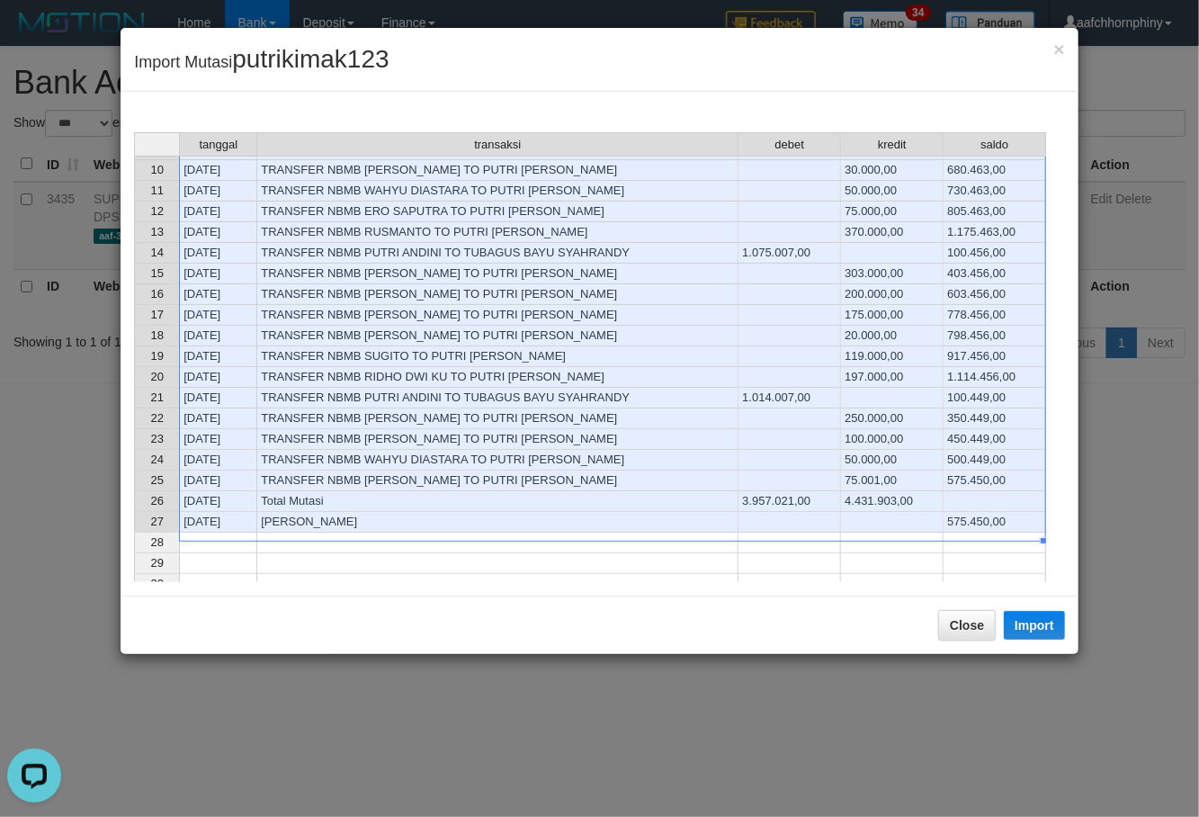
scroll to position [239, 0]
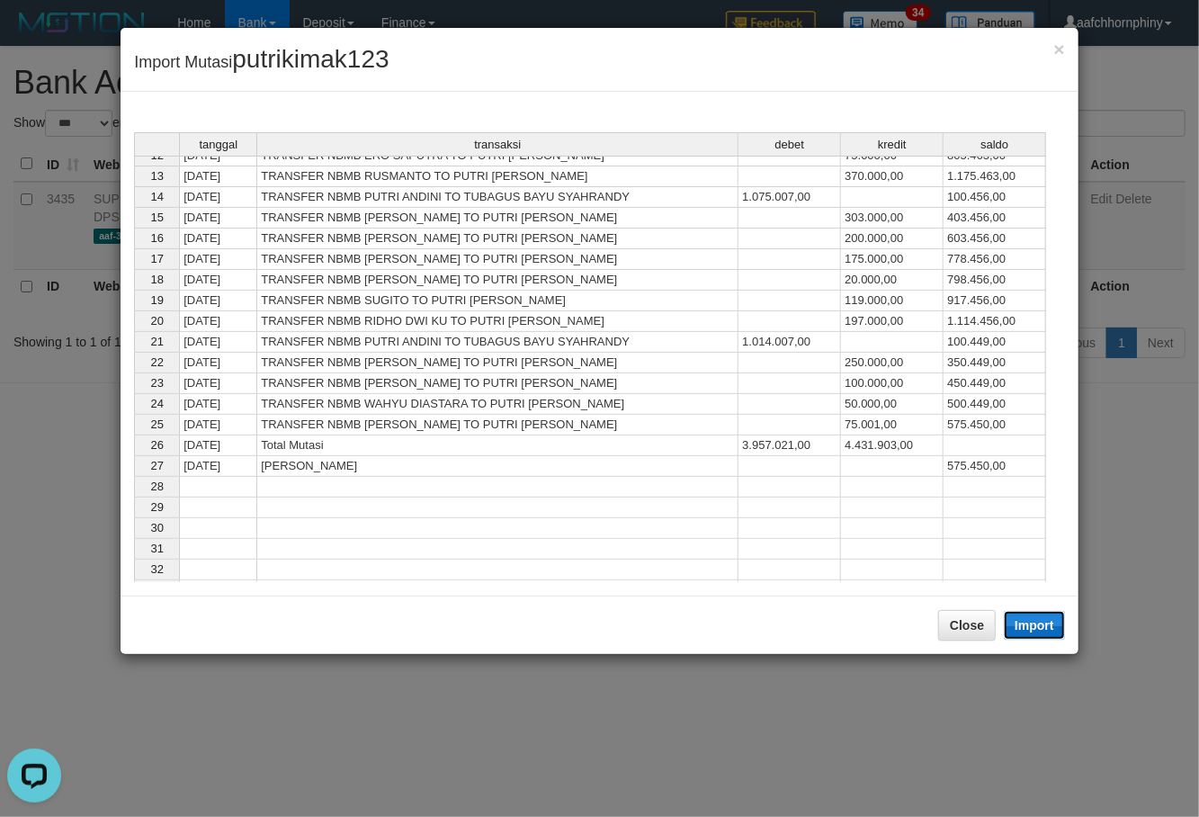
click at [1033, 633] on button "Import" at bounding box center [1034, 625] width 61 height 29
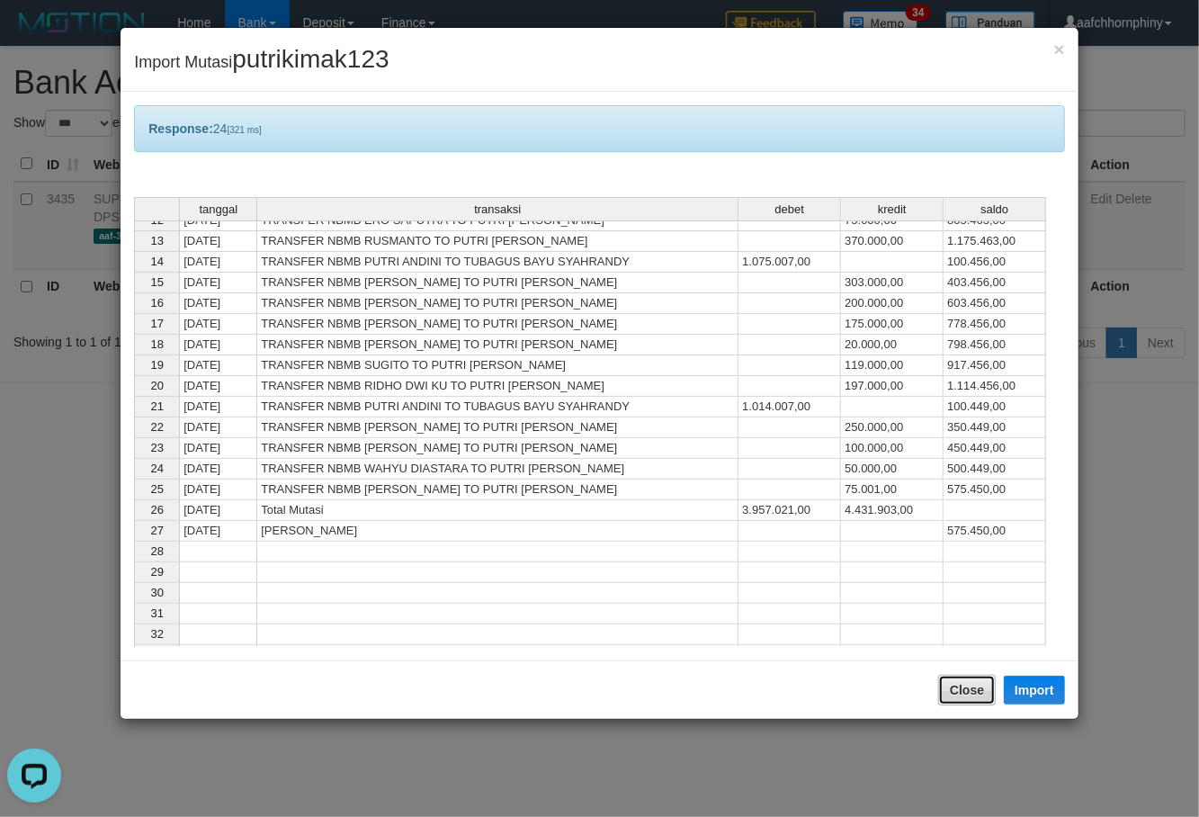
click at [964, 684] on button "Close" at bounding box center [967, 690] width 58 height 31
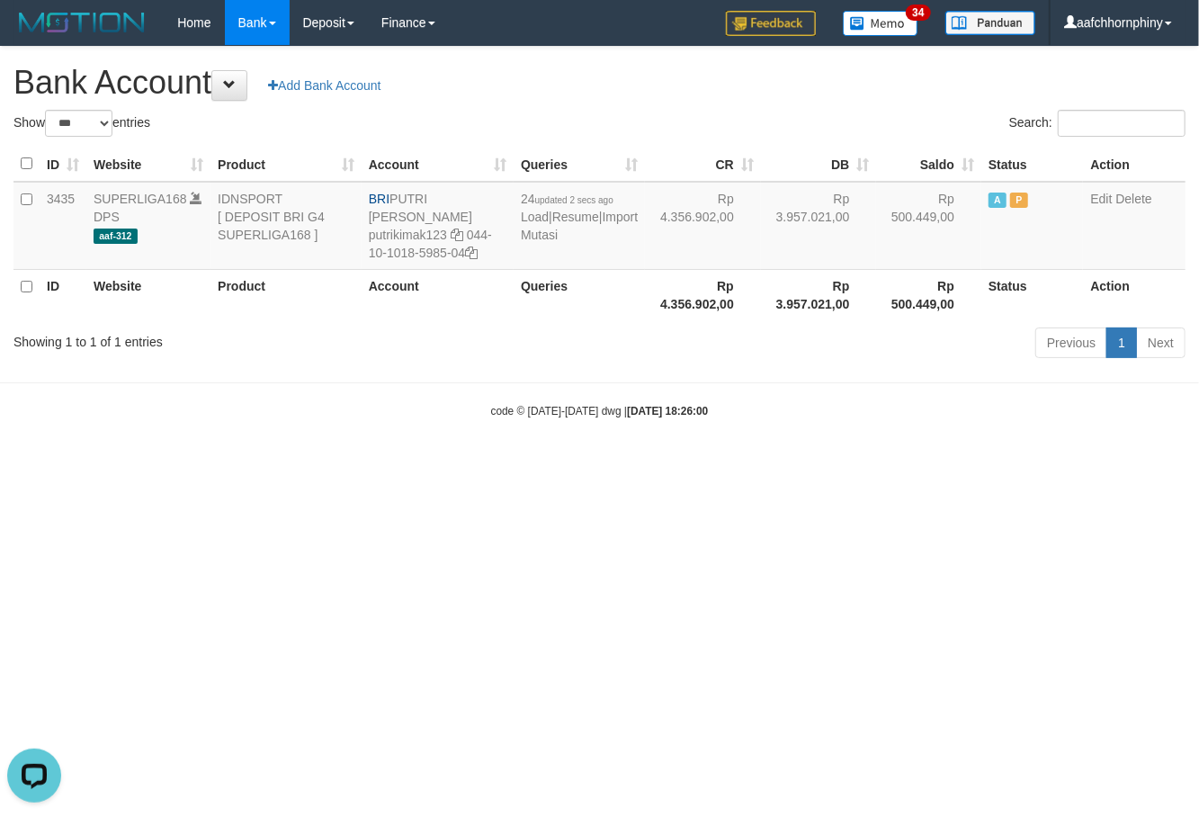
click at [836, 99] on h1 "Bank Account Add Bank Account" at bounding box center [599, 83] width 1172 height 36
select select "***"
click at [544, 227] on link "Import Mutasi" at bounding box center [579, 226] width 117 height 32
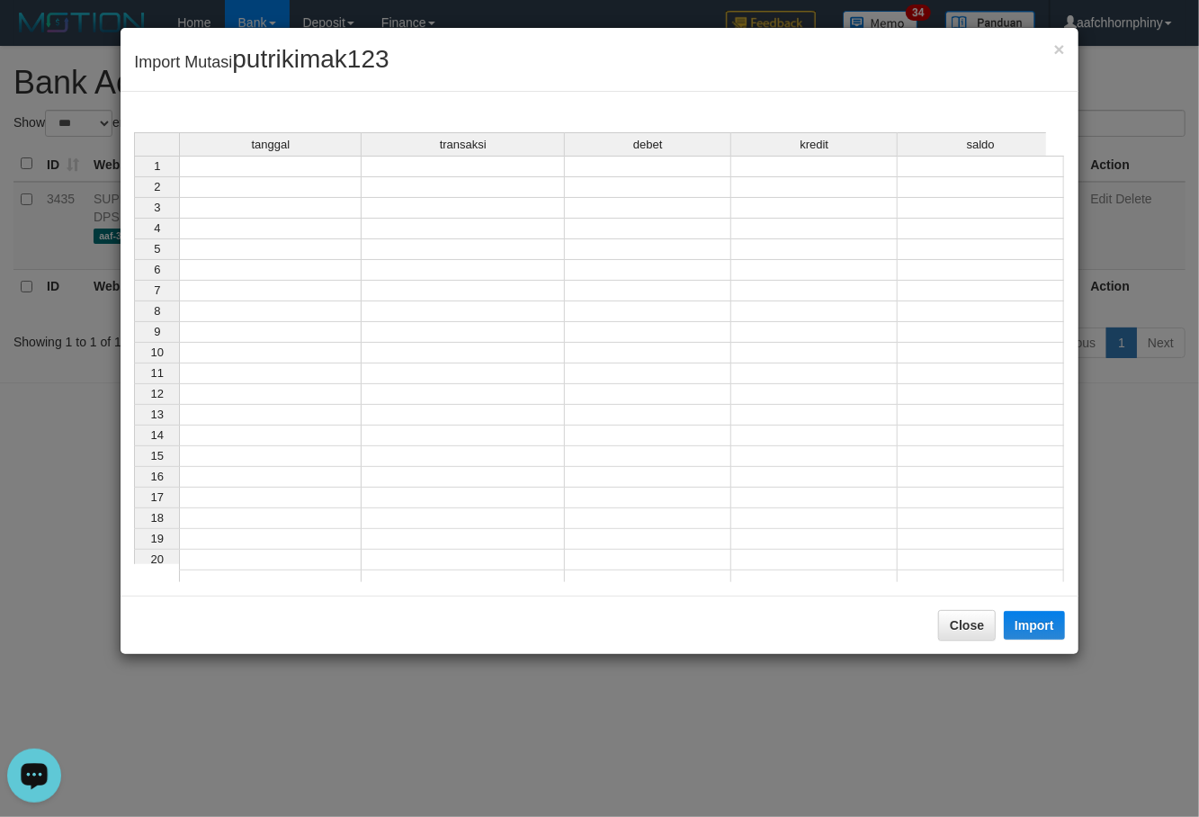
click at [290, 166] on td at bounding box center [270, 167] width 183 height 22
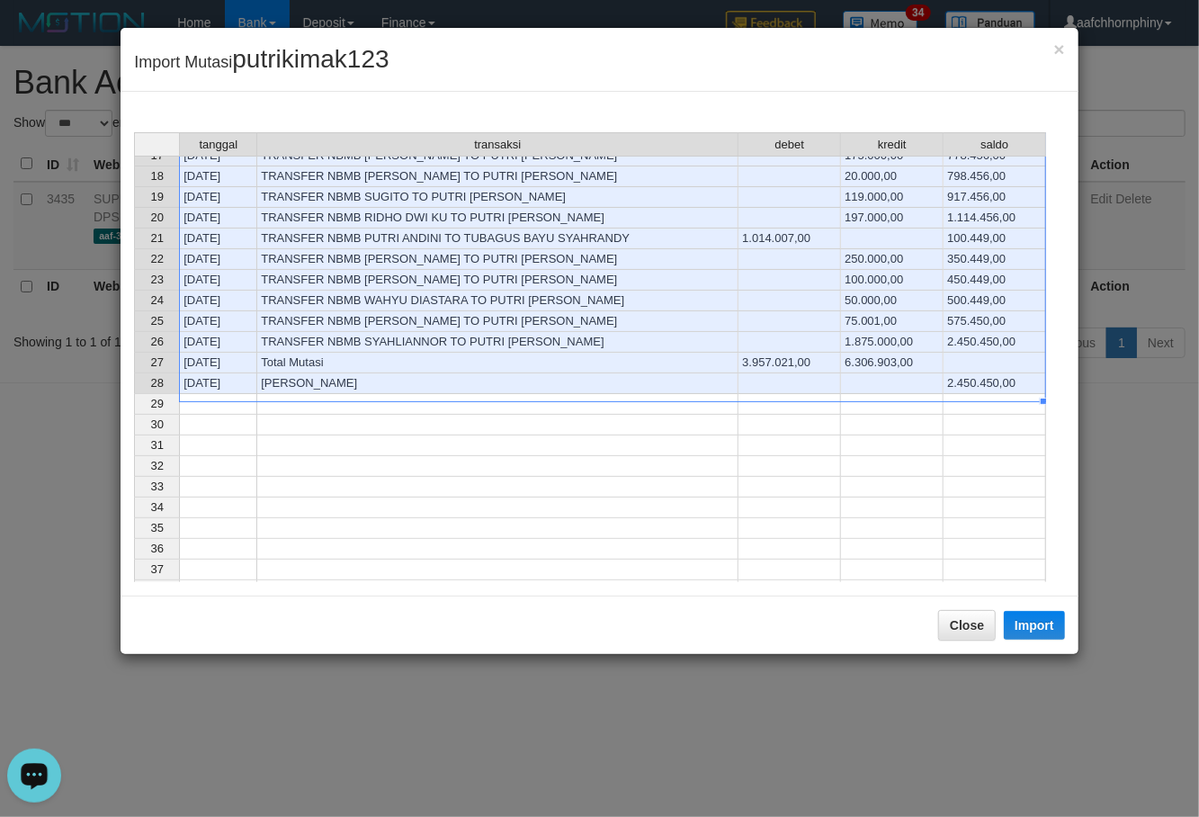
scroll to position [360, 0]
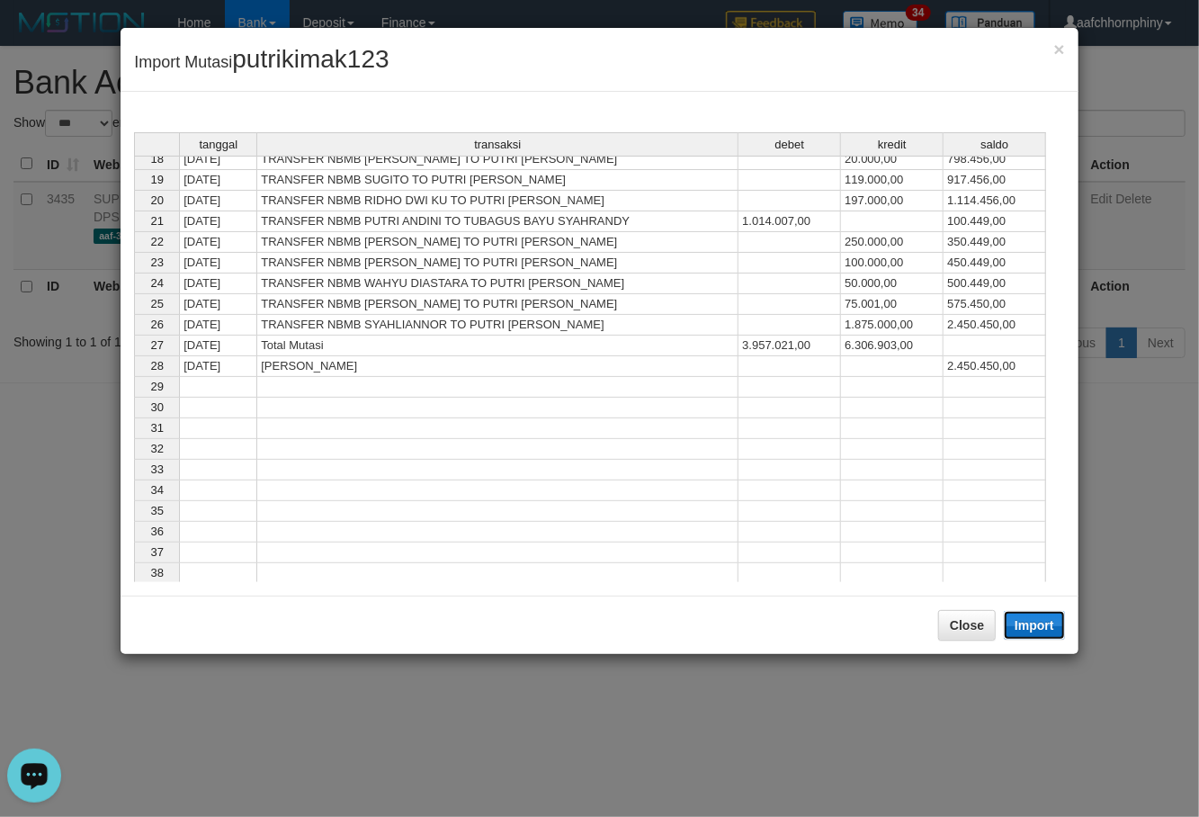
click at [1052, 622] on button "Import" at bounding box center [1034, 625] width 61 height 29
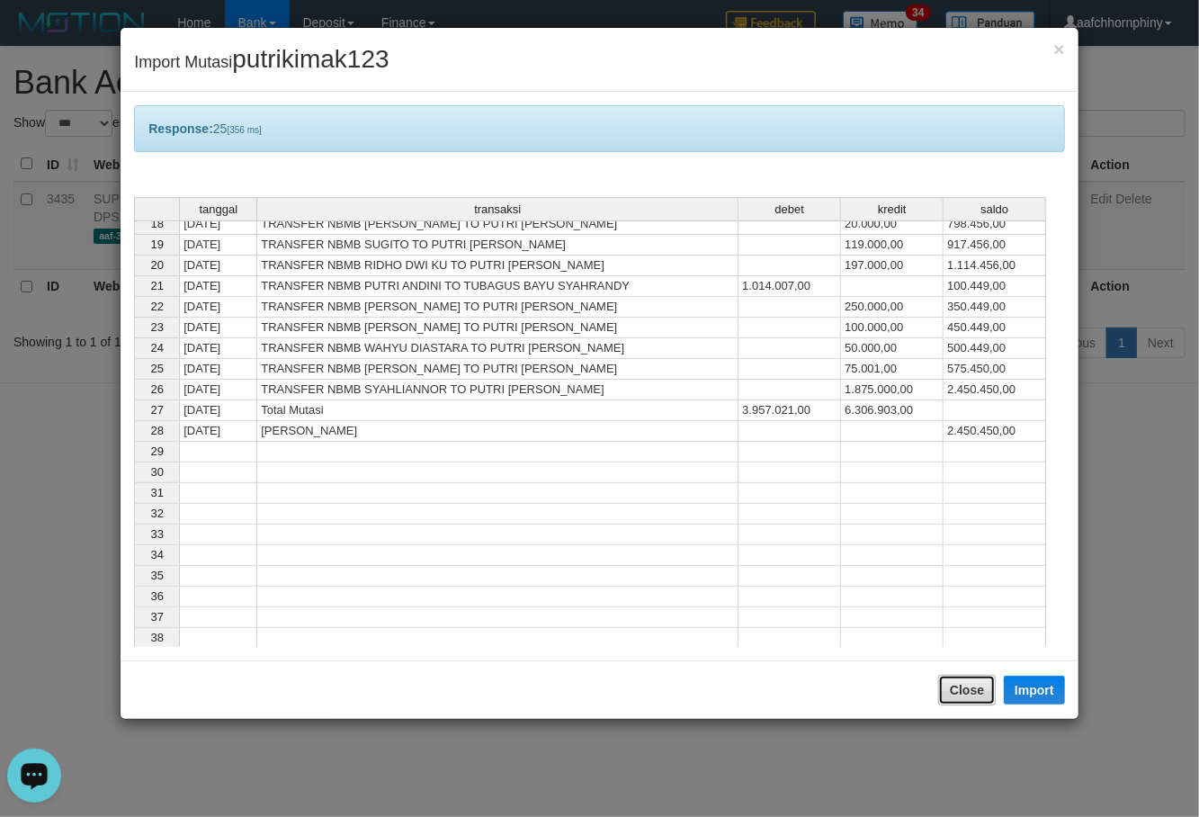
click at [947, 693] on button "Close" at bounding box center [967, 690] width 58 height 31
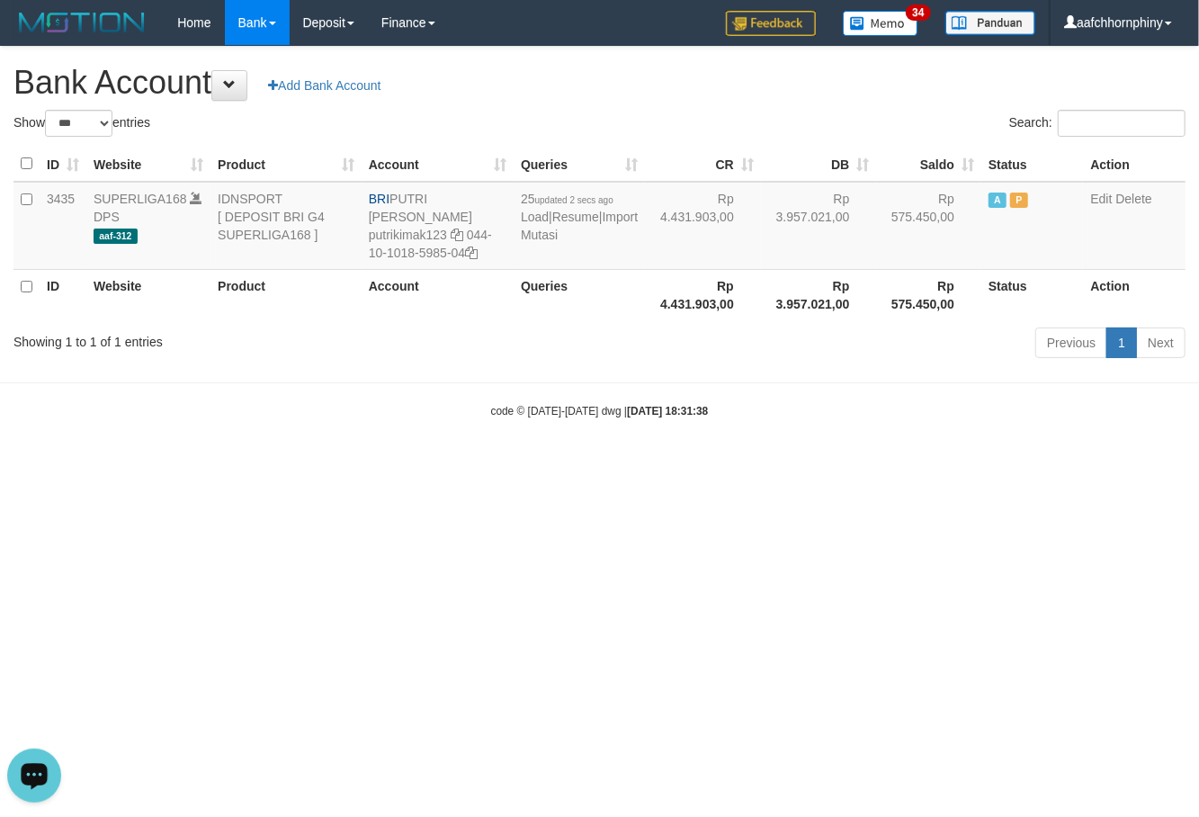
click at [658, 90] on h1 "Bank Account Add Bank Account" at bounding box center [599, 83] width 1172 height 36
select select "***"
drag, startPoint x: 390, startPoint y: 194, endPoint x: 494, endPoint y: 185, distance: 103.8
click at [494, 185] on td "BRI PUTRI [PERSON_NAME] putrikimak123 044-10-1018-5985-04" at bounding box center [431, 226] width 149 height 88
copy td "PUTRI [PERSON_NAME]"
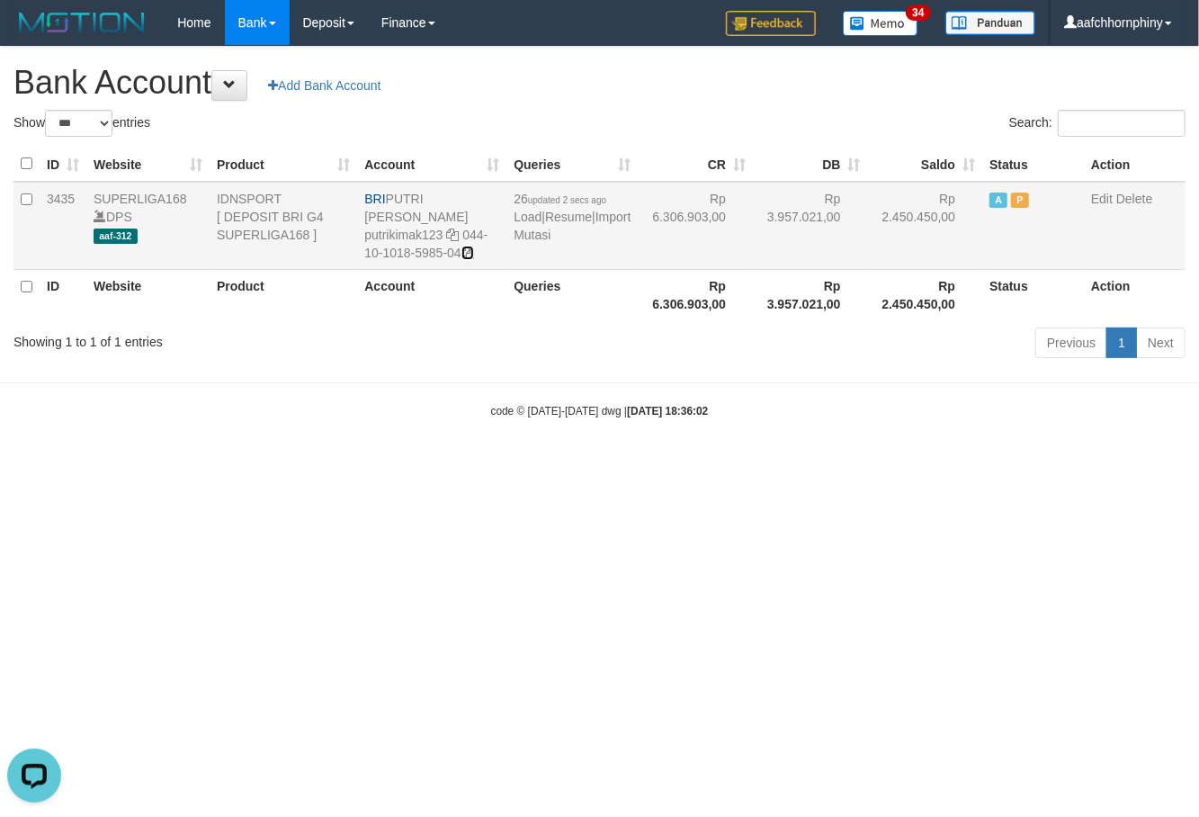
drag, startPoint x: 478, startPoint y: 234, endPoint x: 515, endPoint y: 242, distance: 37.8
click at [474, 246] on icon at bounding box center [467, 252] width 13 height 13
copy td "PUTRI [PERSON_NAME]"
click at [541, 228] on link "Import Mutasi" at bounding box center [572, 226] width 117 height 32
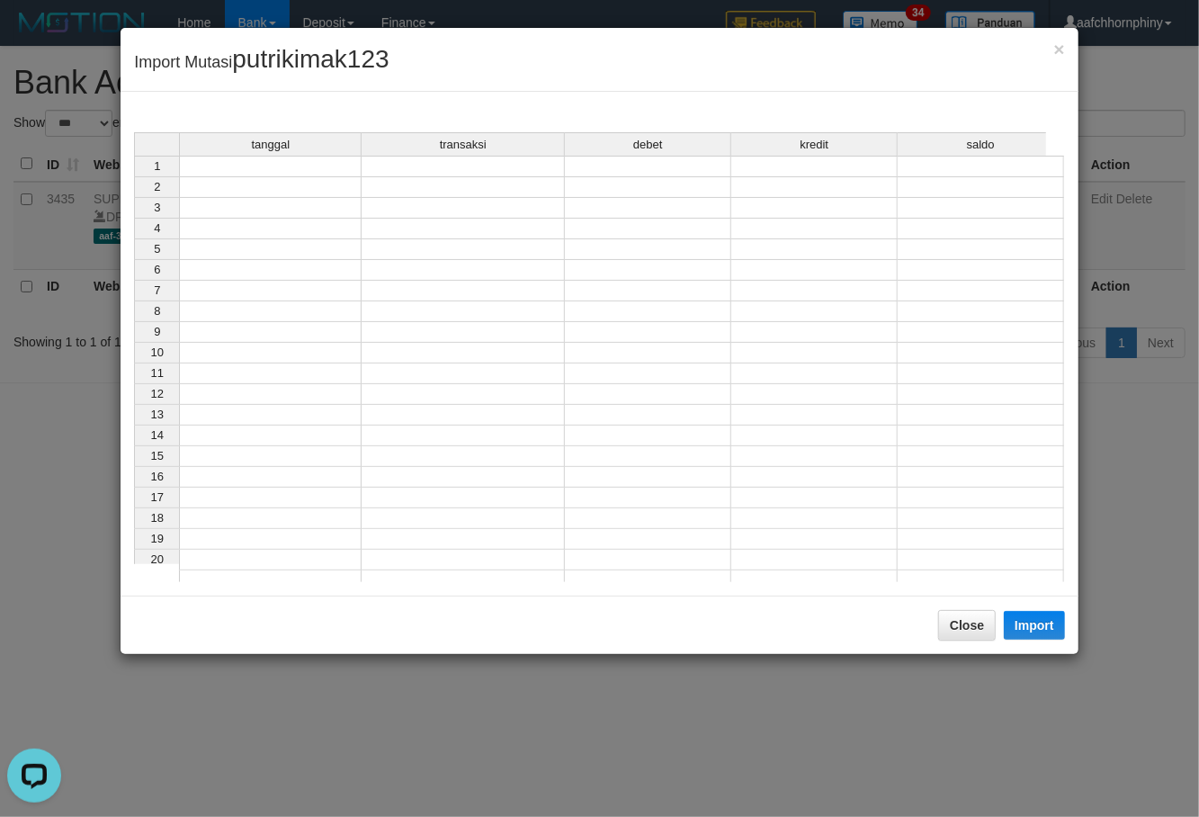
click at [326, 173] on td at bounding box center [270, 167] width 183 height 22
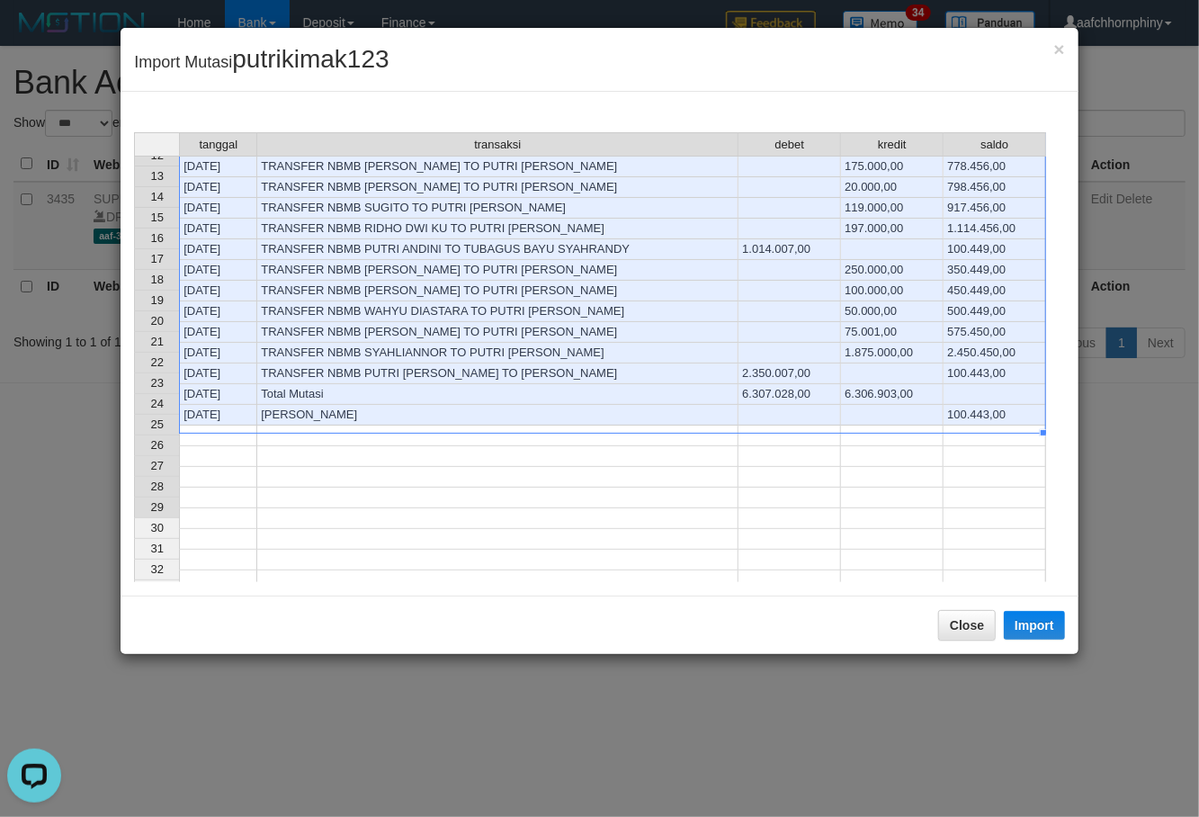
scroll to position [360, 0]
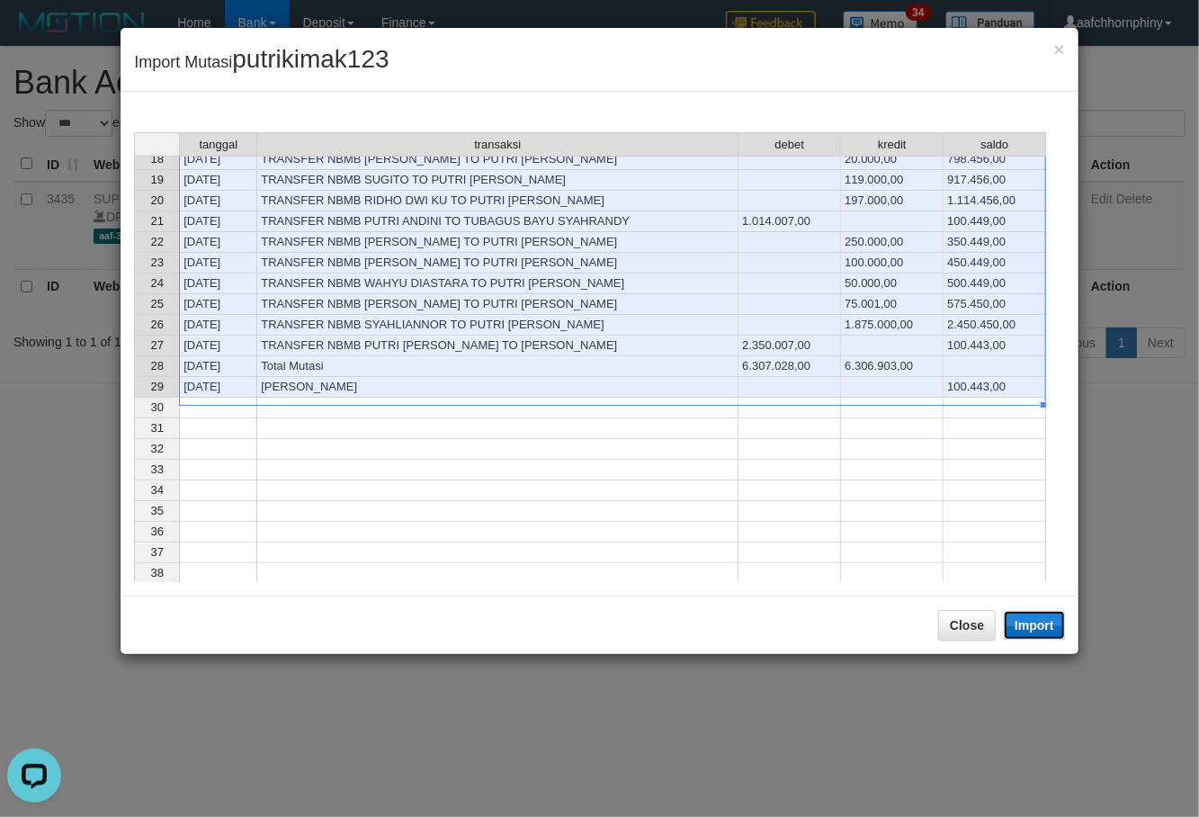
click at [1032, 621] on button "Import" at bounding box center [1034, 625] width 61 height 29
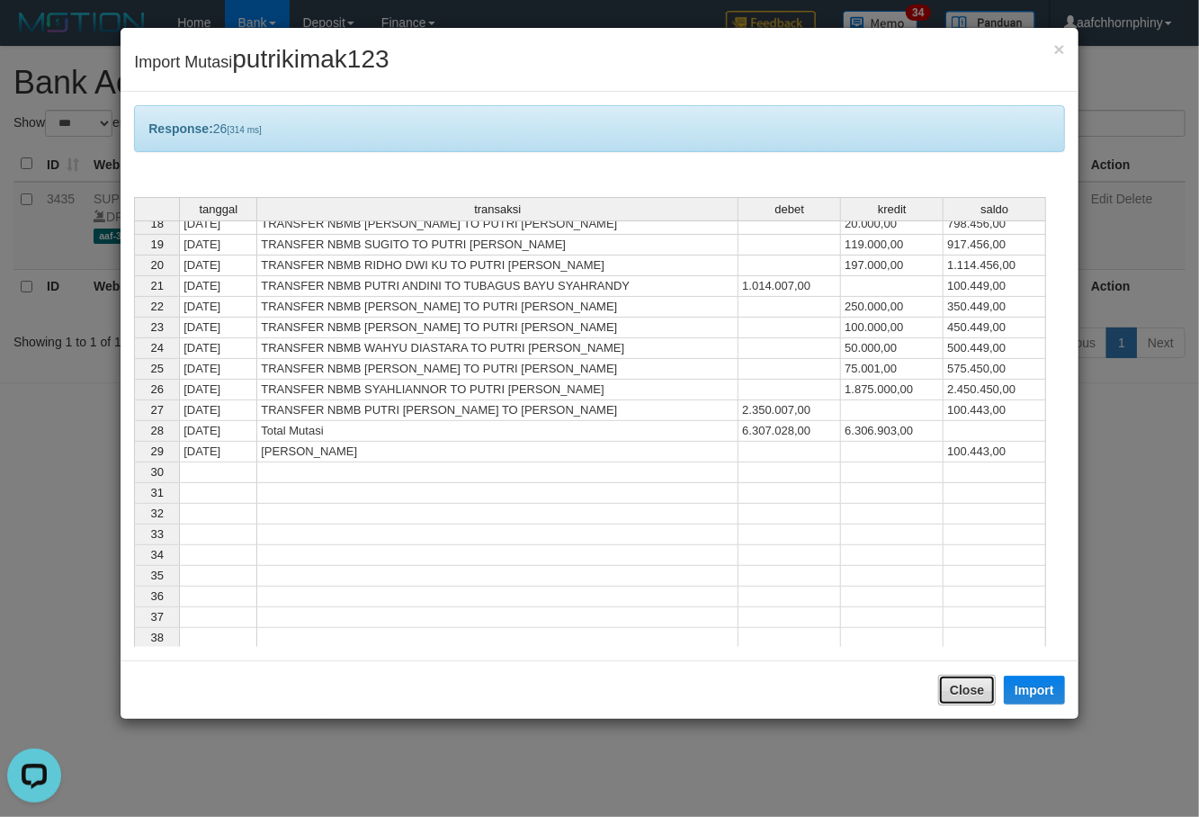
click at [971, 685] on button "Close" at bounding box center [967, 690] width 58 height 31
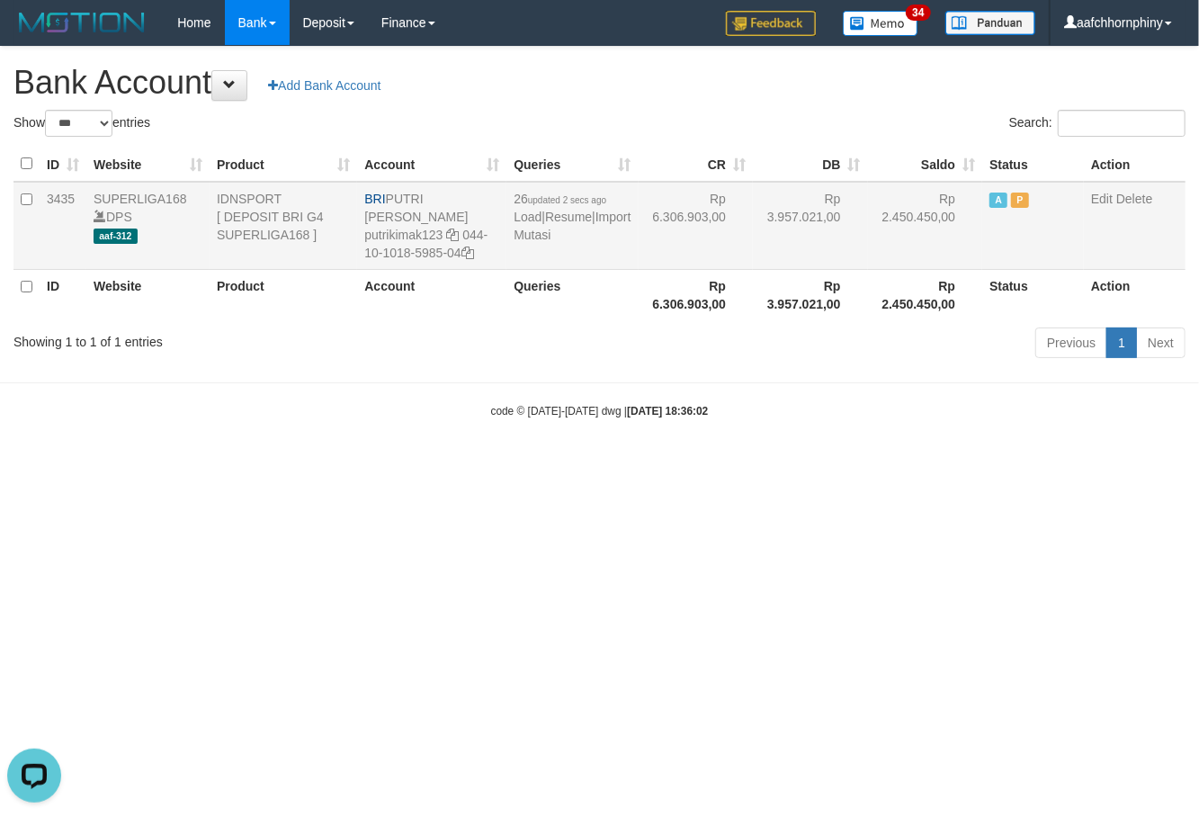
drag, startPoint x: 735, startPoint y: 106, endPoint x: 860, endPoint y: 218, distance: 167.5
click at [734, 106] on div "**********" at bounding box center [599, 205] width 1199 height 317
select select "***"
click at [534, 228] on link "Import Mutasi" at bounding box center [579, 226] width 117 height 32
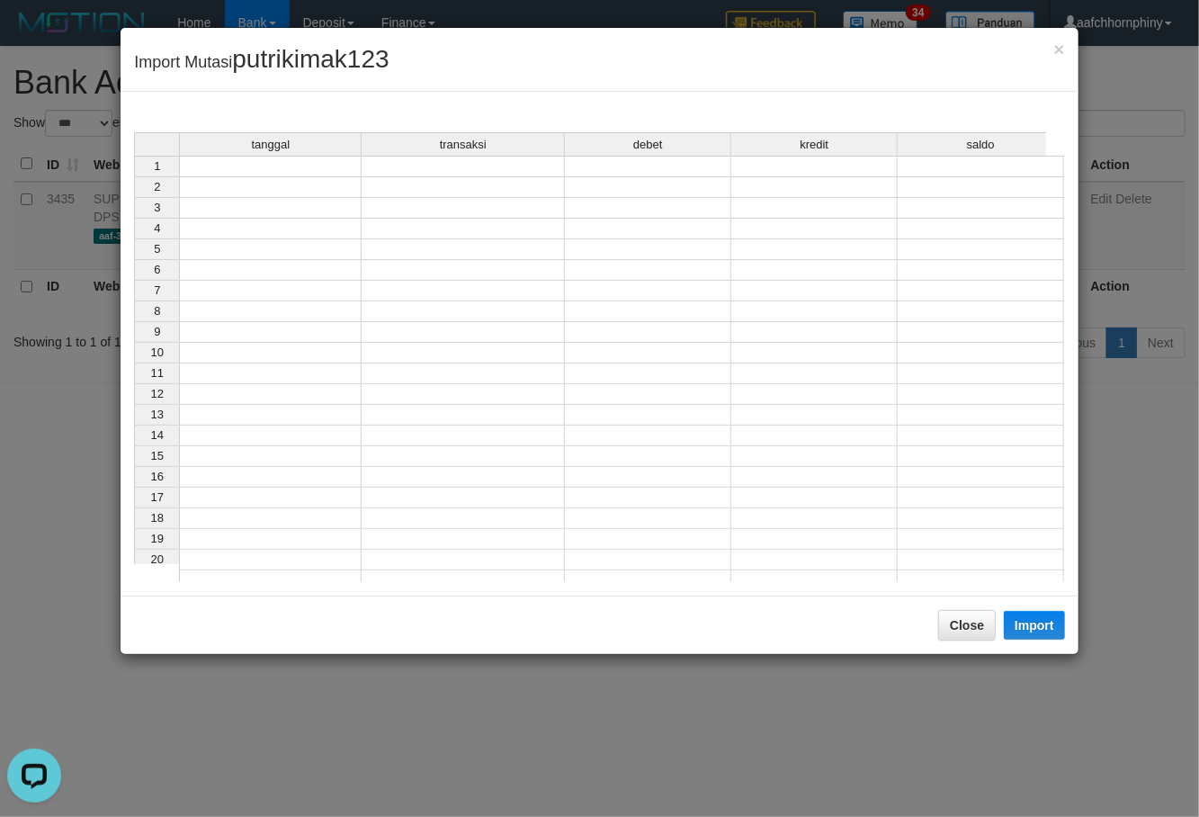
click at [299, 158] on div "tanggal transaksi debet kredit saldo" at bounding box center [590, 145] width 912 height 26
click at [308, 167] on td at bounding box center [270, 167] width 183 height 22
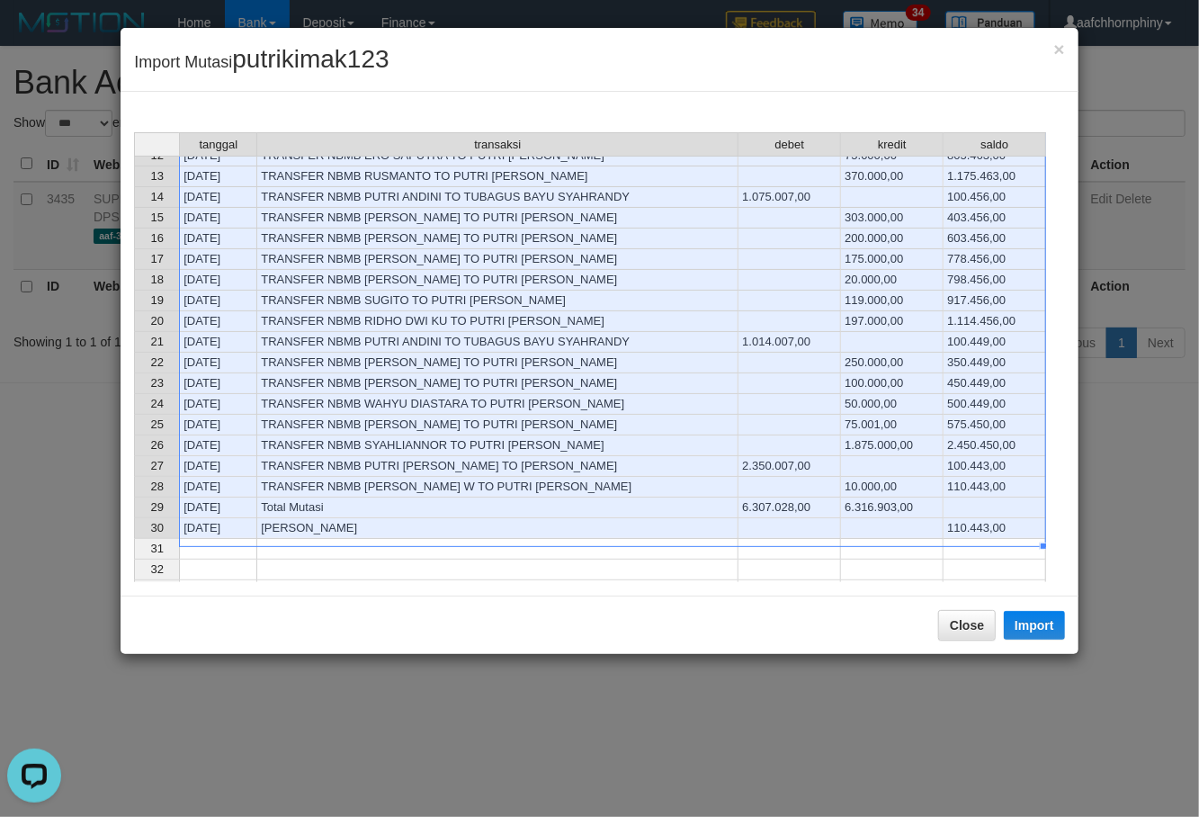
scroll to position [360, 0]
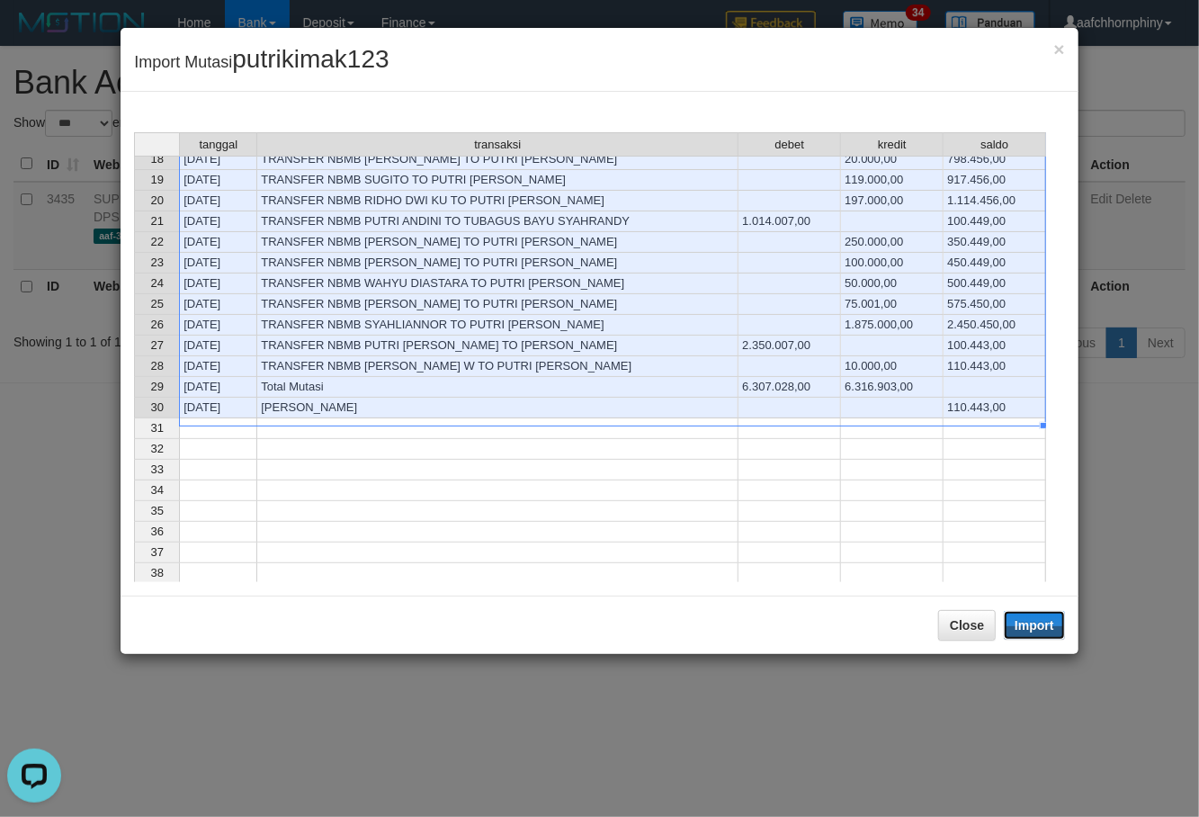
drag, startPoint x: 1036, startPoint y: 627, endPoint x: 982, endPoint y: 711, distance: 99.5
click at [1032, 627] on button "Import" at bounding box center [1034, 625] width 61 height 29
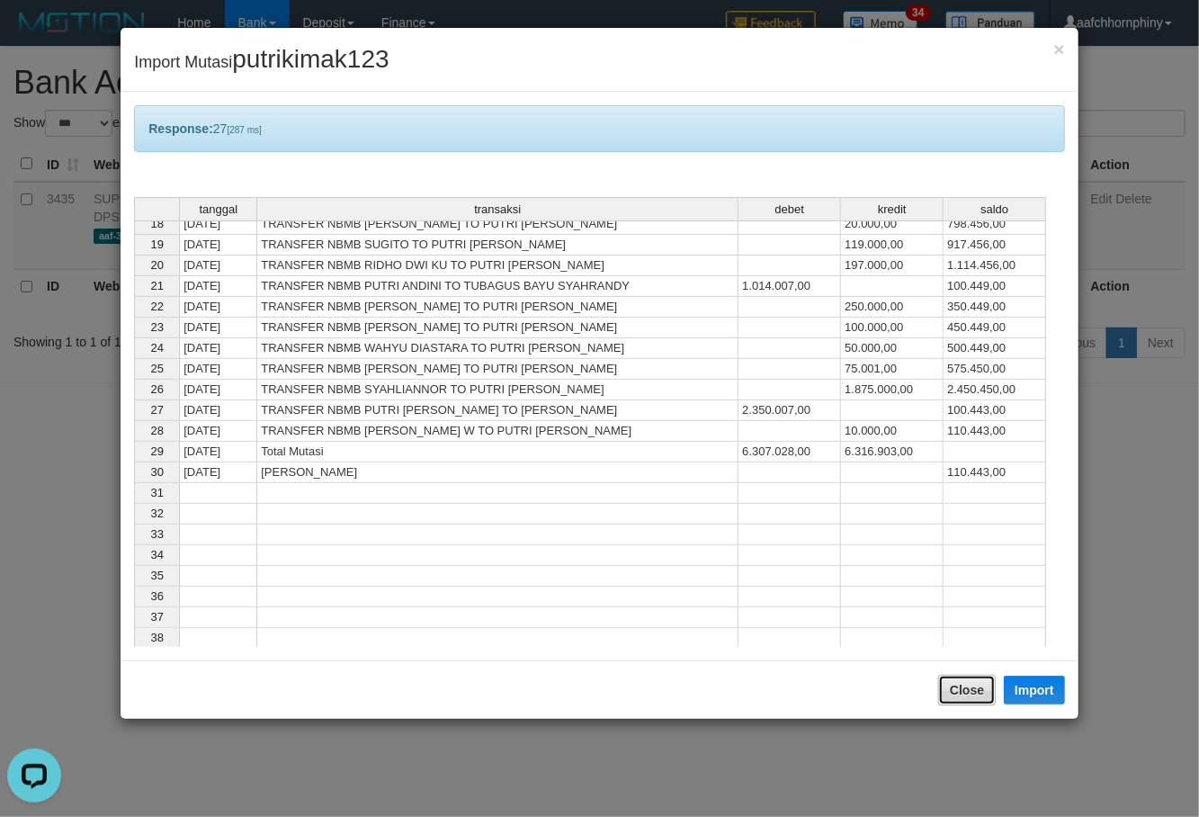
click at [964, 699] on button "Close" at bounding box center [967, 690] width 58 height 31
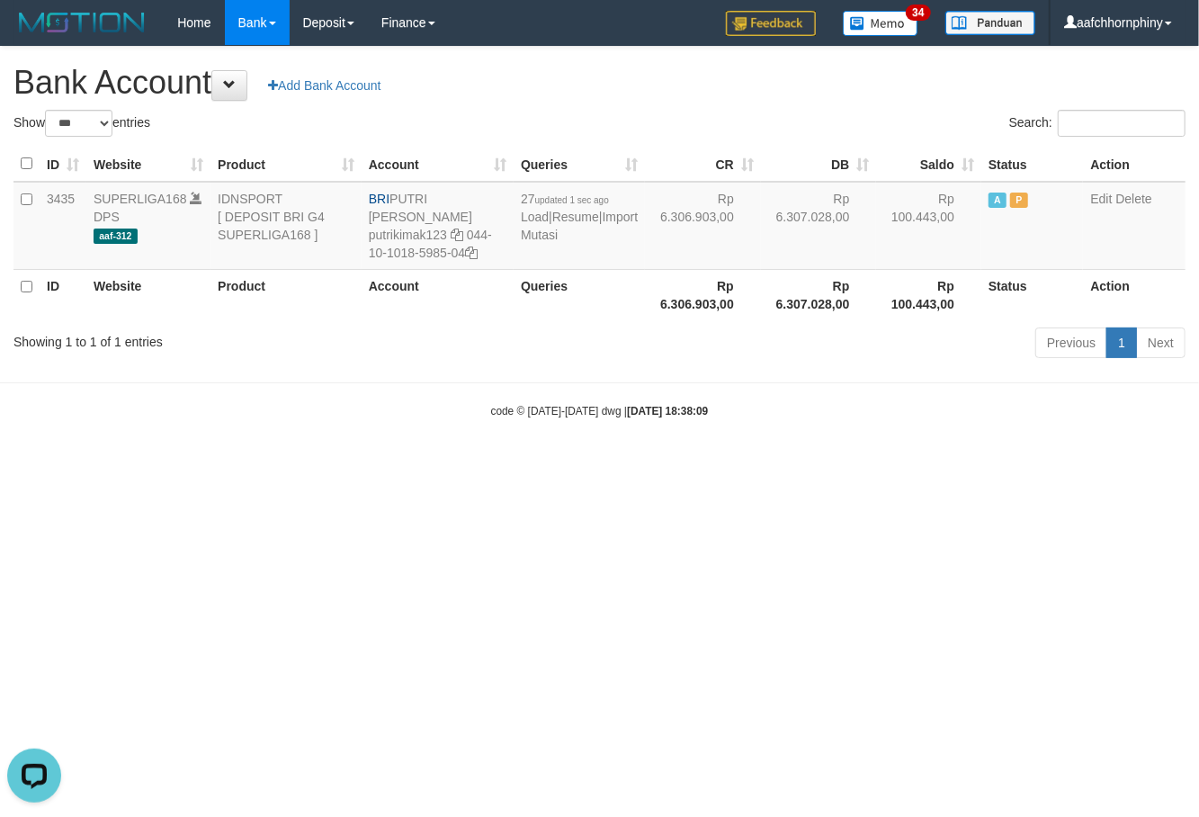
click at [732, 92] on h1 "Bank Account Add Bank Account" at bounding box center [599, 83] width 1172 height 36
select select "***"
click at [540, 232] on link "Import Mutasi" at bounding box center [580, 226] width 117 height 32
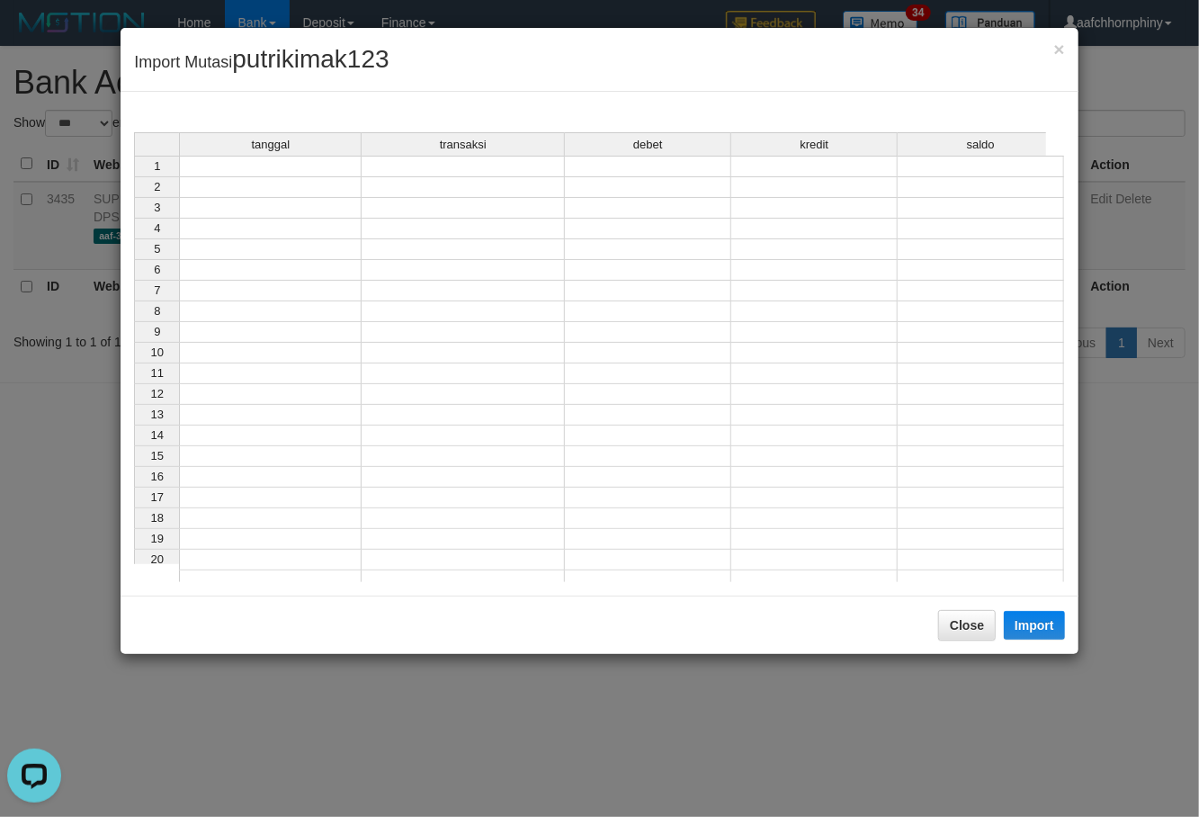
click at [332, 169] on td at bounding box center [270, 167] width 183 height 22
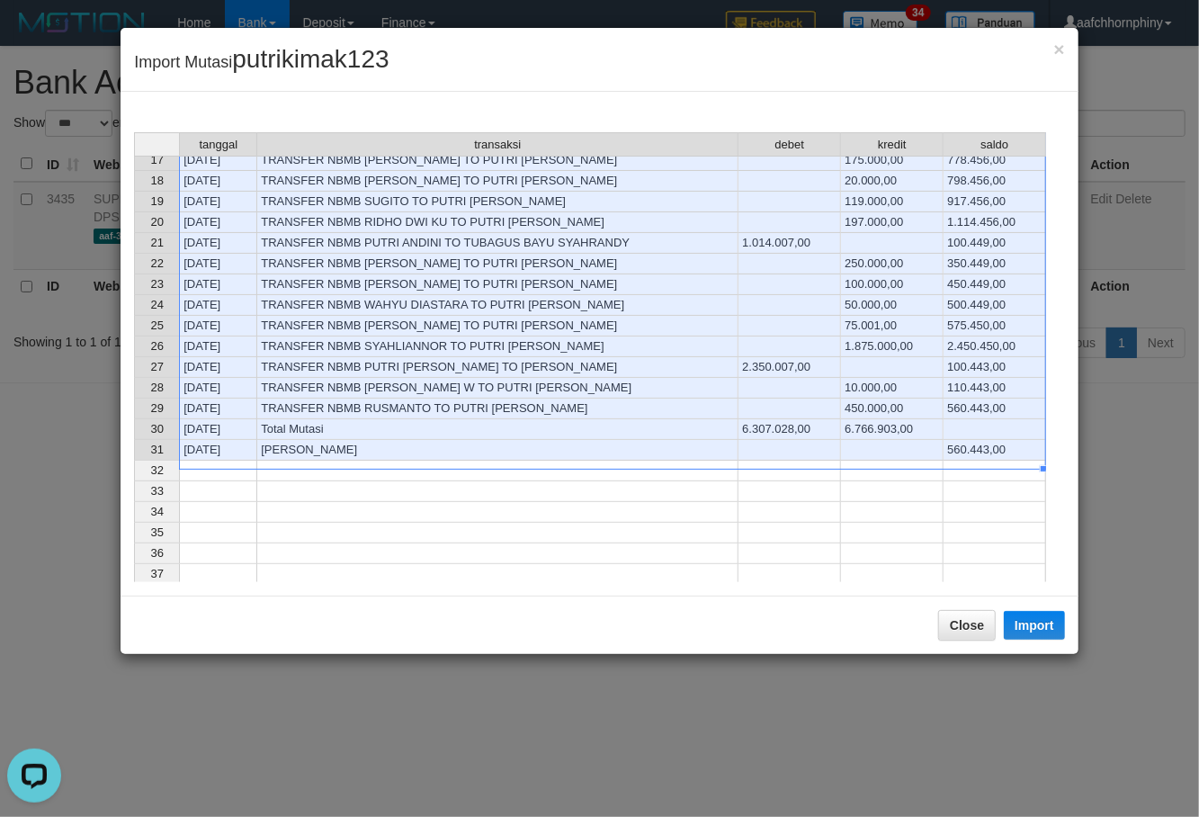
scroll to position [353, 0]
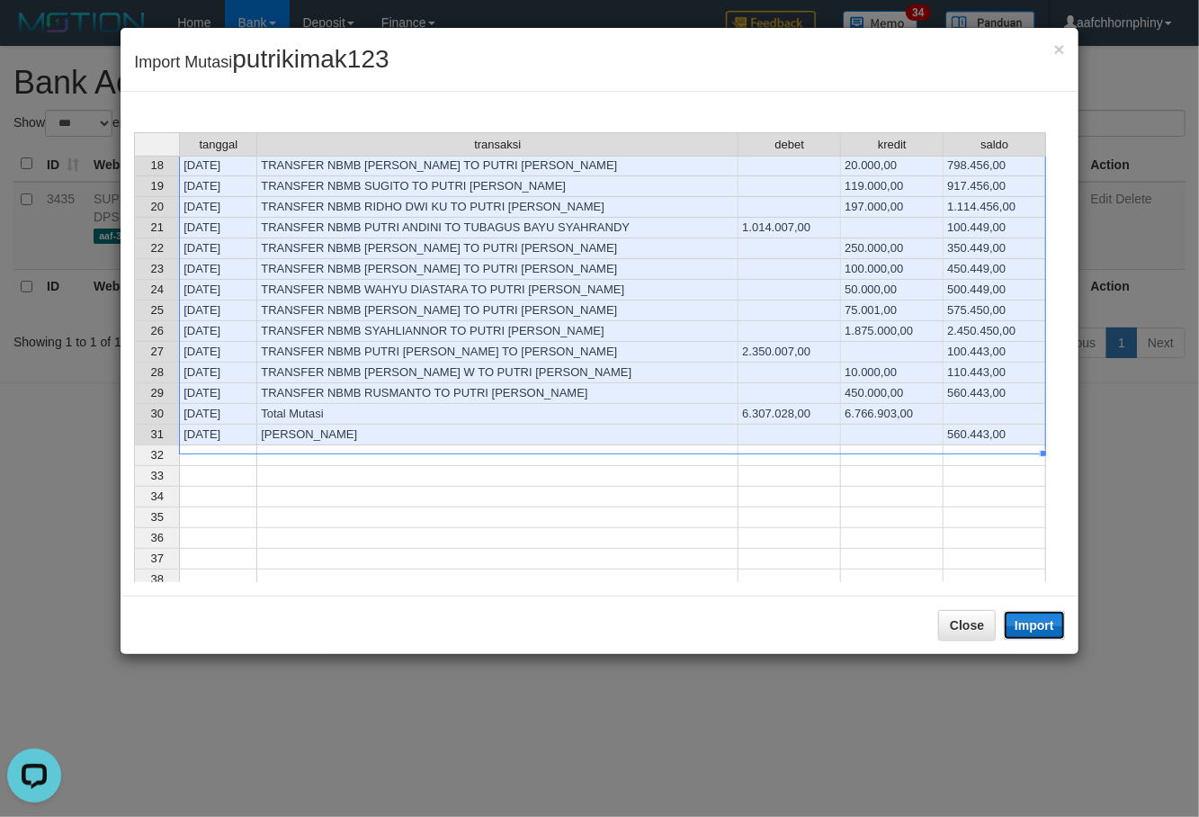
click at [1023, 621] on button "Import" at bounding box center [1034, 625] width 61 height 29
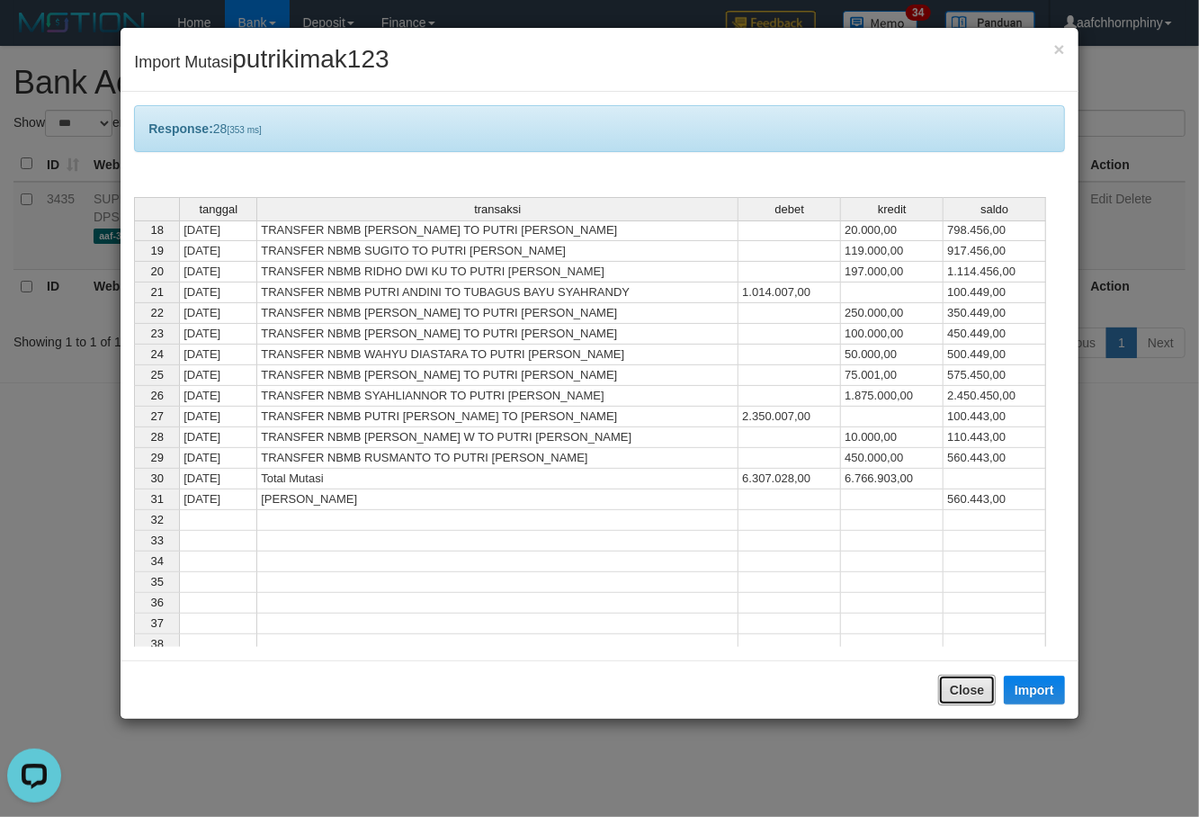
click at [966, 680] on button "Close" at bounding box center [967, 690] width 58 height 31
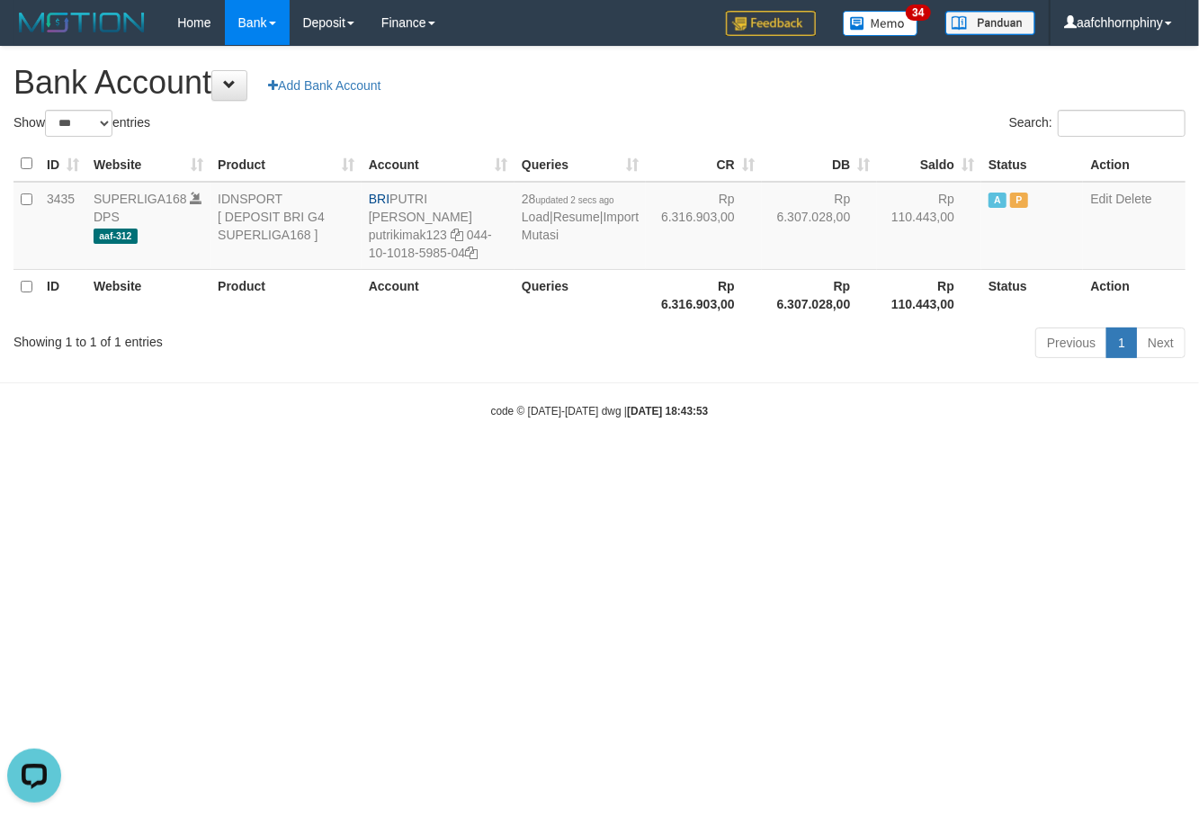
click at [749, 123] on div "Search:" at bounding box center [899, 125] width 573 height 31
select select "***"
click at [883, 464] on html "Toggle navigation Home Bank Account List Load By Website Group [ISPORT] SUPERLI…" at bounding box center [599, 232] width 1199 height 464
select select "***"
click at [907, 464] on html "Toggle navigation Home Bank Account List Load By Website Group [ISPORT] SUPERLI…" at bounding box center [599, 232] width 1199 height 464
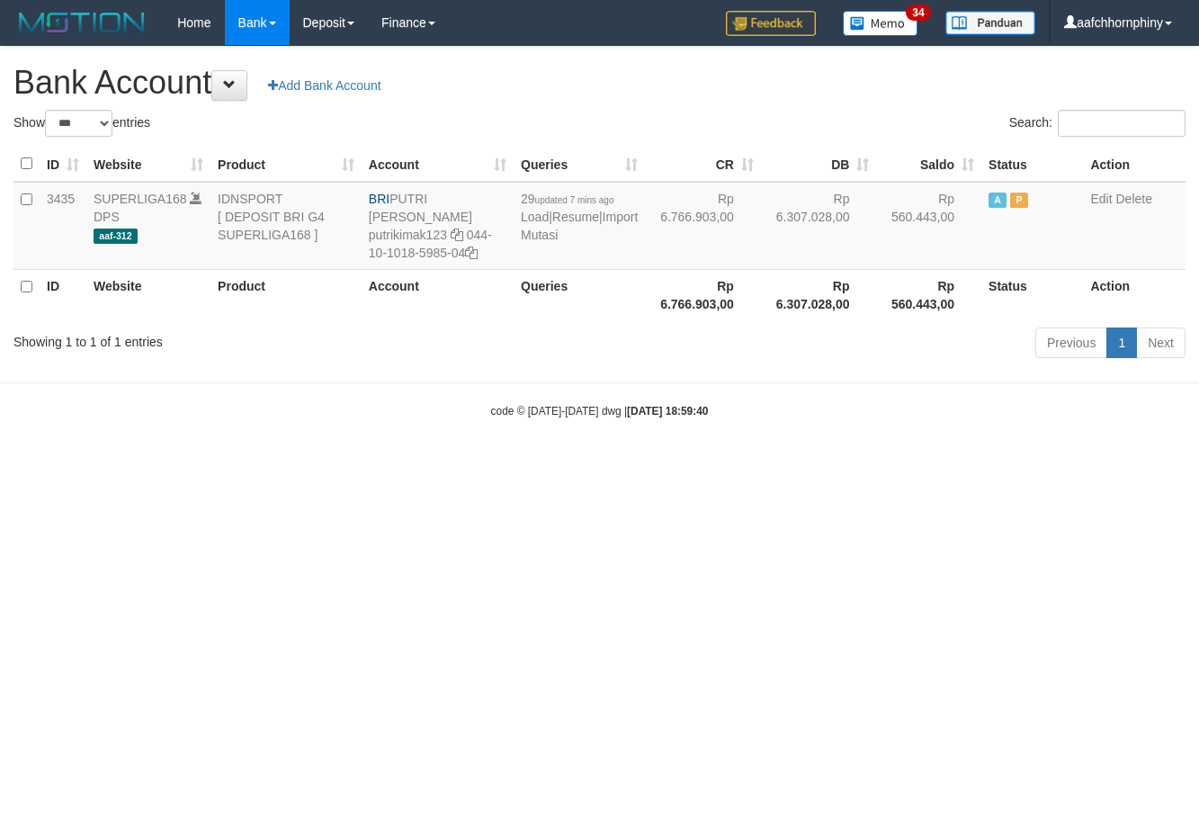
select select "***"
click at [844, 464] on html "Toggle navigation Home Bank Account List Load By Website Group [ISPORT] SUPERLI…" at bounding box center [599, 232] width 1199 height 464
select select "***"
click at [1063, 464] on html "Toggle navigation Home Bank Account List Load By Website Group [ISPORT] SUPERLI…" at bounding box center [599, 232] width 1199 height 464
click at [937, 464] on html "Toggle navigation Home Bank Account List Load By Website Group [ISPORT] SUPERLI…" at bounding box center [599, 232] width 1199 height 464
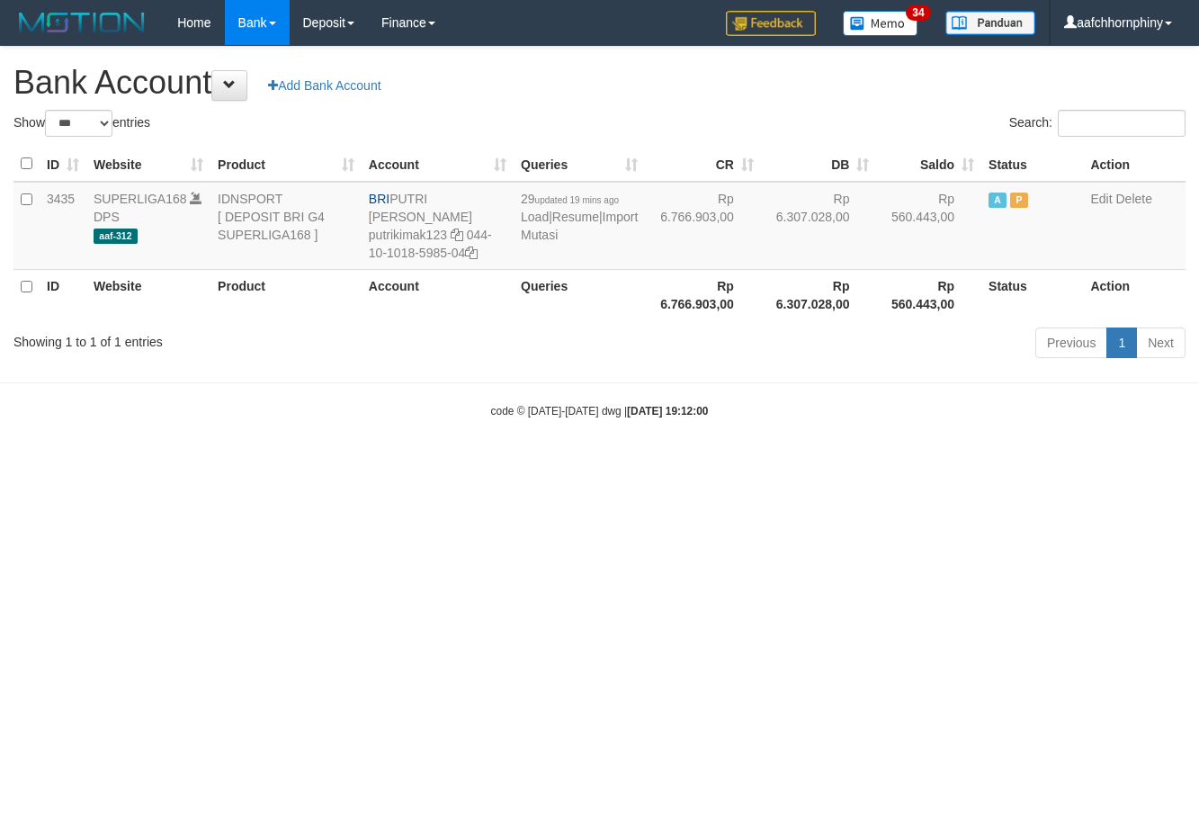
select select "***"
drag, startPoint x: 1004, startPoint y: 657, endPoint x: 1007, endPoint y: 669, distance: 13.1
click at [1007, 464] on html "Toggle navigation Home Bank Account List Load By Website Group [ISPORT] SUPERLI…" at bounding box center [599, 232] width 1199 height 464
select select "***"
click at [519, 464] on html "Toggle navigation Home Bank Account List Load By Website Group [ISPORT] SUPERLI…" at bounding box center [599, 232] width 1199 height 464
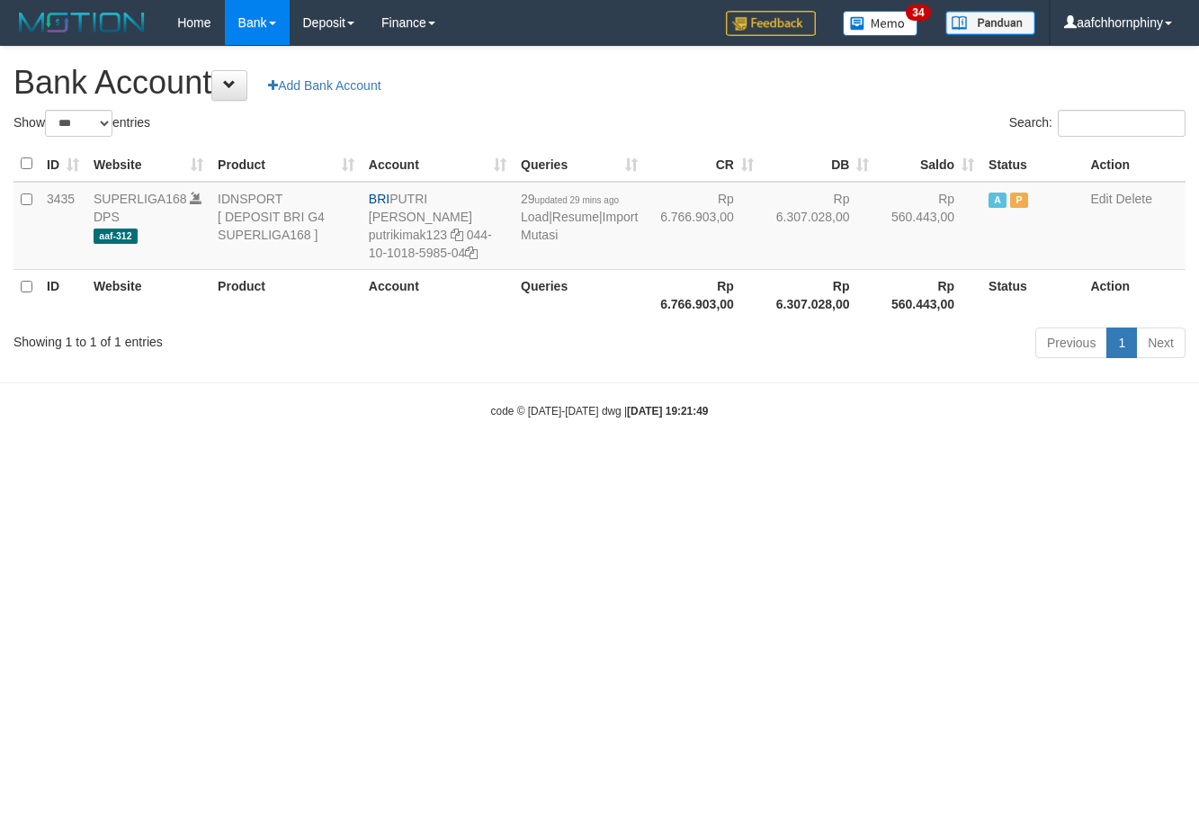
select select "***"
click at [631, 464] on html "Toggle navigation Home Bank Account List Load By Website Group [ISPORT] SUPERLI…" at bounding box center [599, 232] width 1199 height 464
select select "***"
click at [538, 236] on link "Import Mutasi" at bounding box center [579, 226] width 117 height 32
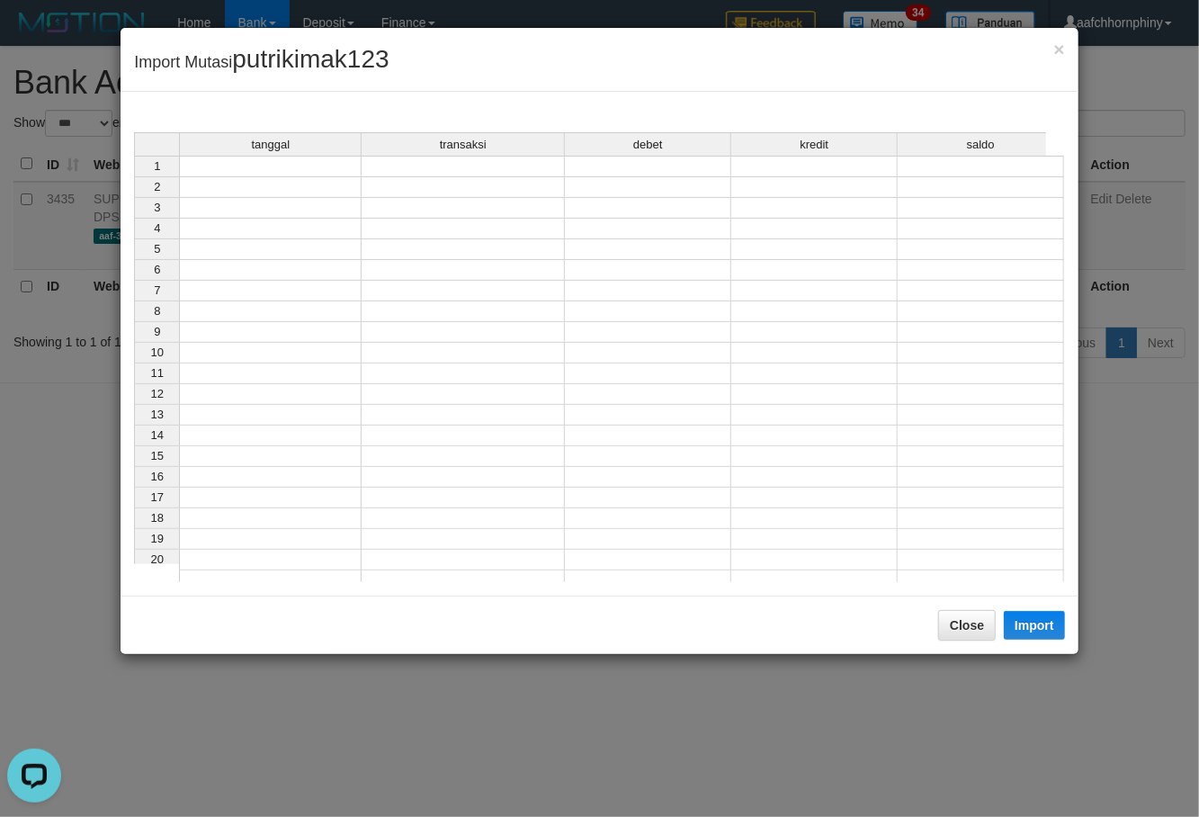
drag, startPoint x: 335, startPoint y: 182, endPoint x: 320, endPoint y: 167, distance: 21.0
click at [329, 181] on td at bounding box center [270, 187] width 183 height 21
click at [320, 166] on td at bounding box center [270, 167] width 183 height 22
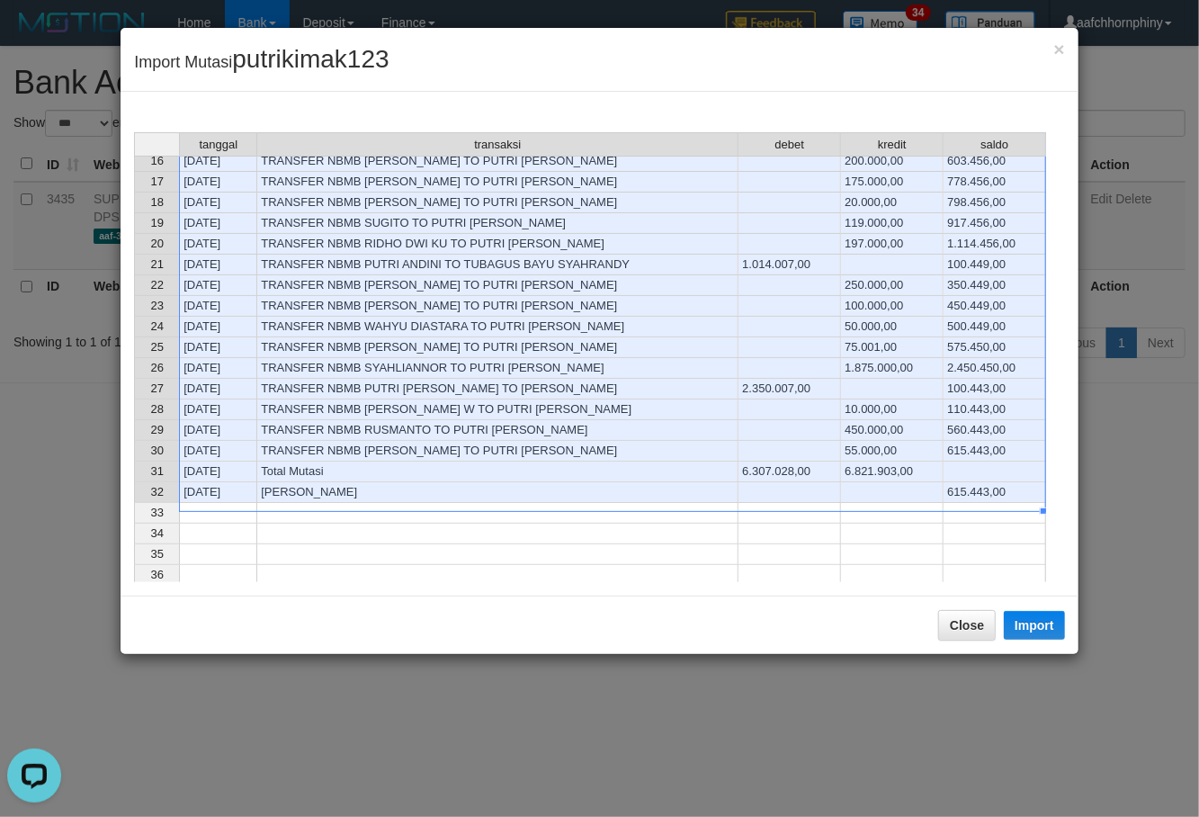
scroll to position [360, 0]
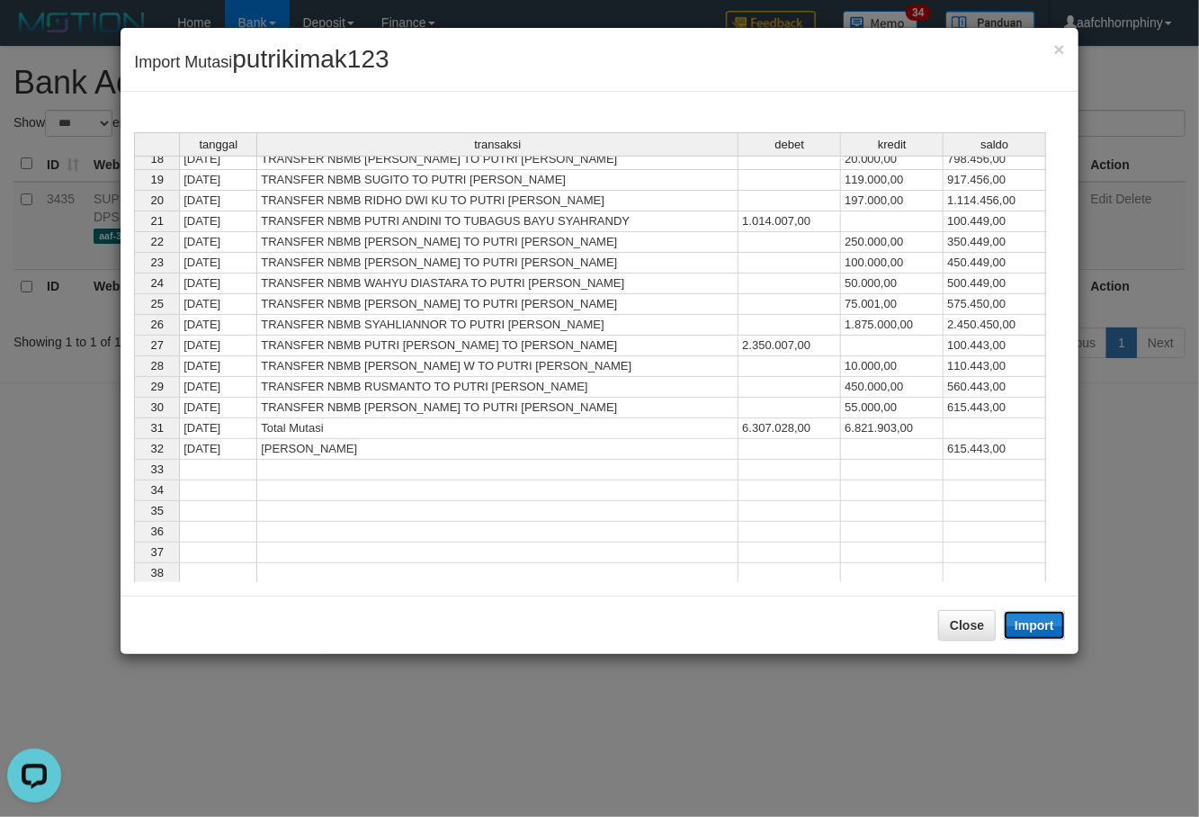
click at [1027, 627] on button "Import" at bounding box center [1034, 625] width 61 height 29
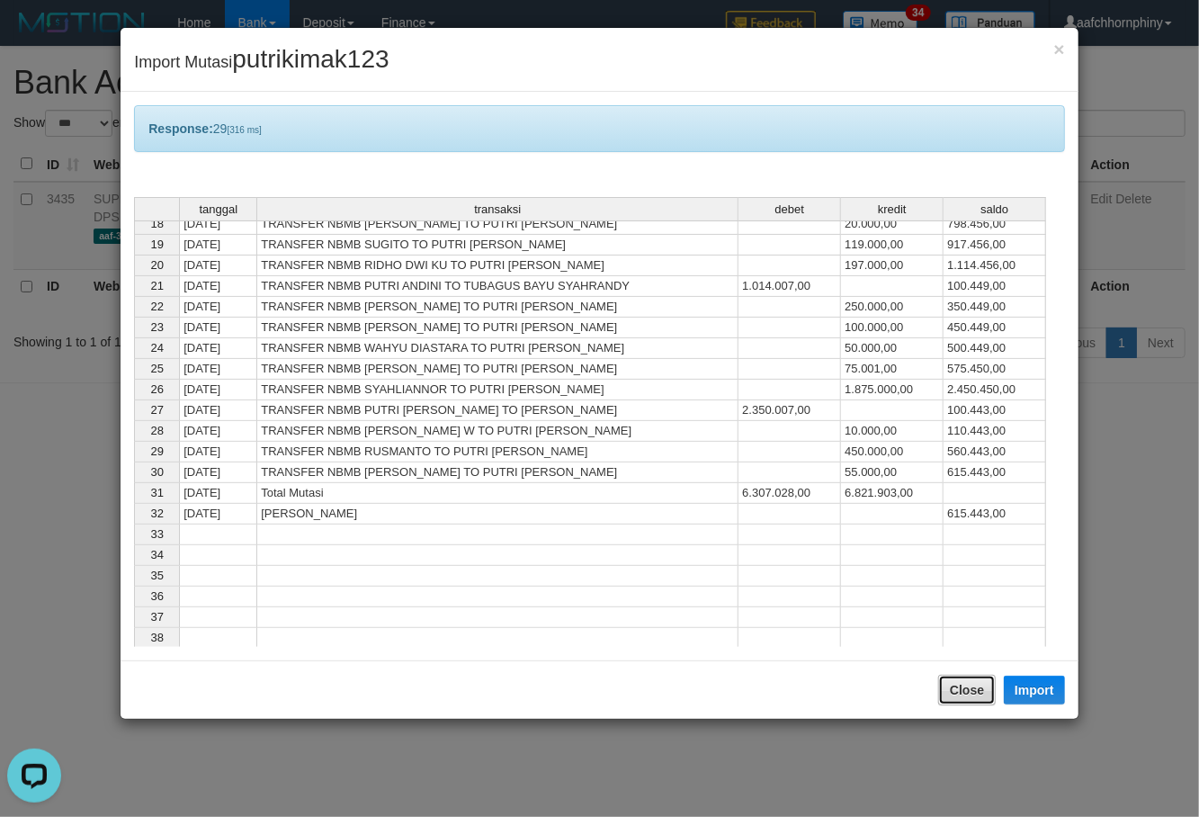
click at [965, 689] on button "Close" at bounding box center [967, 690] width 58 height 31
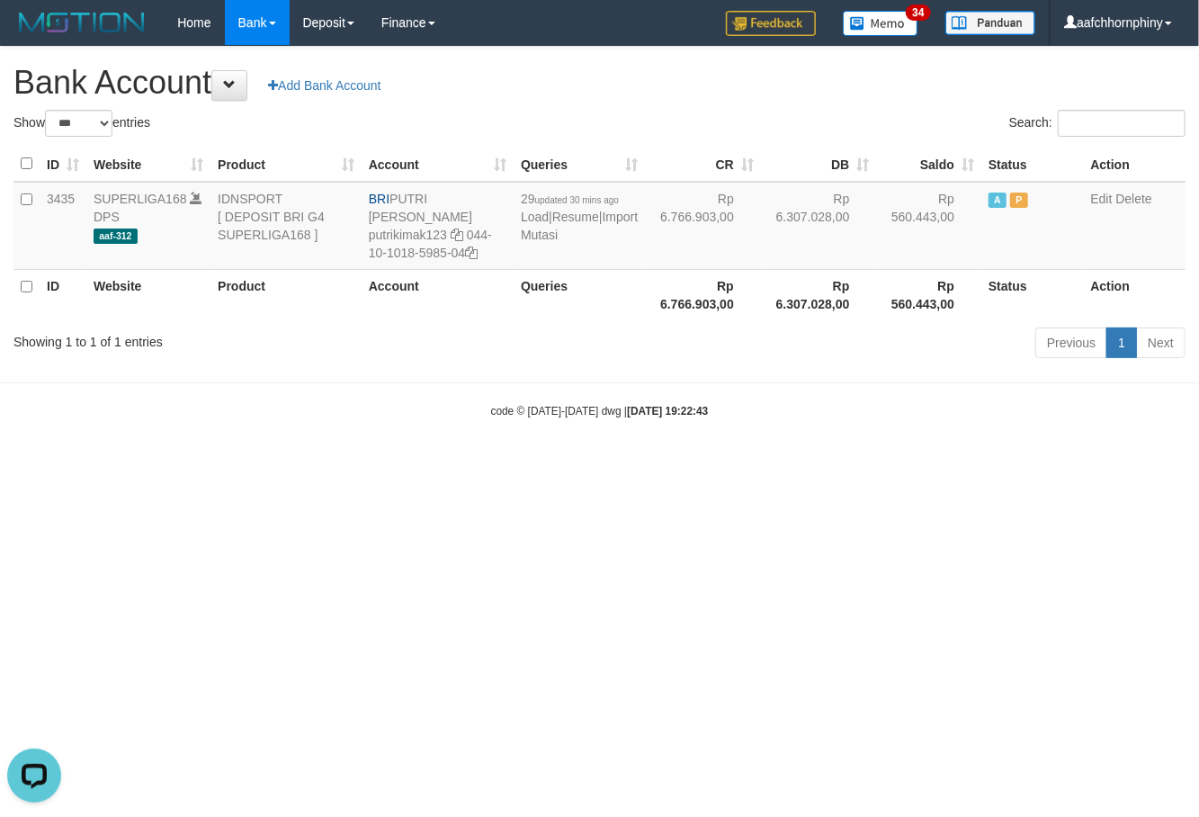
click at [770, 115] on div "Search:" at bounding box center [899, 125] width 573 height 31
select select "***"
click at [532, 237] on link "Import Mutasi" at bounding box center [579, 226] width 117 height 32
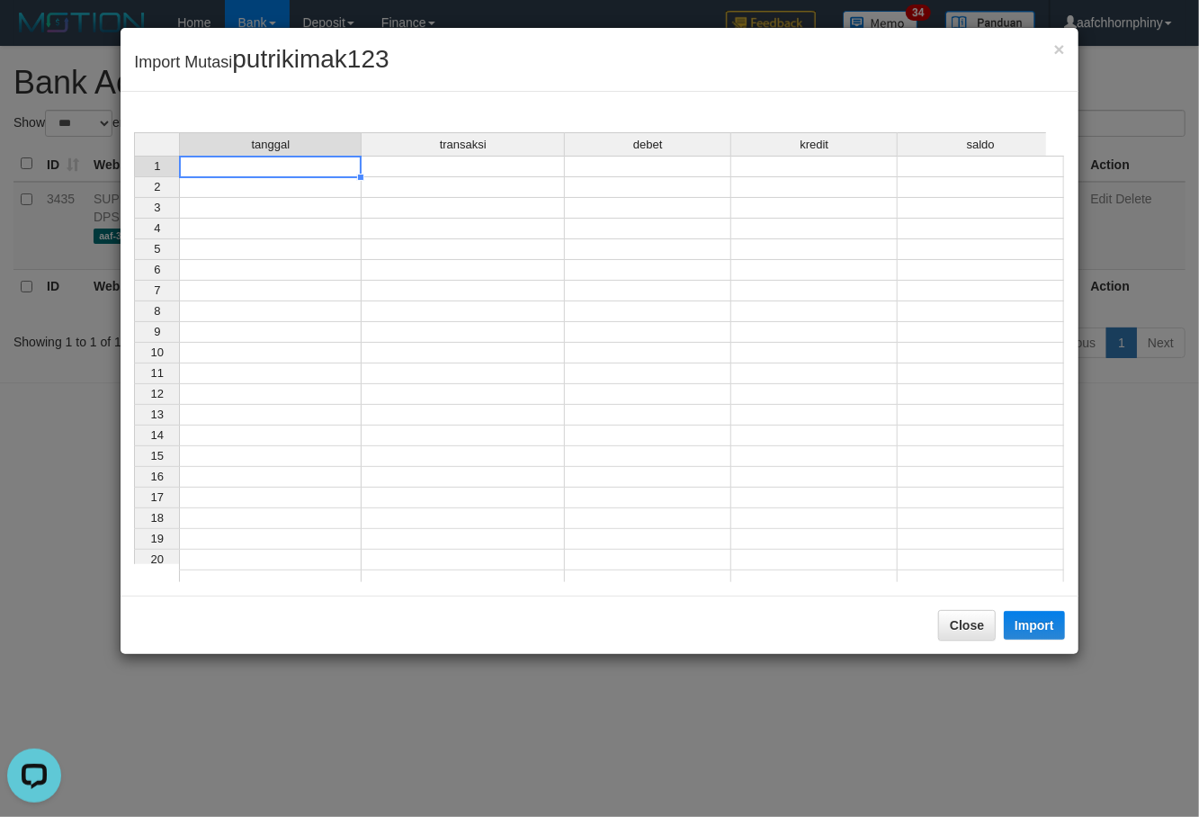
click at [302, 171] on td at bounding box center [270, 167] width 183 height 22
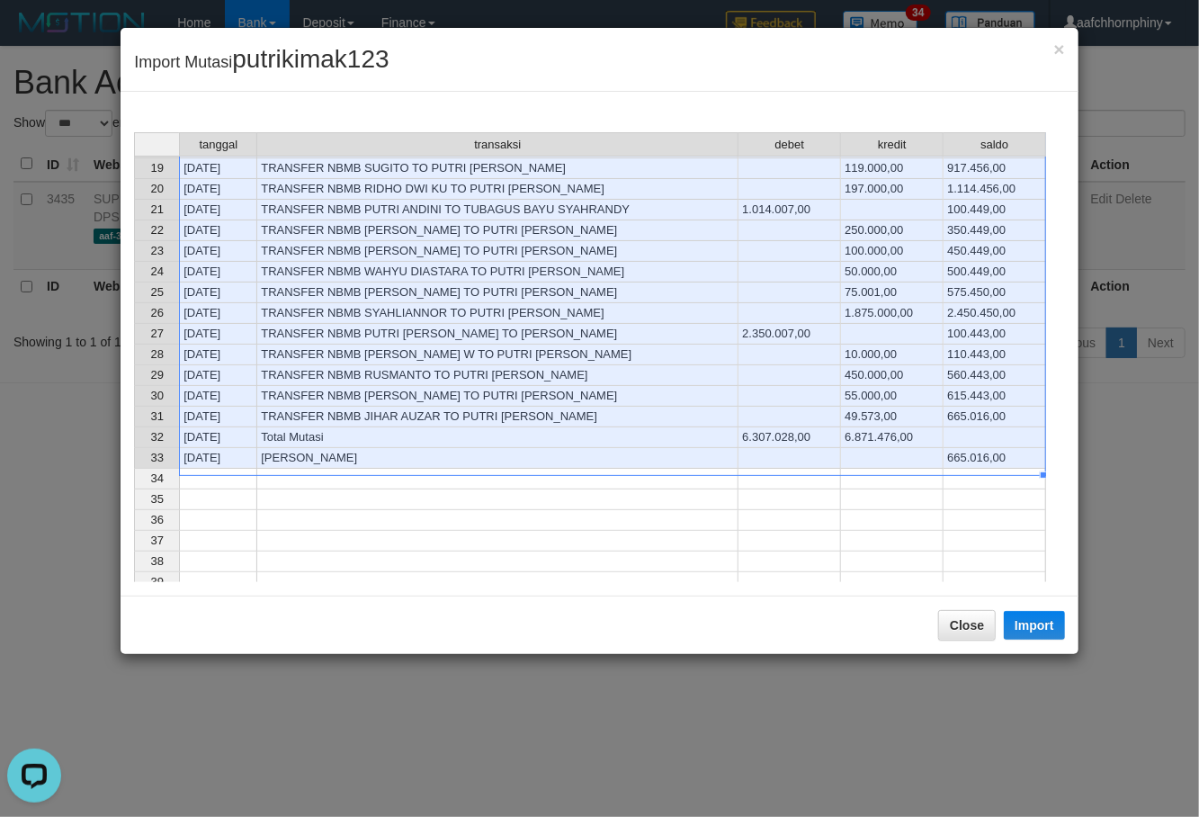
scroll to position [479, 0]
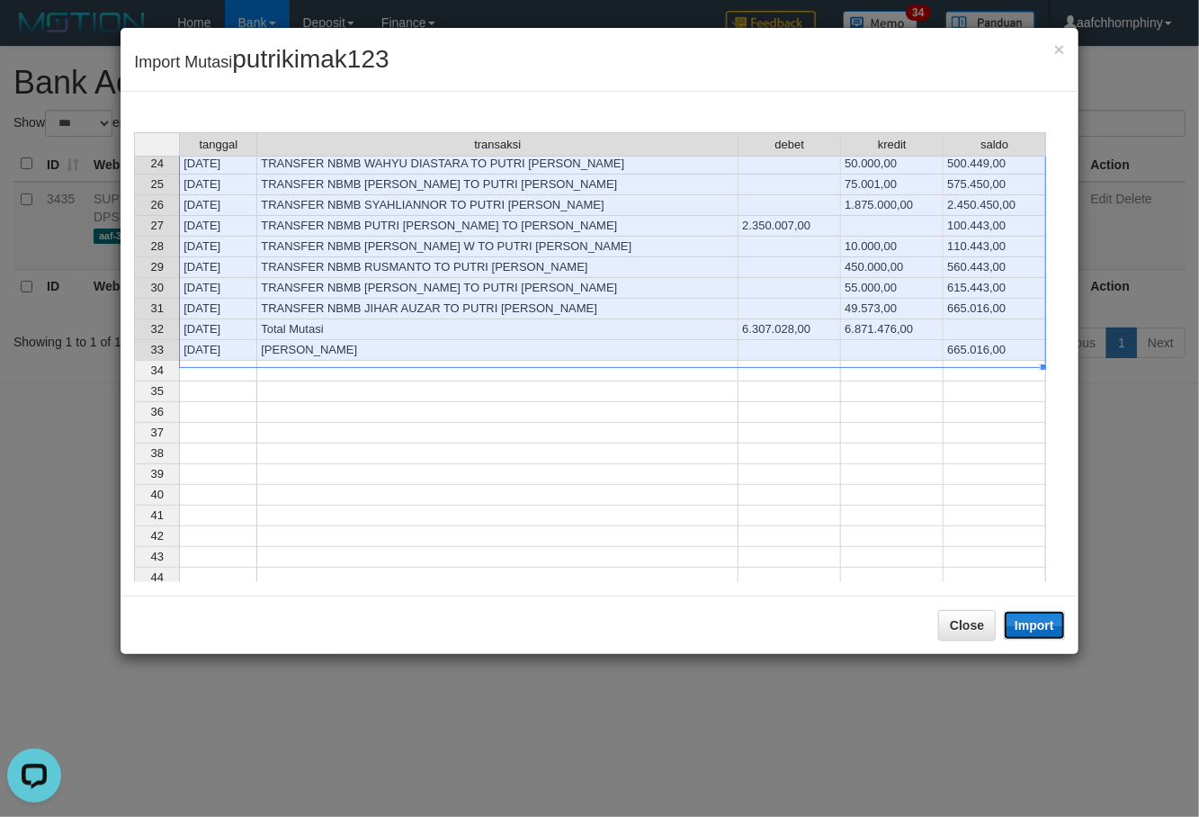
click at [1047, 619] on button "Import" at bounding box center [1034, 625] width 61 height 29
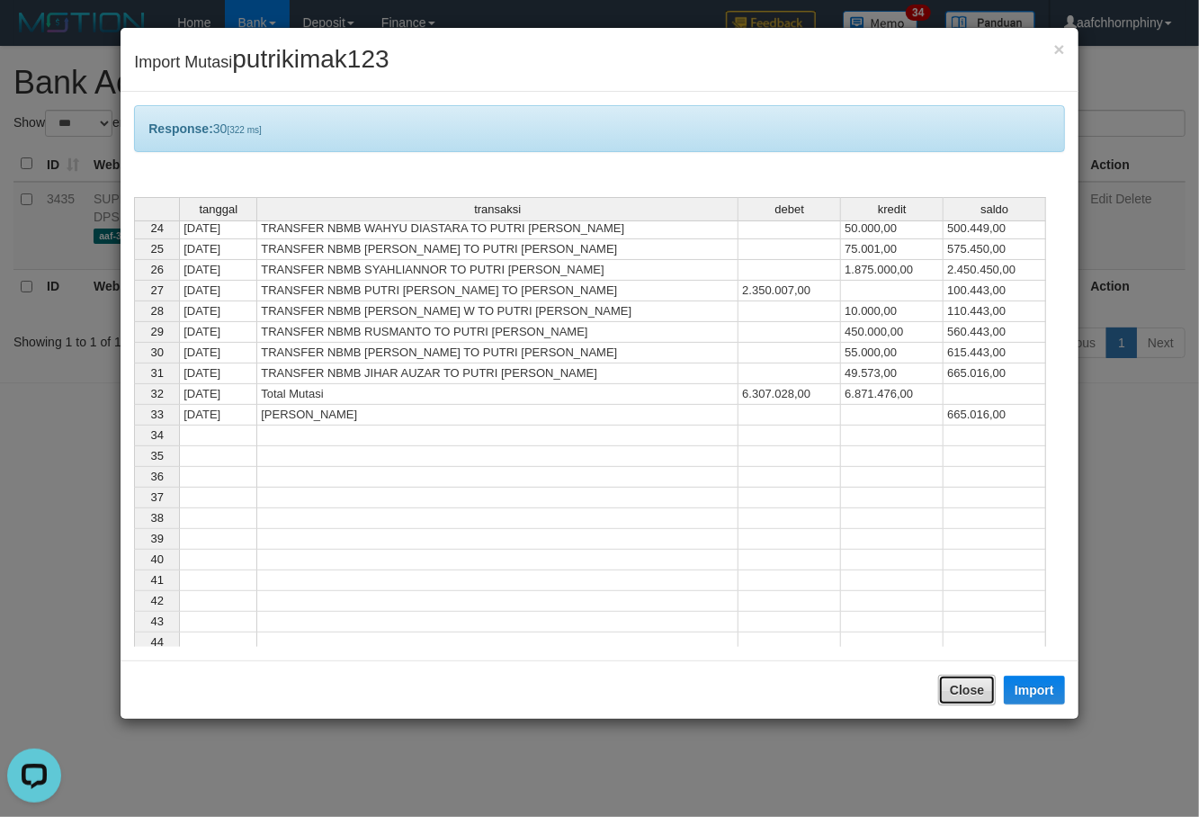
drag, startPoint x: 972, startPoint y: 681, endPoint x: 948, endPoint y: 670, distance: 26.6
click at [972, 682] on button "Close" at bounding box center [967, 690] width 58 height 31
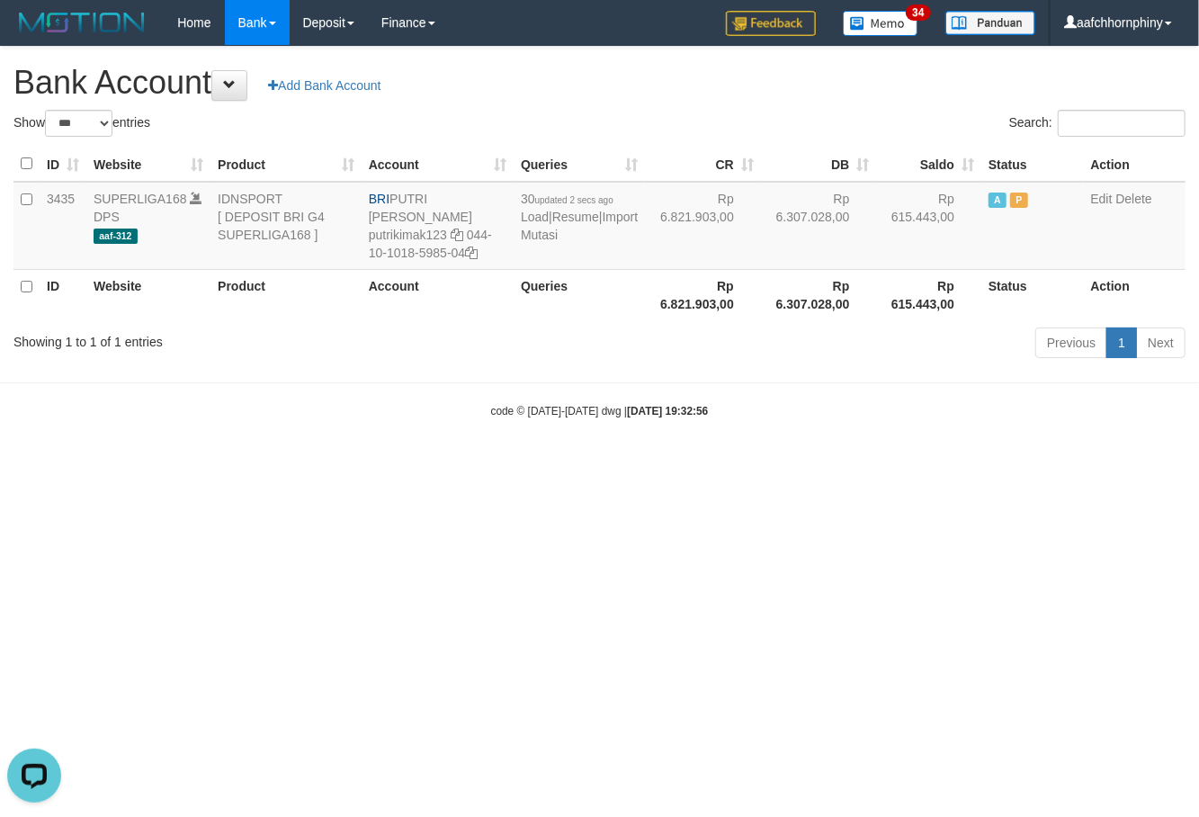
click at [761, 95] on h1 "Bank Account Add Bank Account" at bounding box center [599, 83] width 1172 height 36
select select "***"
click at [541, 232] on link "Import Mutasi" at bounding box center [579, 226] width 117 height 32
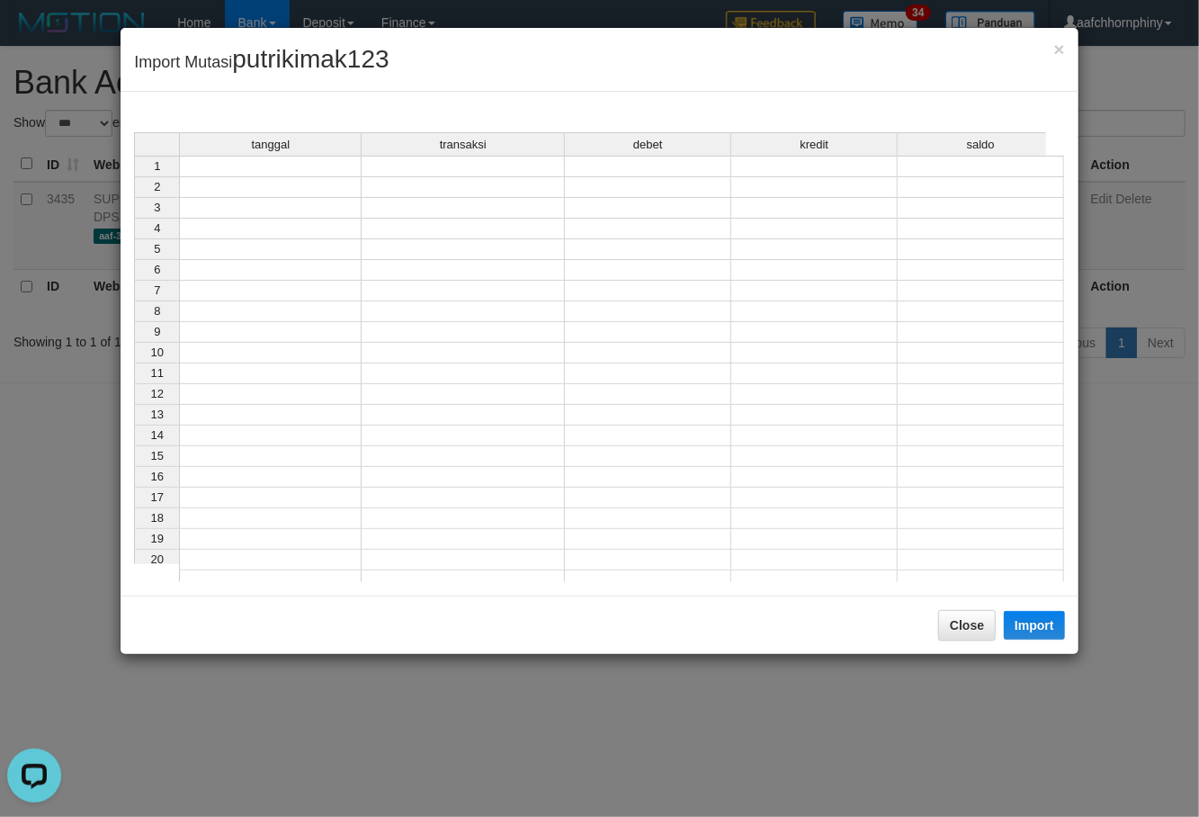
click at [278, 162] on td at bounding box center [270, 167] width 183 height 22
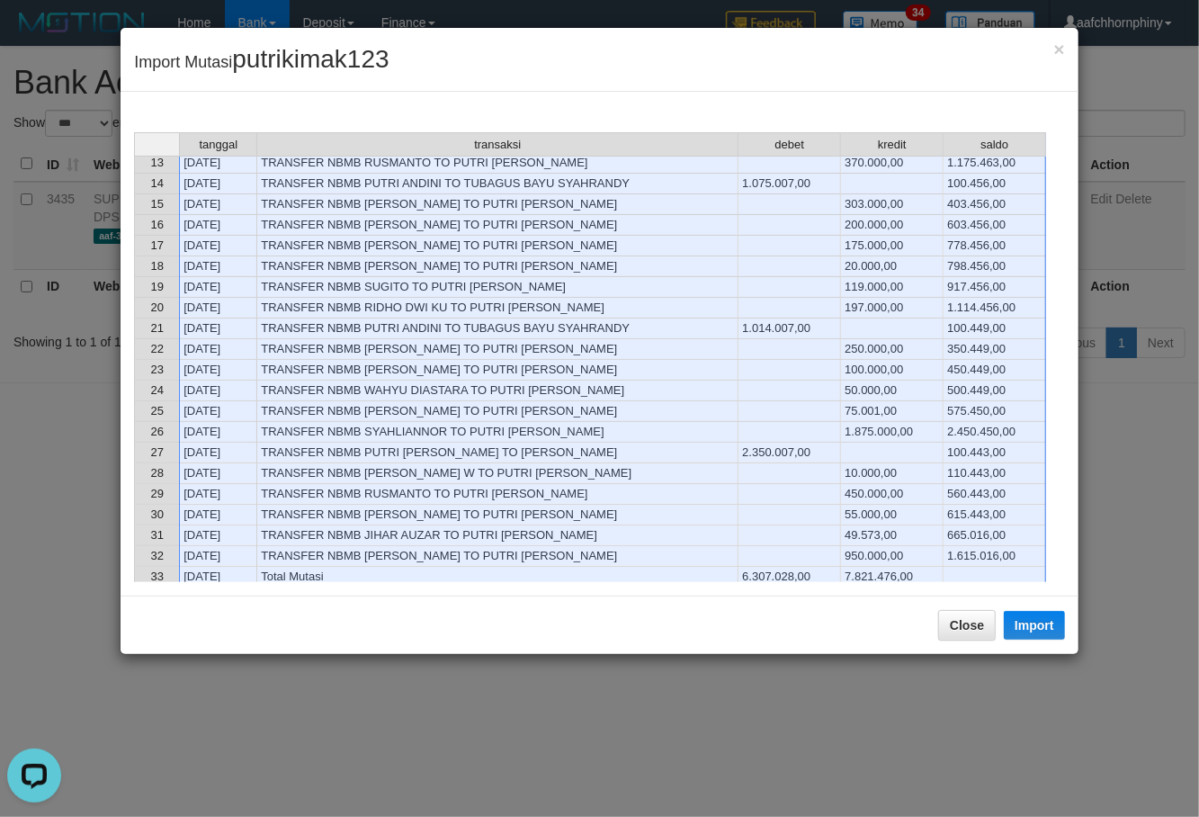
scroll to position [360, 0]
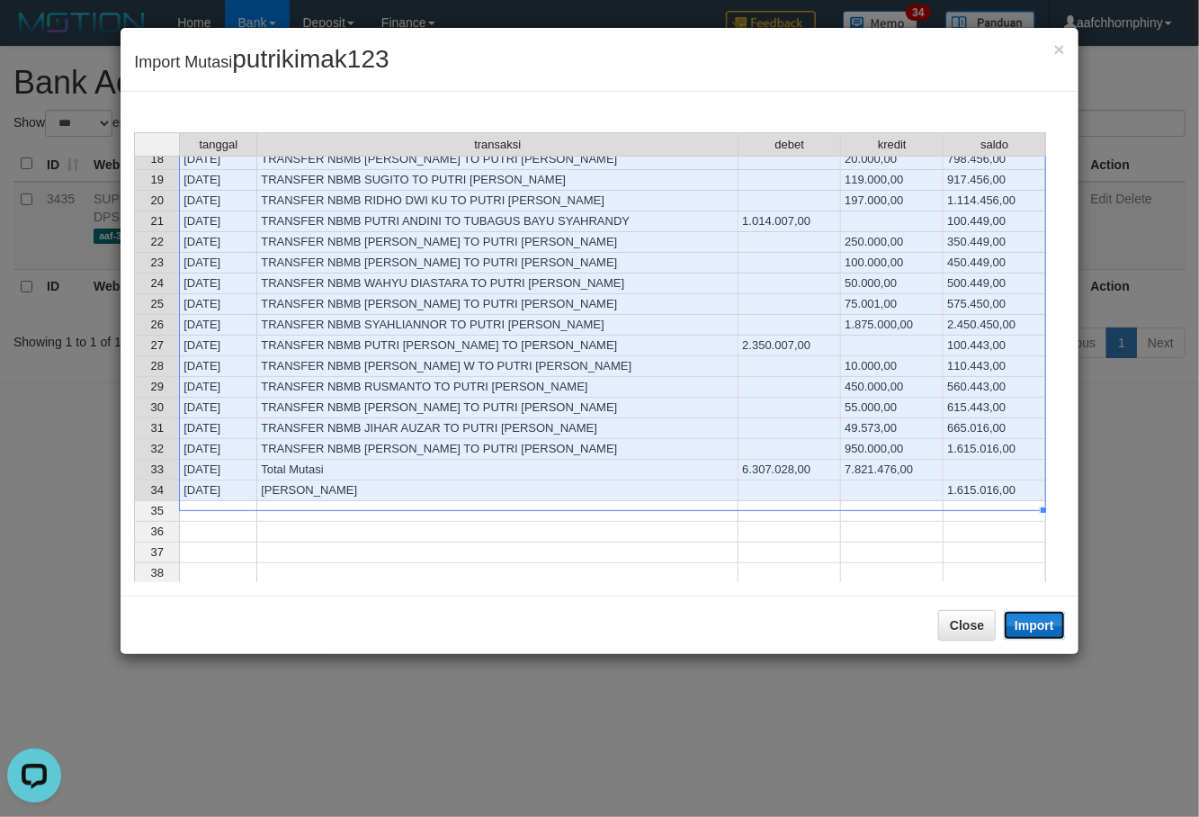
click at [1037, 617] on button "Import" at bounding box center [1034, 625] width 61 height 29
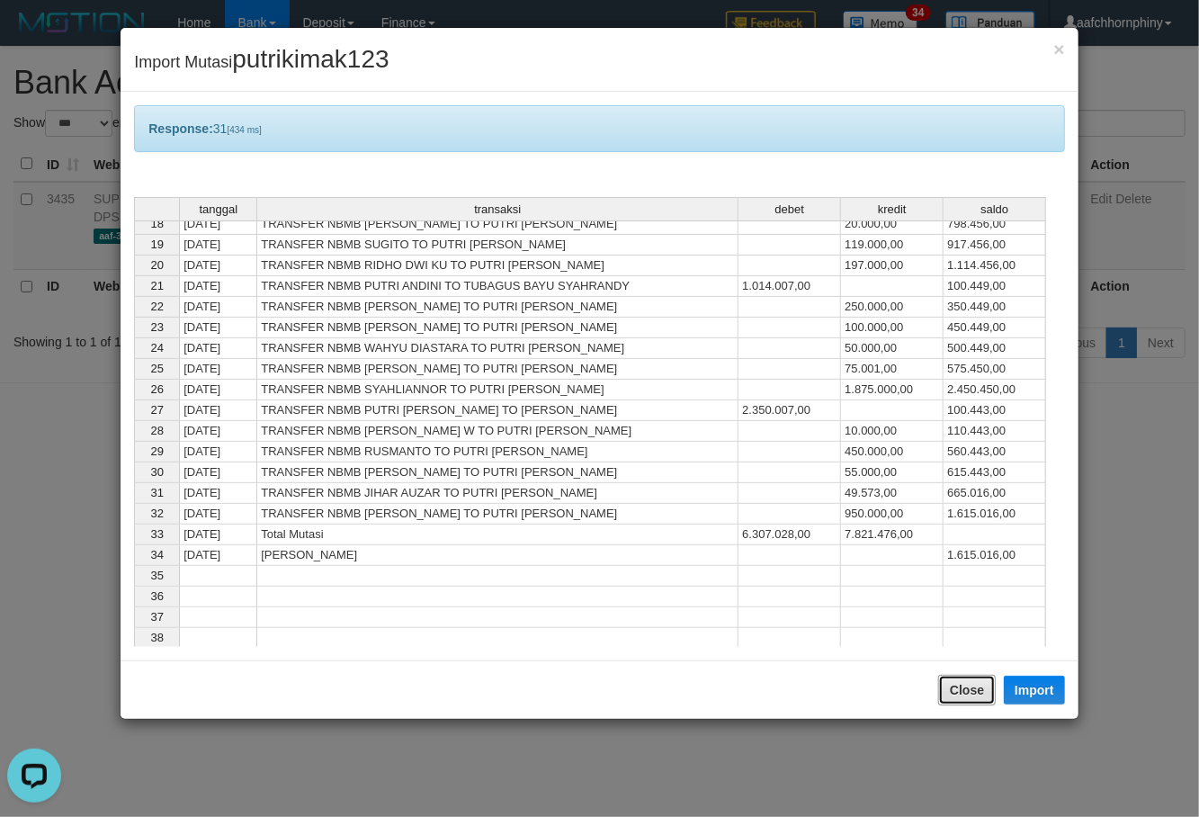
click at [971, 698] on button "Close" at bounding box center [967, 690] width 58 height 31
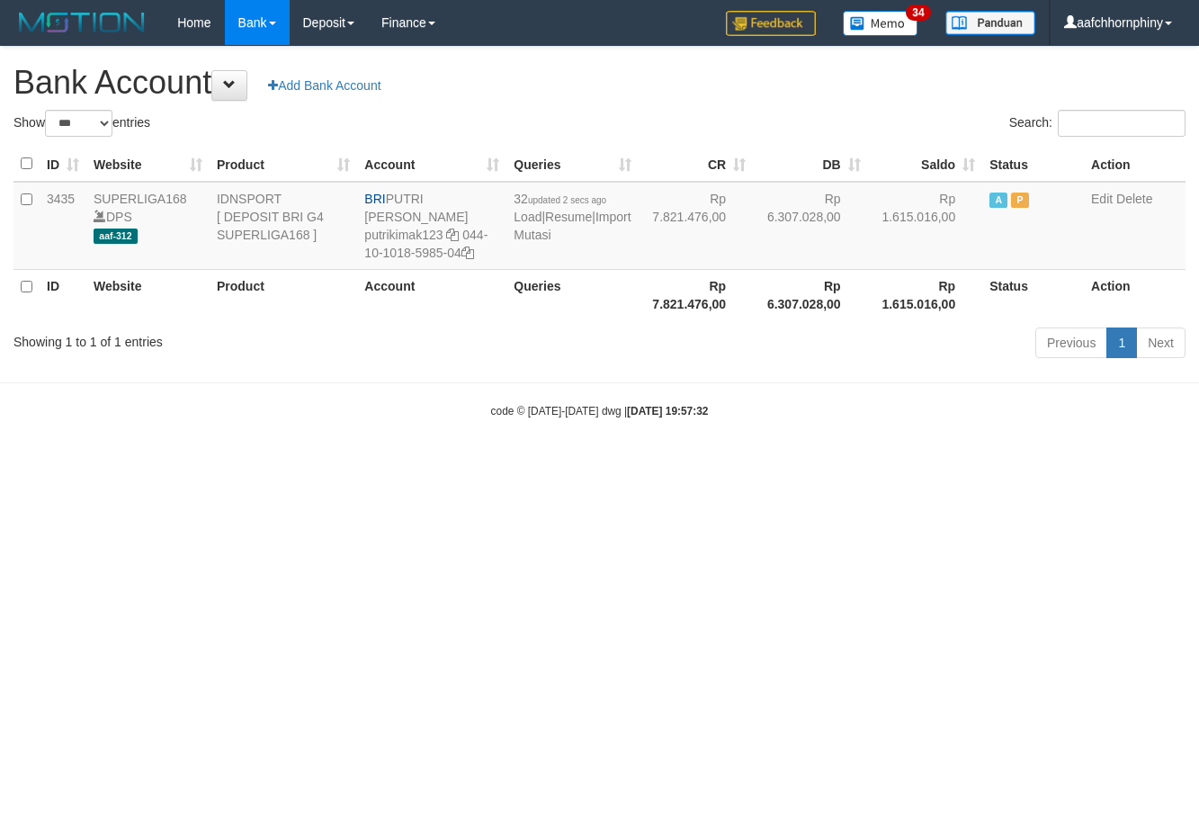
select select "***"
drag, startPoint x: 392, startPoint y: 199, endPoint x: 500, endPoint y: 201, distance: 108.0
click at [500, 201] on td "BRI PUTRI ANDINI putrikimak123 044-10-1018-5985-04" at bounding box center [431, 226] width 149 height 88
copy td "PUTRI [PERSON_NAME]"
drag, startPoint x: 476, startPoint y: 236, endPoint x: 675, endPoint y: 271, distance: 201.8
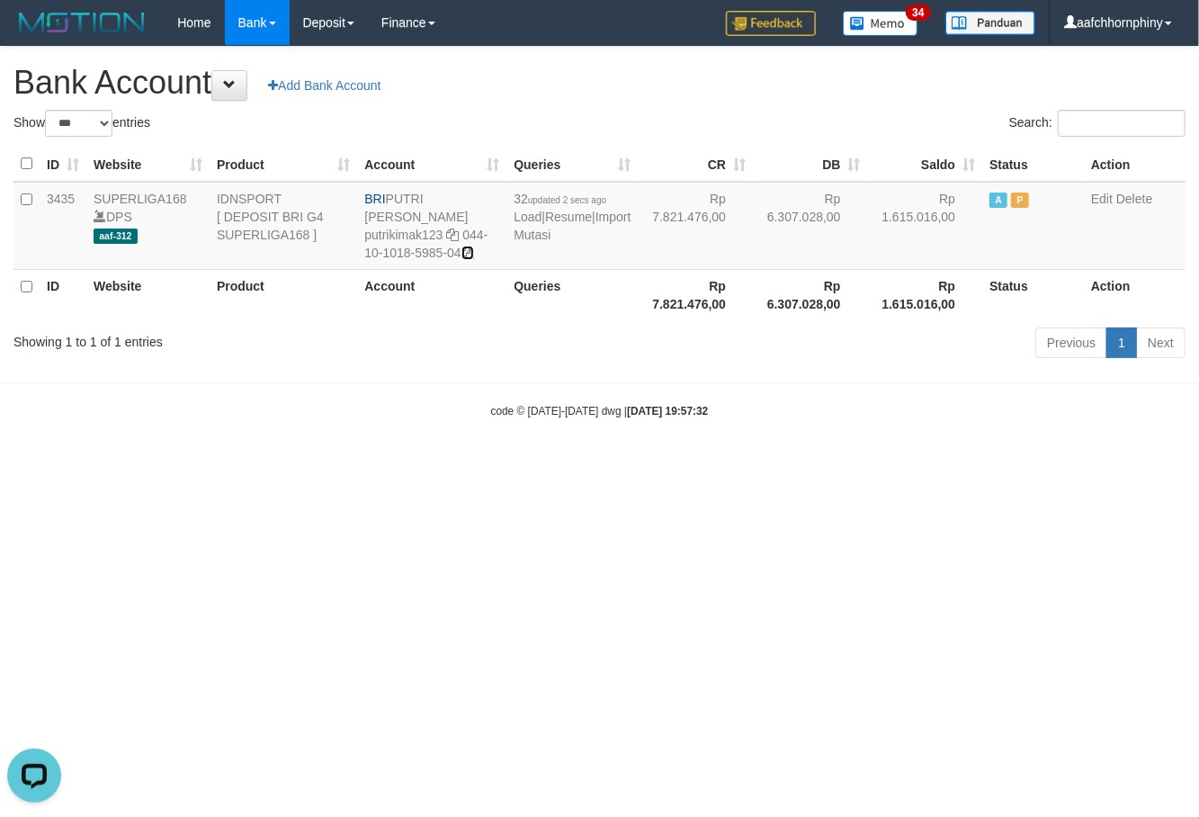
click at [474, 246] on icon at bounding box center [467, 252] width 13 height 13
copy td "PUTRI [PERSON_NAME]"
click at [526, 231] on link "Import Mutasi" at bounding box center [572, 226] width 117 height 32
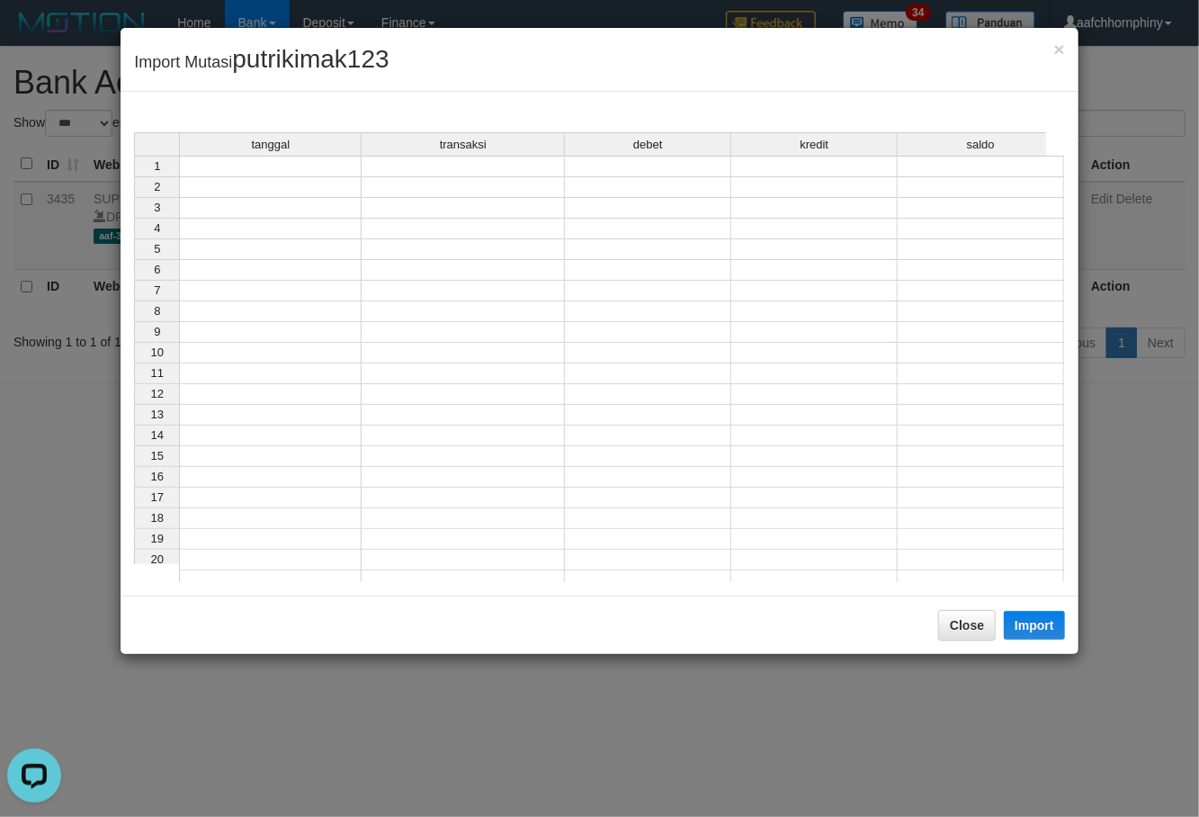
click at [134, 176] on div "tanggal transaksi debet kredit saldo 1 2 3 4 5 6 7 8 9 10 11 12 13 14 15 16 17 …" at bounding box center [134, 361] width 0 height 459
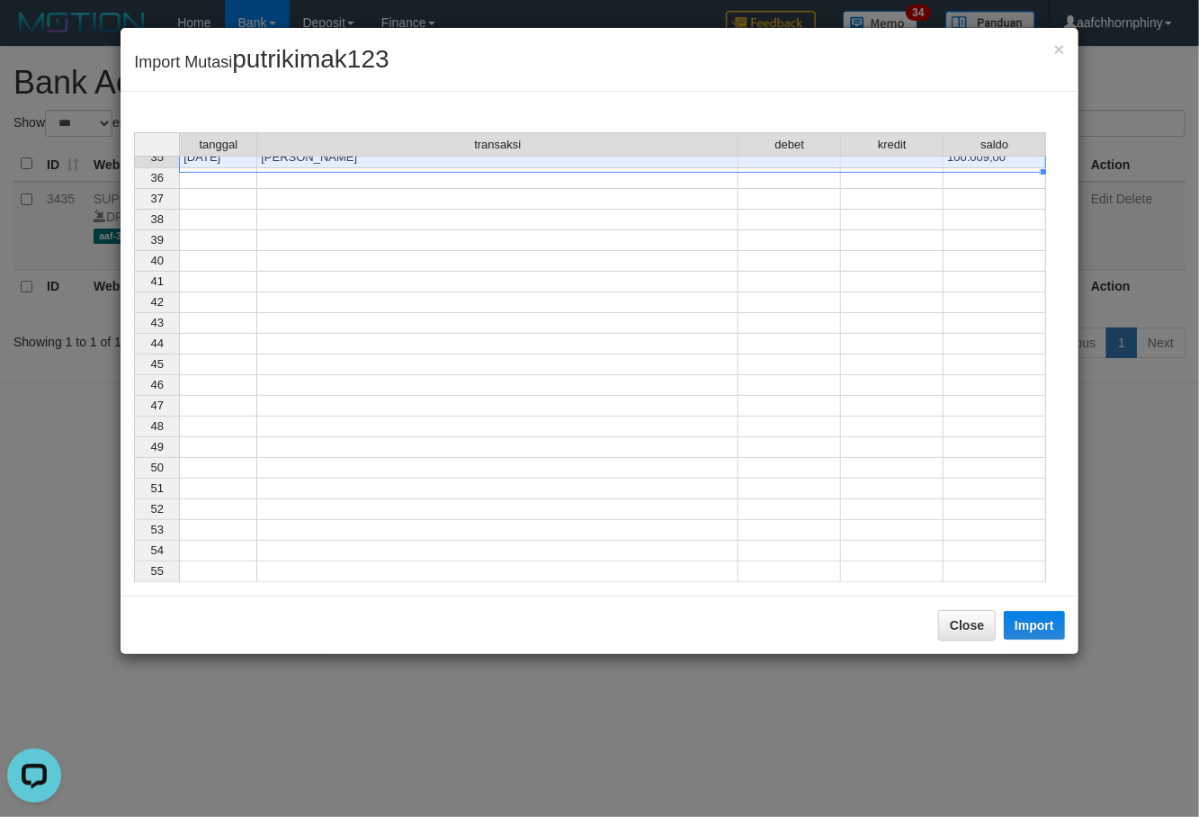
scroll to position [594, 0]
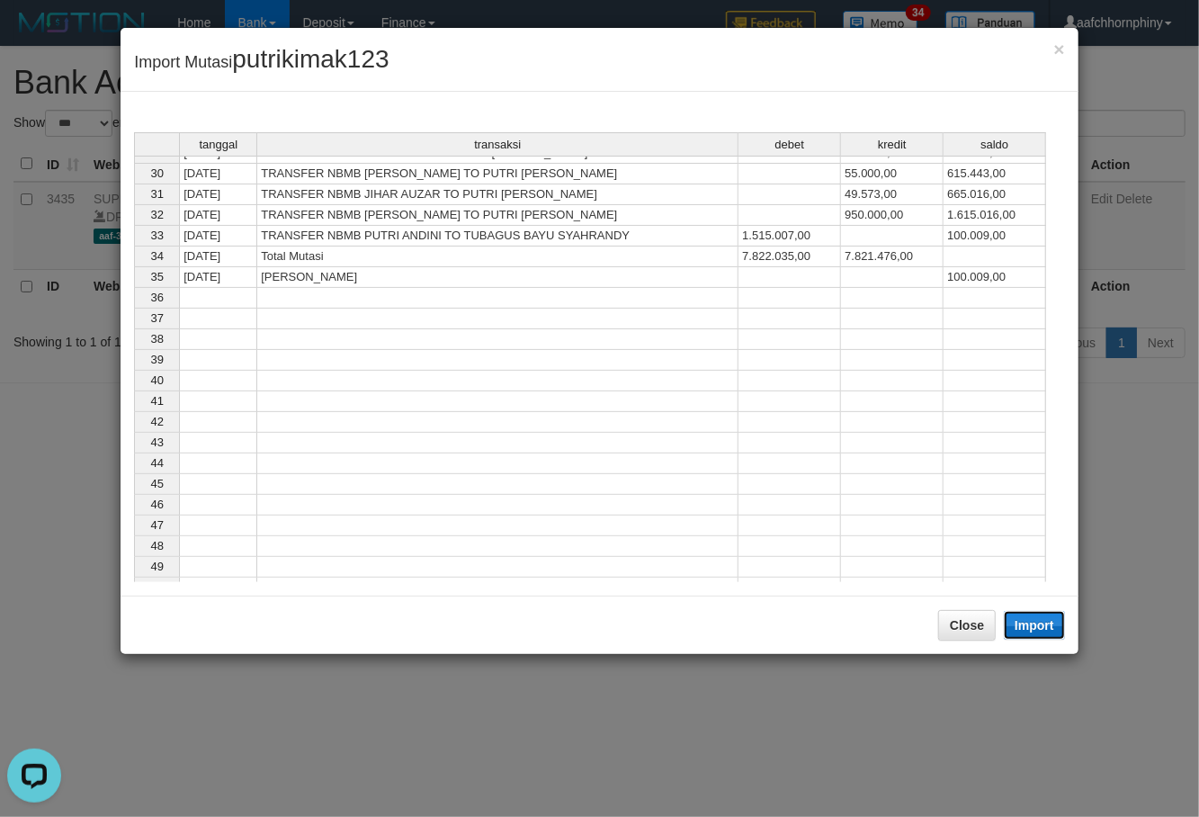
click at [1047, 623] on button "Import" at bounding box center [1034, 625] width 61 height 29
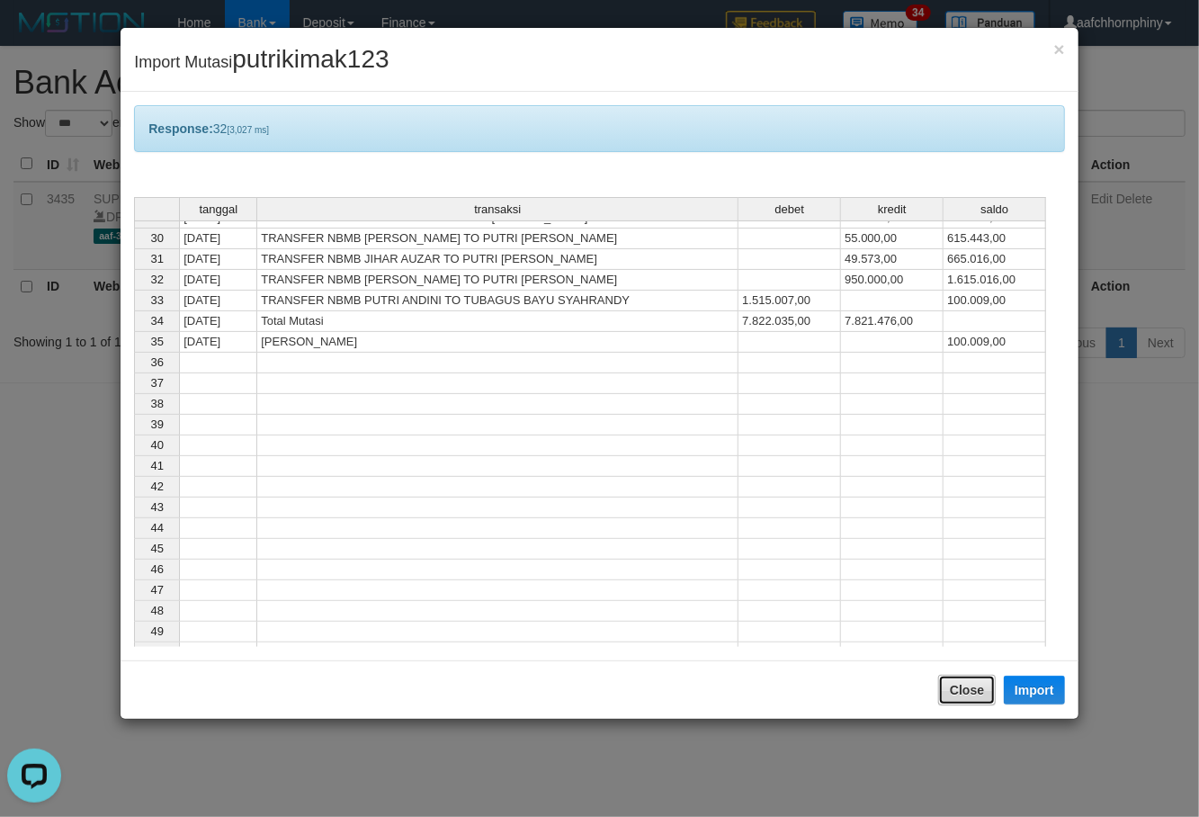
click at [964, 688] on button "Close" at bounding box center [967, 690] width 58 height 31
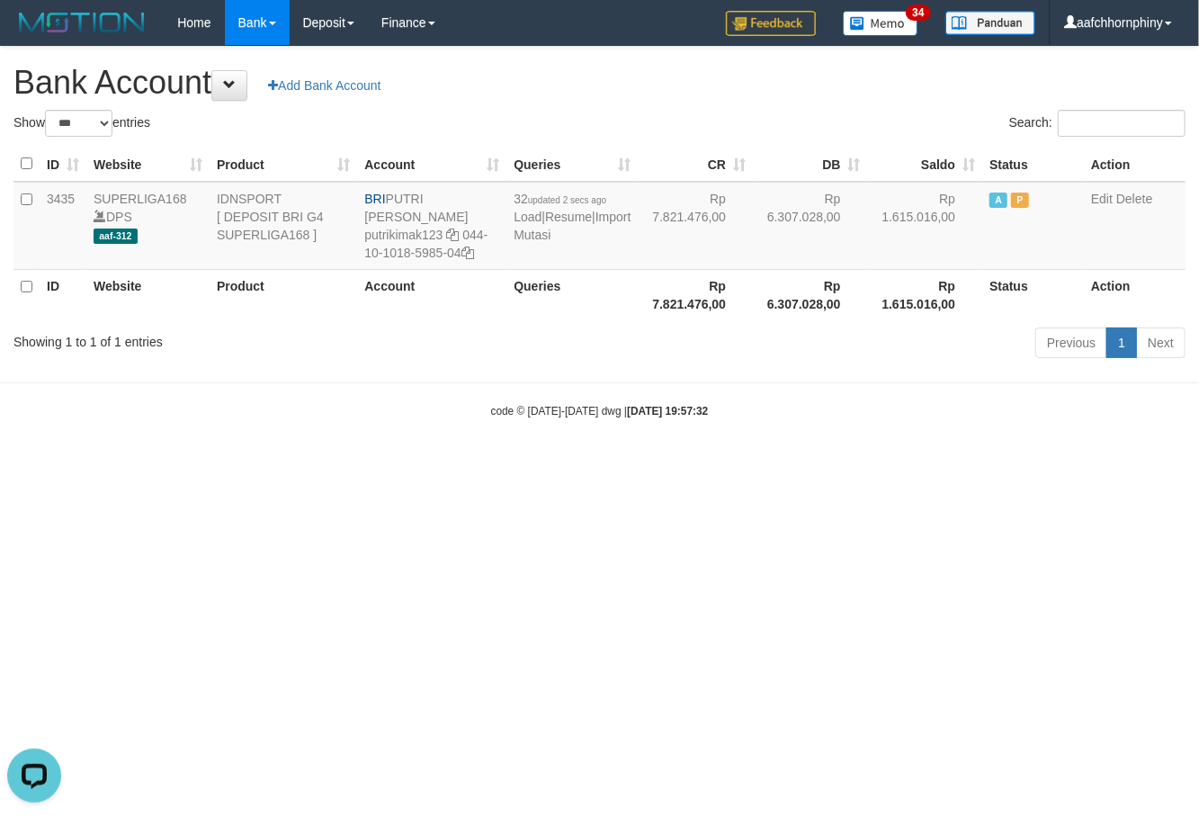
click at [724, 63] on div "**********" at bounding box center [599, 205] width 1199 height 317
select select "***"
click at [547, 245] on td "33 updated 4 secs ago Load | Resume | Import Mutasi" at bounding box center [579, 226] width 131 height 88
click at [538, 234] on link "Import Mutasi" at bounding box center [579, 226] width 117 height 32
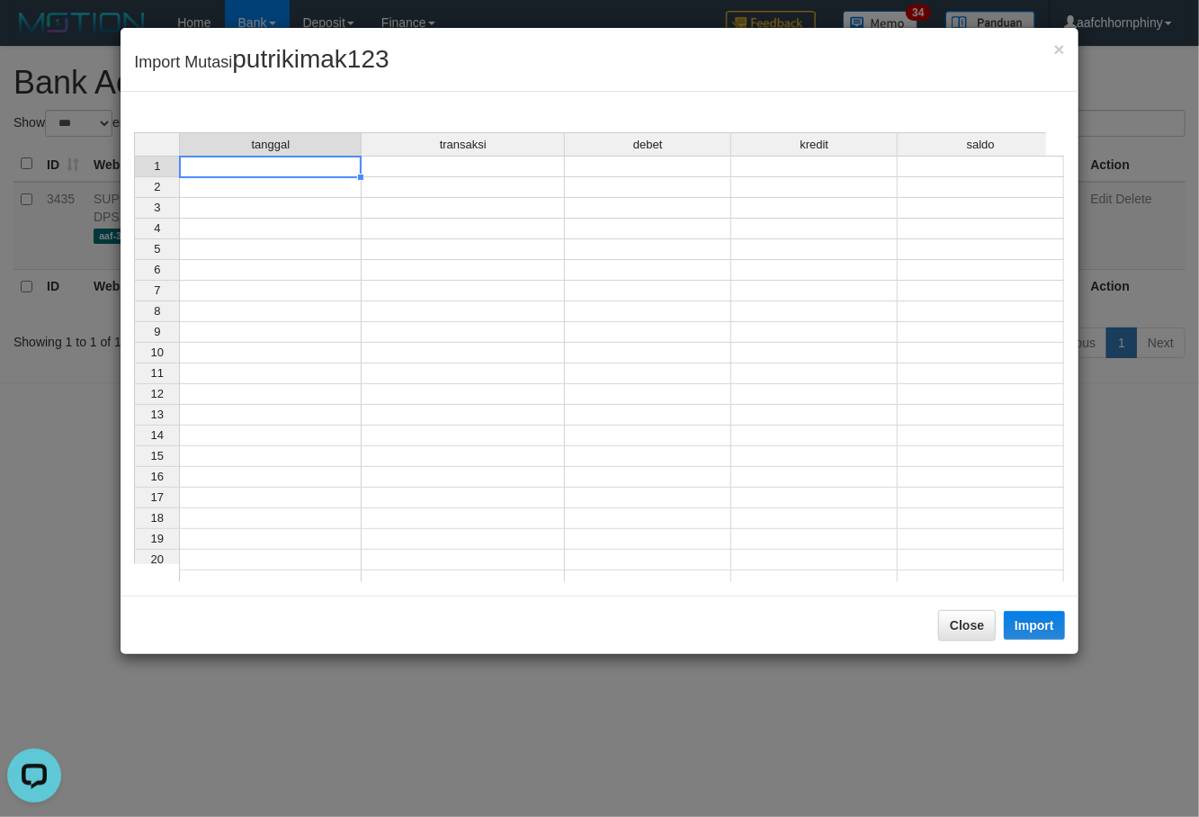
click at [307, 174] on td at bounding box center [270, 167] width 183 height 22
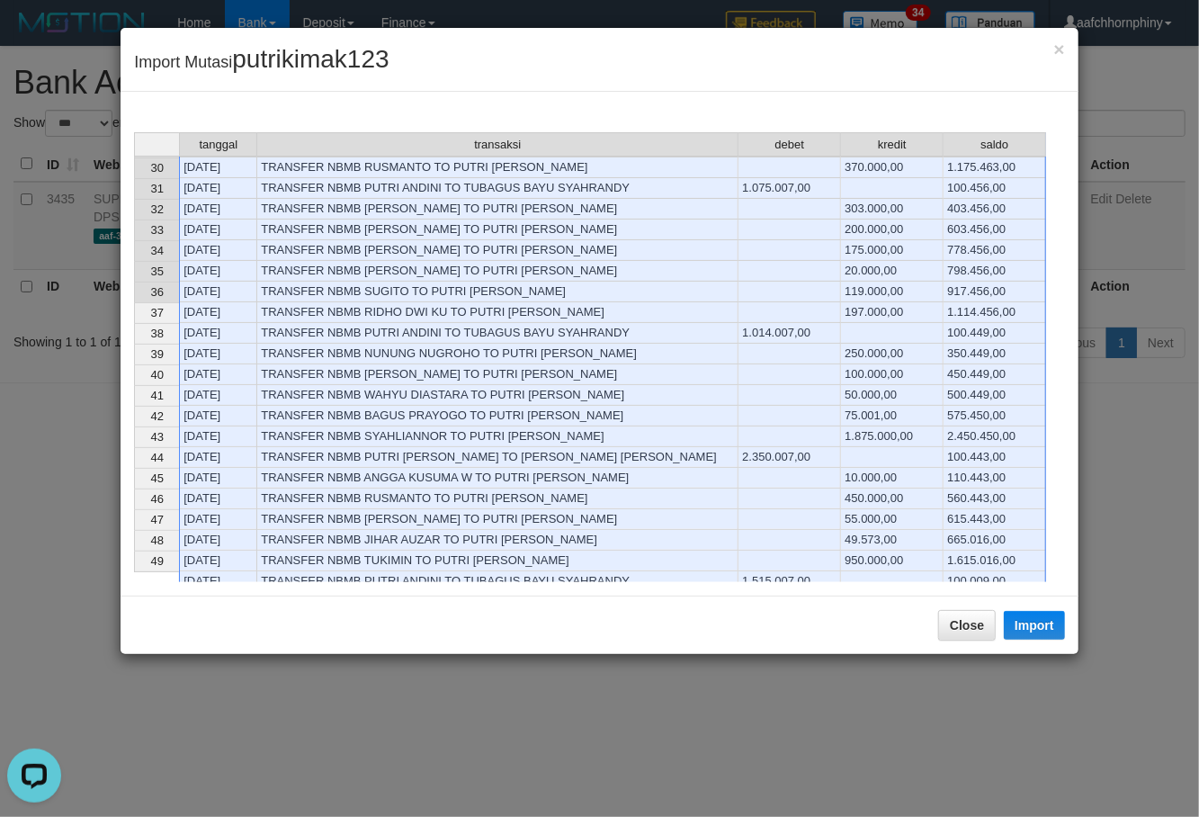
scroll to position [599, 0]
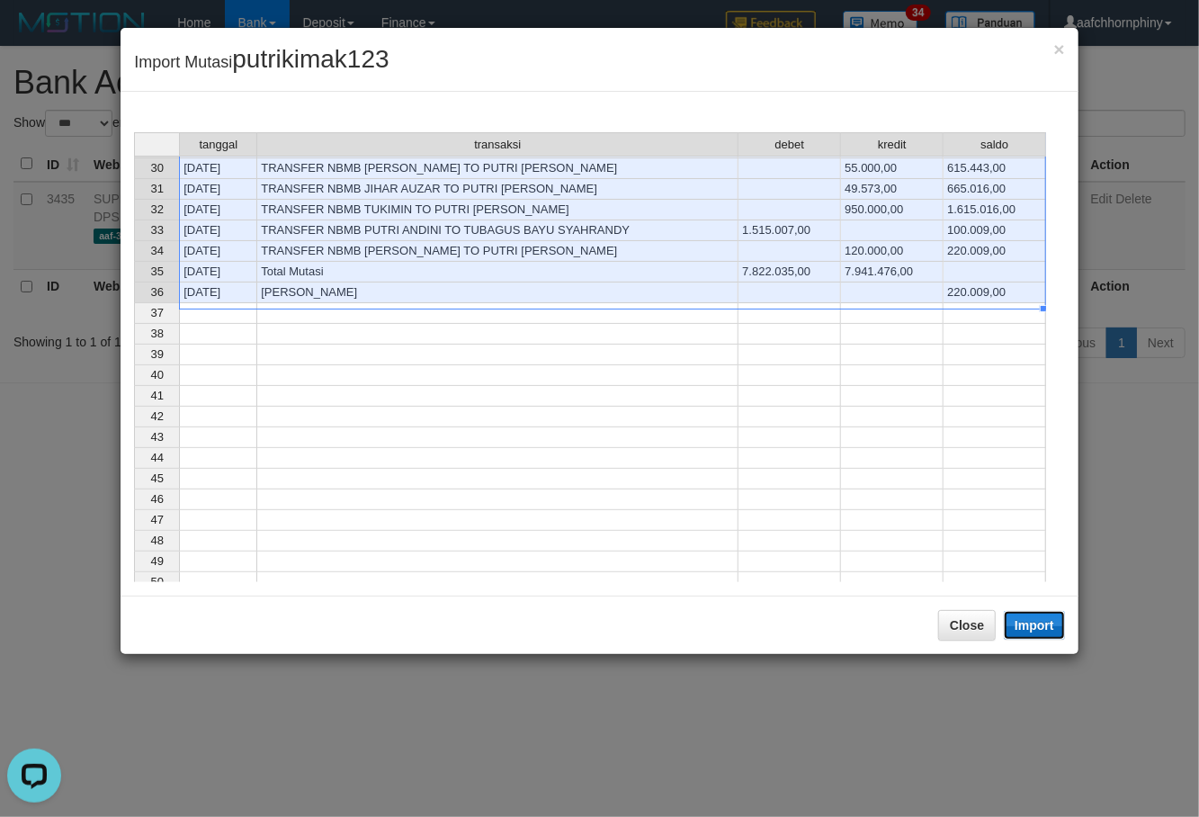
click at [1032, 626] on button "Import" at bounding box center [1034, 625] width 61 height 29
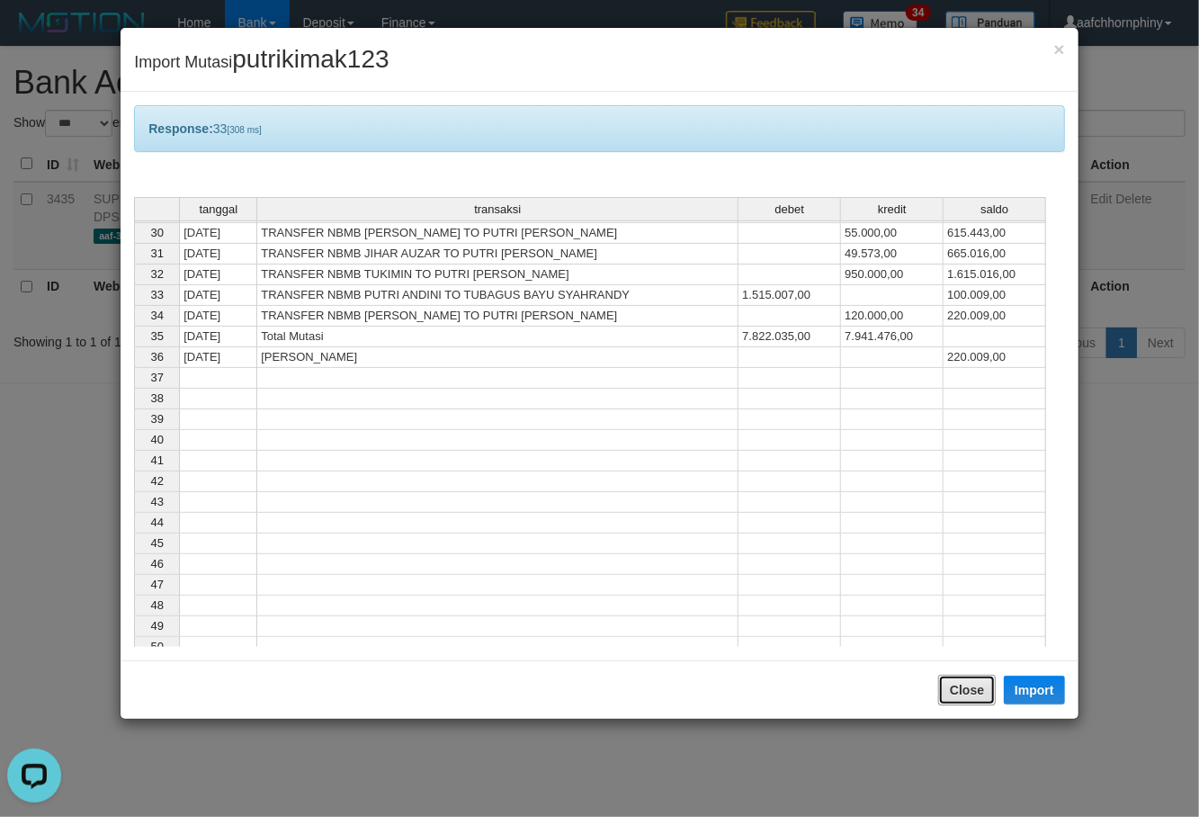
drag, startPoint x: 987, startPoint y: 702, endPoint x: 975, endPoint y: 702, distance: 11.7
click at [984, 702] on button "Close" at bounding box center [967, 690] width 58 height 31
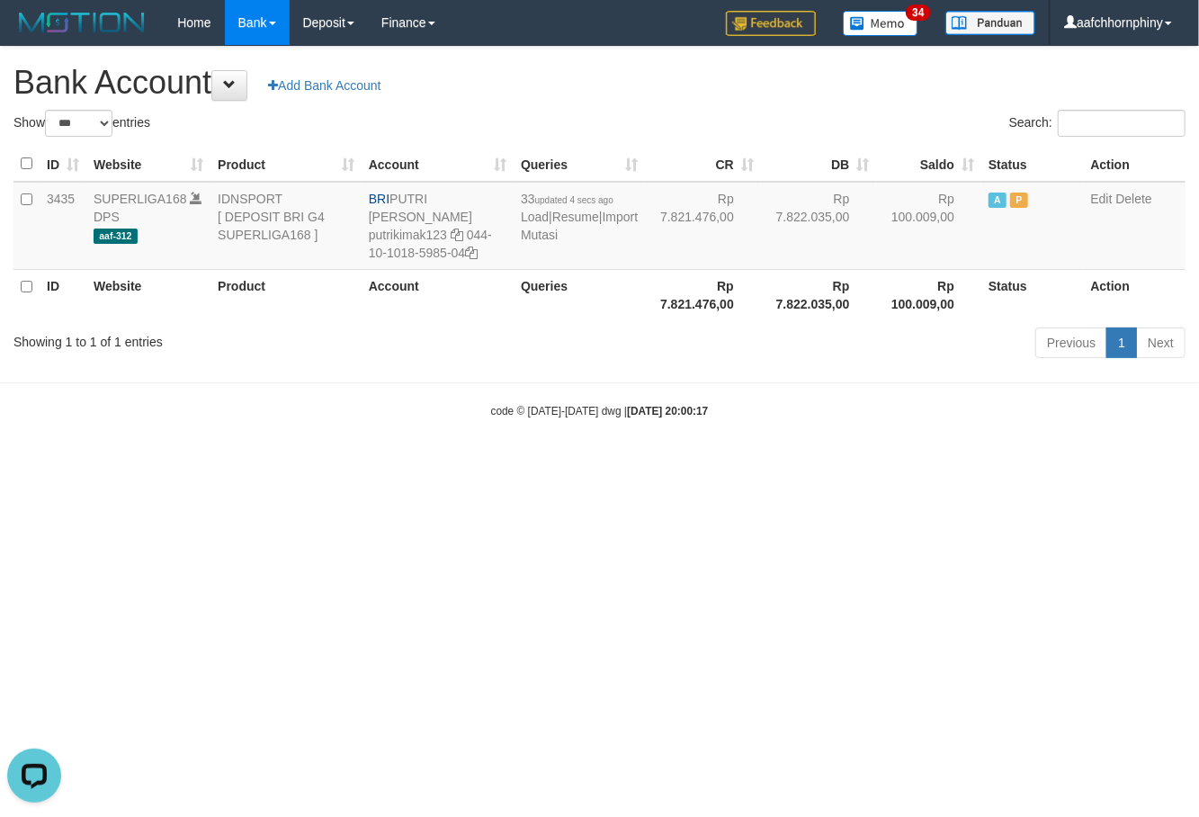
click at [757, 62] on div "**********" at bounding box center [599, 205] width 1199 height 317
select select "***"
click at [548, 245] on td "34 updated 3 secs ago Load | Resume | Import Mutasi" at bounding box center [579, 226] width 131 height 88
click at [531, 236] on link "Import Mutasi" at bounding box center [579, 226] width 117 height 32
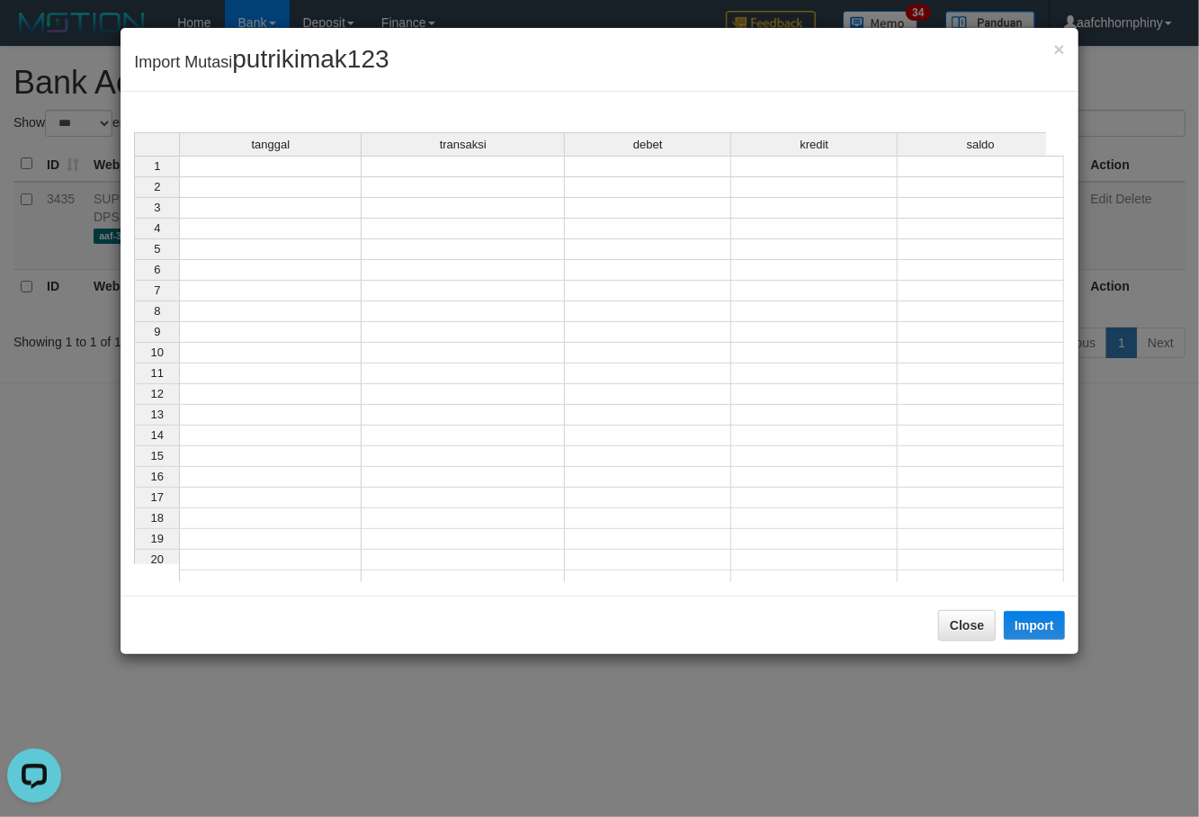
click at [260, 173] on td at bounding box center [270, 167] width 183 height 22
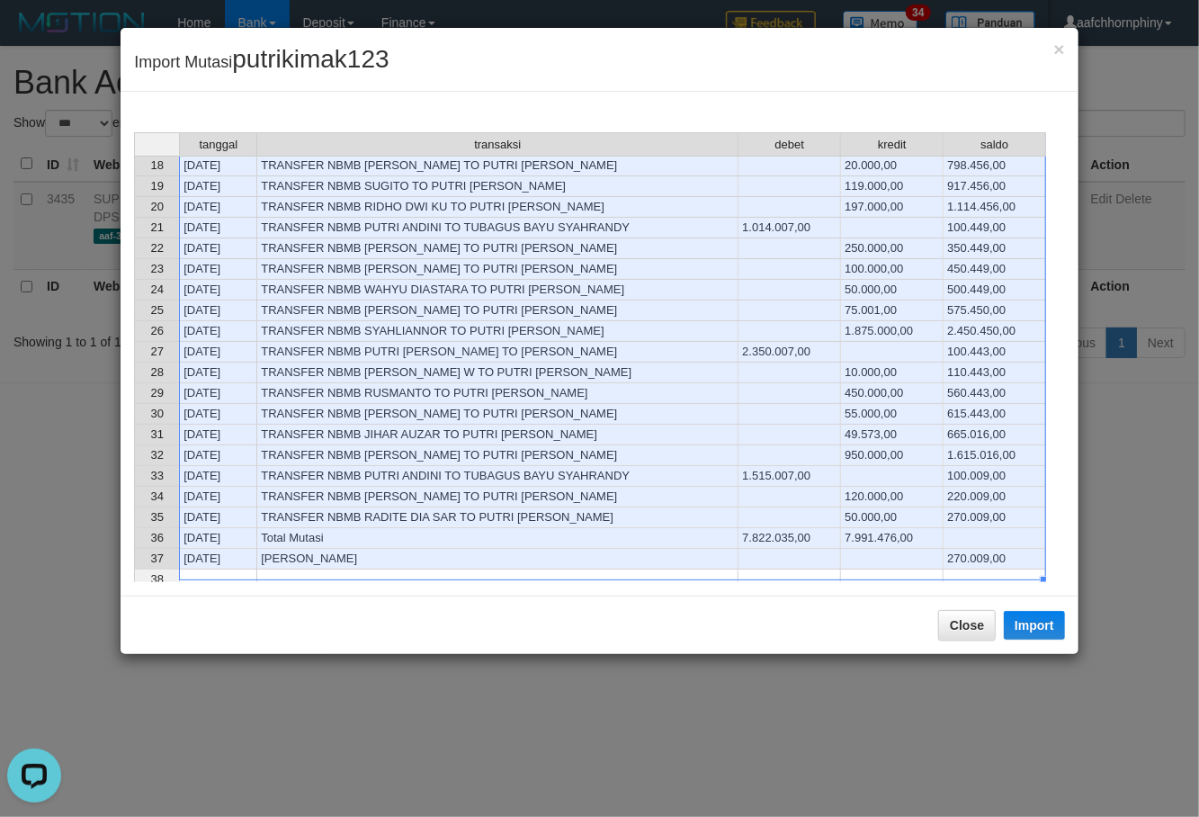
scroll to position [360, 0]
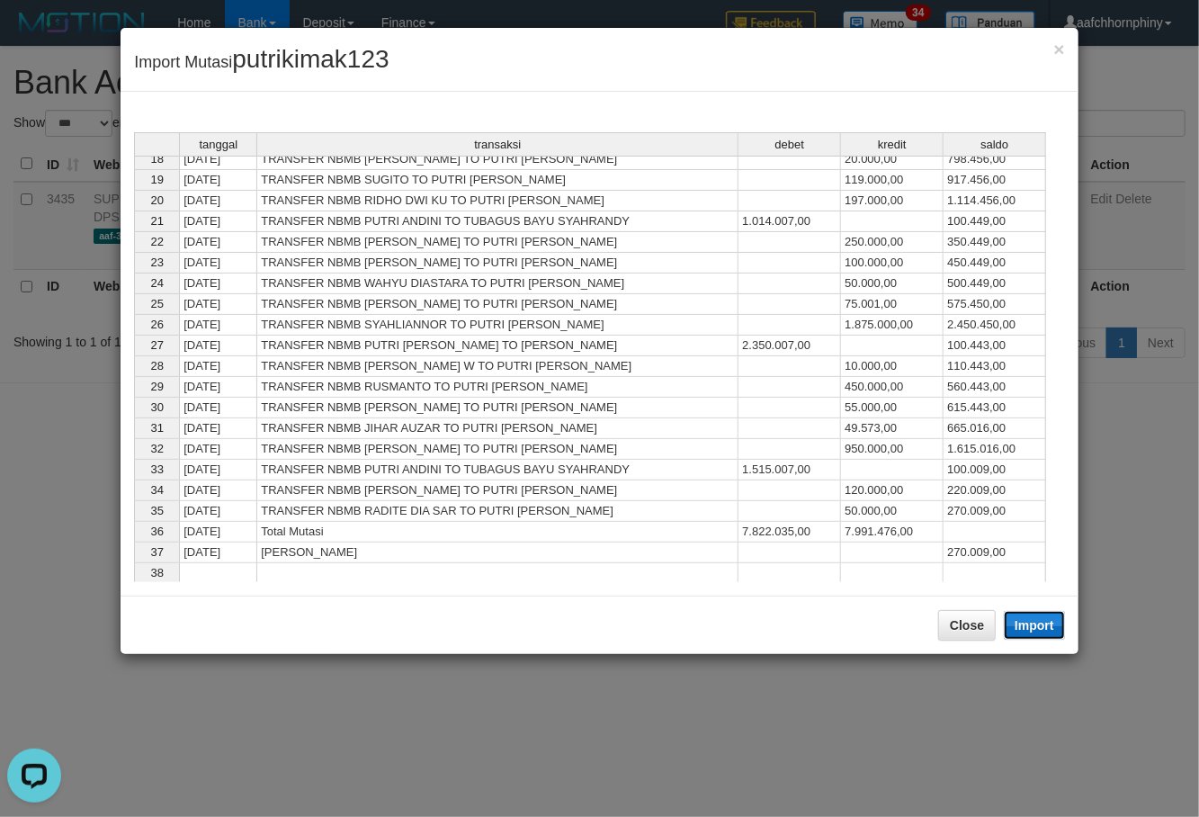
click at [1033, 637] on button "Import" at bounding box center [1034, 625] width 61 height 29
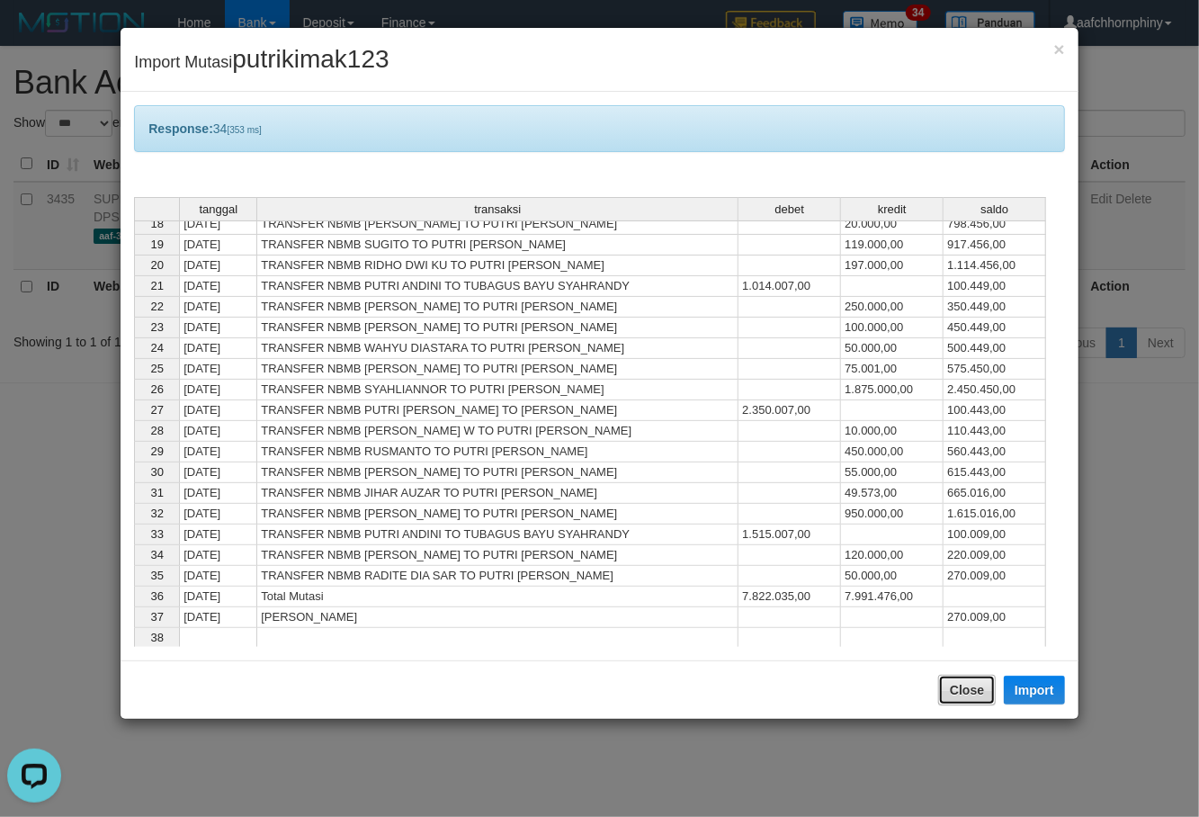
click at [976, 696] on button "Close" at bounding box center [967, 690] width 58 height 31
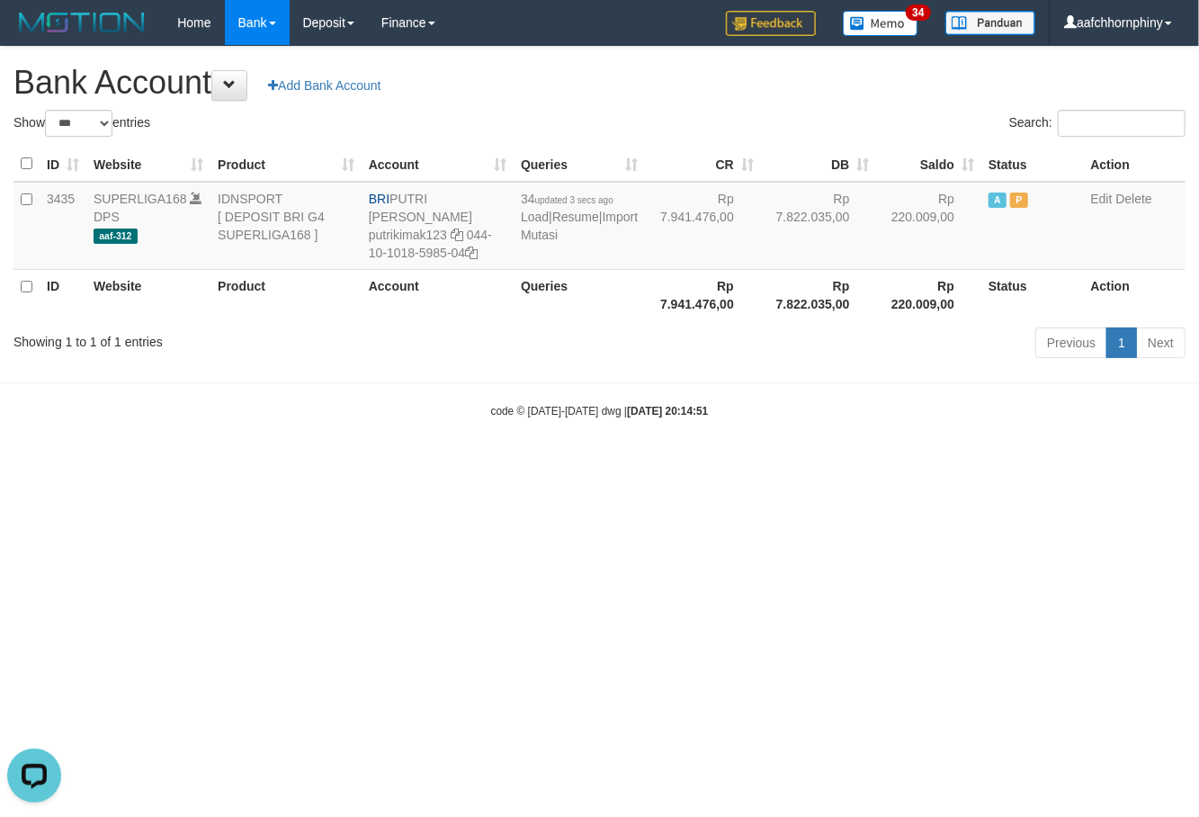
click at [820, 73] on h1 "Bank Account Add Bank Account" at bounding box center [599, 83] width 1172 height 36
select select "***"
drag, startPoint x: 296, startPoint y: 502, endPoint x: 261, endPoint y: 314, distance: 191.2
click at [296, 464] on html "Toggle navigation Home Bank Account List Load By Website Group [ISPORT] SUPERLI…" at bounding box center [599, 232] width 1199 height 464
click at [555, 232] on link "Import Mutasi" at bounding box center [579, 226] width 117 height 32
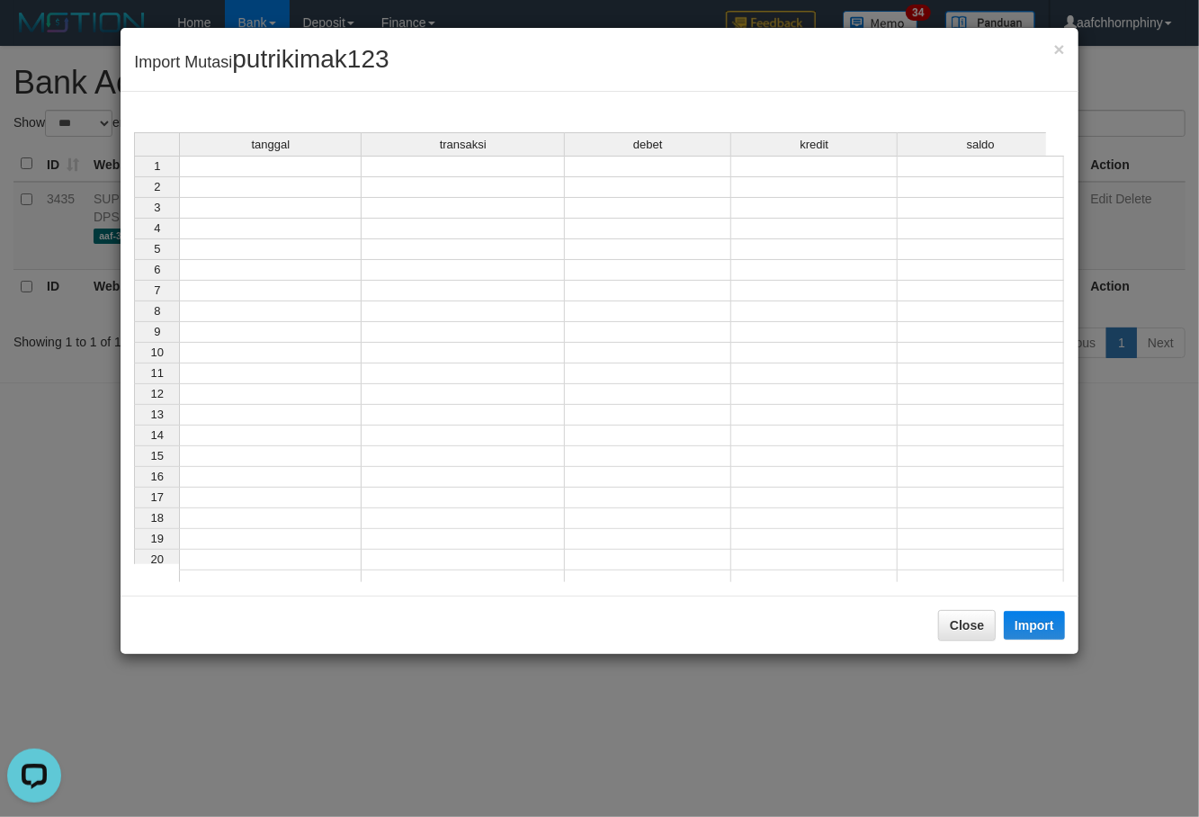
click at [255, 171] on td at bounding box center [270, 167] width 183 height 22
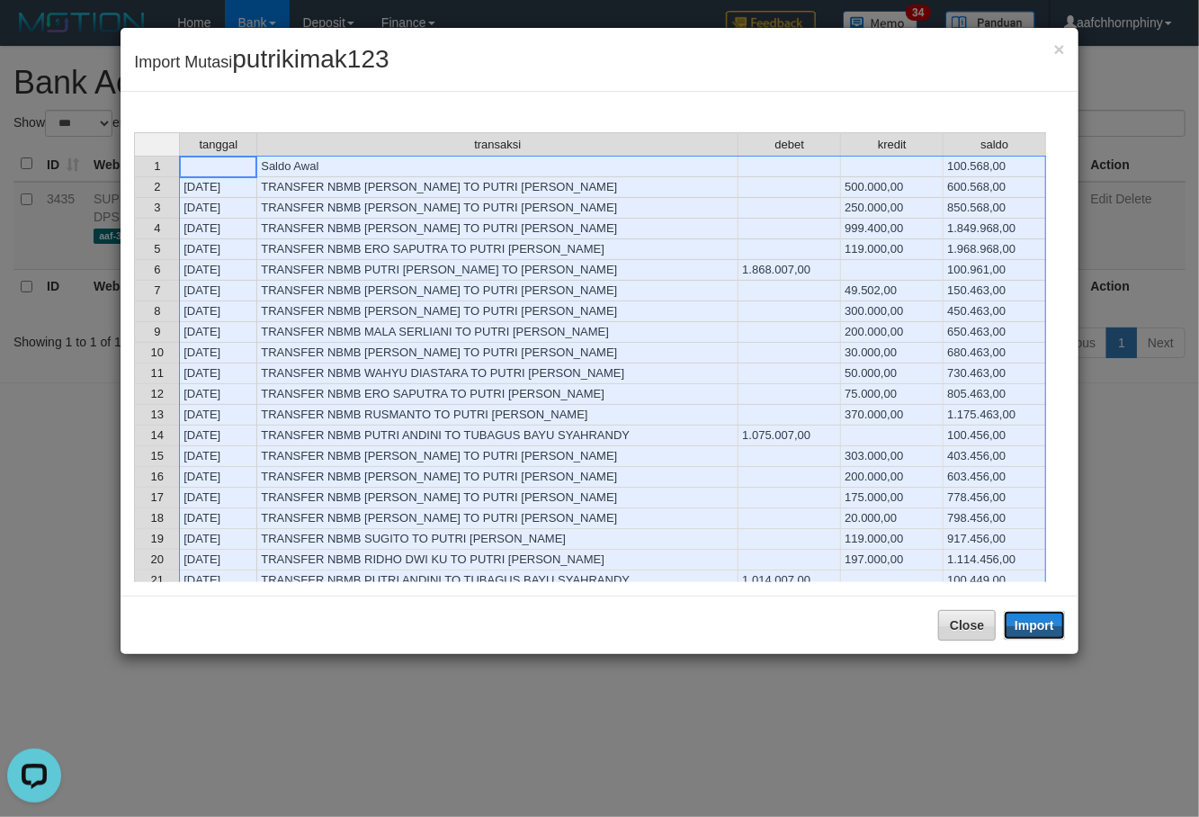
drag, startPoint x: 1016, startPoint y: 626, endPoint x: 950, endPoint y: 681, distance: 86.3
click at [1018, 626] on button "Import" at bounding box center [1034, 625] width 61 height 29
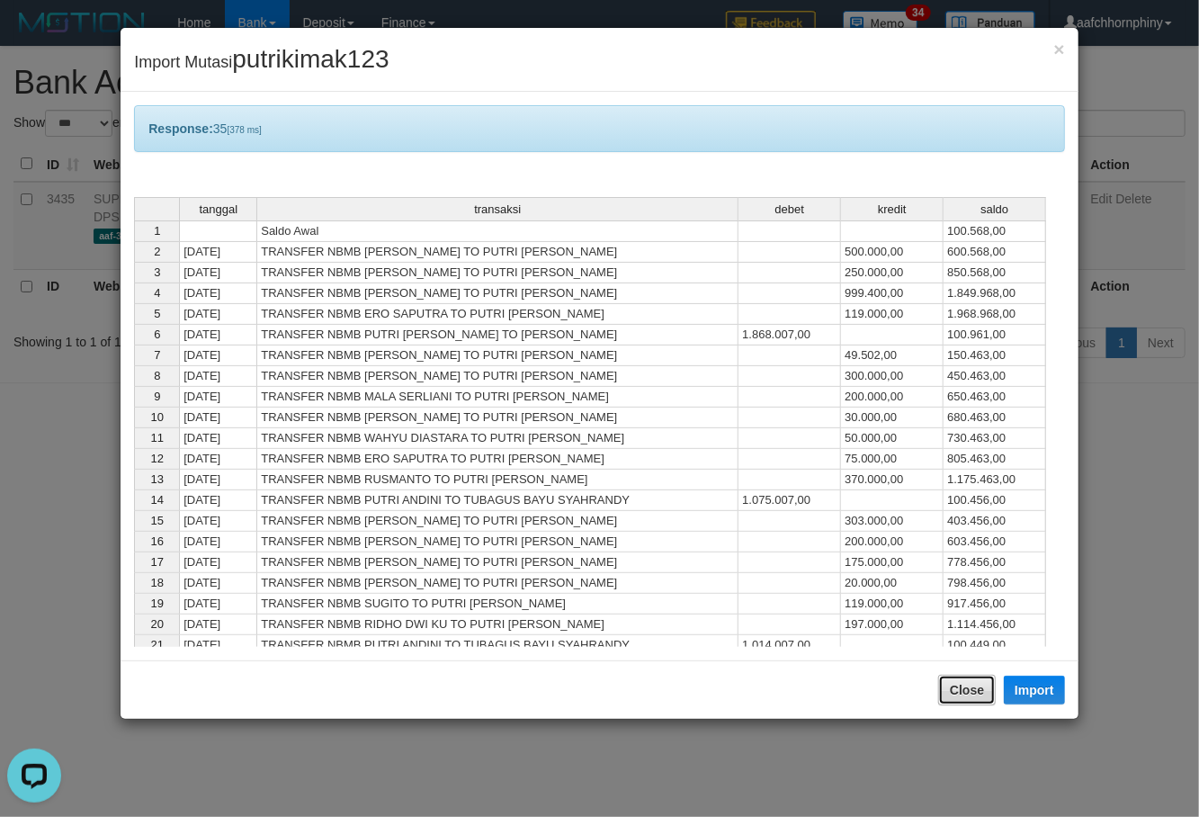
click at [954, 696] on button "Close" at bounding box center [967, 690] width 58 height 31
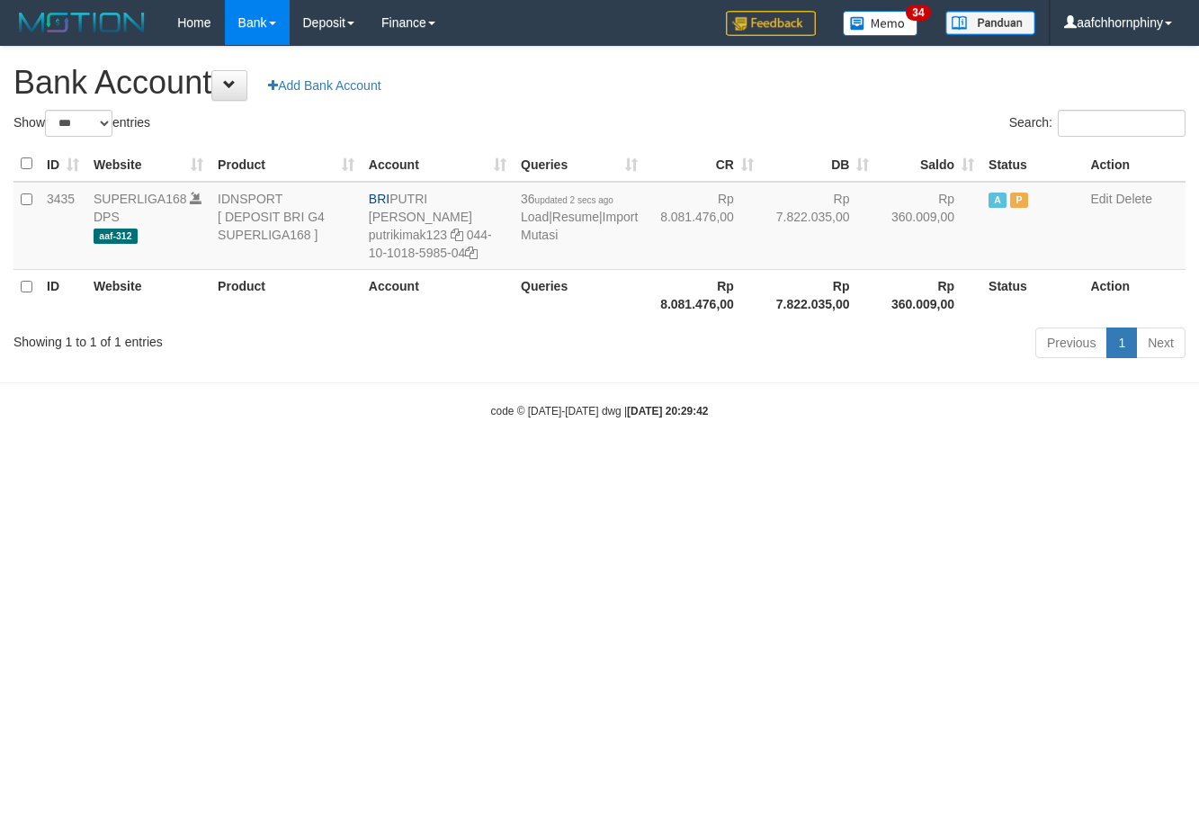
select select "***"
click at [770, 464] on html "Toggle navigation Home Bank Account List Load By Website Group [ISPORT] SUPERLI…" at bounding box center [599, 232] width 1199 height 464
drag, startPoint x: 684, startPoint y: 635, endPoint x: 972, endPoint y: 659, distance: 289.7
click at [763, 464] on html "Toggle navigation Home Bank Account List Load By Website Group [ISPORT] SUPERLI…" at bounding box center [599, 232] width 1199 height 464
click at [549, 234] on link "Import Mutasi" at bounding box center [579, 226] width 117 height 32
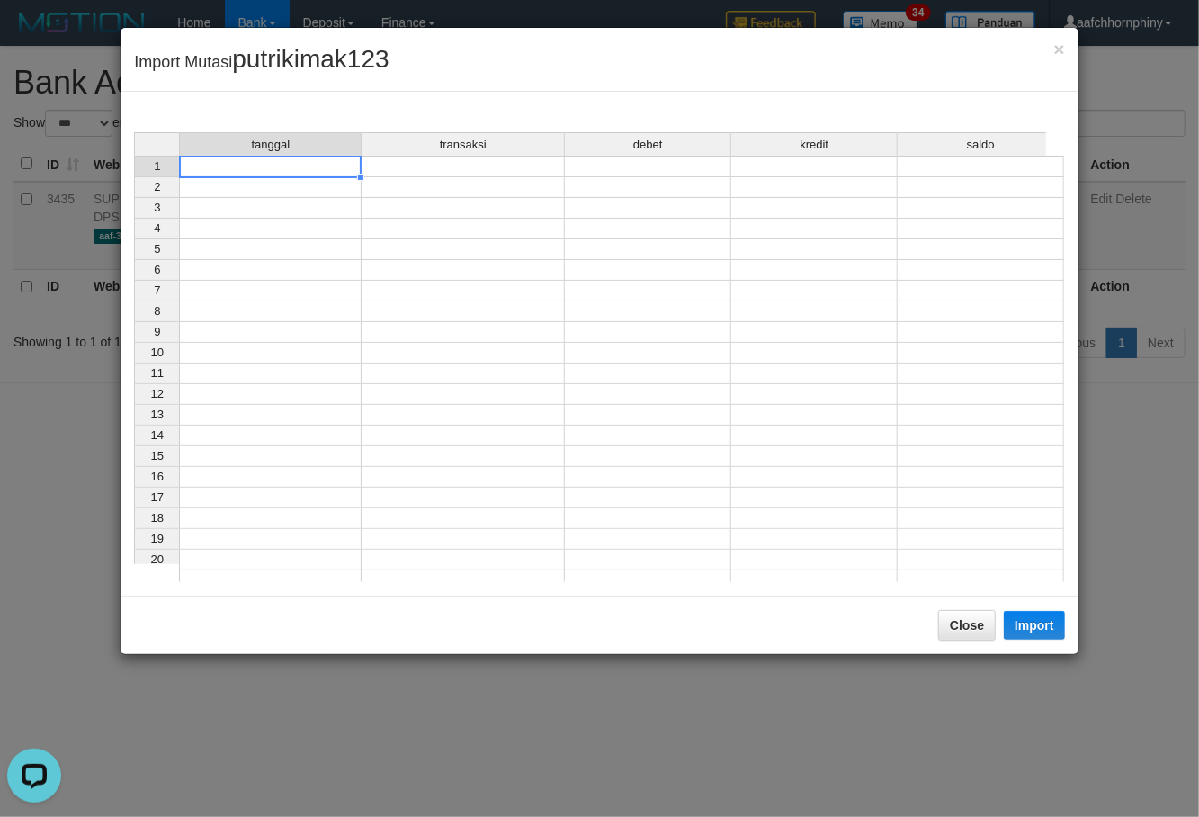
click at [134, 176] on div "tanggal transaksi debet kredit saldo 1 2 3 4 5 6 7 8 9 10 11 12 13 14 15 16 17 …" at bounding box center [134, 361] width 0 height 459
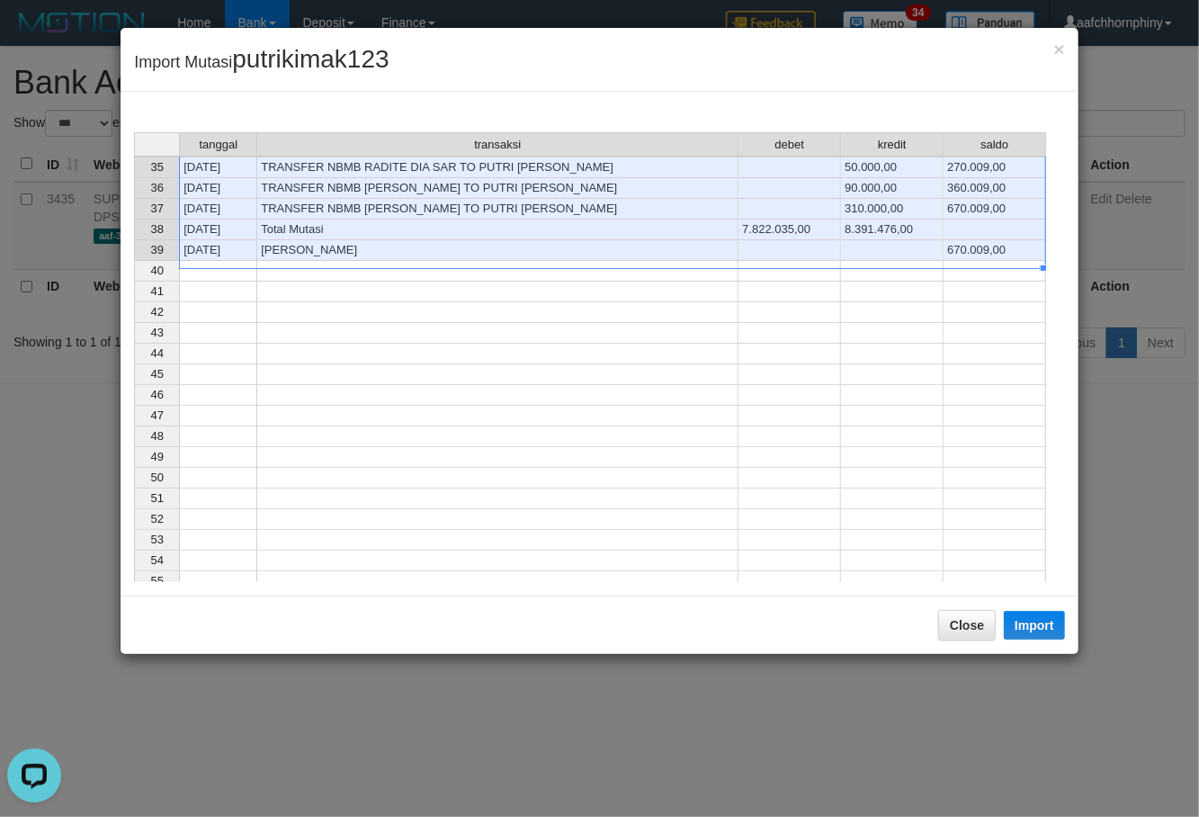
scroll to position [719, 0]
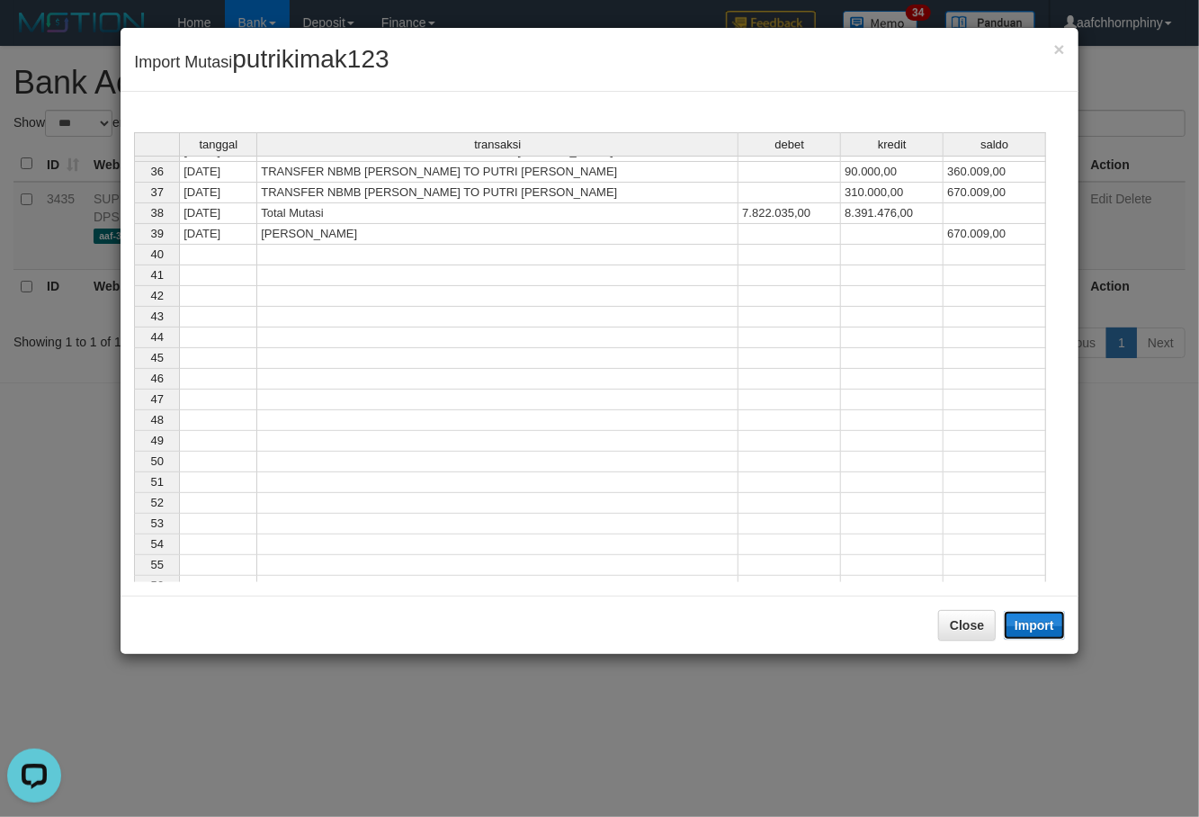
click at [1044, 622] on button "Import" at bounding box center [1034, 625] width 61 height 29
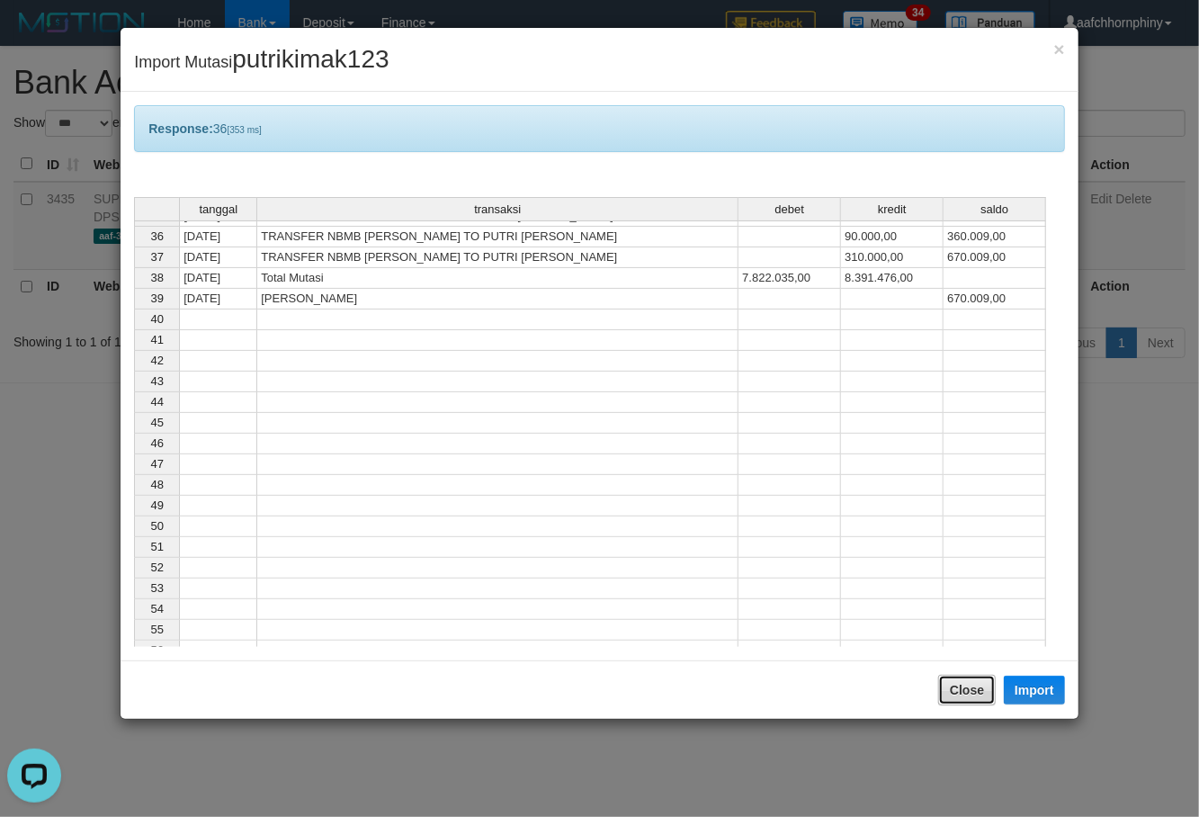
click at [962, 684] on button "Close" at bounding box center [967, 690] width 58 height 31
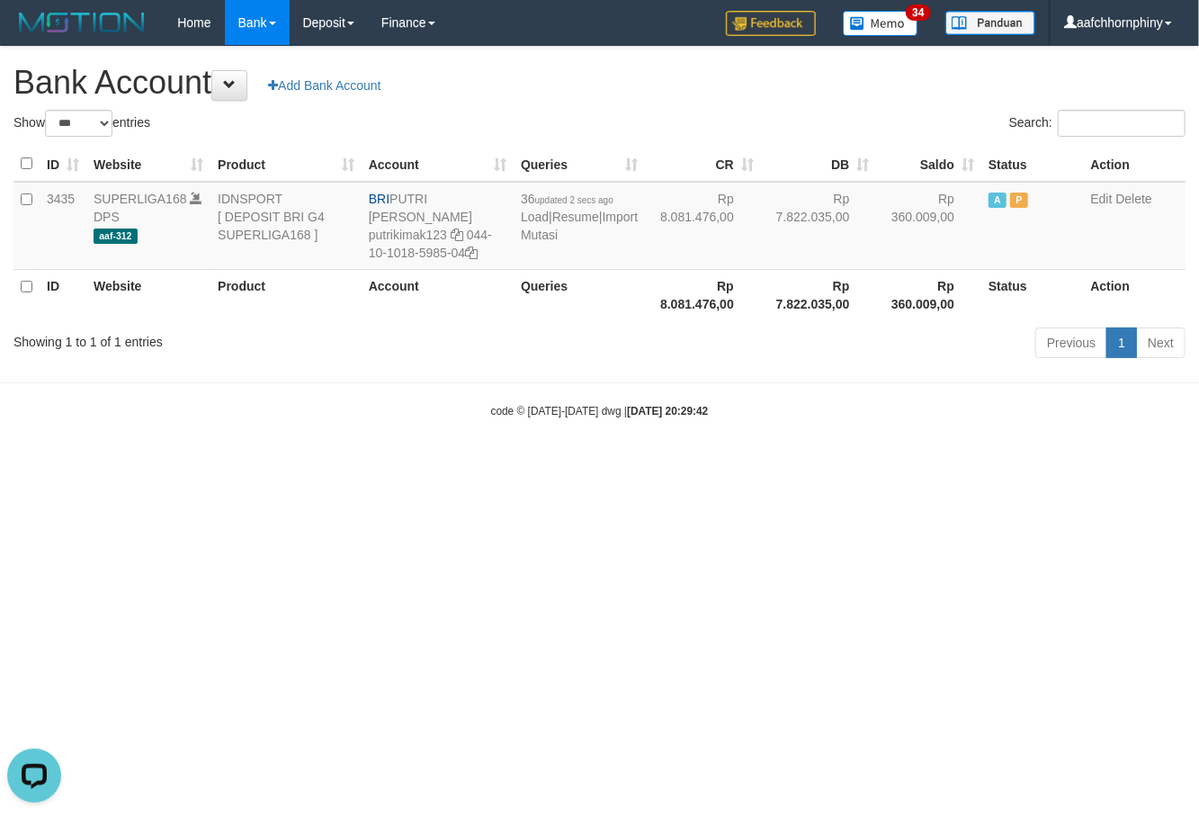
click at [757, 63] on div "**********" at bounding box center [599, 205] width 1199 height 317
select select "***"
click at [547, 230] on link "Import Mutasi" at bounding box center [579, 226] width 117 height 32
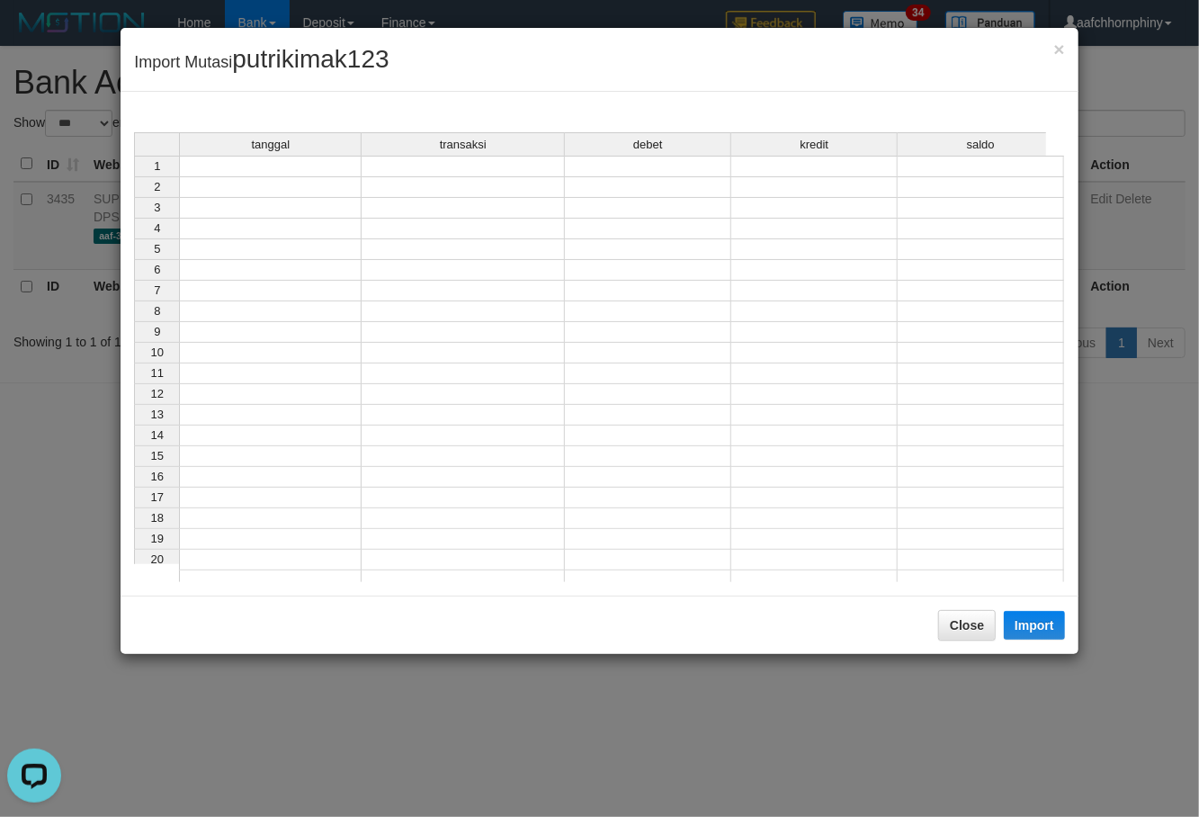
click at [295, 166] on td at bounding box center [270, 167] width 183 height 22
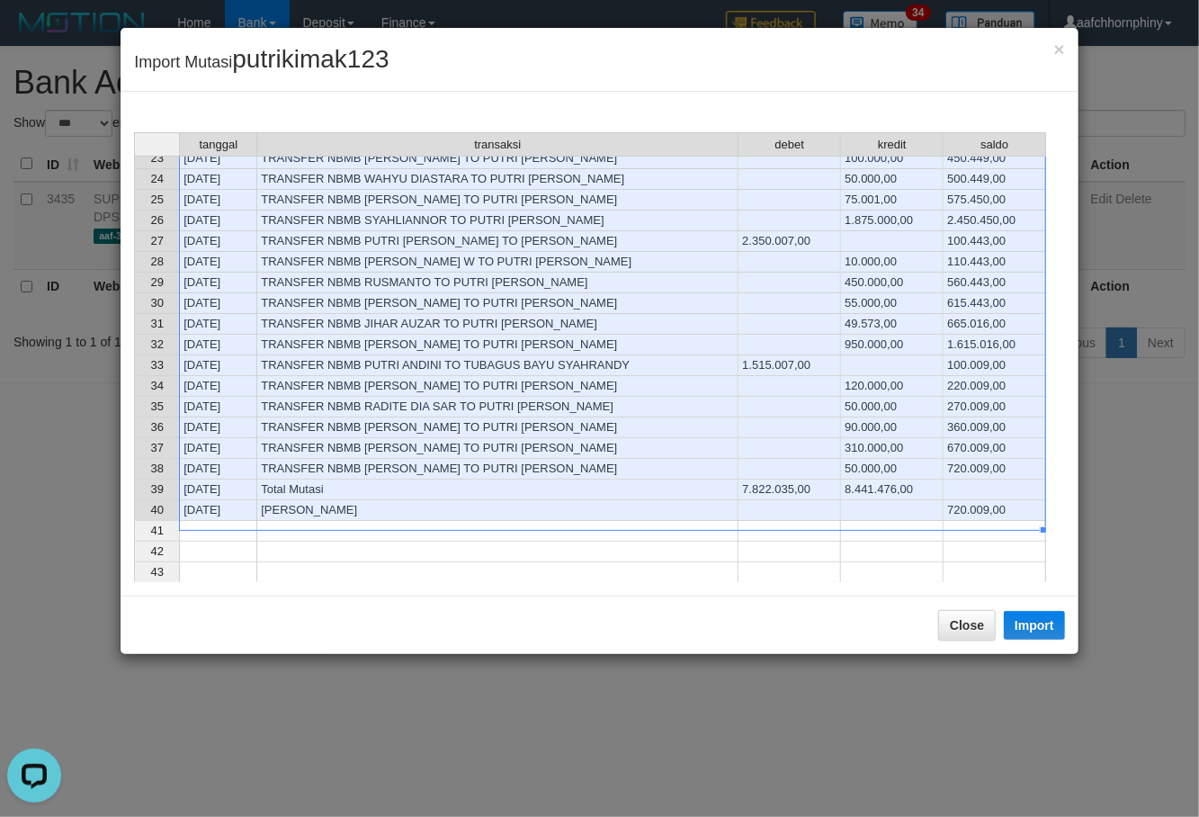
scroll to position [479, 0]
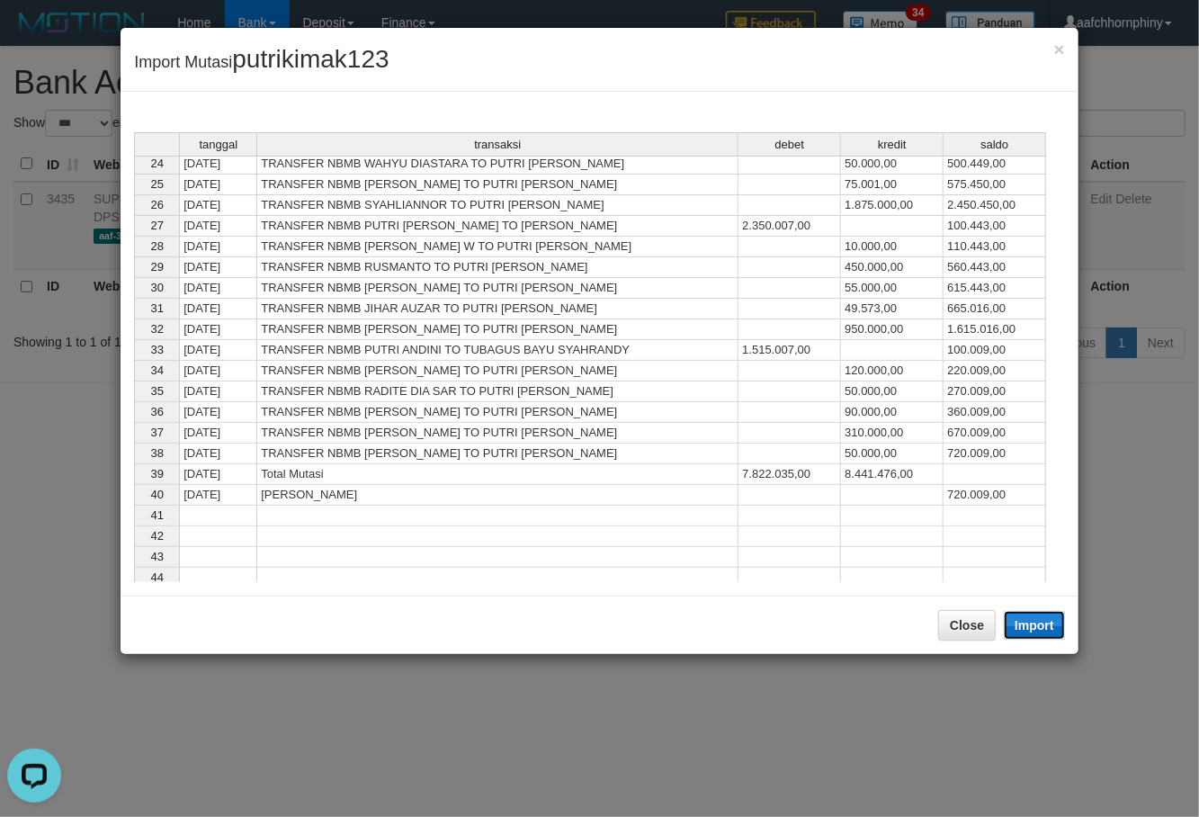
click at [1034, 622] on button "Import" at bounding box center [1034, 625] width 61 height 29
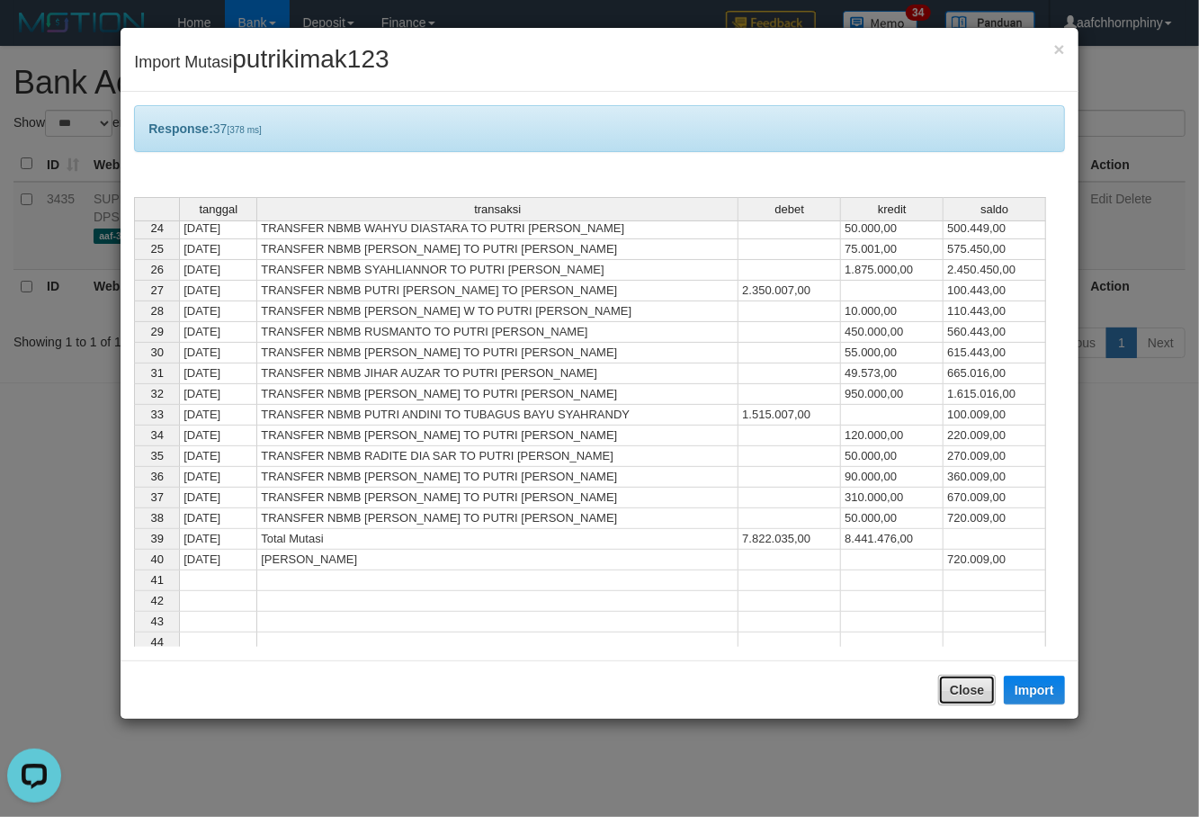
click at [948, 684] on button "Close" at bounding box center [967, 690] width 58 height 31
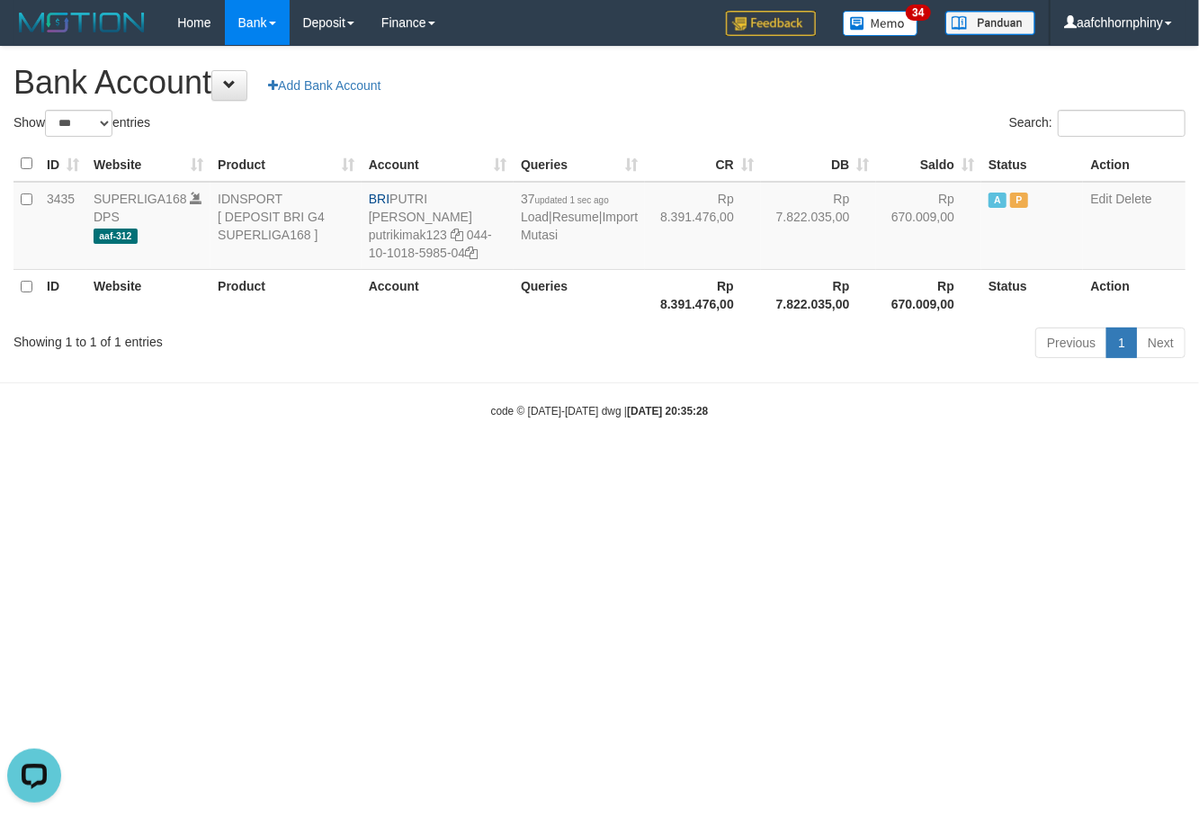
click at [749, 99] on h1 "Bank Account Add Bank Account" at bounding box center [599, 83] width 1172 height 36
select select "***"
click at [530, 234] on link "Import Mutasi" at bounding box center [579, 226] width 117 height 32
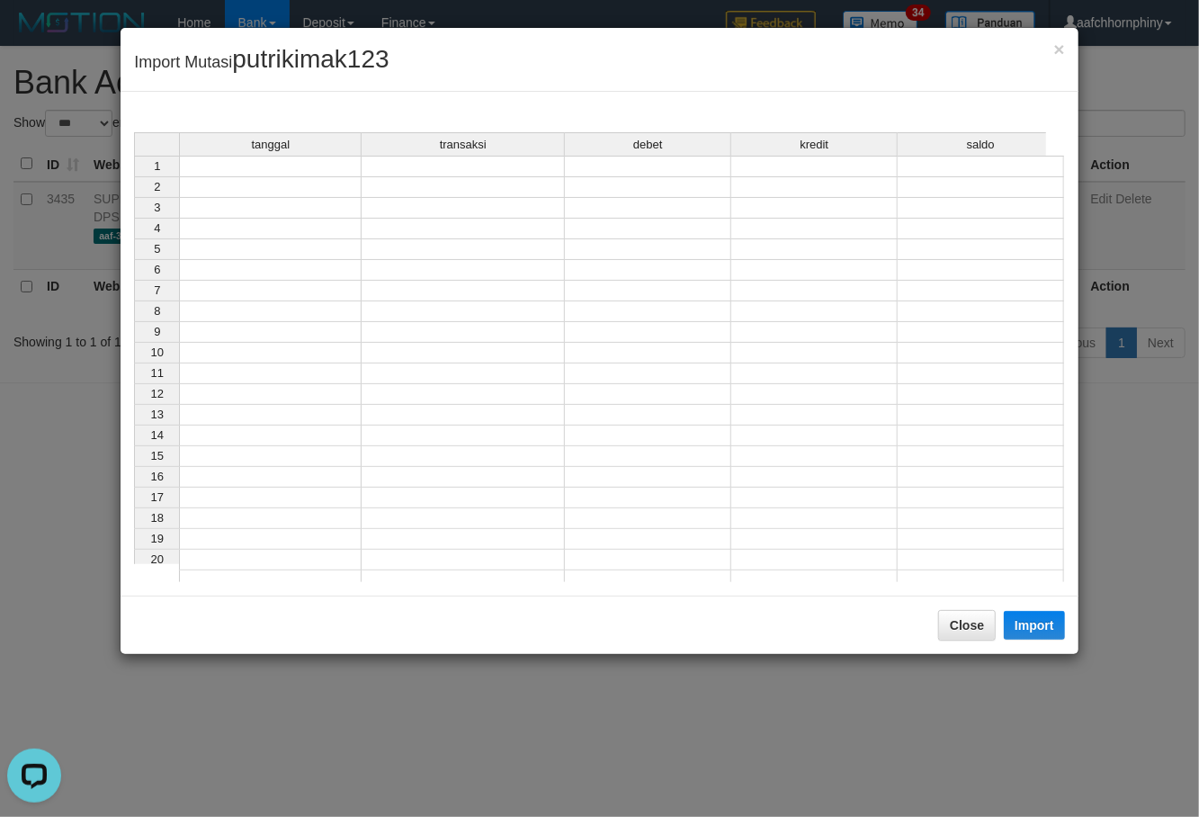
click at [292, 167] on td at bounding box center [270, 167] width 183 height 22
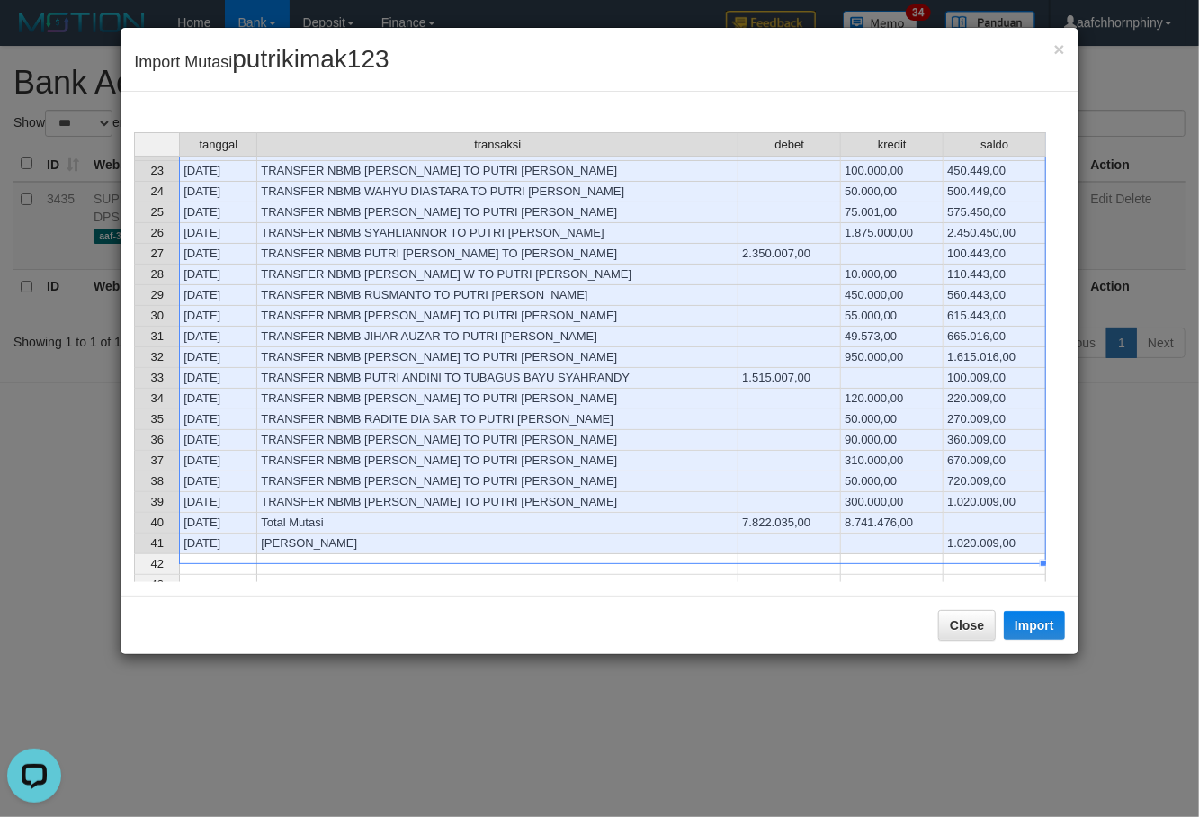
scroll to position [479, 0]
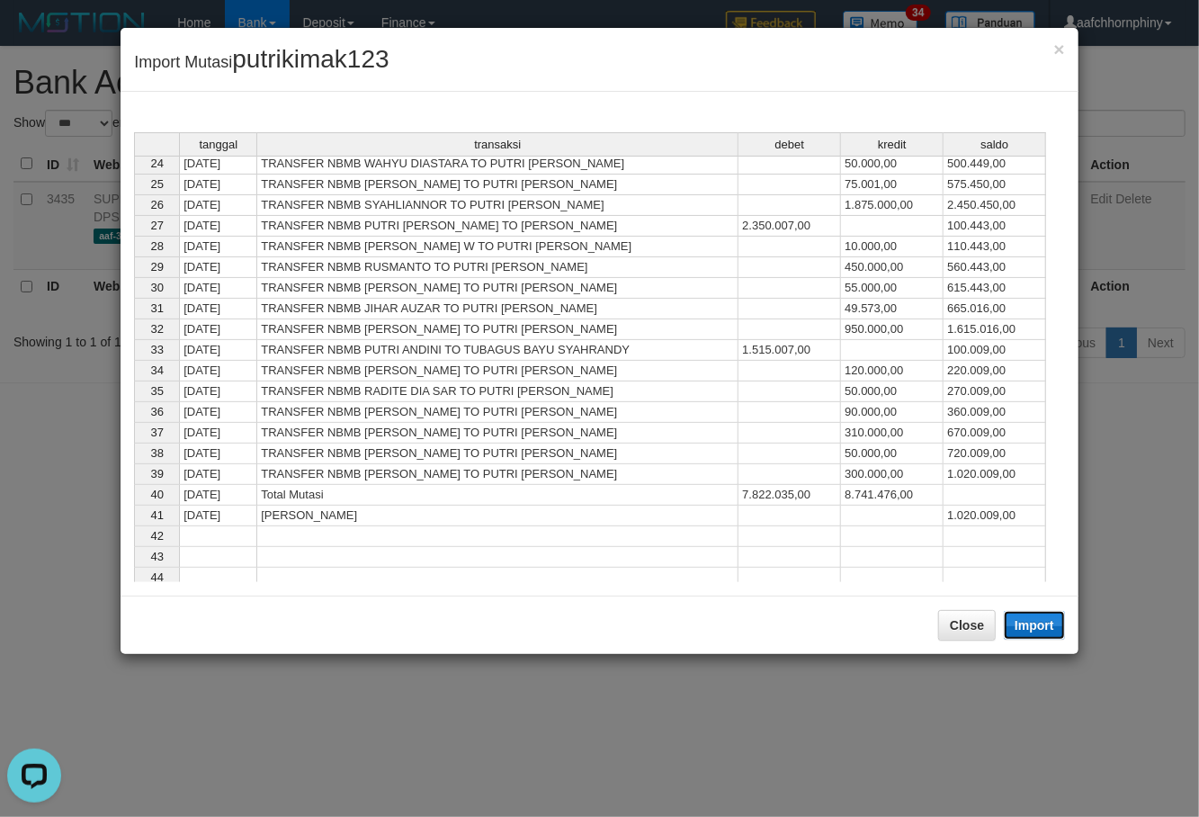
click at [1040, 624] on button "Import" at bounding box center [1034, 625] width 61 height 29
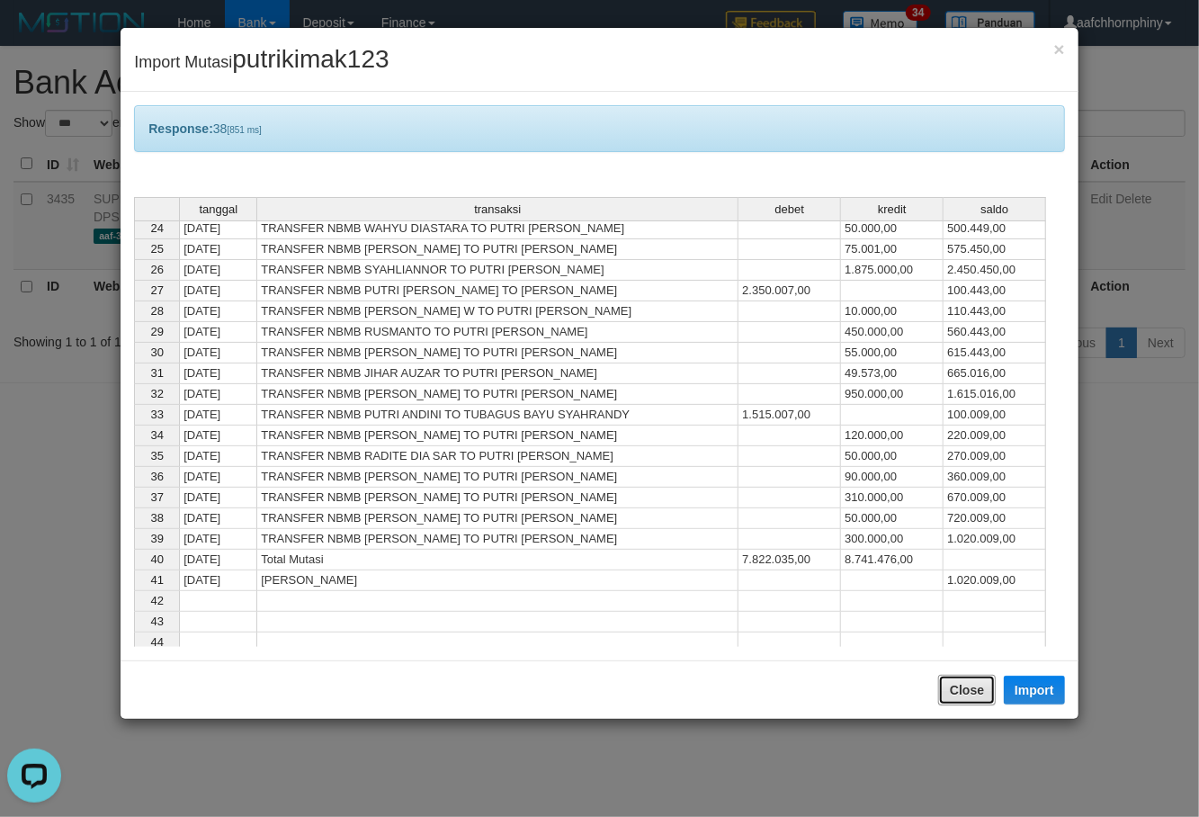
click at [976, 675] on button "Close" at bounding box center [967, 690] width 58 height 31
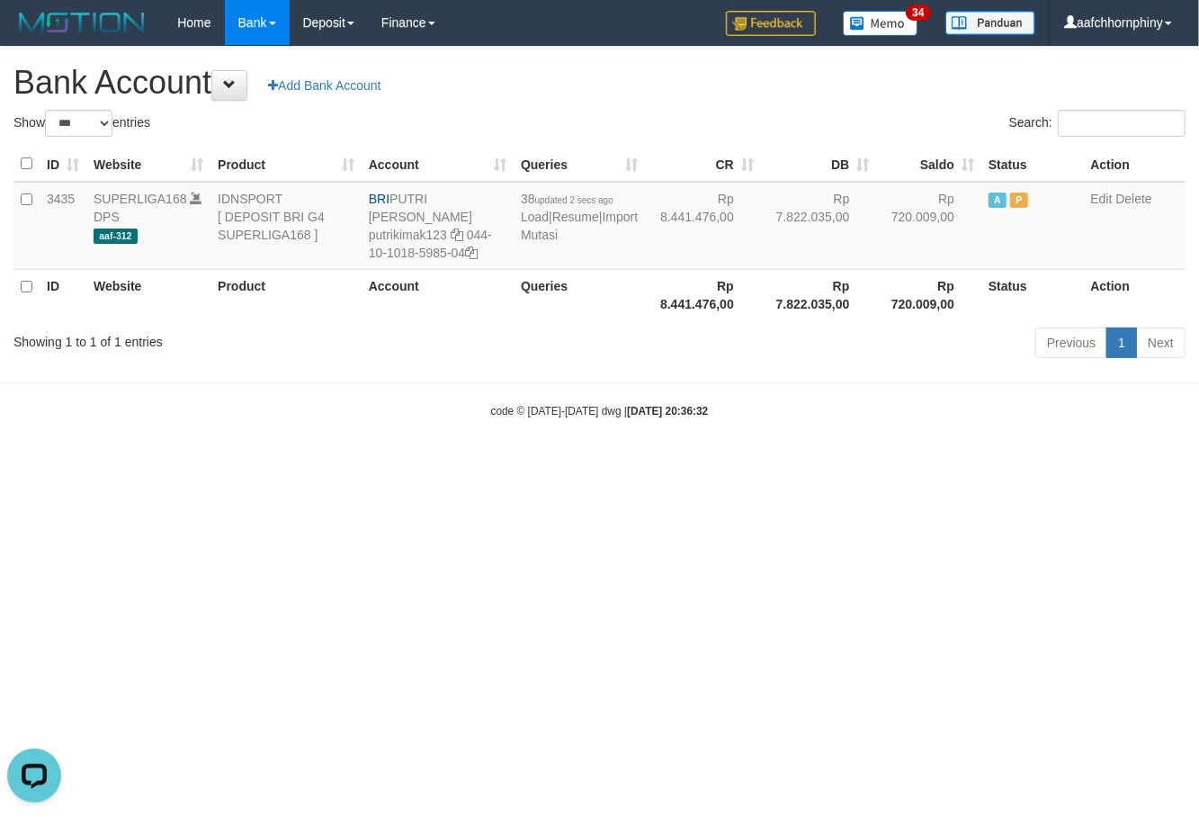
drag, startPoint x: 777, startPoint y: 87, endPoint x: 1189, endPoint y: 313, distance: 469.7
click at [777, 88] on h1 "Bank Account Add Bank Account" at bounding box center [599, 83] width 1172 height 36
select select "***"
click at [541, 237] on link "Import Mutasi" at bounding box center [572, 226] width 117 height 32
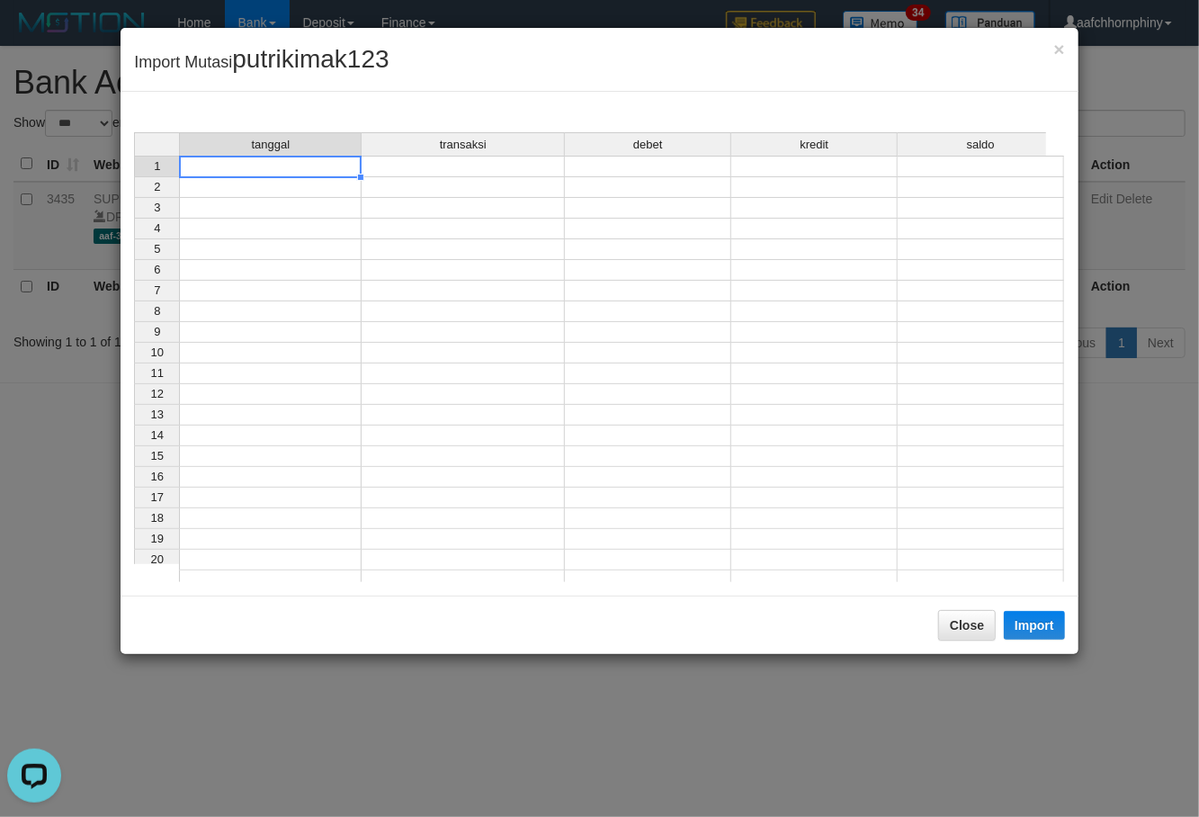
click at [314, 164] on td at bounding box center [270, 167] width 183 height 22
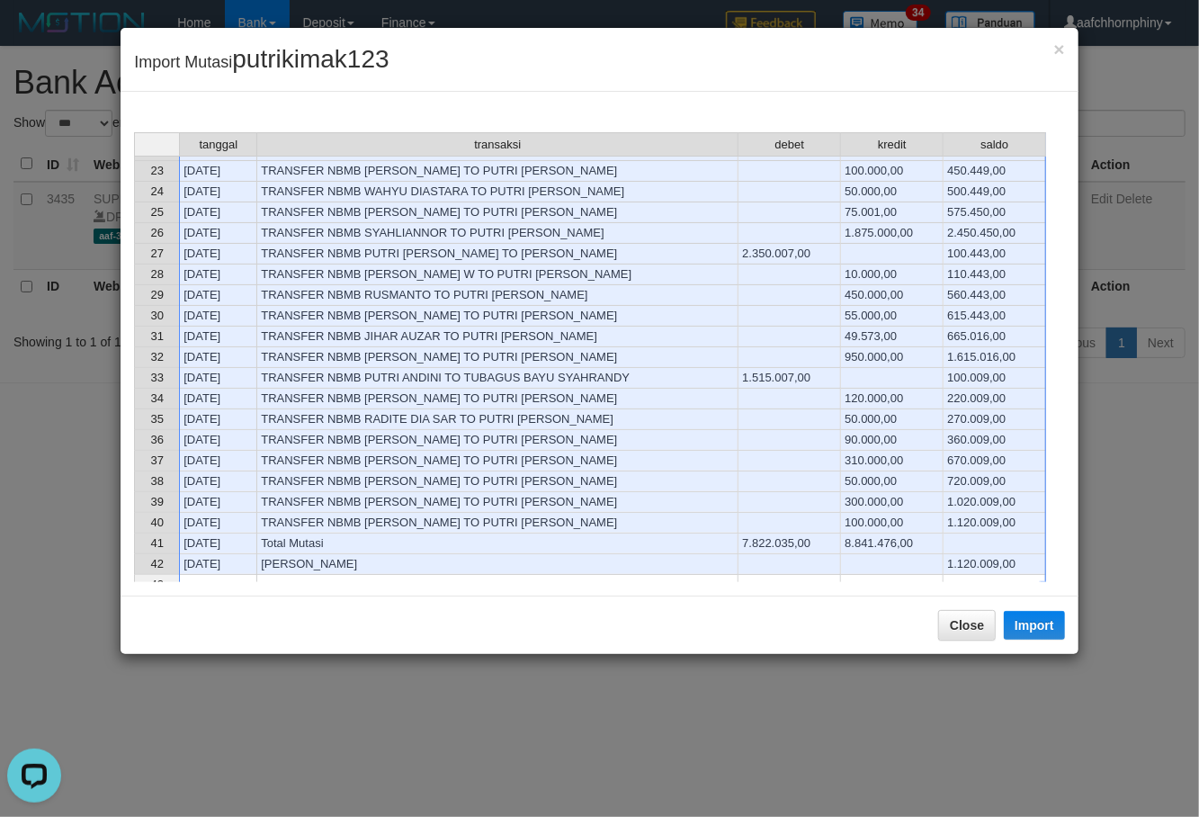
scroll to position [479, 0]
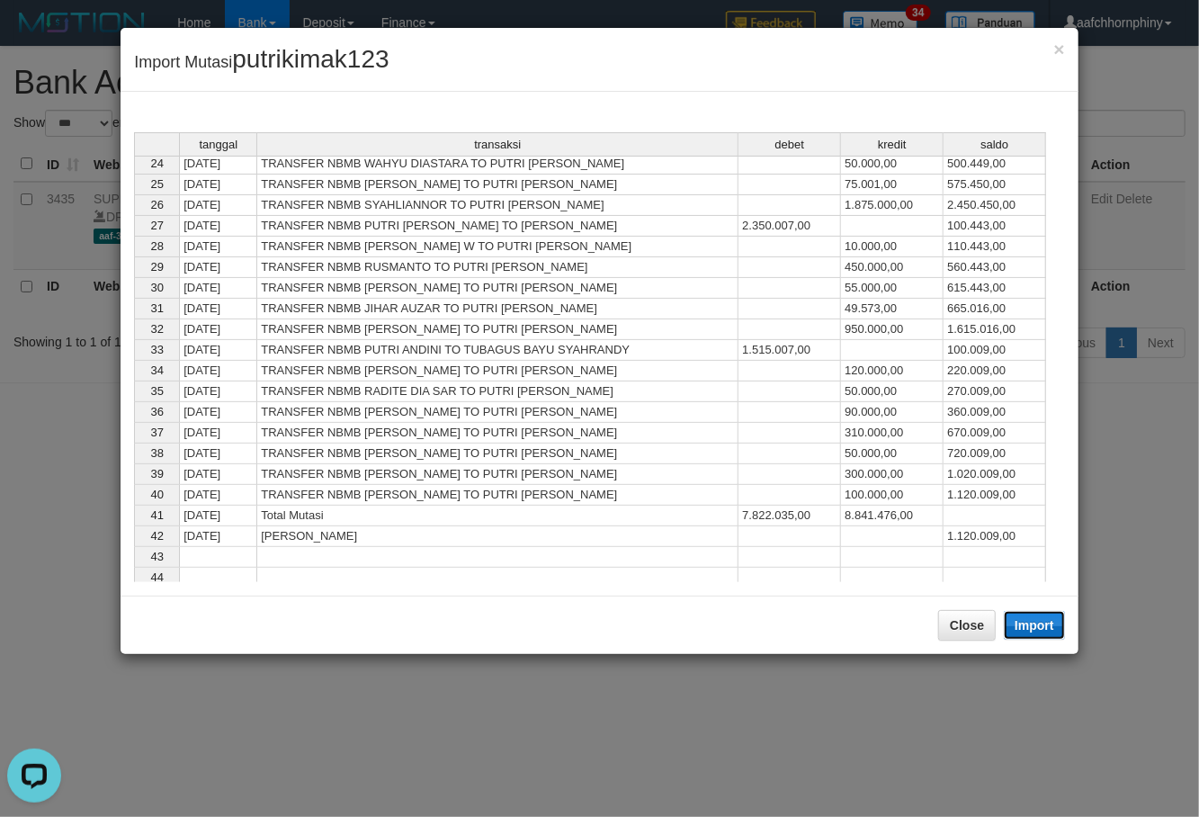
click at [1044, 630] on button "Import" at bounding box center [1034, 625] width 61 height 29
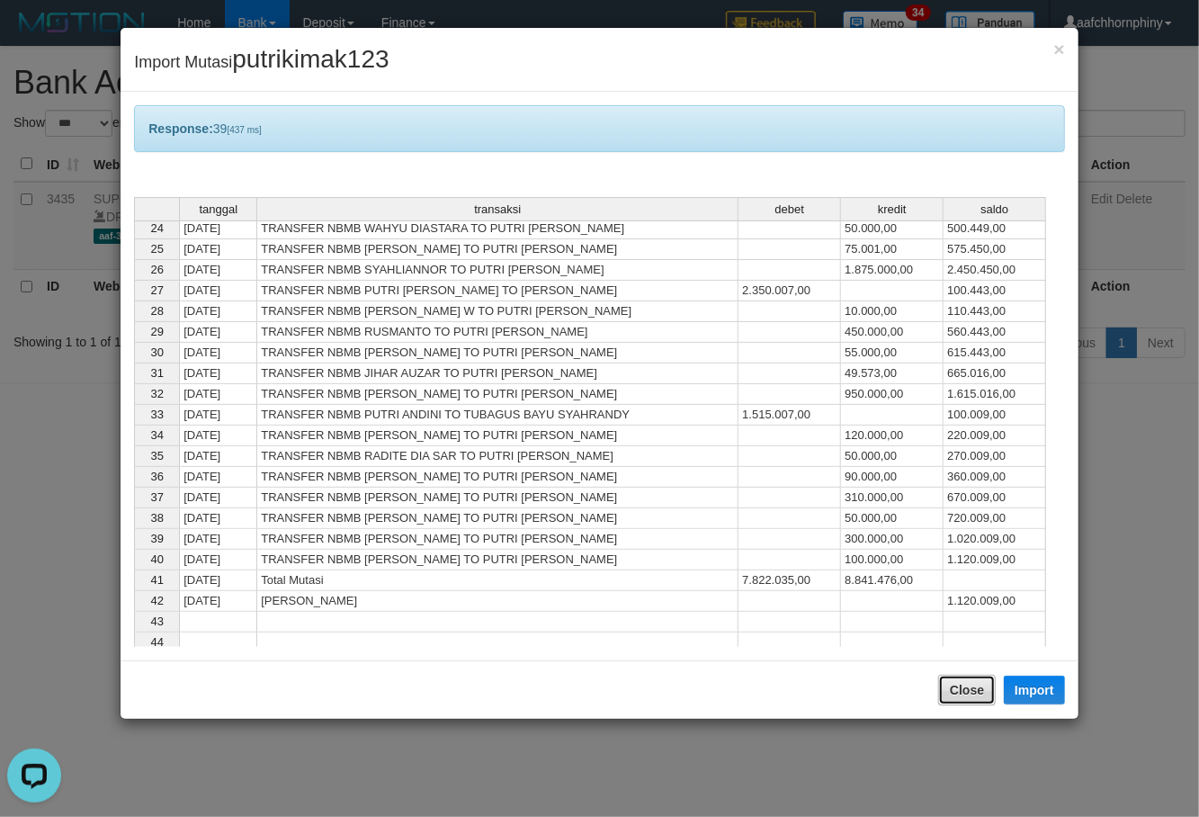
click at [969, 687] on button "Close" at bounding box center [967, 690] width 58 height 31
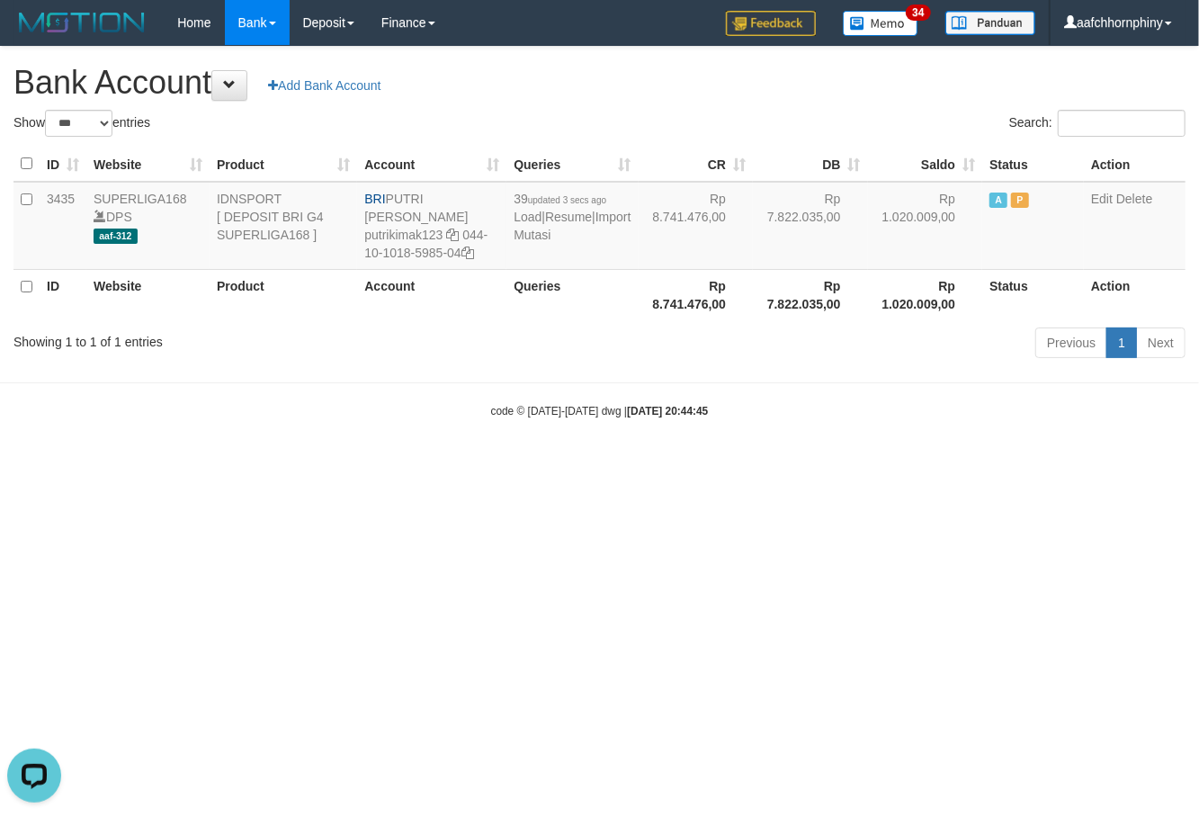
click at [713, 63] on div "**********" at bounding box center [599, 205] width 1199 height 317
select select "***"
drag, startPoint x: 392, startPoint y: 194, endPoint x: 487, endPoint y: 192, distance: 94.5
click at [487, 192] on td "BRI PUTRI ANDINI putrikimak123 044-10-1018-5985-04" at bounding box center [431, 226] width 149 height 88
copy td "PUTRI [PERSON_NAME]"
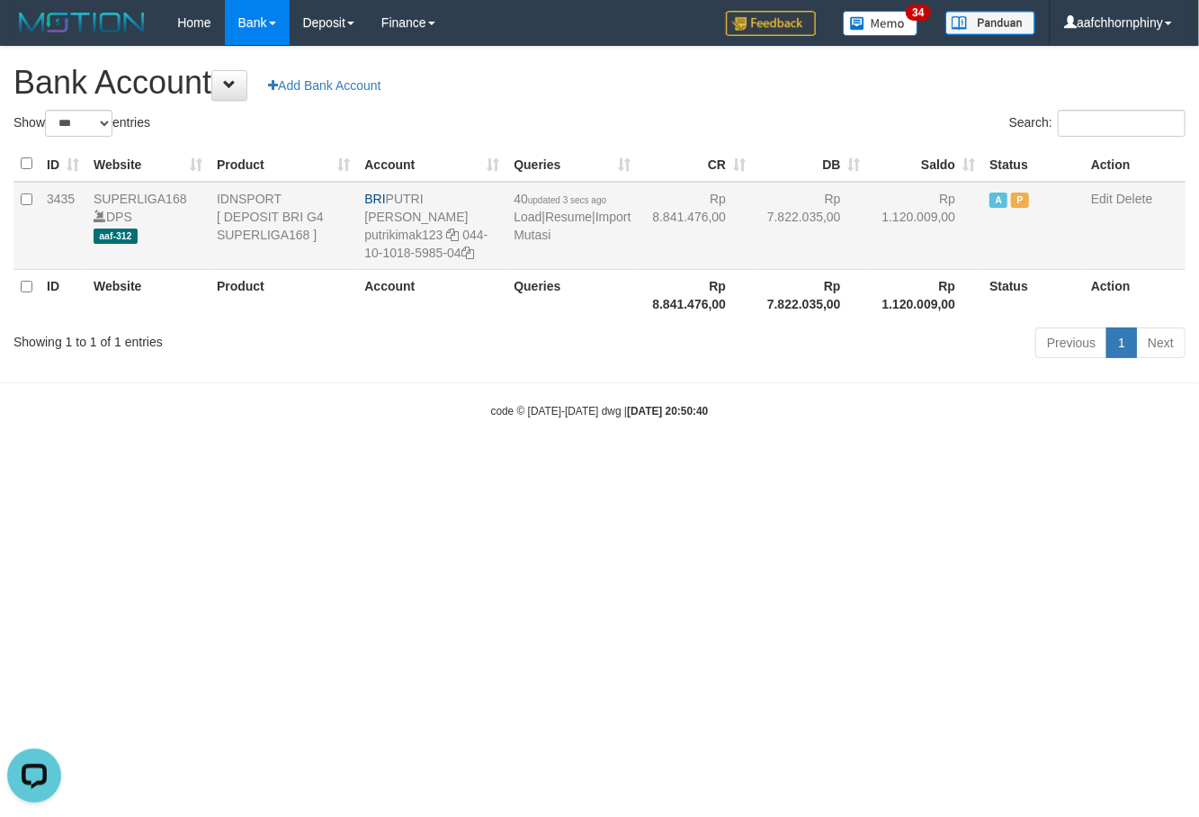
click at [484, 237] on td "BRI PUTRI ANDINI putrikimak123 044-10-1018-5985-04" at bounding box center [431, 226] width 149 height 88
click at [474, 246] on icon at bounding box center [467, 252] width 13 height 13
click at [540, 235] on link "Import Mutasi" at bounding box center [572, 226] width 117 height 32
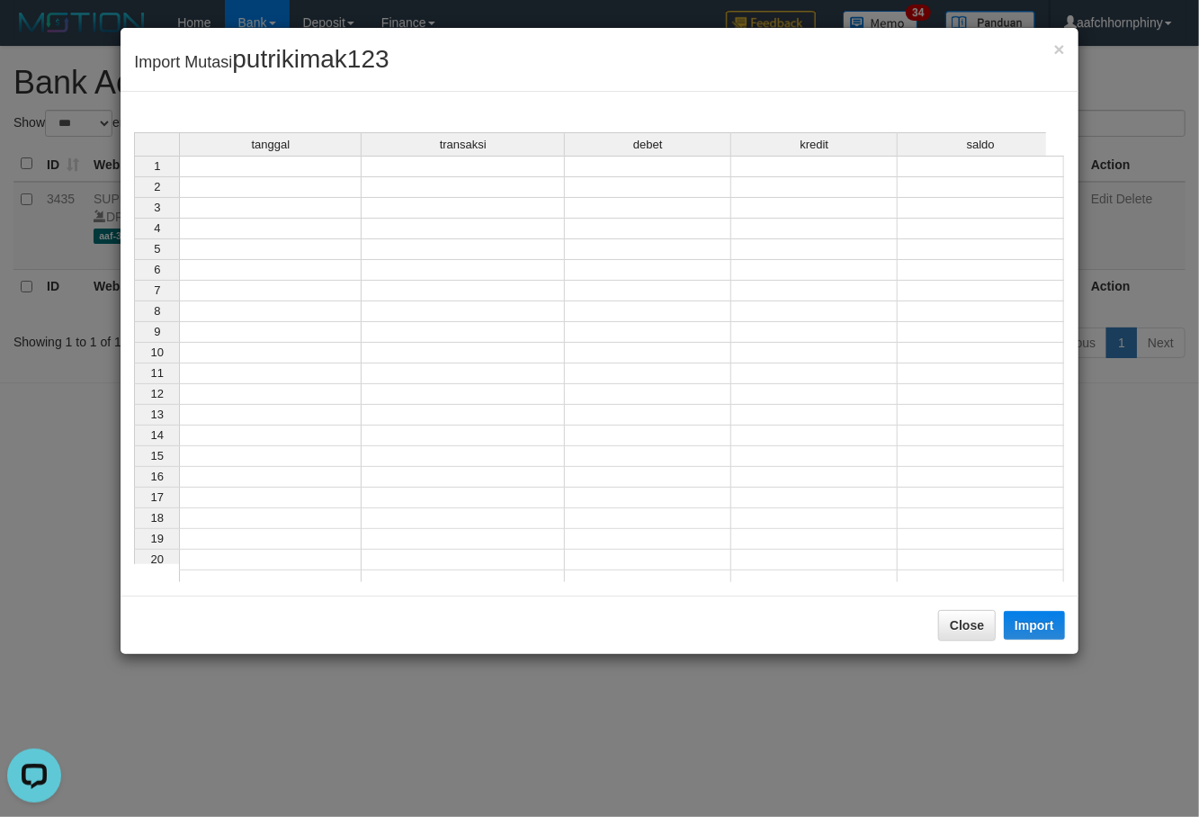
click at [327, 171] on td at bounding box center [270, 167] width 183 height 22
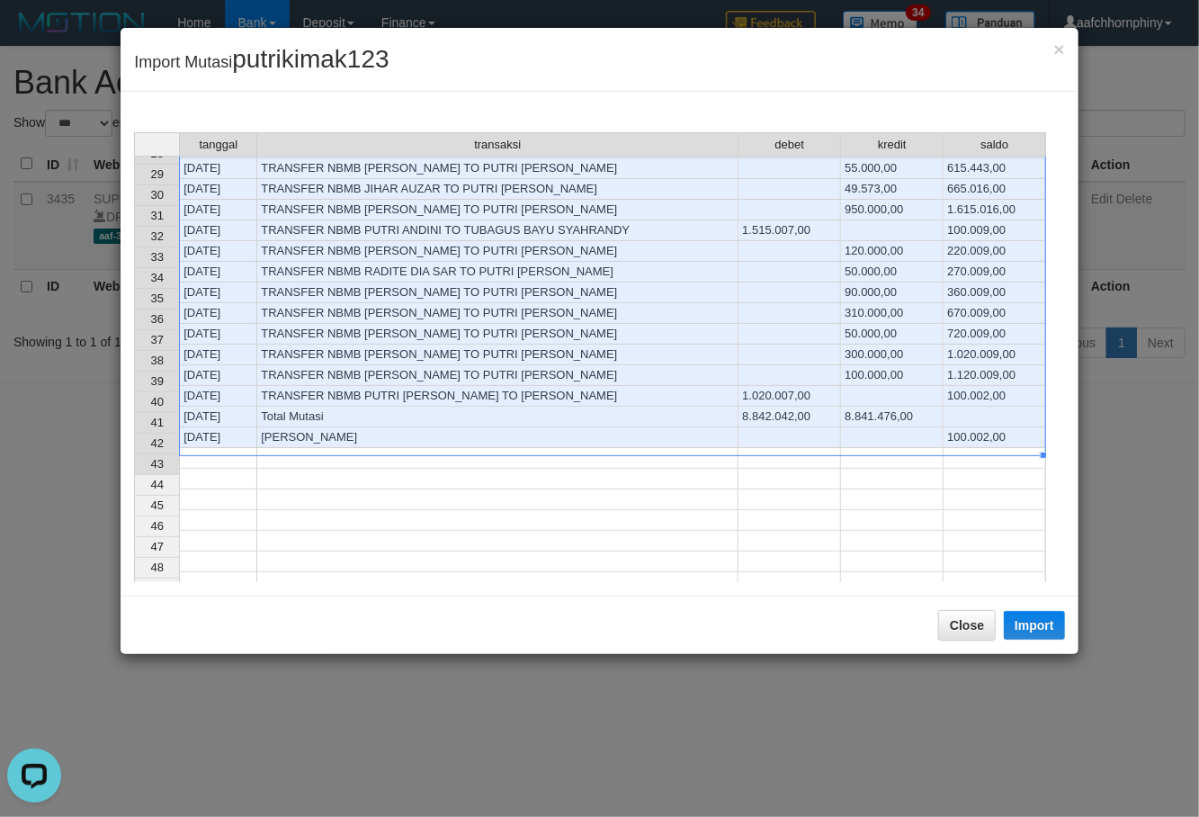
scroll to position [599, 0]
click at [1033, 626] on button "Import" at bounding box center [1034, 625] width 61 height 29
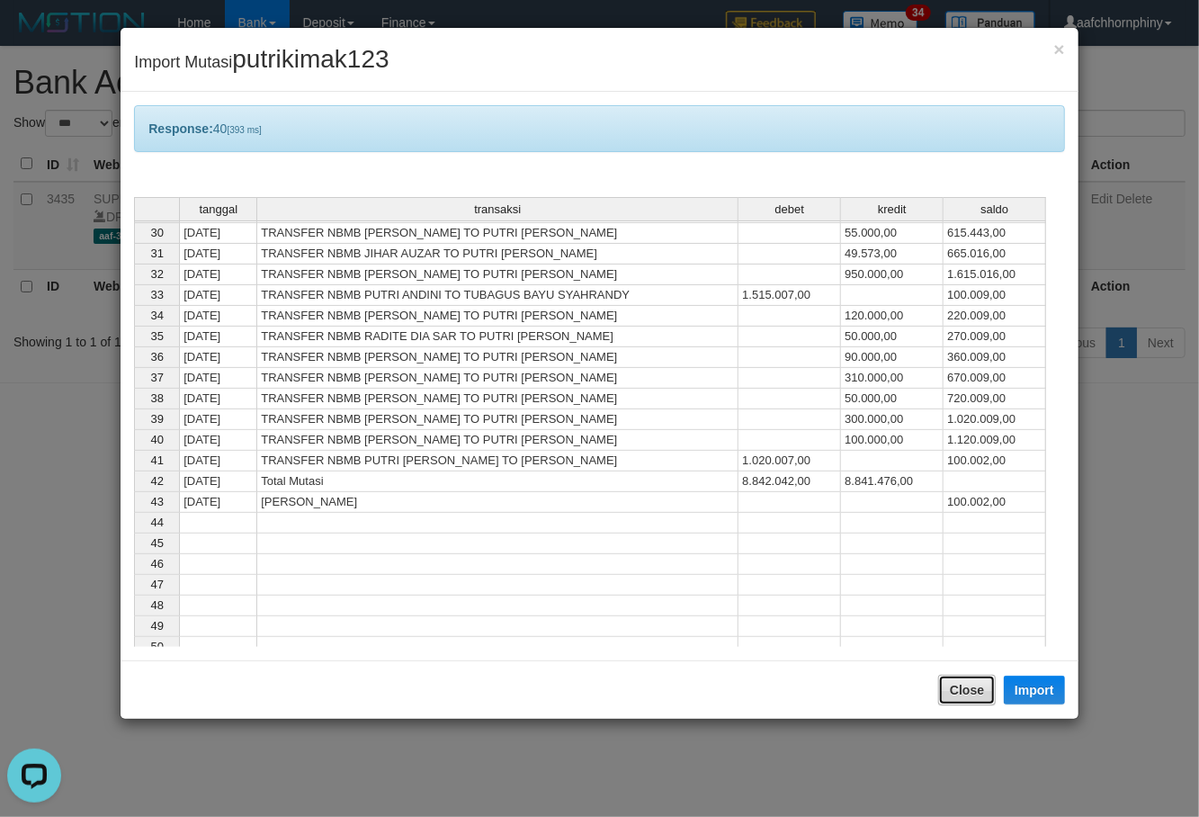
click at [961, 694] on button "Close" at bounding box center [967, 690] width 58 height 31
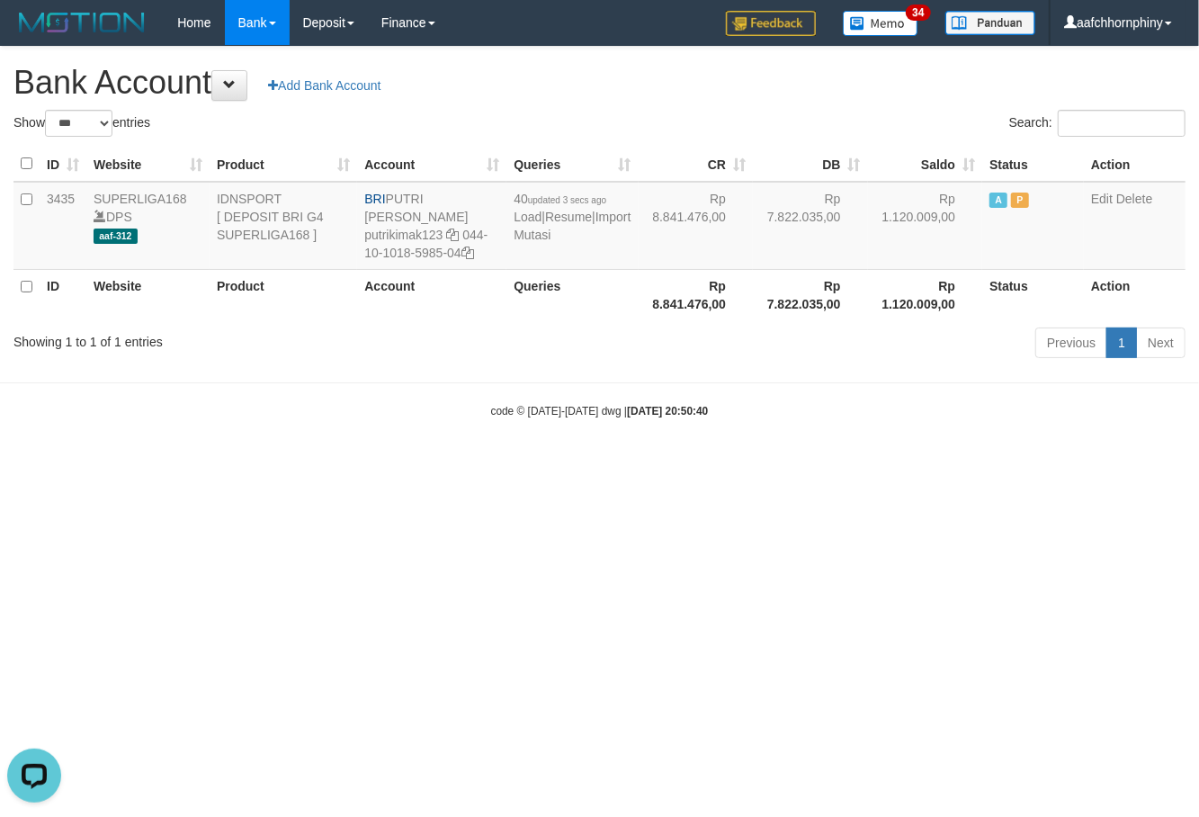
click at [750, 137] on div "Search:" at bounding box center [899, 125] width 573 height 31
select select "***"
click at [544, 239] on link "Import Mutasi" at bounding box center [579, 226] width 117 height 32
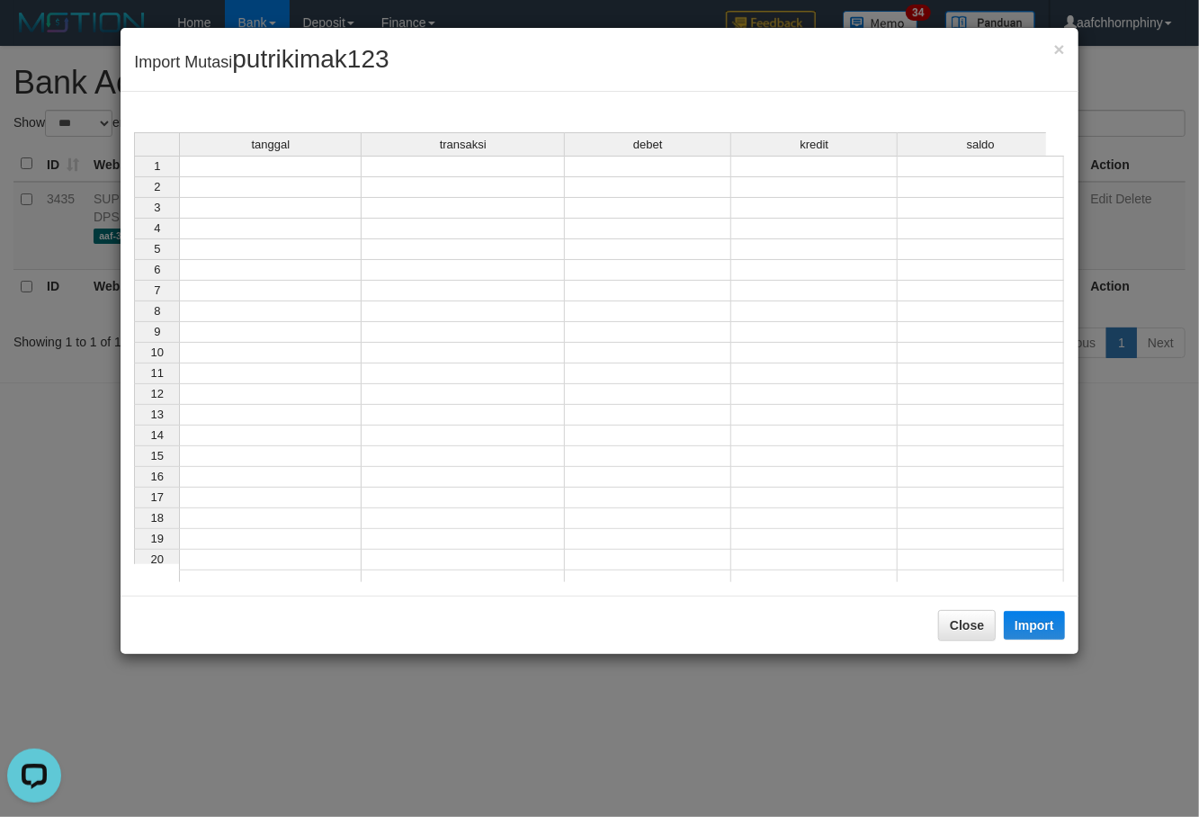
click at [293, 164] on td at bounding box center [270, 167] width 183 height 22
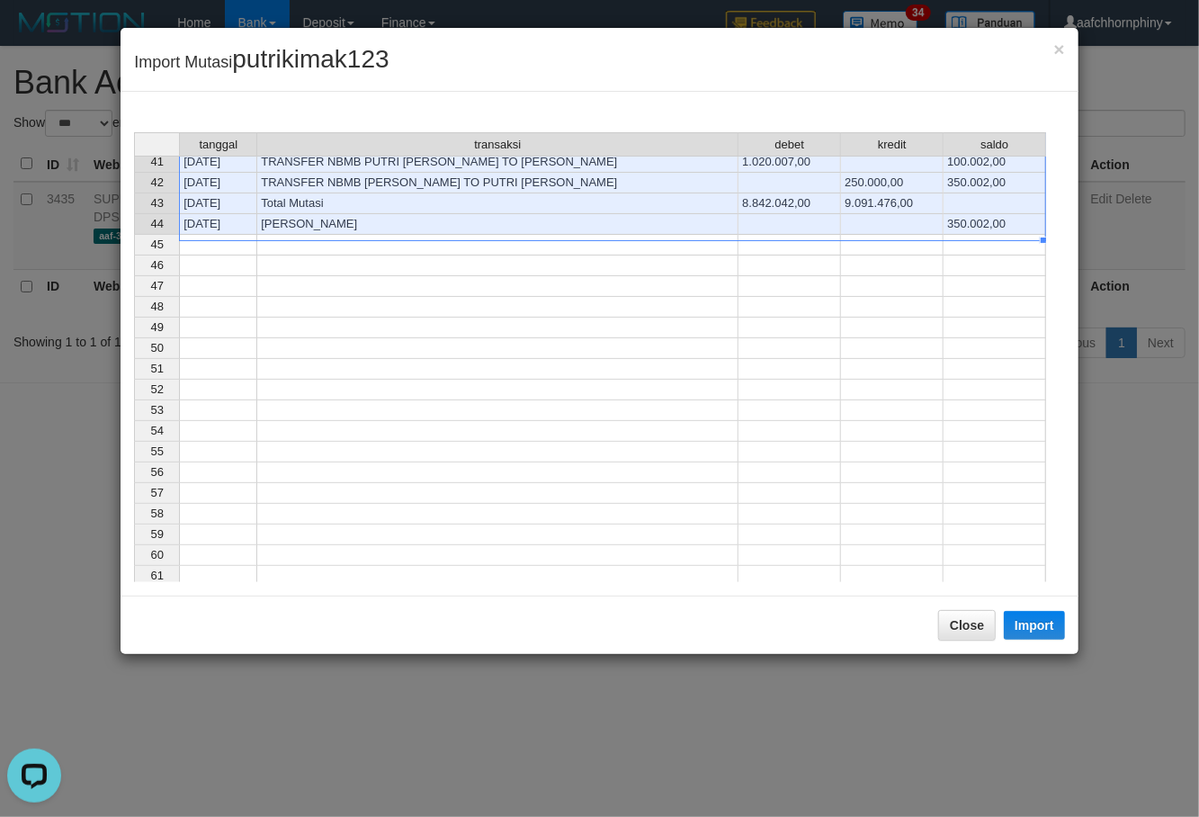
scroll to position [779, 0]
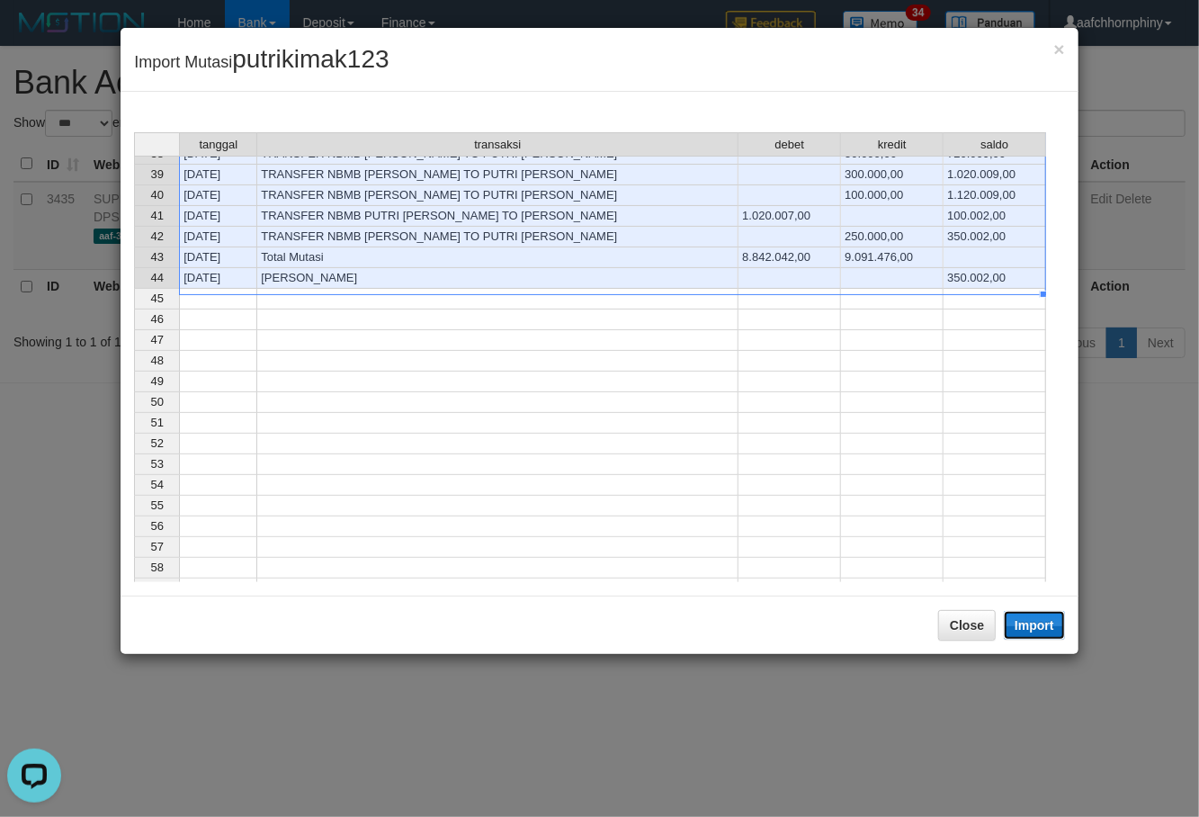
click at [1020, 623] on button "Import" at bounding box center [1034, 625] width 61 height 29
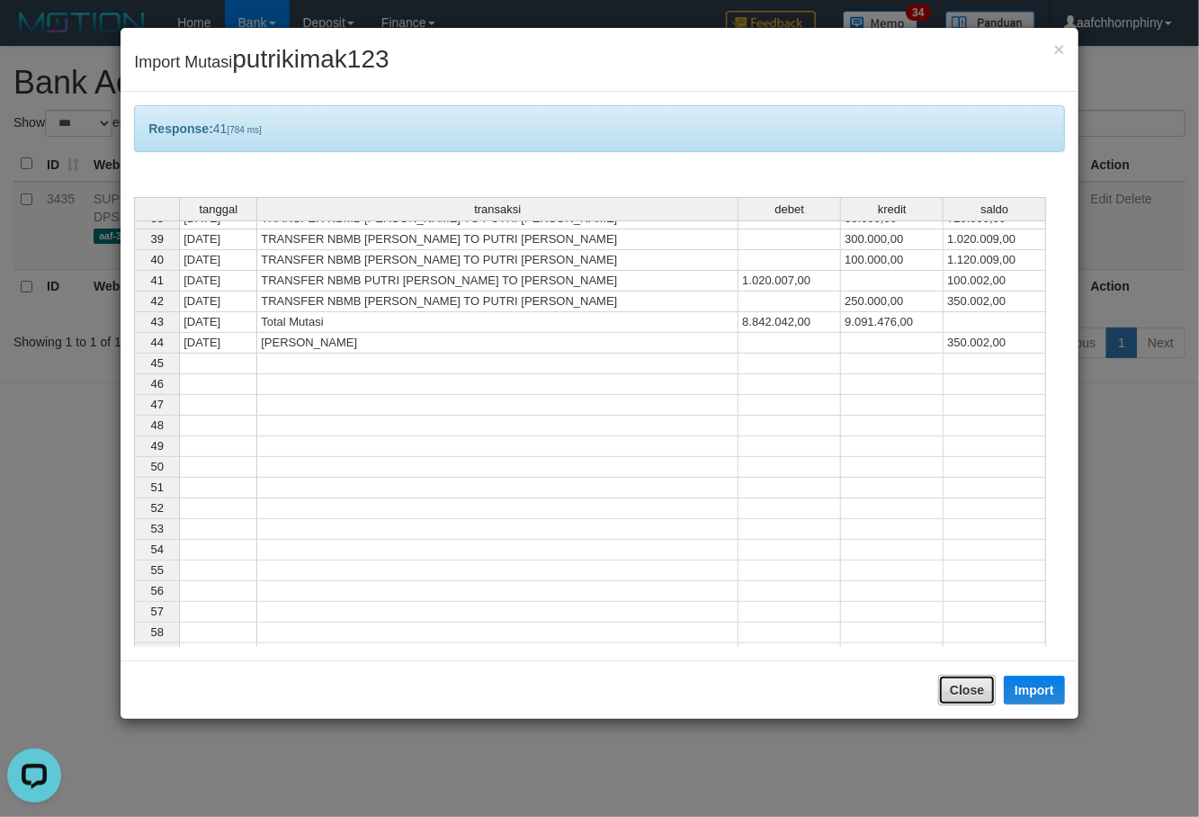
click at [969, 693] on button "Close" at bounding box center [967, 690] width 58 height 31
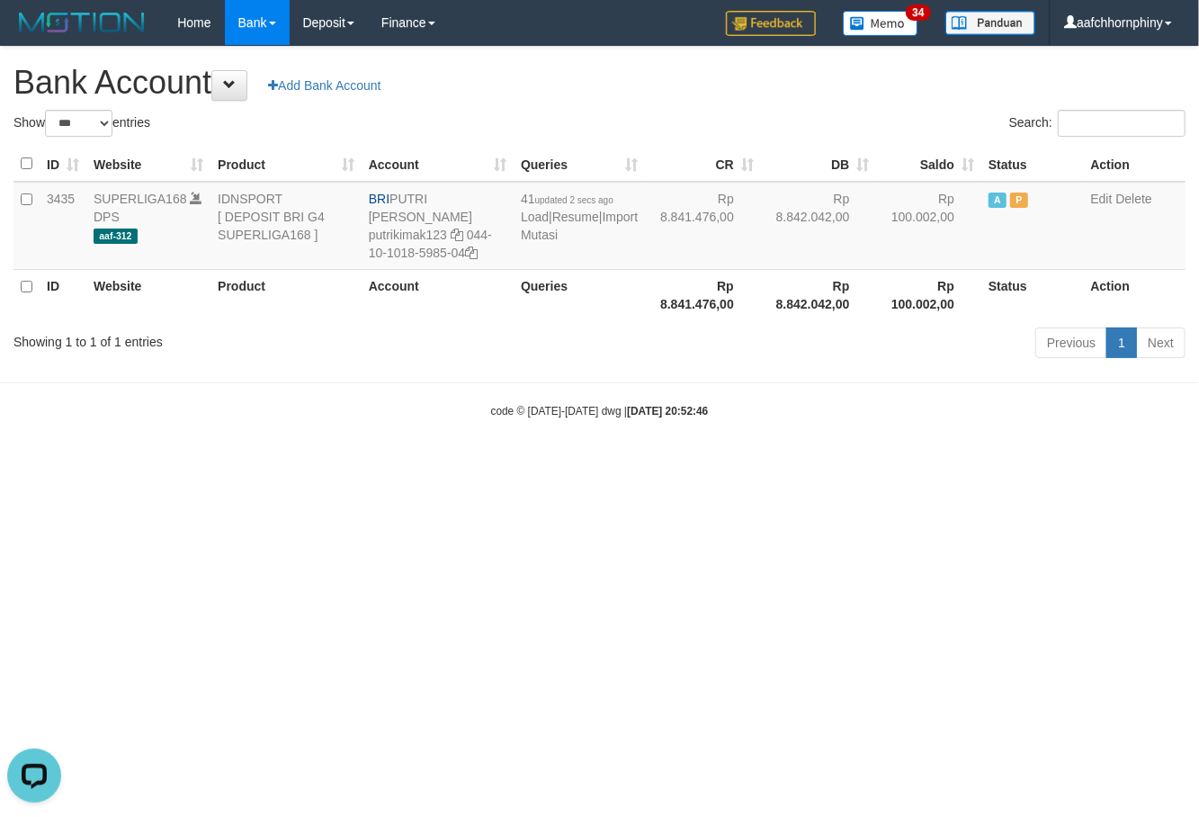
click at [761, 94] on h1 "Bank Account Add Bank Account" at bounding box center [599, 83] width 1172 height 36
select select "***"
click at [541, 235] on link "Import Mutasi" at bounding box center [579, 226] width 117 height 32
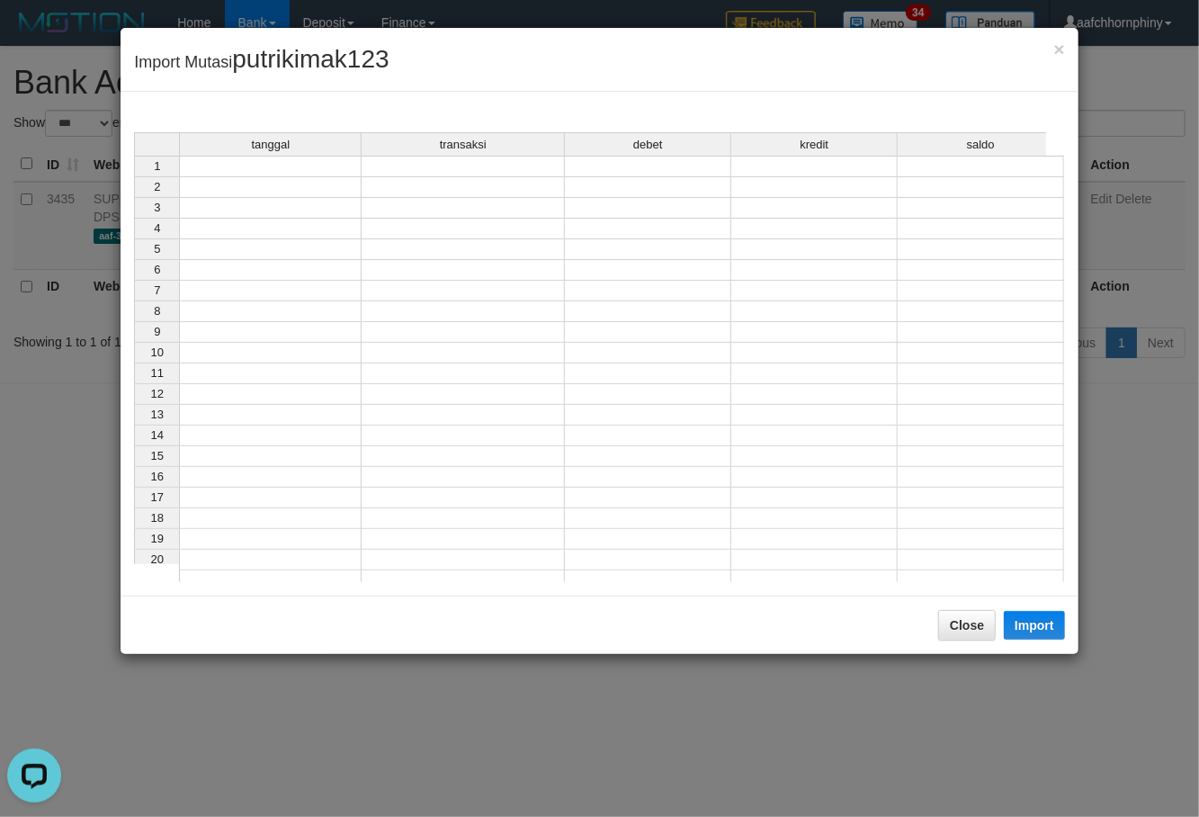
click at [292, 171] on td at bounding box center [270, 167] width 183 height 22
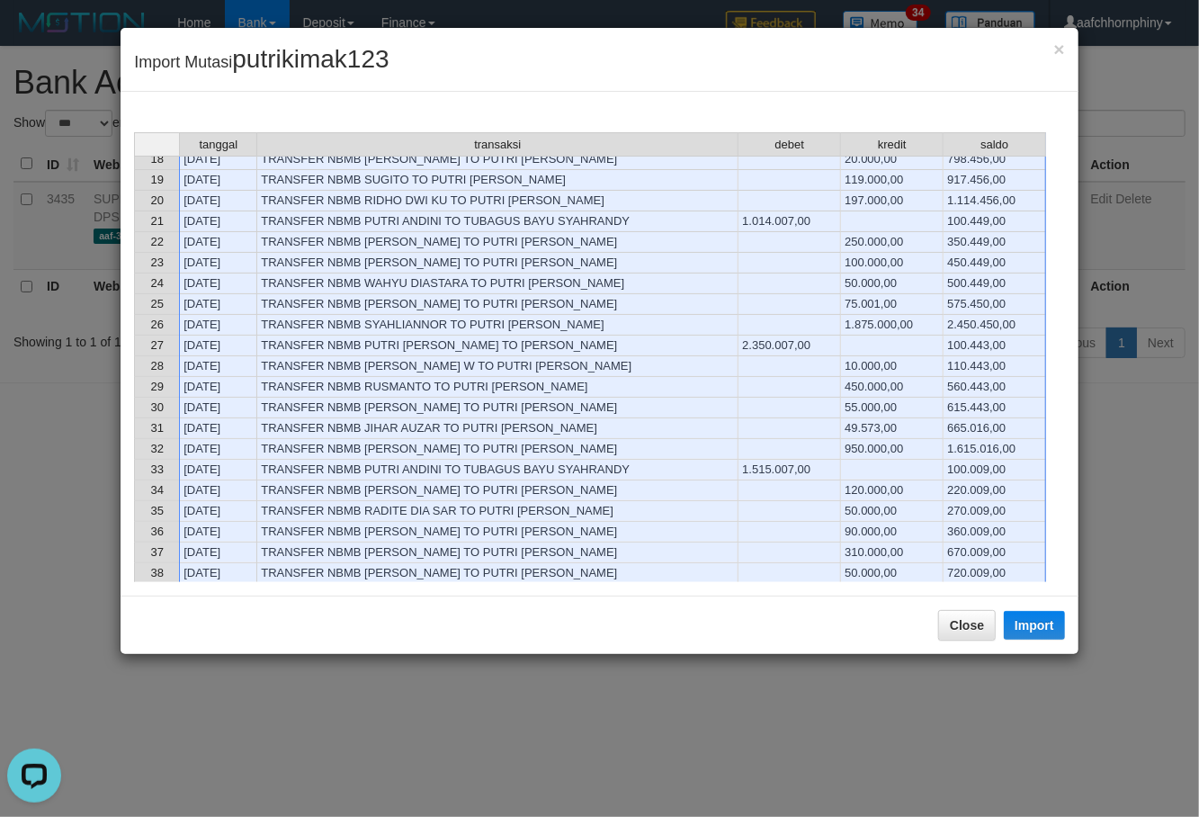
scroll to position [719, 0]
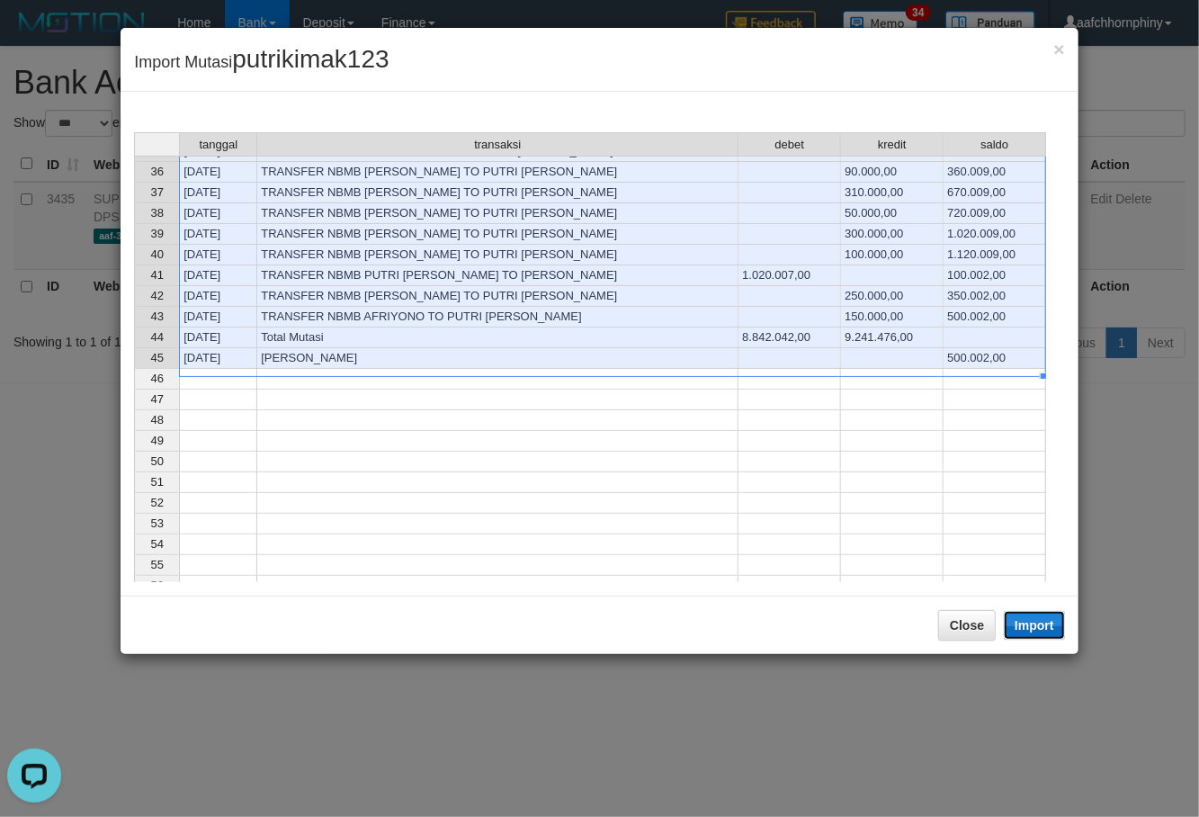
click at [1037, 623] on button "Import" at bounding box center [1034, 625] width 61 height 29
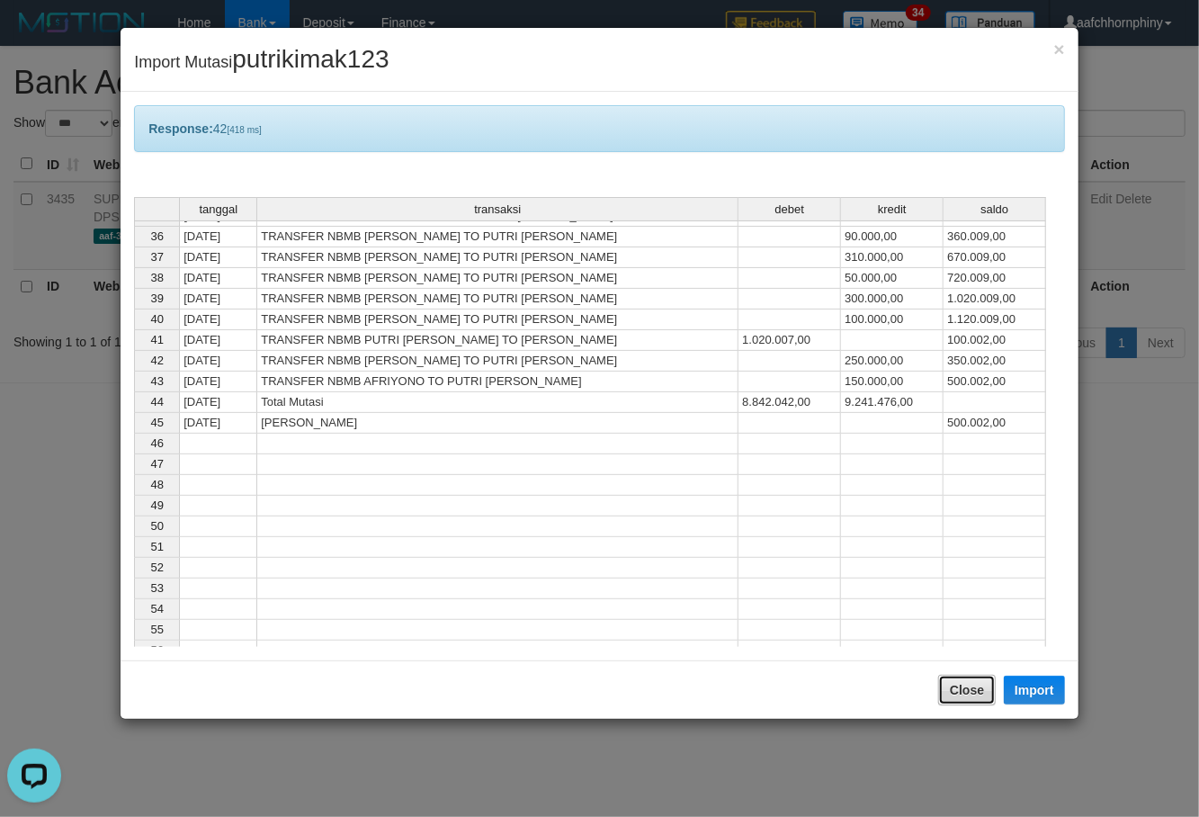
click at [959, 680] on button "Close" at bounding box center [967, 690] width 58 height 31
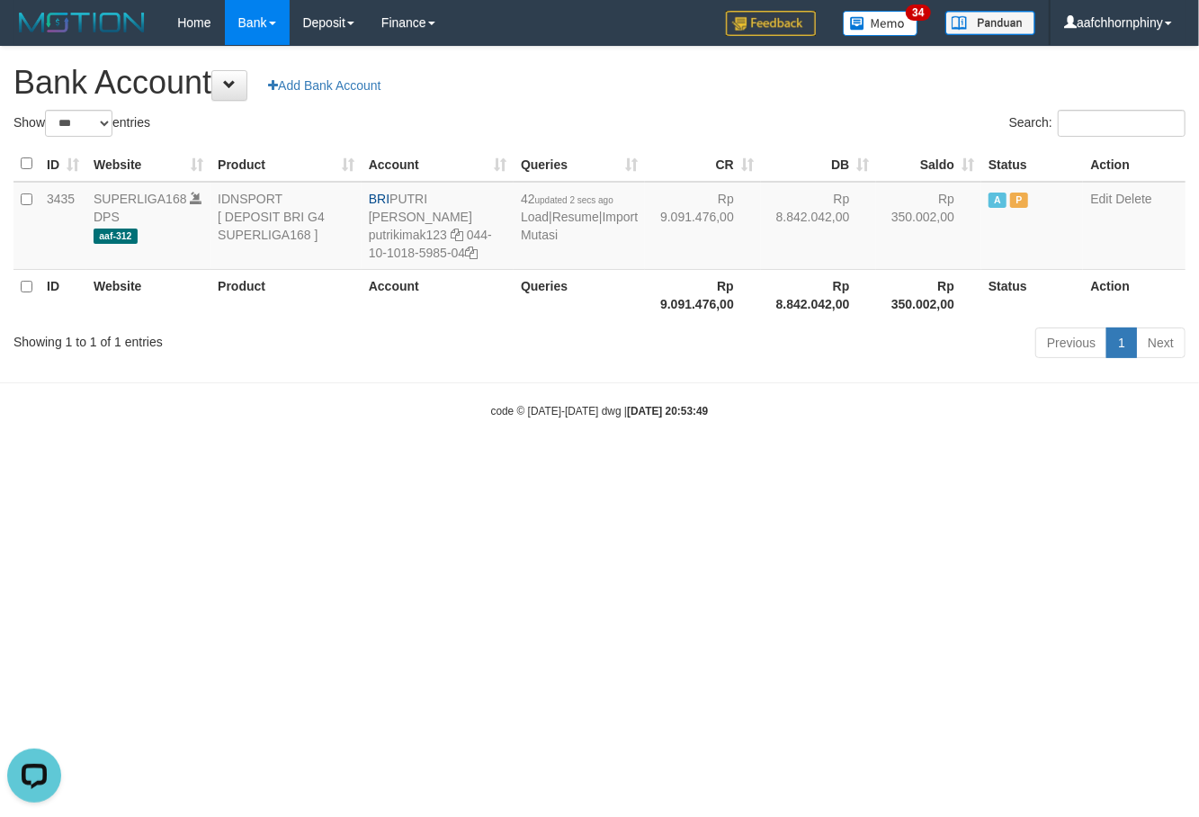
click at [746, 103] on div "**********" at bounding box center [599, 205] width 1199 height 317
select select "***"
